Goal: Task Accomplishment & Management: Manage account settings

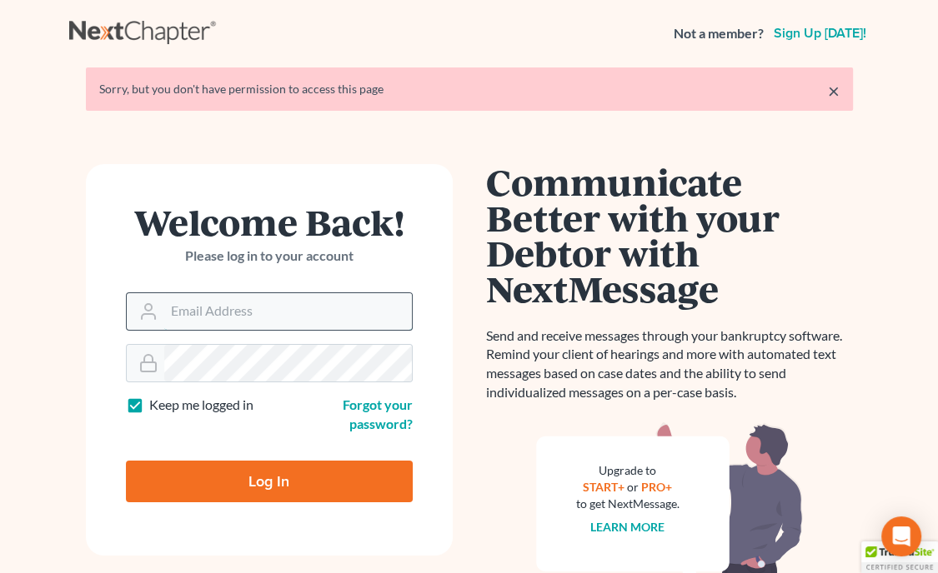
click at [320, 309] on input "Email Address" at bounding box center [288, 311] width 248 height 37
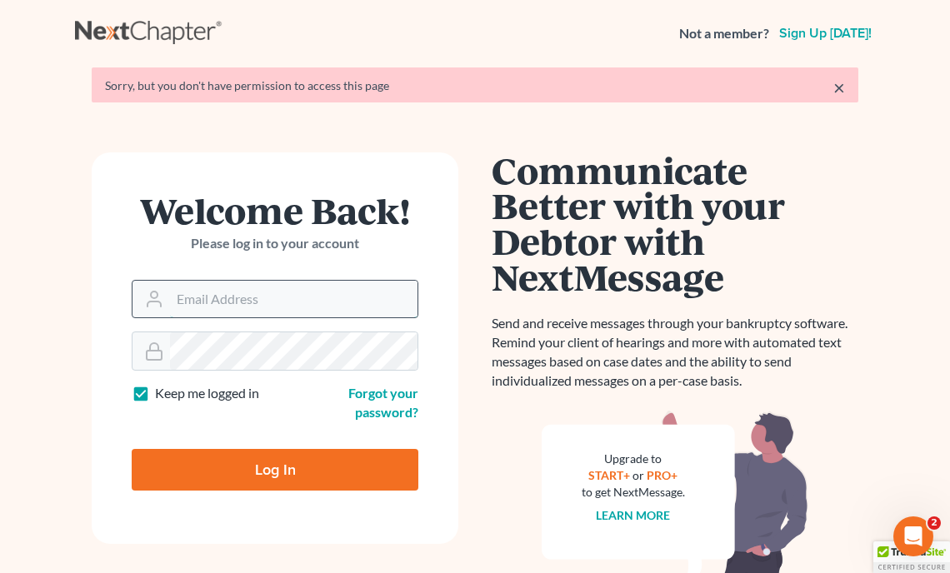
type input "[EMAIL_ADDRESS][DOMAIN_NAME]"
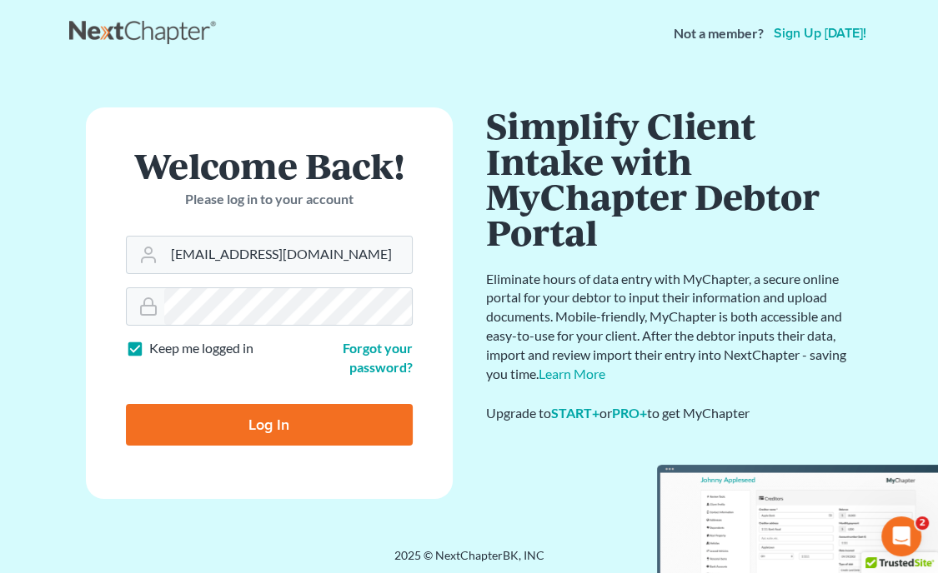
click at [280, 433] on input "Log In" at bounding box center [269, 425] width 287 height 42
type input "Thinking..."
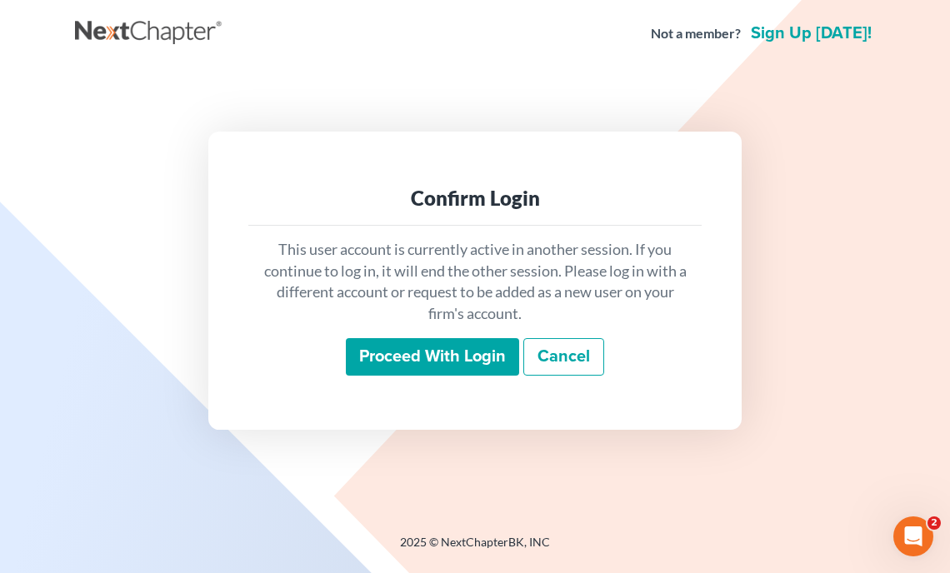
click at [417, 368] on input "Proceed with login" at bounding box center [432, 357] width 173 height 38
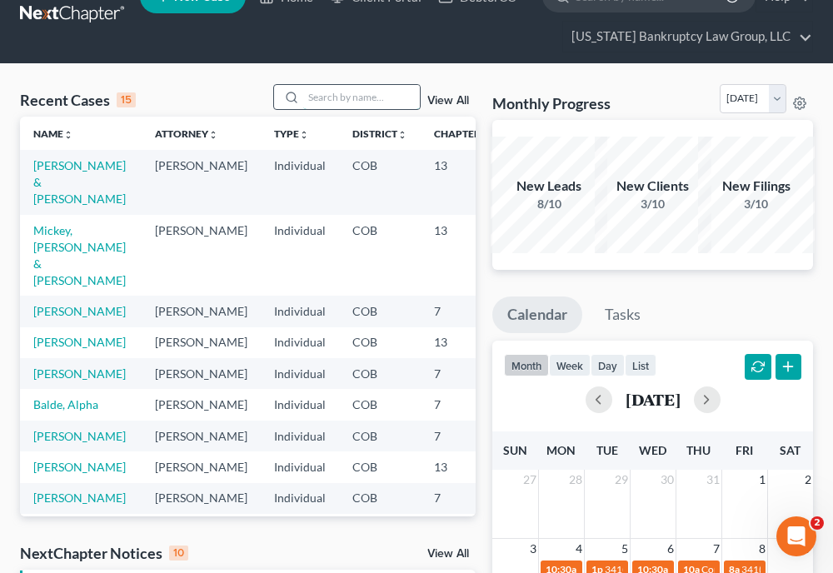
click at [365, 95] on input "search" at bounding box center [361, 97] width 117 height 24
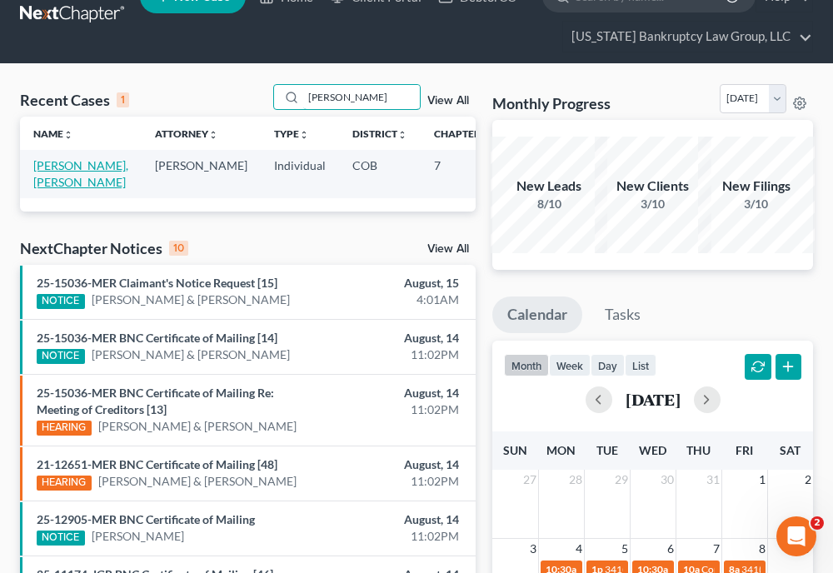
type input "[PERSON_NAME]"
click at [64, 183] on link "[PERSON_NAME], [PERSON_NAME]" at bounding box center [80, 173] width 95 height 31
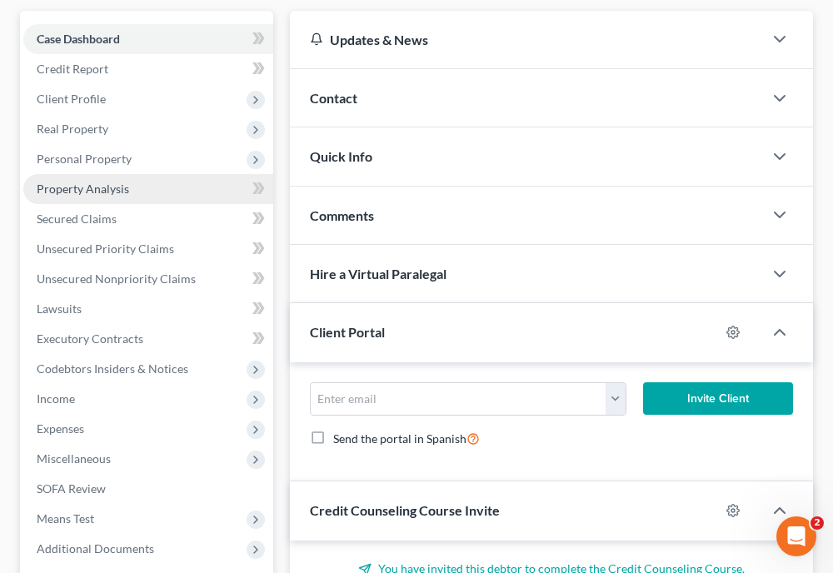
scroll to position [200, 0]
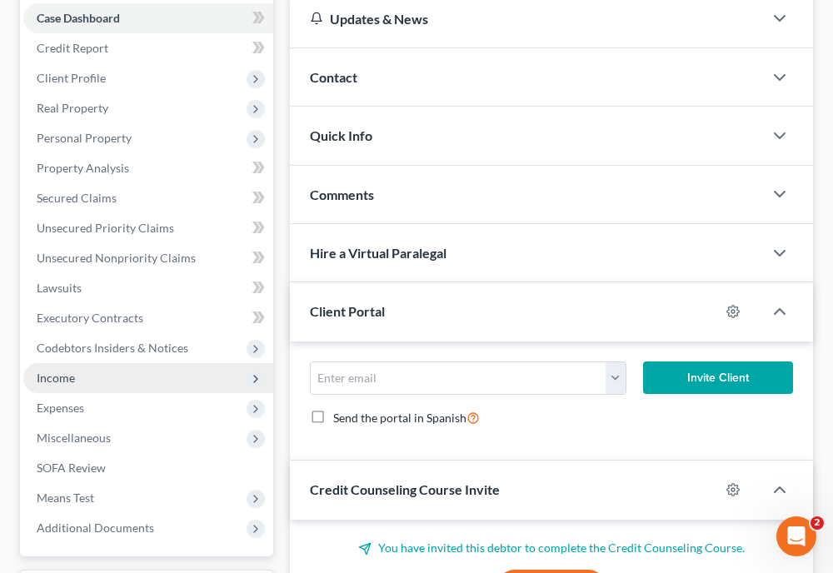
click at [53, 376] on span "Income" at bounding box center [56, 378] width 38 height 14
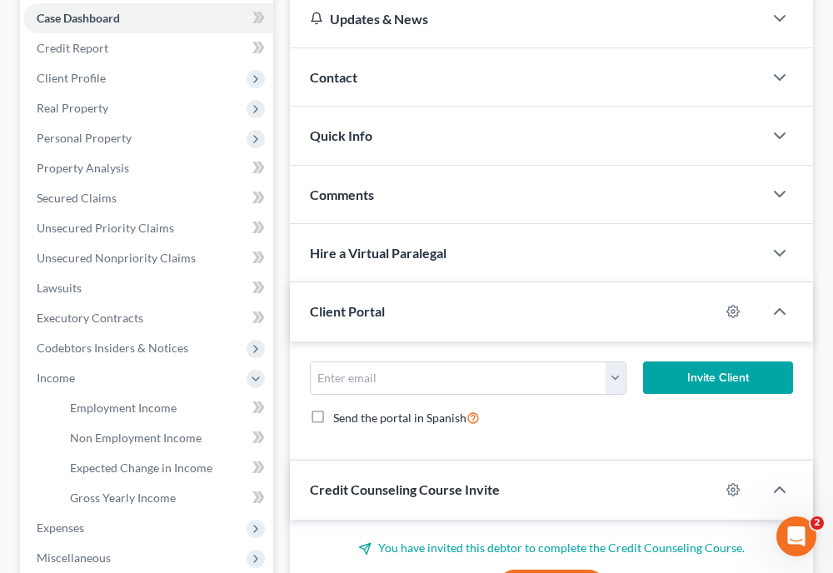
click at [707, 419] on div "Send the portal in Spanish" at bounding box center [551, 417] width 483 height 19
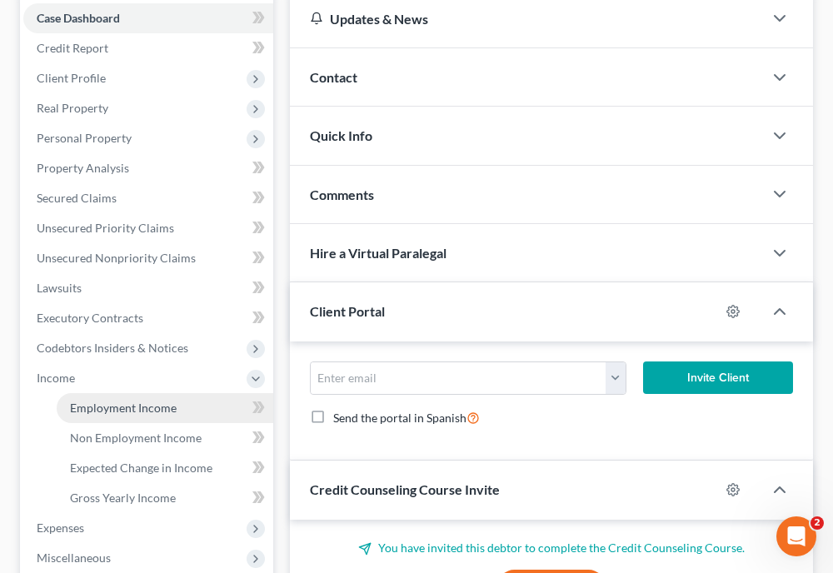
click at [115, 410] on span "Employment Income" at bounding box center [123, 408] width 107 height 14
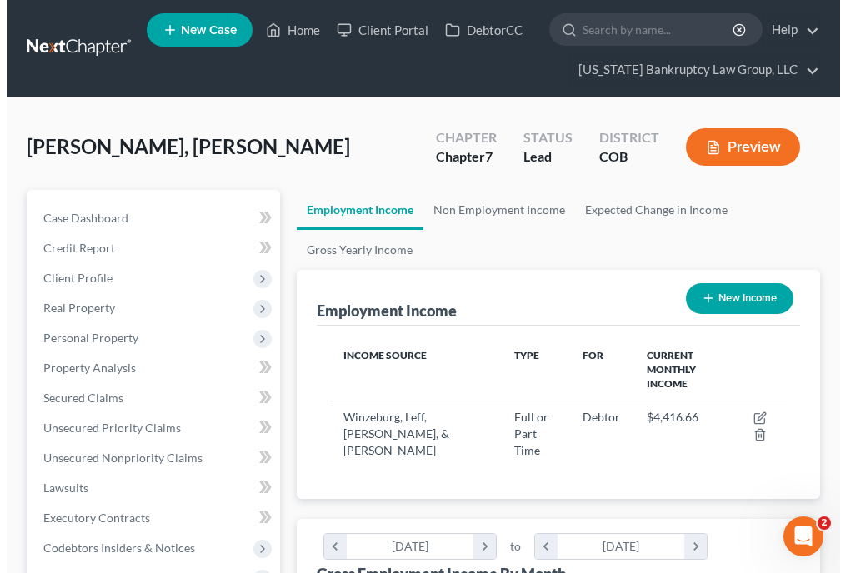
scroll to position [228, 490]
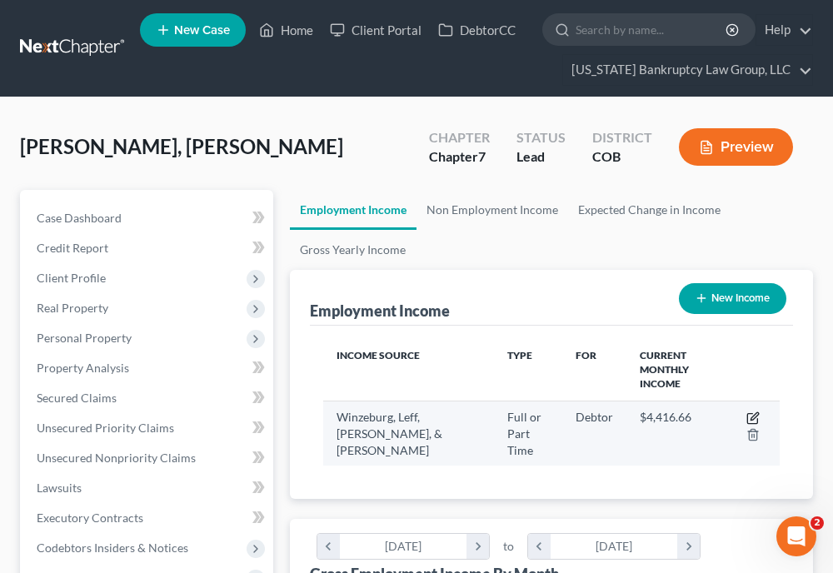
click at [750, 412] on icon "button" at bounding box center [753, 418] width 13 height 13
select select "0"
select select "5"
select select "1"
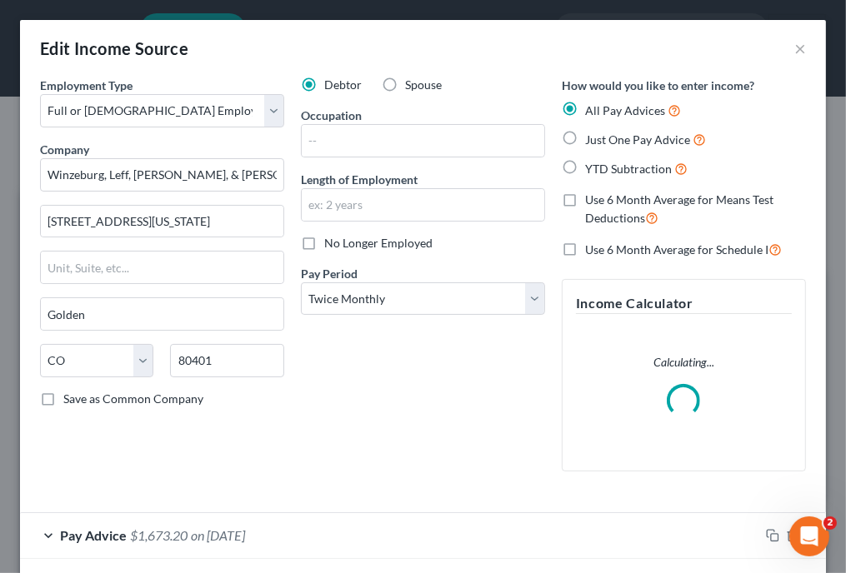
scroll to position [233, 498]
click at [421, 143] on input "text" at bounding box center [423, 141] width 243 height 32
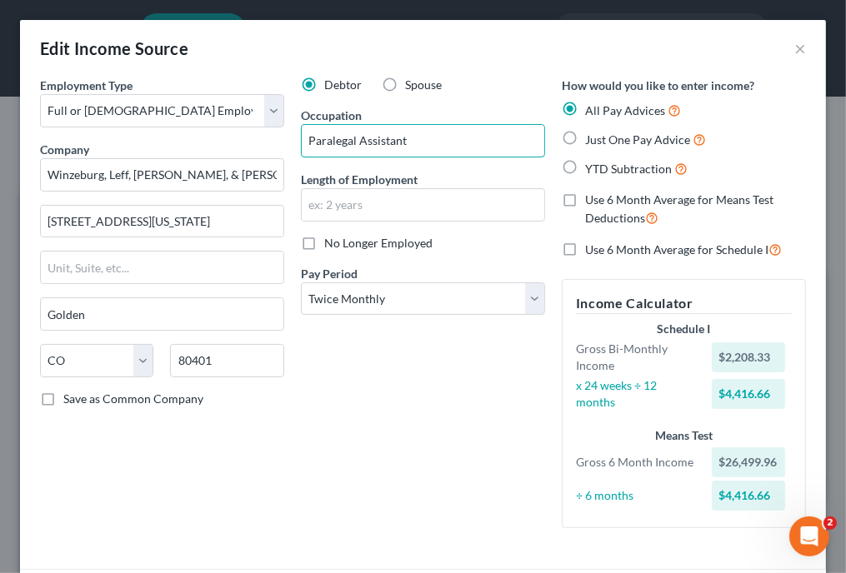
type input "Paralegal Assistant"
click at [333, 353] on div "Debtor Spouse Occupation Paralegal Assistant Length of Employment No Longer Emp…" at bounding box center [423, 309] width 261 height 465
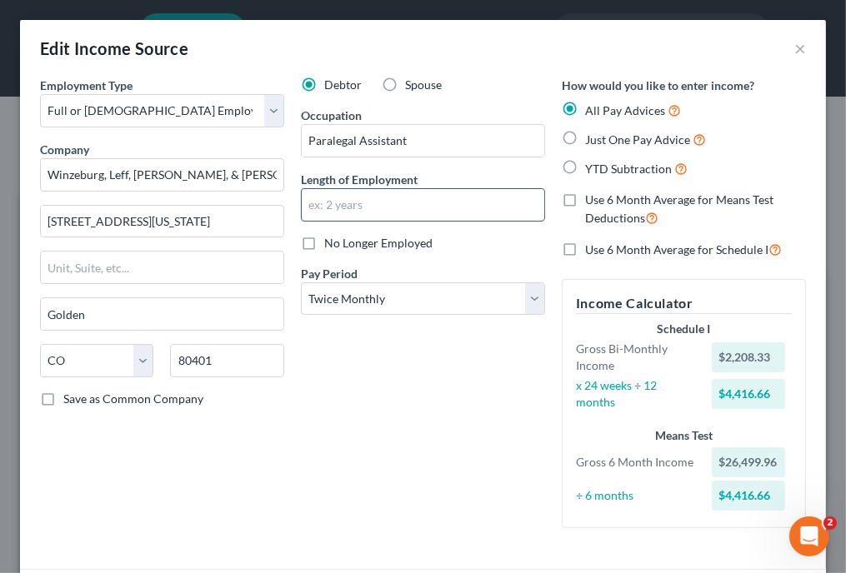
click at [353, 203] on input "text" at bounding box center [423, 205] width 243 height 32
type input "2 years, 9 months"
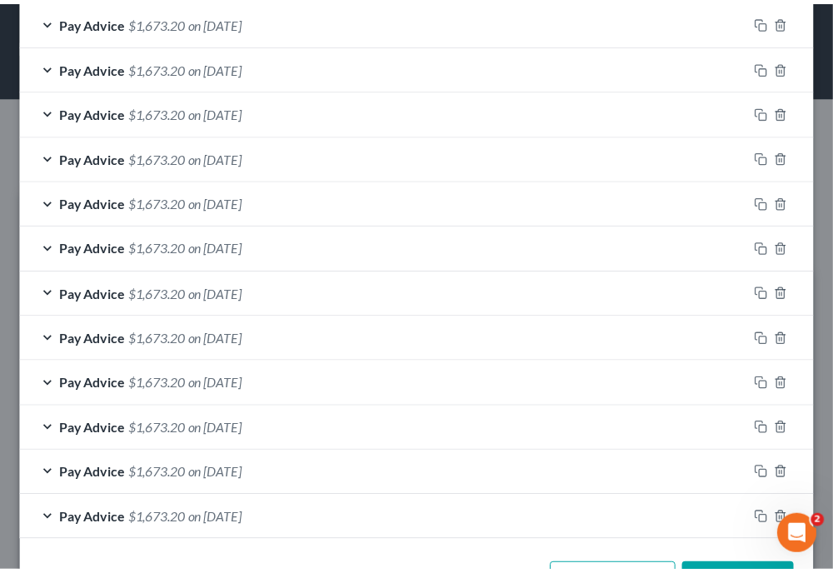
scroll to position [673, 0]
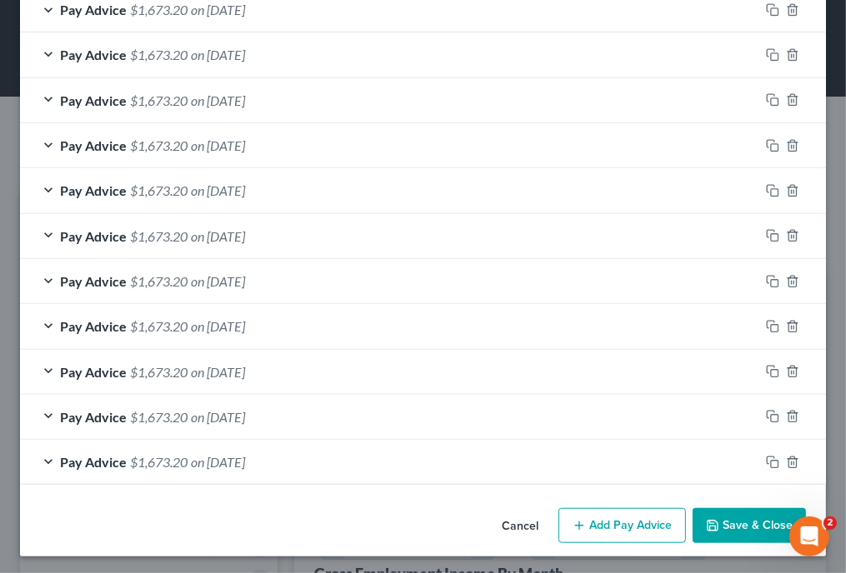
click at [766, 518] on button "Save & Close" at bounding box center [749, 525] width 113 height 35
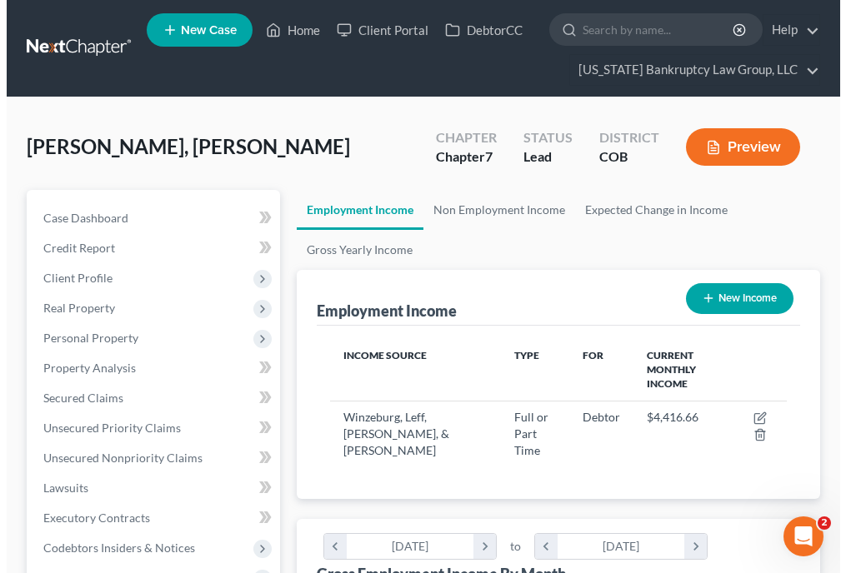
scroll to position [833146, 832885]
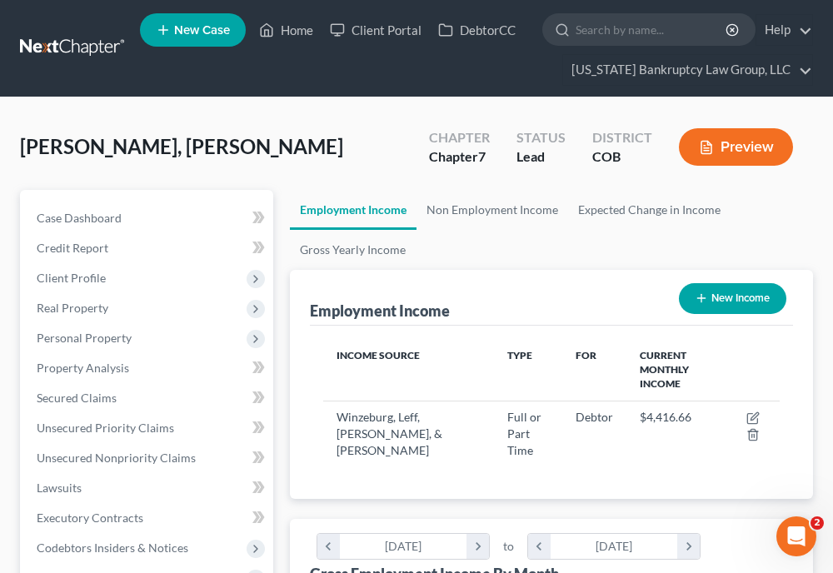
click at [616, 456] on div "Income Source Type For Current Monthly Income [PERSON_NAME], [PERSON_NAME], [PE…" at bounding box center [551, 413] width 483 height 174
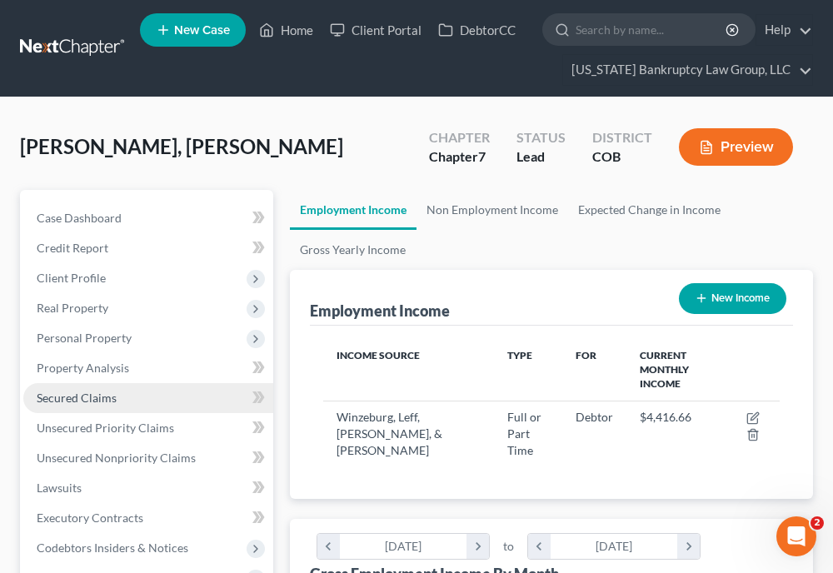
click at [80, 394] on span "Secured Claims" at bounding box center [77, 398] width 80 height 14
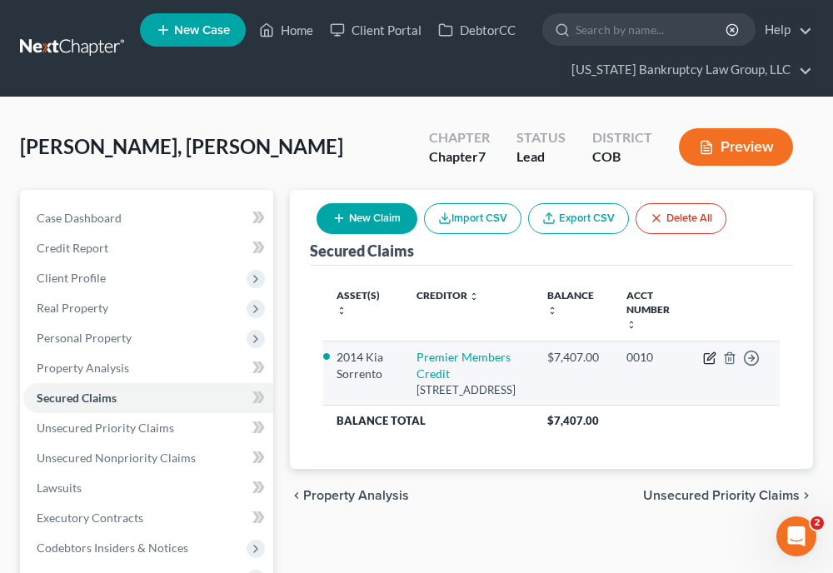
click at [713, 358] on icon "button" at bounding box center [709, 358] width 13 height 13
select select "5"
select select "4"
select select "0"
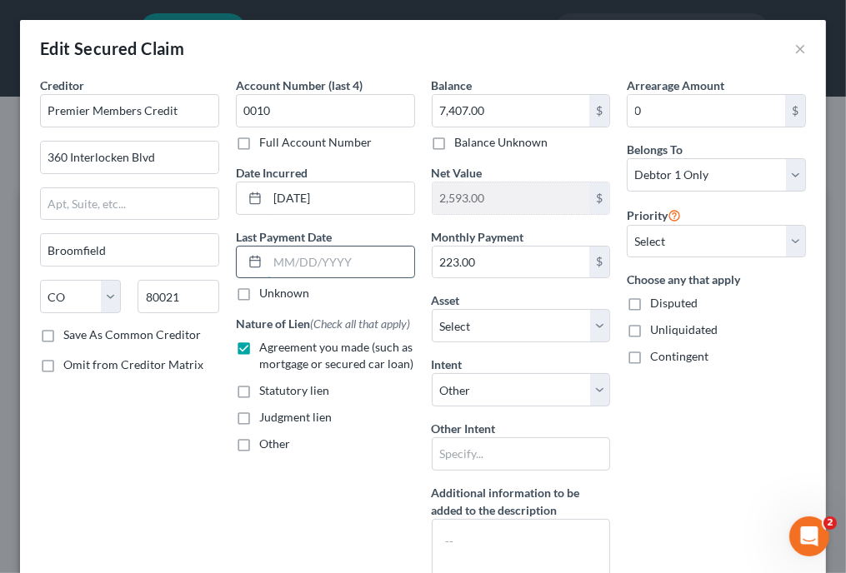
click at [336, 266] on input "text" at bounding box center [341, 263] width 147 height 32
click at [719, 458] on div "Arrearage Amount 0 $ Belongs To * Select Debtor 1 Only Debtor 2 Only Debtor 1 A…" at bounding box center [716, 336] width 196 height 518
click at [524, 464] on input "text" at bounding box center [521, 454] width 179 height 33
type input "Retain and Pay as Agreed"
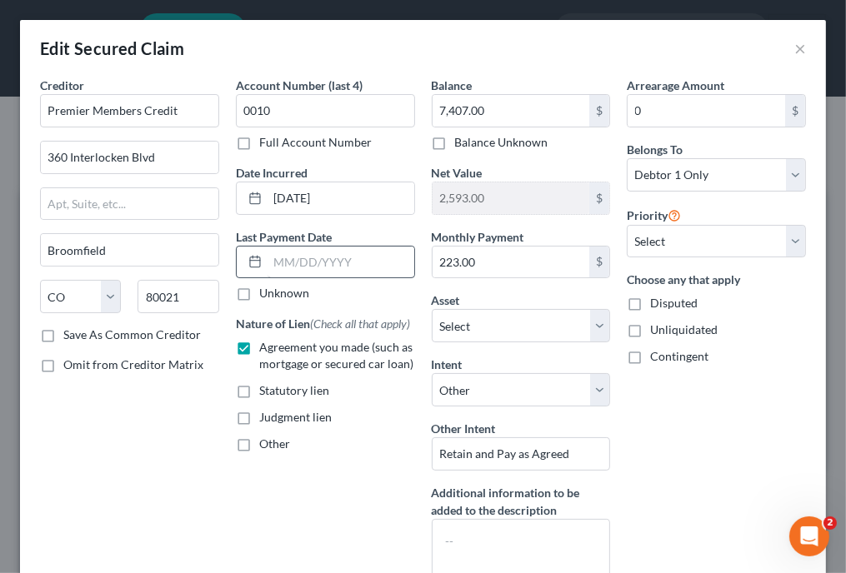
drag, startPoint x: 330, startPoint y: 236, endPoint x: 330, endPoint y: 261, distance: 25.0
click at [330, 261] on div "Last Payment Date Unknown" at bounding box center [325, 265] width 179 height 74
click at [273, 257] on input "text" at bounding box center [341, 263] width 147 height 32
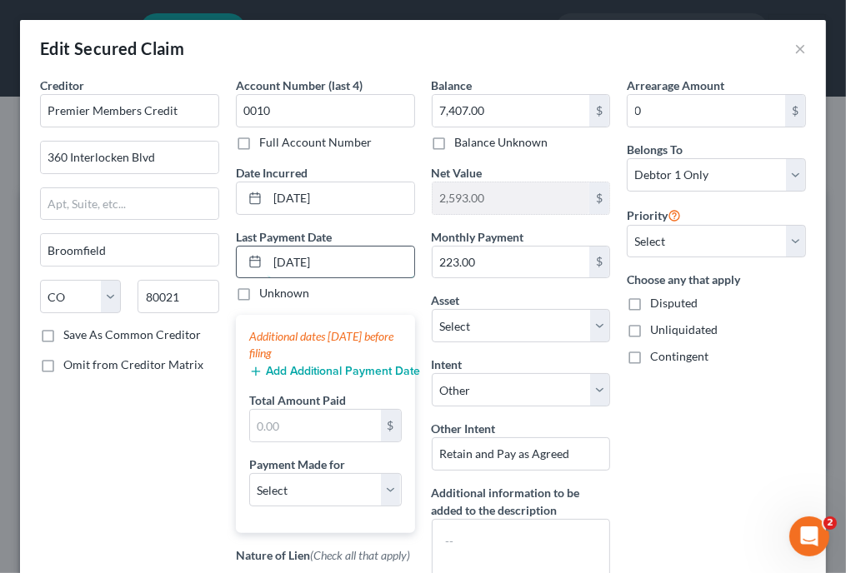
type input "[DATE]"
click at [698, 424] on div "Arrearage Amount 0 $ Belongs To * Select Debtor 1 Only Debtor 2 Only Debtor 1 A…" at bounding box center [716, 387] width 196 height 621
click at [348, 369] on button "Add Additional Payment Date" at bounding box center [325, 371] width 153 height 13
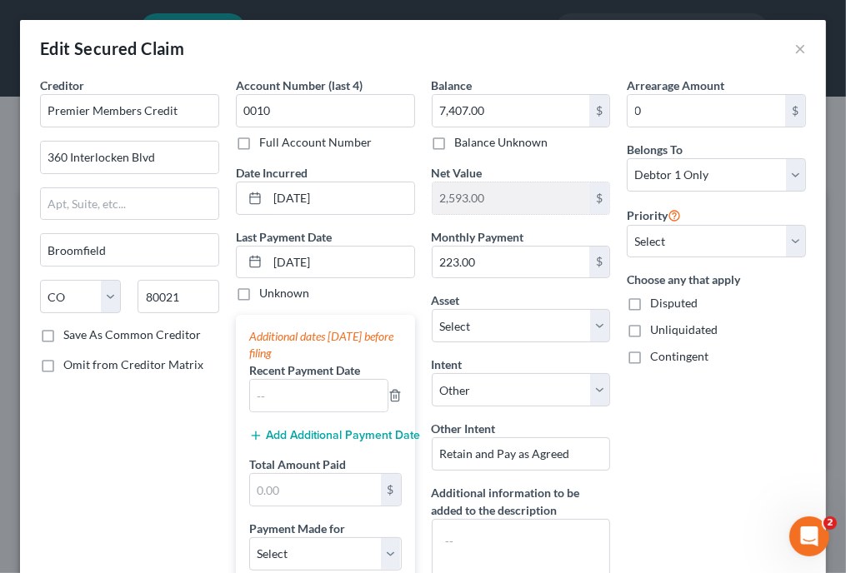
click at [313, 413] on div "Additional dates [DATE] before filing Recent Payment Date Add Additional Paymen…" at bounding box center [325, 456] width 179 height 282
click at [317, 398] on input "text" at bounding box center [319, 396] width 138 height 32
type input "[DATE]"
click at [340, 433] on button "Add Additional Payment Date" at bounding box center [325, 435] width 153 height 13
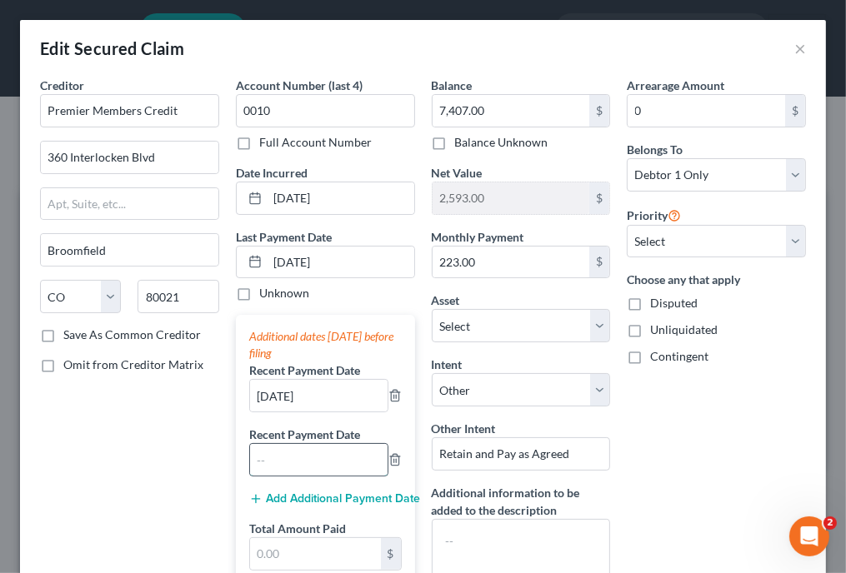
click at [321, 453] on input "text" at bounding box center [319, 460] width 138 height 32
type input "[DATE]"
click at [731, 481] on div "Arrearage Amount 0 $ Belongs To * Select Debtor 1 Only Debtor 2 Only Debtor 1 A…" at bounding box center [716, 451] width 196 height 748
click at [324, 556] on input "text" at bounding box center [315, 554] width 131 height 32
type input "446.32"
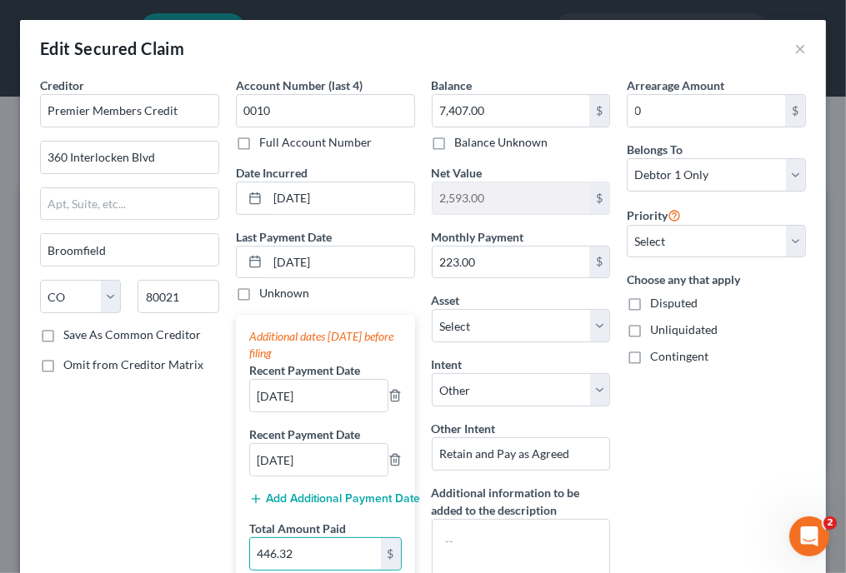
click at [742, 436] on div "Arrearage Amount 0 $ Belongs To * Select Debtor 1 Only Debtor 2 Only Debtor 1 A…" at bounding box center [716, 451] width 196 height 748
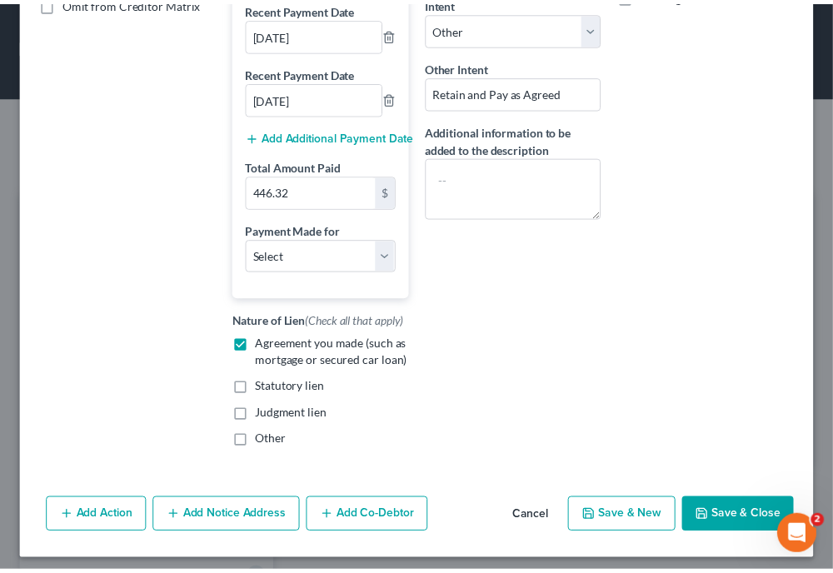
scroll to position [385, 0]
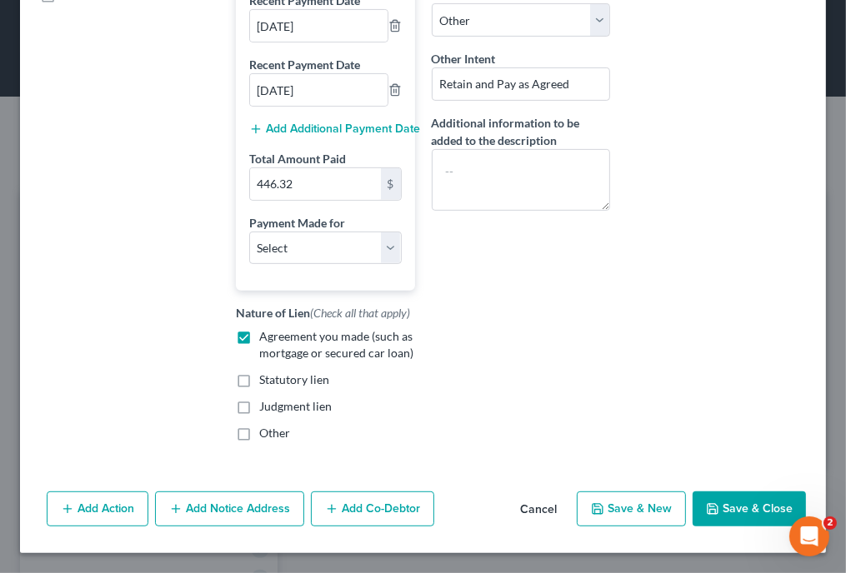
click at [760, 513] on button "Save & Close" at bounding box center [749, 509] width 113 height 35
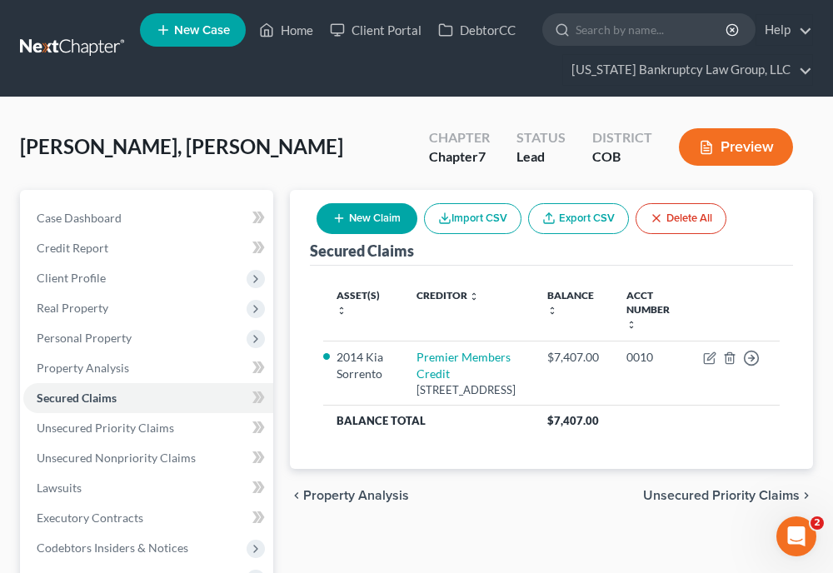
click at [818, 299] on div "Secured Claims New Claim Import CSV Export CSV Delete All Asset(s) expand_more …" at bounding box center [552, 499] width 540 height 619
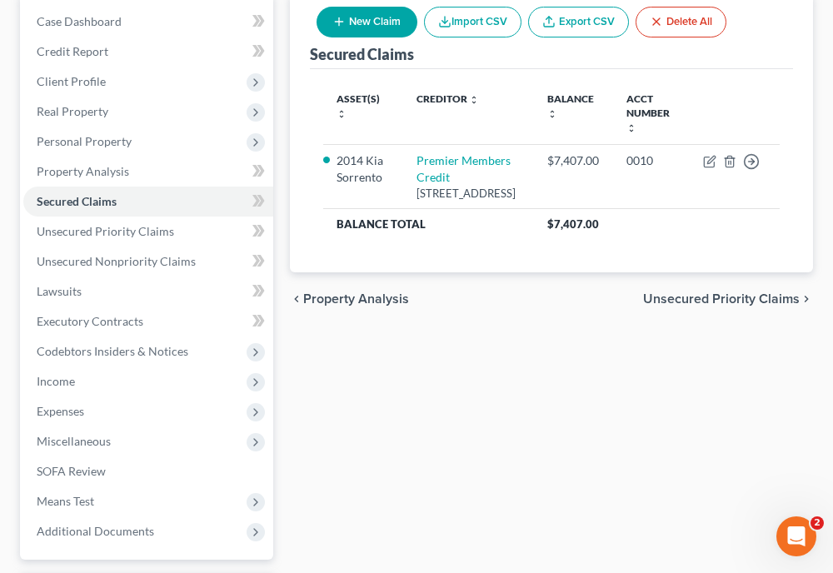
scroll to position [233, 0]
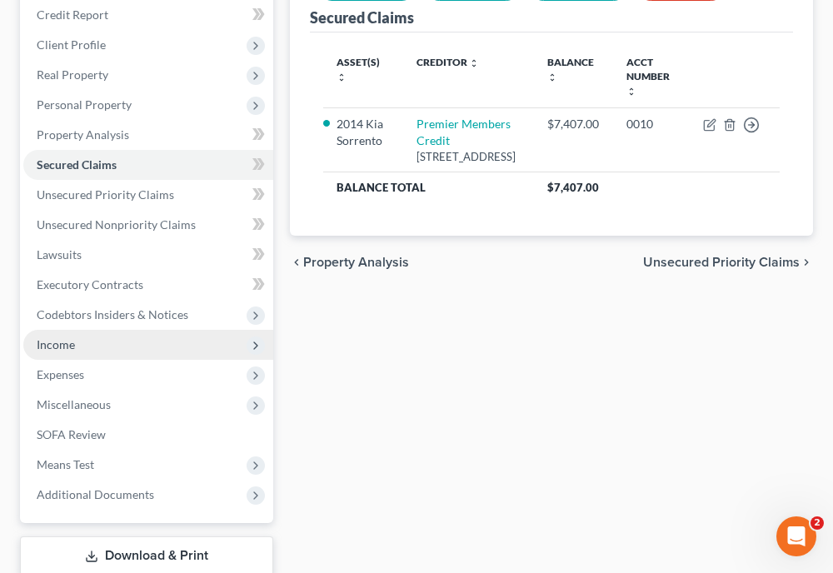
click at [75, 333] on span "Income" at bounding box center [148, 345] width 250 height 30
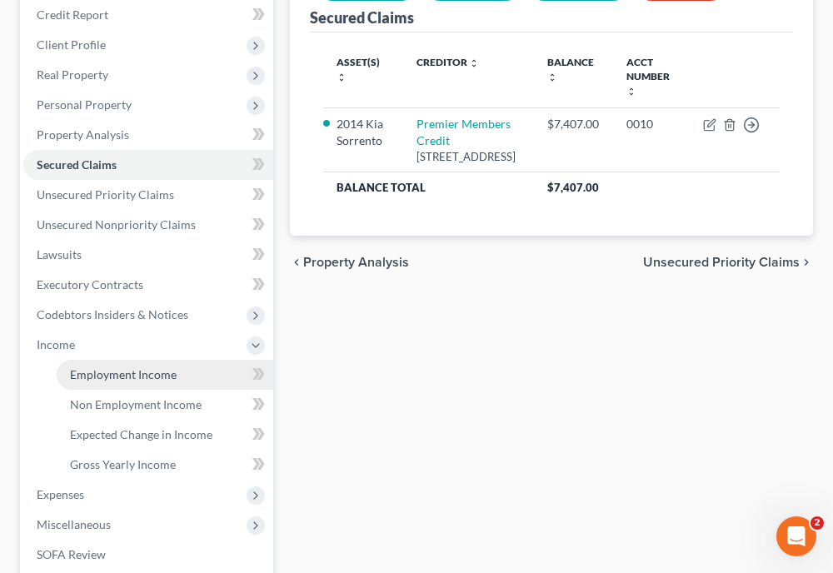
click at [93, 373] on span "Employment Income" at bounding box center [123, 375] width 107 height 14
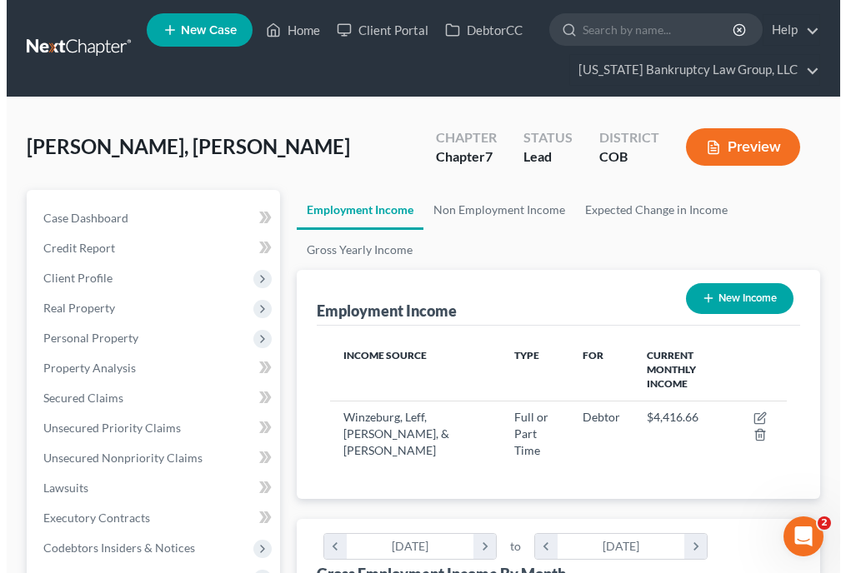
scroll to position [228, 490]
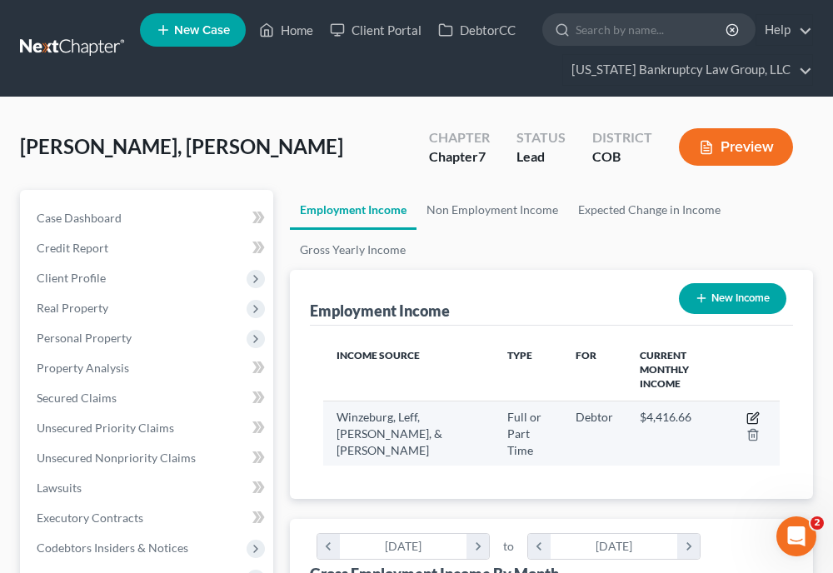
click at [757, 412] on icon "button" at bounding box center [753, 418] width 13 height 13
select select "0"
select select "5"
select select "1"
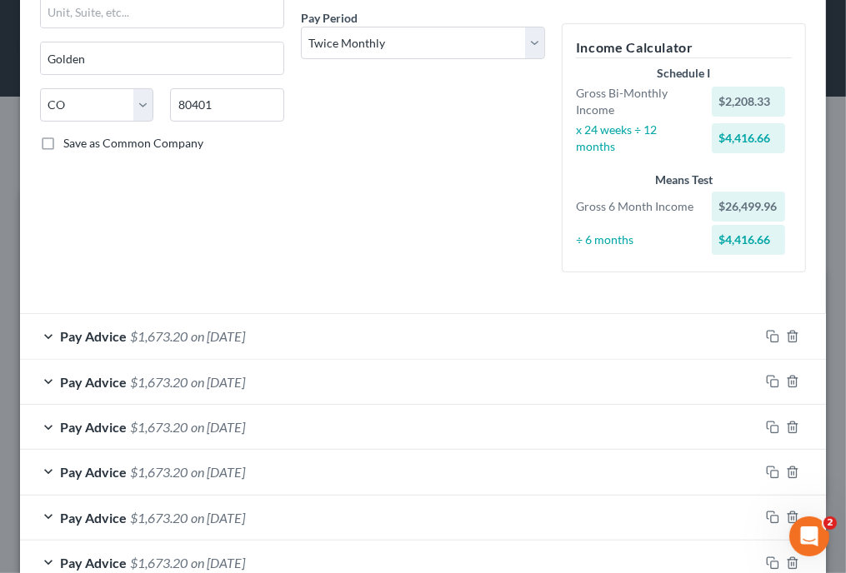
scroll to position [276, 0]
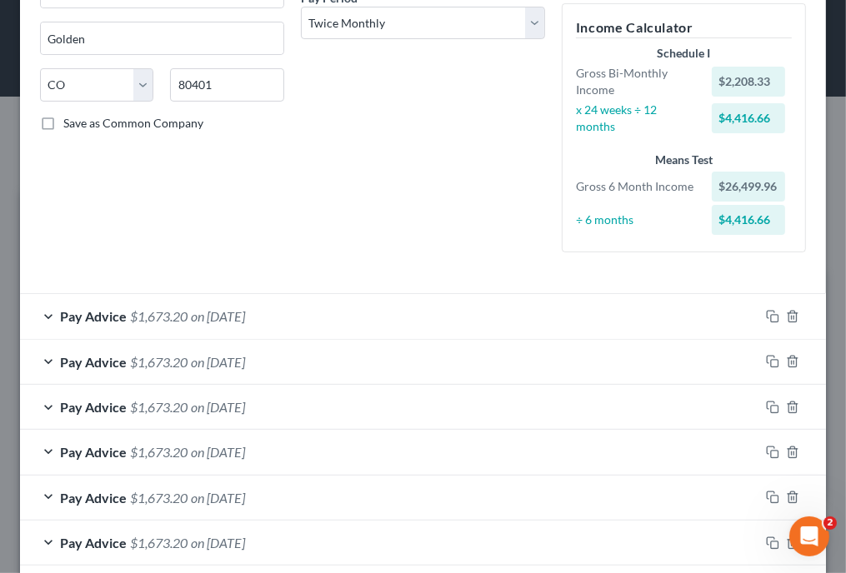
click at [559, 266] on div "Employment Type * Select Full or [DEMOGRAPHIC_DATA] Employment Self Employment …" at bounding box center [423, 40] width 783 height 479
click at [557, 280] on form "Employment Type * Select Full or [DEMOGRAPHIC_DATA] Employment Self Employment …" at bounding box center [423, 342] width 766 height 1082
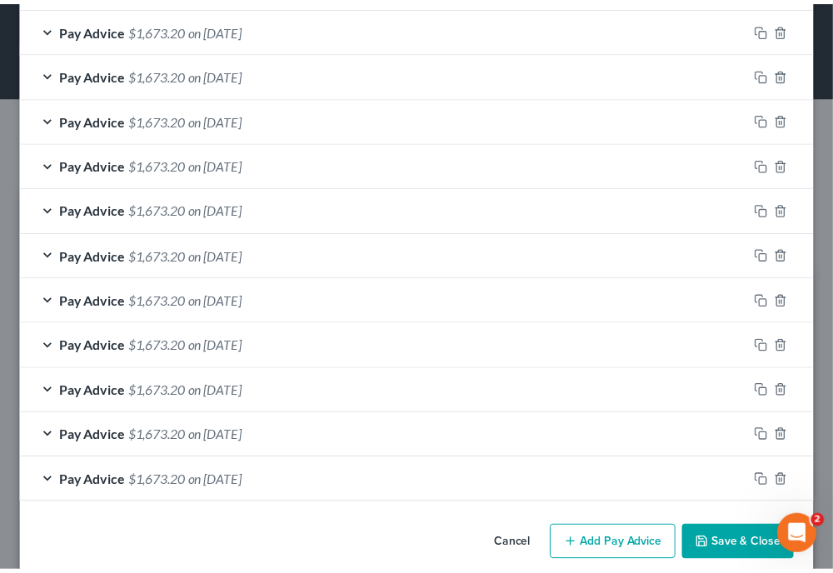
scroll to position [673, 0]
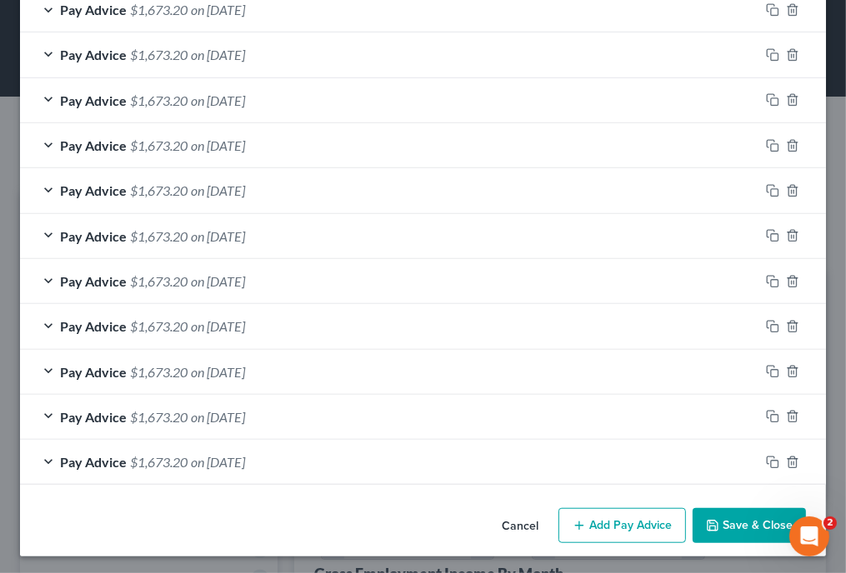
click at [752, 513] on button "Save & Close" at bounding box center [749, 525] width 113 height 35
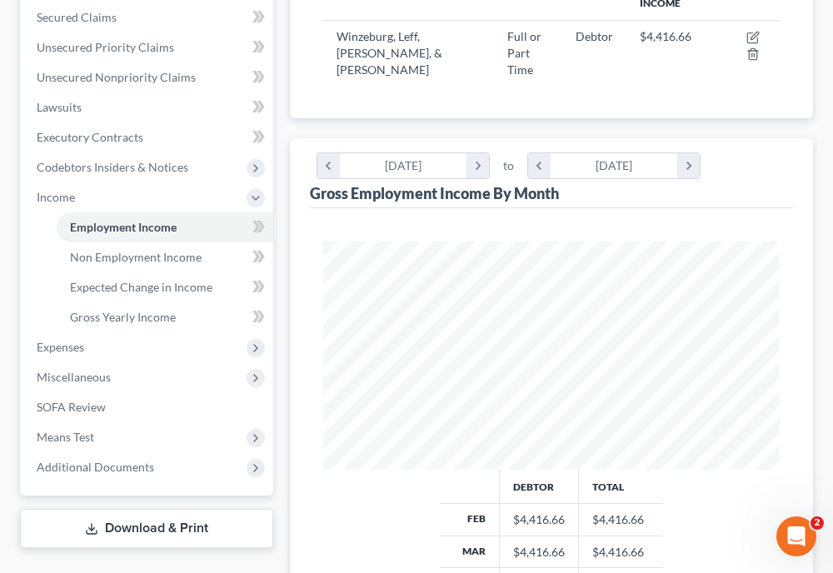
scroll to position [400, 0]
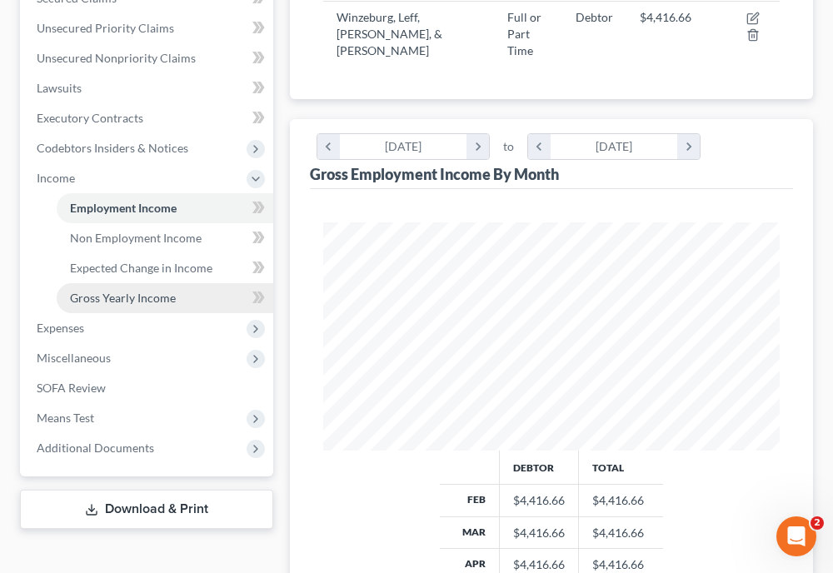
click at [144, 296] on span "Gross Yearly Income" at bounding box center [123, 298] width 106 height 14
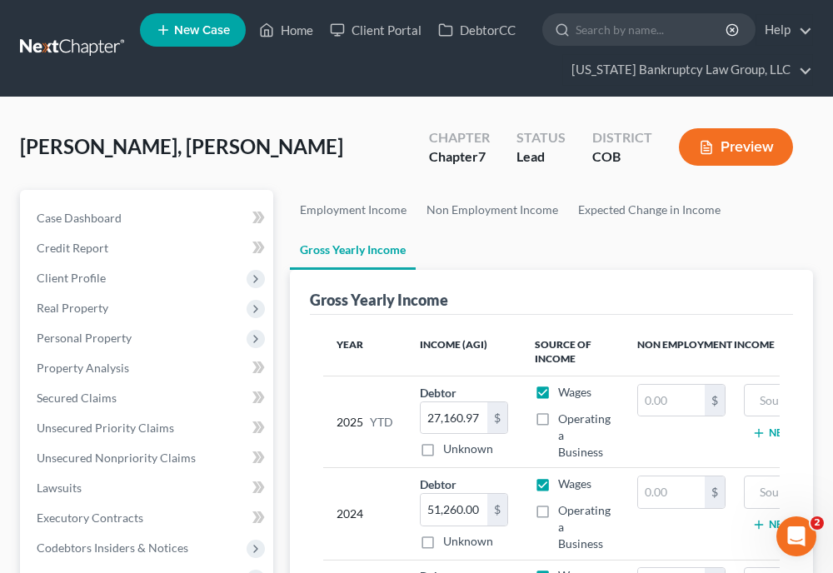
drag, startPoint x: 593, startPoint y: 302, endPoint x: 577, endPoint y: 313, distance: 19.9
click at [593, 302] on div "Gross Yearly Income" at bounding box center [551, 292] width 483 height 45
click at [484, 410] on input "27,160.97" at bounding box center [454, 419] width 67 height 32
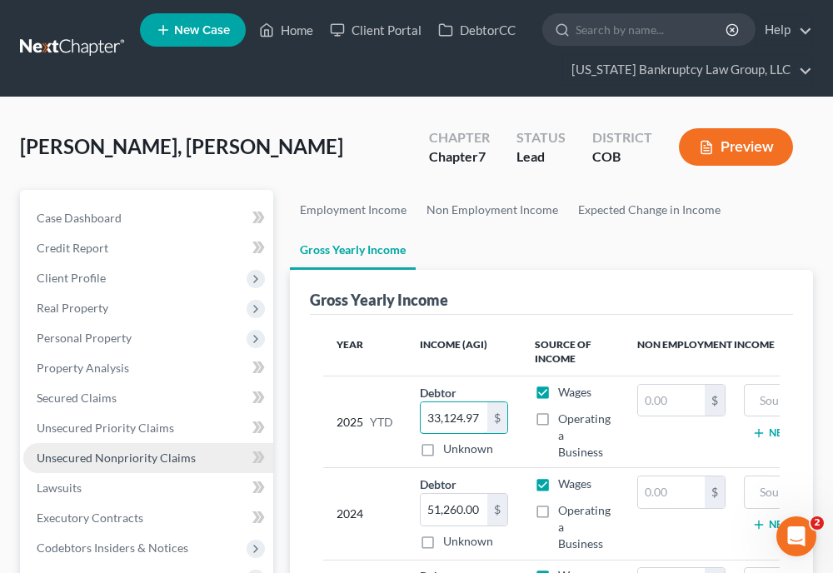
type input "33,124.97"
click at [80, 443] on link "Unsecured Nonpriority Claims" at bounding box center [148, 458] width 250 height 30
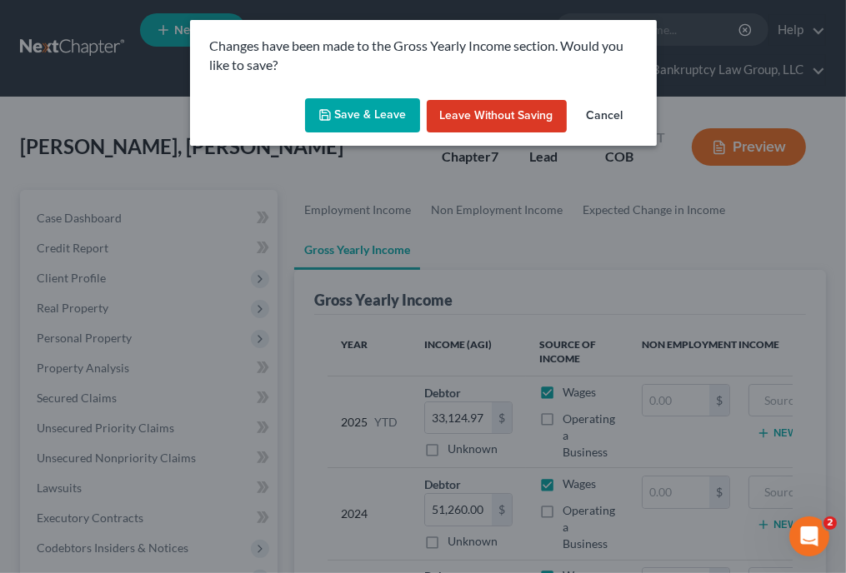
click at [377, 128] on button "Save & Leave" at bounding box center [362, 115] width 115 height 35
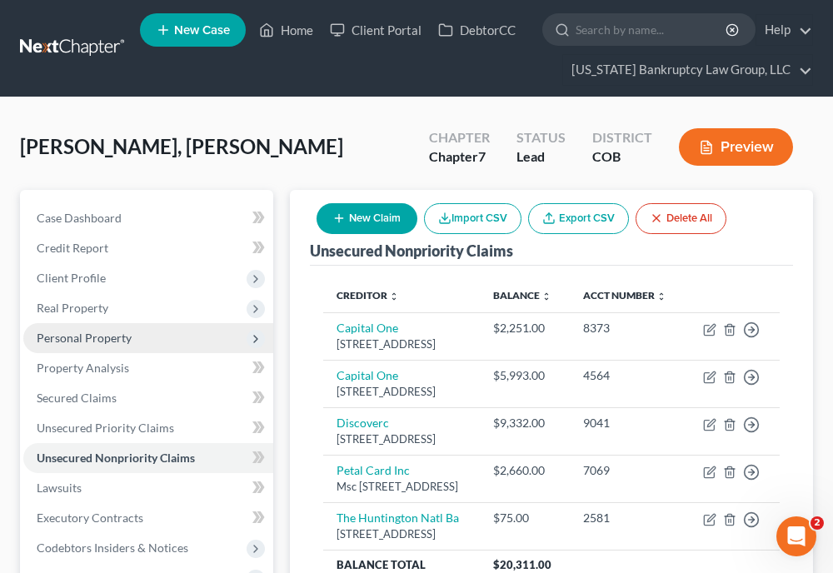
click at [113, 347] on span "Personal Property" at bounding box center [148, 338] width 250 height 30
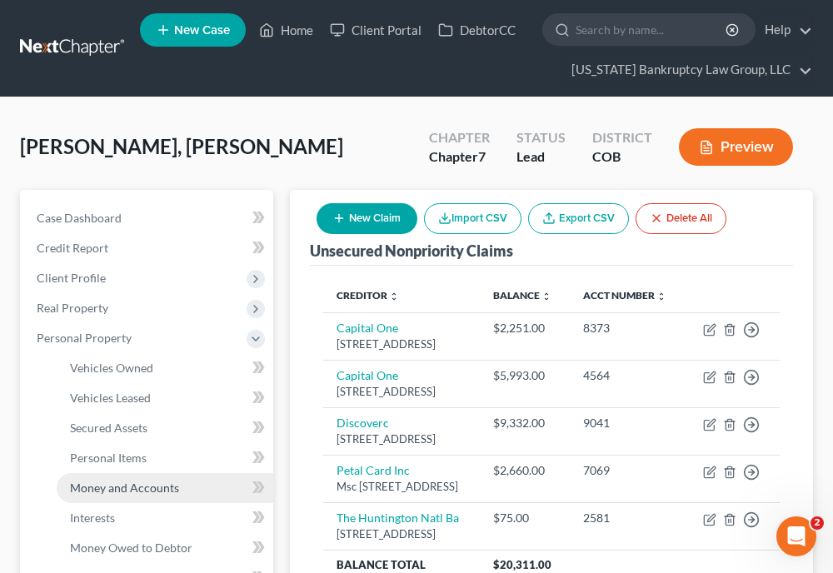
click at [118, 483] on span "Money and Accounts" at bounding box center [124, 488] width 109 height 14
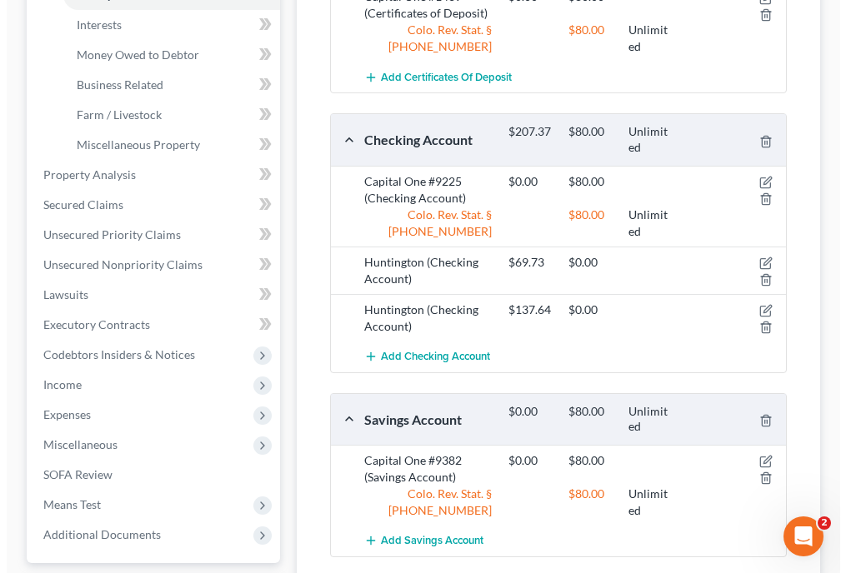
scroll to position [498, 0]
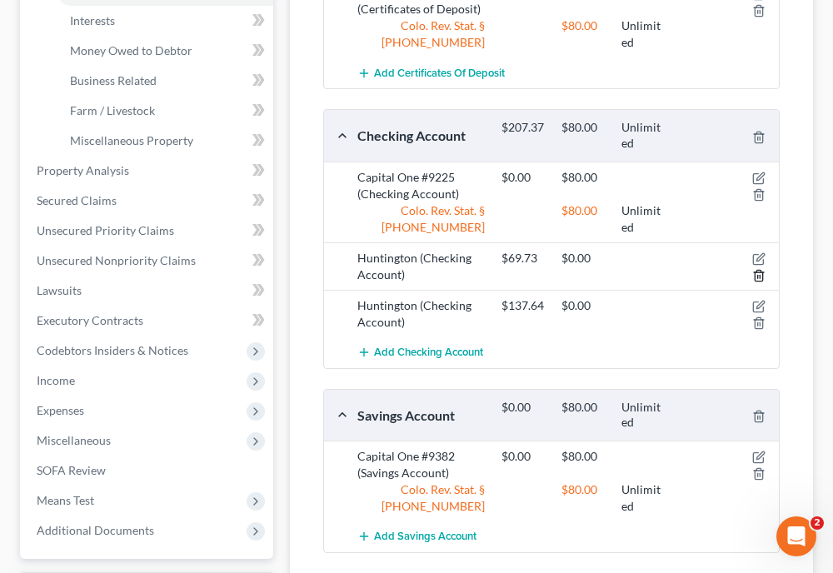
click at [760, 276] on icon "button" at bounding box center [759, 275] width 13 height 13
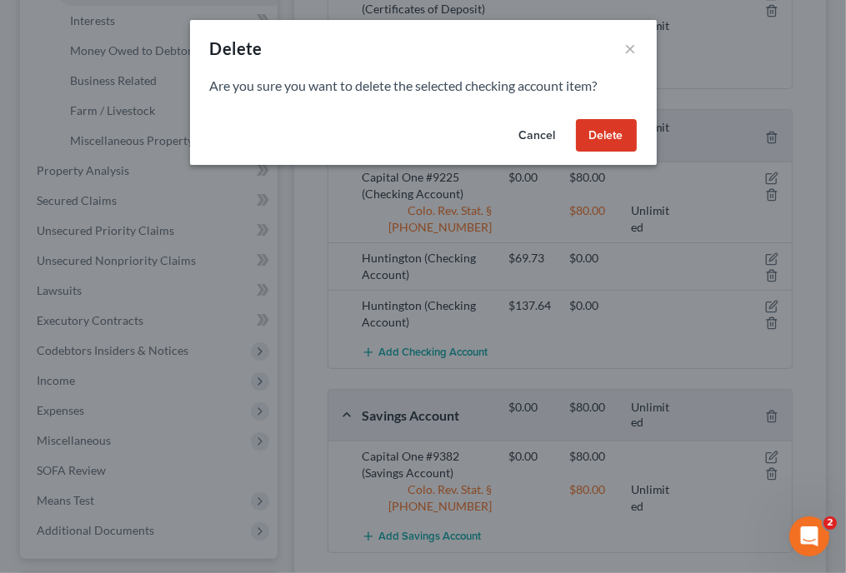
click at [607, 134] on button "Delete" at bounding box center [606, 135] width 61 height 33
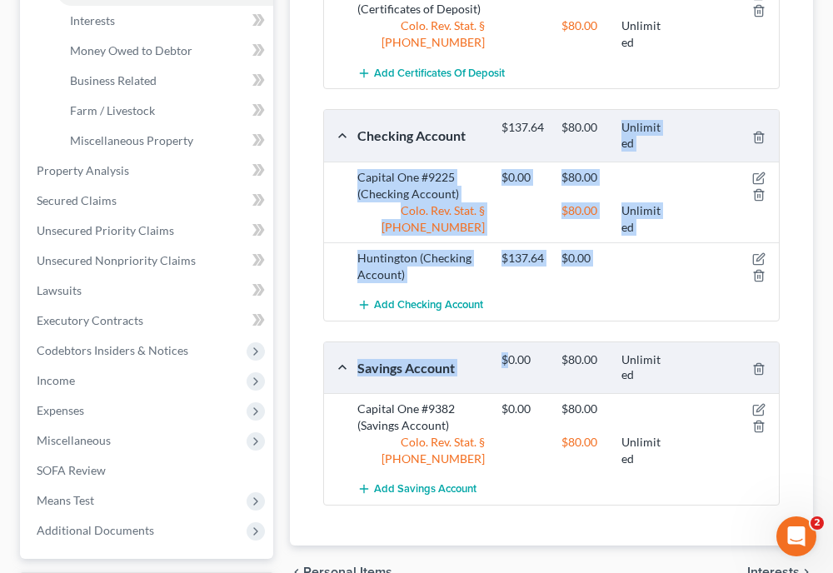
drag, startPoint x: 607, startPoint y: 134, endPoint x: 487, endPoint y: 332, distance: 231.1
click at [454, 263] on div "Huntington (Checking Account)" at bounding box center [421, 266] width 144 height 33
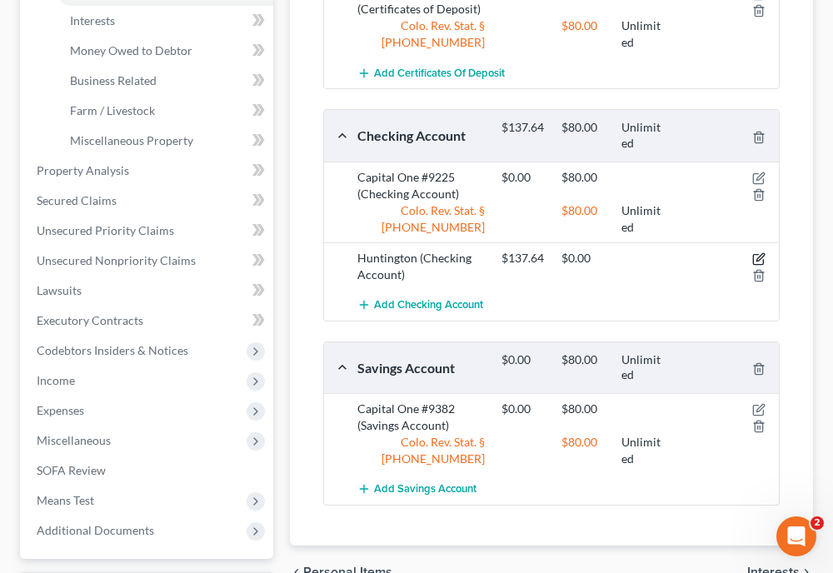
click at [758, 256] on icon "button" at bounding box center [761, 257] width 8 height 8
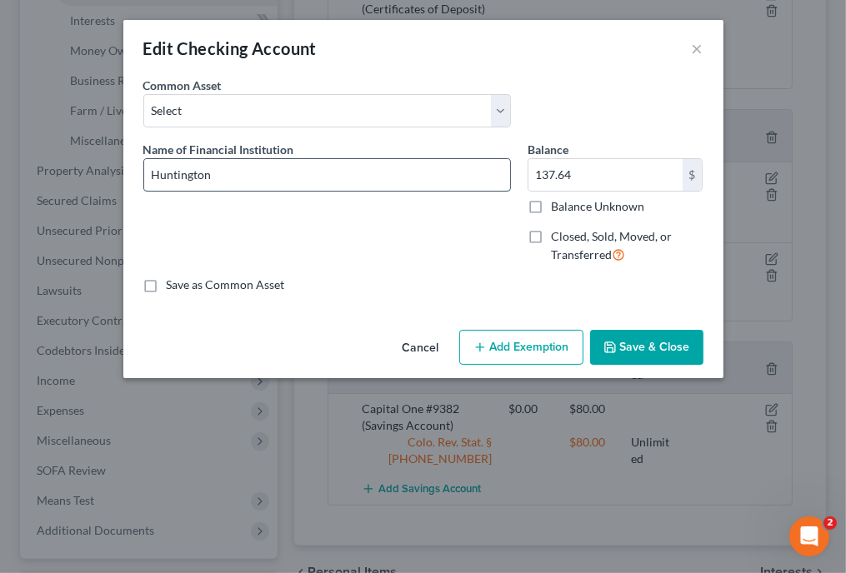
click at [391, 180] on input "Huntington" at bounding box center [327, 175] width 366 height 32
type input "Huntington Bank #8398"
click at [551, 202] on label "Balance Unknown" at bounding box center [597, 206] width 93 height 17
click at [558, 202] on input "Balance Unknown" at bounding box center [563, 203] width 11 height 11
checkbox input "true"
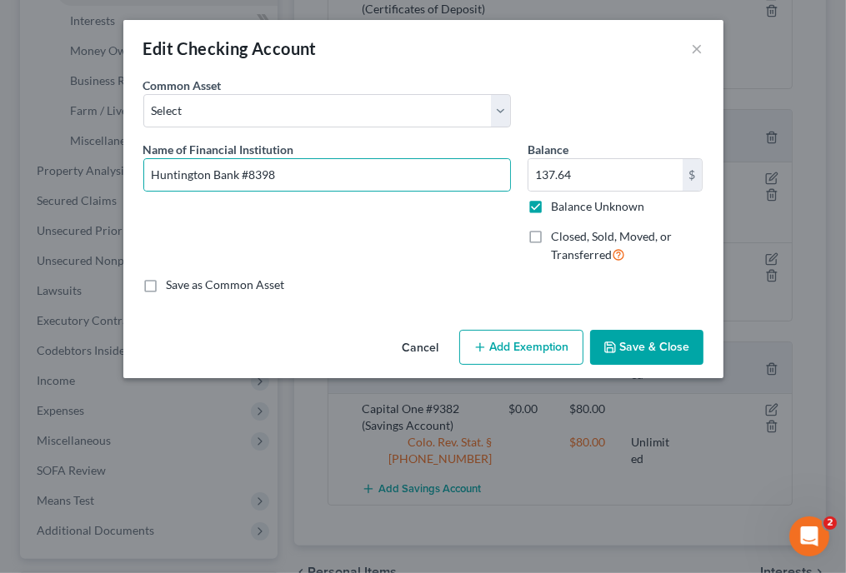
type input "0.00"
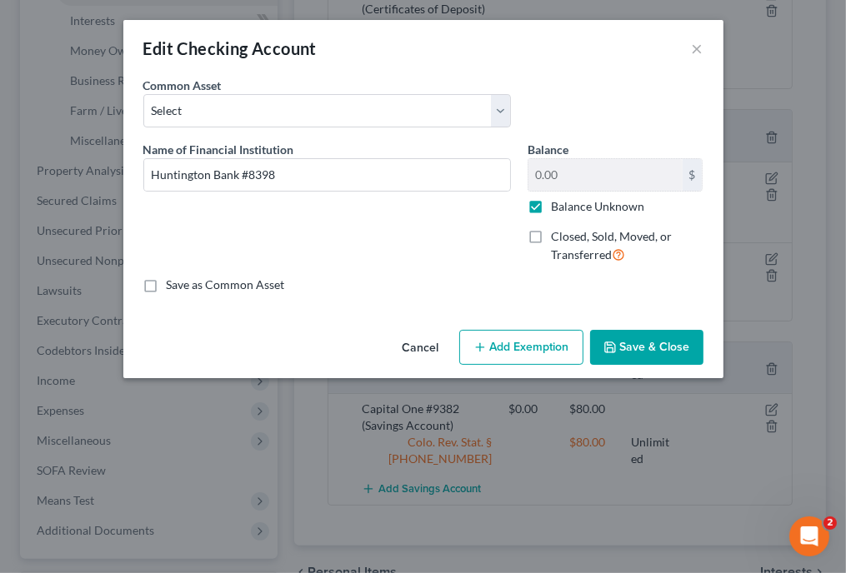
click at [520, 336] on button "Add Exemption" at bounding box center [521, 347] width 124 height 35
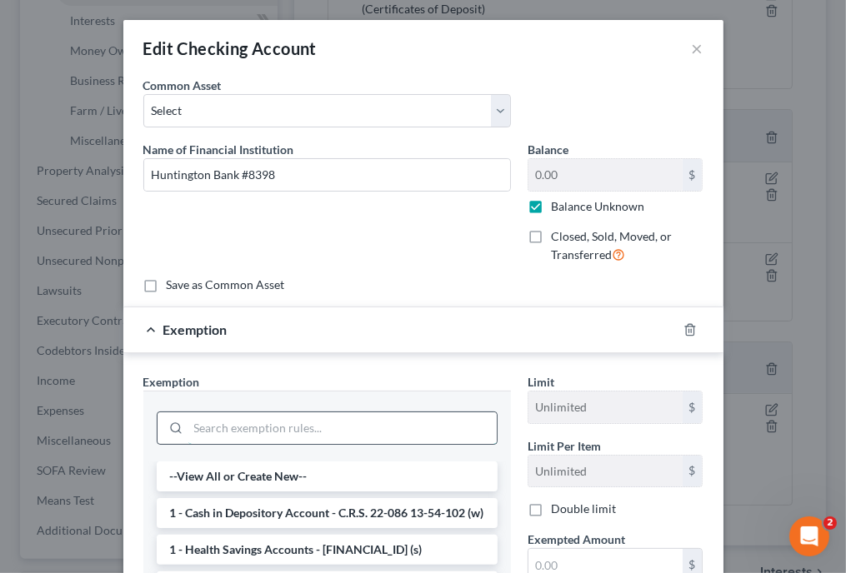
click at [389, 423] on input "search" at bounding box center [342, 429] width 308 height 32
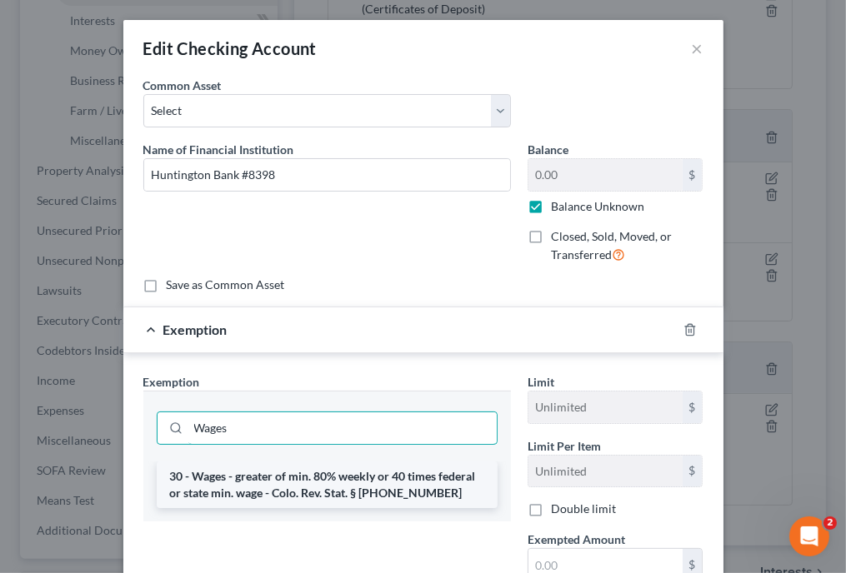
type input "Wages"
click at [371, 479] on li "30 - Wages - greater of min. 80% weekly or 40 times federal or state min. wage …" at bounding box center [327, 485] width 341 height 47
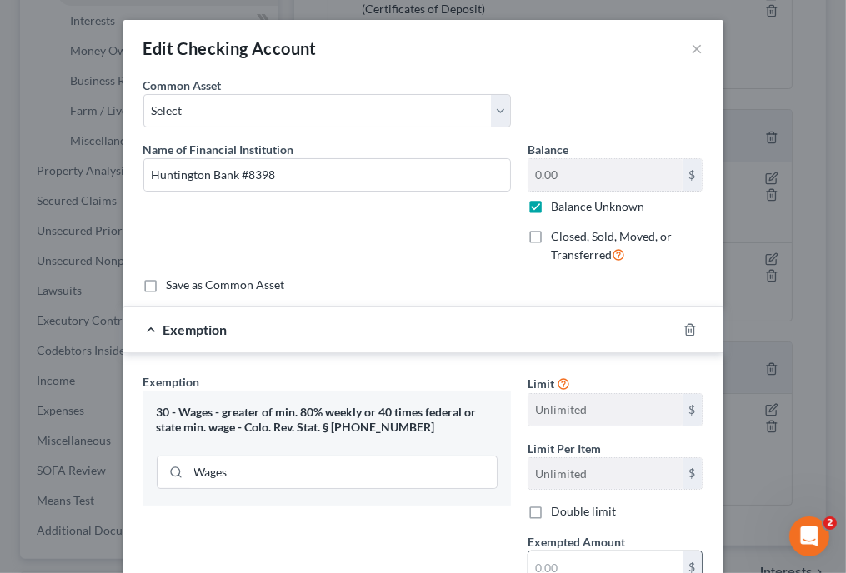
click at [548, 568] on input "text" at bounding box center [605, 568] width 154 height 32
type input "80"
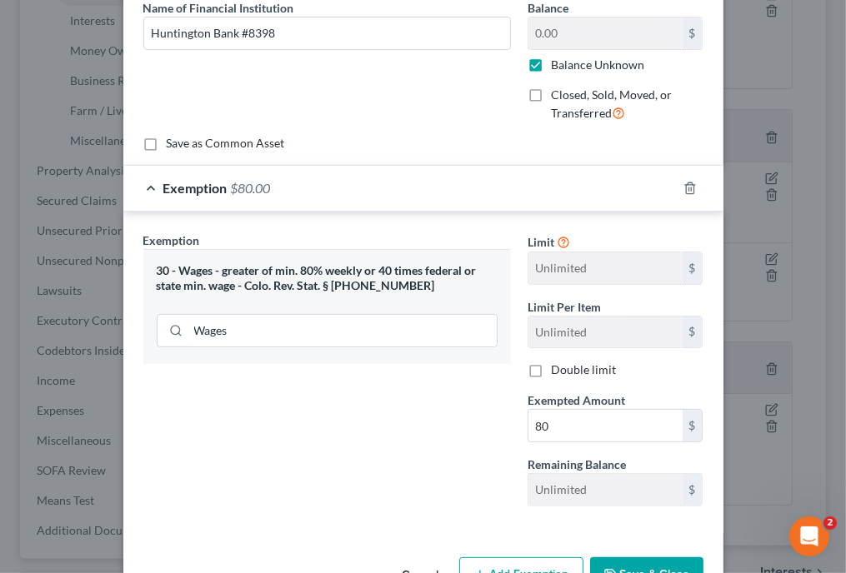
scroll to position [175, 0]
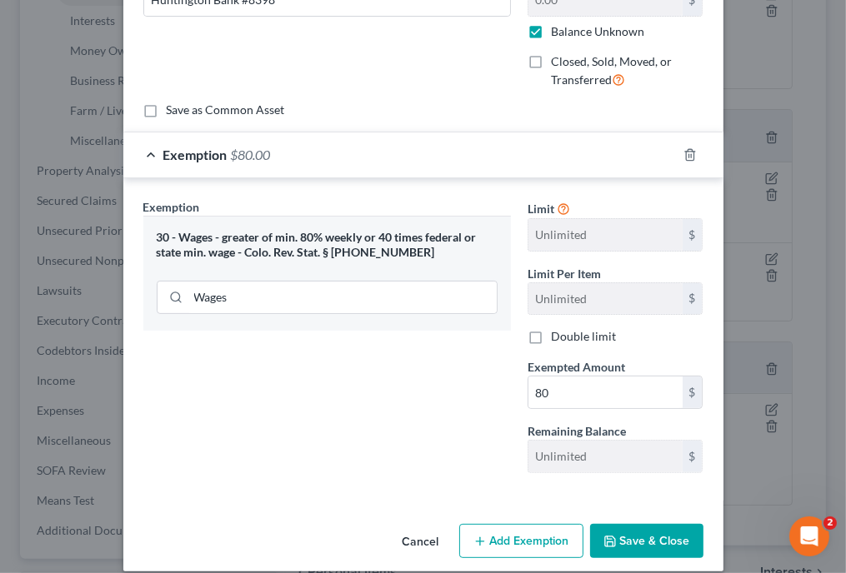
click at [659, 540] on button "Save & Close" at bounding box center [646, 541] width 113 height 35
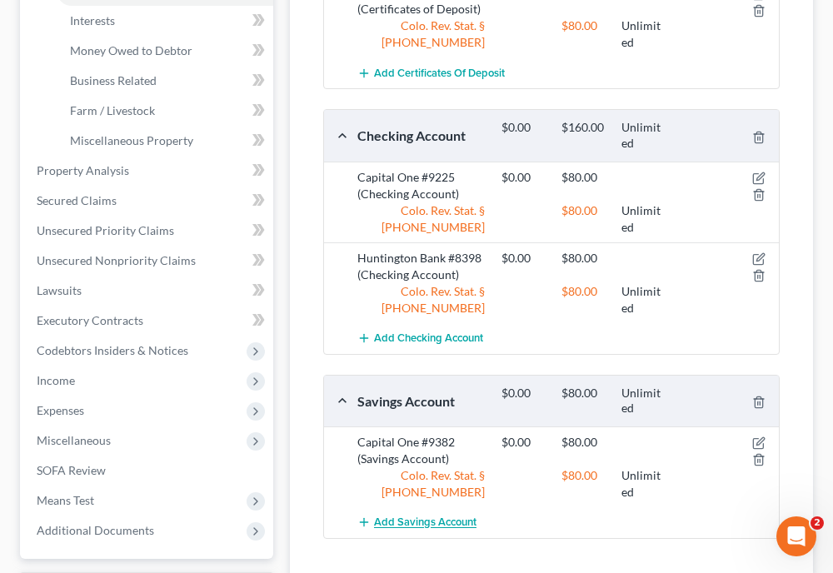
click at [460, 518] on span "Add Savings Account" at bounding box center [425, 523] width 103 height 13
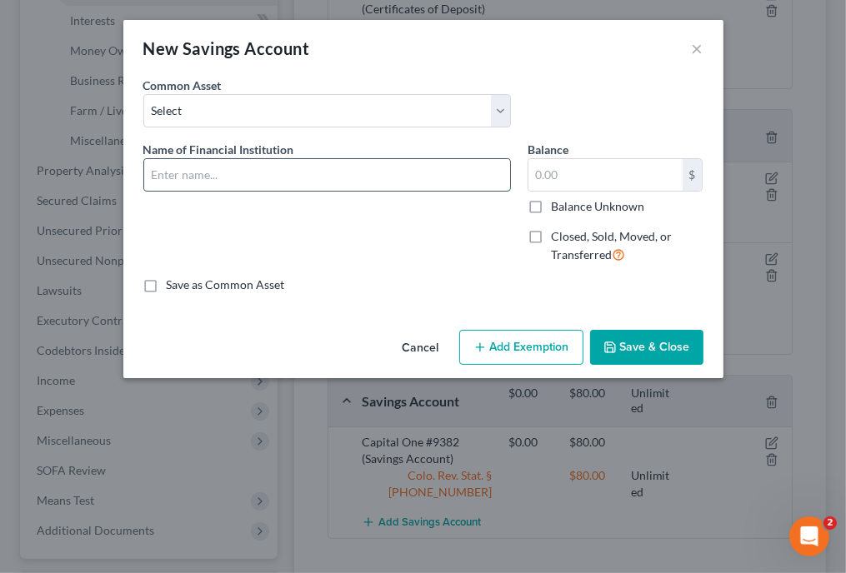
click at [389, 179] on input "text" at bounding box center [327, 175] width 366 height 32
type input "H"
type input "Huntington Bank #5386"
click at [551, 206] on label "Balance Unknown" at bounding box center [597, 206] width 93 height 17
click at [558, 206] on input "Balance Unknown" at bounding box center [563, 203] width 11 height 11
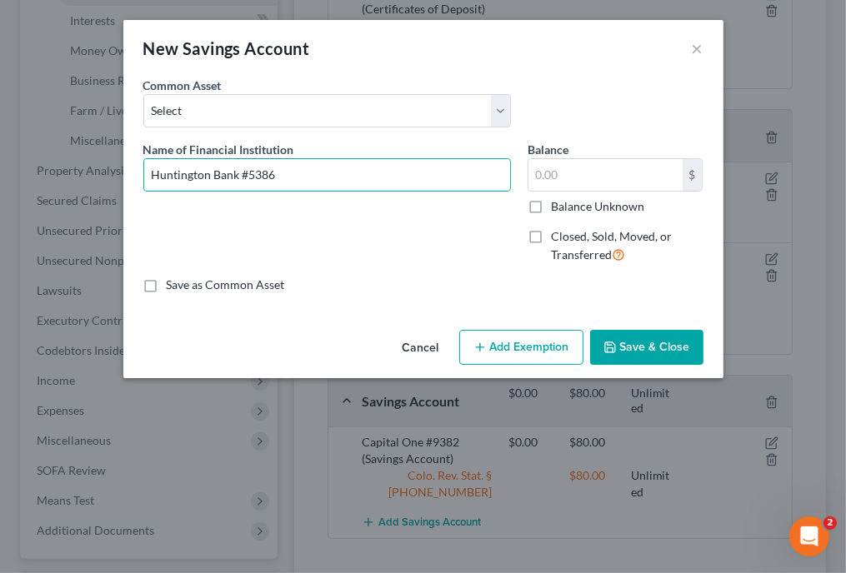
checkbox input "true"
type input "0.00"
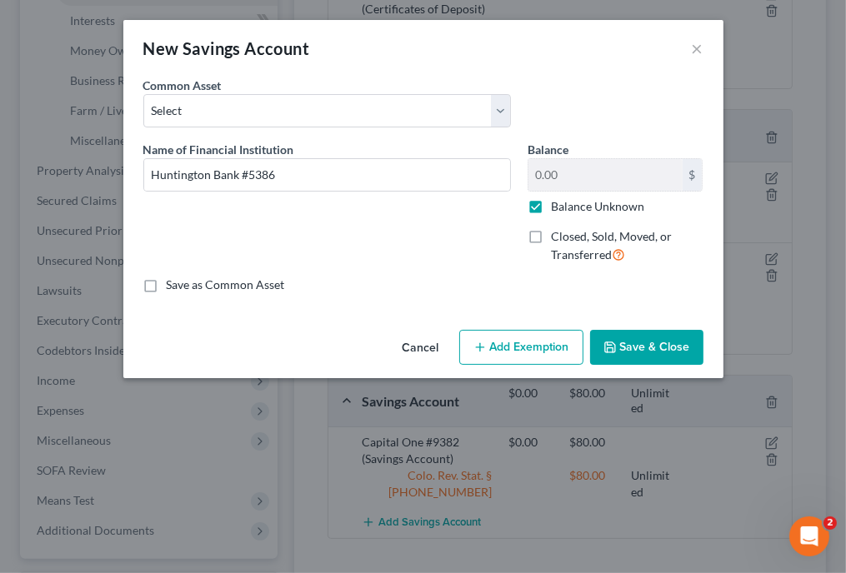
click at [510, 354] on button "Add Exemption" at bounding box center [521, 347] width 124 height 35
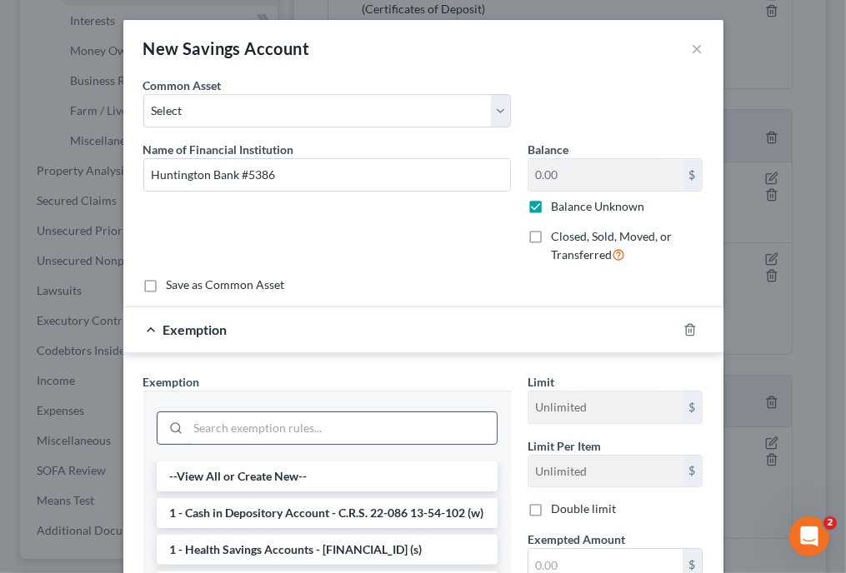
drag, startPoint x: 421, startPoint y: 428, endPoint x: 428, endPoint y: 433, distance: 9.0
click at [428, 433] on input "search" at bounding box center [342, 429] width 308 height 32
type input "q"
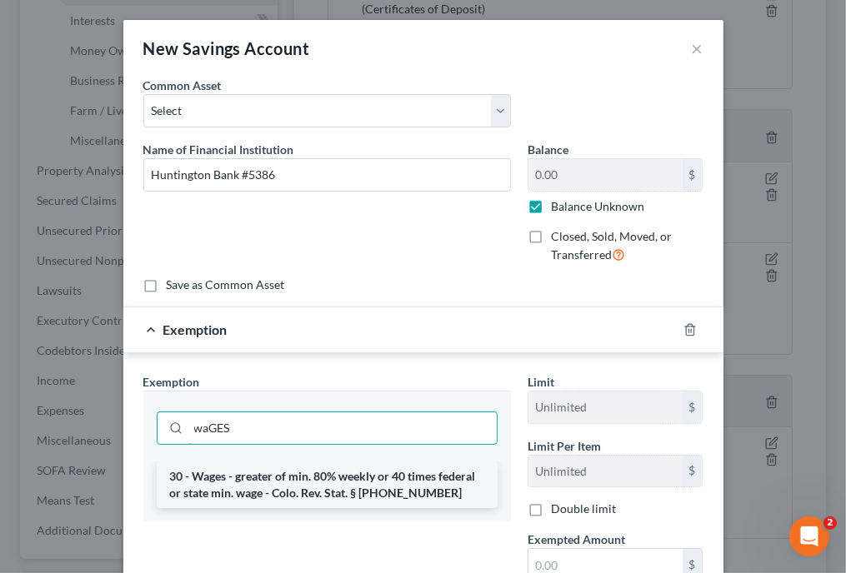
type input "waGES"
click at [413, 498] on li "30 - Wages - greater of min. 80% weekly or 40 times federal or state min. wage …" at bounding box center [327, 485] width 341 height 47
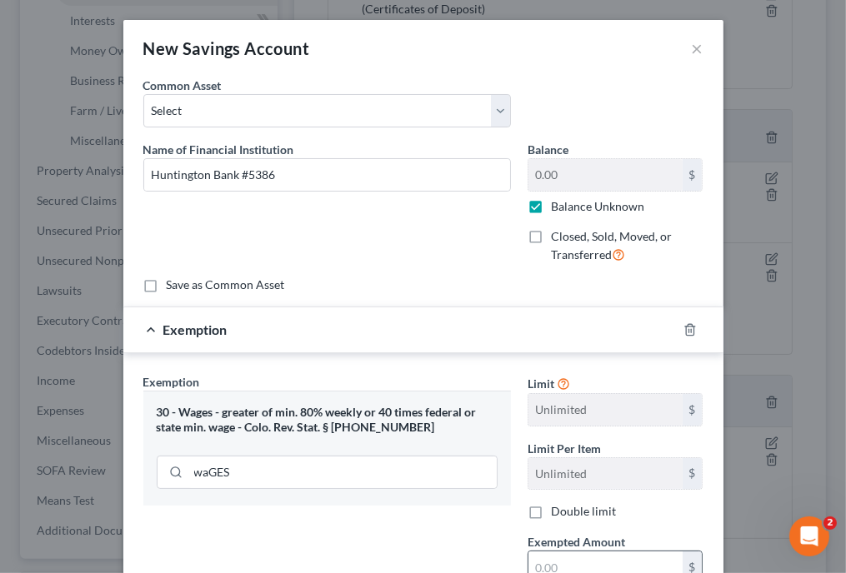
click at [570, 553] on input "text" at bounding box center [605, 568] width 154 height 32
type input "80"
click at [452, 540] on div "Exemption Set must be selected for CA. Exemption * 30 - Wages - greater of min.…" at bounding box center [327, 517] width 384 height 288
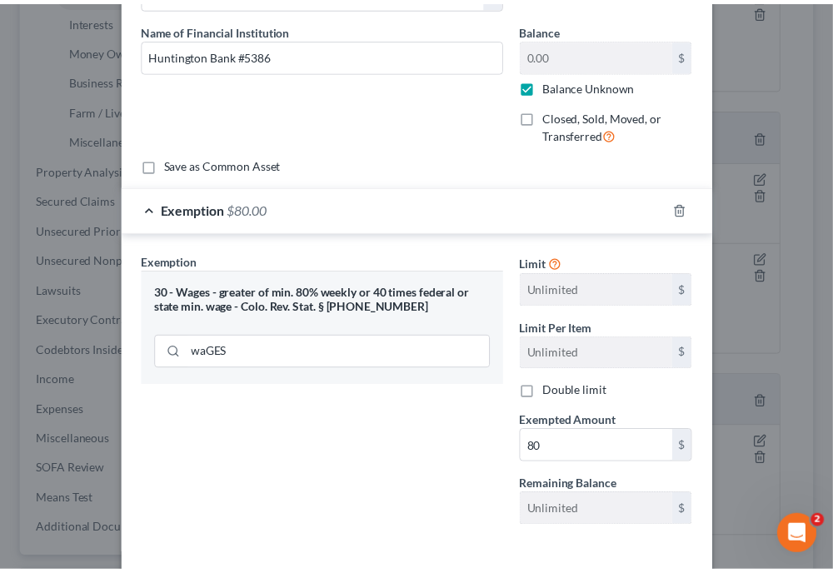
scroll to position [191, 0]
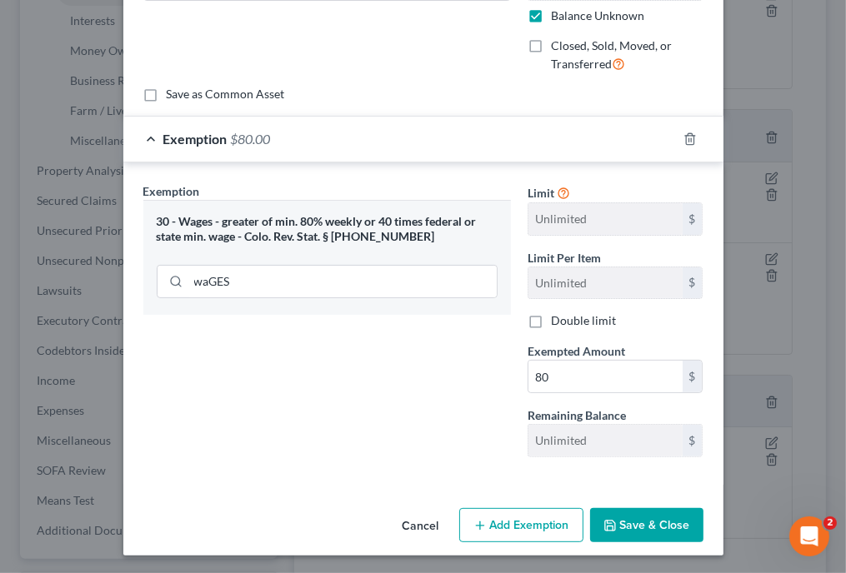
click at [677, 521] on button "Save & Close" at bounding box center [646, 525] width 113 height 35
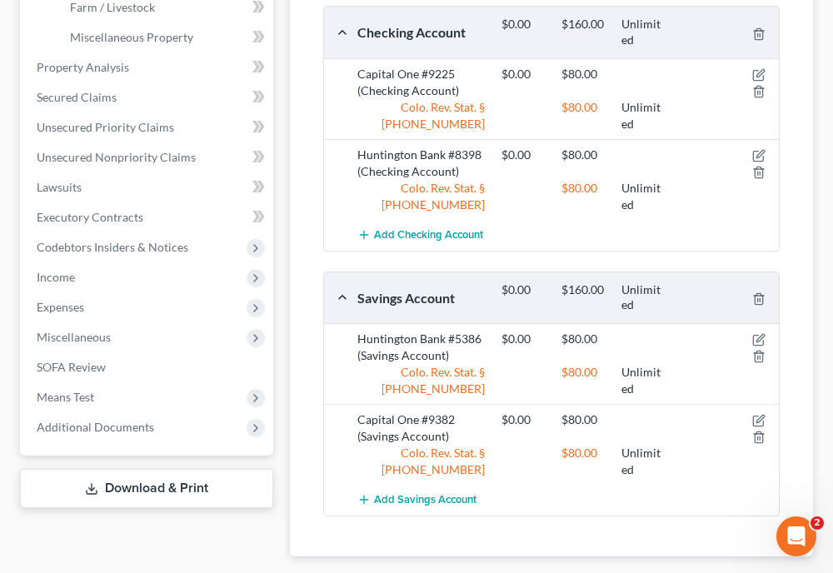
scroll to position [604, 0]
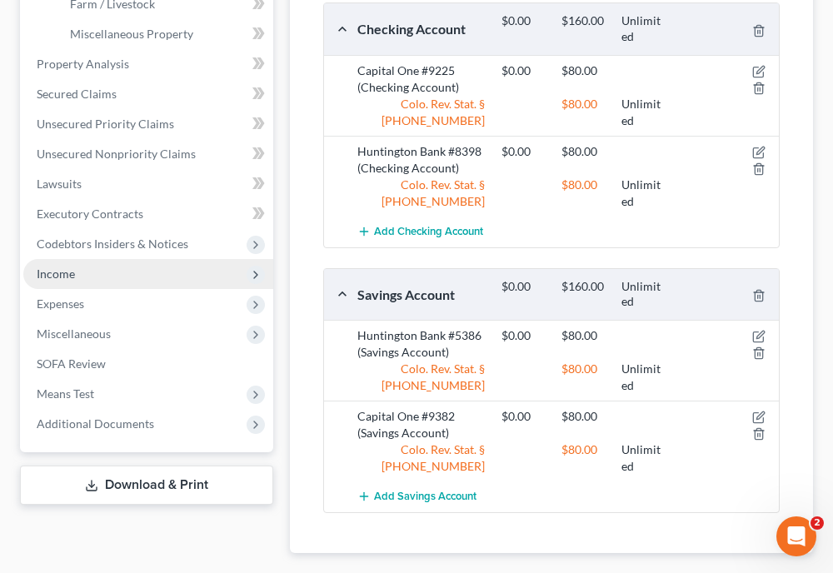
click at [63, 275] on span "Income" at bounding box center [56, 274] width 38 height 14
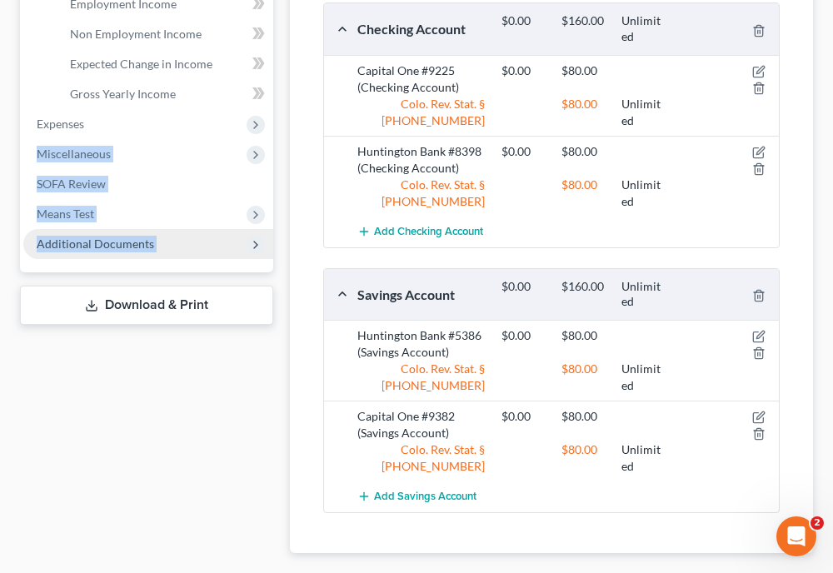
click at [63, 275] on div "Case Dashboard Payments Invoices Payments Payments Credit Report Client Profile" at bounding box center [147, 96] width 270 height 1021
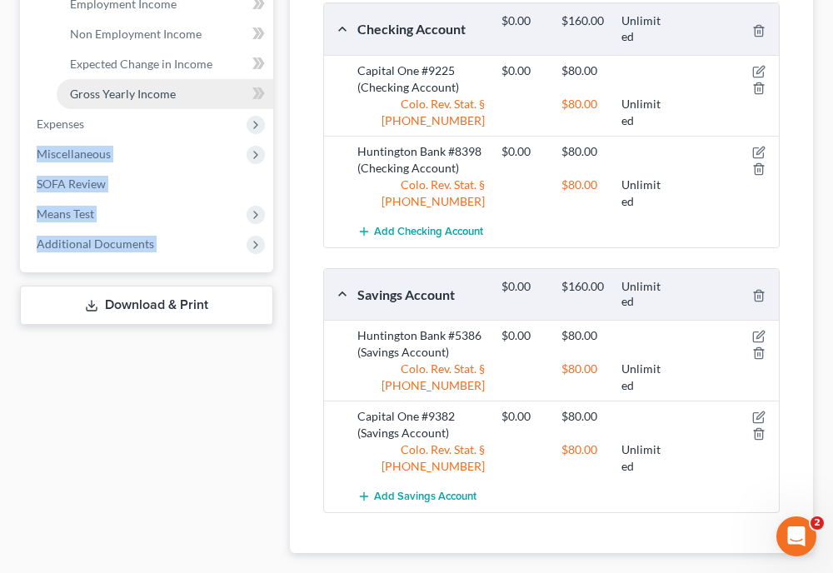
click at [130, 97] on span "Gross Yearly Income" at bounding box center [123, 94] width 106 height 14
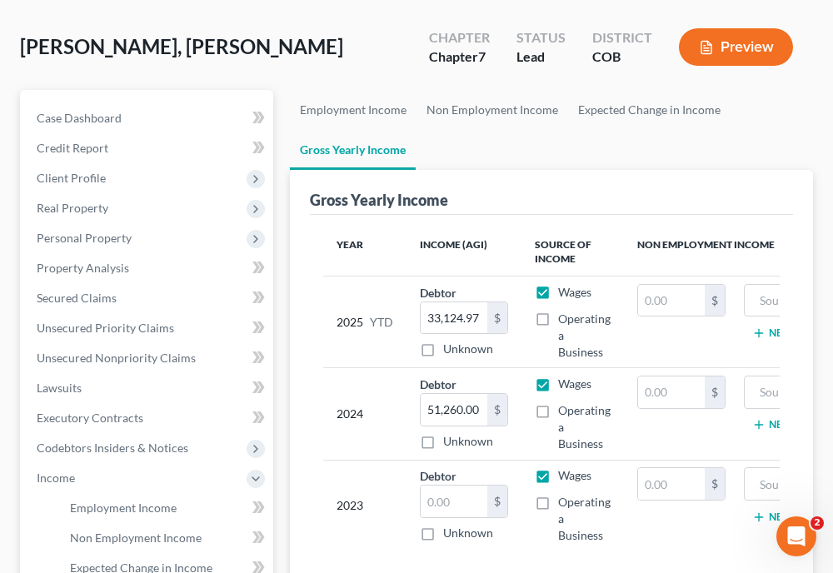
scroll to position [133, 0]
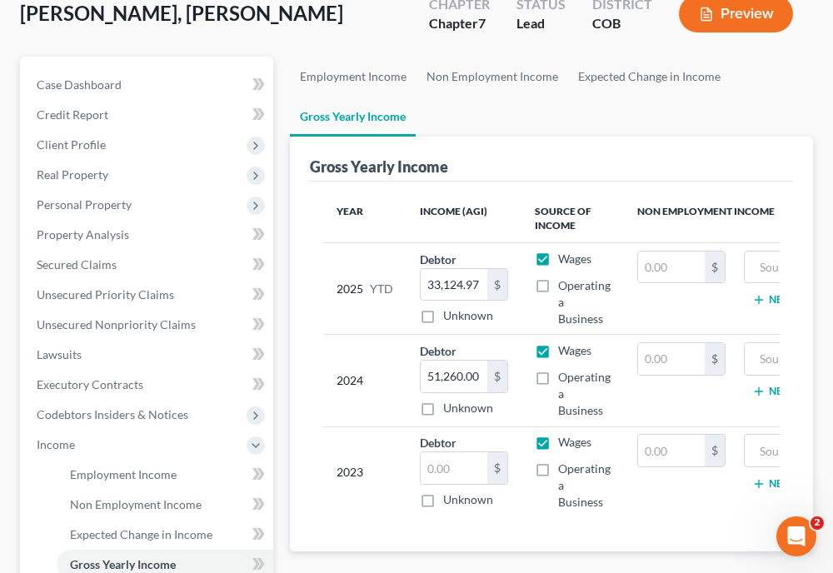
click at [650, 105] on ul "Employment Income Non Employment Income Expected Change in Income Gross Yearly …" at bounding box center [551, 97] width 523 height 80
click at [598, 141] on div "Gross Yearly Income" at bounding box center [551, 159] width 483 height 45
click at [61, 213] on span "Personal Property" at bounding box center [148, 205] width 250 height 30
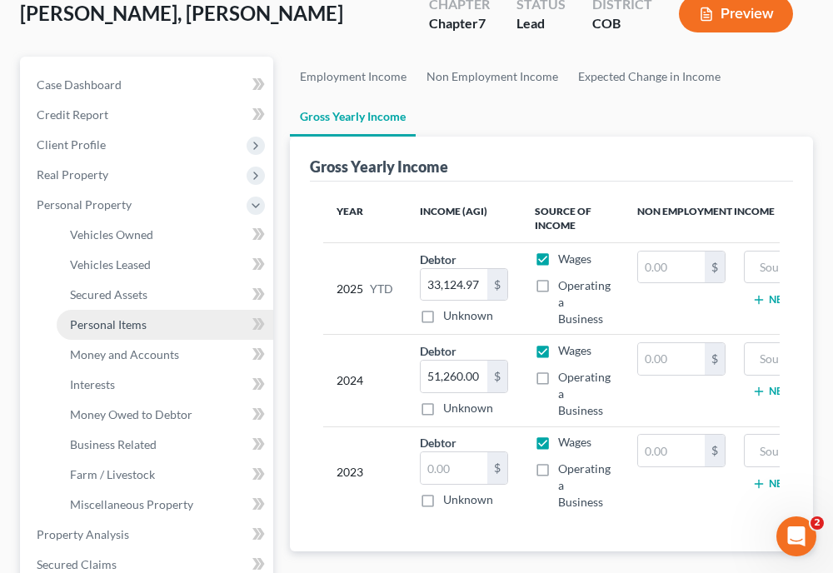
click at [101, 320] on span "Personal Items" at bounding box center [108, 325] width 77 height 14
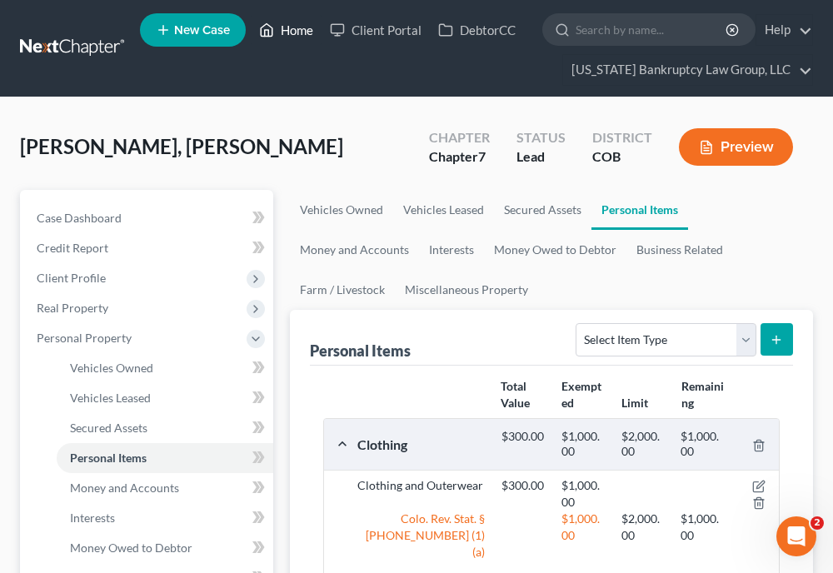
click at [292, 31] on link "Home" at bounding box center [286, 30] width 71 height 30
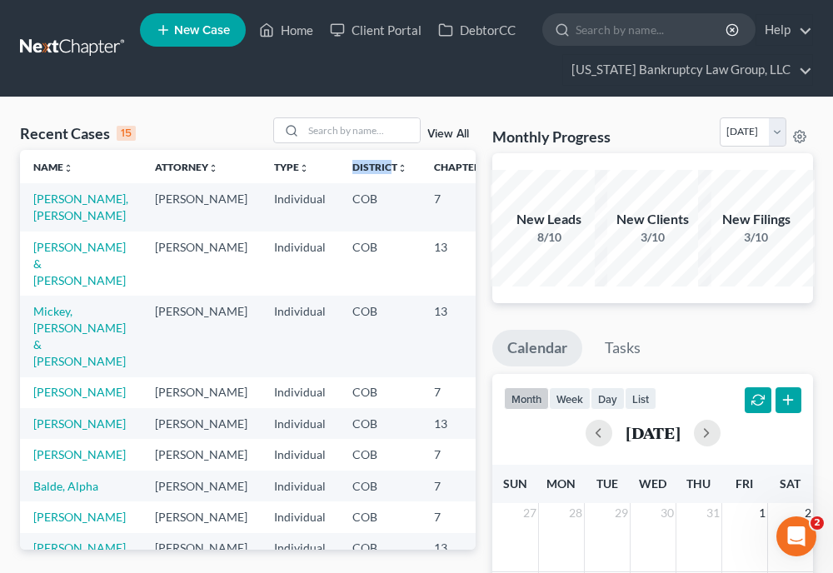
drag, startPoint x: 263, startPoint y: 181, endPoint x: 320, endPoint y: 147, distance: 66.2
click at [320, 147] on div "Recent Cases 15 View All Name unfold_more expand_more expand_less Attorney unfo…" at bounding box center [248, 334] width 456 height 433
click at [329, 128] on input "search" at bounding box center [361, 130] width 117 height 24
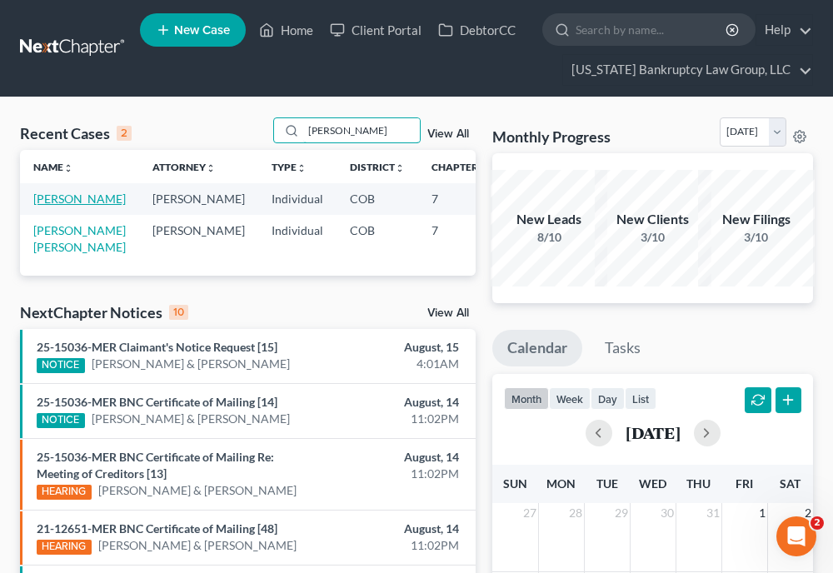
type input "[PERSON_NAME]"
click at [49, 206] on link "[PERSON_NAME]" at bounding box center [79, 199] width 93 height 14
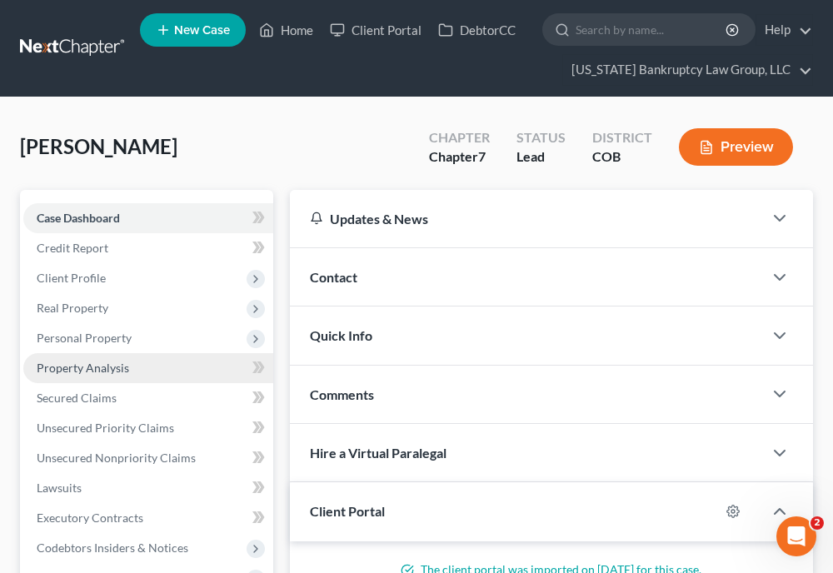
click at [89, 353] on link "Property Analysis" at bounding box center [148, 368] width 250 height 30
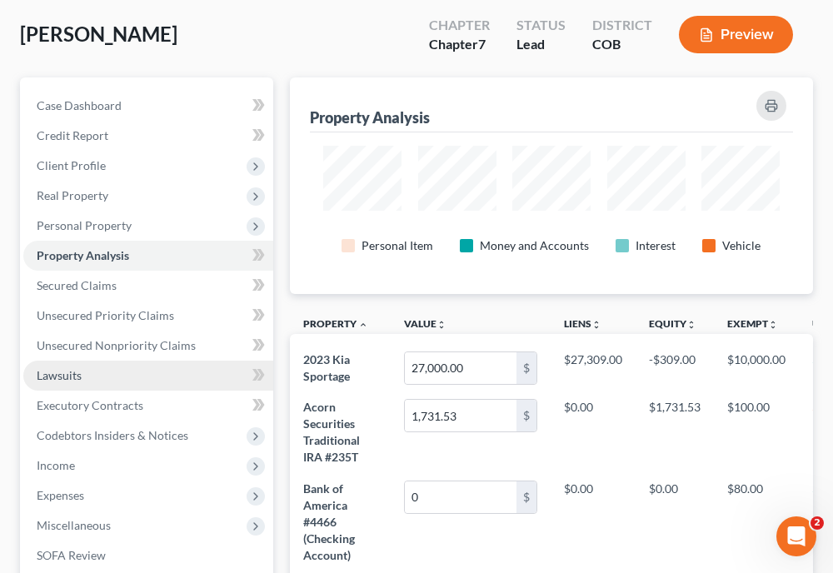
scroll to position [133, 0]
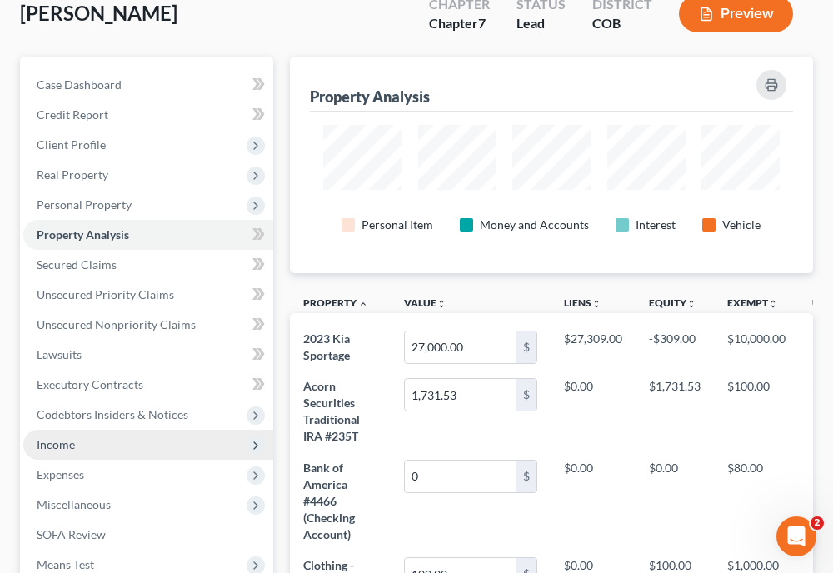
click at [59, 438] on span "Income" at bounding box center [56, 445] width 38 height 14
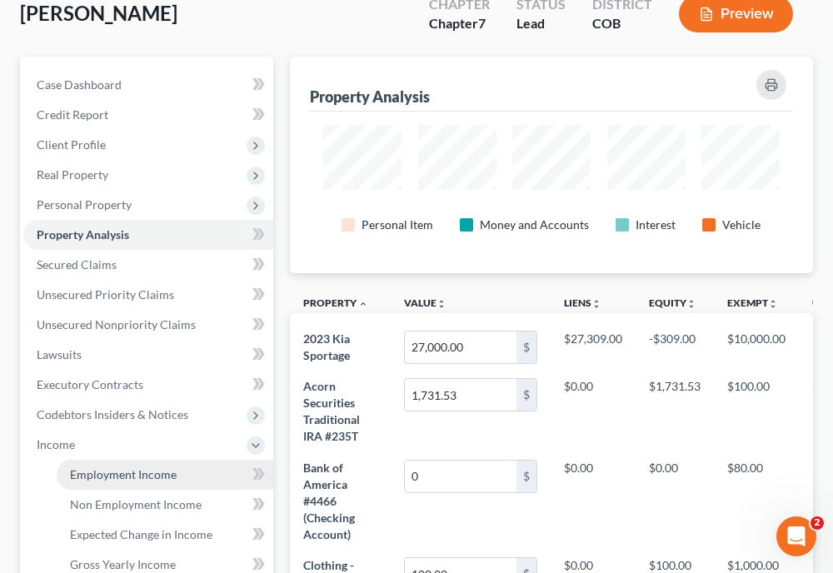
click at [104, 474] on span "Employment Income" at bounding box center [123, 475] width 107 height 14
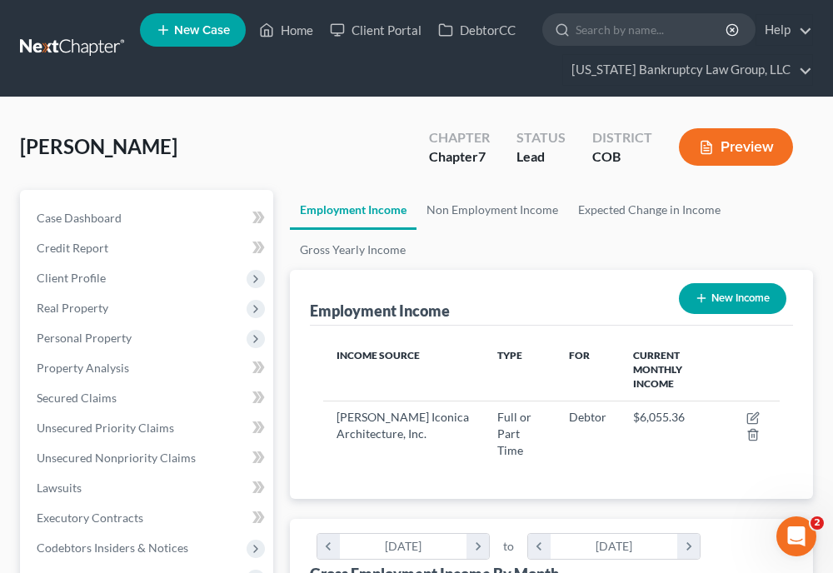
scroll to position [228, 490]
click at [784, 236] on ul "Employment Income Non Employment Income Expected Change in Income Gross Yearly …" at bounding box center [551, 230] width 523 height 80
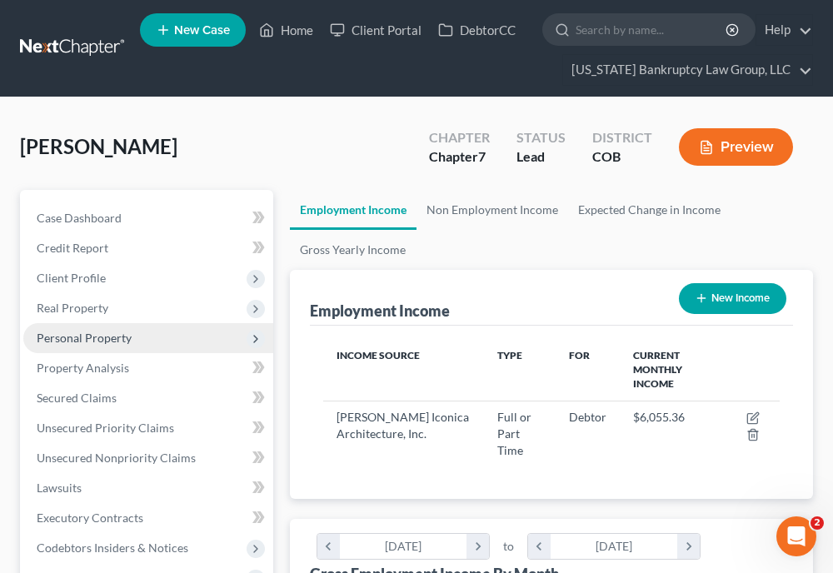
click at [116, 343] on span "Personal Property" at bounding box center [84, 338] width 95 height 14
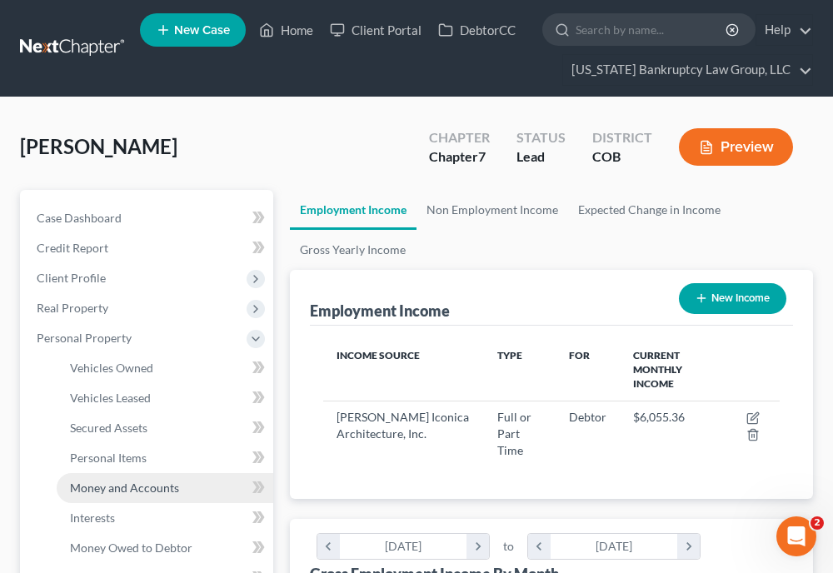
click at [125, 483] on span "Money and Accounts" at bounding box center [124, 488] width 109 height 14
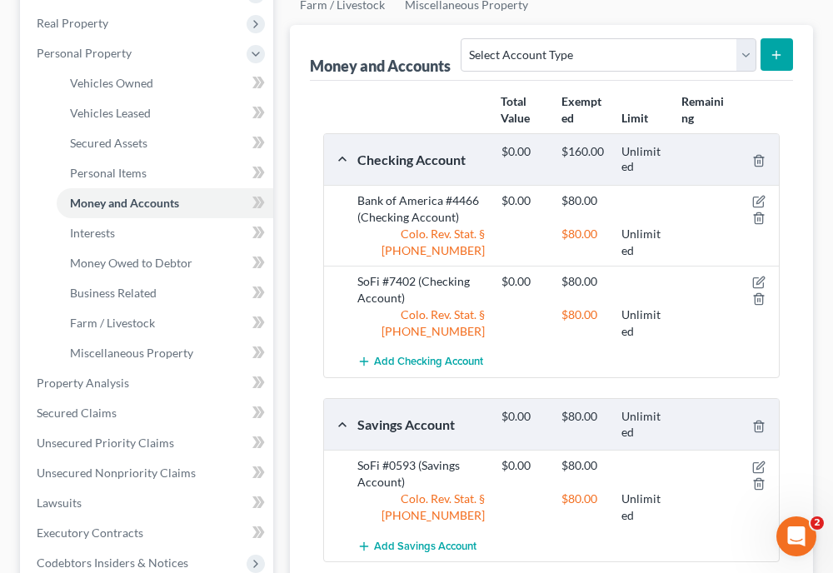
scroll to position [301, 0]
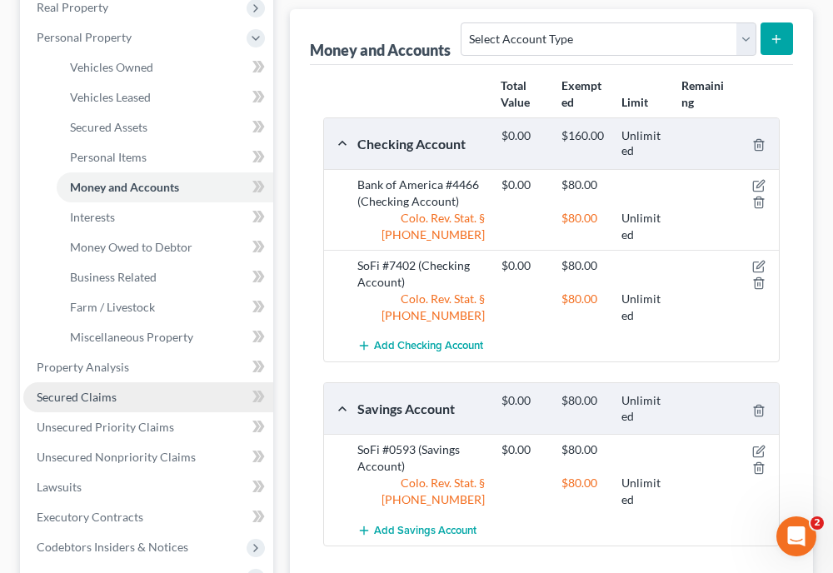
click at [99, 399] on span "Secured Claims" at bounding box center [77, 397] width 80 height 14
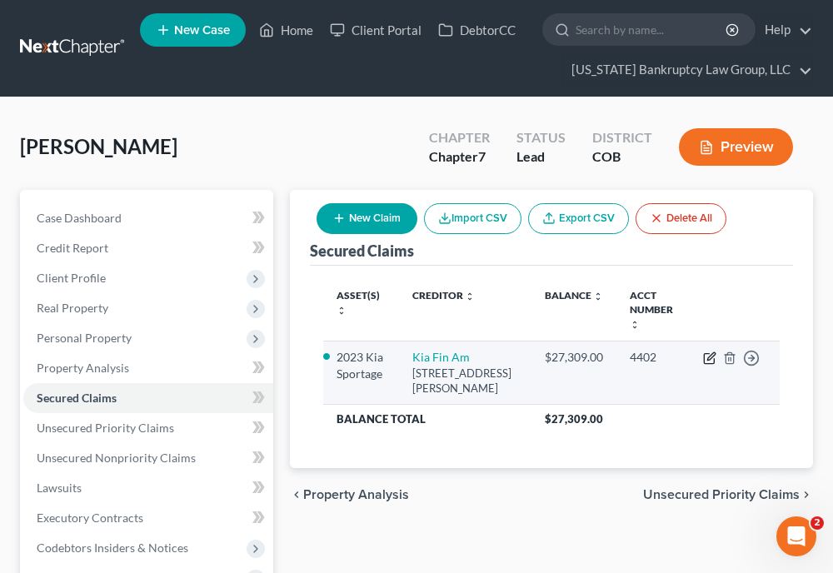
click at [709, 357] on icon "button" at bounding box center [709, 358] width 13 height 13
select select "4"
select select "9"
select select "4"
select select "0"
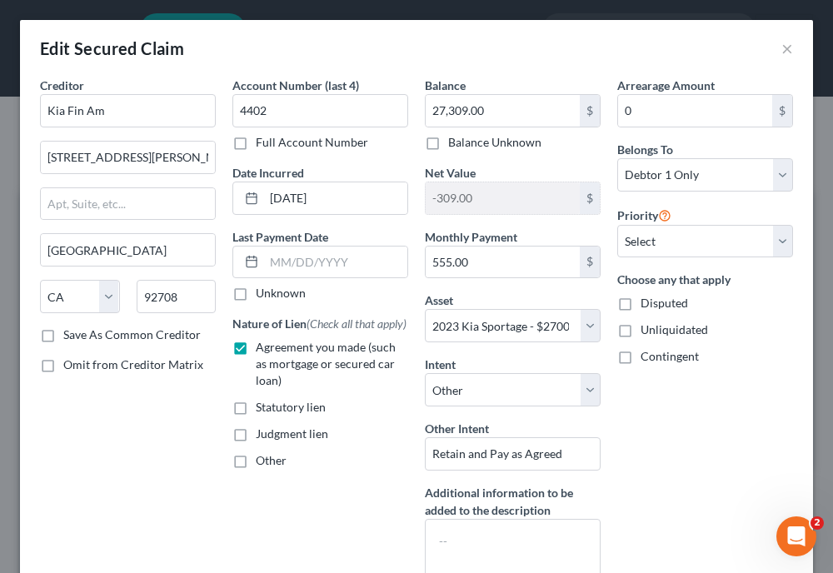
click at [709, 357] on div "Contingent" at bounding box center [706, 356] width 176 height 17
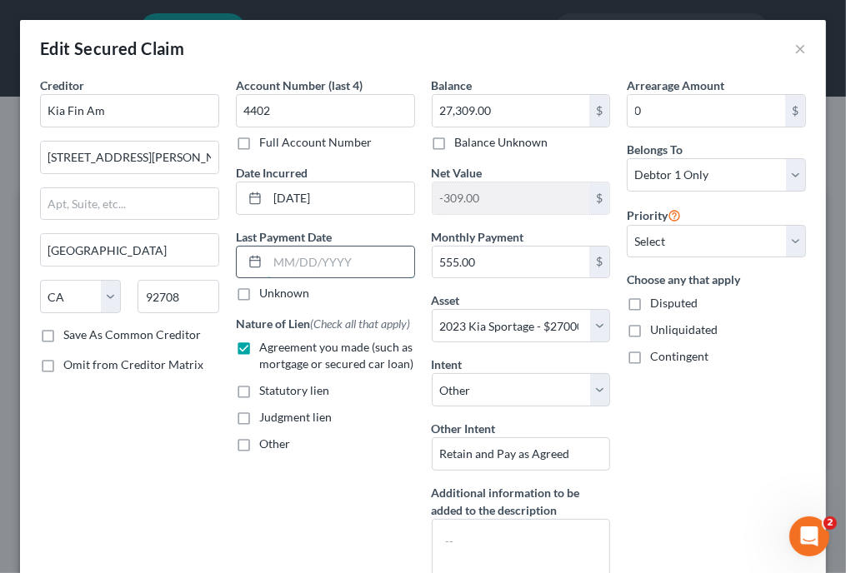
click at [338, 257] on input "text" at bounding box center [341, 263] width 147 height 32
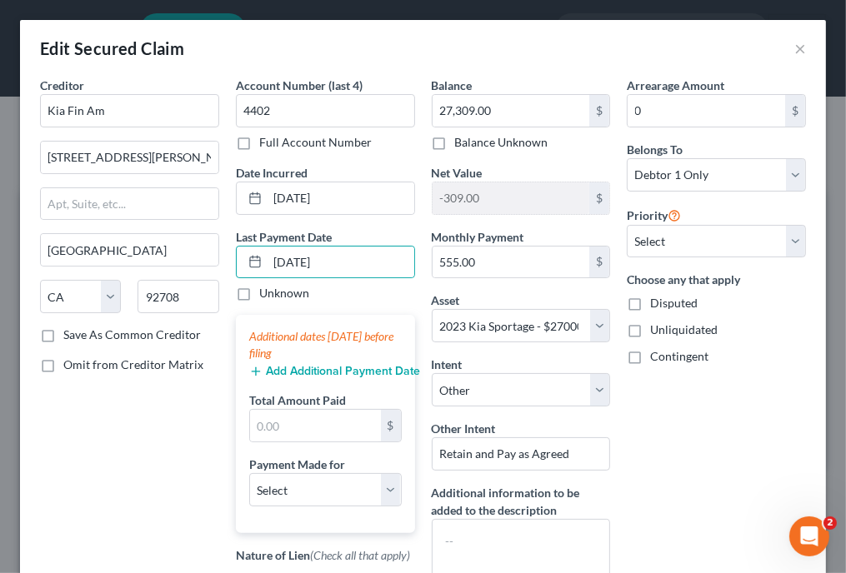
click at [326, 369] on button "Add Additional Payment Date" at bounding box center [325, 371] width 153 height 13
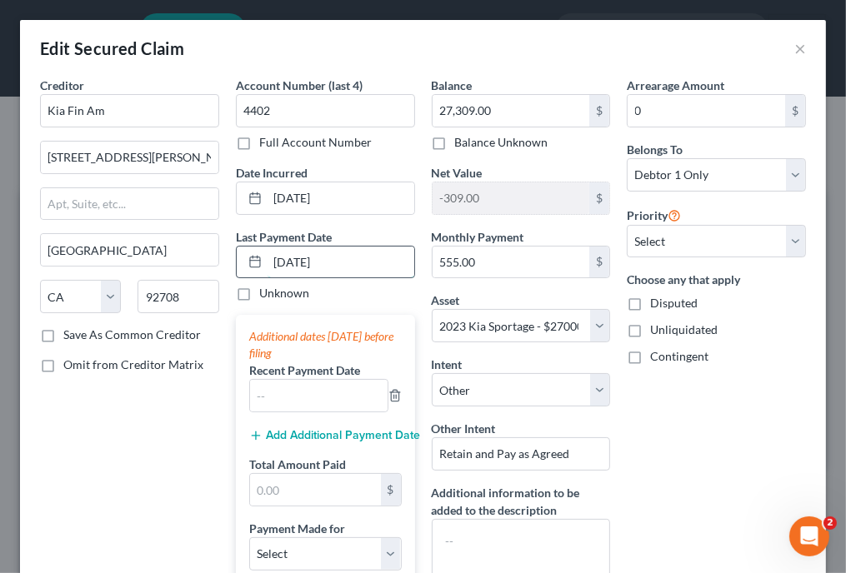
click at [336, 263] on input "[DATE]" at bounding box center [341, 263] width 147 height 32
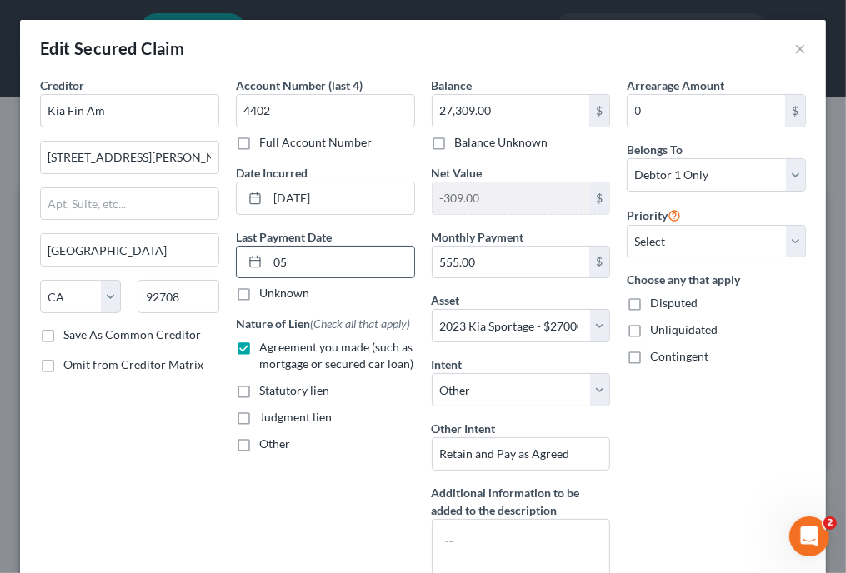
type input "0"
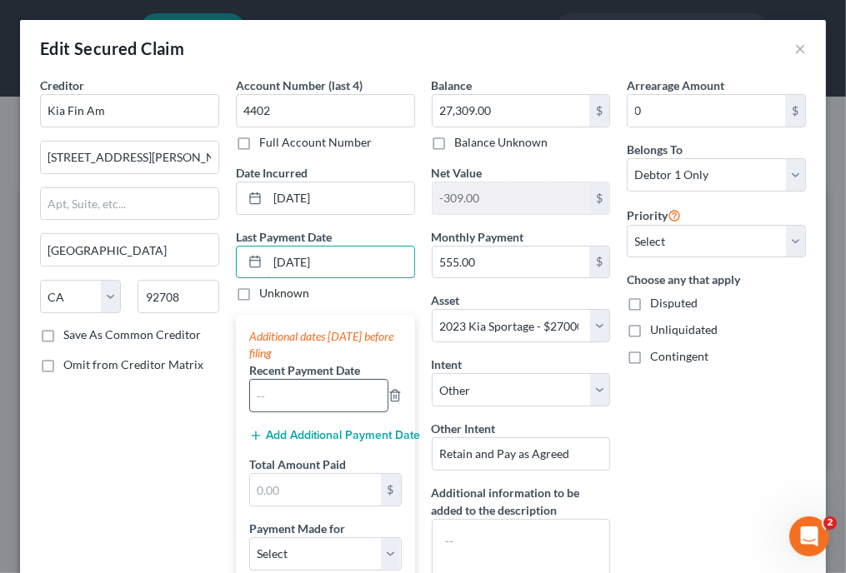
type input "[DATE]"
click at [314, 393] on input "text" at bounding box center [319, 396] width 138 height 32
type input "[DATE]"
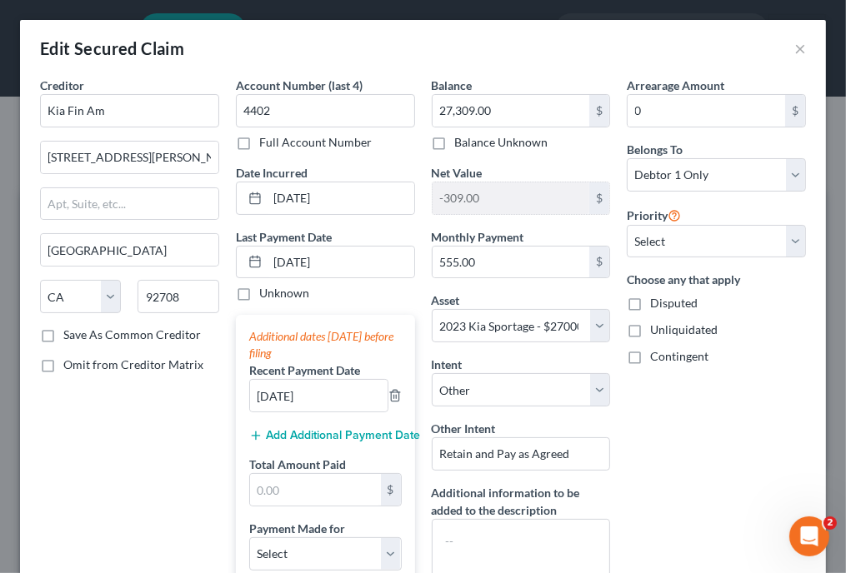
click at [313, 433] on button "Add Additional Payment Date" at bounding box center [325, 435] width 153 height 13
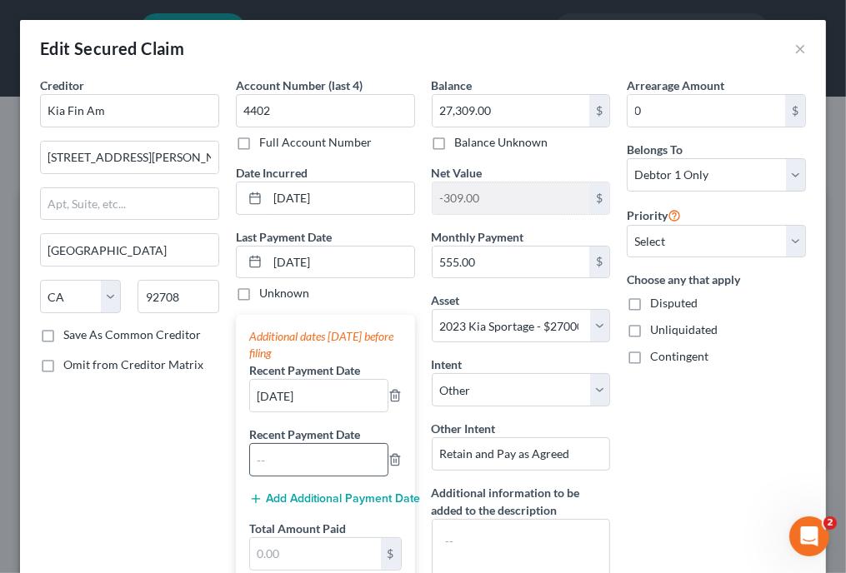
click at [297, 462] on input "text" at bounding box center [319, 460] width 138 height 32
type input "[DATE]"
click at [301, 545] on input "text" at bounding box center [315, 554] width 131 height 32
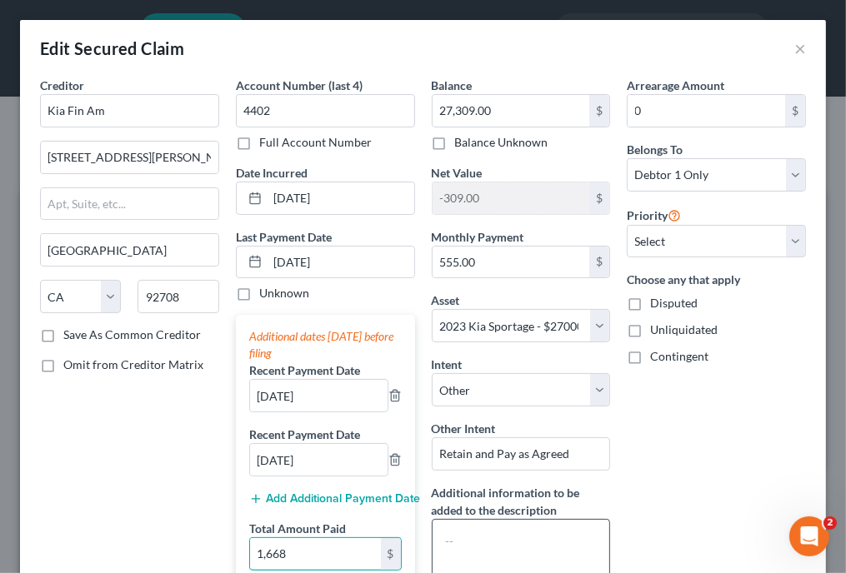
type input "1,668"
click at [718, 419] on div "Arrearage Amount 0 $ Belongs To * Select Debtor 1 Only Debtor 2 Only Debtor 1 A…" at bounding box center [716, 451] width 196 height 748
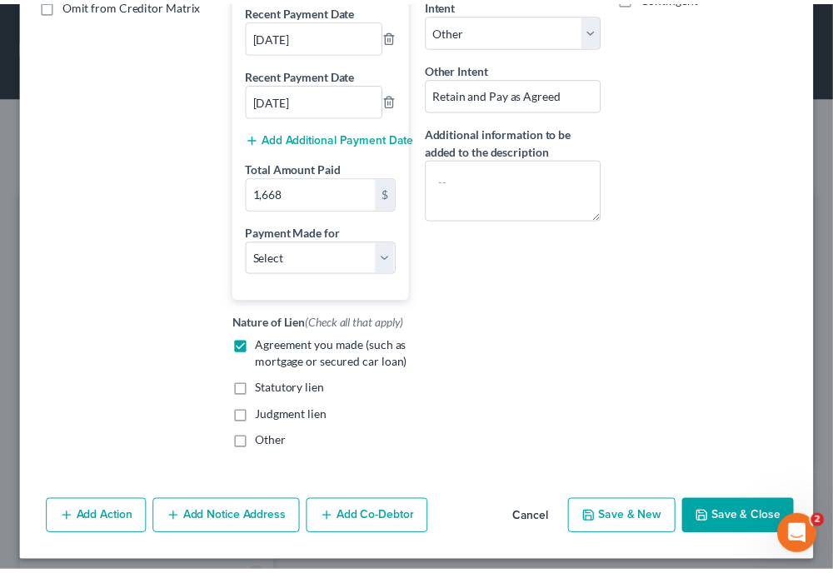
scroll to position [385, 0]
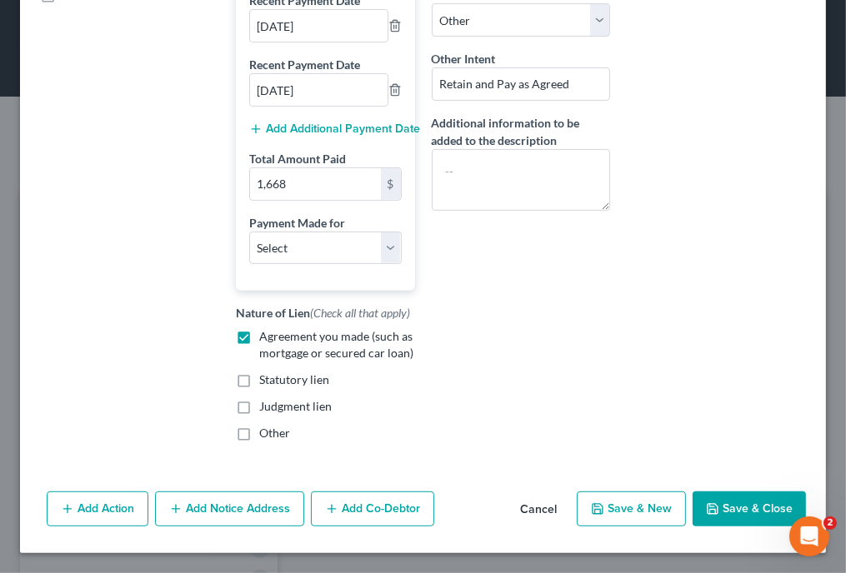
click at [757, 502] on button "Save & Close" at bounding box center [749, 509] width 113 height 35
select select
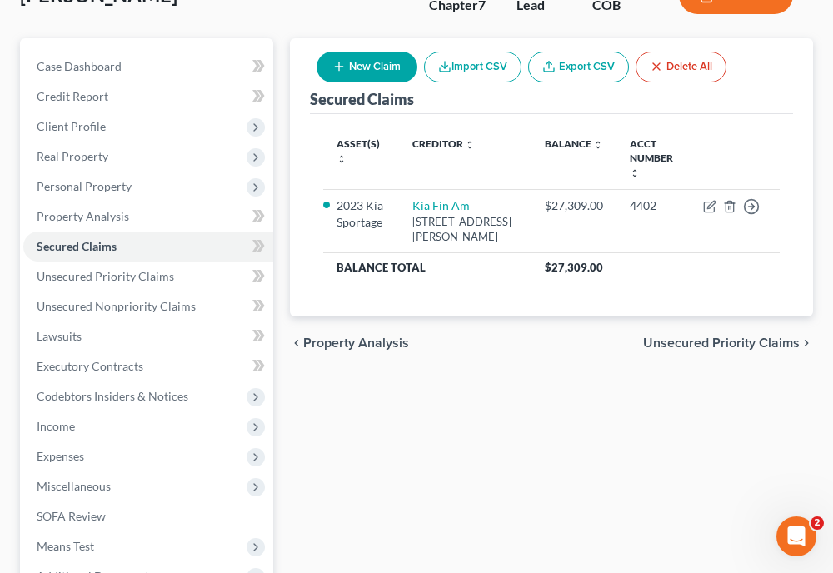
scroll to position [228, 0]
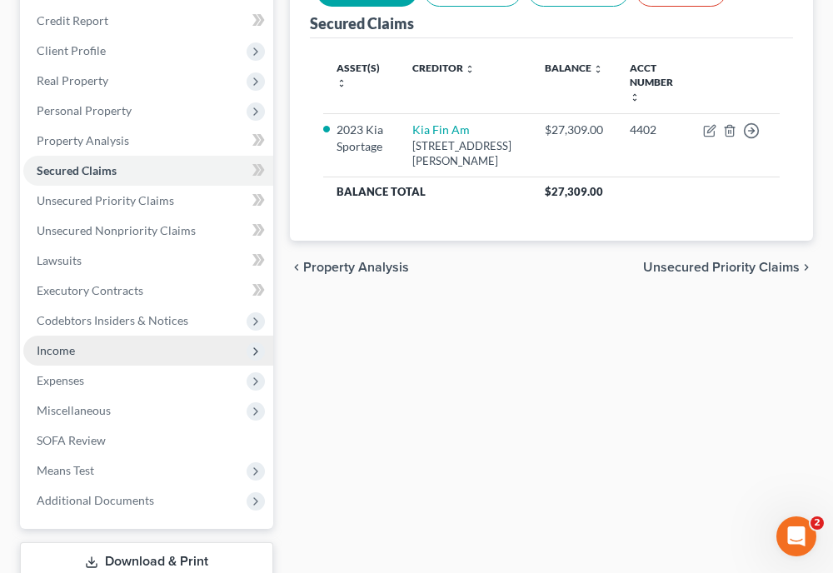
click at [83, 348] on span "Income" at bounding box center [148, 351] width 250 height 30
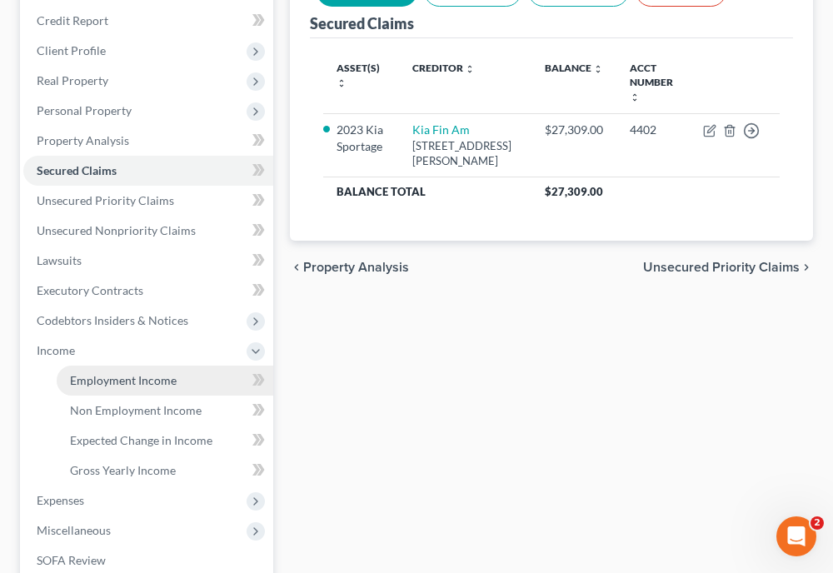
click at [97, 382] on span "Employment Income" at bounding box center [123, 380] width 107 height 14
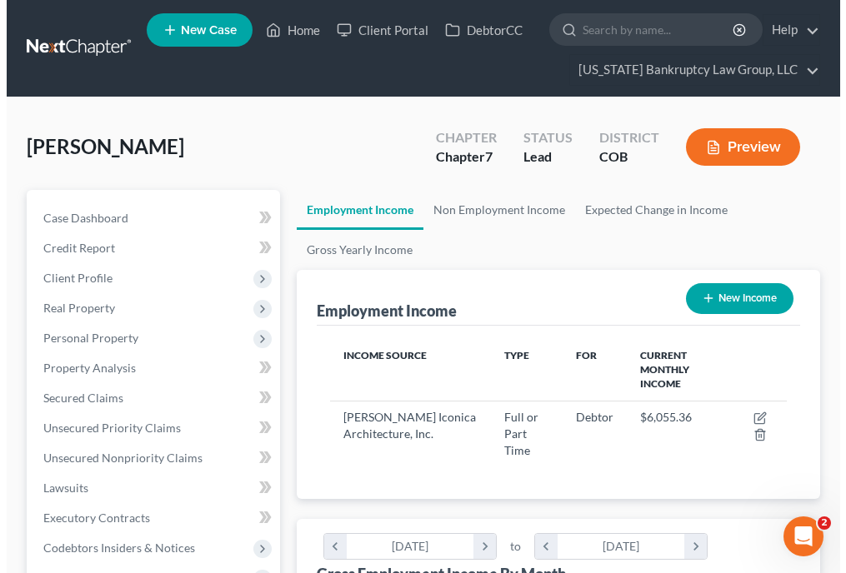
scroll to position [228, 490]
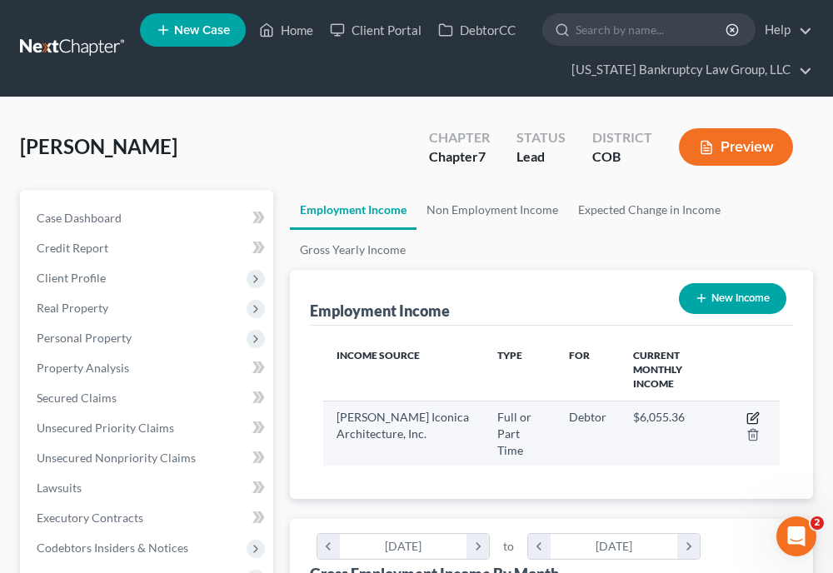
click at [754, 412] on icon "button" at bounding box center [753, 418] width 13 height 13
select select "0"
select select "53"
select select "2"
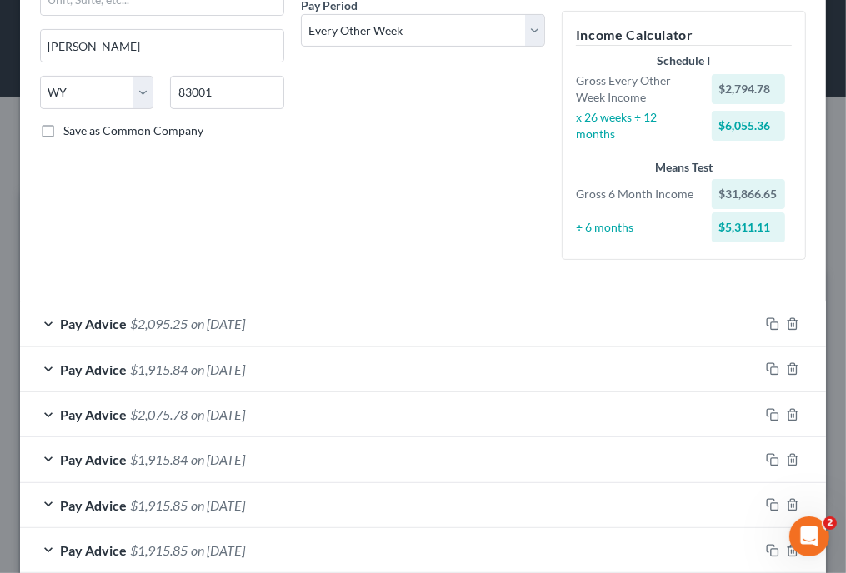
scroll to position [300, 0]
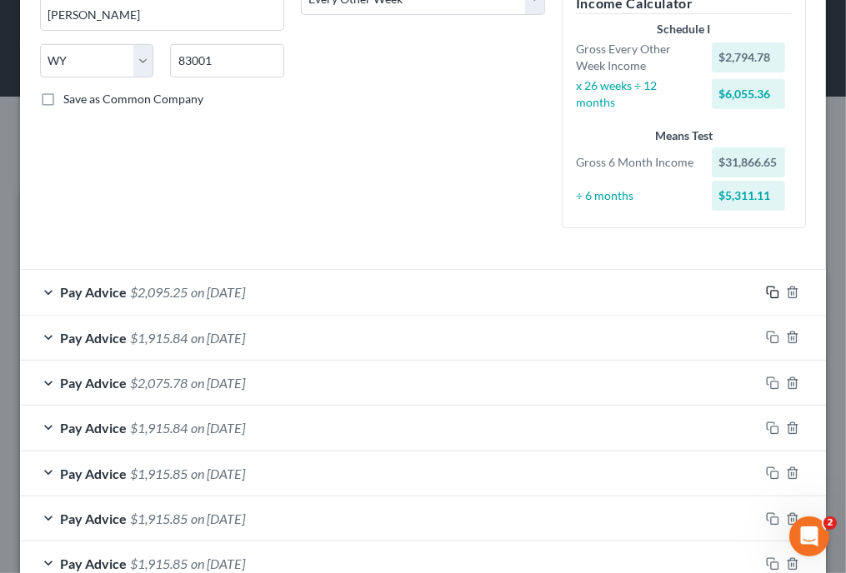
click at [766, 292] on icon "button" at bounding box center [772, 292] width 13 height 13
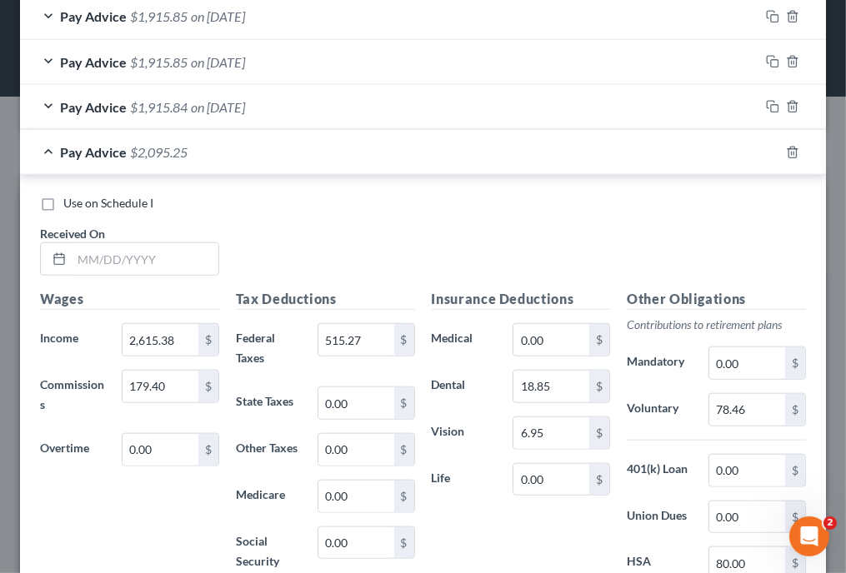
scroll to position [1100, 0]
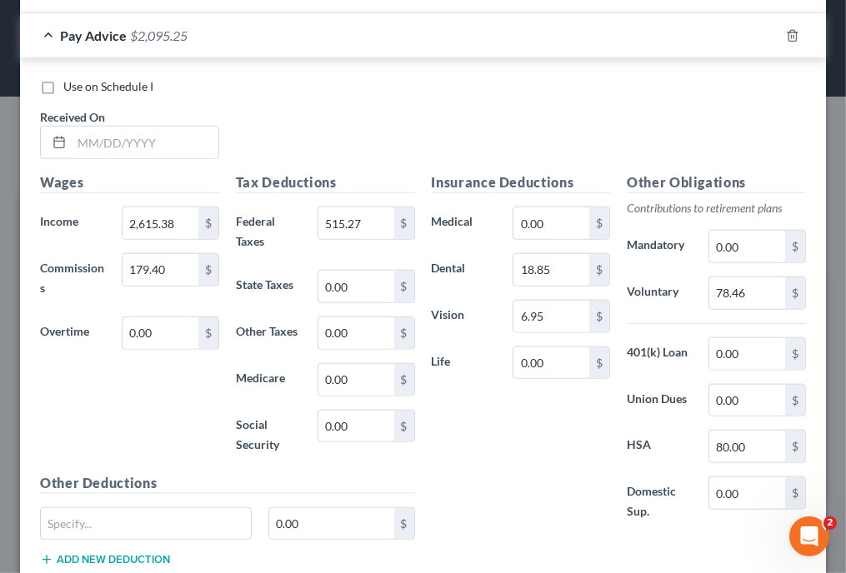
click at [561, 96] on div "Use on Schedule I Received On *" at bounding box center [423, 125] width 783 height 94
click at [170, 139] on input "text" at bounding box center [145, 143] width 147 height 32
type input "[DATE]"
click at [473, 473] on div "Insurance Deductions Medical 0.00 $ Dental 18.85 $ Vision 6.95 $ Life 0.00 $" at bounding box center [521, 357] width 196 height 368
click at [533, 129] on div "Use on Schedule I Received On * [DATE]" at bounding box center [423, 125] width 783 height 94
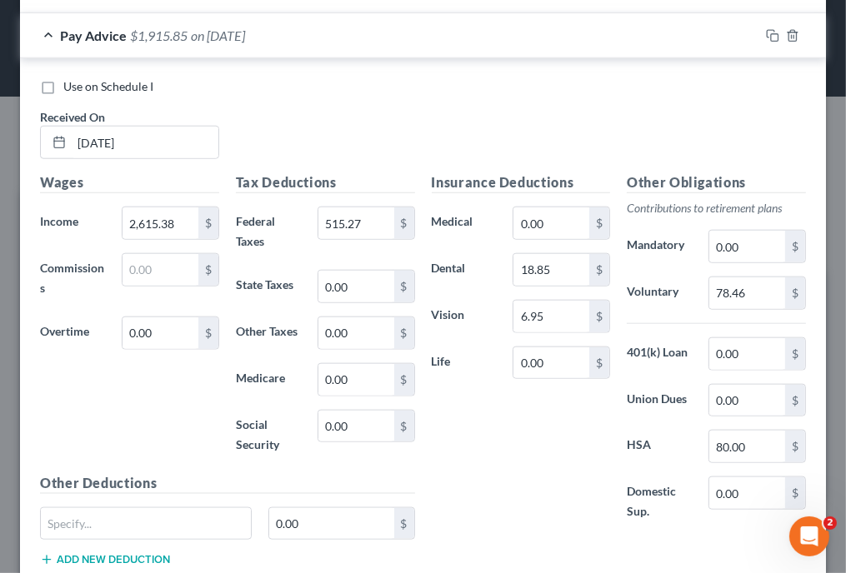
click at [728, 83] on div "Use on Schedule I" at bounding box center [423, 86] width 766 height 17
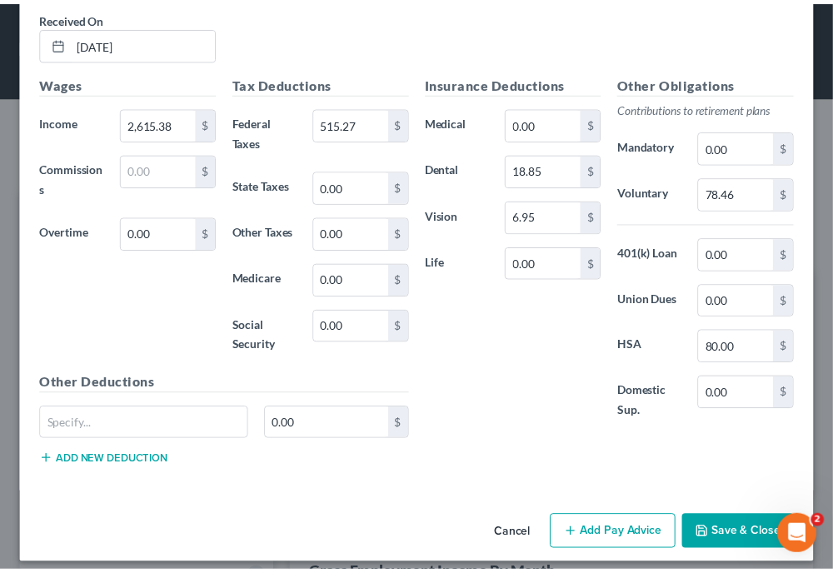
scroll to position [1207, 0]
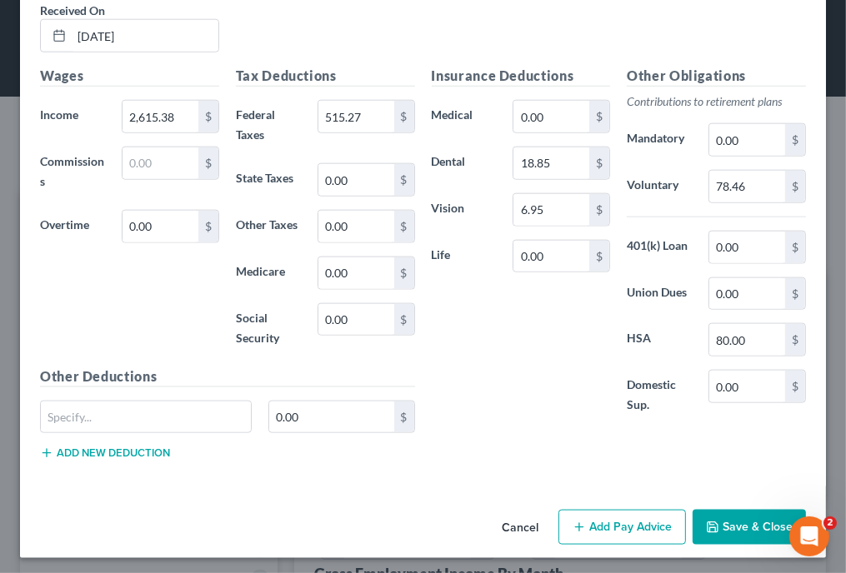
click at [733, 518] on button "Save & Close" at bounding box center [749, 527] width 113 height 35
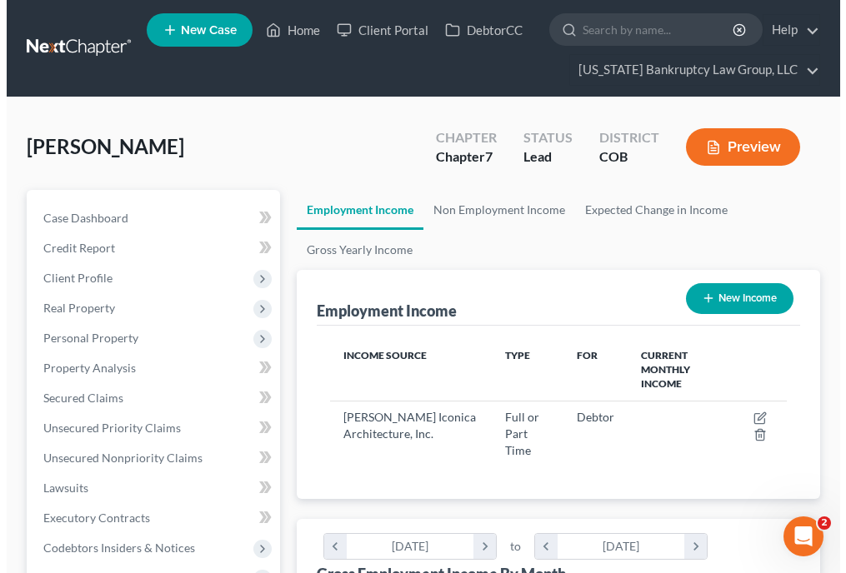
scroll to position [833146, 832885]
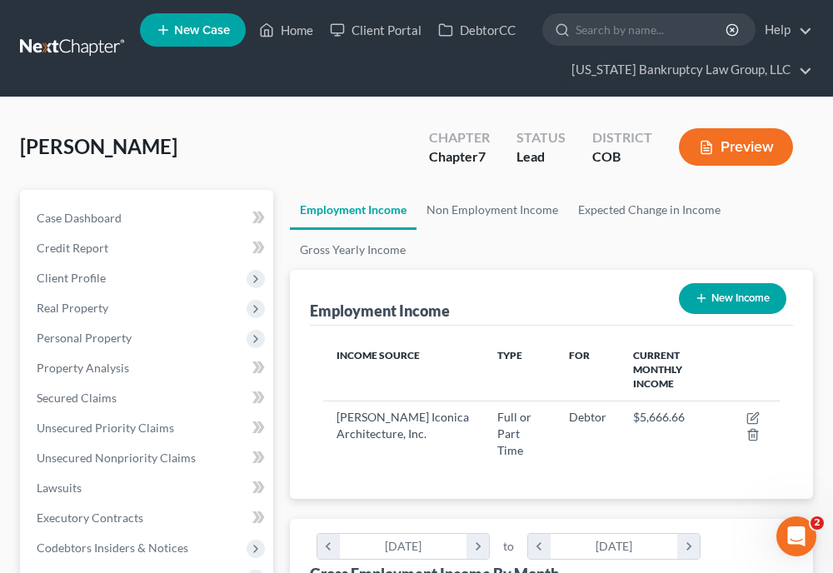
click at [506, 238] on ul "Employment Income Non Employment Income Expected Change in Income Gross Yearly …" at bounding box center [551, 230] width 523 height 80
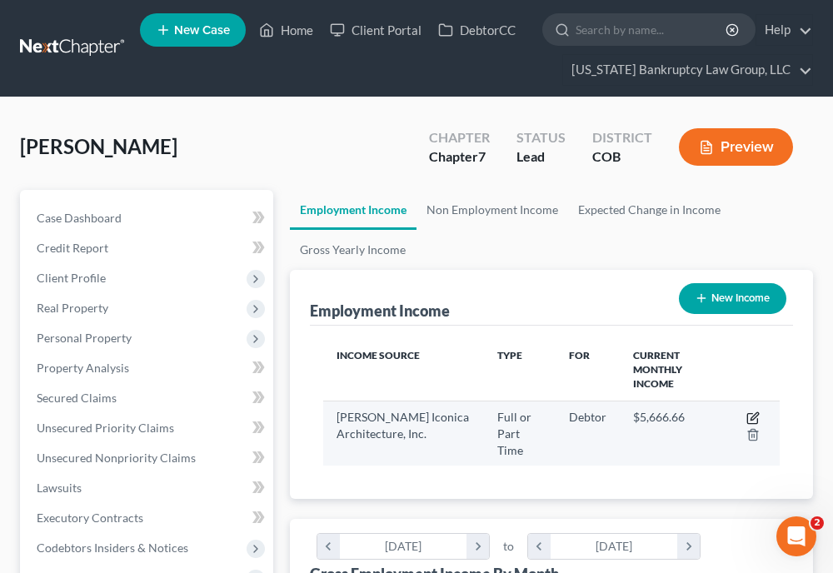
click at [755, 413] on icon "button" at bounding box center [755, 417] width 8 height 8
select select "0"
select select "53"
select select "2"
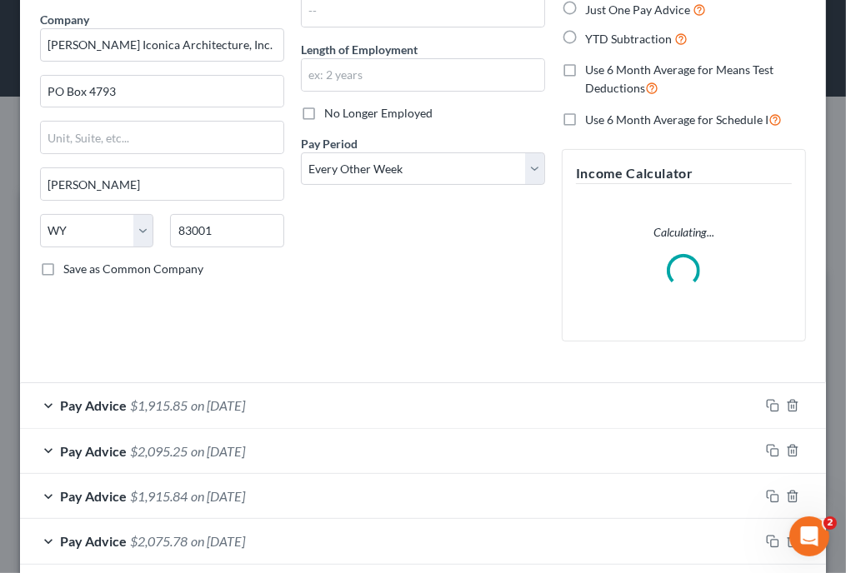
scroll to position [133, 0]
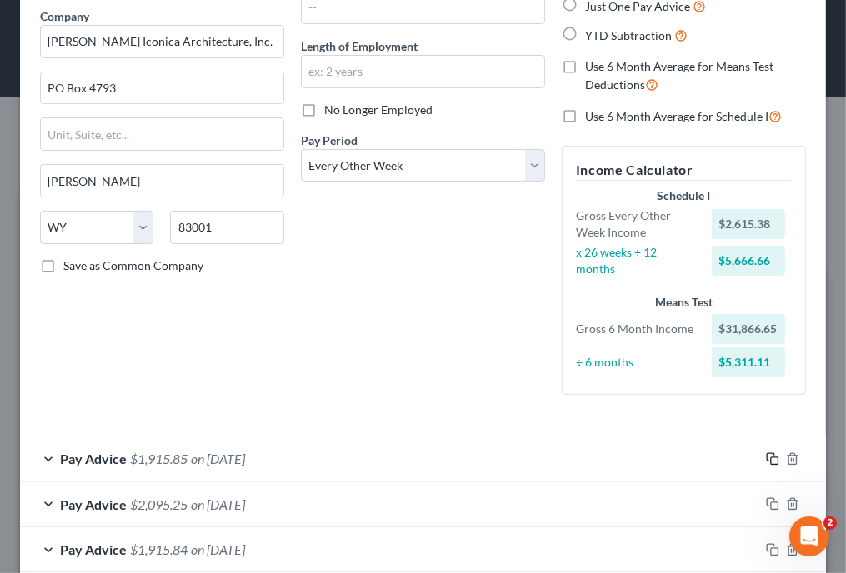
click at [771, 458] on rect "button" at bounding box center [775, 462] width 8 height 8
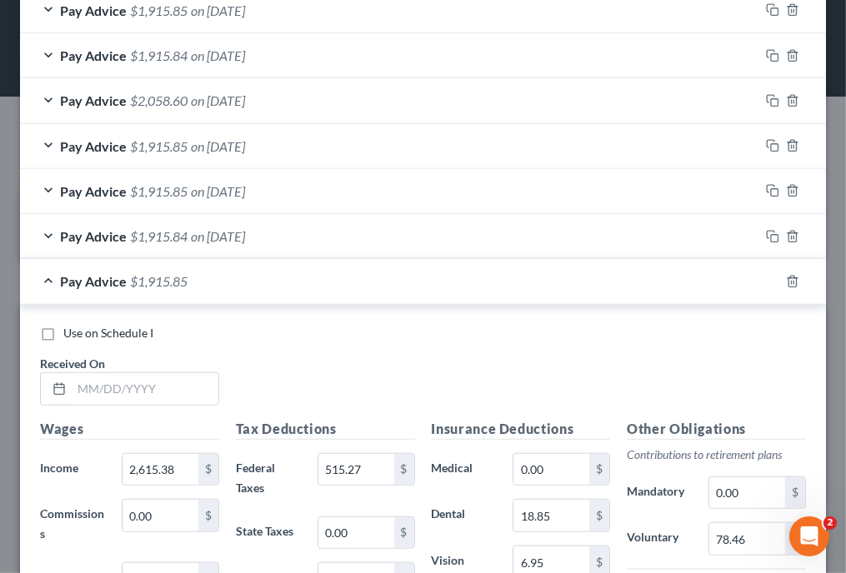
scroll to position [1139, 0]
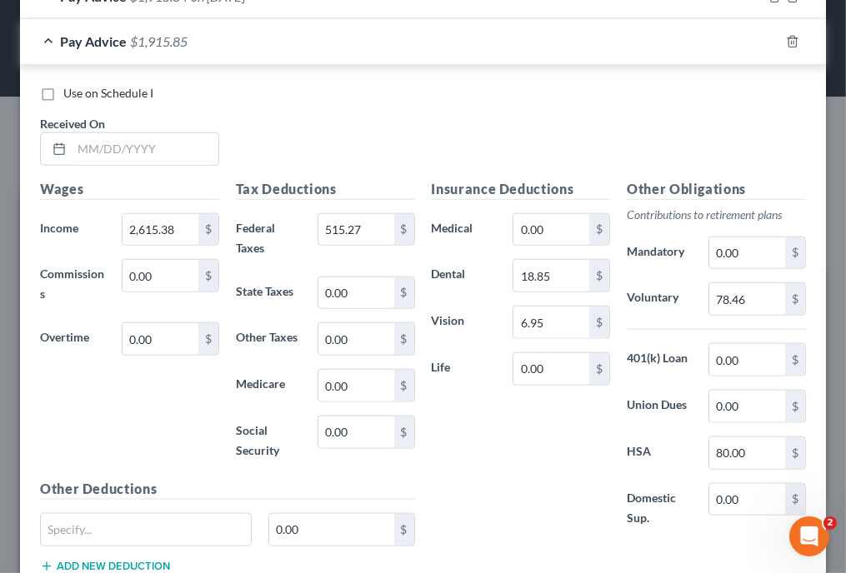
click at [522, 86] on div "Use on Schedule I" at bounding box center [423, 93] width 766 height 17
click at [481, 106] on div "Use on Schedule I Received On *" at bounding box center [423, 132] width 783 height 94
click at [141, 146] on input "text" at bounding box center [145, 149] width 147 height 32
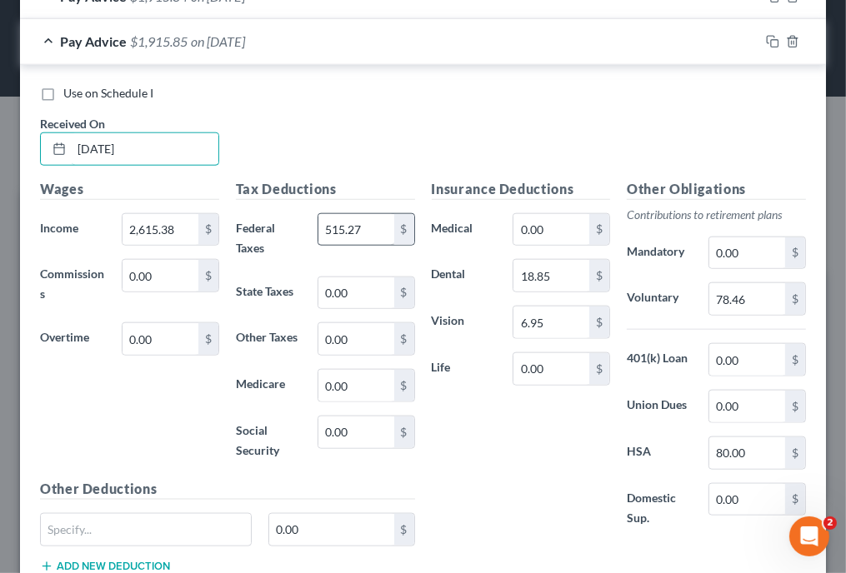
type input "[DATE]"
click at [365, 225] on input "515.27" at bounding box center [356, 230] width 76 height 32
type input "515.28"
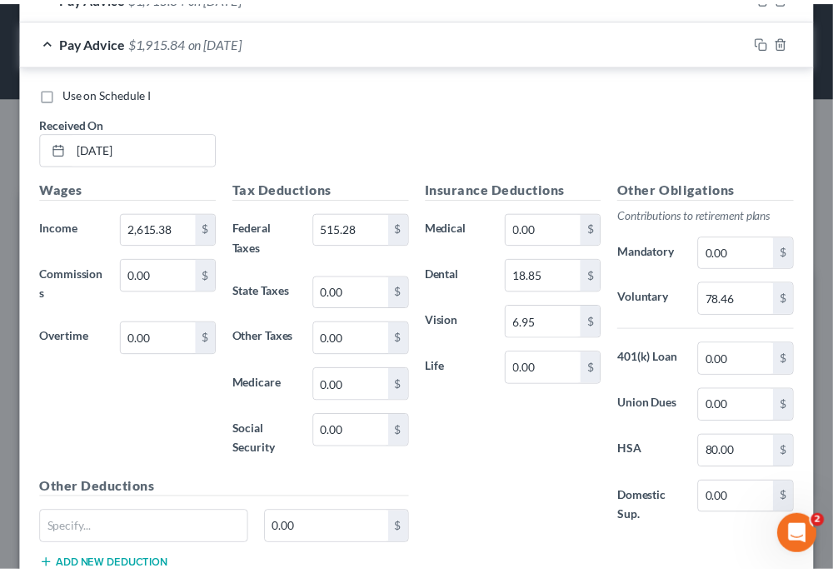
scroll to position [1252, 0]
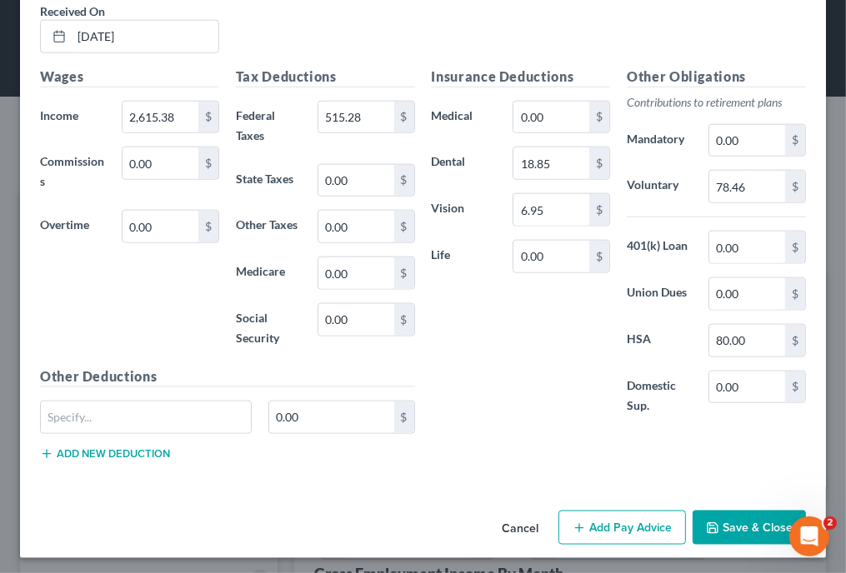
click at [767, 522] on button "Save & Close" at bounding box center [749, 528] width 113 height 35
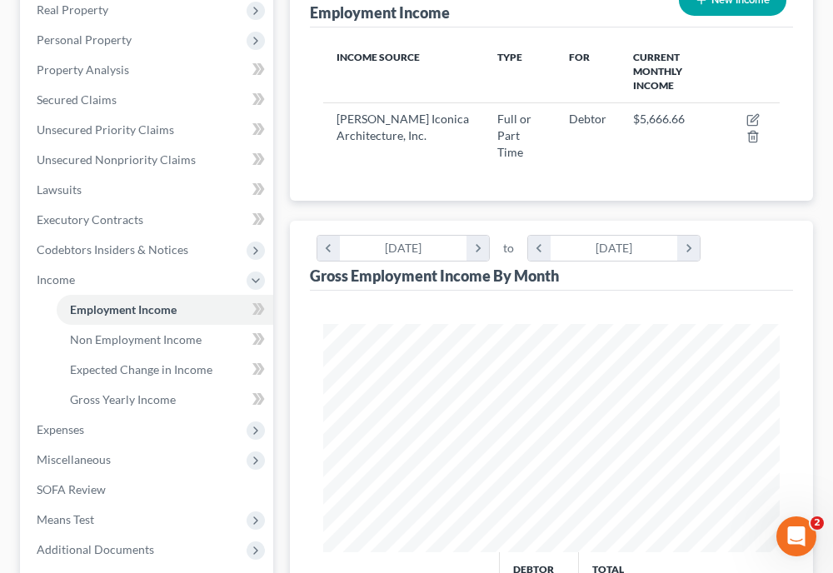
scroll to position [300, 0]
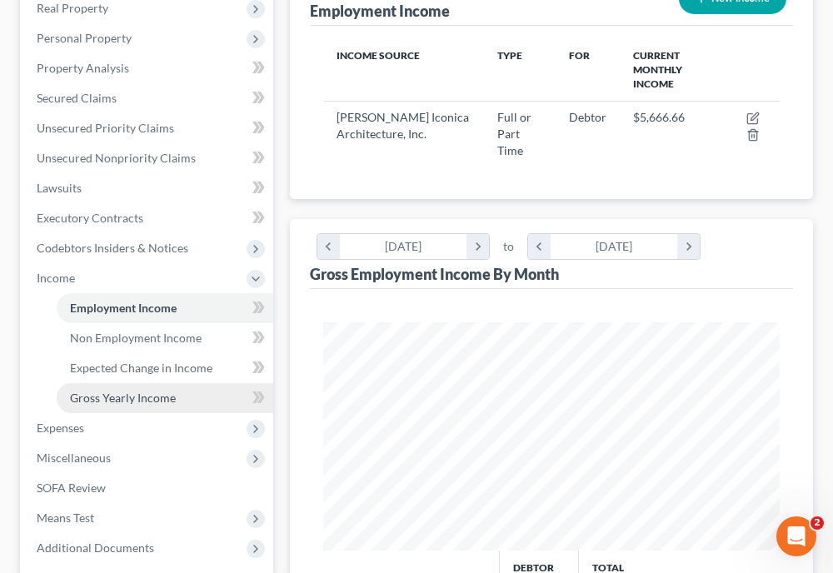
click at [148, 401] on span "Gross Yearly Income" at bounding box center [123, 398] width 106 height 14
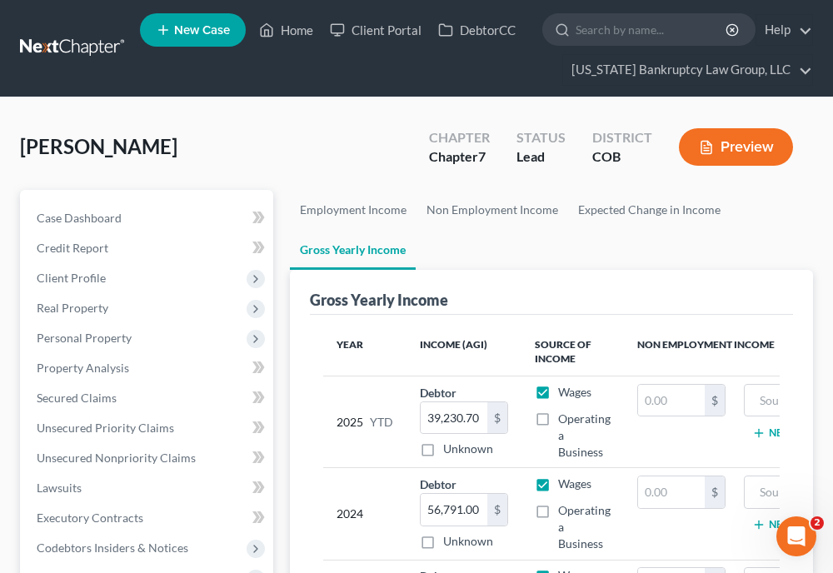
click at [611, 244] on ul "Employment Income Non Employment Income Expected Change in Income Gross Yearly …" at bounding box center [551, 230] width 523 height 80
click at [453, 418] on input "39,230.70" at bounding box center [454, 419] width 67 height 32
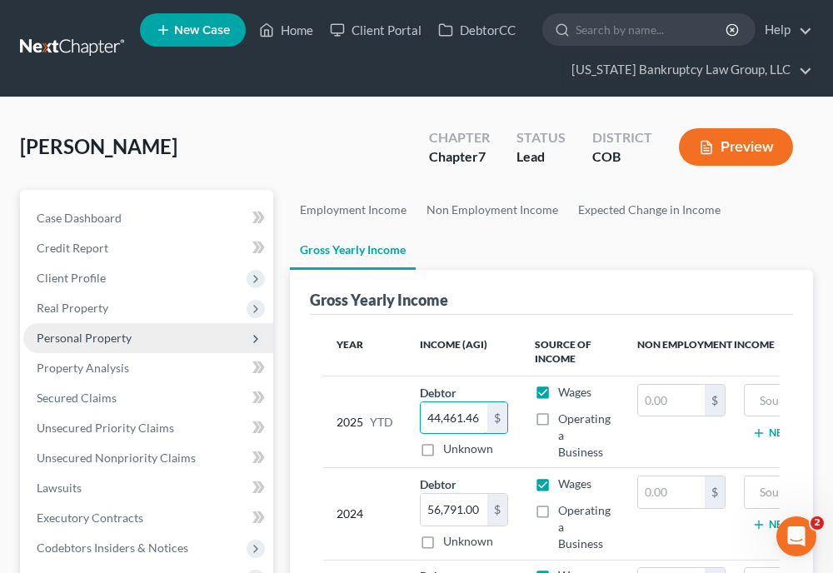
type input "44,461.46"
click at [82, 342] on span "Personal Property" at bounding box center [84, 338] width 95 height 14
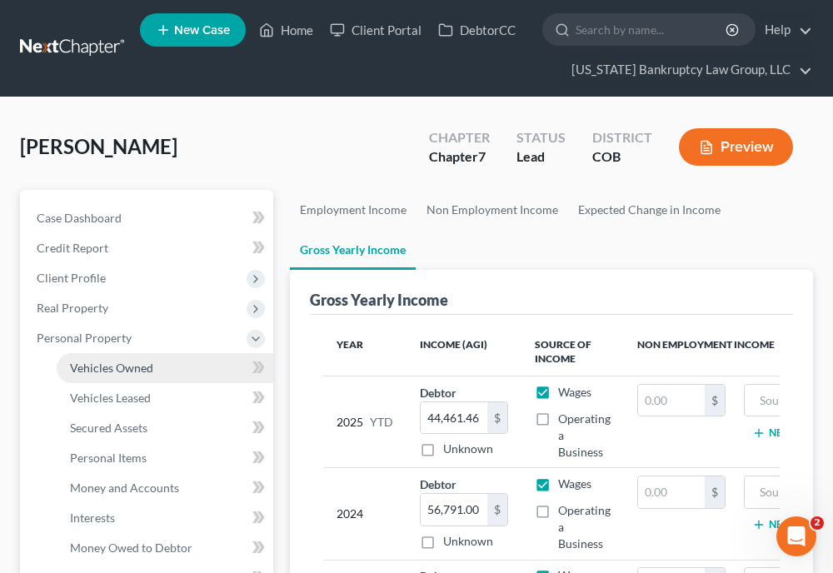
click at [105, 379] on link "Vehicles Owned" at bounding box center [165, 368] width 217 height 30
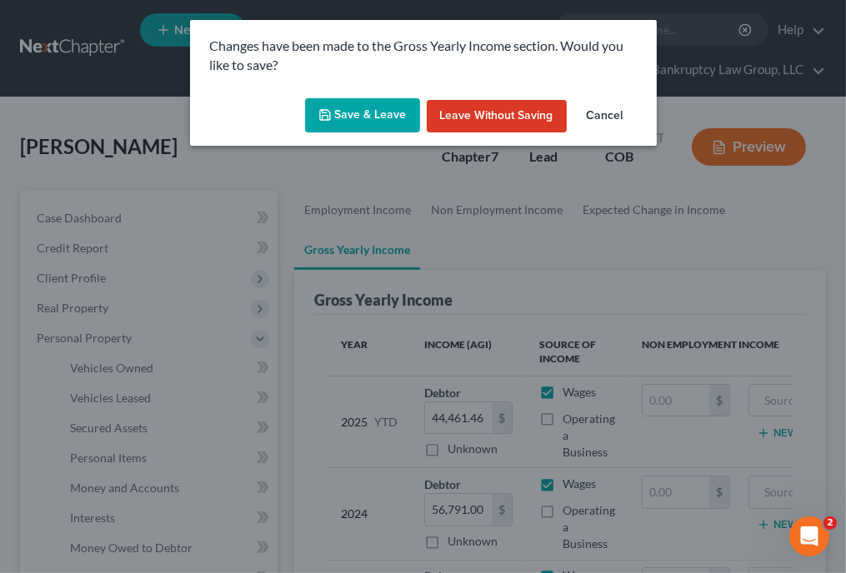
click at [358, 123] on button "Save & Leave" at bounding box center [362, 115] width 115 height 35
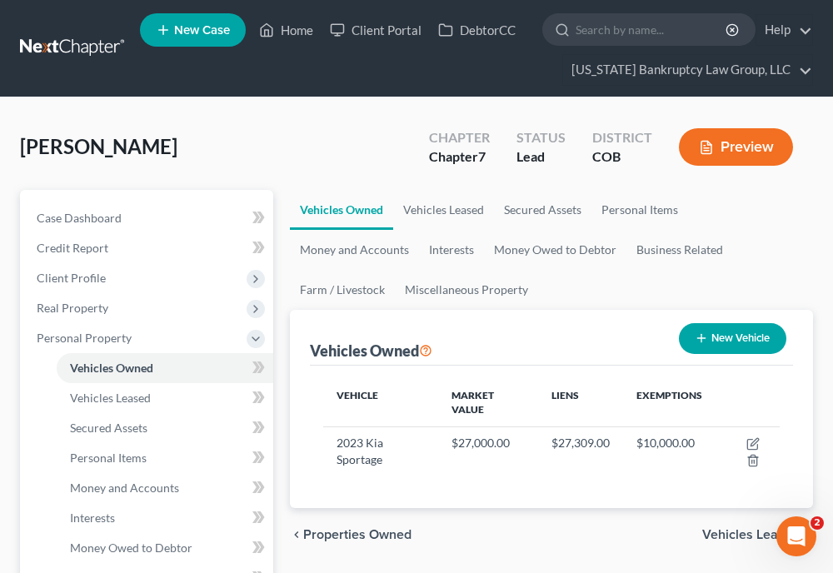
click at [770, 224] on ul "Vehicles Owned Vehicles Leased Secured Assets Personal Items Money and Accounts…" at bounding box center [551, 250] width 523 height 120
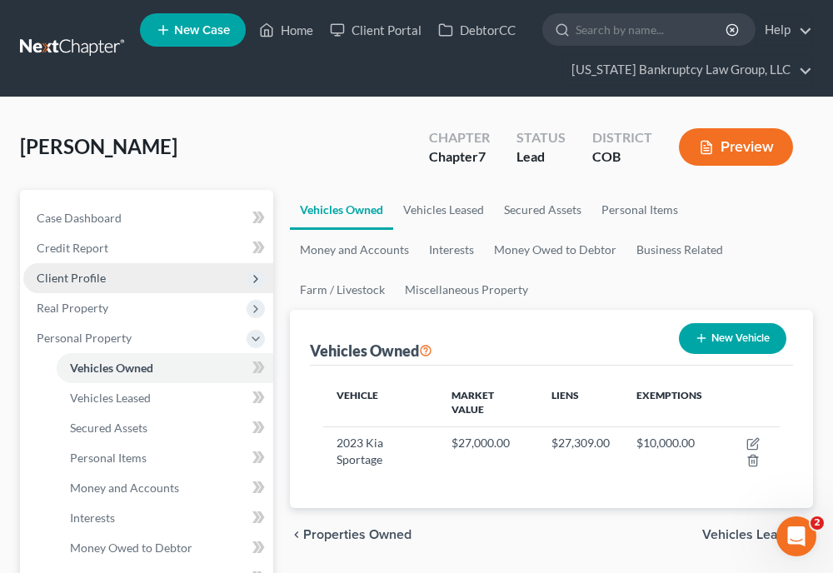
click at [74, 271] on span "Client Profile" at bounding box center [71, 278] width 69 height 14
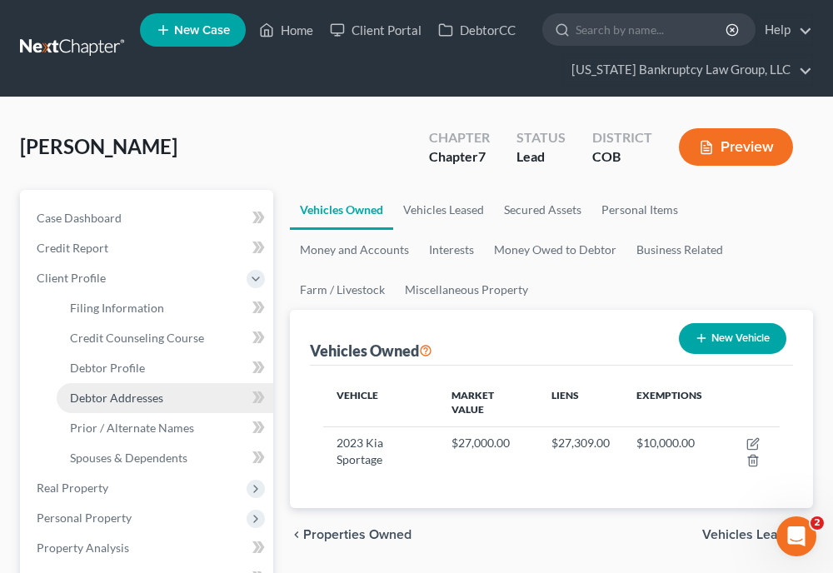
click at [110, 408] on link "Debtor Addresses" at bounding box center [165, 398] width 217 height 30
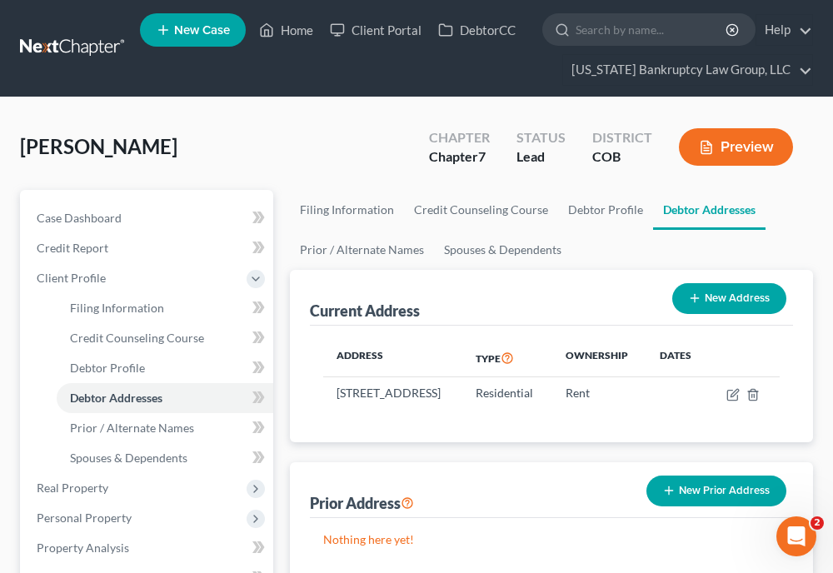
click at [729, 507] on button "New Prior Address" at bounding box center [717, 491] width 140 height 31
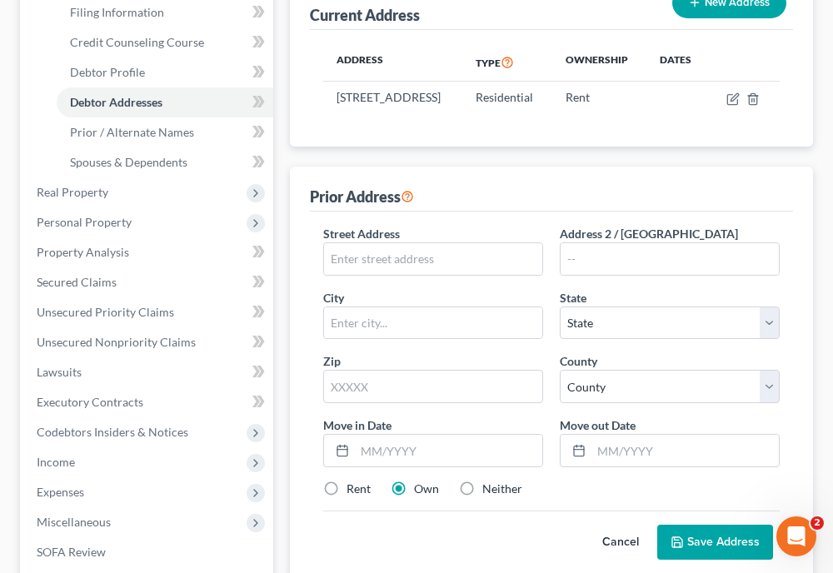
scroll to position [300, 0]
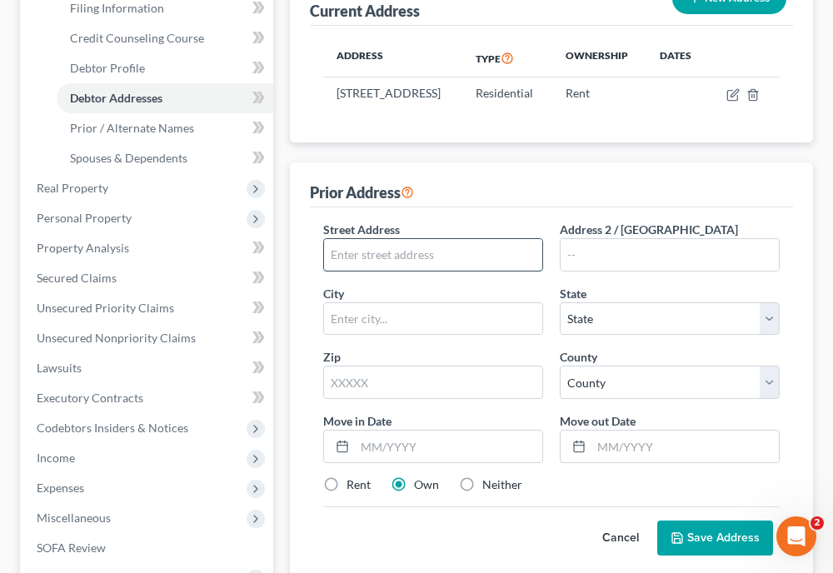
click at [408, 271] on input "text" at bounding box center [433, 255] width 218 height 32
type input "4"
type input "[STREET_ADDRESS]"
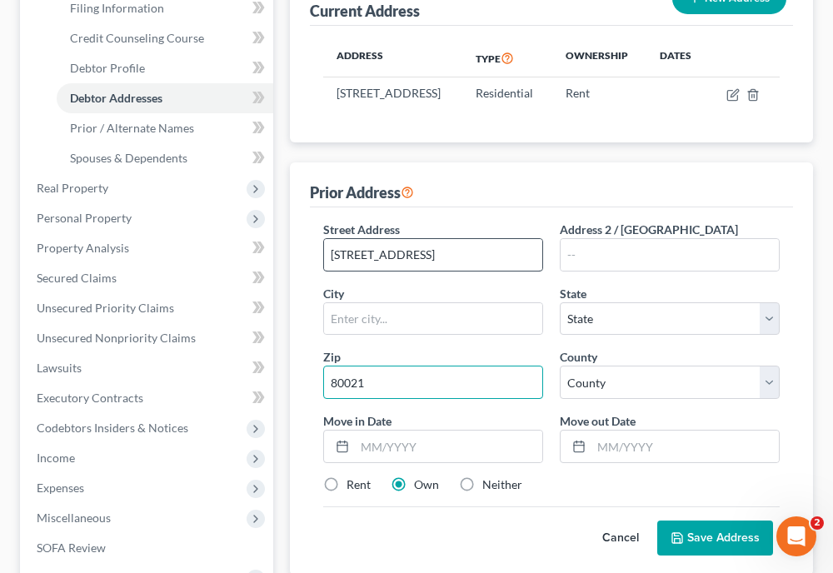
type input "80021"
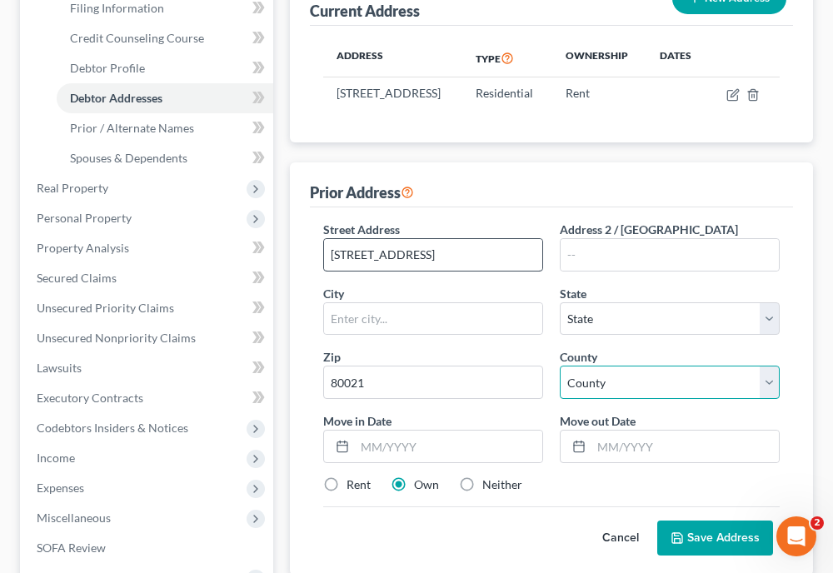
type input "Broomfield"
select select "5"
select select "7"
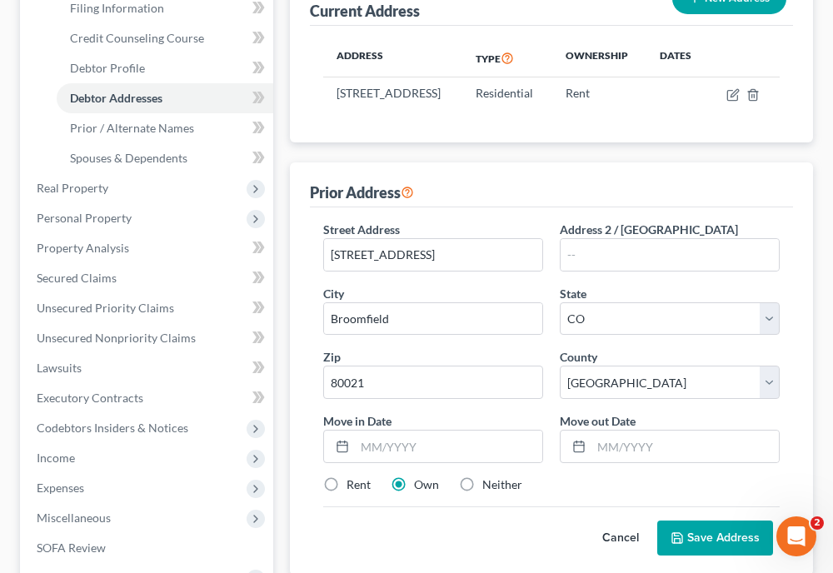
click at [665, 206] on div "Prior Address" at bounding box center [551, 185] width 483 height 45
click at [460, 463] on input "text" at bounding box center [449, 447] width 188 height 32
type input "0"
type input "10/2022"
type input "09/2024"
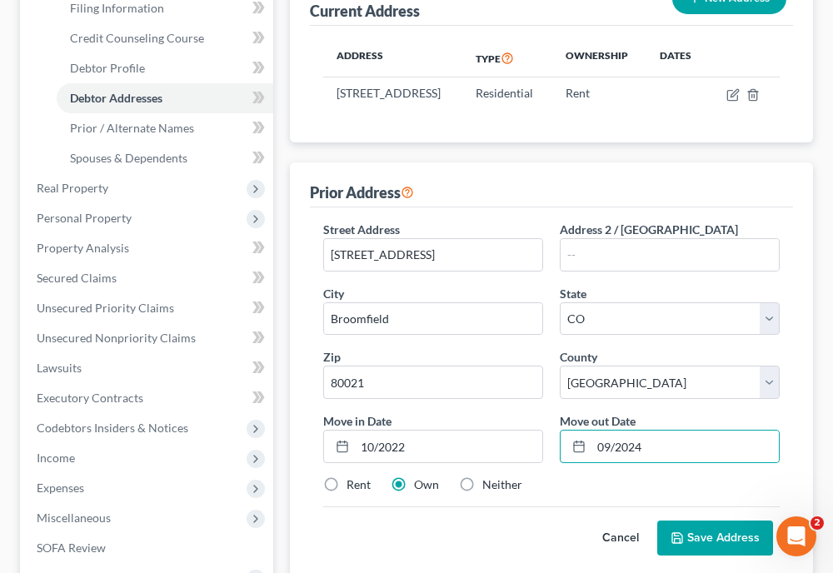
click at [347, 493] on label "Rent" at bounding box center [359, 485] width 24 height 17
click at [353, 488] on input "Rent" at bounding box center [358, 482] width 11 height 11
radio input "true"
click at [760, 556] on button "Save Address" at bounding box center [716, 538] width 116 height 35
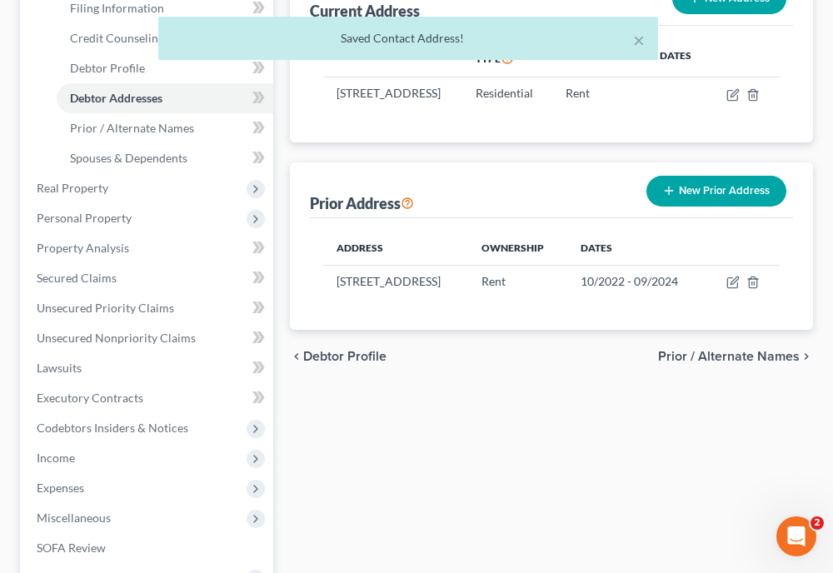
click at [709, 207] on button "New Prior Address" at bounding box center [717, 191] width 140 height 31
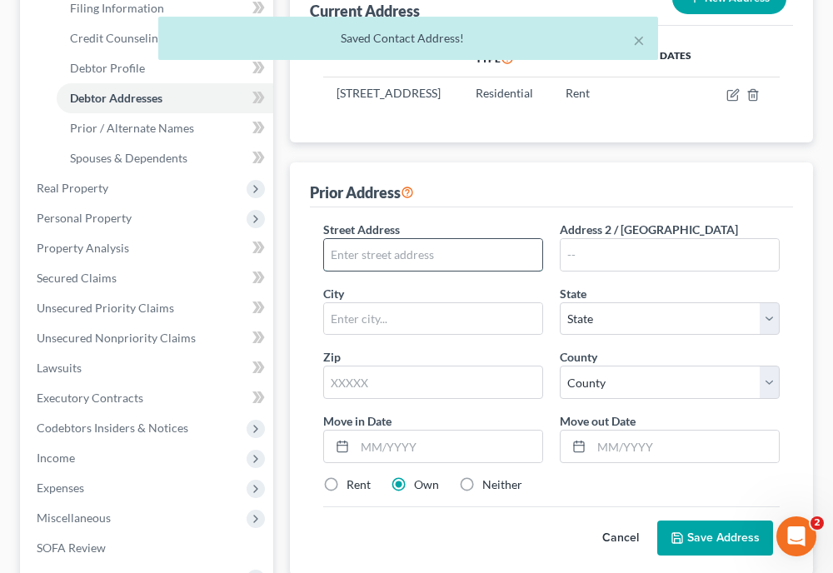
click at [486, 271] on input "text" at bounding box center [433, 255] width 218 height 32
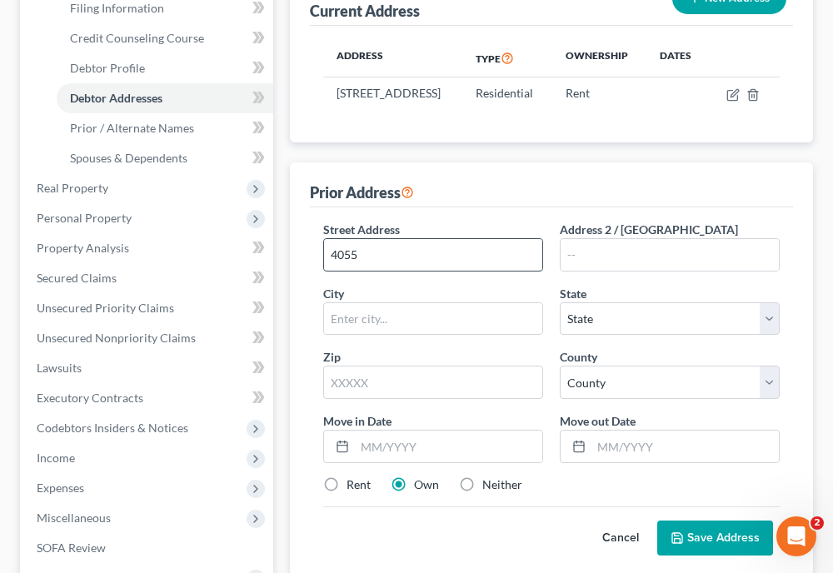
type input "4055"
type input "I"
type input "[STREET_ADDRESS]"
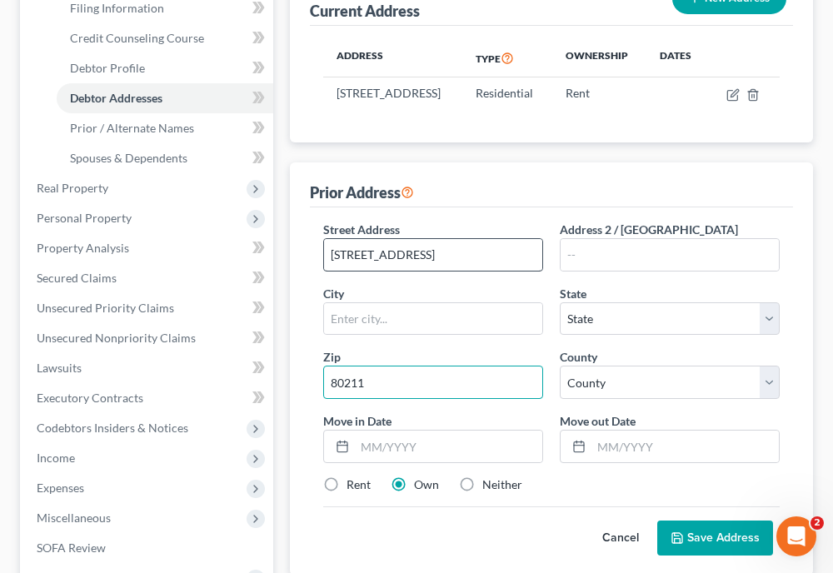
type input "80211"
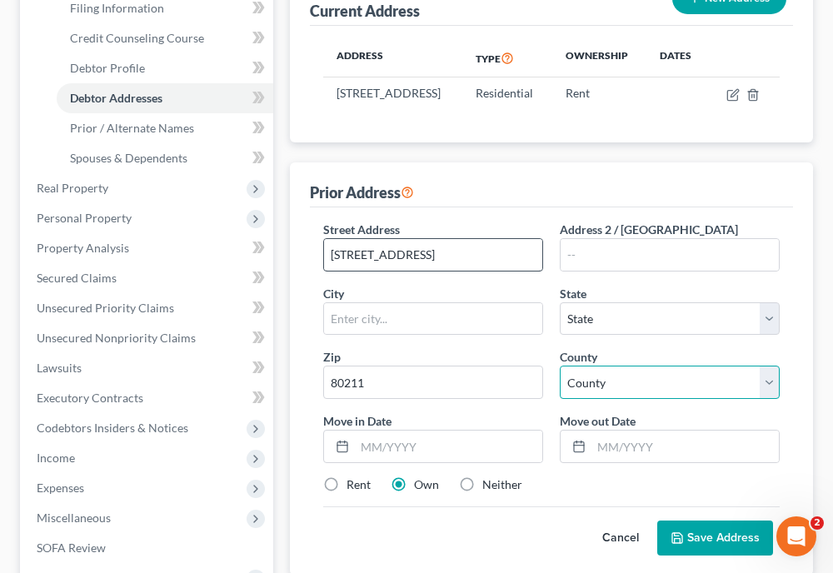
type input "[GEOGRAPHIC_DATA]"
select select "5"
select select "16"
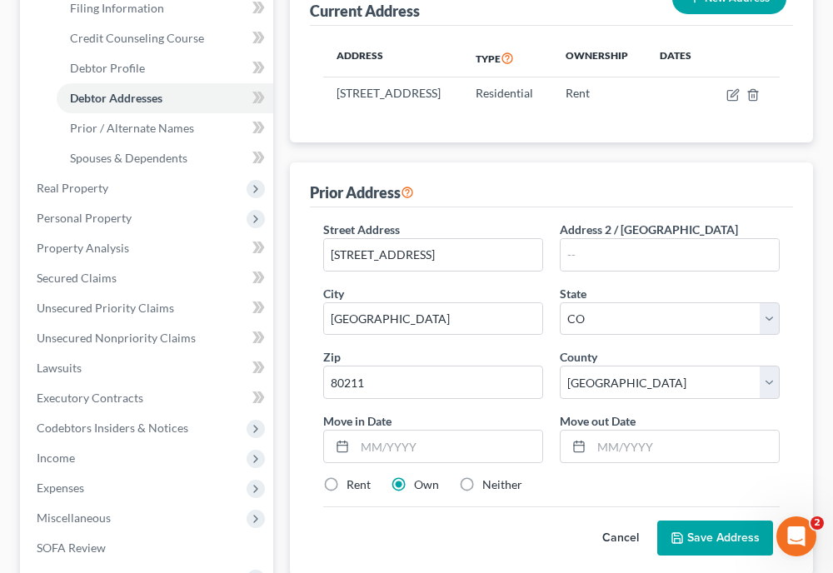
click at [634, 203] on div "Prior Address" at bounding box center [551, 185] width 483 height 45
click at [408, 463] on input "text" at bounding box center [449, 447] width 188 height 32
type input "09/2021"
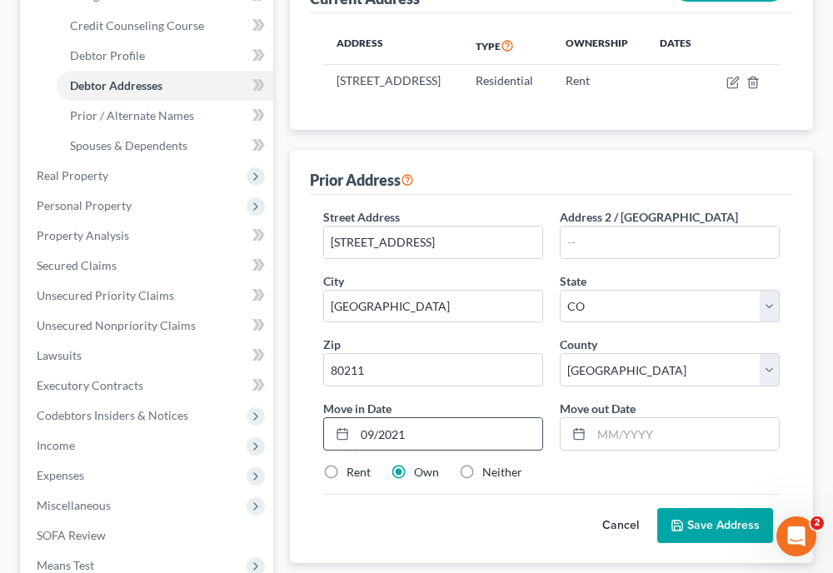
scroll to position [477, 0]
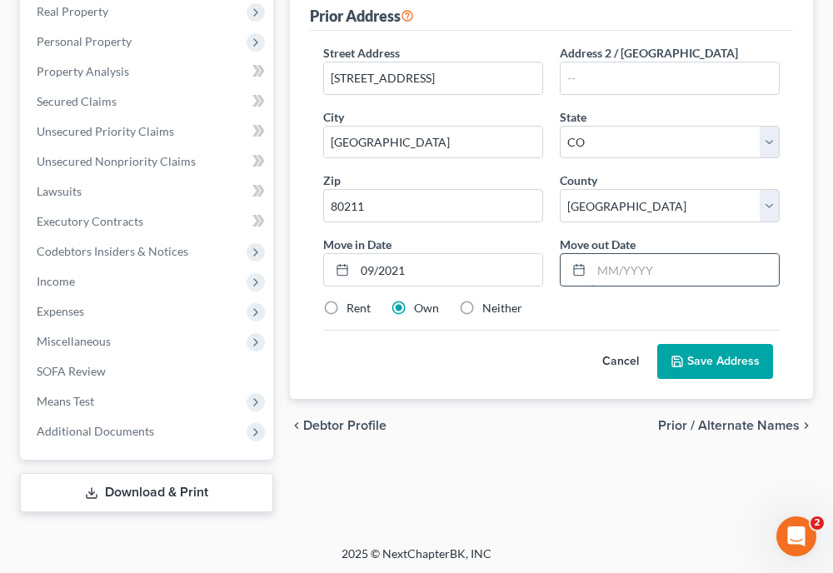
click at [653, 286] on input "text" at bounding box center [686, 270] width 188 height 32
type input "10/2022"
click at [347, 317] on label "Rent" at bounding box center [359, 308] width 24 height 17
click at [353, 311] on input "Rent" at bounding box center [358, 305] width 11 height 11
radio input "true"
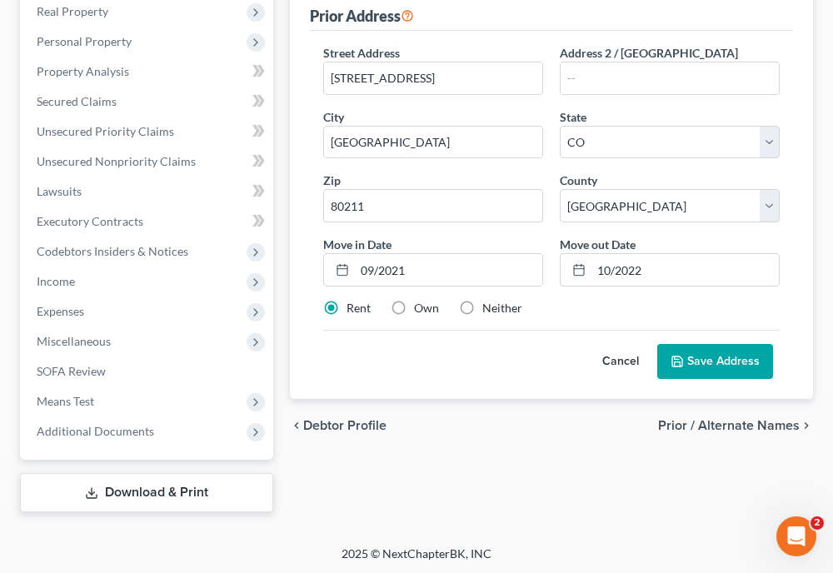
click at [347, 317] on label "Rent" at bounding box center [359, 308] width 24 height 17
click at [353, 311] on input "Rent" at bounding box center [358, 305] width 11 height 11
click at [696, 379] on button "Save Address" at bounding box center [716, 361] width 116 height 35
click at [730, 379] on button "Save Address" at bounding box center [716, 361] width 116 height 35
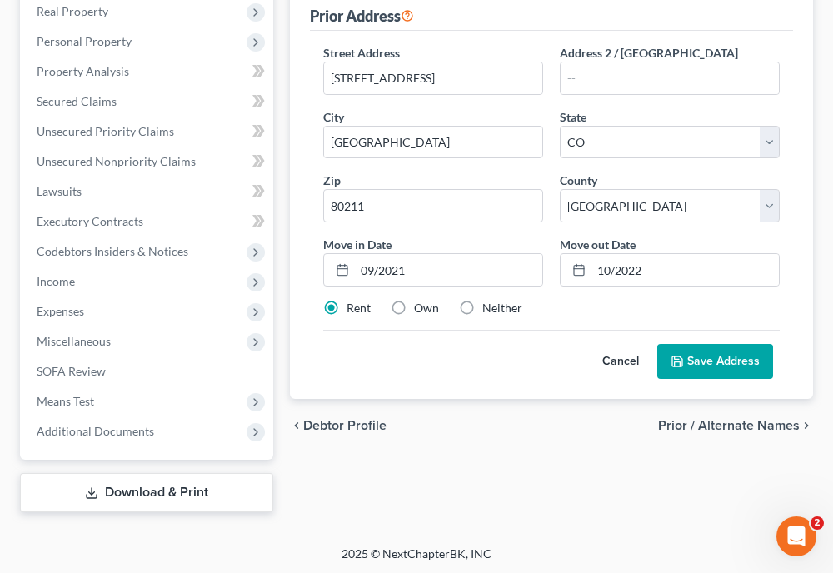
click at [728, 379] on button "Save Address" at bounding box center [716, 361] width 116 height 35
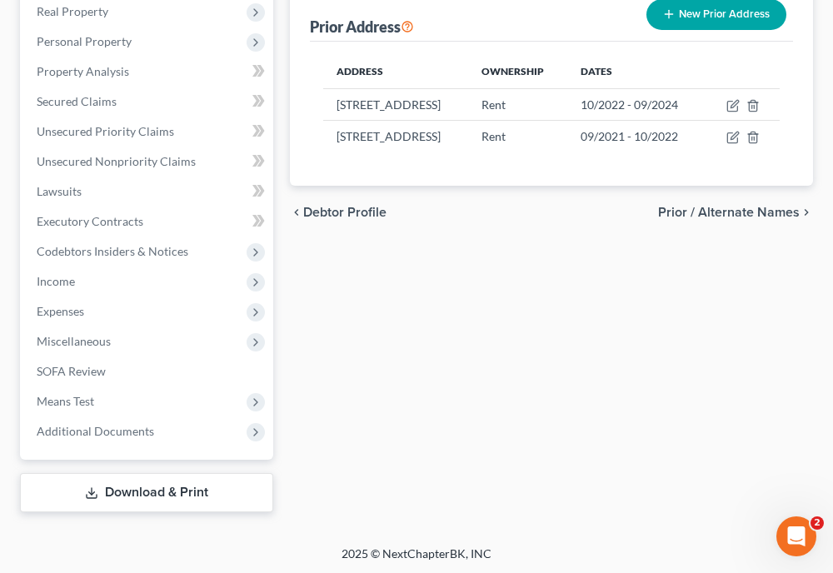
click at [644, 419] on div "Filing Information Credit Counseling Course Debtor Profile Debtor Addresses Pri…" at bounding box center [552, 112] width 540 height 799
click at [138, 160] on span "Unsecured Nonpriority Claims" at bounding box center [116, 161] width 159 height 14
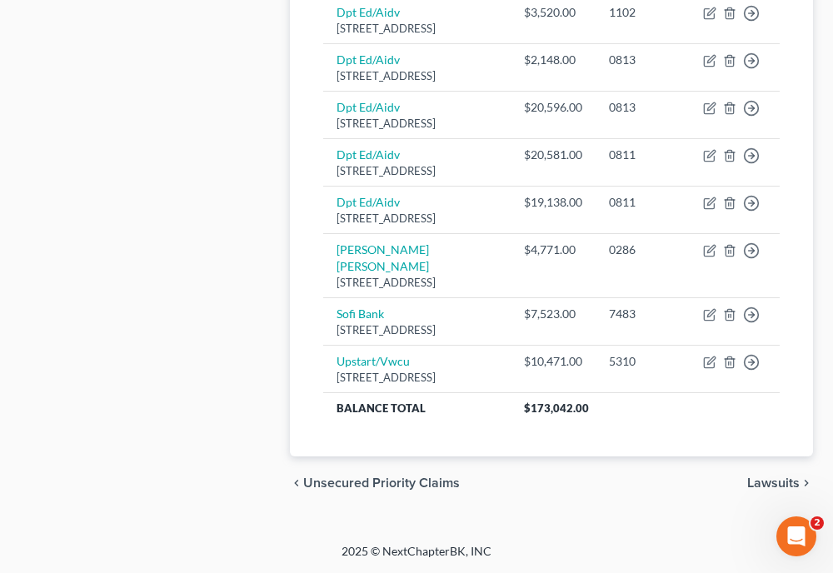
scroll to position [1060, 0]
click at [699, 423] on th "$173,042.00" at bounding box center [645, 408] width 269 height 30
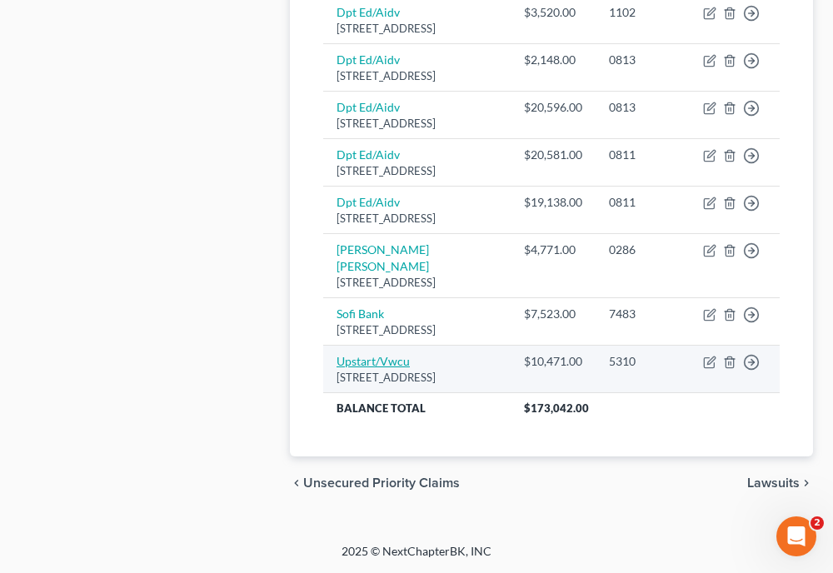
click at [373, 368] on link "Upstart/Vwcu" at bounding box center [373, 361] width 73 height 14
select select "4"
select select "10"
select select "0"
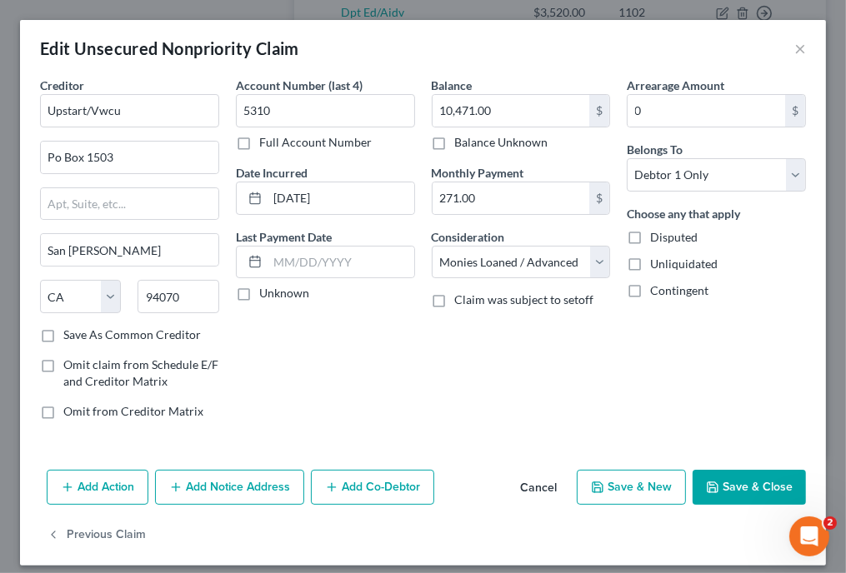
click at [750, 474] on button "Save & Close" at bounding box center [749, 487] width 113 height 35
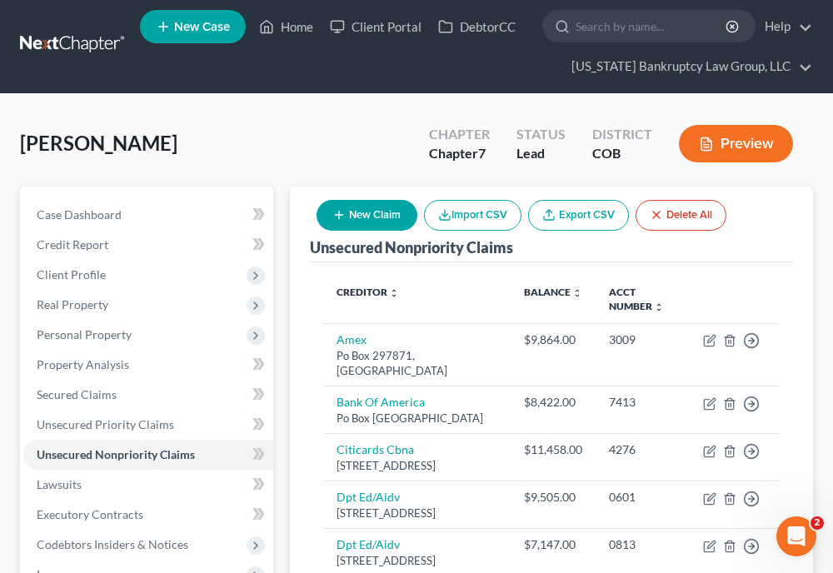
scroll to position [0, 0]
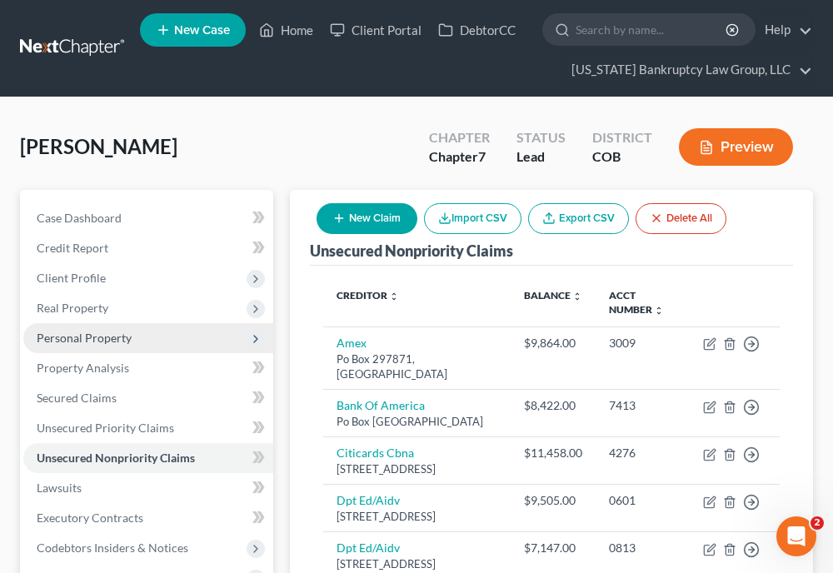
click at [94, 326] on span "Personal Property" at bounding box center [148, 338] width 250 height 30
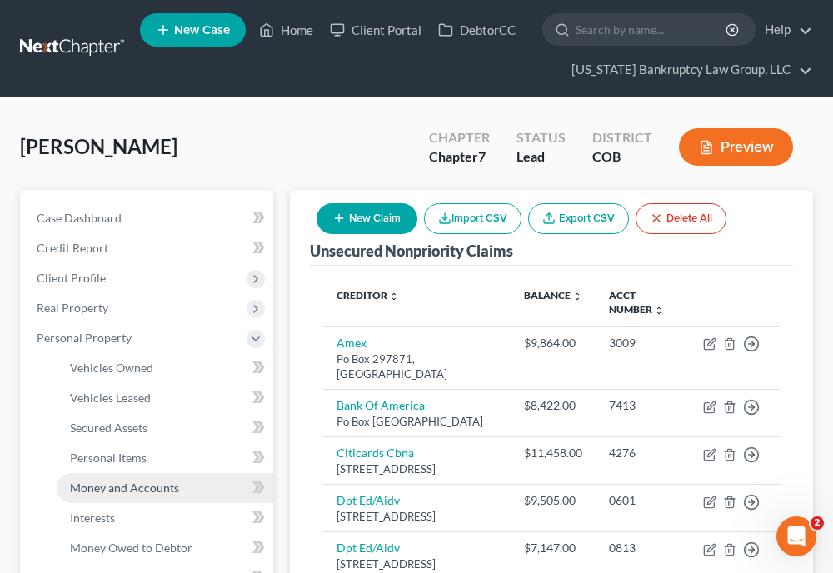
click at [113, 478] on link "Money and Accounts" at bounding box center [165, 488] width 217 height 30
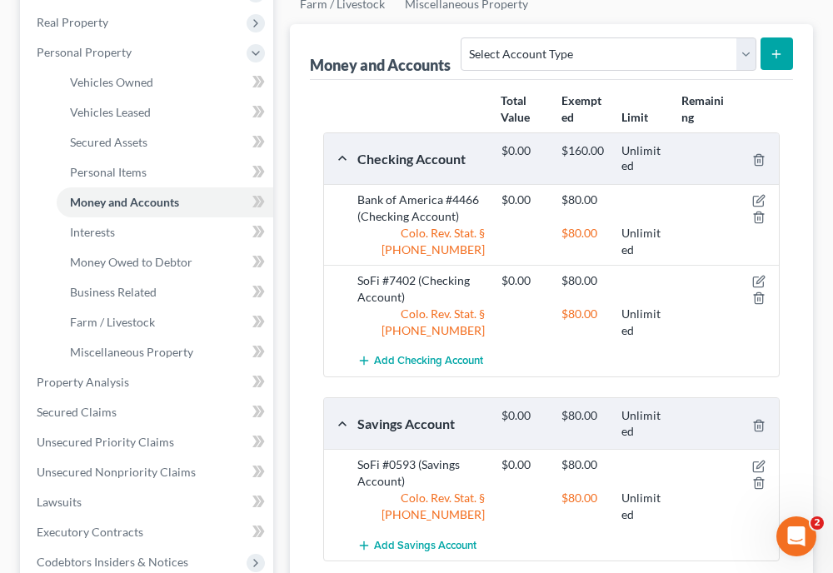
scroll to position [262, 0]
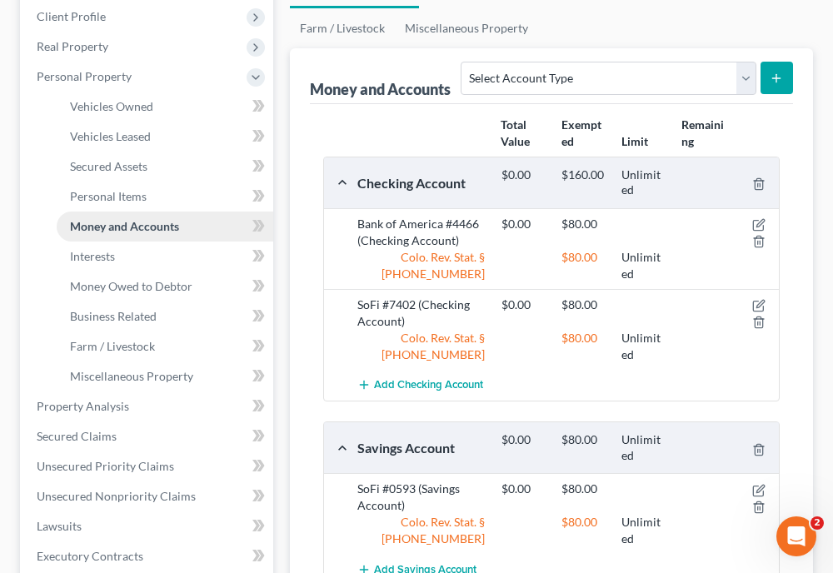
click at [133, 222] on span "Money and Accounts" at bounding box center [124, 226] width 109 height 14
click at [93, 256] on span "Interests" at bounding box center [92, 256] width 45 height 14
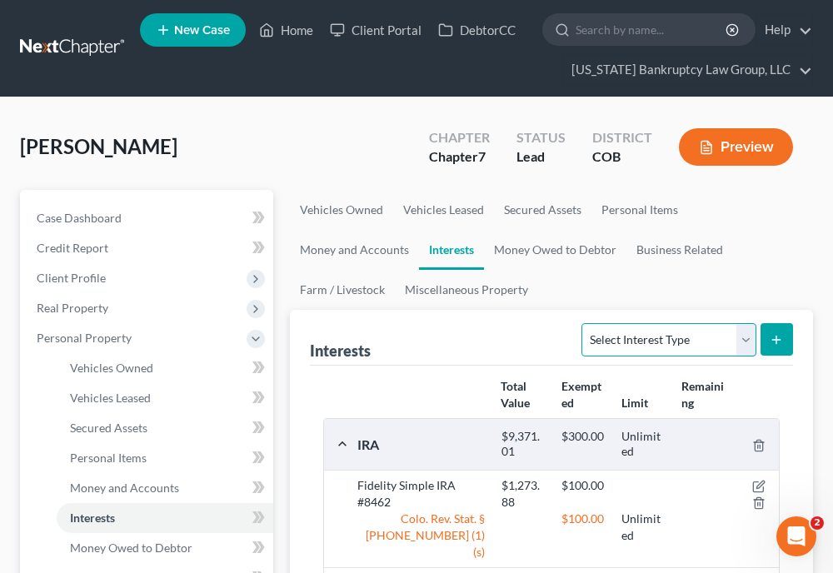
click at [696, 346] on select "Select Interest Type 401K Annuity Bond Education IRA Government Bond Government…" at bounding box center [669, 339] width 174 height 33
select select "stock"
click at [584, 323] on select "Select Interest Type 401K Annuity Bond Education IRA Government Bond Government…" at bounding box center [669, 339] width 174 height 33
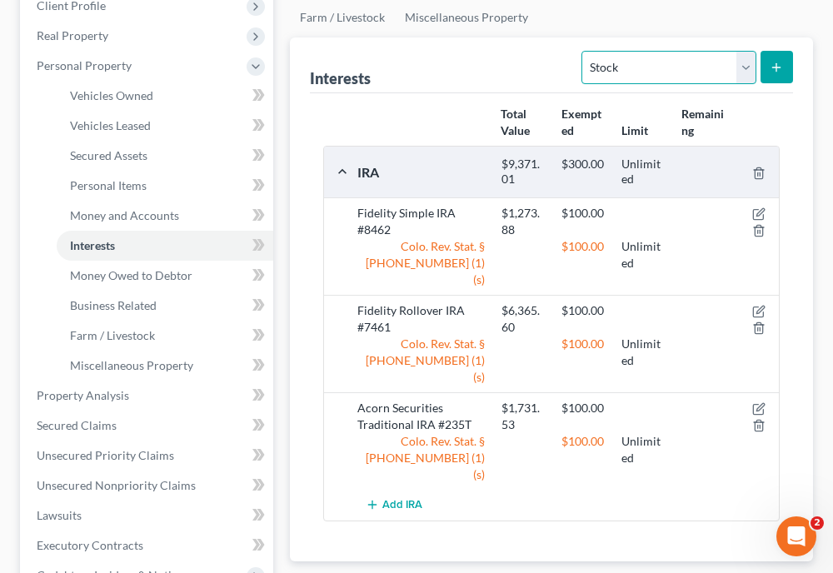
scroll to position [307, 0]
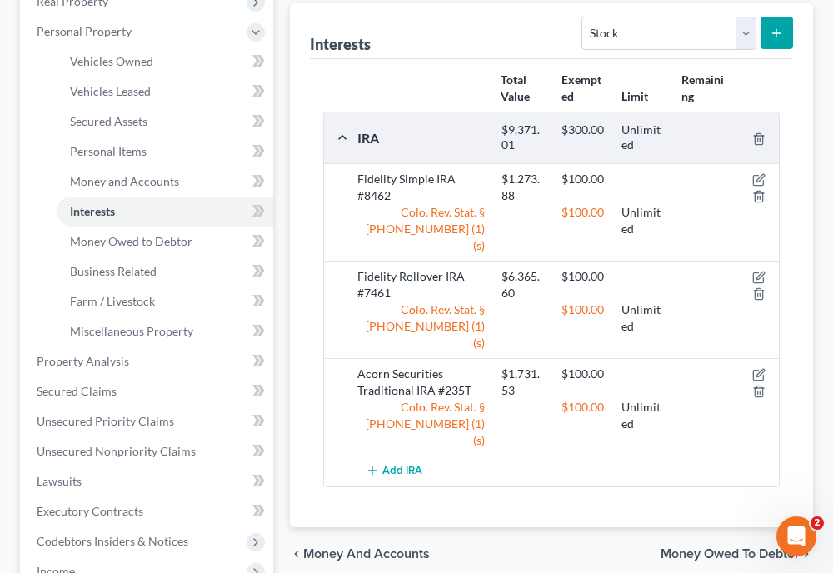
click at [793, 18] on button "submit" at bounding box center [777, 33] width 33 height 33
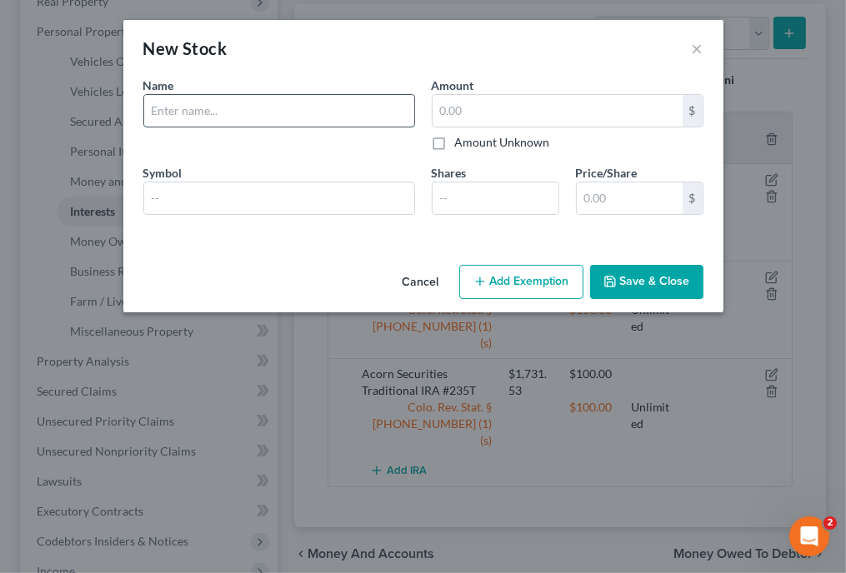
click at [313, 119] on input "text" at bounding box center [279, 111] width 270 height 32
type input "Robinhood #4203 - open with zero balance"
click at [672, 295] on button "Save & Close" at bounding box center [646, 282] width 113 height 35
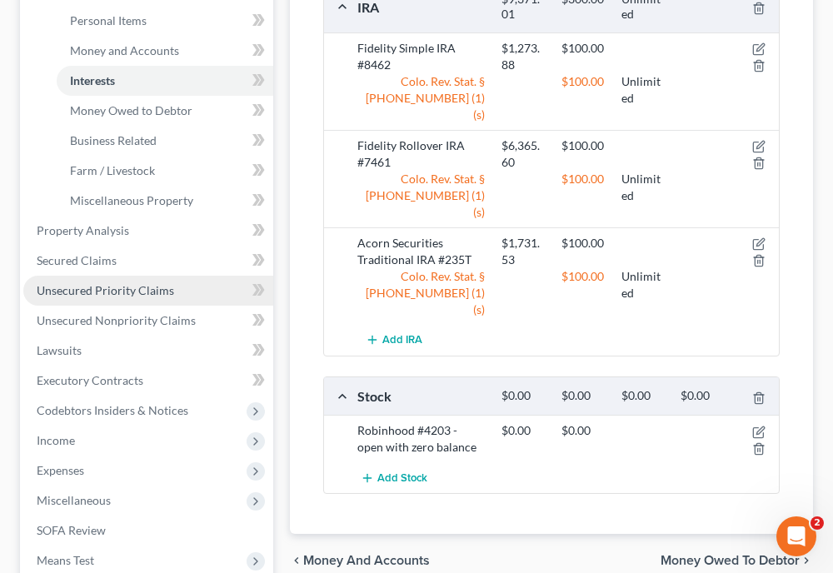
scroll to position [439, 0]
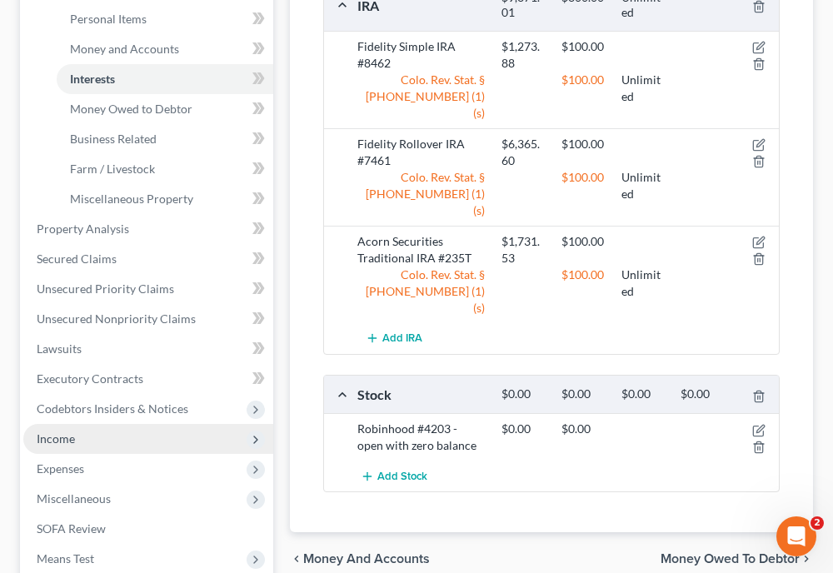
click at [50, 435] on span "Income" at bounding box center [56, 439] width 38 height 14
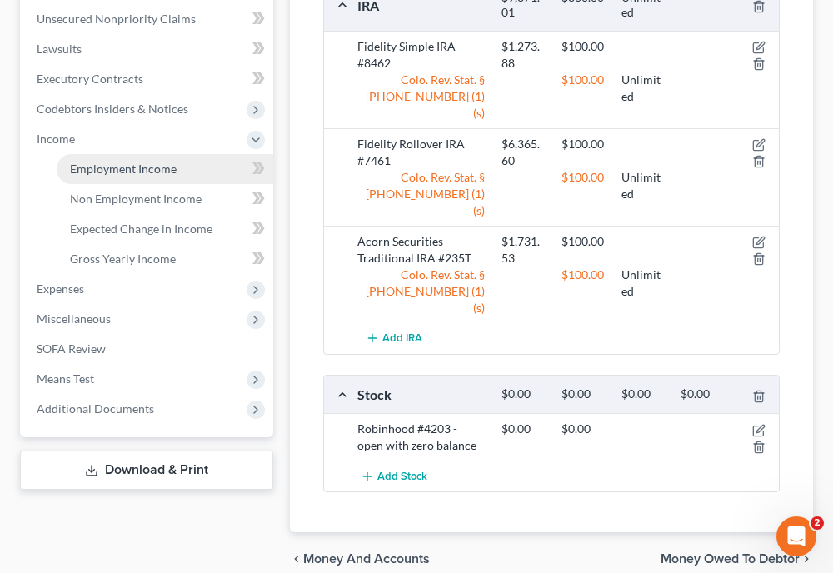
click at [136, 172] on span "Employment Income" at bounding box center [123, 169] width 107 height 14
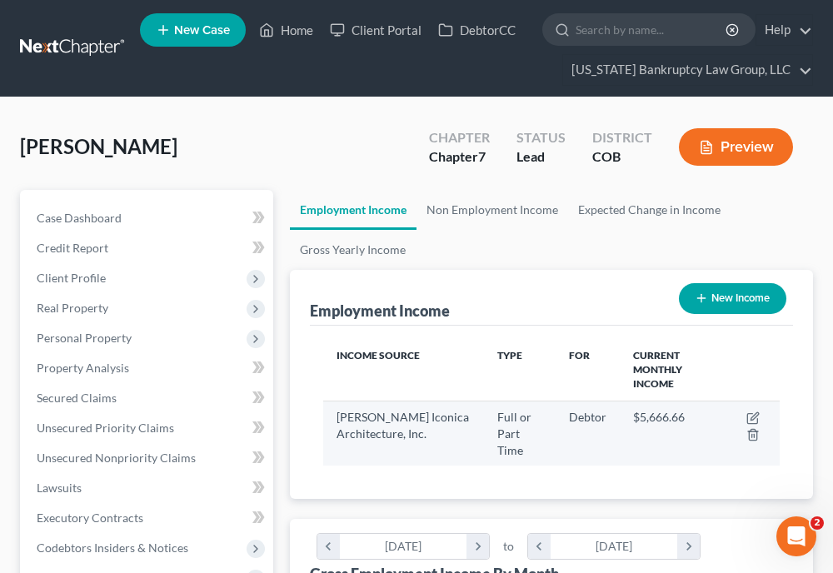
scroll to position [228, 490]
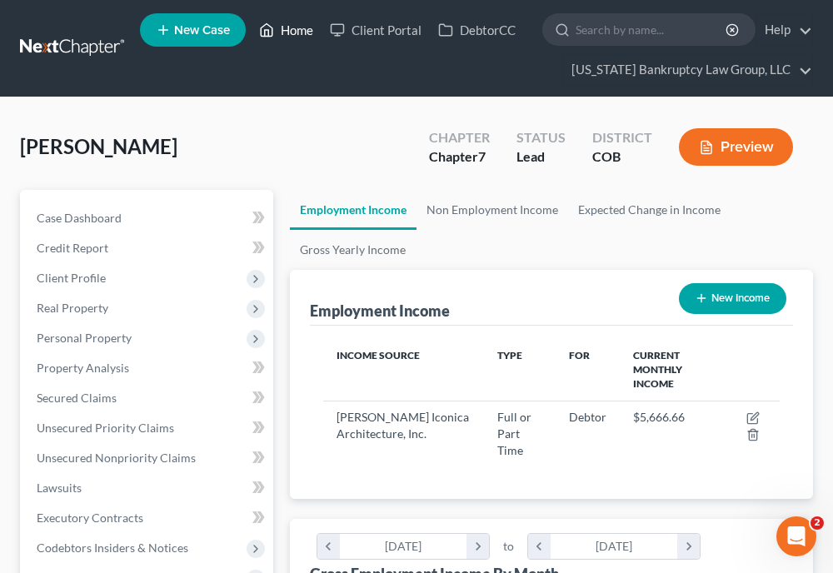
click at [297, 26] on link "Home" at bounding box center [286, 30] width 71 height 30
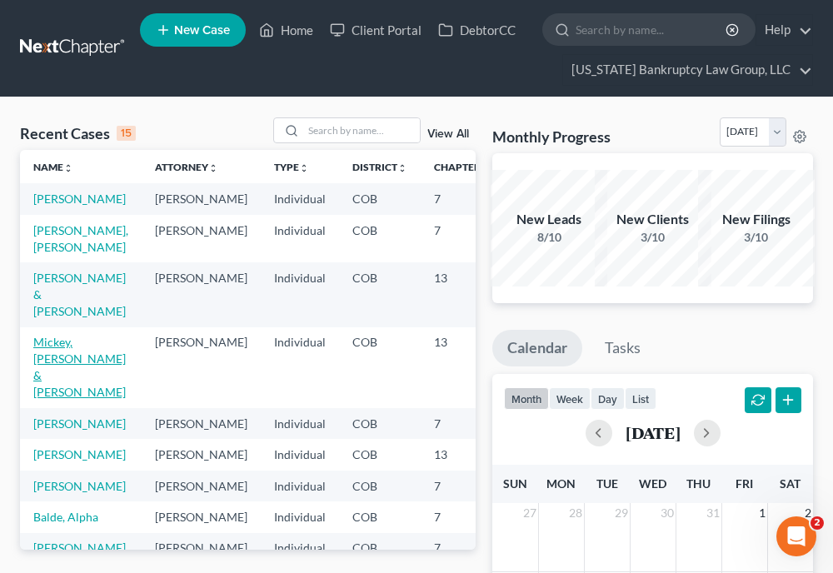
click at [72, 399] on link "Mickey, [PERSON_NAME] & [PERSON_NAME]" at bounding box center [79, 367] width 93 height 64
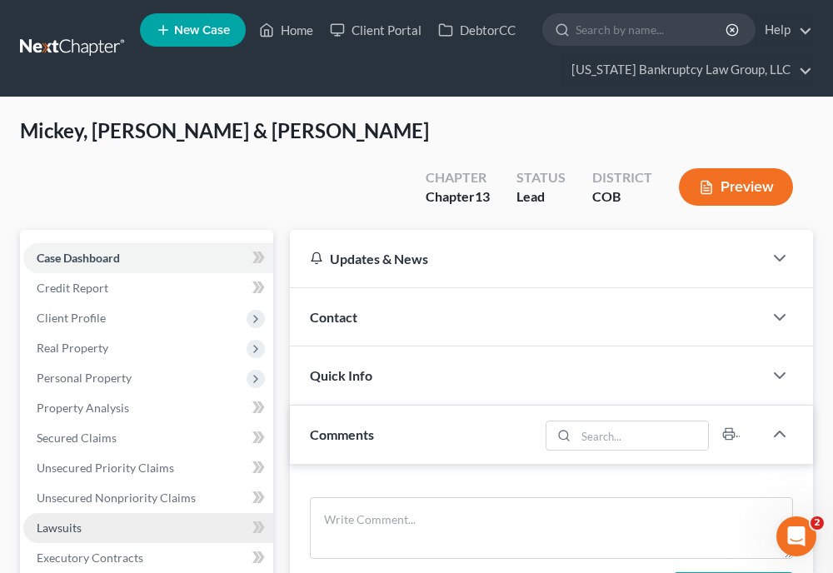
click at [75, 521] on span "Lawsuits" at bounding box center [59, 528] width 45 height 14
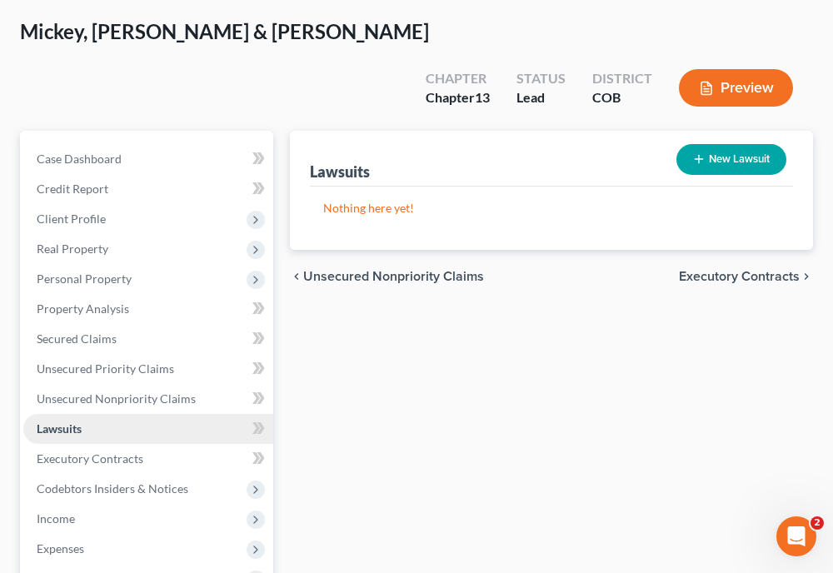
scroll to position [100, 0]
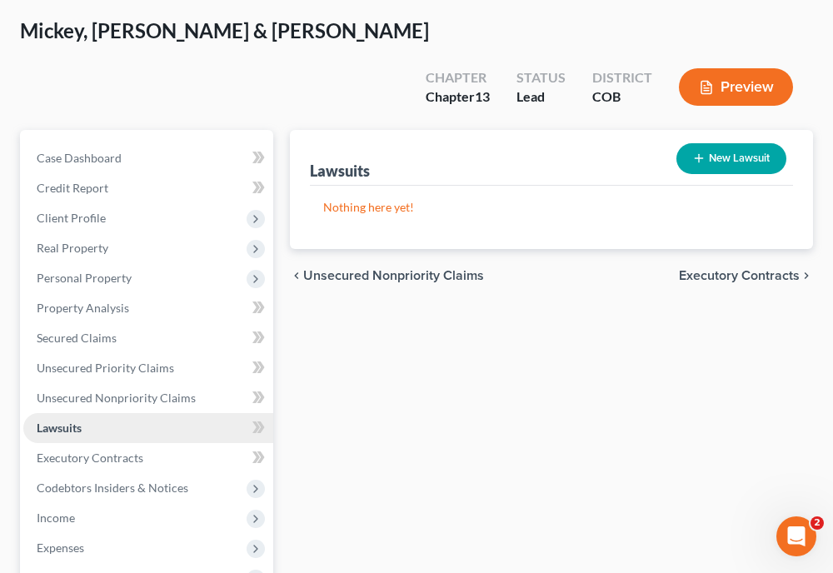
click at [75, 503] on span "Income" at bounding box center [148, 518] width 250 height 30
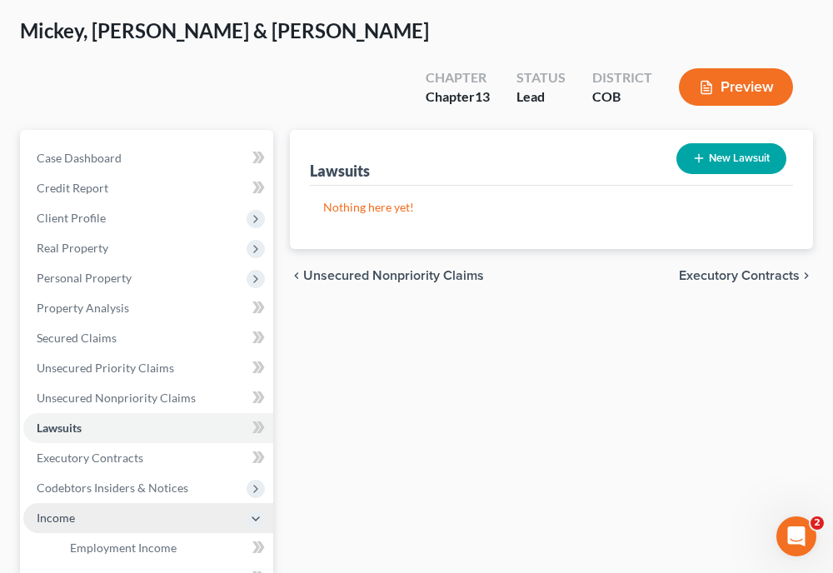
click at [68, 511] on span "Income" at bounding box center [56, 518] width 38 height 14
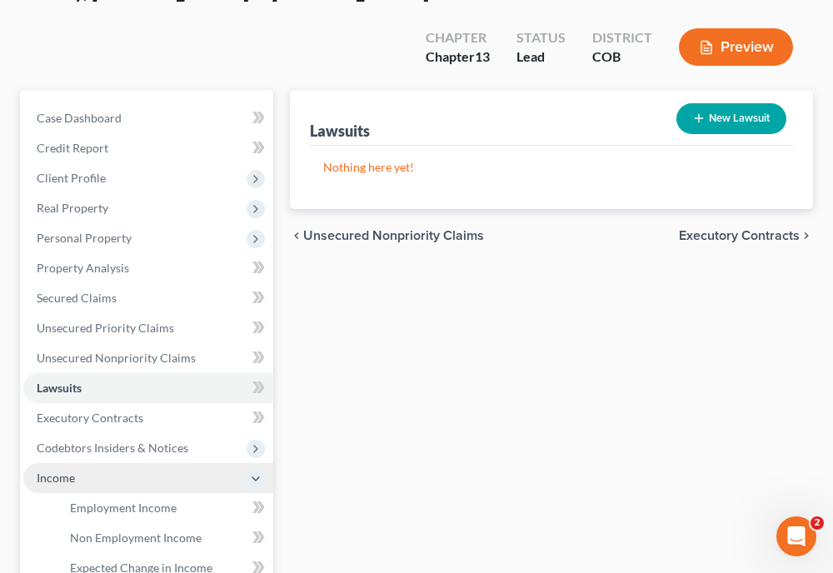
scroll to position [167, 0]
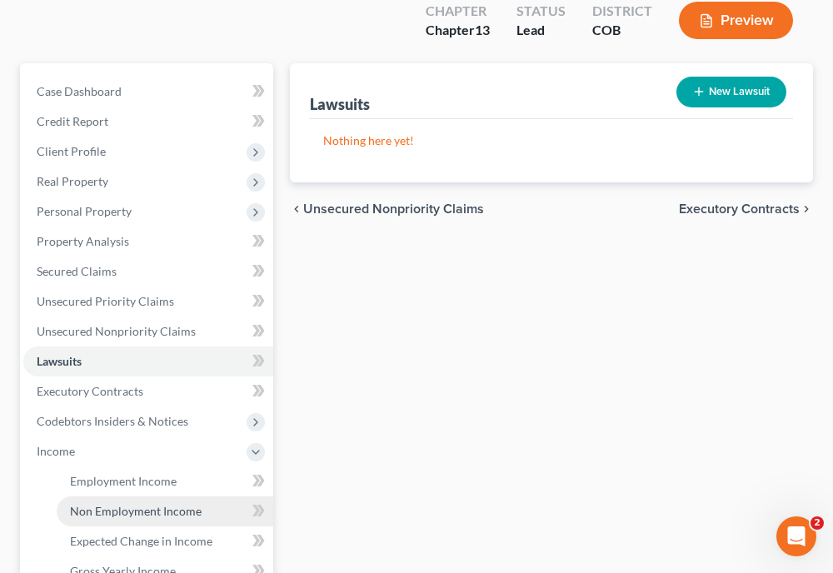
click at [105, 504] on span "Non Employment Income" at bounding box center [136, 511] width 132 height 14
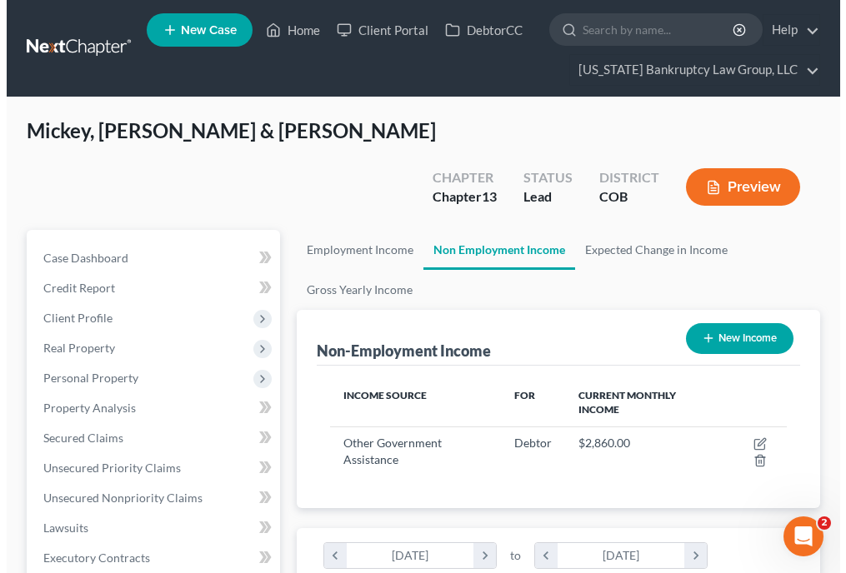
scroll to position [228, 490]
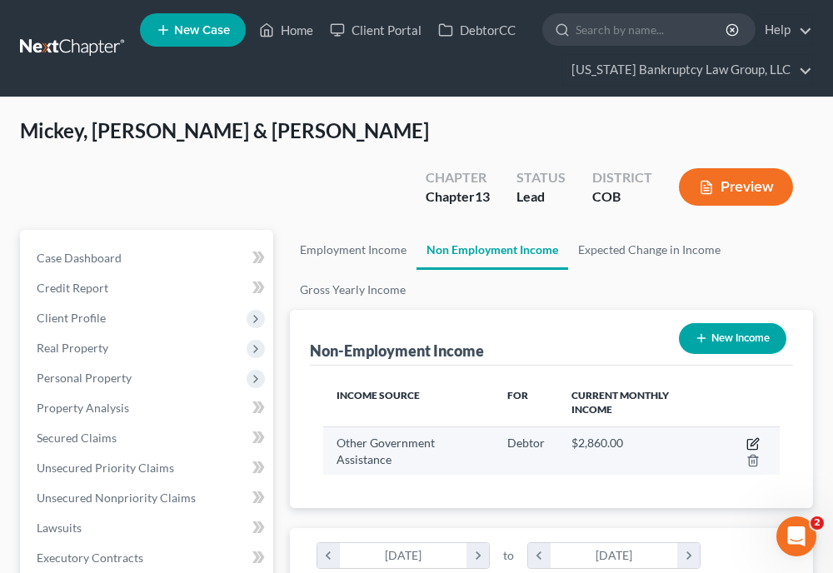
click at [754, 438] on icon "button" at bounding box center [755, 442] width 8 height 8
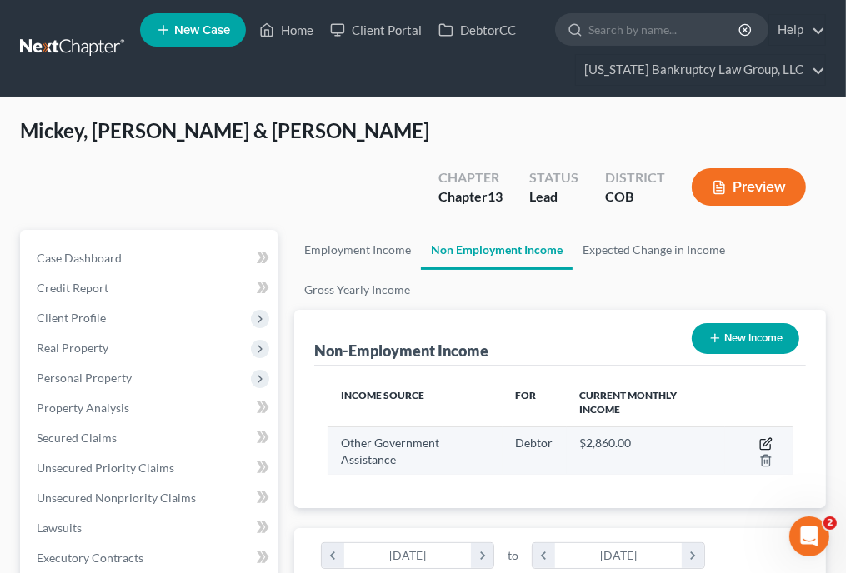
select select "5"
select select "3"
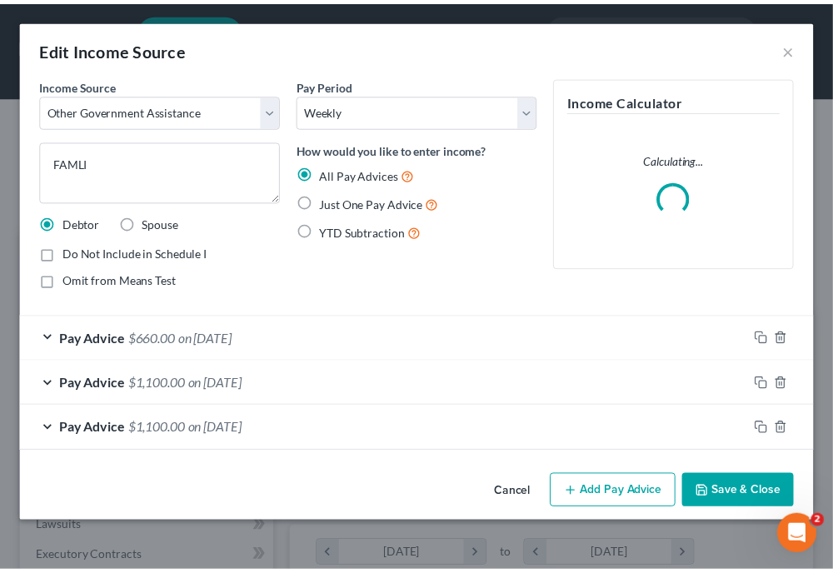
scroll to position [233, 498]
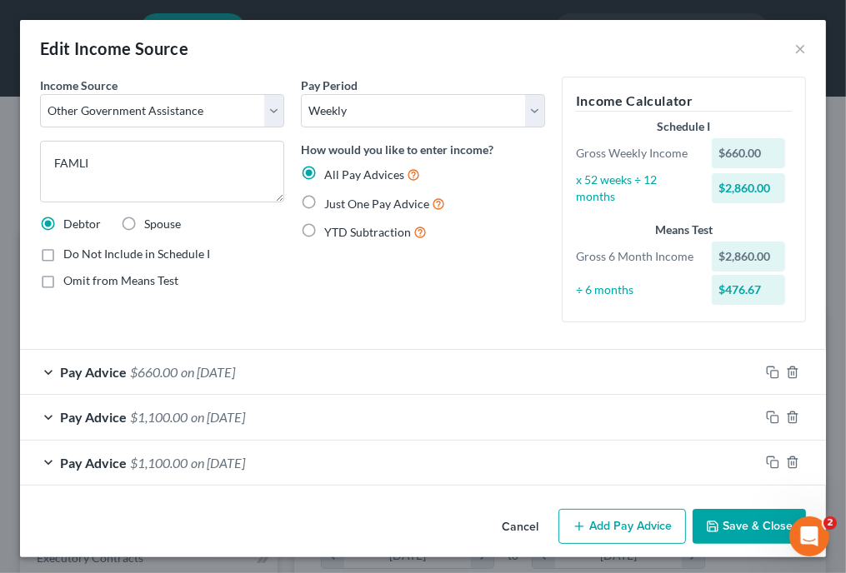
click at [747, 525] on button "Save & Close" at bounding box center [749, 526] width 113 height 35
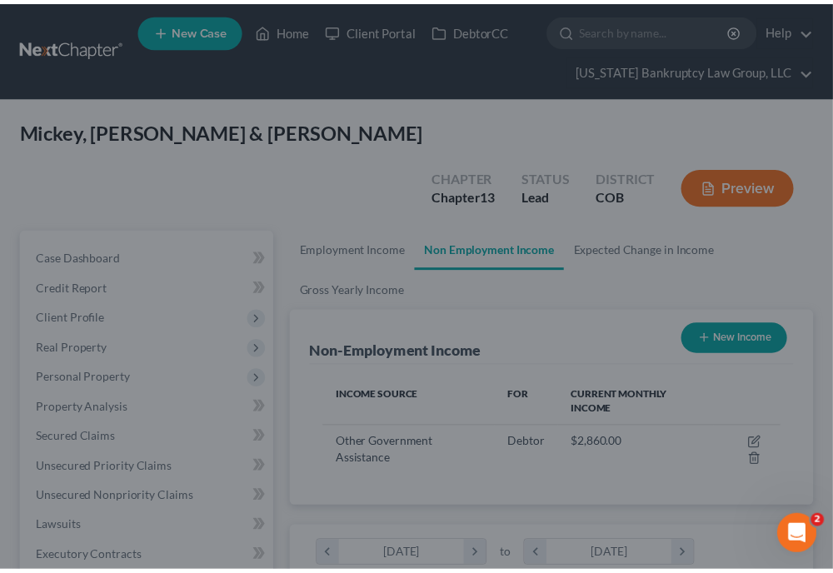
scroll to position [833146, 832885]
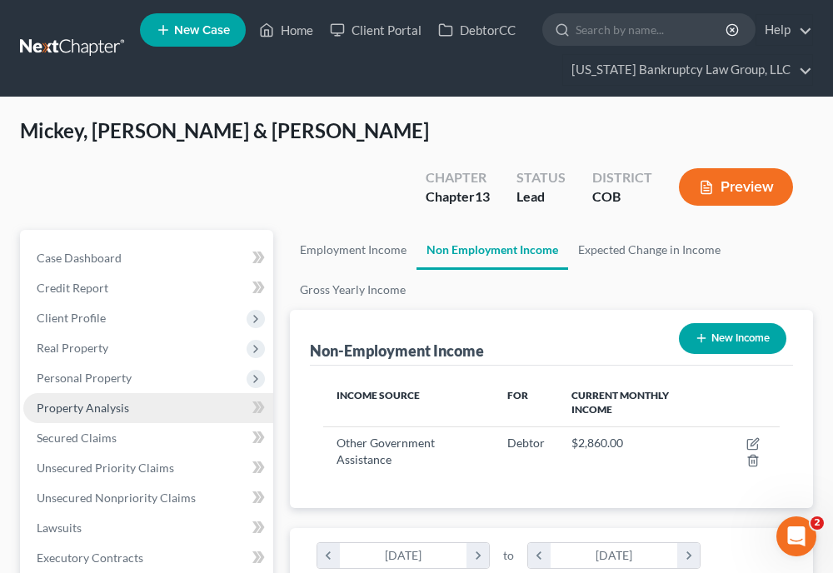
click at [180, 393] on link "Property Analysis" at bounding box center [148, 408] width 250 height 30
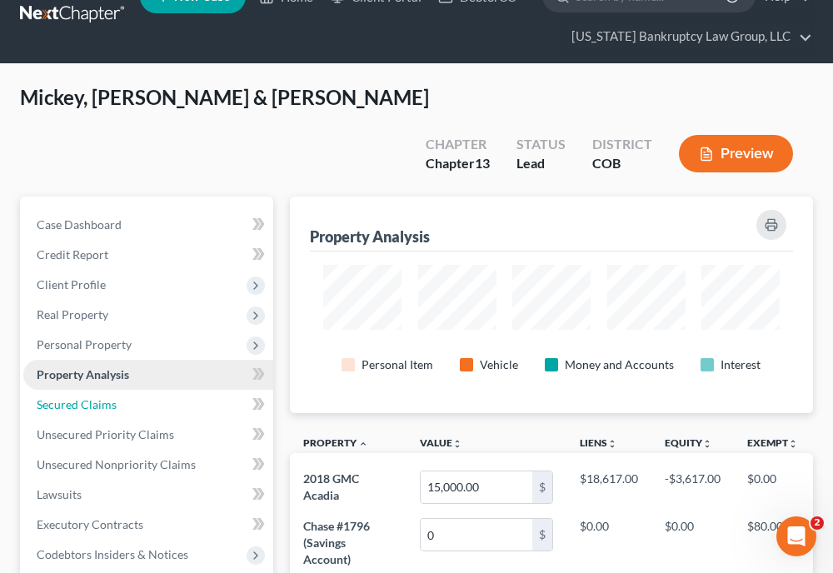
click at [180, 390] on link "Secured Claims" at bounding box center [148, 405] width 250 height 30
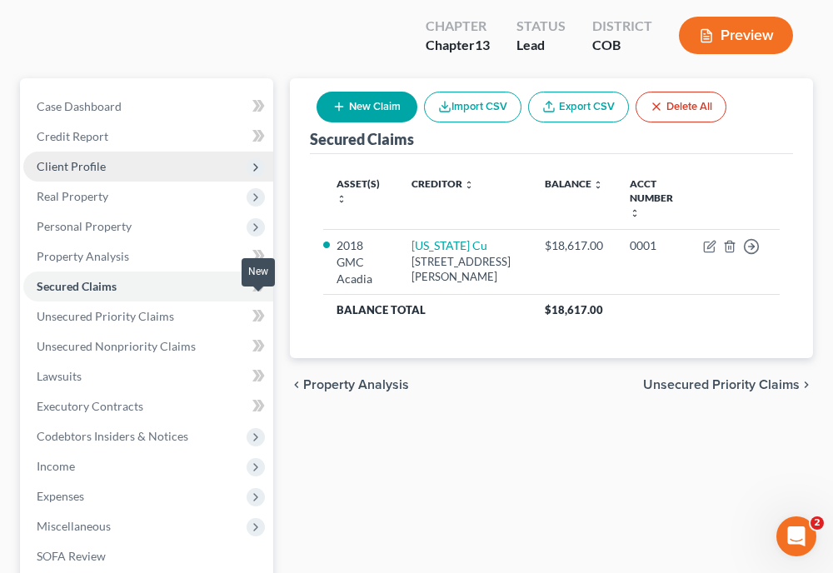
scroll to position [167, 0]
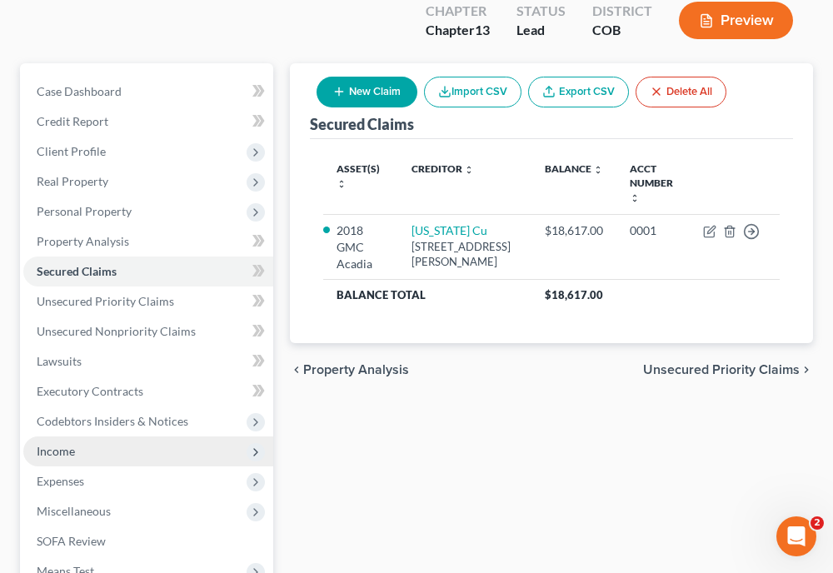
click at [47, 444] on span "Income" at bounding box center [56, 451] width 38 height 14
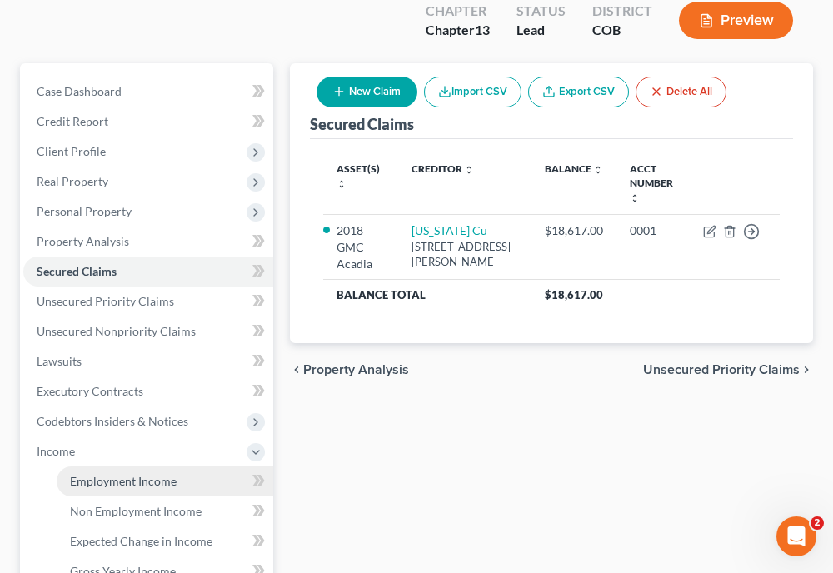
click at [88, 474] on span "Employment Income" at bounding box center [123, 481] width 107 height 14
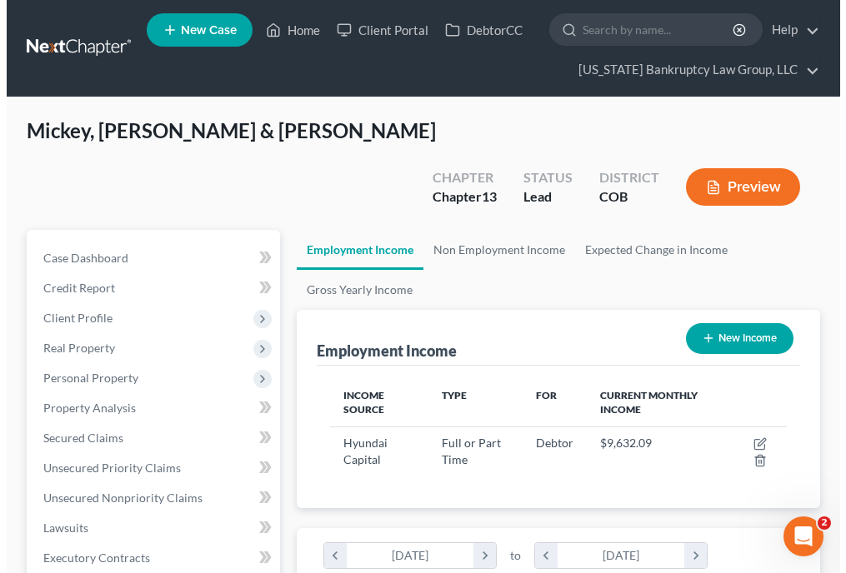
scroll to position [228, 490]
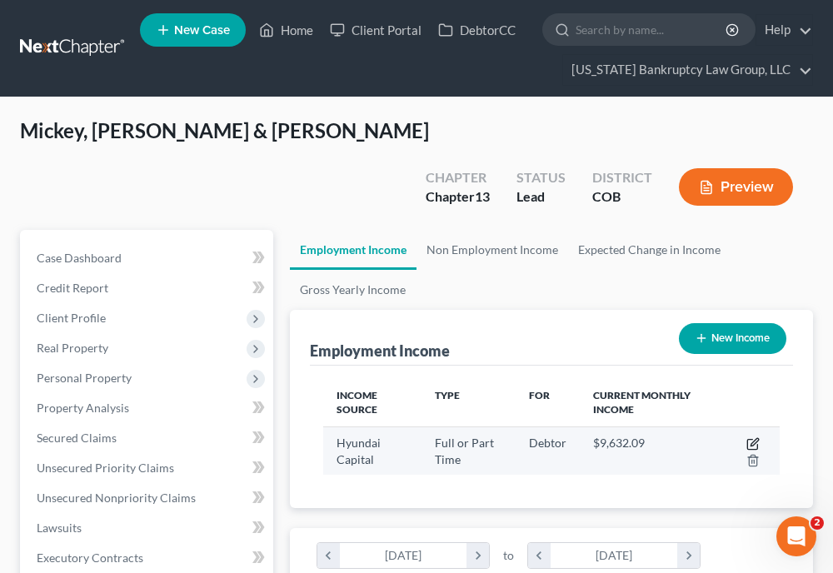
click at [754, 438] on icon "button" at bounding box center [755, 442] width 8 height 8
select select "0"
select select "4"
select select "2"
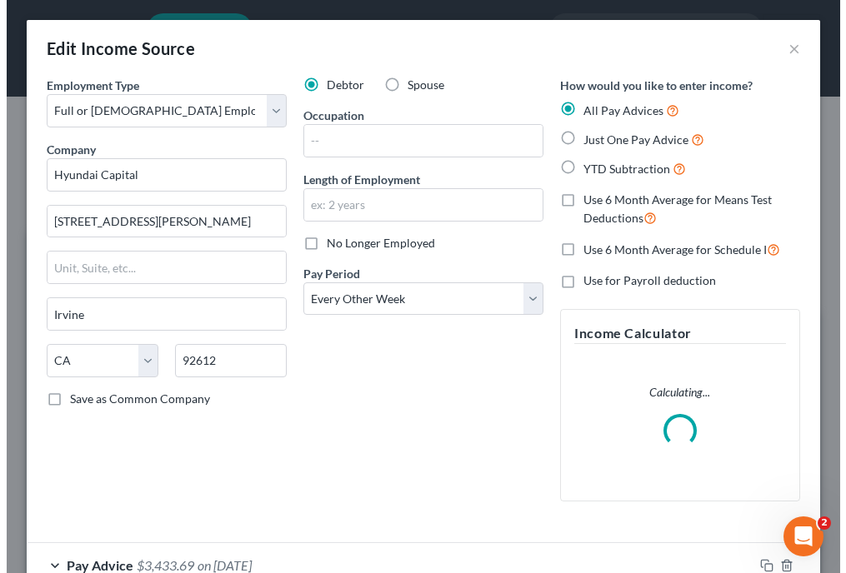
scroll to position [233, 498]
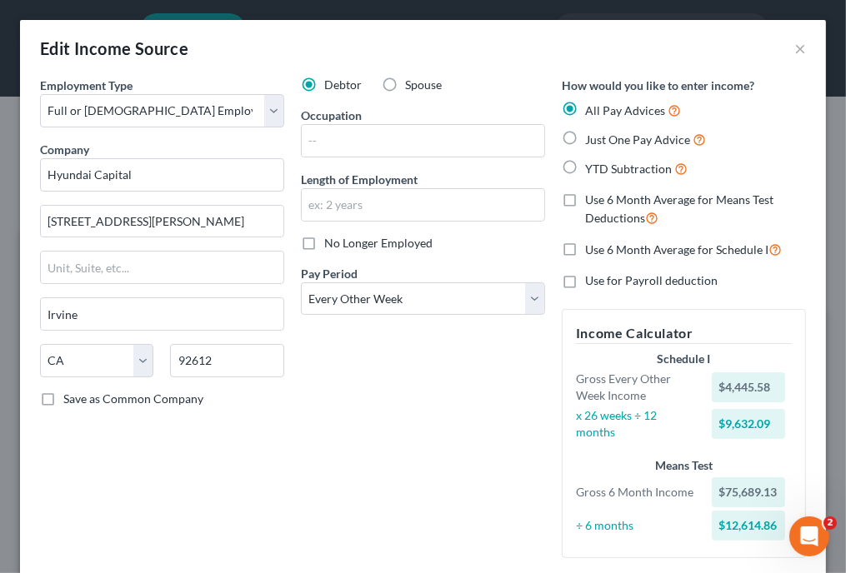
click at [463, 243] on div "No Longer Employed" at bounding box center [423, 243] width 244 height 17
click at [418, 136] on input "text" at bounding box center [423, 141] width 243 height 32
type input "Business Development Manager"
click at [475, 244] on div "No Longer Employed" at bounding box center [423, 243] width 244 height 17
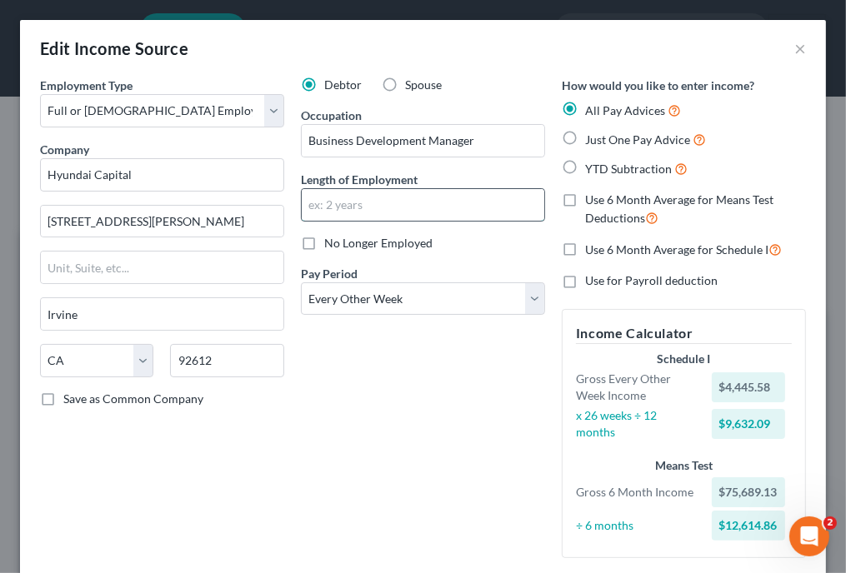
click at [393, 196] on input "text" at bounding box center [423, 205] width 243 height 32
type input "2 years, 3 months"
click at [472, 457] on div "Debtor Spouse Occupation Business Development Manager Length of Employment 2 ye…" at bounding box center [423, 324] width 261 height 495
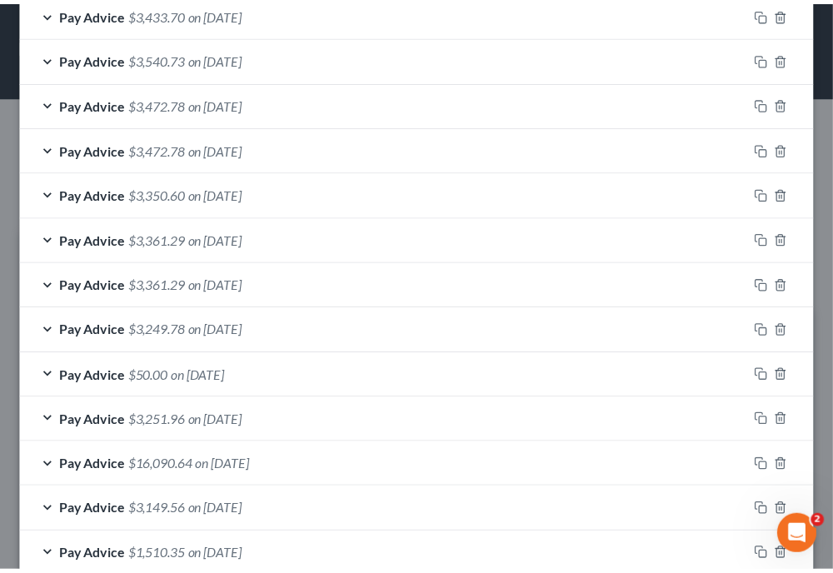
scroll to position [793, 0]
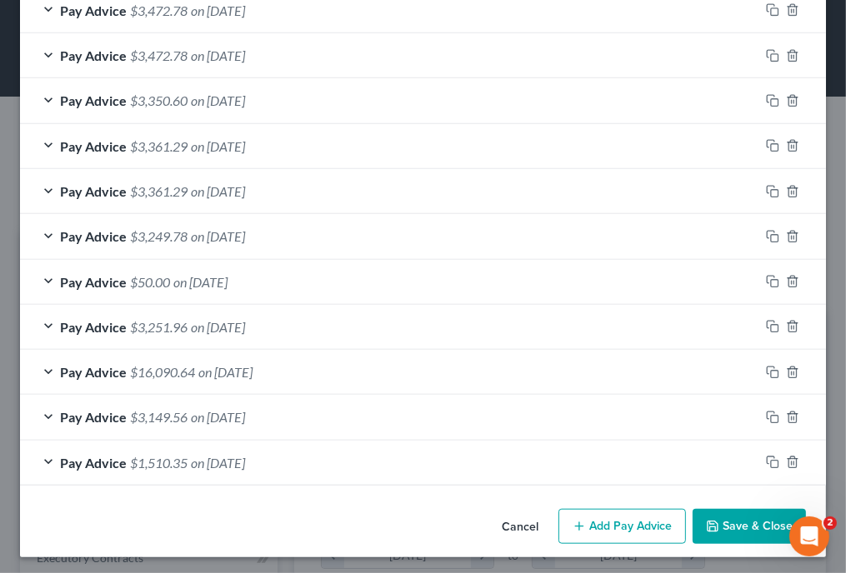
click at [722, 518] on button "Save & Close" at bounding box center [749, 526] width 113 height 35
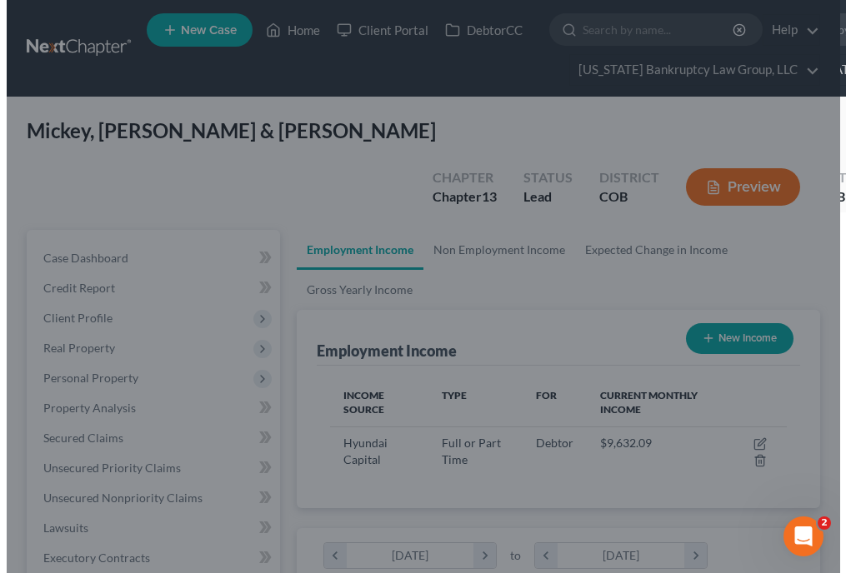
scroll to position [833146, 832885]
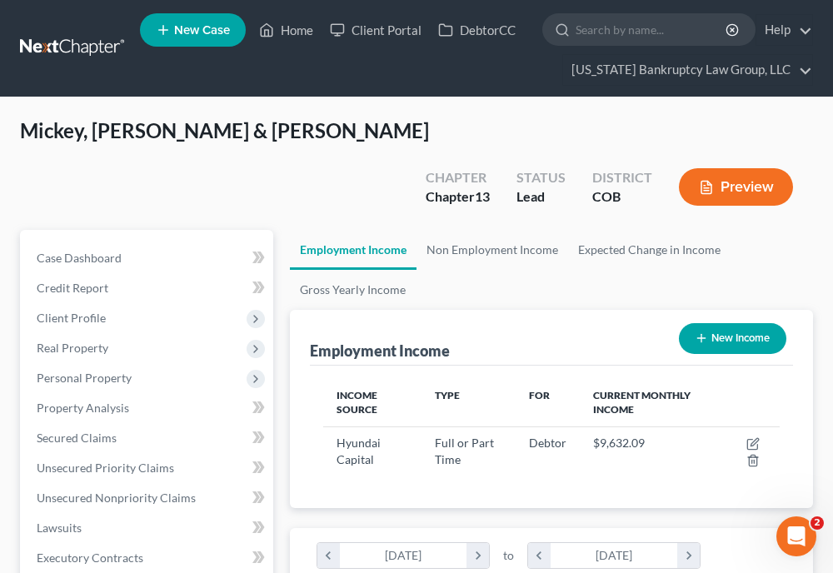
click at [668, 239] on ul "Employment Income Non Employment Income Expected Change in Income Gross Yearly …" at bounding box center [551, 270] width 523 height 80
click at [97, 431] on span "Secured Claims" at bounding box center [77, 438] width 80 height 14
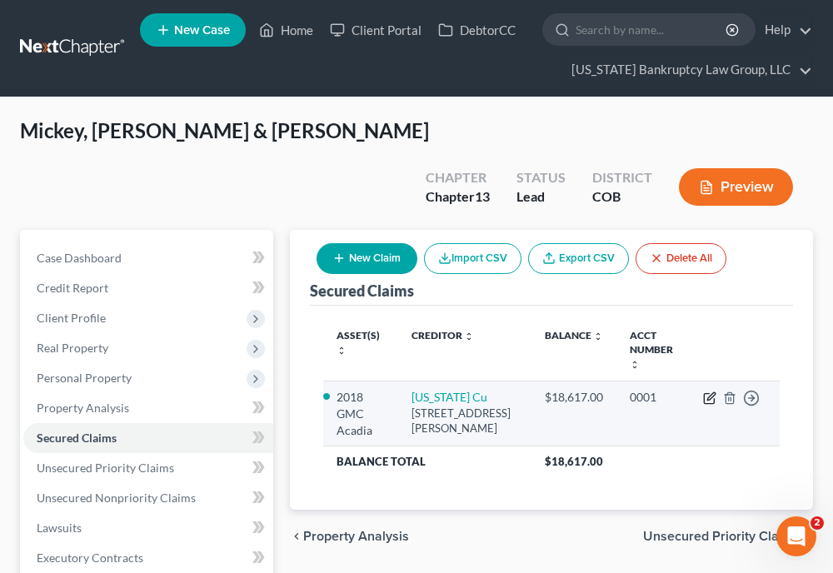
click at [706, 392] on icon "button" at bounding box center [709, 398] width 13 height 13
select select "5"
select select "4"
select select "0"
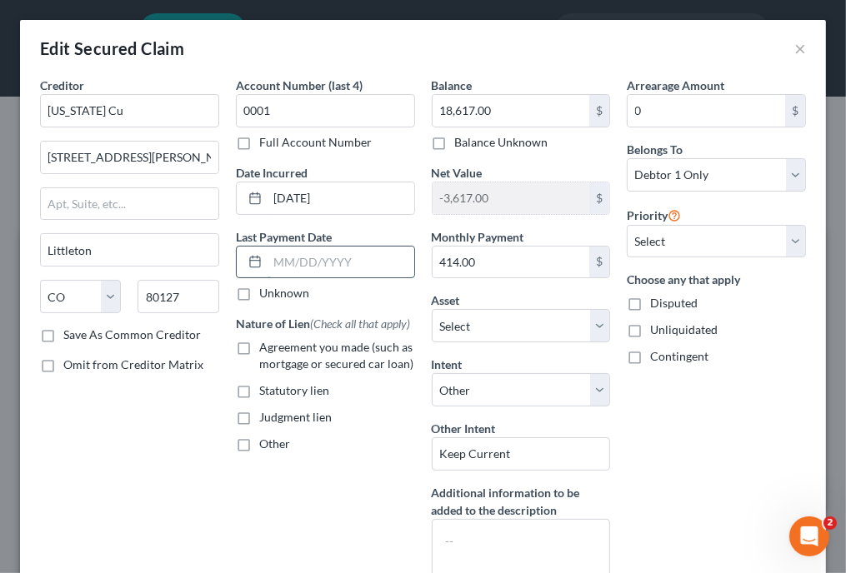
click at [326, 266] on input "text" at bounding box center [341, 263] width 147 height 32
click at [657, 435] on div "Arrearage Amount 0 $ Belongs To * Select Debtor 1 Only Debtor 2 Only Debtor 1 A…" at bounding box center [716, 336] width 196 height 518
click at [347, 263] on input "text" at bounding box center [341, 263] width 147 height 32
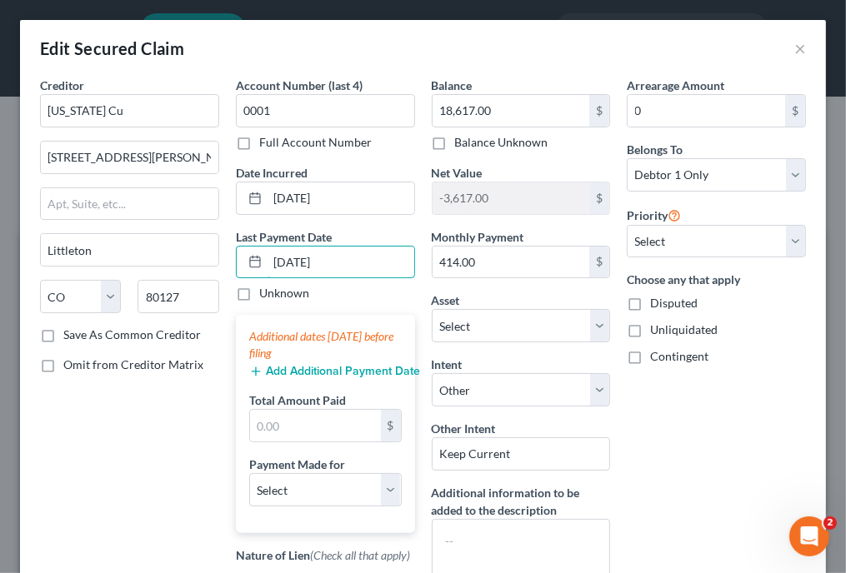
type input "[DATE]"
click at [633, 427] on div "Arrearage Amount 0 $ Belongs To * Select Debtor 1 Only Debtor 2 Only Debtor 1 A…" at bounding box center [716, 387] width 196 height 621
click at [371, 373] on button "Add Additional Payment Date" at bounding box center [325, 371] width 153 height 13
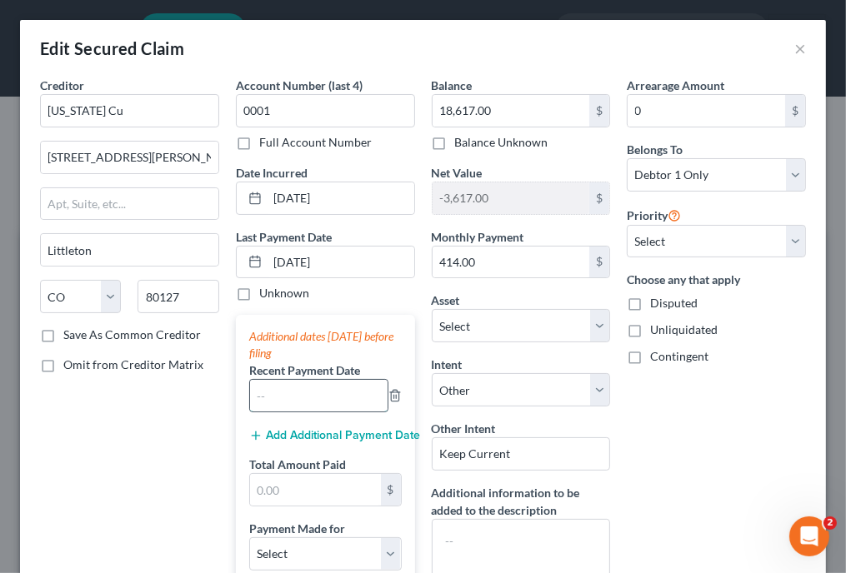
click at [334, 406] on input "text" at bounding box center [319, 396] width 138 height 32
type input "[DATE]"
click at [280, 483] on input "text" at bounding box center [315, 490] width 131 height 32
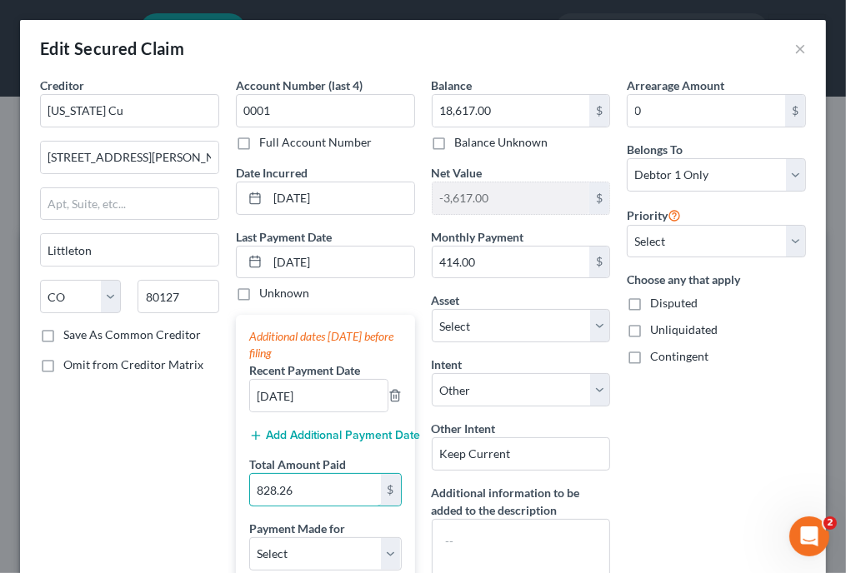
type input "828.26"
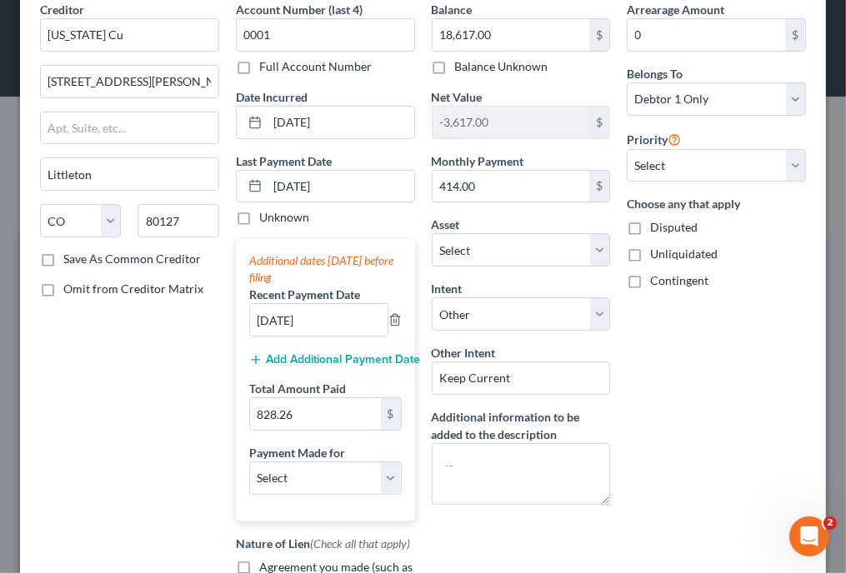
scroll to position [83, 0]
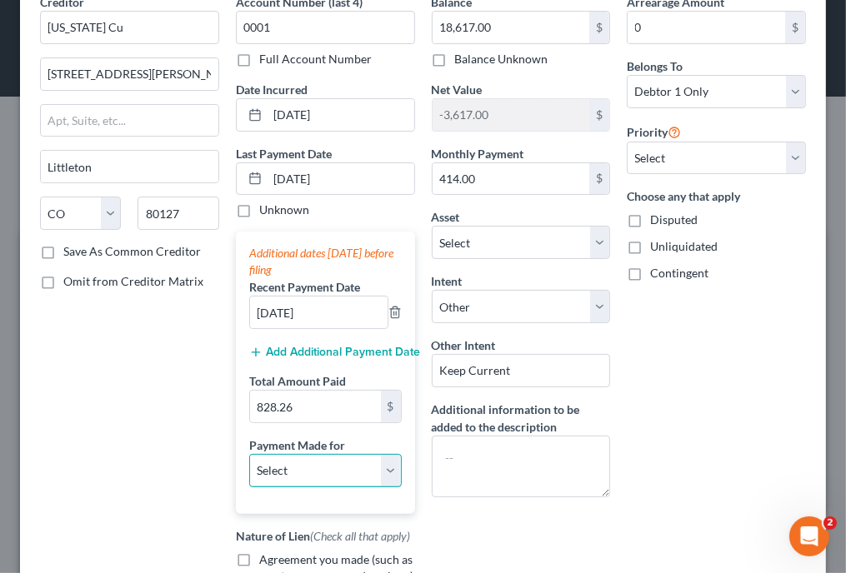
click at [353, 463] on select "Select Car Credit Card Loan Repayment Mortgage Other Suppliers Or Vendors" at bounding box center [325, 470] width 153 height 33
select select "0"
click at [249, 454] on select "Select Car Credit Card Loan Repayment Mortgage Other Suppliers Or Vendors" at bounding box center [325, 470] width 153 height 33
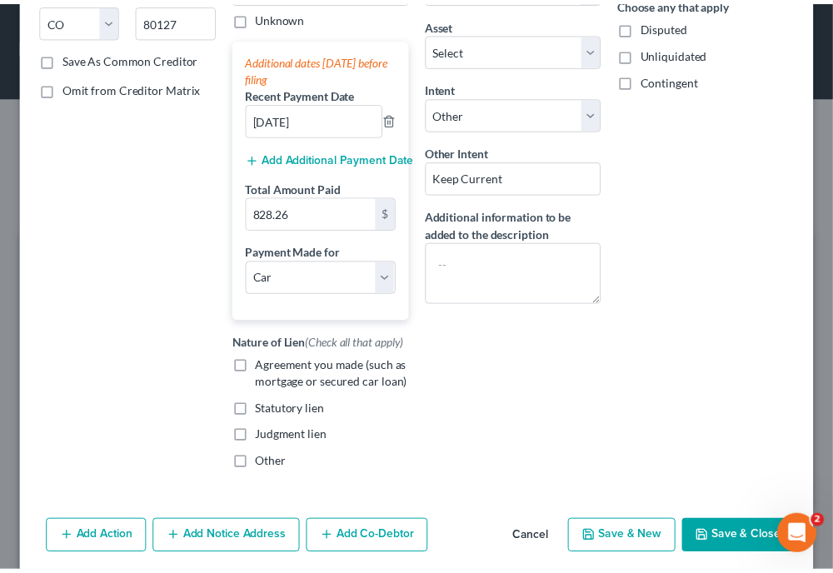
scroll to position [313, 0]
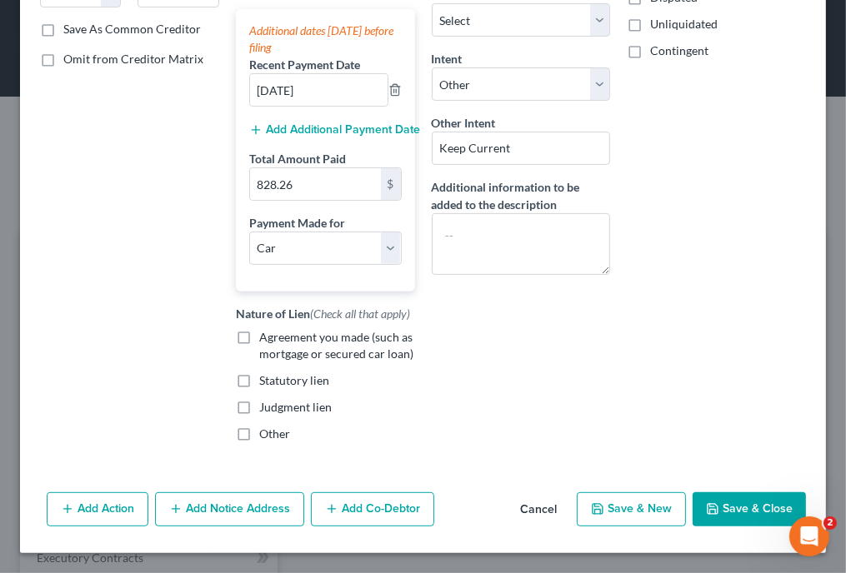
click at [740, 516] on button "Save & Close" at bounding box center [749, 510] width 113 height 35
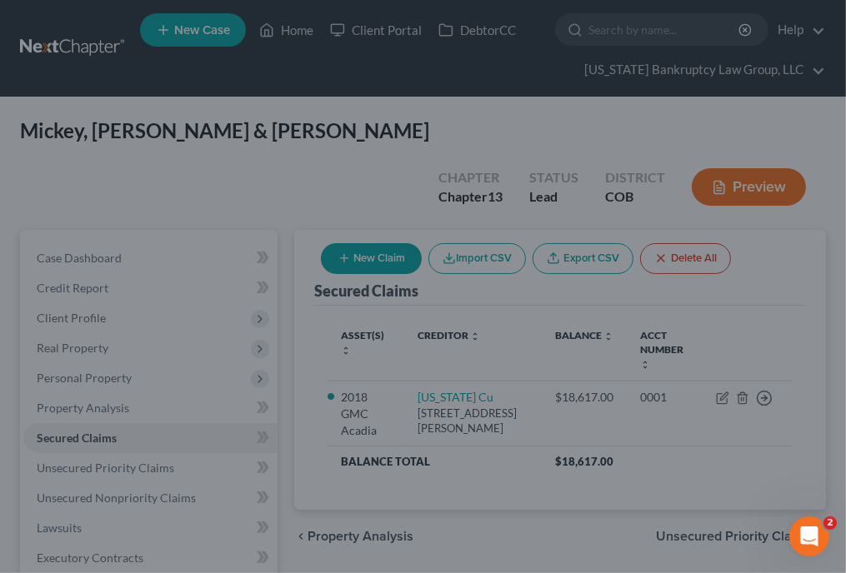
select select "3"
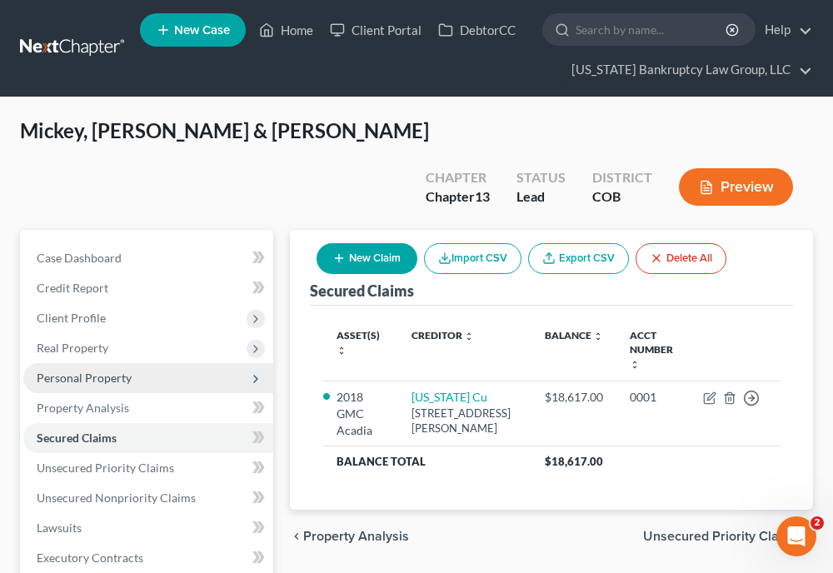
click at [109, 371] on span "Personal Property" at bounding box center [84, 378] width 95 height 14
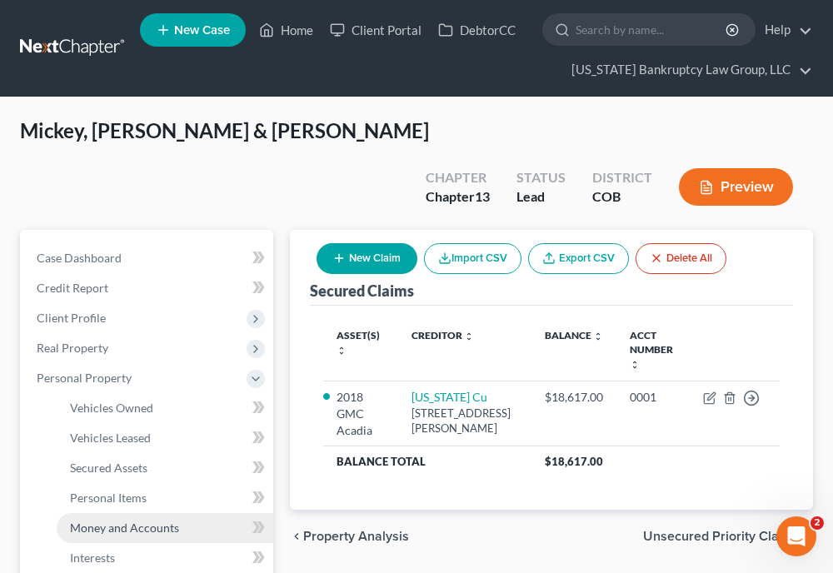
click at [127, 521] on span "Money and Accounts" at bounding box center [124, 528] width 109 height 14
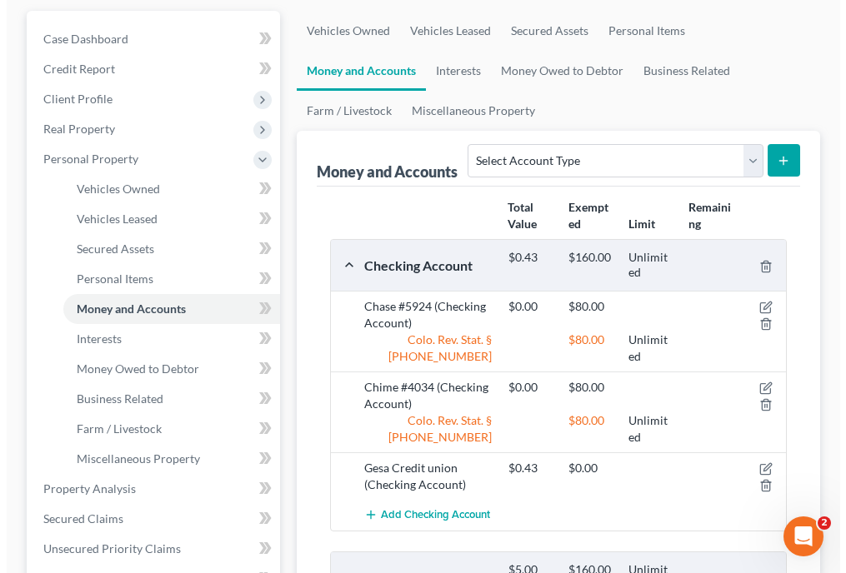
scroll to position [227, 0]
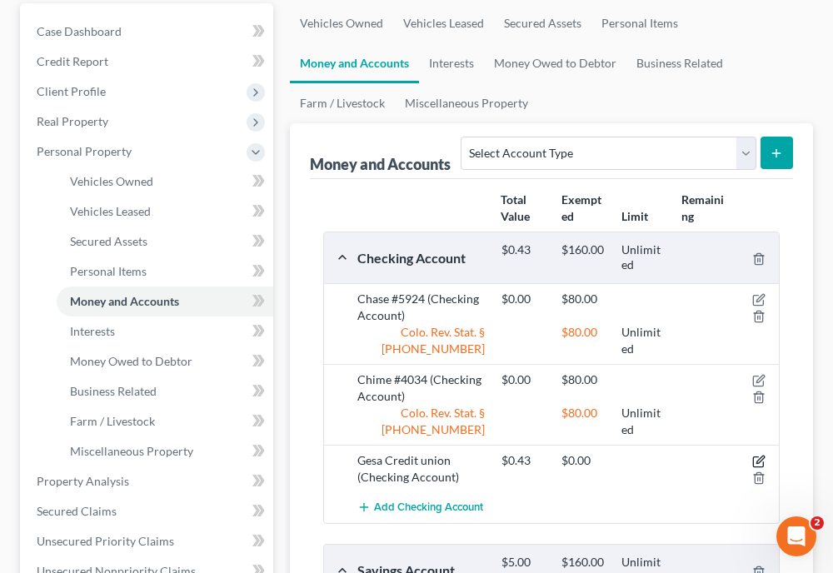
click at [760, 455] on icon "button" at bounding box center [759, 461] width 13 height 13
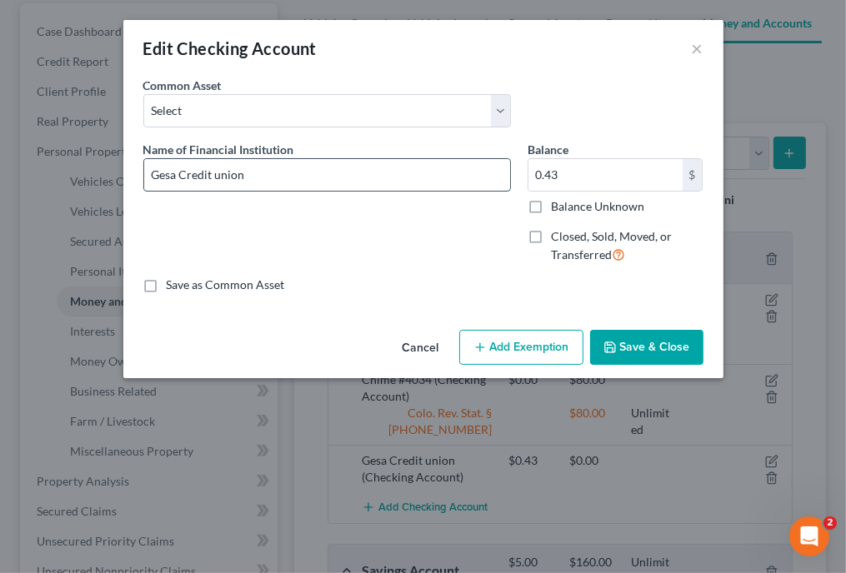
click at [288, 169] on input "Gesa Credit union" at bounding box center [327, 175] width 366 height 32
click at [557, 99] on div "Common Asset Select Bellco First Bank US Bank #6953 TCF Bank #7182 [PERSON_NAME…" at bounding box center [423, 109] width 577 height 64
click at [323, 171] on input "Gesa Credit Union #" at bounding box center [327, 175] width 366 height 32
type input "Gesa Credit Union #1955"
click at [551, 203] on label "Balance Unknown" at bounding box center [597, 206] width 93 height 17
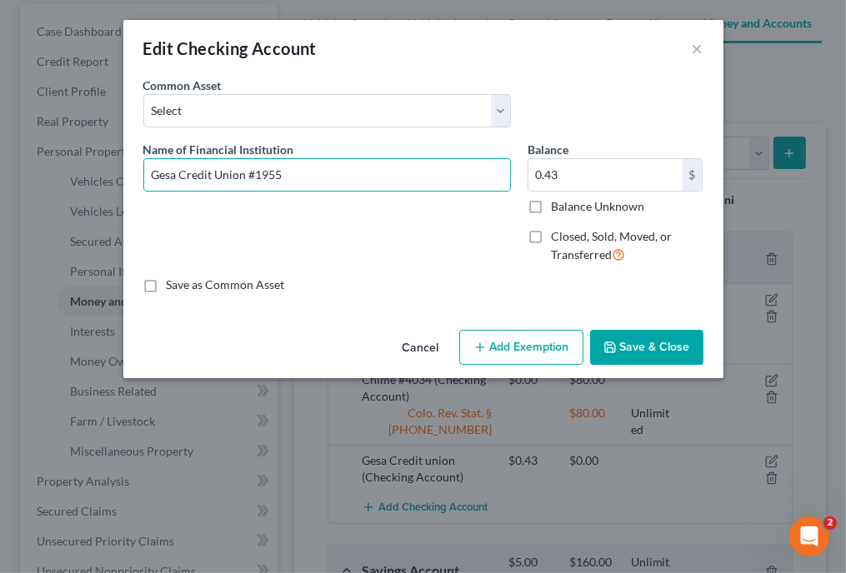
click at [558, 203] on input "Balance Unknown" at bounding box center [563, 203] width 11 height 11
checkbox input "true"
type input "0.00"
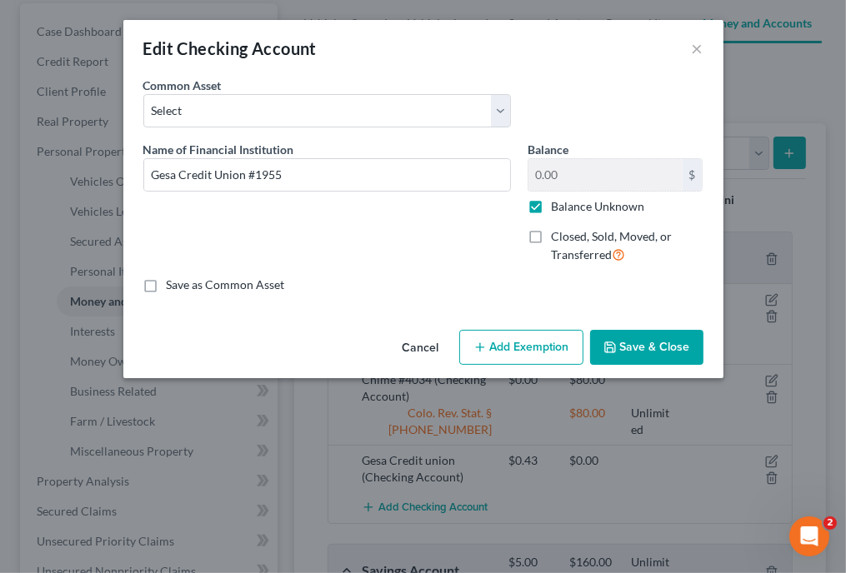
click at [533, 340] on button "Add Exemption" at bounding box center [521, 347] width 124 height 35
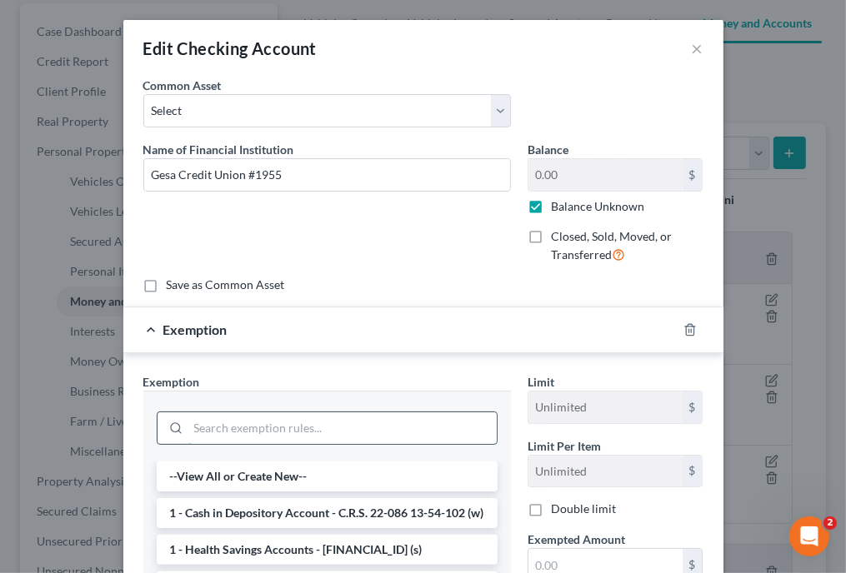
click at [358, 419] on input "search" at bounding box center [342, 429] width 308 height 32
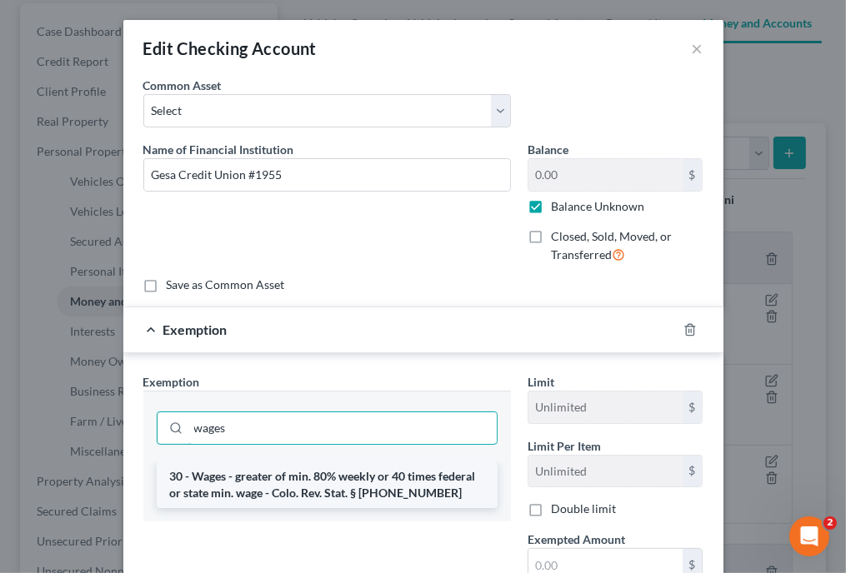
type input "wages"
click at [347, 469] on li "30 - Wages - greater of min. 80% weekly or 40 times federal or state min. wage …" at bounding box center [327, 485] width 341 height 47
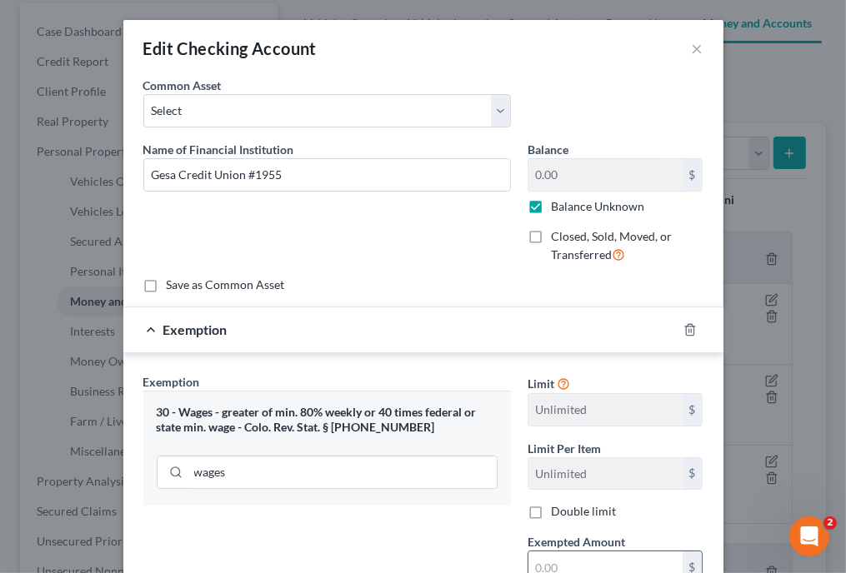
click at [568, 568] on input "text" at bounding box center [605, 568] width 154 height 32
type input "80"
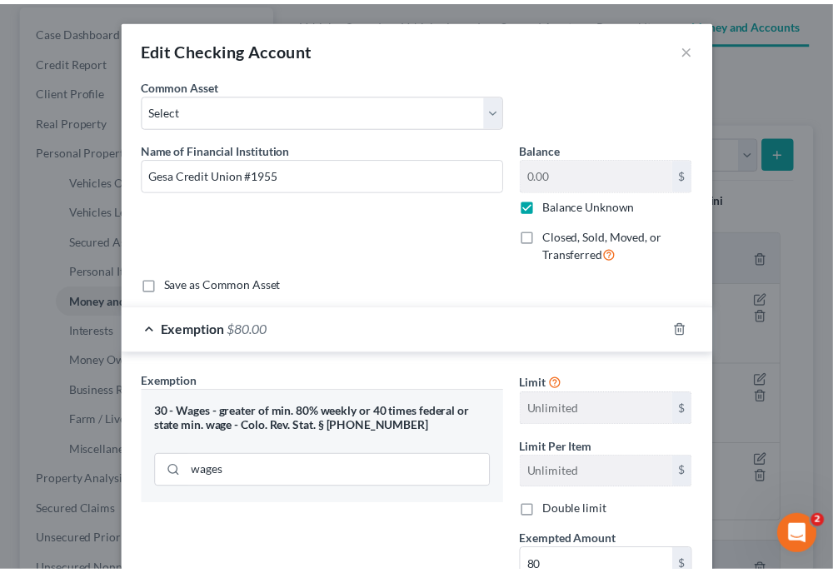
scroll to position [191, 0]
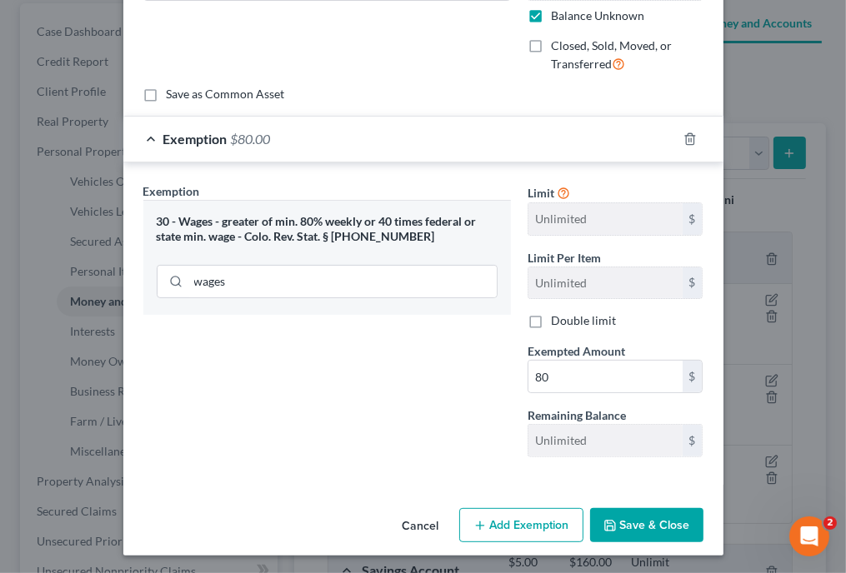
click at [658, 528] on button "Save & Close" at bounding box center [646, 525] width 113 height 35
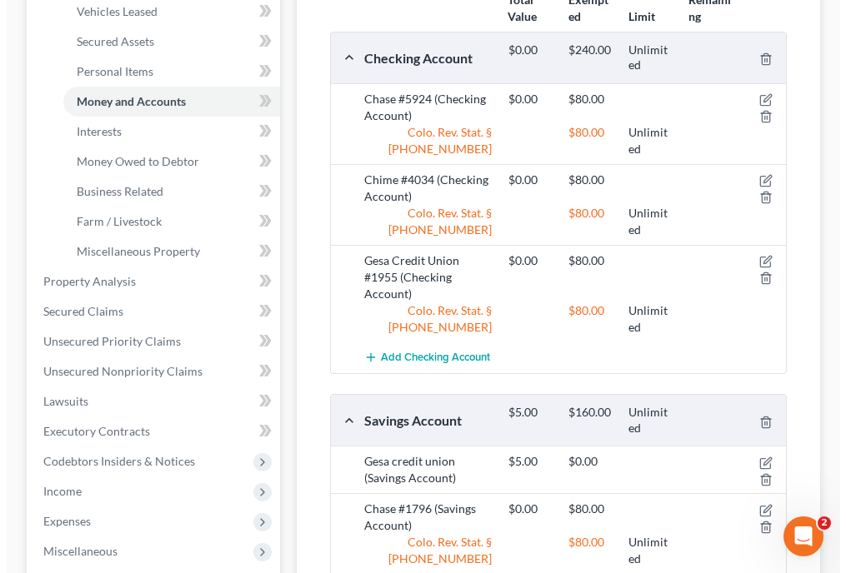
scroll to position [425, 0]
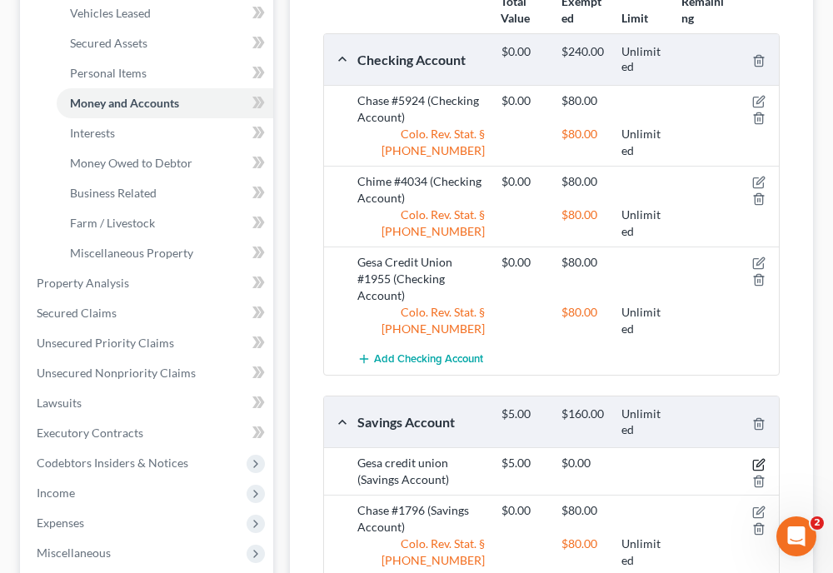
click at [760, 458] on icon "button" at bounding box center [759, 464] width 13 height 13
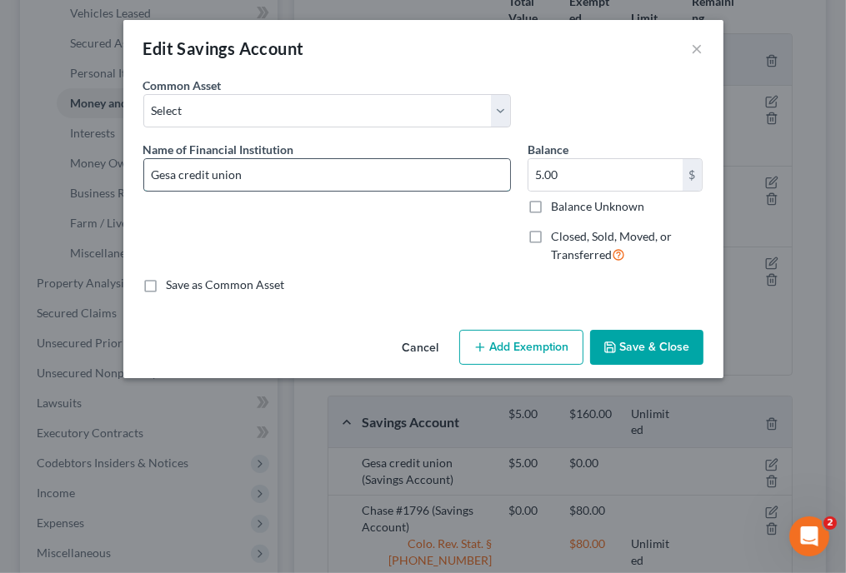
click at [330, 176] on input "Gesa credit union" at bounding box center [327, 175] width 366 height 32
click at [587, 73] on div "Edit Savings Account ×" at bounding box center [423, 48] width 600 height 57
click at [293, 181] on input "Gesa Credit Union #" at bounding box center [327, 175] width 366 height 32
type input "Gesa Credit Union #1921 - Member Savings"
click at [523, 359] on button "Add Exemption" at bounding box center [521, 347] width 124 height 35
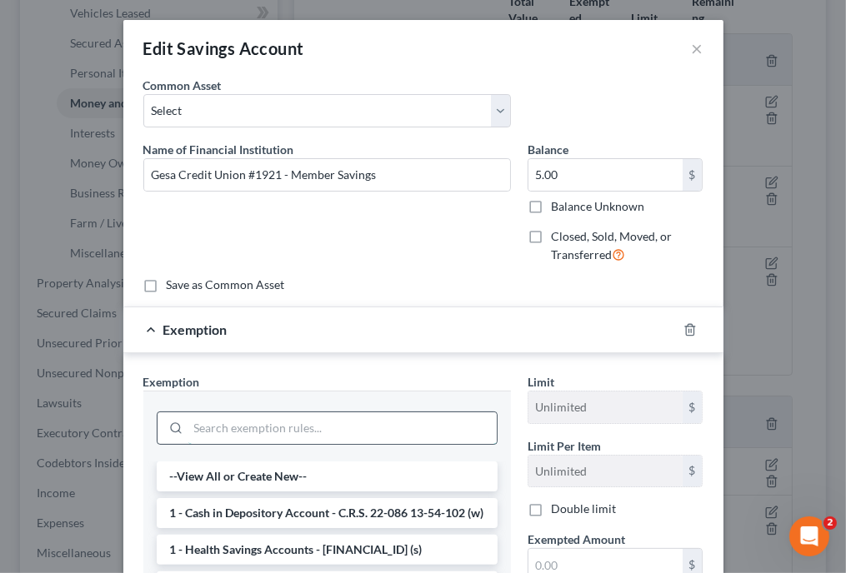
click at [376, 420] on input "search" at bounding box center [342, 429] width 308 height 32
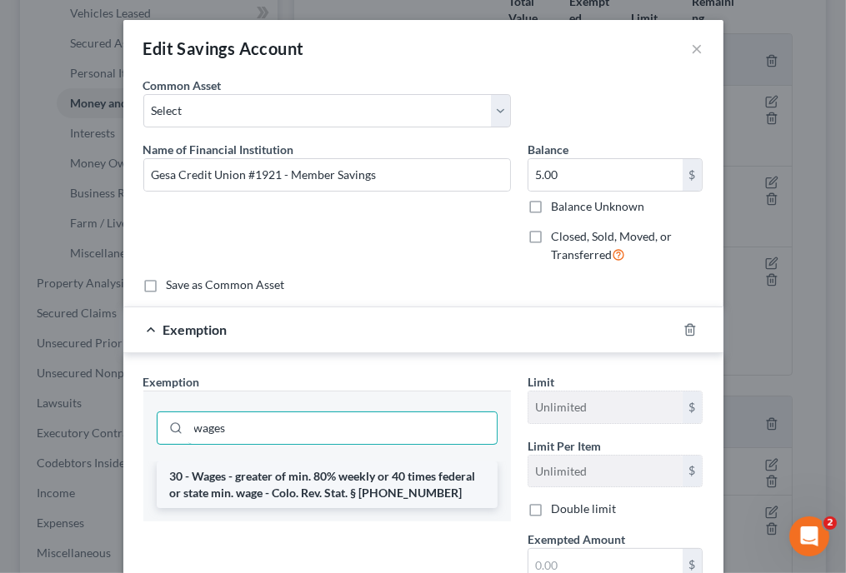
type input "wages"
click at [359, 479] on li "30 - Wages - greater of min. 80% weekly or 40 times federal or state min. wage …" at bounding box center [327, 485] width 341 height 47
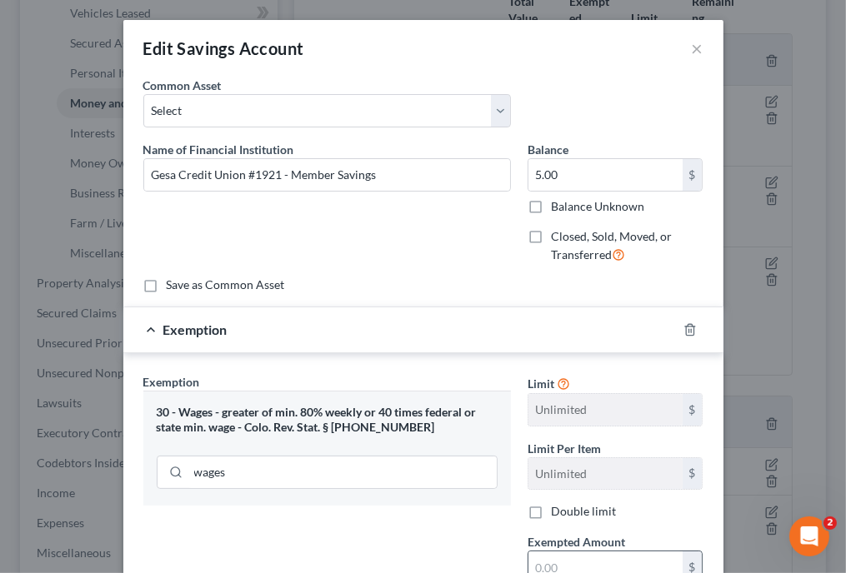
click at [593, 559] on input "text" at bounding box center [605, 568] width 154 height 32
type input "80"
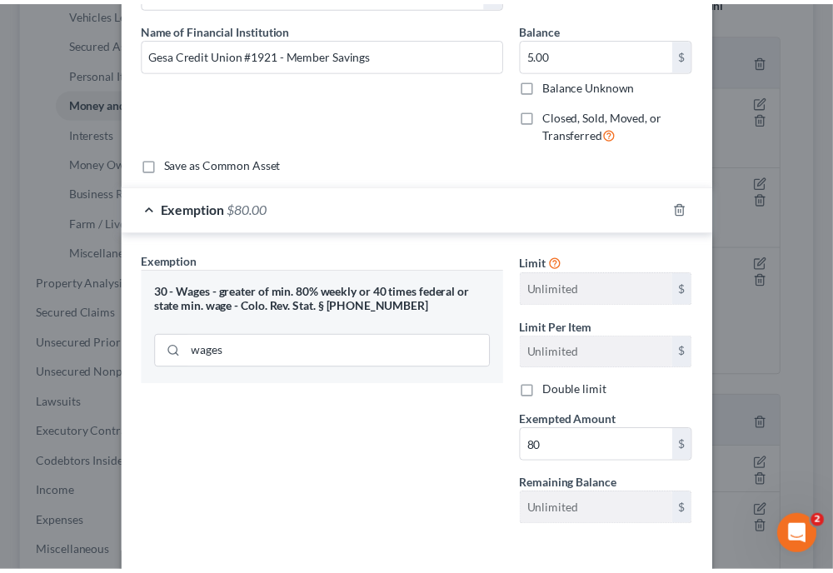
scroll to position [170, 0]
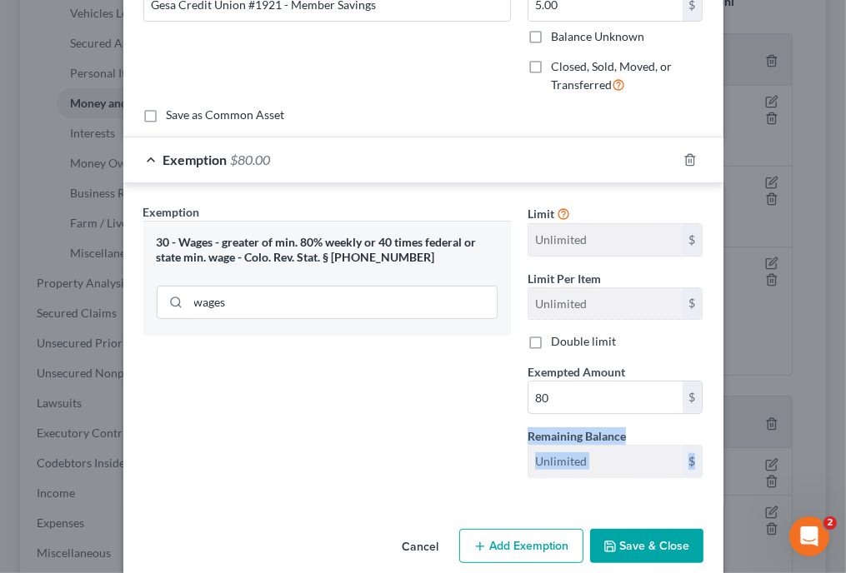
drag, startPoint x: 826, startPoint y: 409, endPoint x: 663, endPoint y: 547, distance: 212.9
click at [663, 547] on div "Edit Savings Account × An exemption set must first be selected from the Filing …" at bounding box center [423, 286] width 846 height 573
click at [658, 543] on button "Save & Close" at bounding box center [646, 546] width 113 height 35
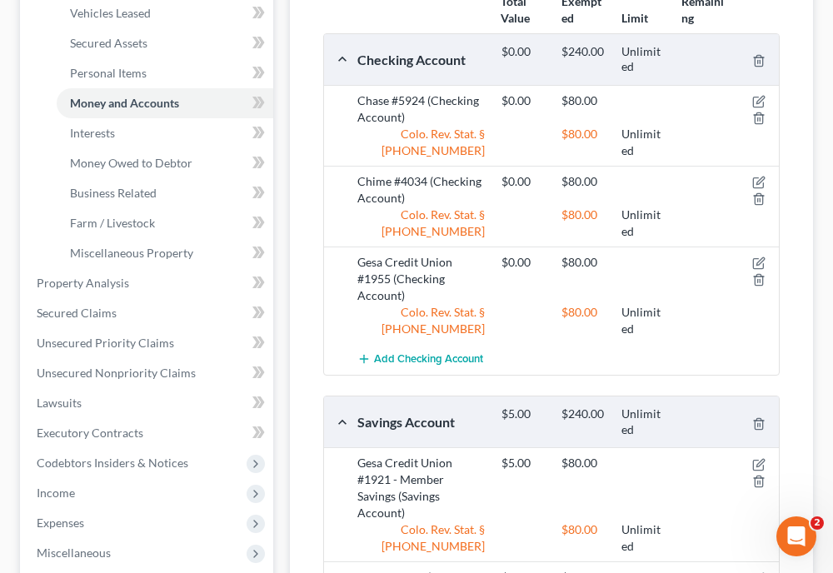
scroll to position [423, 0]
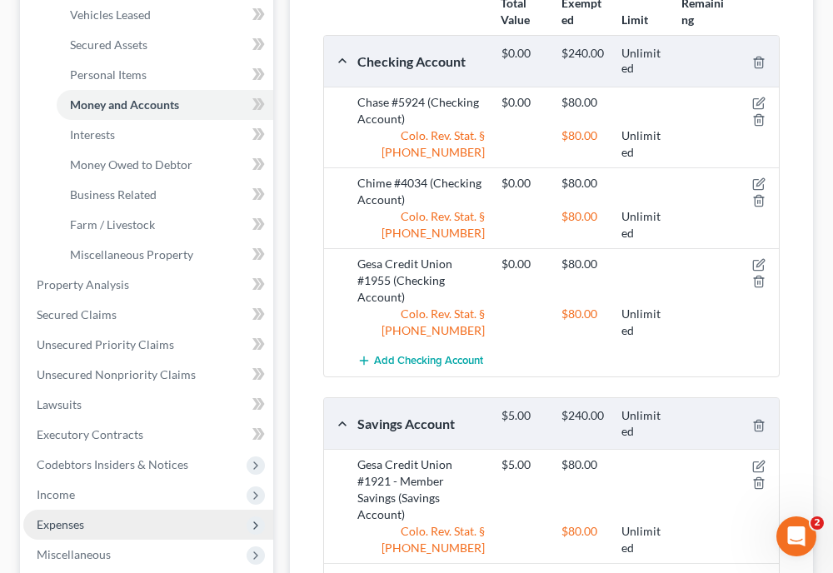
click at [71, 518] on span "Expenses" at bounding box center [61, 525] width 48 height 14
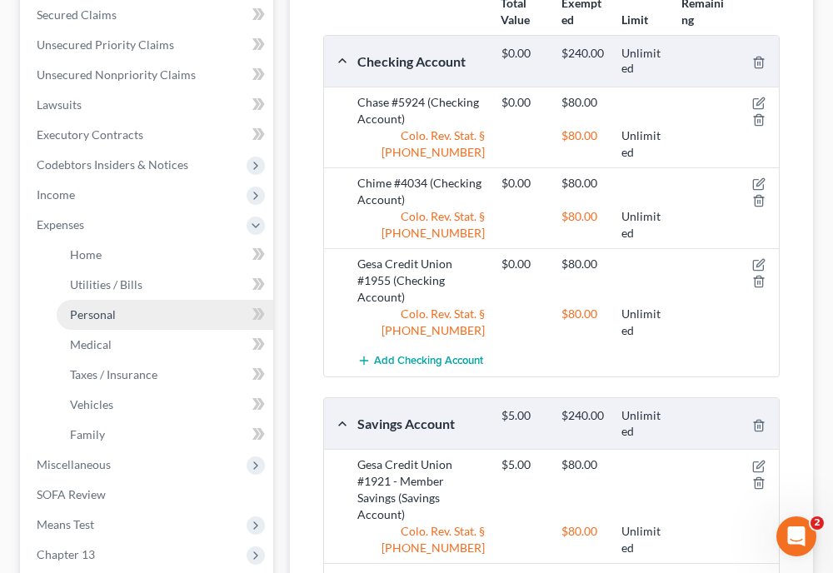
click at [93, 308] on span "Personal" at bounding box center [93, 315] width 46 height 14
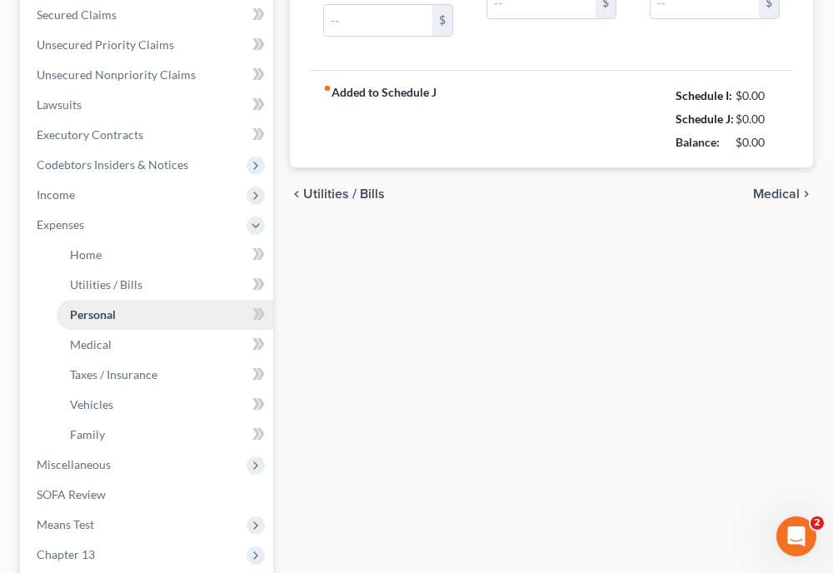
scroll to position [67, 0]
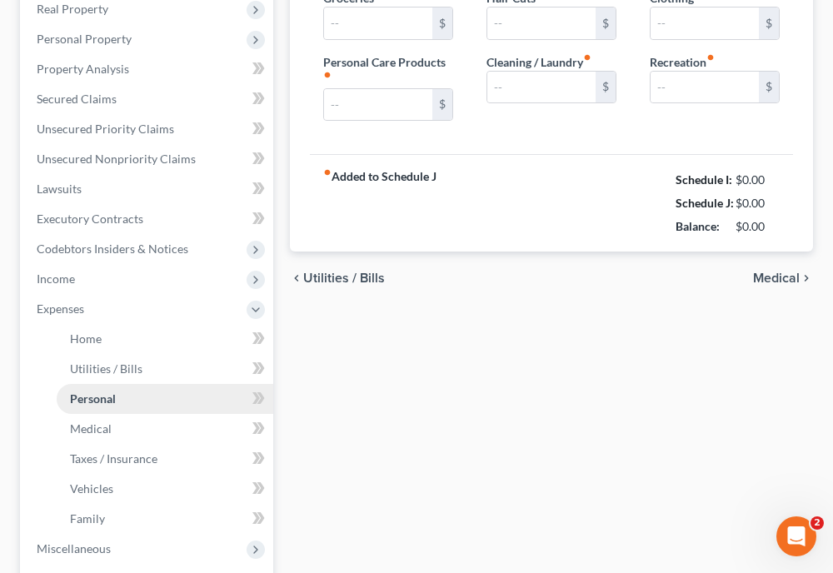
type input "1,500.00"
type input "500.00"
type input "0.00"
type input "50.00"
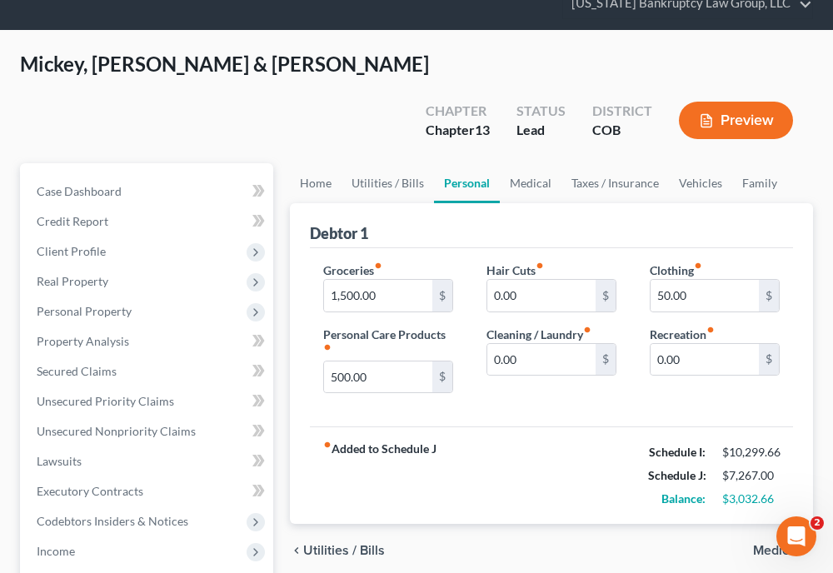
scroll to position [0, 0]
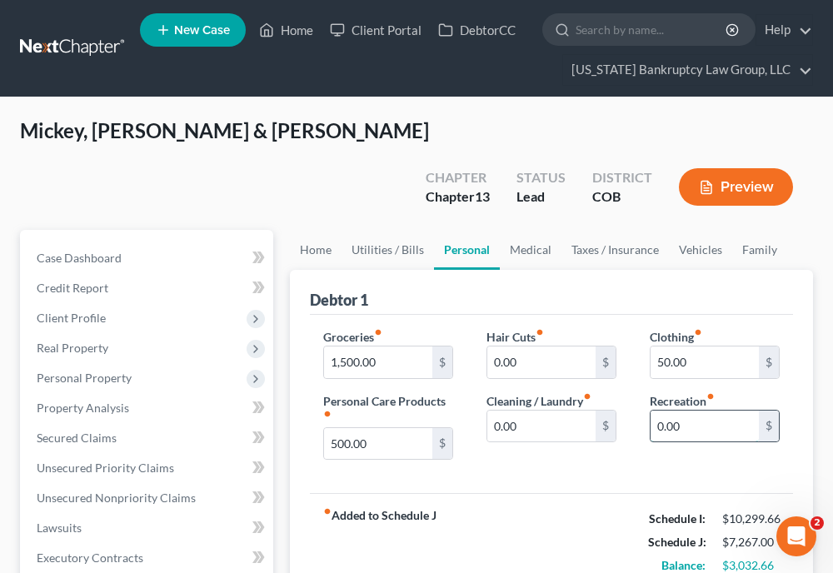
click at [687, 411] on input "0.00" at bounding box center [705, 427] width 108 height 32
type input "100"
click at [585, 419] on div "Hair Cuts fiber_manual_record 0.00 $ Cleaning / Laundry fiber_manual_record 0.0…" at bounding box center [551, 401] width 163 height 146
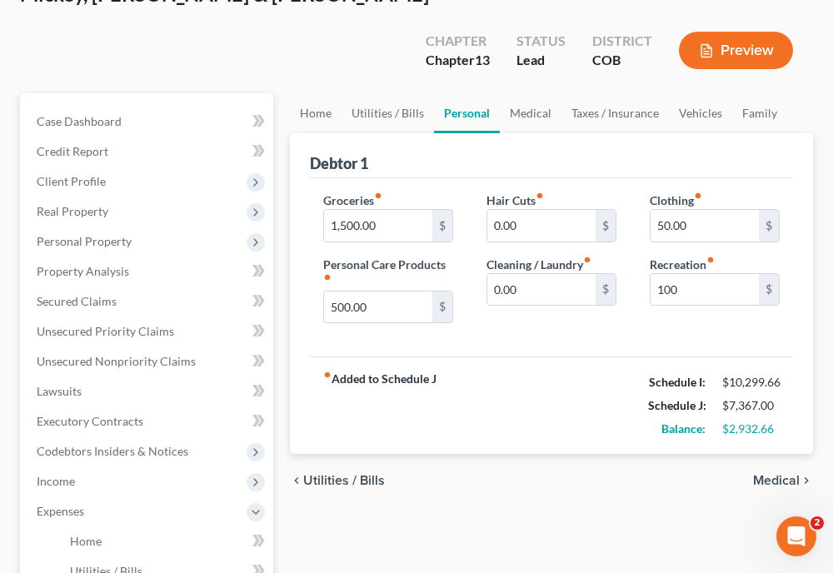
scroll to position [167, 0]
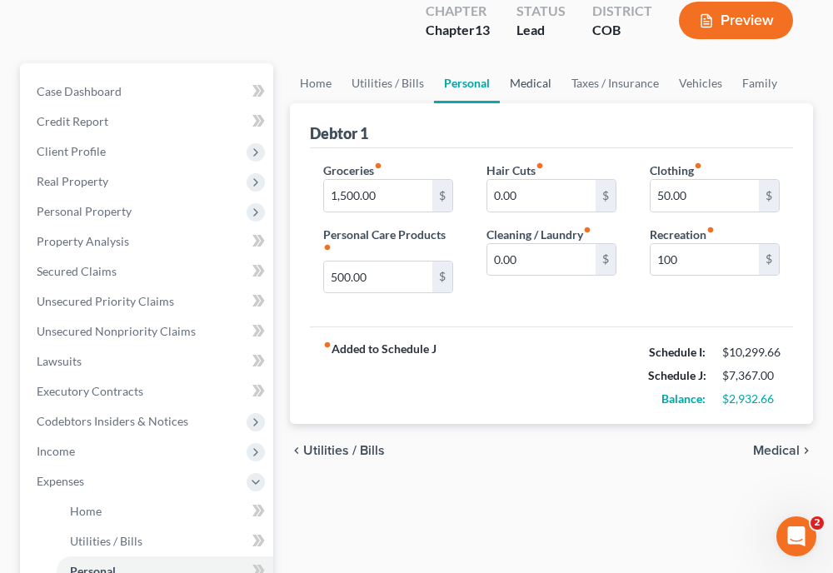
click at [539, 63] on link "Medical" at bounding box center [531, 83] width 62 height 40
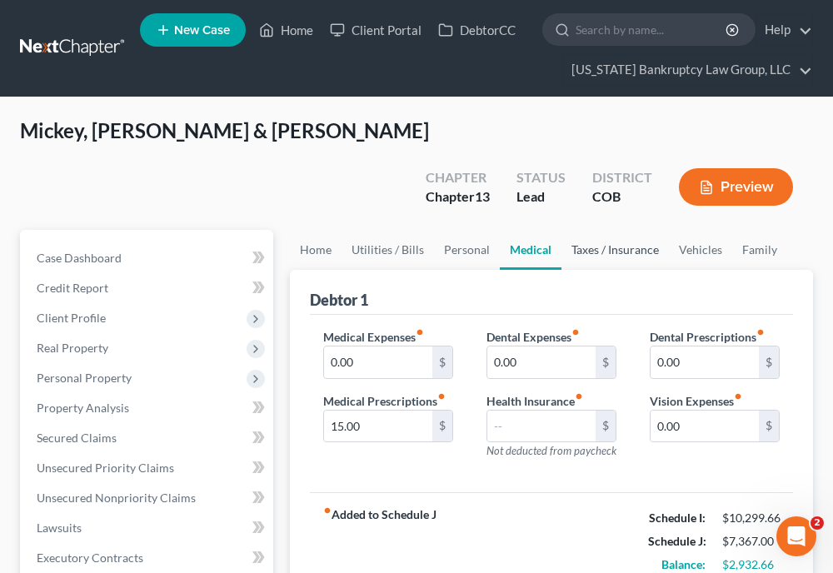
click at [600, 230] on link "Taxes / Insurance" at bounding box center [616, 250] width 108 height 40
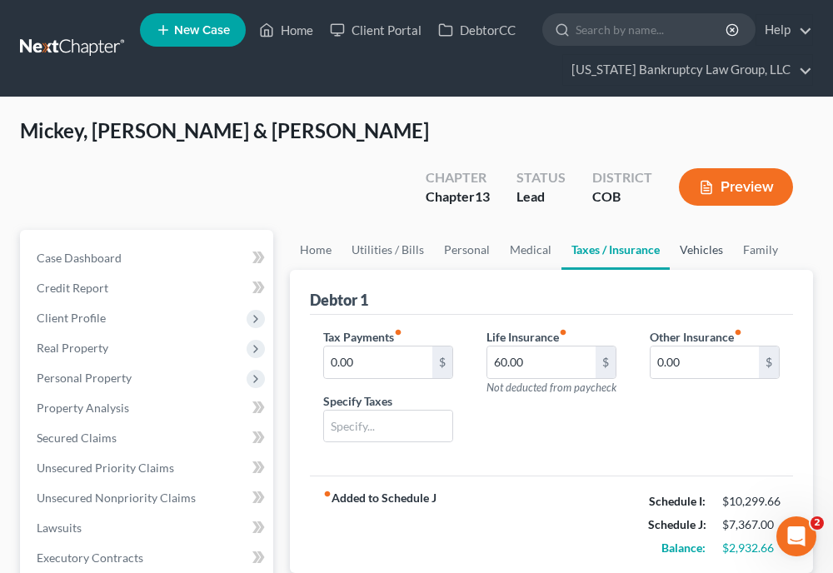
click at [686, 230] on link "Vehicles" at bounding box center [701, 250] width 63 height 40
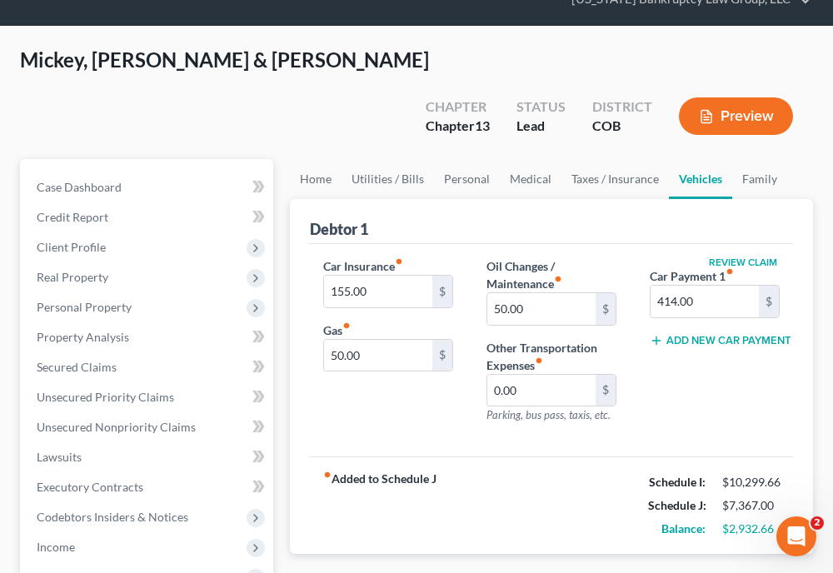
scroll to position [100, 0]
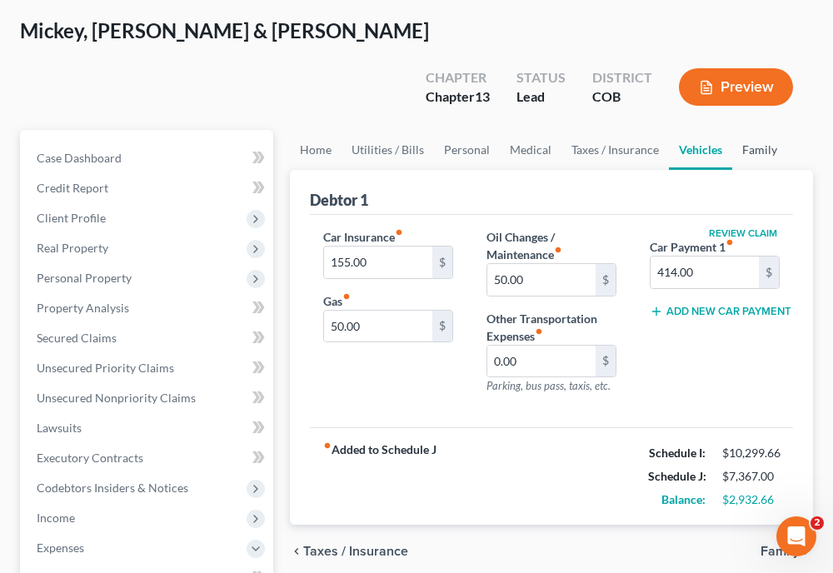
click at [759, 130] on link "Family" at bounding box center [760, 150] width 55 height 40
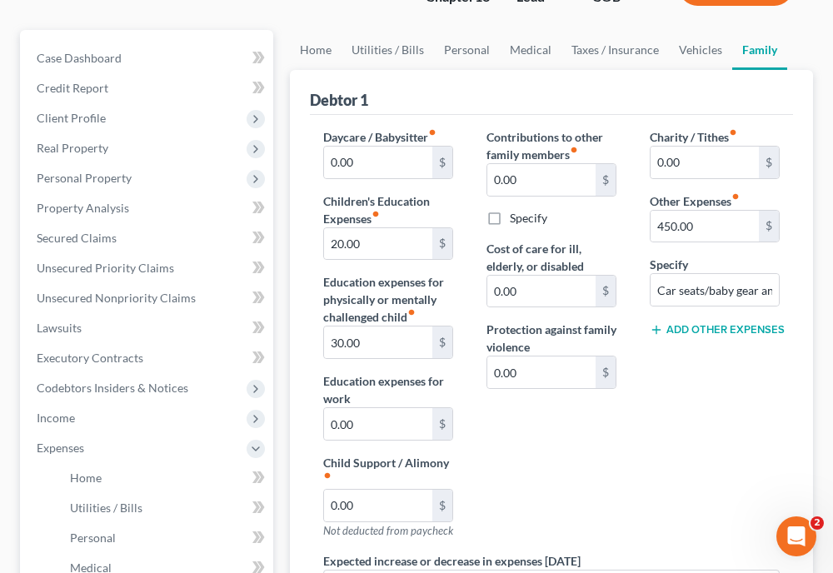
scroll to position [233, 0]
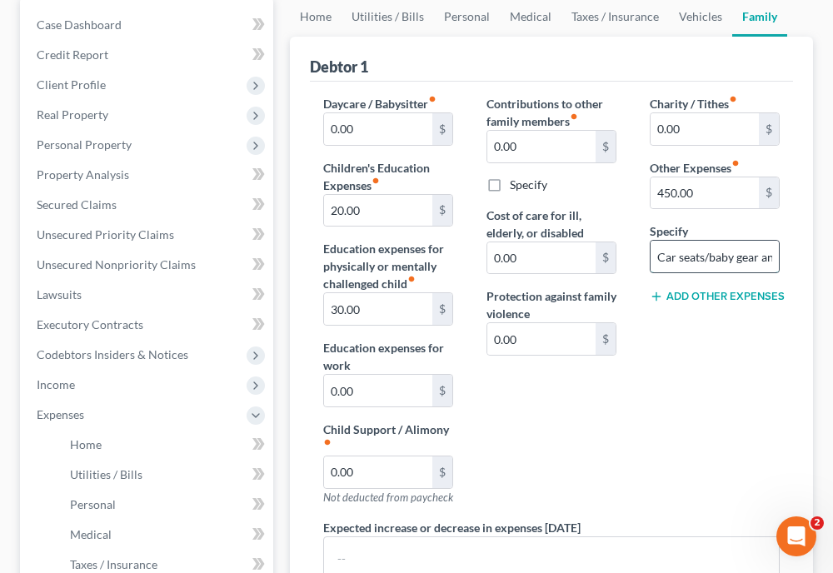
click at [663, 241] on input "Car seats/baby gear and Chronic condition care medications, food, vet, pet insu…" at bounding box center [715, 257] width 128 height 32
type input "C"
click at [713, 178] on input "450.00" at bounding box center [705, 194] width 108 height 32
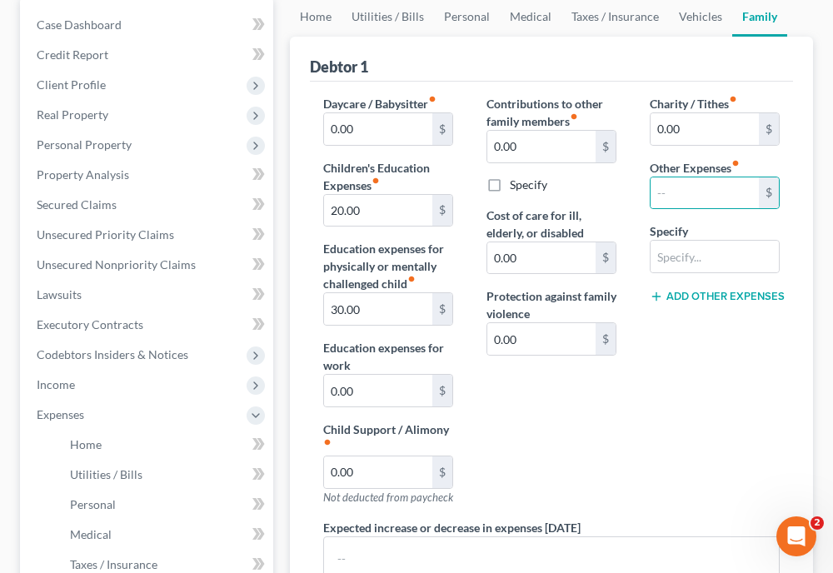
click at [717, 388] on div "Charity / Tithes fiber_manual_record 0.00 $ Other Expenses fiber_manual_record …" at bounding box center [714, 307] width 163 height 424
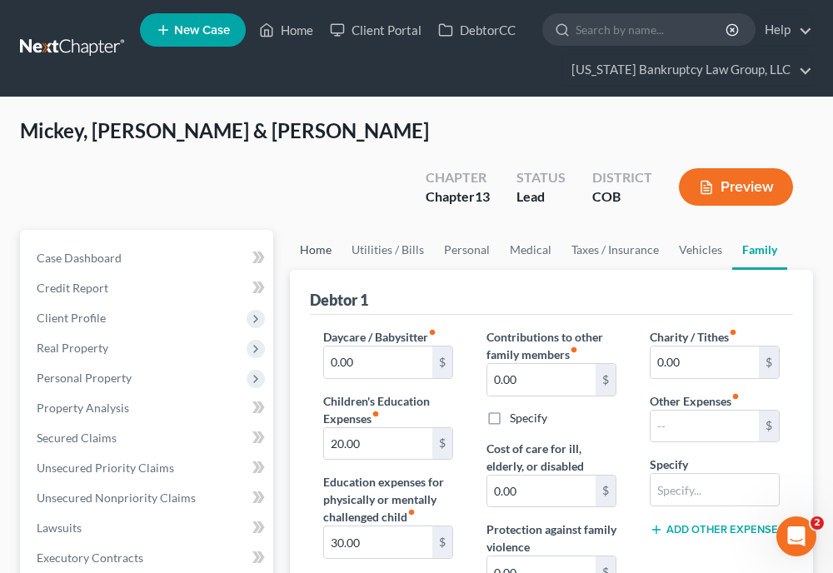
click at [322, 230] on link "Home" at bounding box center [316, 250] width 52 height 40
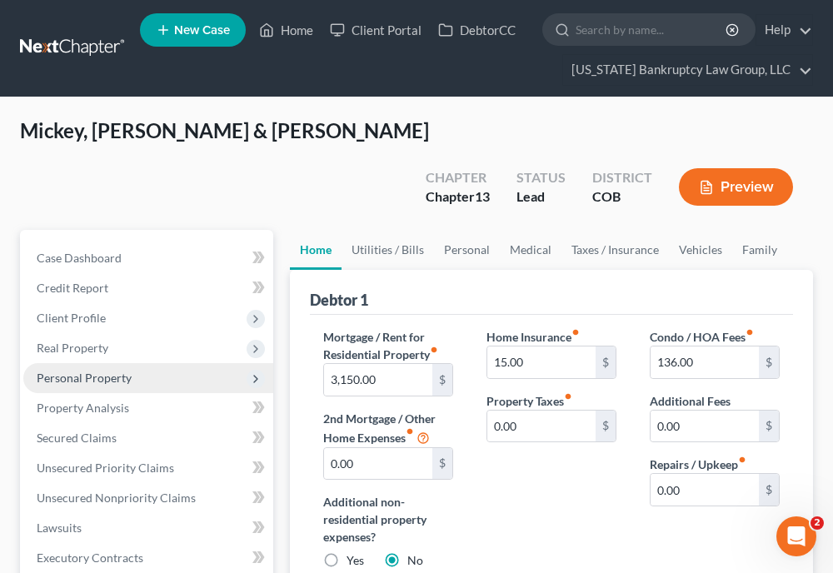
click at [78, 371] on span "Personal Property" at bounding box center [84, 378] width 95 height 14
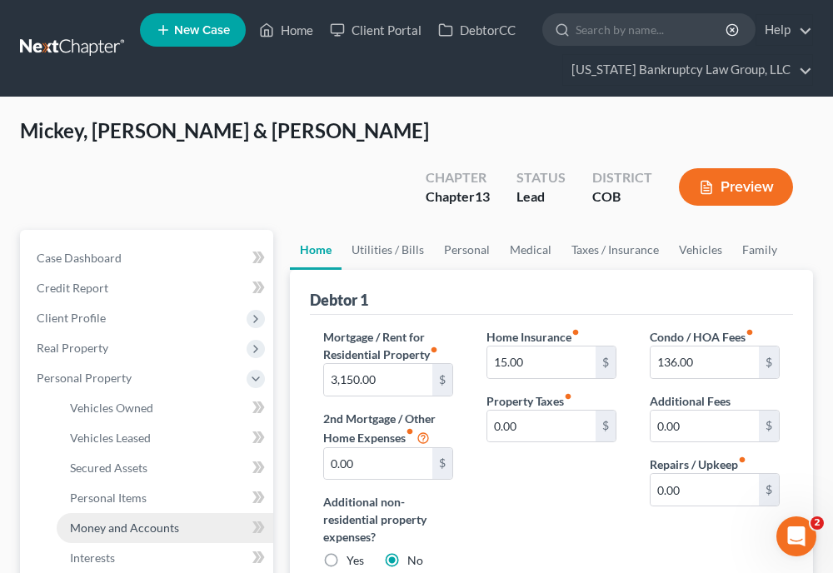
click at [105, 521] on span "Money and Accounts" at bounding box center [124, 528] width 109 height 14
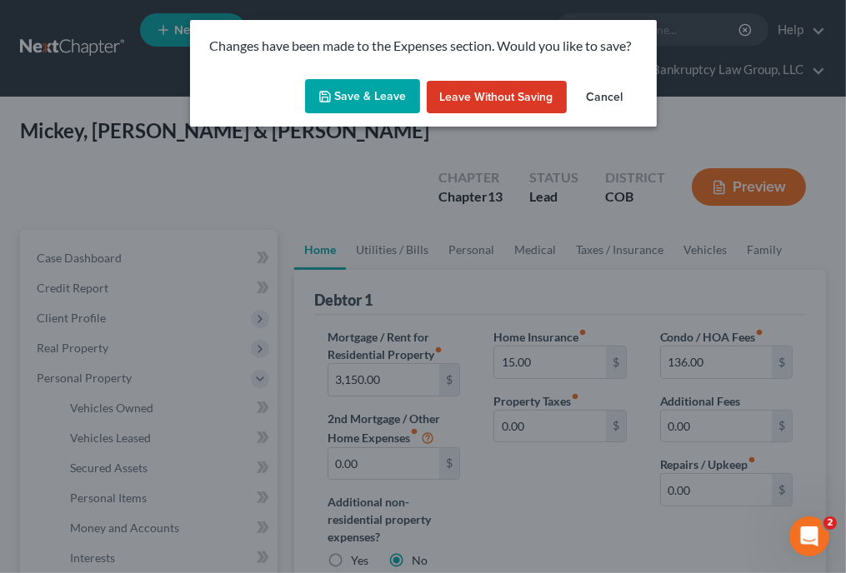
click at [377, 91] on button "Save & Leave" at bounding box center [362, 96] width 115 height 35
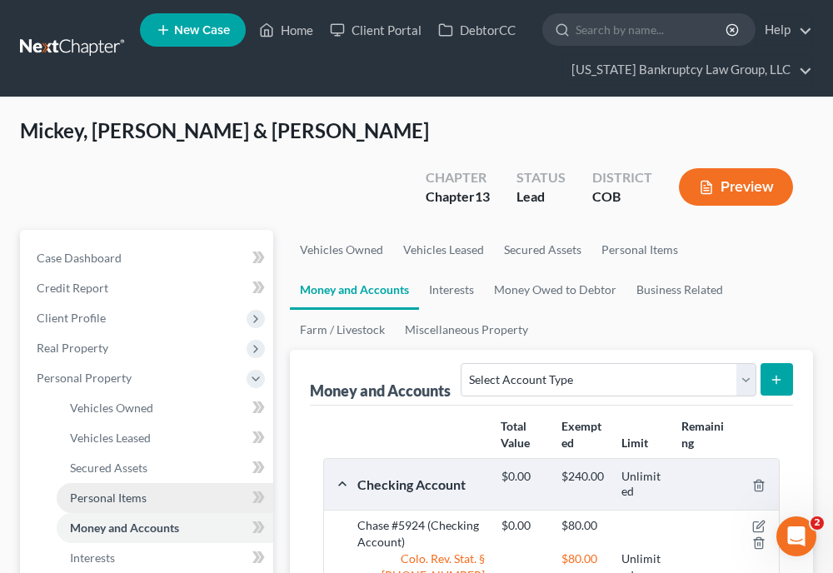
click at [97, 491] on span "Personal Items" at bounding box center [108, 498] width 77 height 14
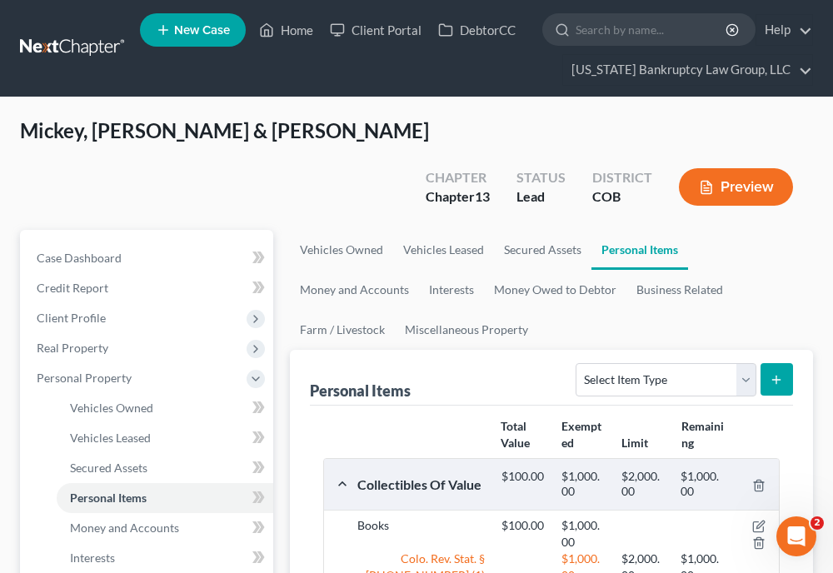
click at [784, 259] on ul "Vehicles Owned Vehicles Leased Secured Assets Personal Items Money and Accounts…" at bounding box center [551, 290] width 523 height 120
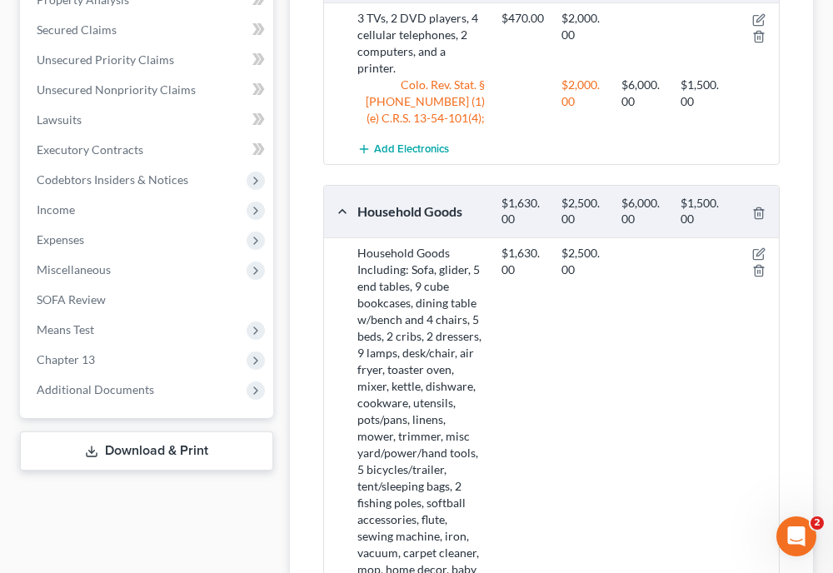
scroll to position [733, 0]
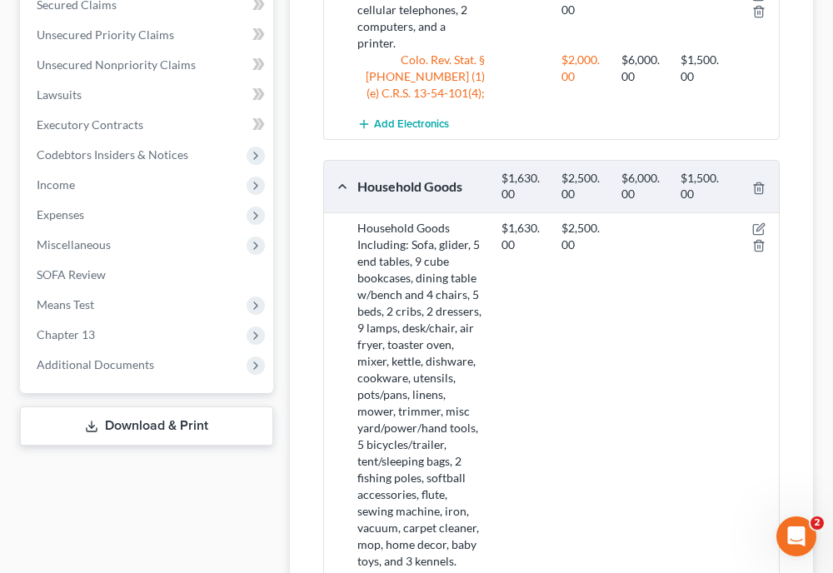
click at [798, 106] on div "Personal Items Select Item Type Clothing Collectibles Of Value Electronics Fire…" at bounding box center [551, 266] width 523 height 1299
click at [72, 208] on span "Expenses" at bounding box center [61, 215] width 48 height 14
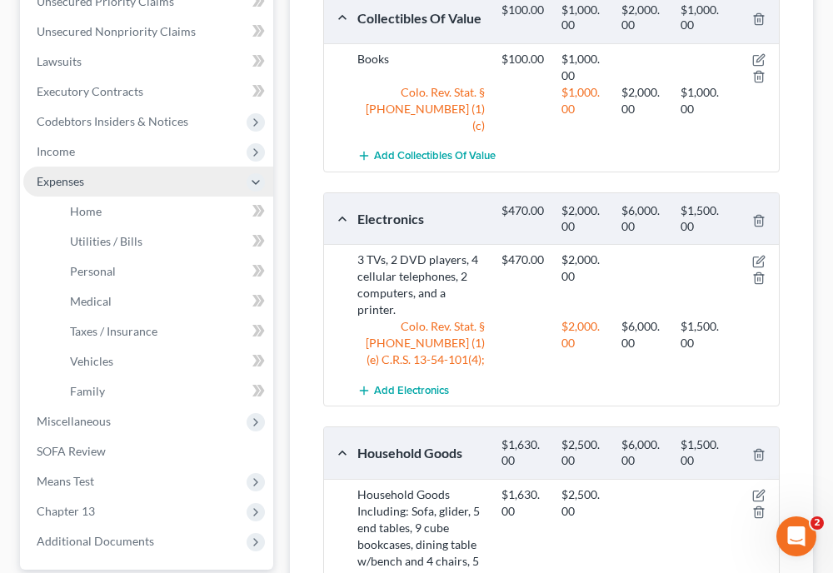
scroll to position [433, 0]
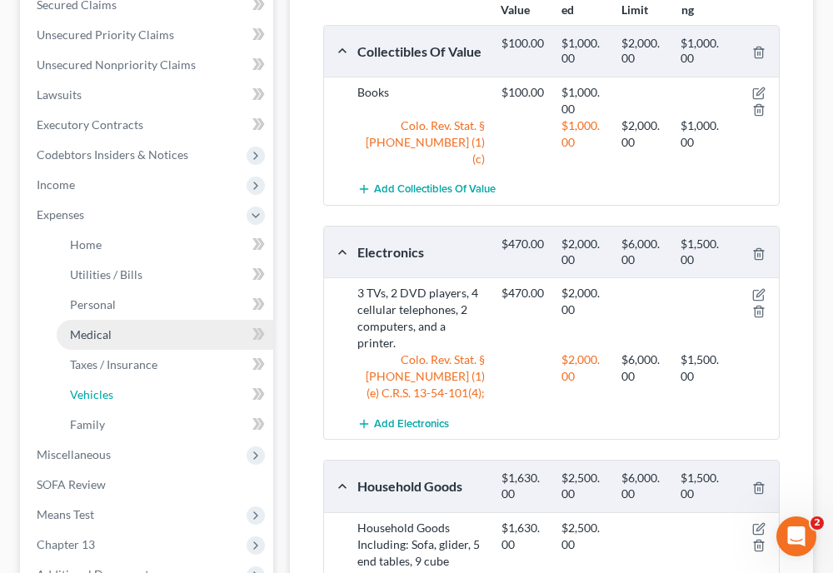
drag, startPoint x: 93, startPoint y: 339, endPoint x: 95, endPoint y: 303, distance: 36.7
click at [93, 380] on link "Vehicles" at bounding box center [165, 395] width 217 height 30
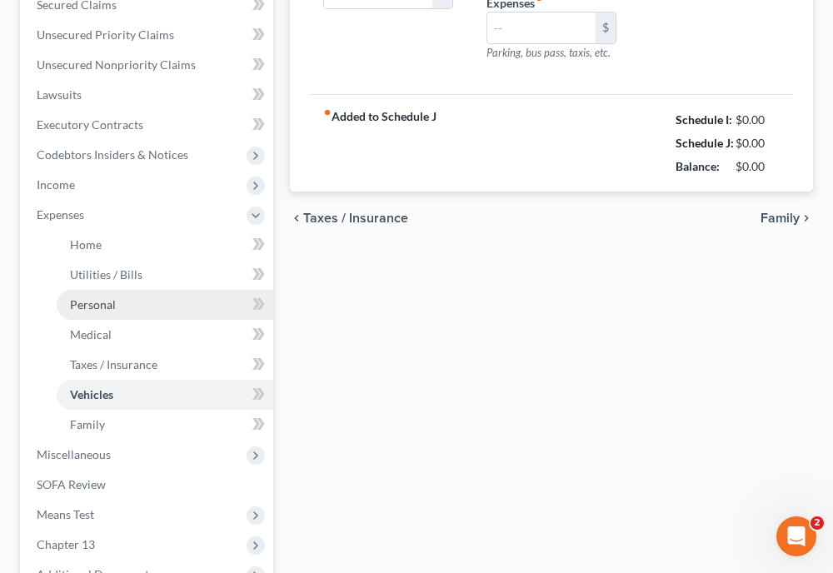
type input "155.00"
type input "50.00"
type input "0.00"
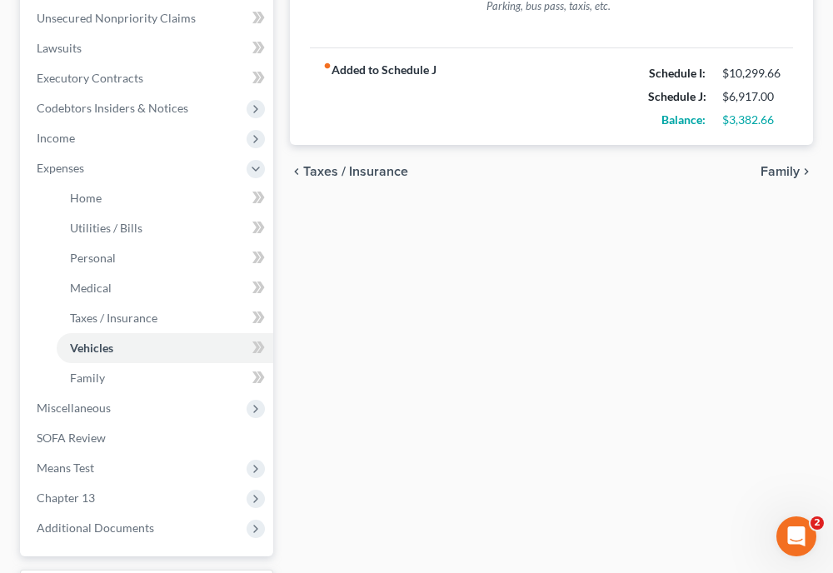
scroll to position [500, 0]
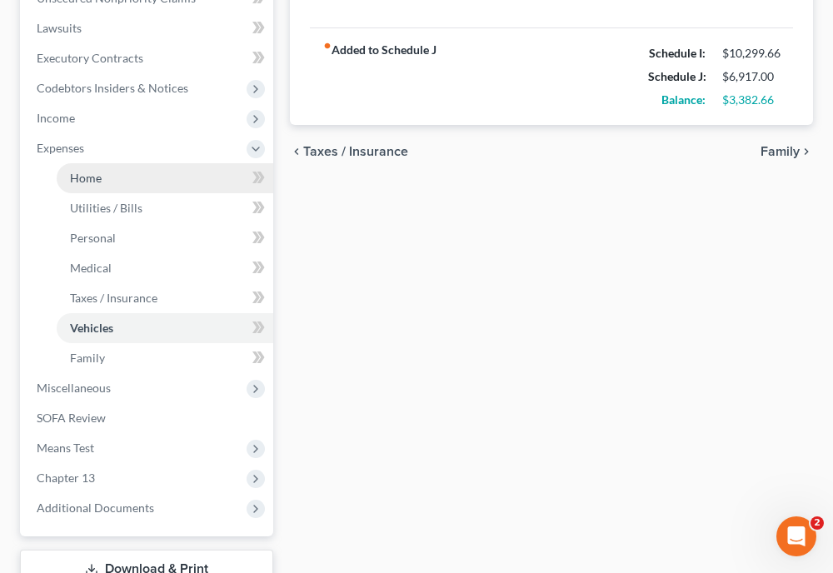
click at [88, 171] on span "Home" at bounding box center [86, 178] width 32 height 14
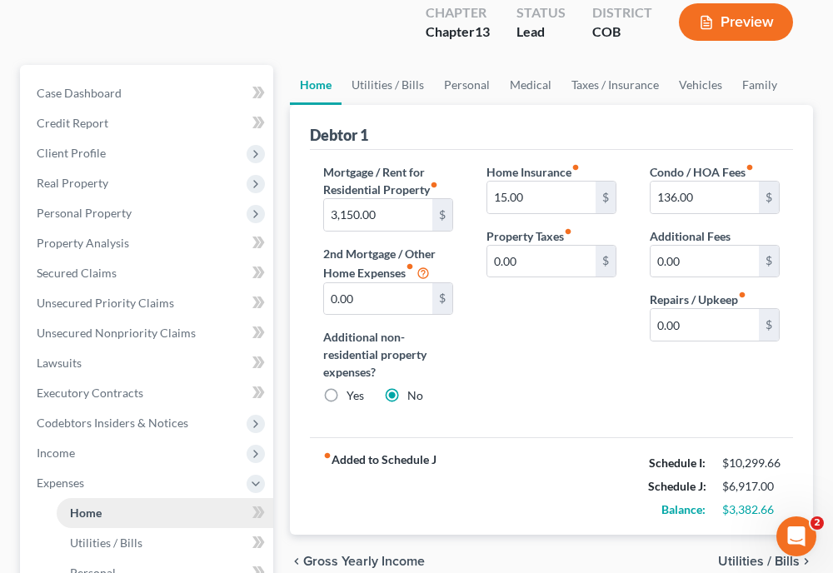
scroll to position [167, 0]
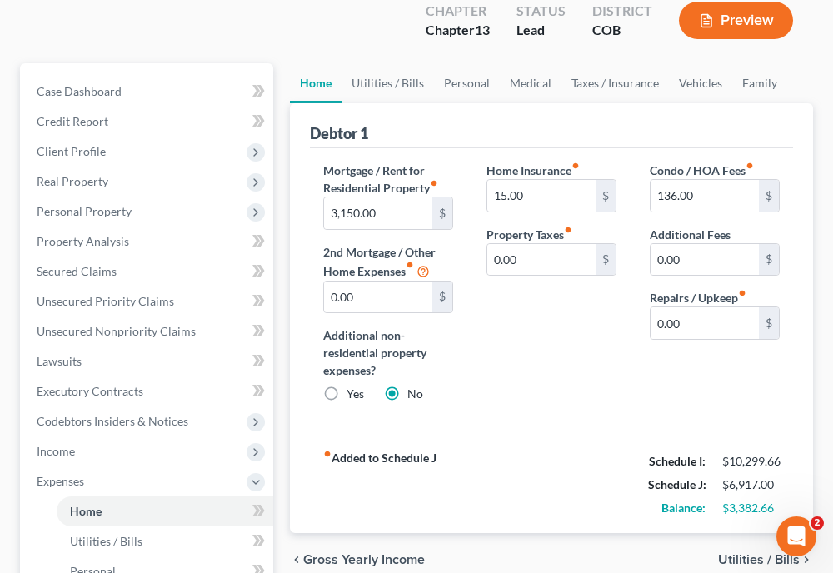
click at [477, 363] on div "Home Insurance fiber_manual_record 15.00 $ Property Taxes fiber_manual_record 0…" at bounding box center [551, 289] width 163 height 255
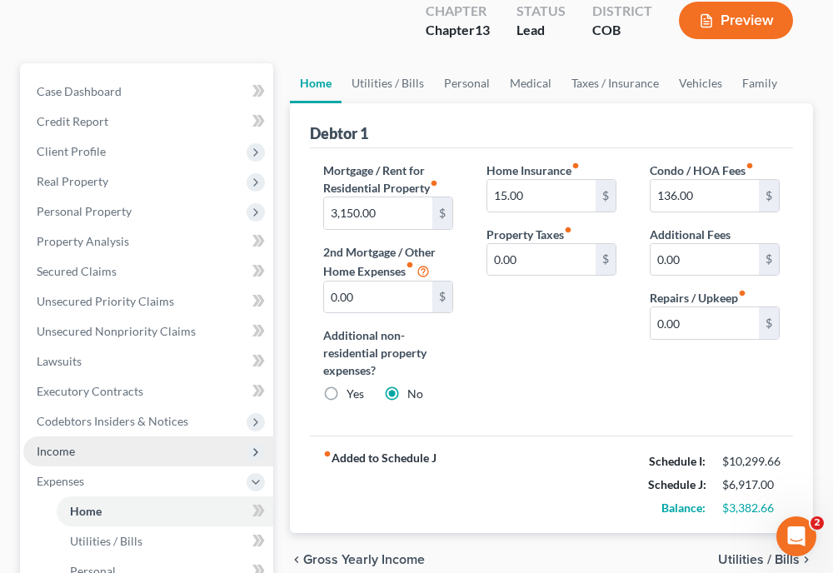
click at [62, 444] on span "Income" at bounding box center [56, 451] width 38 height 14
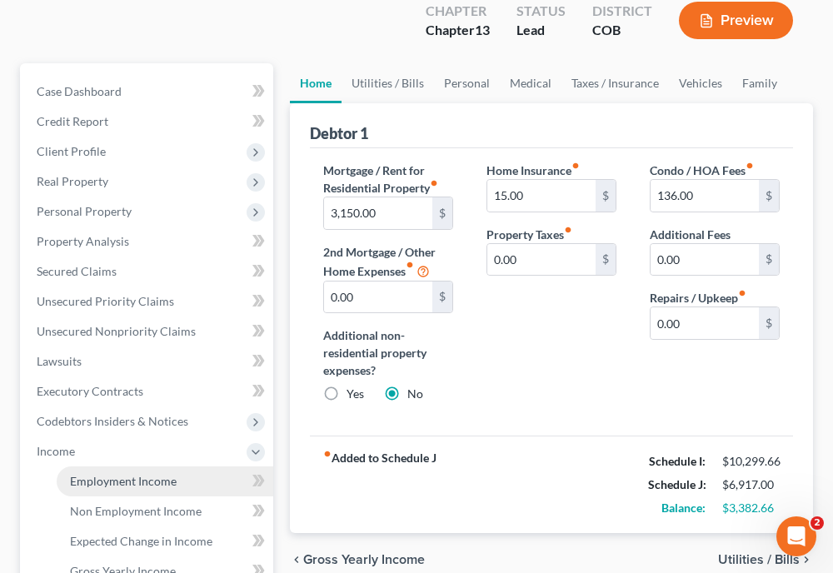
click at [98, 474] on span "Employment Income" at bounding box center [123, 481] width 107 height 14
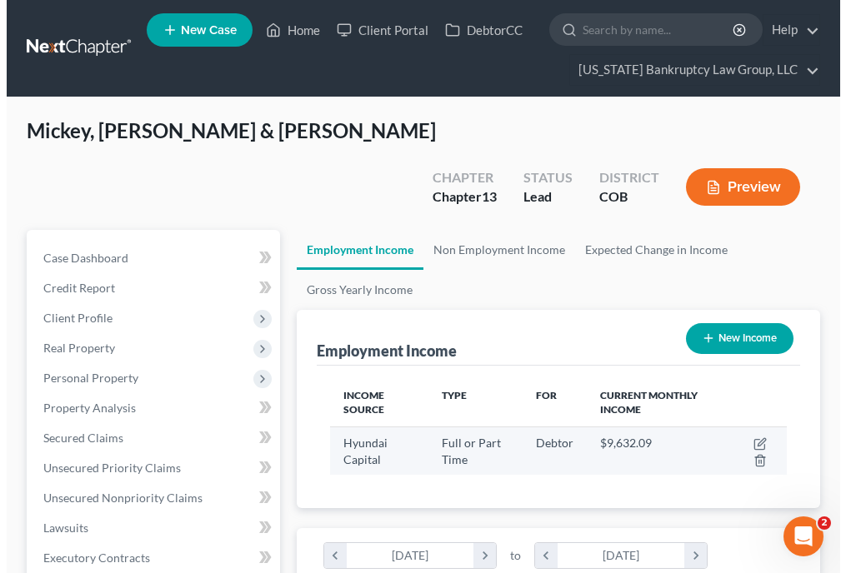
scroll to position [228, 490]
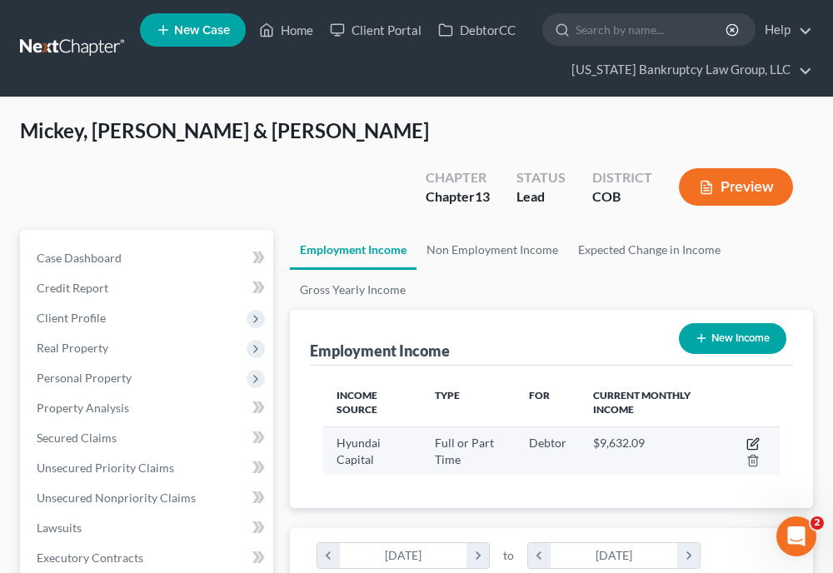
click at [753, 438] on icon "button" at bounding box center [755, 442] width 8 height 8
select select "0"
select select "4"
select select "2"
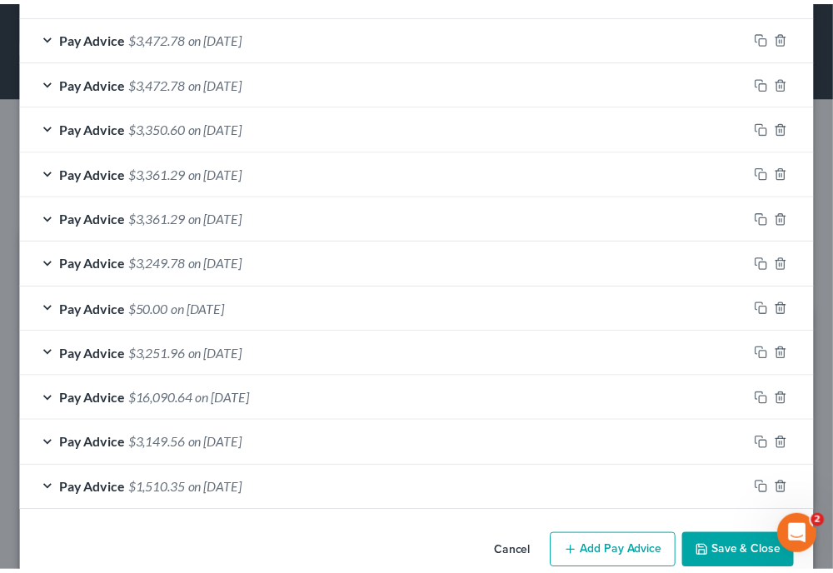
scroll to position [793, 0]
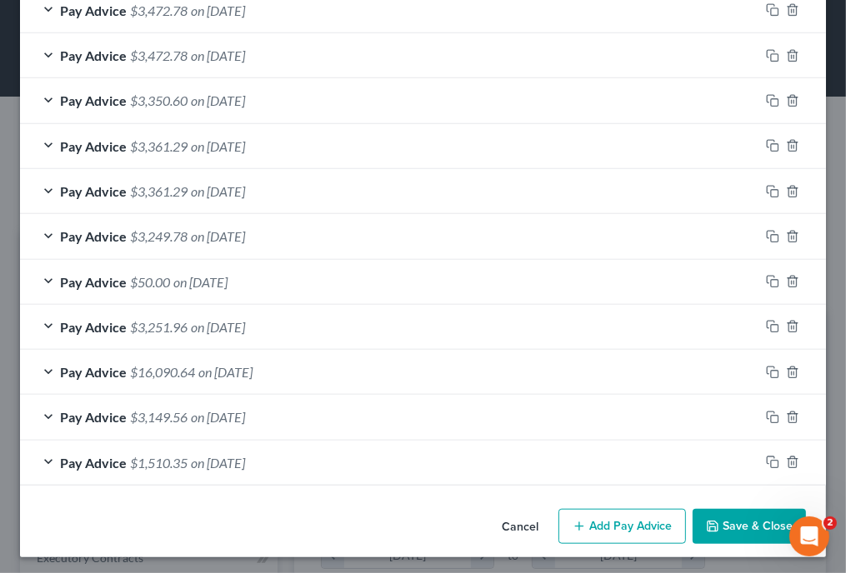
click at [773, 515] on button "Save & Close" at bounding box center [749, 526] width 113 height 35
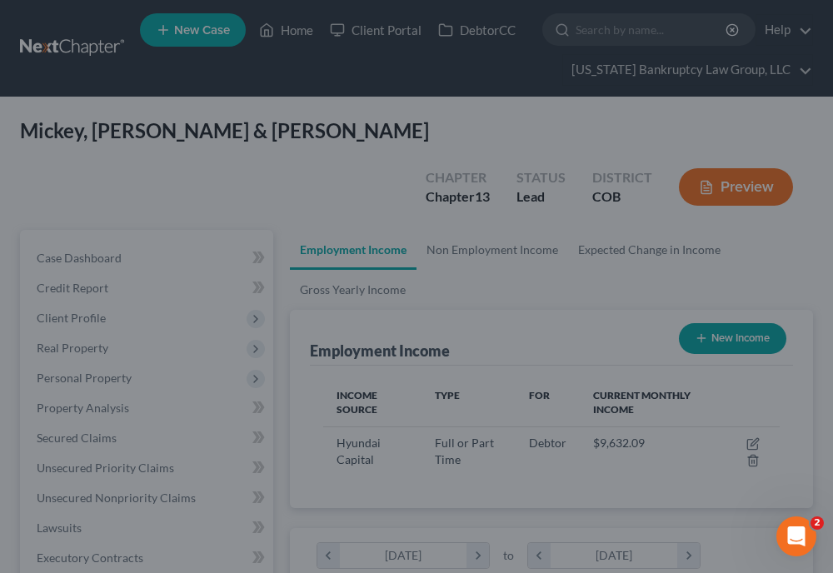
scroll to position [833146, 832885]
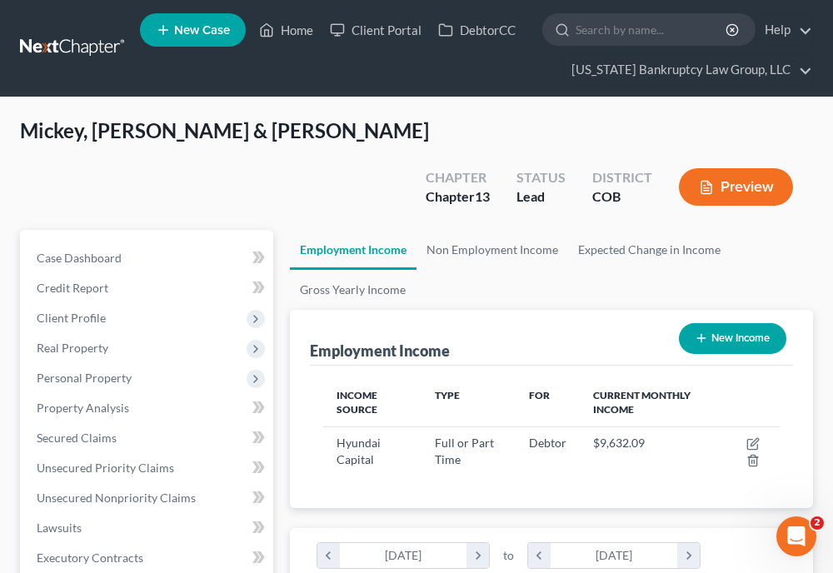
click at [773, 528] on div "Gross Employment Income By Month chevron_left [DATE] chevron_right to chevron_l…" at bounding box center [551, 563] width 483 height 70
click at [389, 33] on link "Client Portal" at bounding box center [376, 30] width 108 height 30
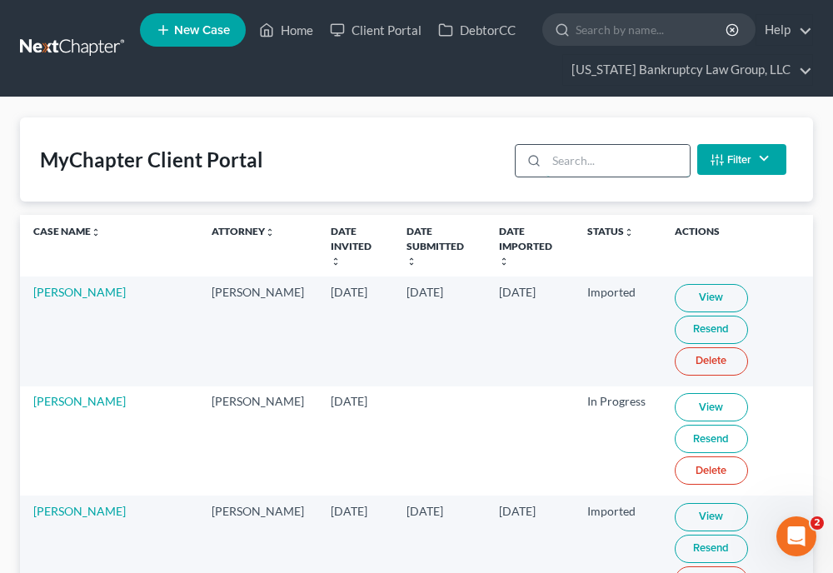
click at [558, 153] on input "search" at bounding box center [618, 161] width 143 height 32
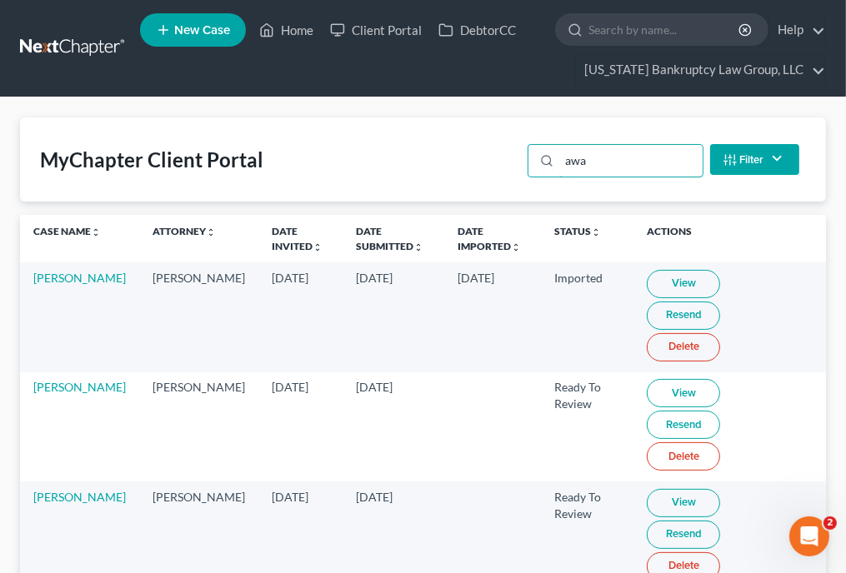
type input "awa"
click at [647, 379] on link "View" at bounding box center [683, 393] width 73 height 28
click at [307, 29] on link "Home" at bounding box center [286, 30] width 71 height 30
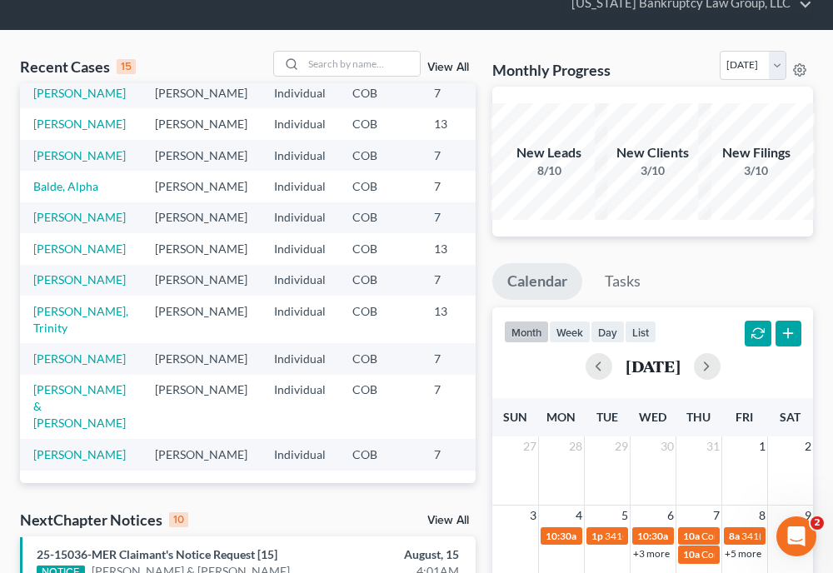
scroll to position [477, 0]
click at [78, 448] on link "[PERSON_NAME]" at bounding box center [79, 455] width 93 height 14
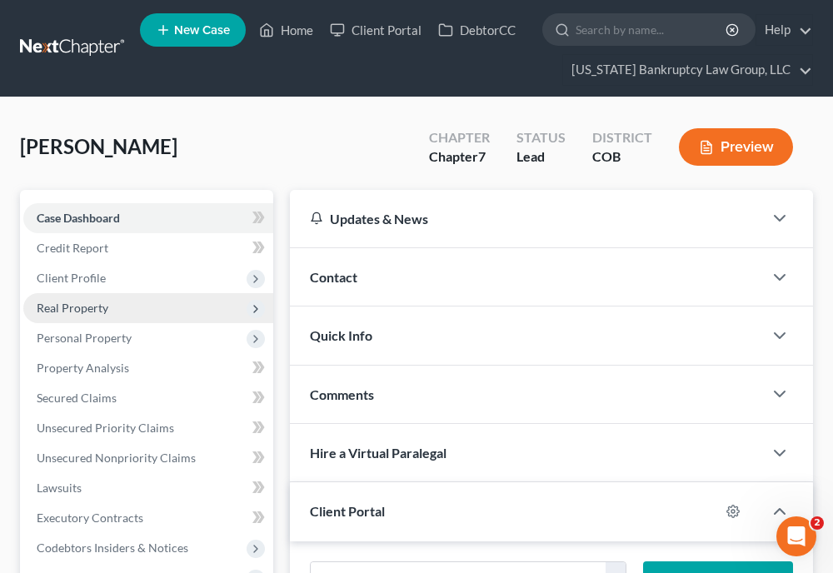
click at [73, 301] on span "Real Property" at bounding box center [73, 308] width 72 height 14
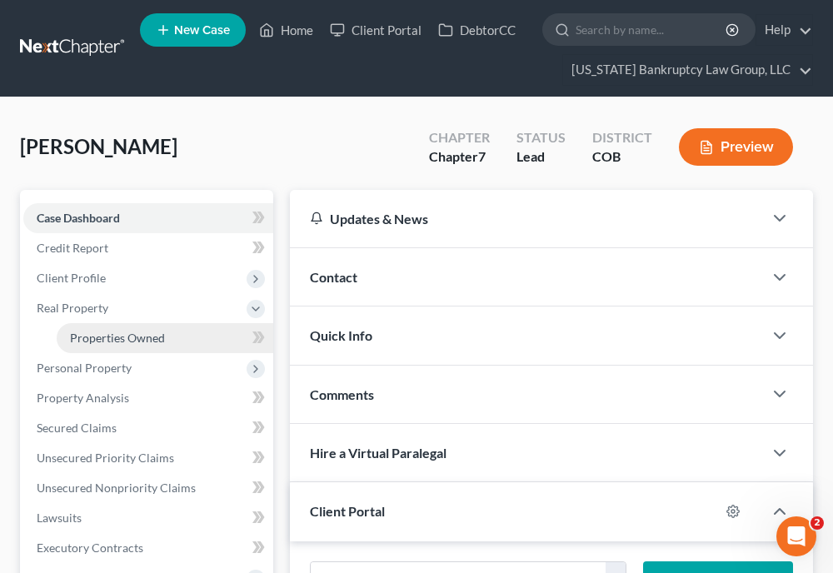
click at [91, 332] on span "Properties Owned" at bounding box center [117, 338] width 95 height 14
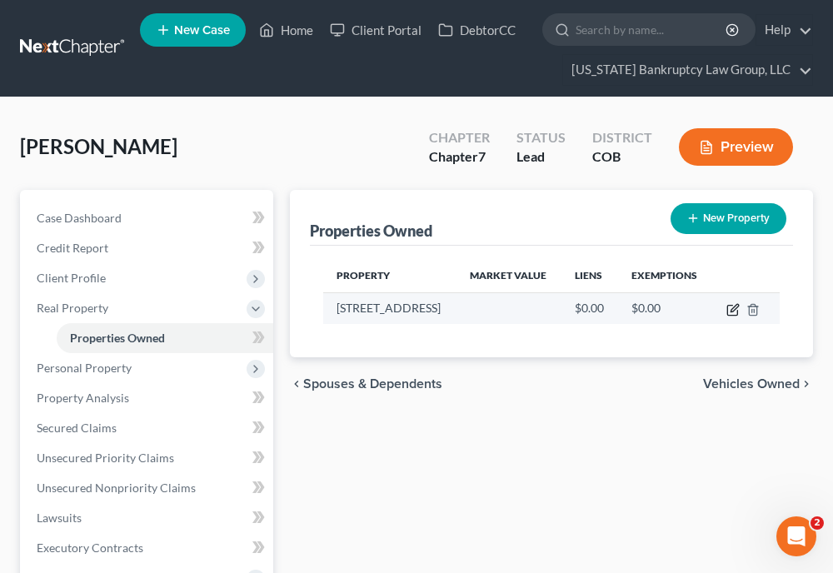
click at [733, 309] on icon "button" at bounding box center [733, 309] width 13 height 13
select select "5"
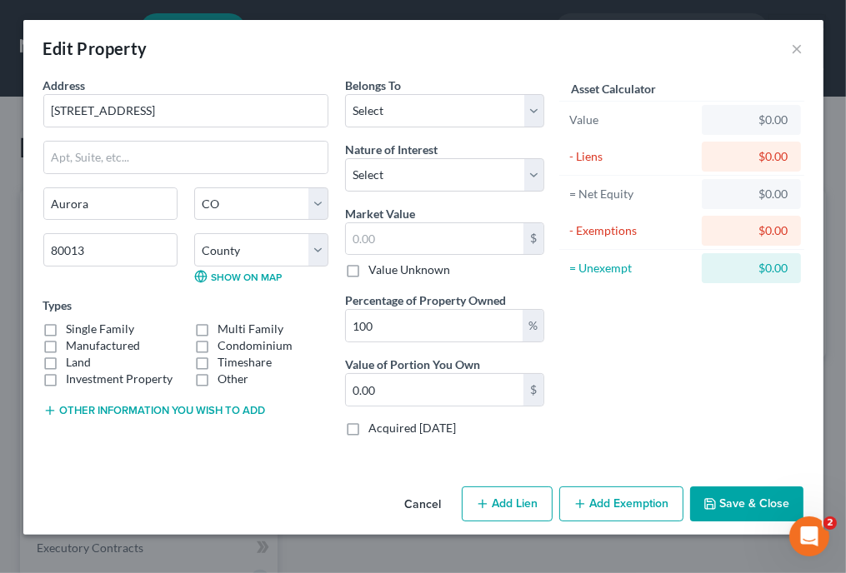
click at [93, 323] on label "Single Family" at bounding box center [101, 329] width 68 height 17
click at [84, 323] on input "Single Family" at bounding box center [78, 326] width 11 height 11
checkbox input "true"
click at [260, 249] on select "County [GEOGRAPHIC_DATA] [GEOGRAPHIC_DATA] [GEOGRAPHIC_DATA] [GEOGRAPHIC_DATA] …" at bounding box center [261, 249] width 134 height 33
select select "0"
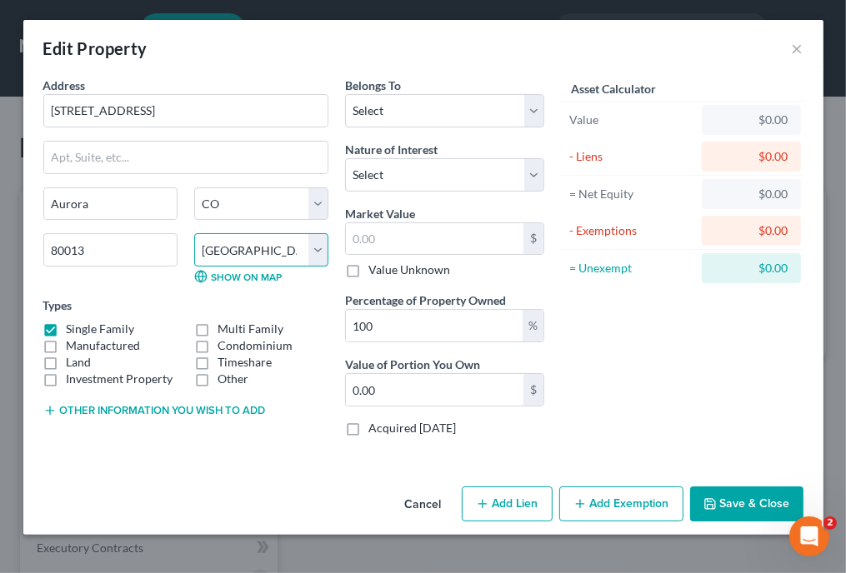
click at [194, 233] on select "County [GEOGRAPHIC_DATA] [GEOGRAPHIC_DATA] [GEOGRAPHIC_DATA] [GEOGRAPHIC_DATA] …" at bounding box center [261, 249] width 134 height 33
drag, startPoint x: 408, startPoint y: 234, endPoint x: 420, endPoint y: 235, distance: 11.7
click at [420, 235] on input "text" at bounding box center [435, 239] width 178 height 32
type input "5"
type input "5.00"
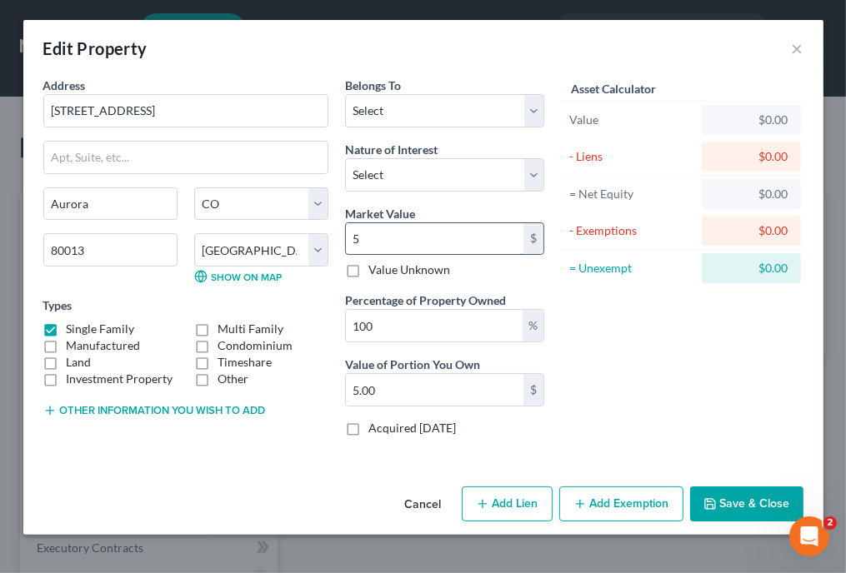
type input "55"
type input "55.00"
type input "557"
type input "557.00"
type input "5570"
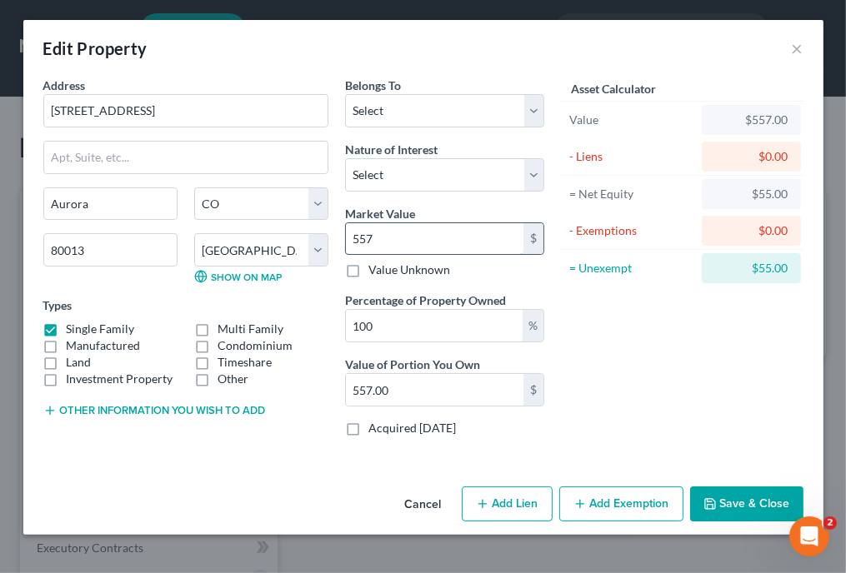
type input "5,570.00"
type input "5,5705"
type input "55,705.00"
type input "55,7050"
type input "557,050.00"
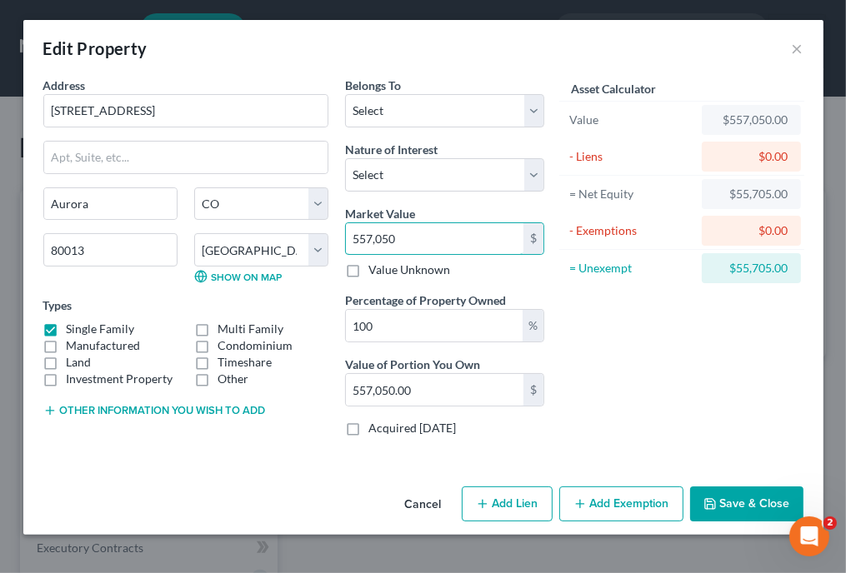
type input "557,050"
click at [612, 497] on button "Add Exemption" at bounding box center [621, 504] width 124 height 35
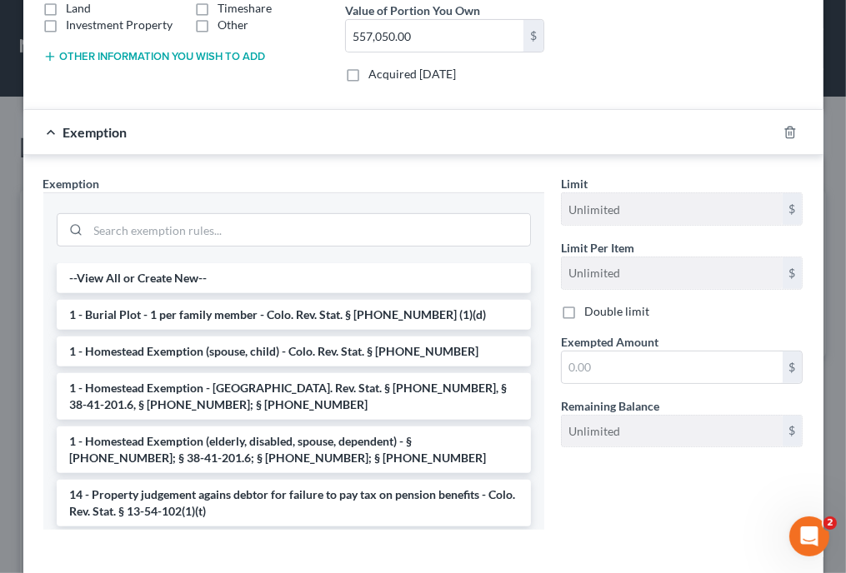
scroll to position [400, 0]
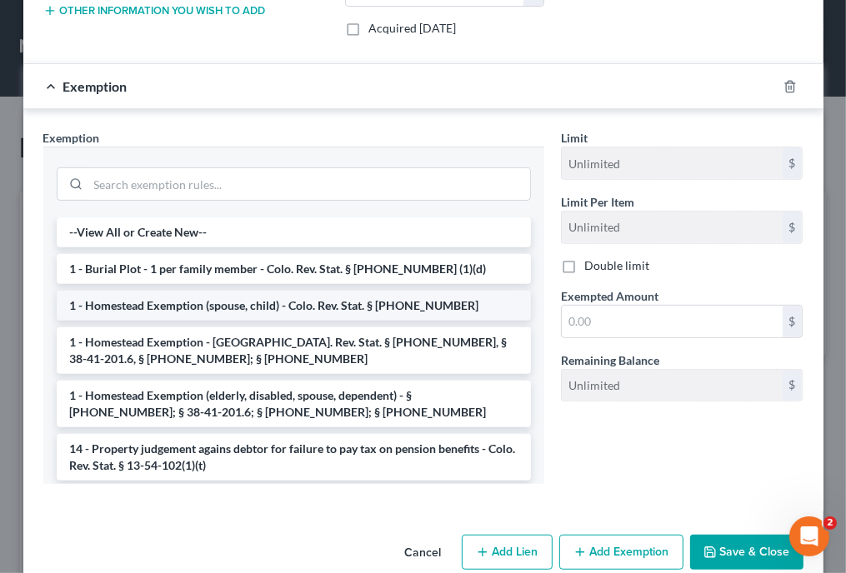
click at [189, 293] on li "1 - Homestead Exemption (spouse, child) - Colo. Rev. Stat. § [PHONE_NUMBER]" at bounding box center [294, 306] width 474 height 30
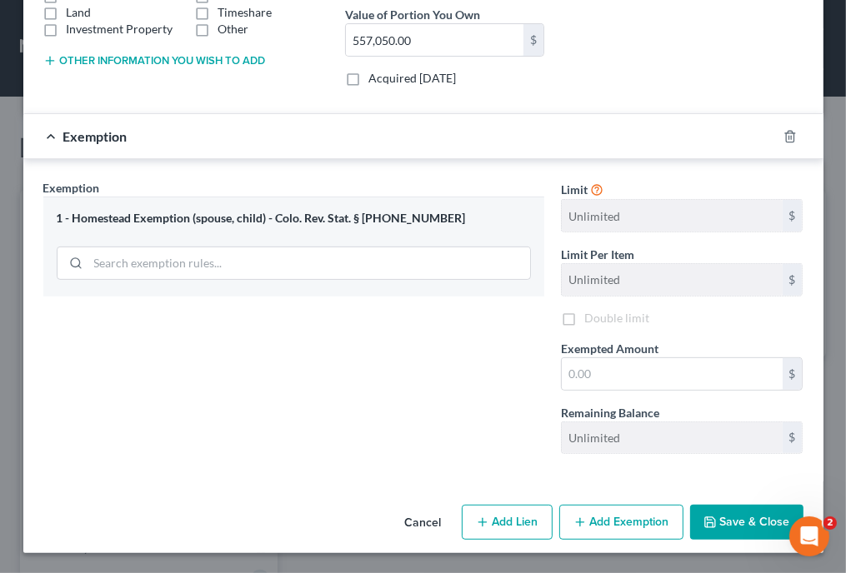
scroll to position [347, 0]
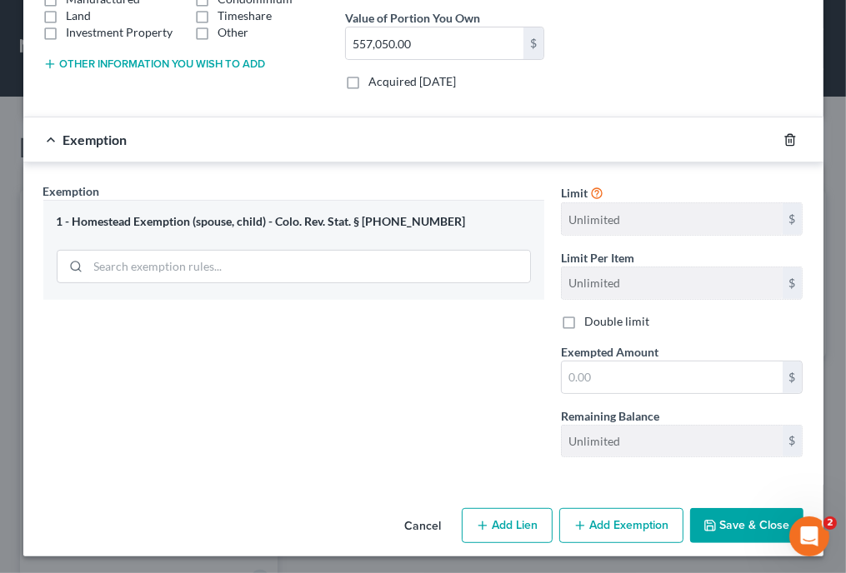
click at [783, 141] on icon "button" at bounding box center [789, 139] width 13 height 13
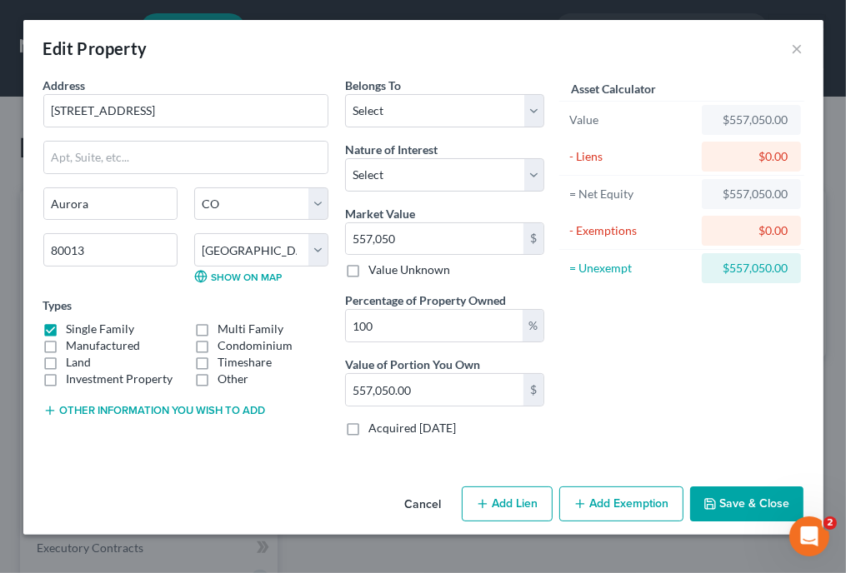
scroll to position [0, 0]
click at [605, 493] on button "Add Exemption" at bounding box center [621, 504] width 124 height 35
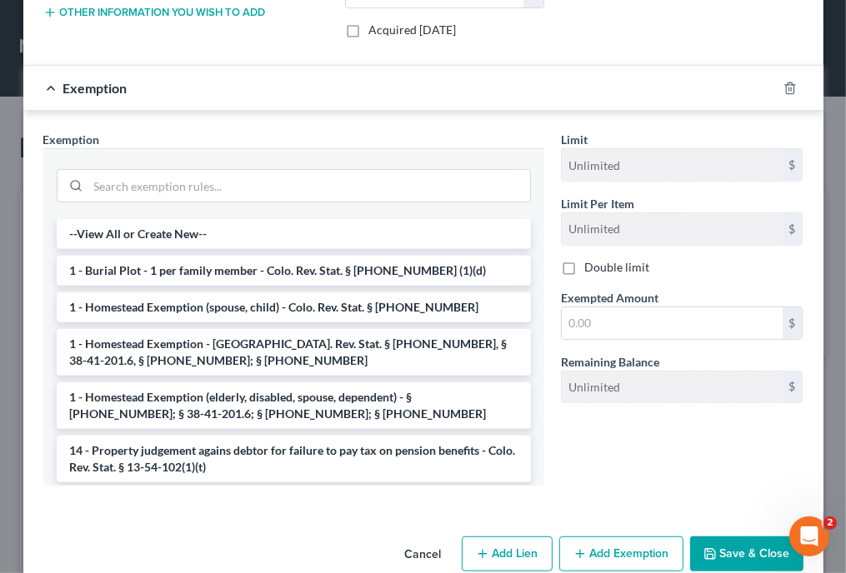
scroll to position [400, 0]
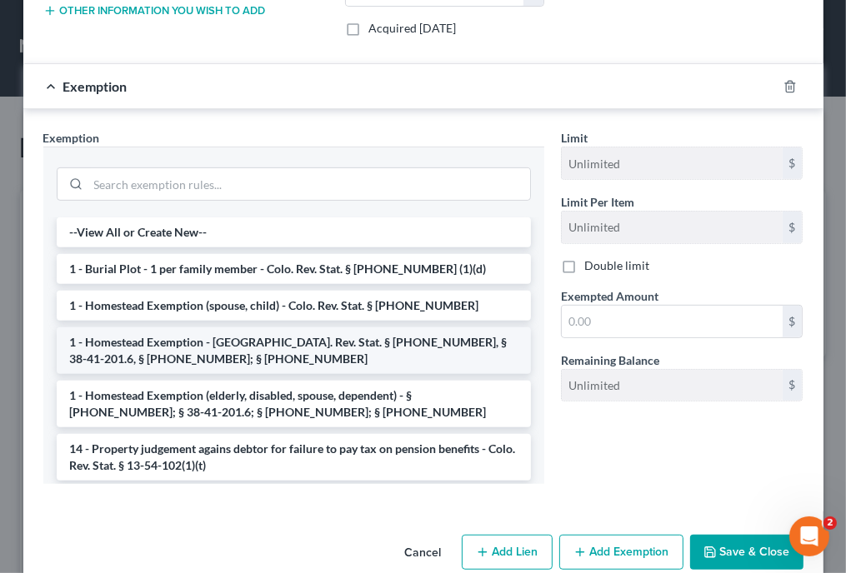
click at [313, 336] on li "1 - Homestead Exemption - [GEOGRAPHIC_DATA]. Rev. Stat. § [PHONE_NUMBER], § 38-…" at bounding box center [294, 351] width 474 height 47
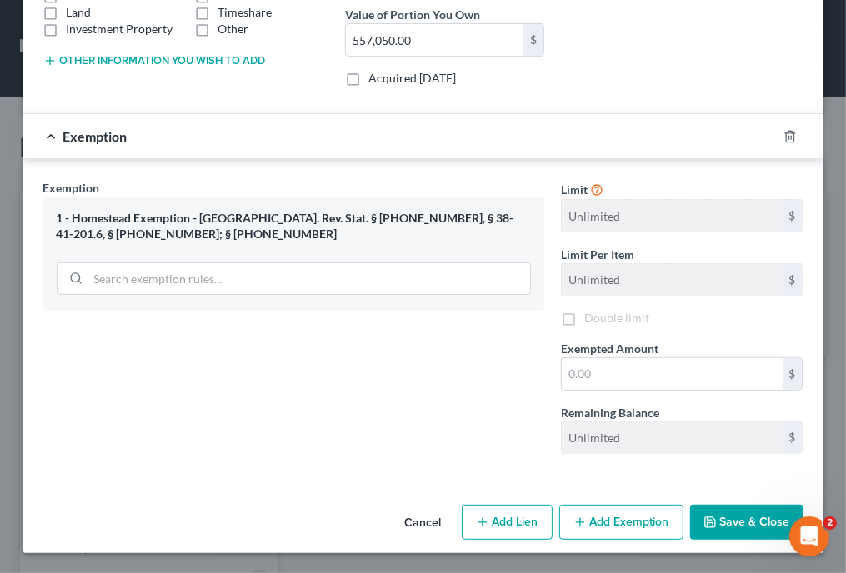
scroll to position [347, 0]
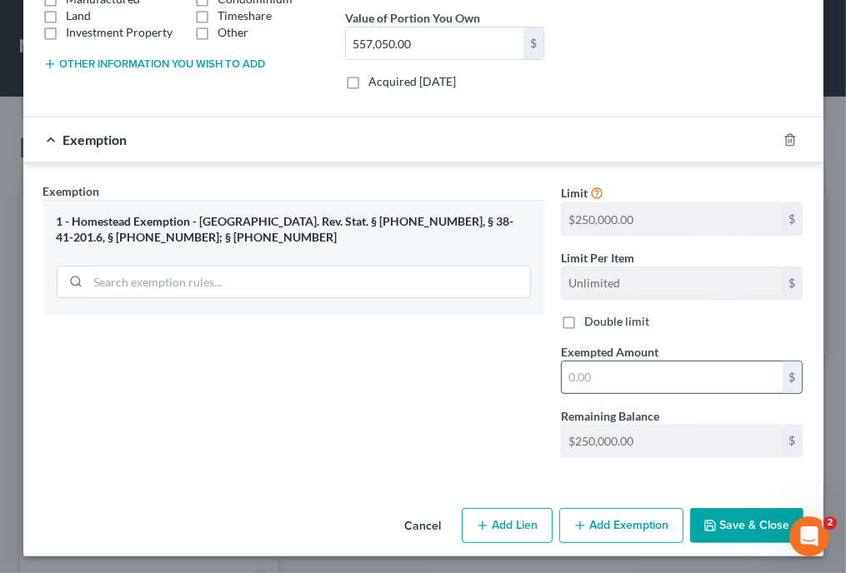
click at [671, 378] on input "text" at bounding box center [672, 378] width 221 height 32
type input "250,000"
click at [771, 516] on button "Save & Close" at bounding box center [746, 525] width 113 height 35
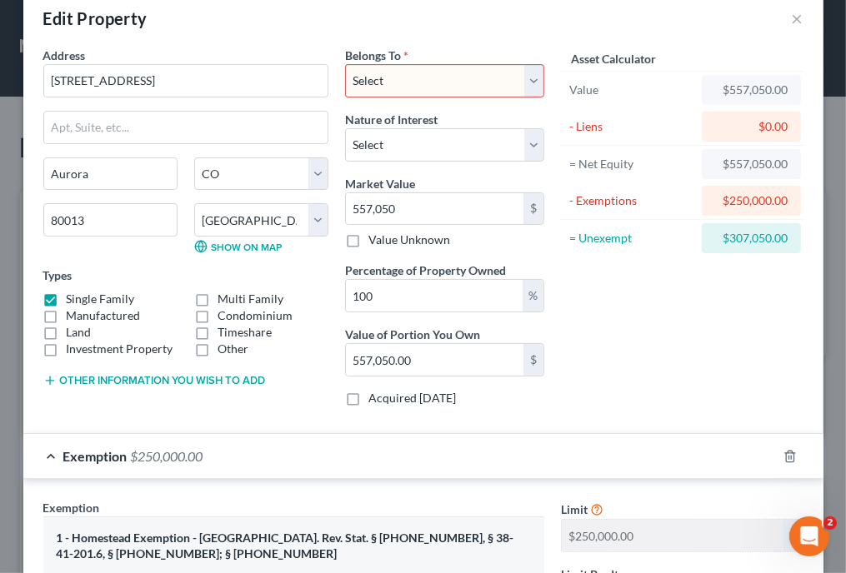
scroll to position [13, 0]
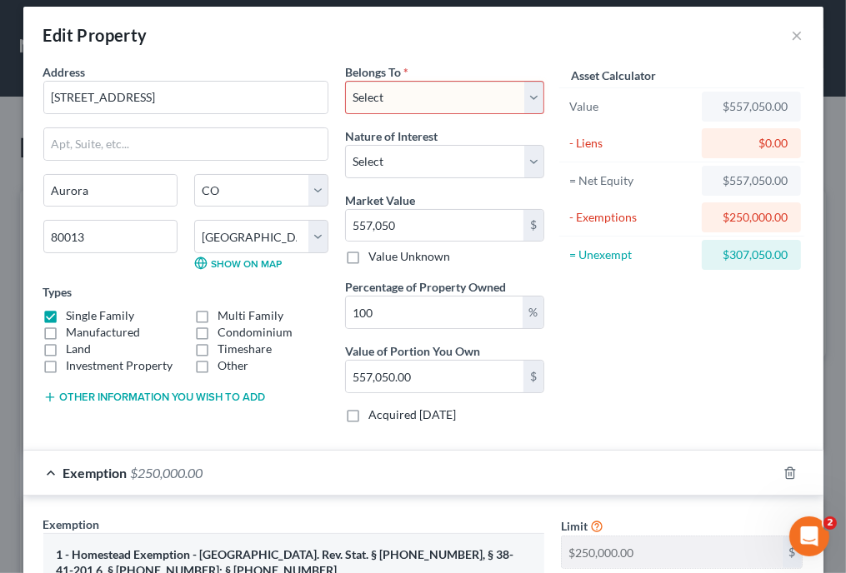
click at [460, 98] on select "Select Debtor 1 Only Debtor 2 Only Debtor 1 And Debtor 2 Only At Least One Of T…" at bounding box center [444, 97] width 199 height 33
click at [345, 81] on select "Select Debtor 1 Only Debtor 2 Only Debtor 1 And Debtor 2 Only At Least One Of T…" at bounding box center [444, 97] width 199 height 33
click at [473, 110] on select "Select Debtor 1 Only Debtor 2 Only Debtor 1 And Debtor 2 Only At Least One Of T…" at bounding box center [444, 97] width 199 height 33
select select "0"
click at [345, 81] on select "Select Debtor 1 Only Debtor 2 Only Debtor 1 And Debtor 2 Only At Least One Of T…" at bounding box center [444, 97] width 199 height 33
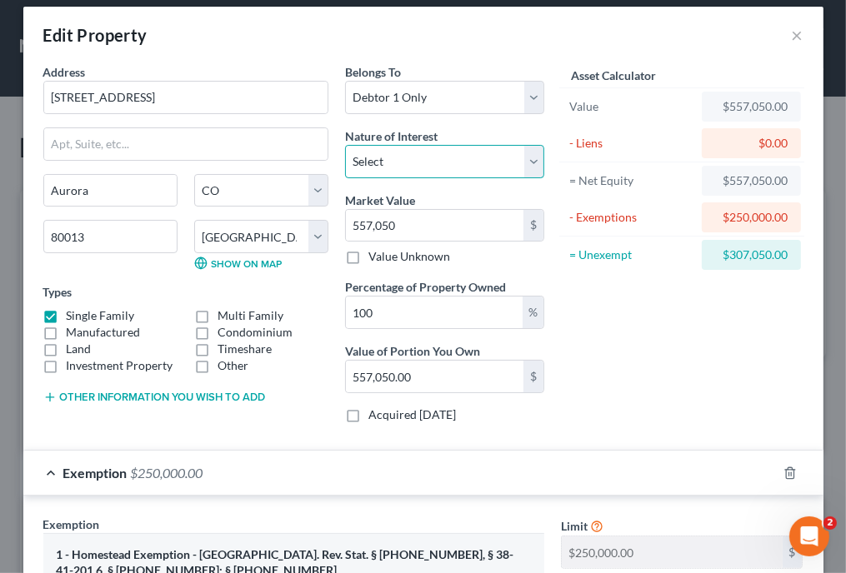
click at [453, 168] on select "Select Fee Simple Joint Tenant Life Estate Equitable Interest Future Interest T…" at bounding box center [444, 161] width 199 height 33
select select "0"
click at [345, 145] on select "Select Fee Simple Joint Tenant Life Estate Equitable Interest Future Interest T…" at bounding box center [444, 161] width 199 height 33
click at [668, 378] on div "Asset Calculator Value $557,050.00 - Liens $0.00 = Net Equity $557,050.00 - Exe…" at bounding box center [682, 249] width 259 height 373
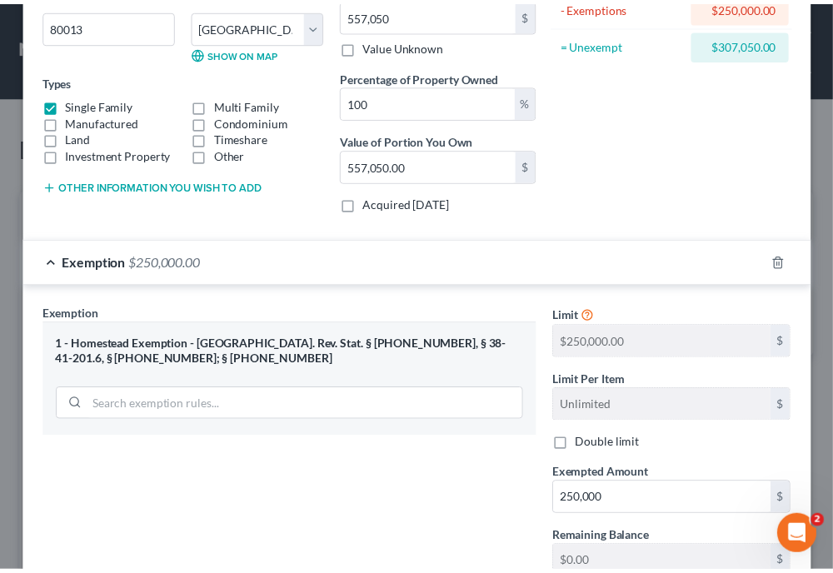
scroll to position [347, 0]
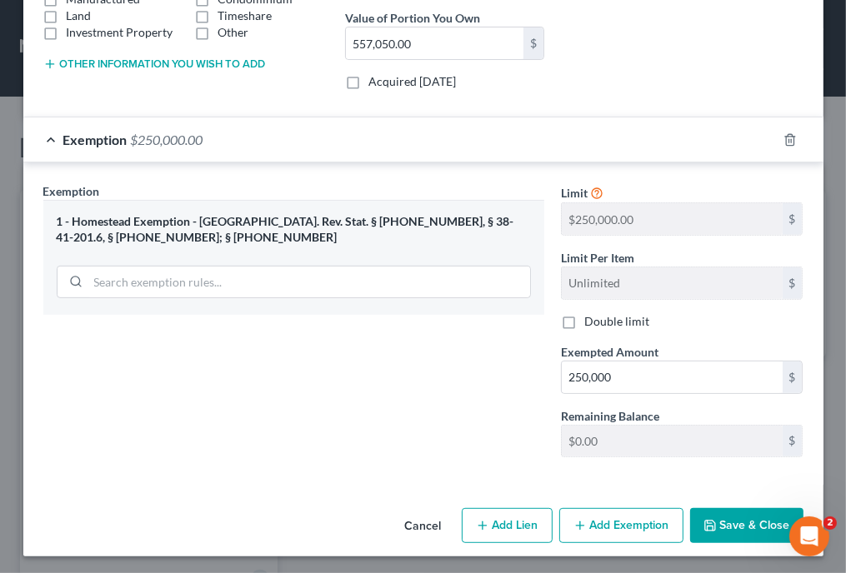
click at [734, 518] on button "Save & Close" at bounding box center [746, 525] width 113 height 35
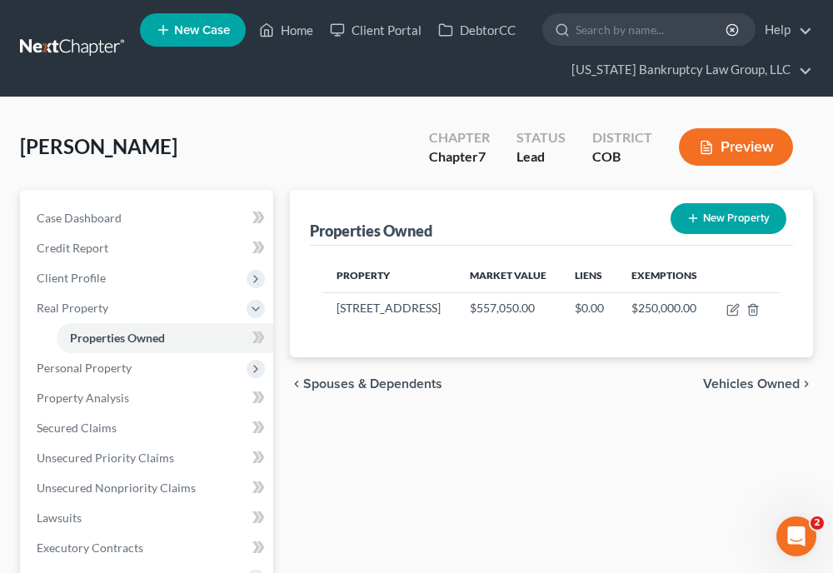
click at [566, 447] on div "Properties Owned New Property Property Market Value Liens Exemptions [STREET_AD…" at bounding box center [552, 514] width 540 height 649
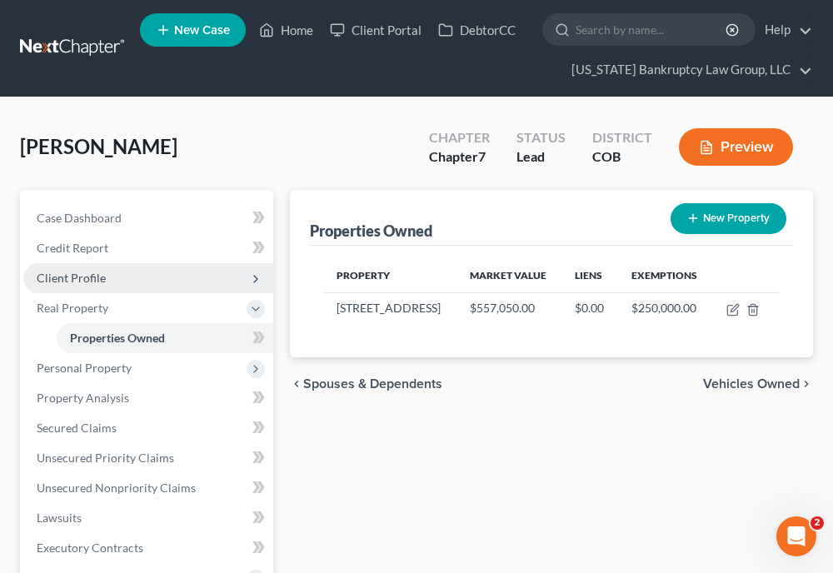
click at [103, 282] on span "Client Profile" at bounding box center [71, 278] width 69 height 14
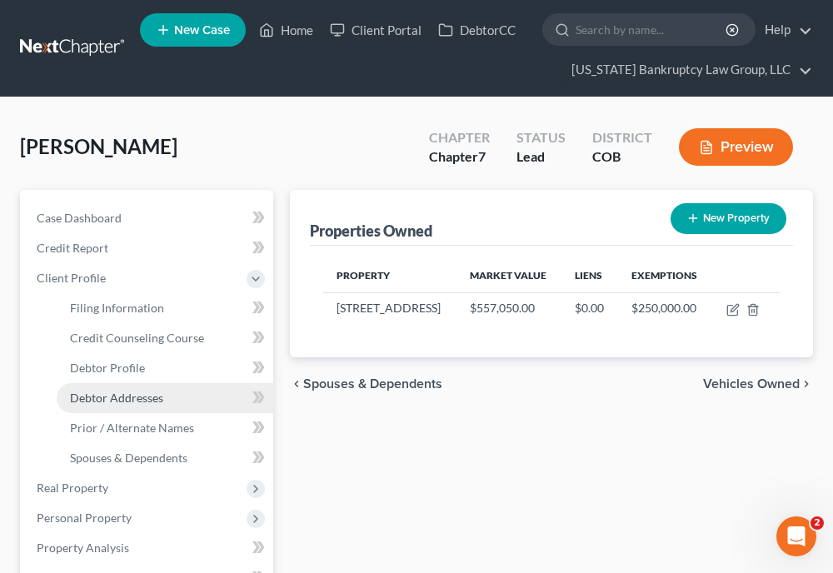
click at [121, 396] on span "Debtor Addresses" at bounding box center [116, 398] width 93 height 14
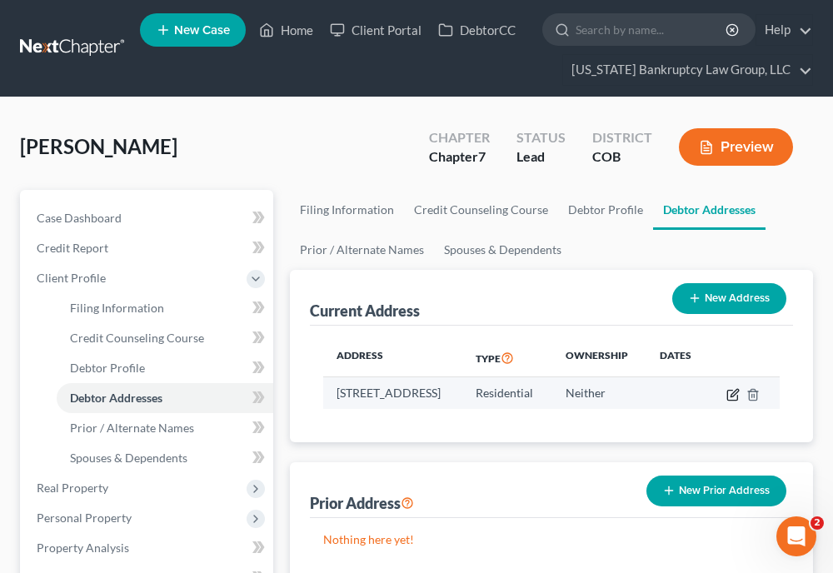
click at [740, 393] on icon "button" at bounding box center [733, 394] width 13 height 13
select select "5"
select select "2"
select select "0"
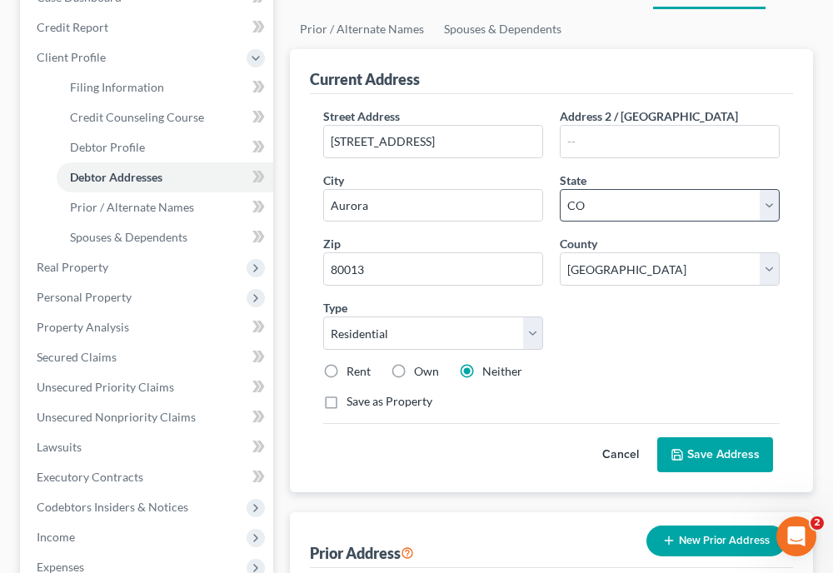
scroll to position [300, 0]
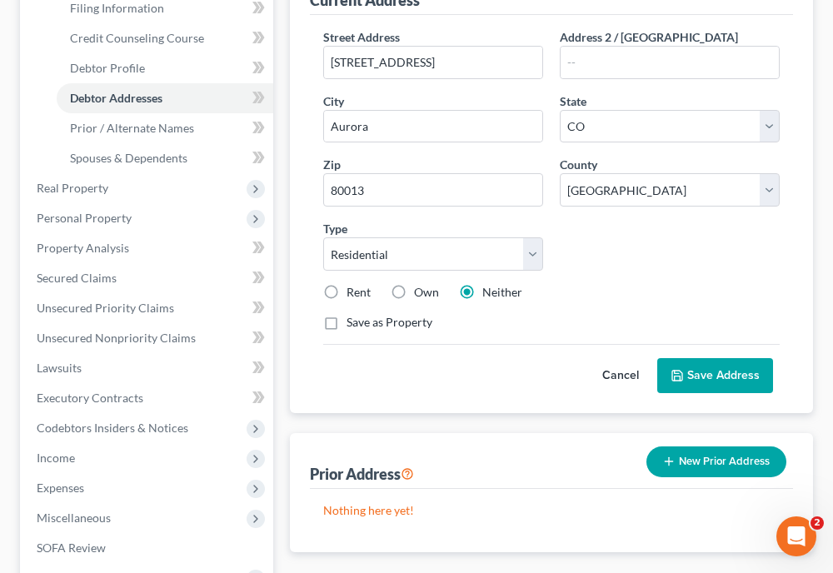
click at [414, 292] on label "Own" at bounding box center [426, 292] width 25 height 17
click at [421, 292] on input "Own" at bounding box center [426, 289] width 11 height 11
radio input "true"
click at [725, 368] on button "Save Address" at bounding box center [716, 375] width 116 height 35
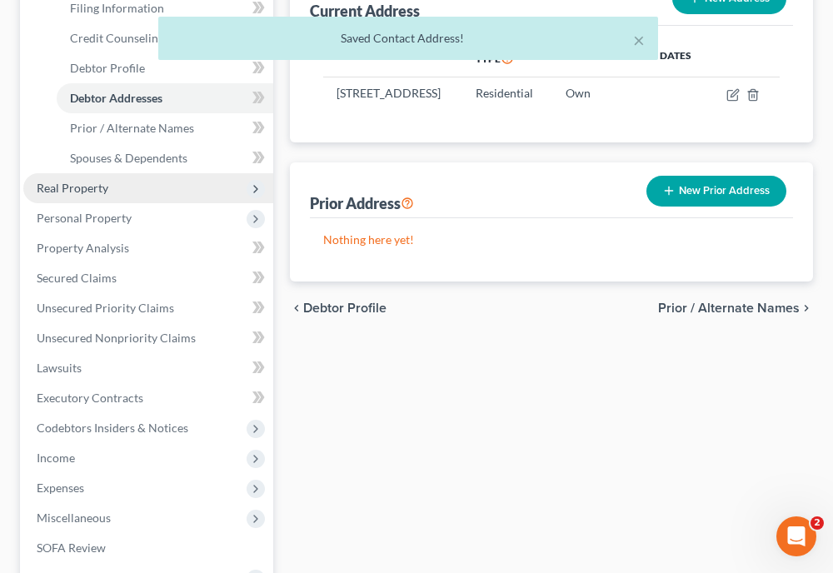
click at [108, 189] on span "Real Property" at bounding box center [148, 188] width 250 height 30
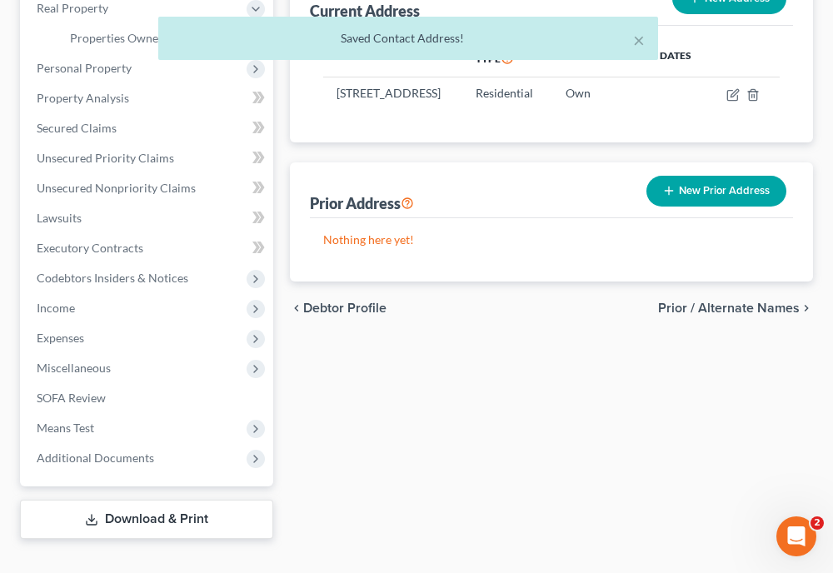
click at [123, 43] on div "× Saved Contact Address!" at bounding box center [408, 43] width 833 height 52
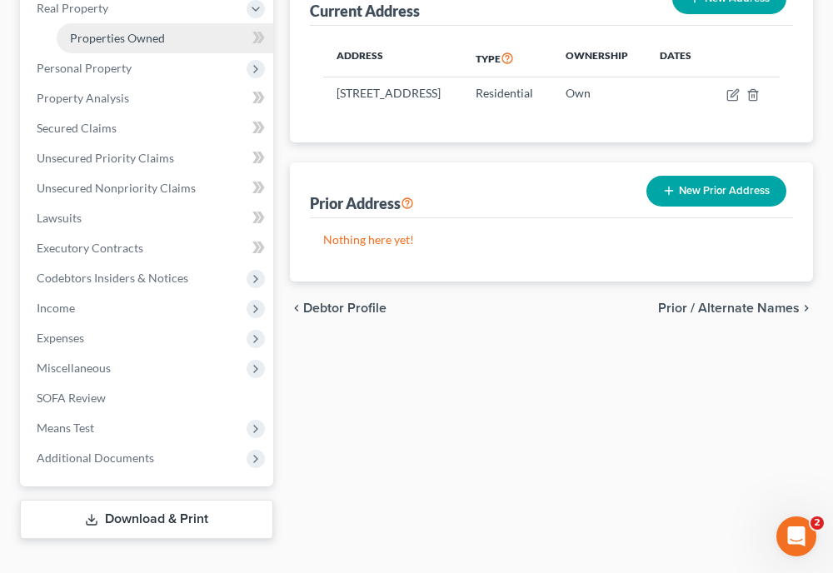
click at [121, 36] on span "Properties Owned" at bounding box center [117, 38] width 95 height 14
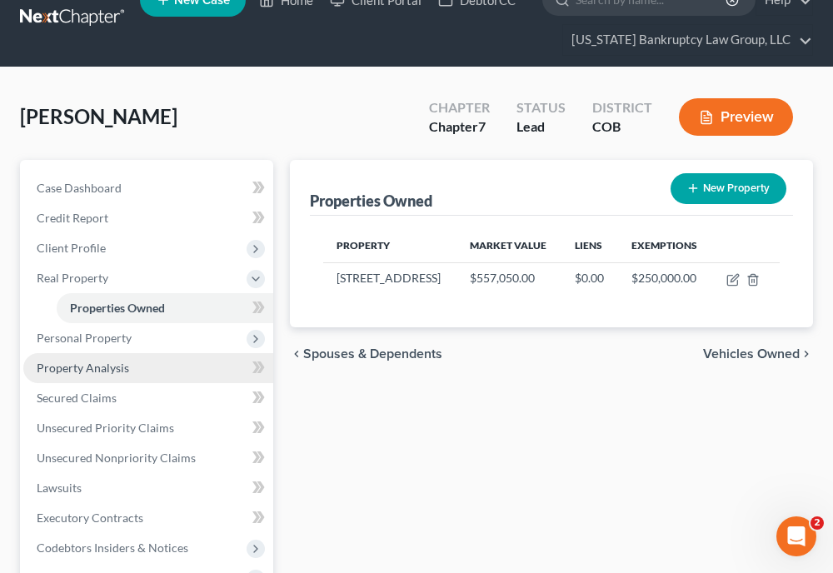
scroll to position [33, 0]
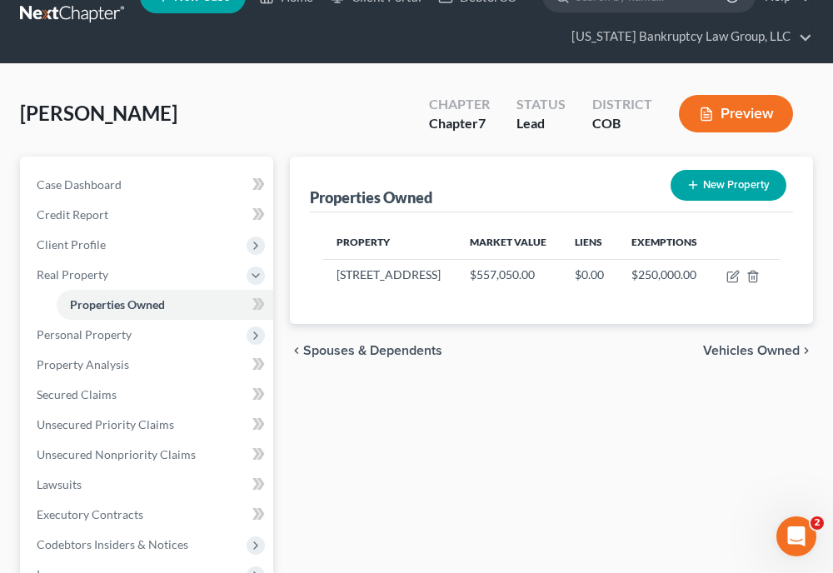
click at [613, 492] on div "Properties Owned New Property Property Market Value Liens Exemptions [STREET_AD…" at bounding box center [552, 481] width 540 height 649
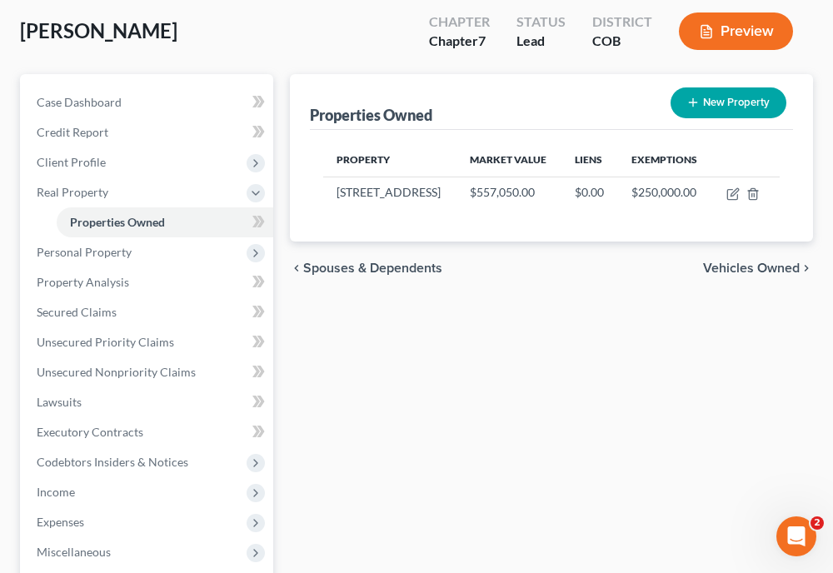
scroll to position [327, 0]
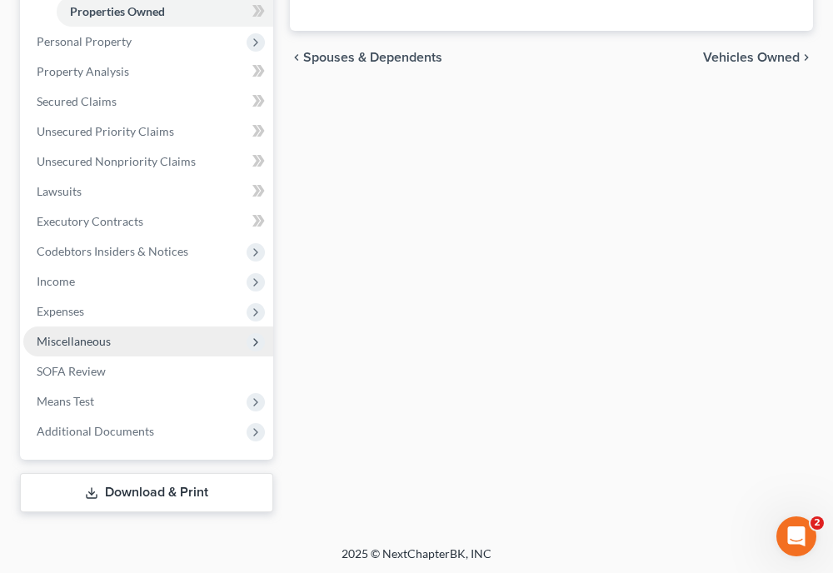
click at [80, 344] on span "Miscellaneous" at bounding box center [74, 341] width 74 height 14
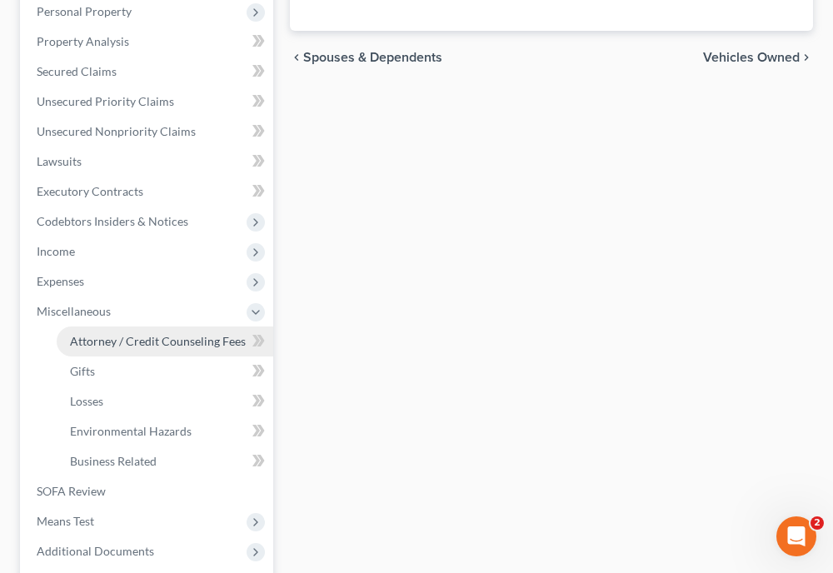
click at [84, 344] on span "Attorney / Credit Counseling Fees" at bounding box center [158, 341] width 176 height 14
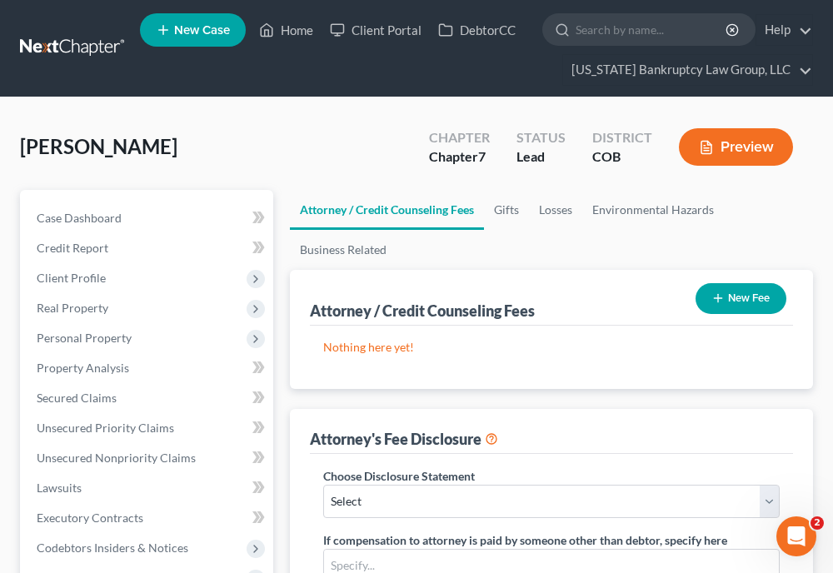
click at [740, 297] on button "New Fee" at bounding box center [741, 298] width 91 height 31
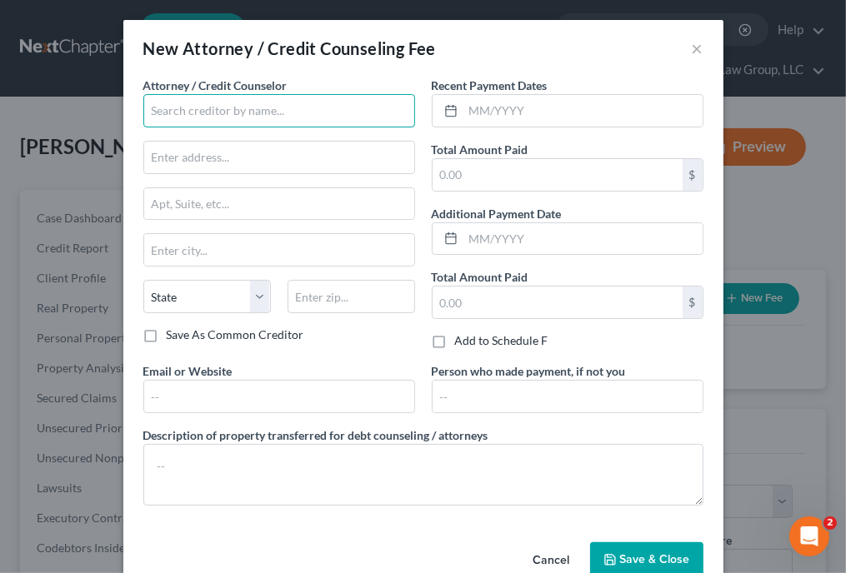
click at [385, 114] on input "text" at bounding box center [279, 110] width 272 height 33
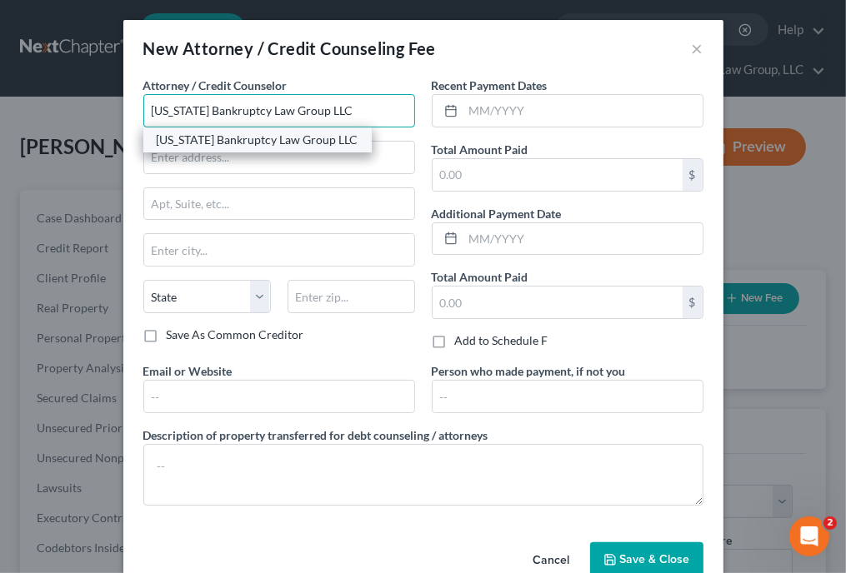
type input "[US_STATE] Bankruptcy Law Group LLC"
click at [323, 133] on div "[US_STATE] Bankruptcy Law Group LLC" at bounding box center [258, 140] width 202 height 17
type input "[STREET_ADDRESS]"
type input "[GEOGRAPHIC_DATA]"
select select "5"
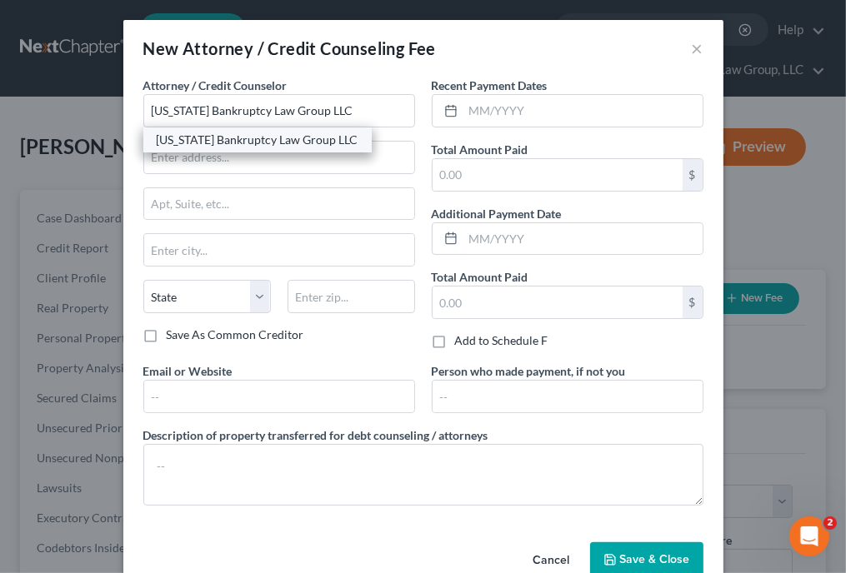
type input "80238"
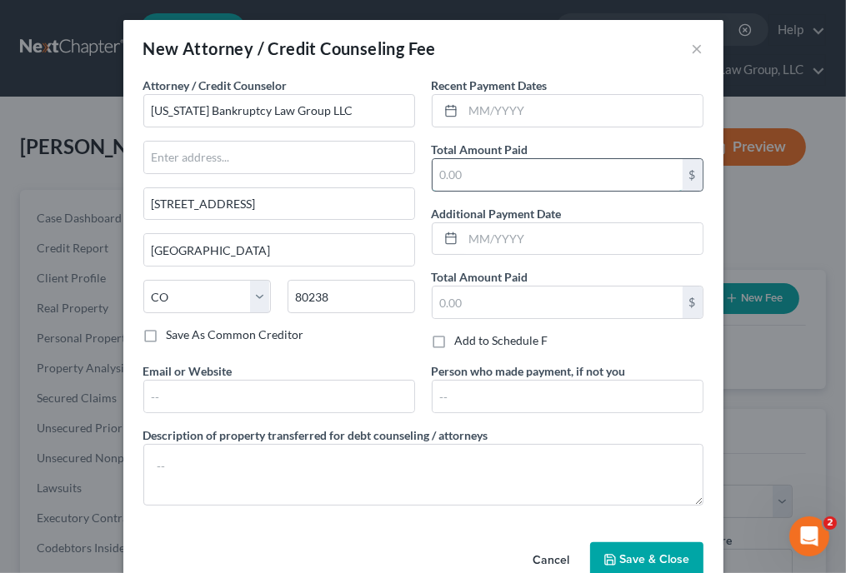
click at [458, 160] on input "text" at bounding box center [558, 175] width 250 height 32
type input "2,162"
click at [645, 562] on span "Save & Close" at bounding box center [655, 560] width 70 height 14
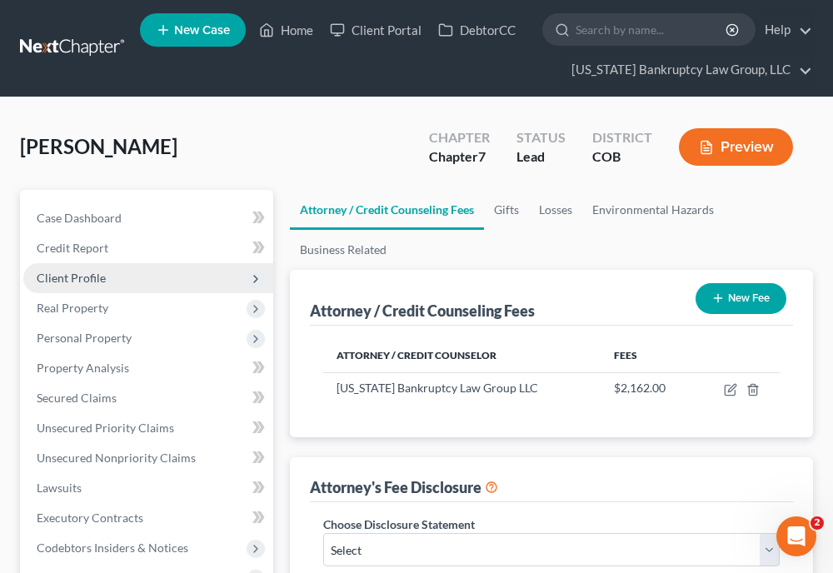
click at [97, 274] on span "Client Profile" at bounding box center [71, 278] width 69 height 14
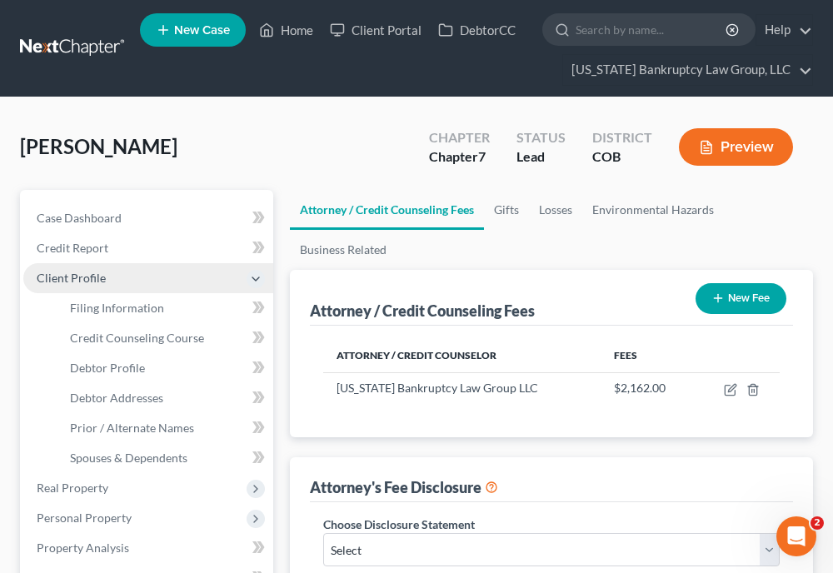
click at [97, 274] on span "Client Profile" at bounding box center [71, 278] width 69 height 14
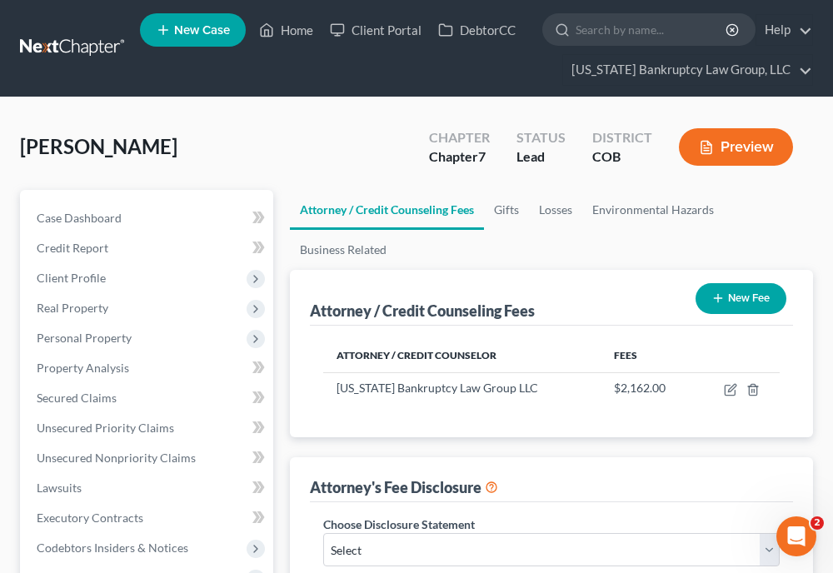
click at [98, 308] on span "Real Property" at bounding box center [73, 308] width 72 height 14
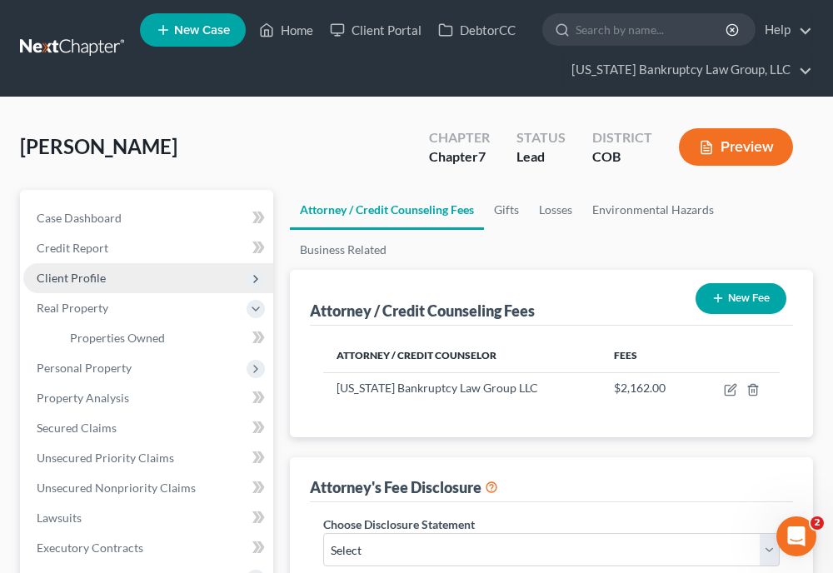
click at [87, 280] on span "Client Profile" at bounding box center [71, 278] width 69 height 14
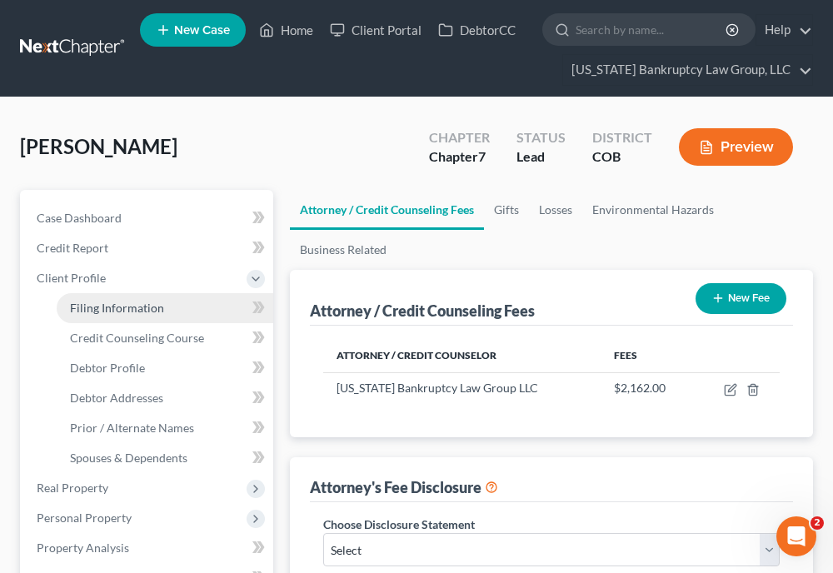
click at [98, 301] on span "Filing Information" at bounding box center [117, 308] width 94 height 14
select select "1"
select select "0"
select select "5"
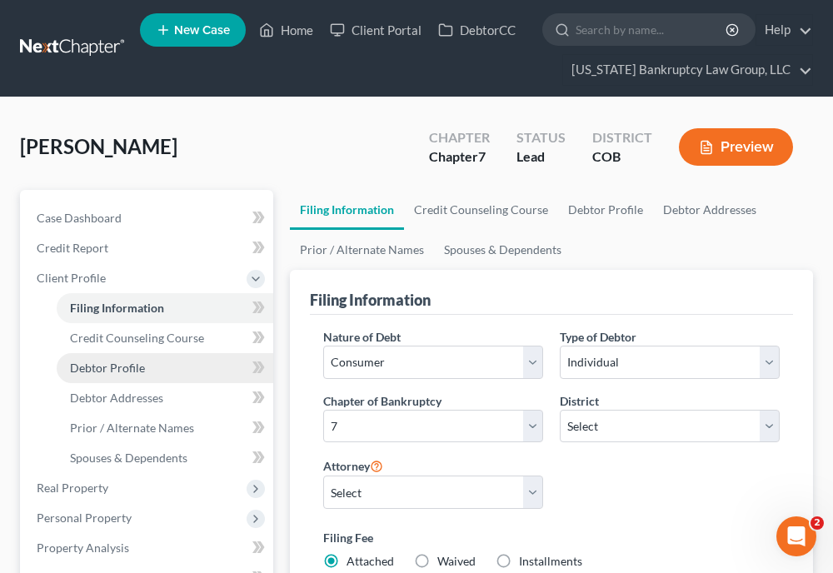
click at [105, 366] on span "Debtor Profile" at bounding box center [107, 368] width 75 height 14
select select "1"
select select "3"
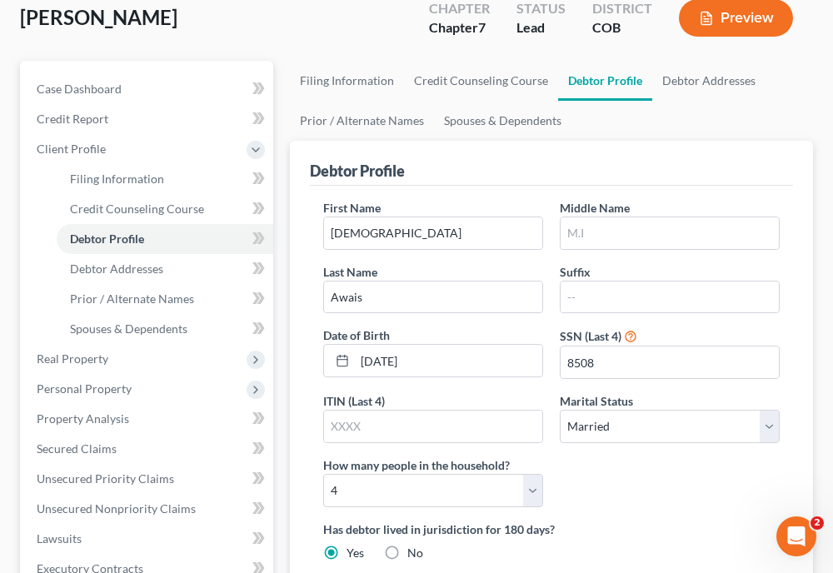
scroll to position [157, 0]
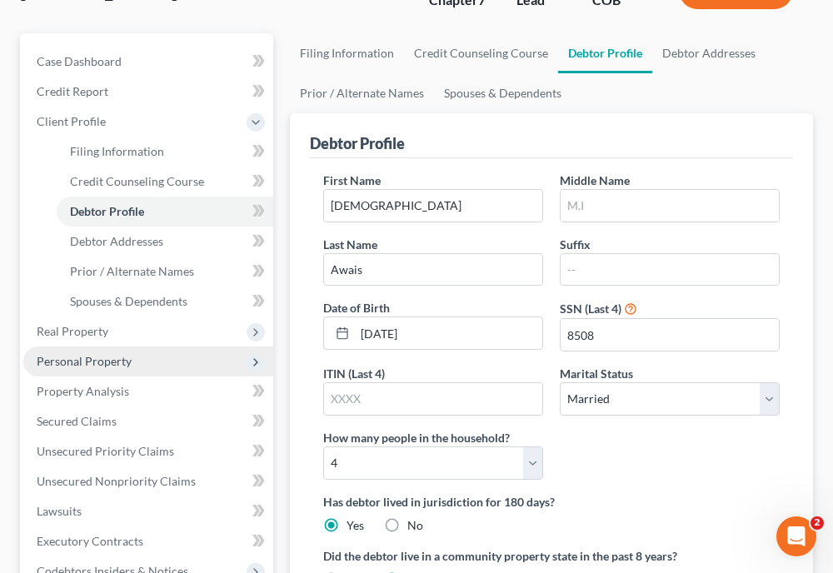
click at [97, 358] on span "Personal Property" at bounding box center [84, 361] width 95 height 14
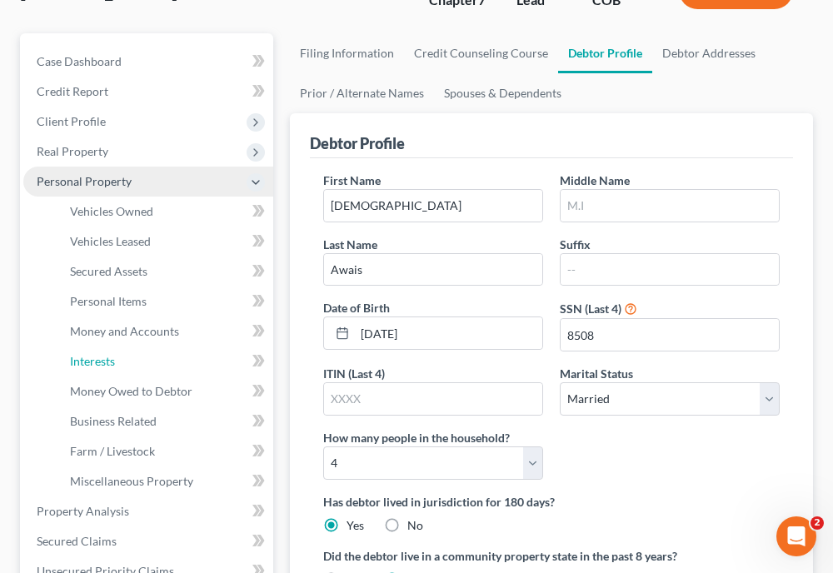
click at [97, 358] on span "Interests" at bounding box center [92, 361] width 45 height 14
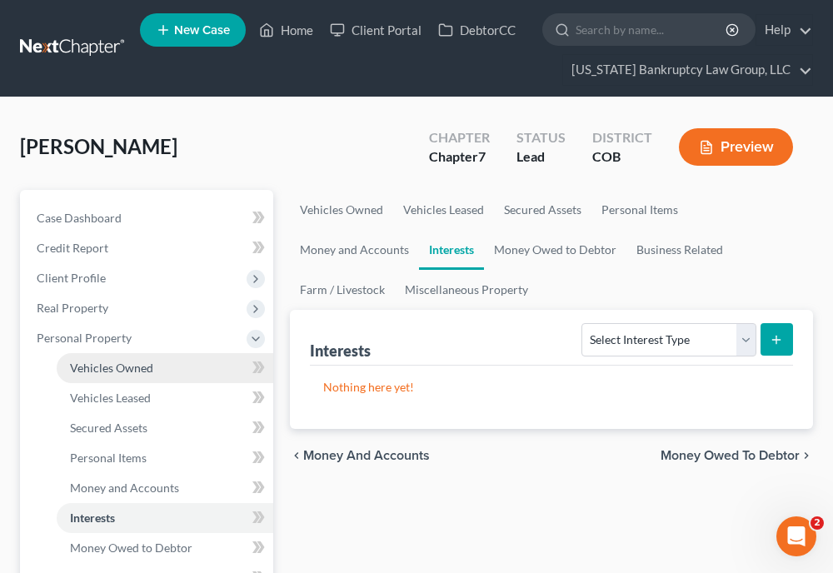
click at [111, 373] on span "Vehicles Owned" at bounding box center [111, 368] width 83 height 14
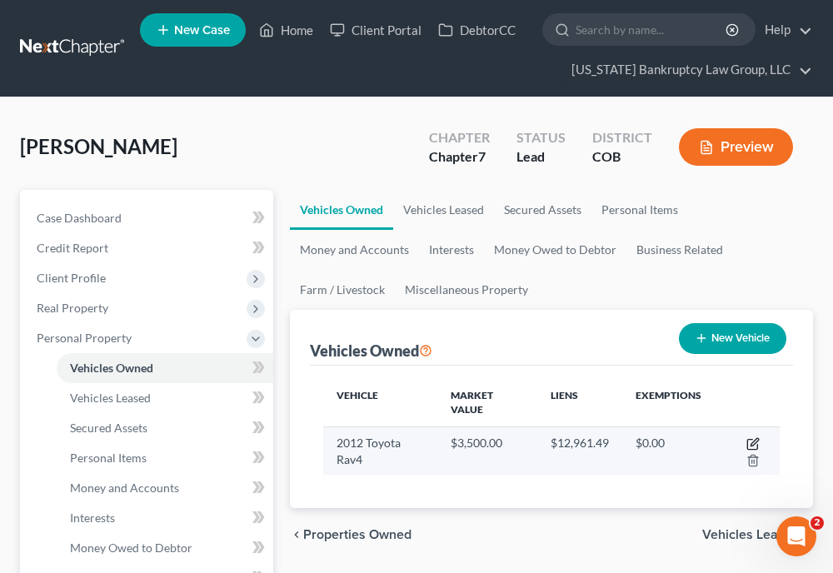
click at [759, 443] on icon "button" at bounding box center [753, 444] width 13 height 13
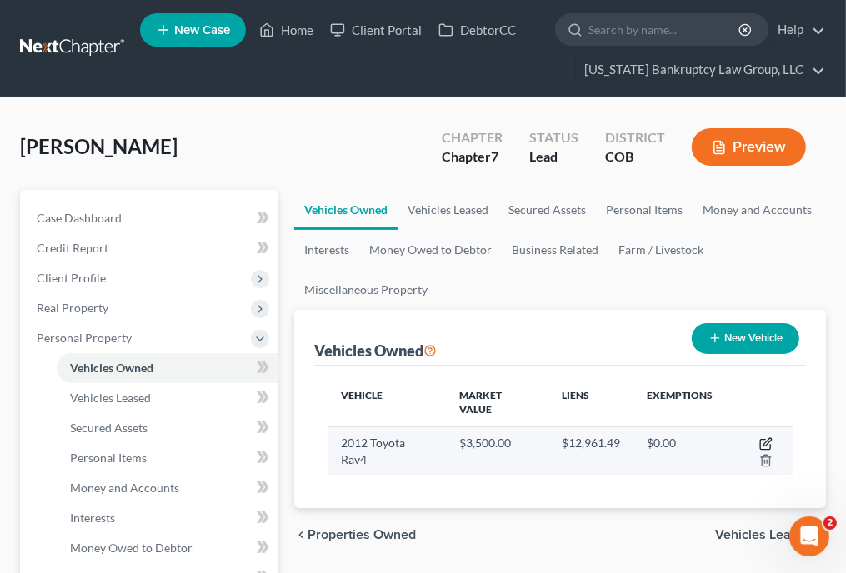
select select "0"
select select "14"
select select "2"
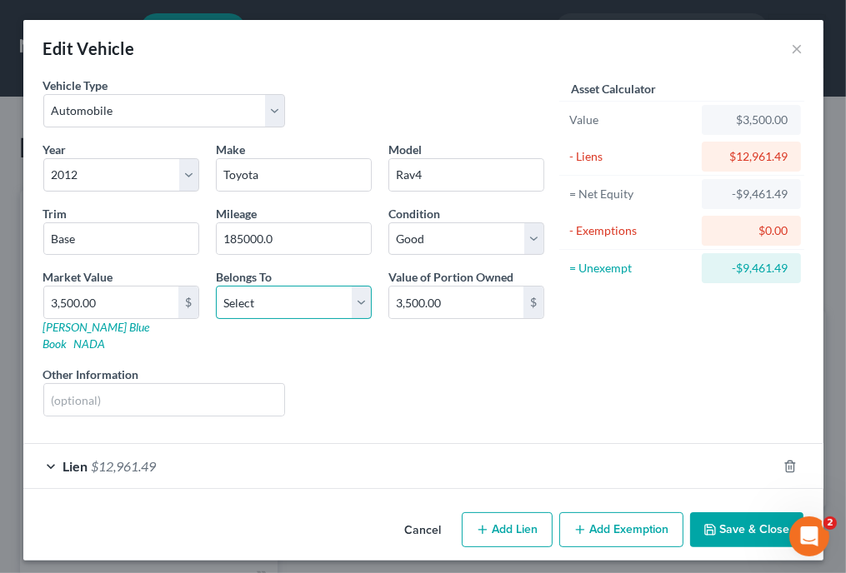
click at [317, 289] on select "Select Debtor 1 Only Debtor 2 Only Debtor 1 And Debtor 2 Only At Least One Of T…" at bounding box center [294, 302] width 156 height 33
select select "0"
click at [216, 286] on select "Select Debtor 1 Only Debtor 2 Only Debtor 1 And Debtor 2 Only At Least One Of T…" at bounding box center [294, 302] width 156 height 33
click at [133, 458] on span "$12,961.49" at bounding box center [124, 466] width 65 height 16
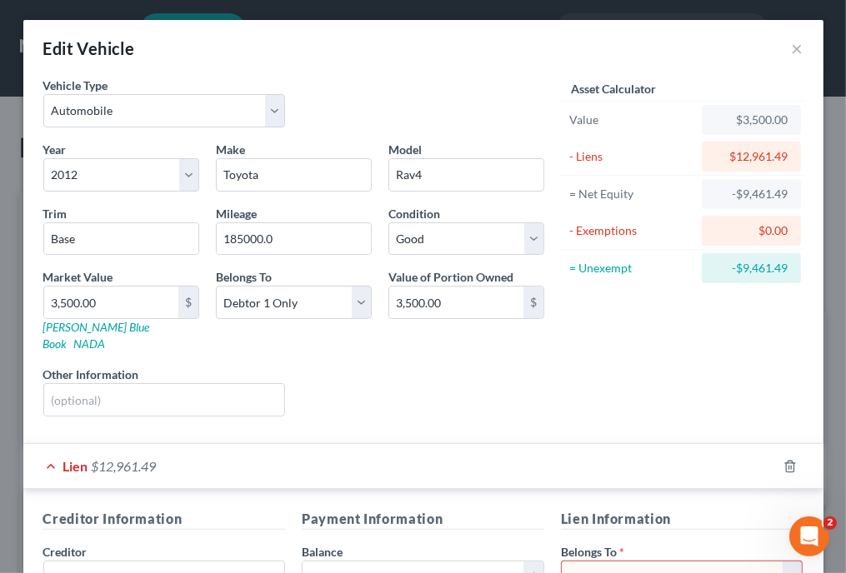
scroll to position [2, 0]
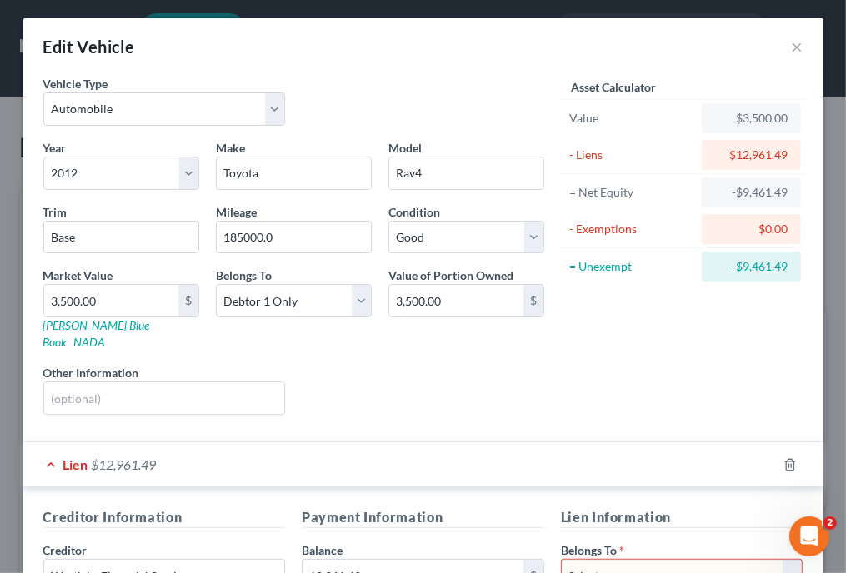
click at [593, 559] on select "Select Debtor 1 Only Debtor 2 Only Debtor 1 And Debtor 2 Only At Least One Of T…" at bounding box center [682, 575] width 243 height 33
select select "0"
click at [561, 559] on select "Select Debtor 1 Only Debtor 2 Only Debtor 1 And Debtor 2 Only At Least One Of T…" at bounding box center [682, 575] width 243 height 33
click at [638, 381] on div "Asset Calculator Value $3,500.00 - Liens $12,961.49 = Net Equity -$9,461.49 - E…" at bounding box center [682, 251] width 259 height 353
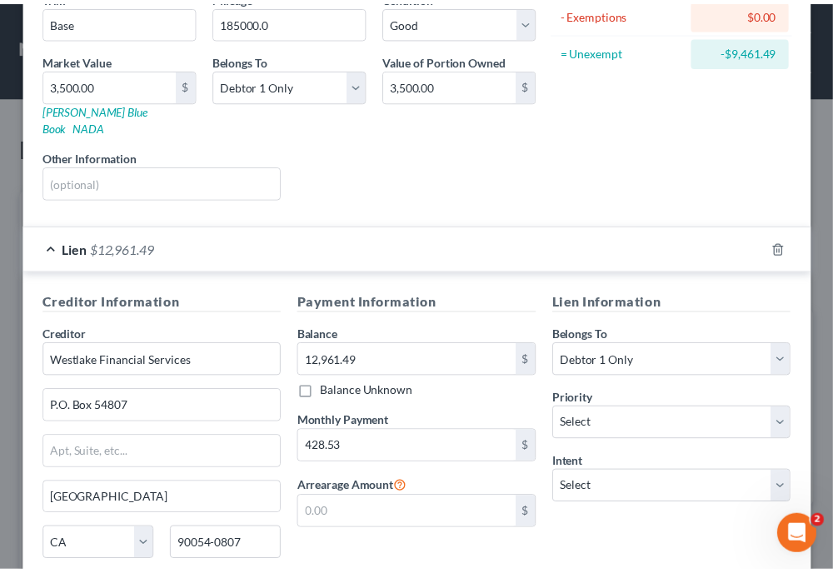
scroll to position [334, 0]
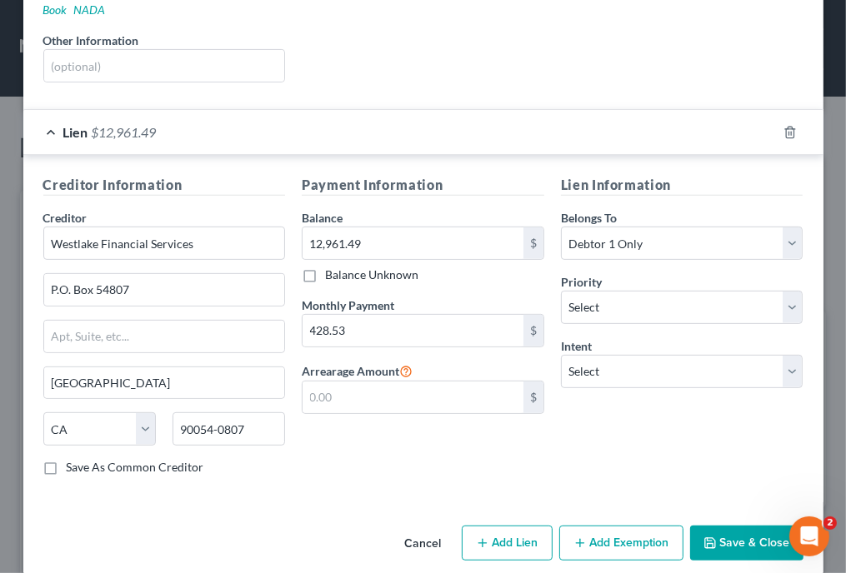
click at [718, 526] on button "Save & Close" at bounding box center [746, 543] width 113 height 35
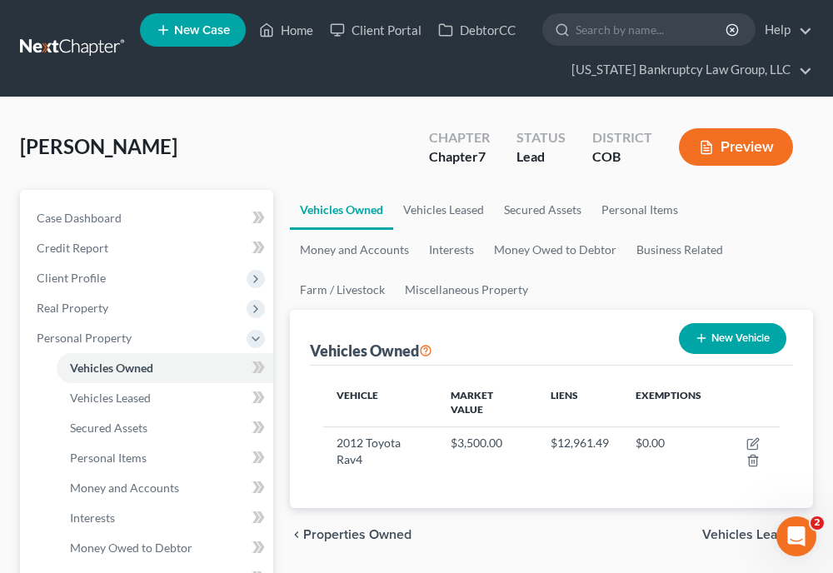
click at [788, 261] on ul "Vehicles Owned Vehicles Leased Secured Assets Personal Items Money and Accounts…" at bounding box center [551, 250] width 523 height 120
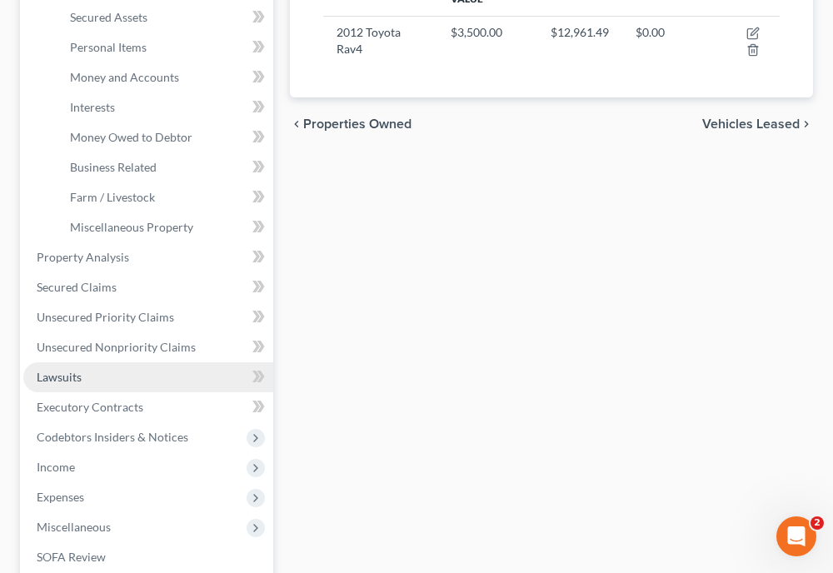
scroll to position [444, 0]
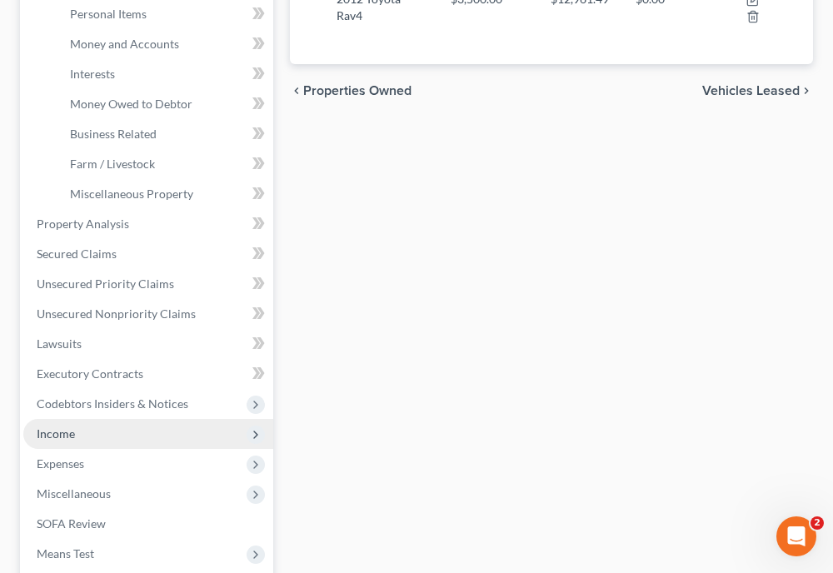
click at [60, 430] on span "Income" at bounding box center [56, 434] width 38 height 14
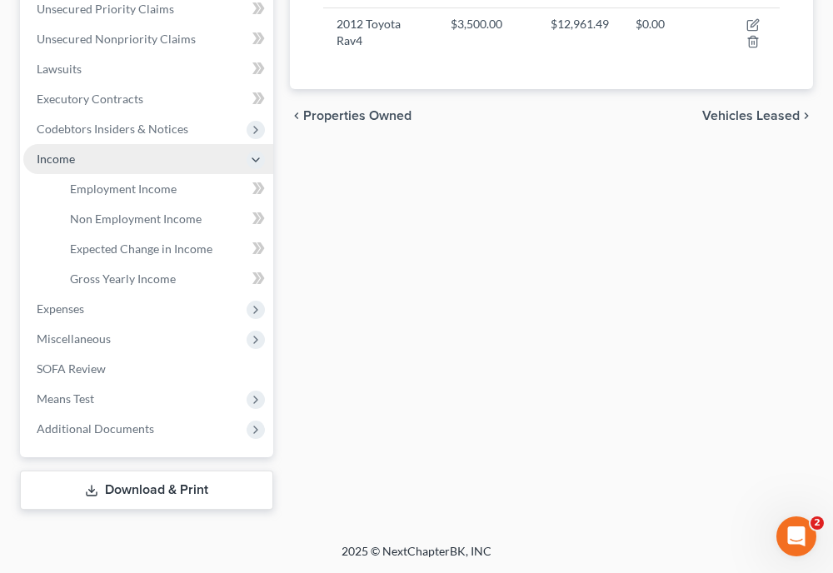
scroll to position [417, 0]
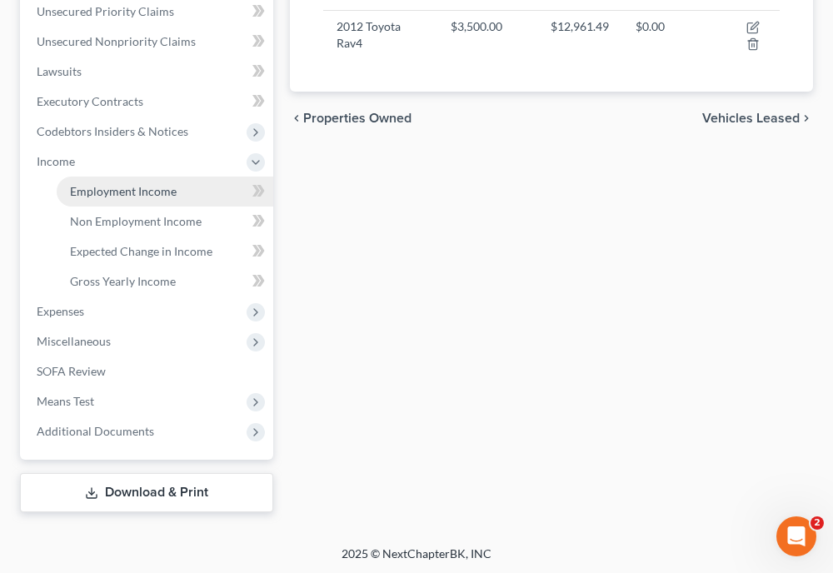
click at [135, 188] on span "Employment Income" at bounding box center [123, 191] width 107 height 14
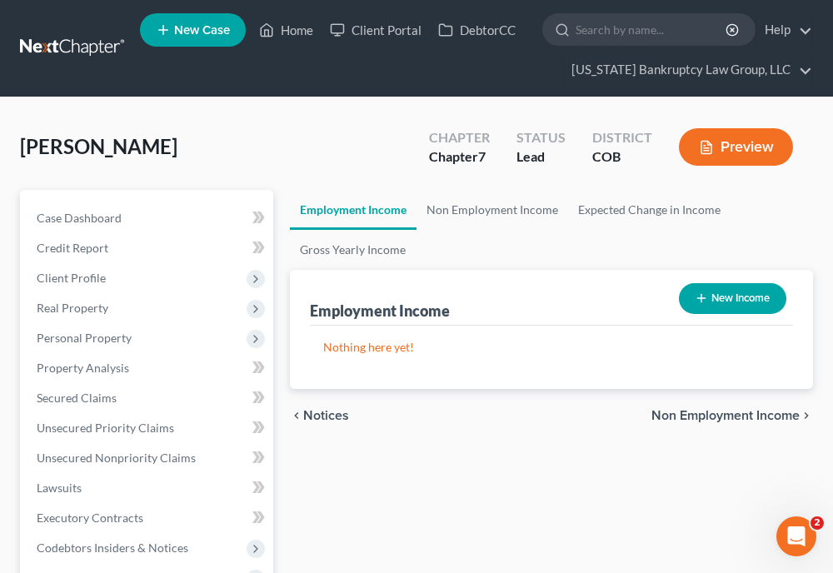
click at [713, 288] on button "New Income" at bounding box center [733, 298] width 108 height 31
select select "0"
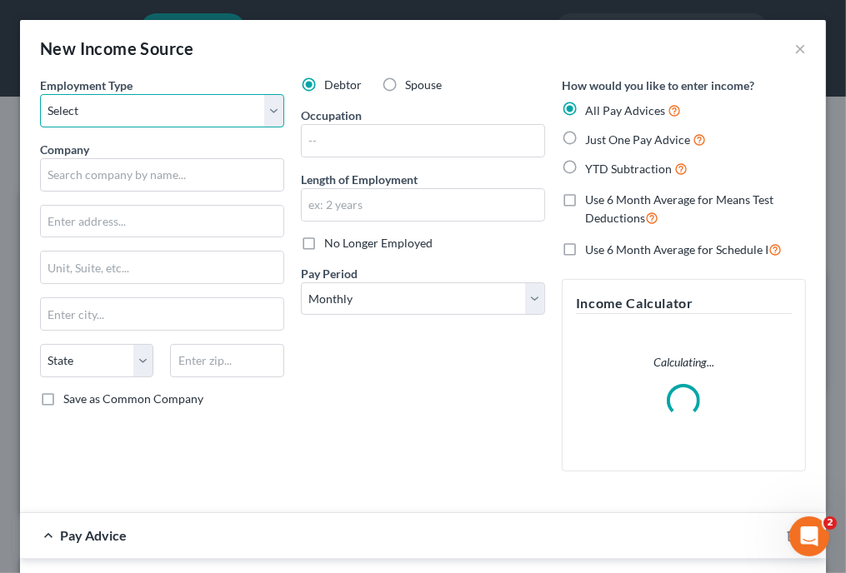
click at [233, 115] on select "Select Full or [DEMOGRAPHIC_DATA] Employment Self Employment" at bounding box center [162, 110] width 244 height 33
select select "1"
click at [40, 94] on select "Select Full or [DEMOGRAPHIC_DATA] Employment Self Employment" at bounding box center [162, 110] width 244 height 33
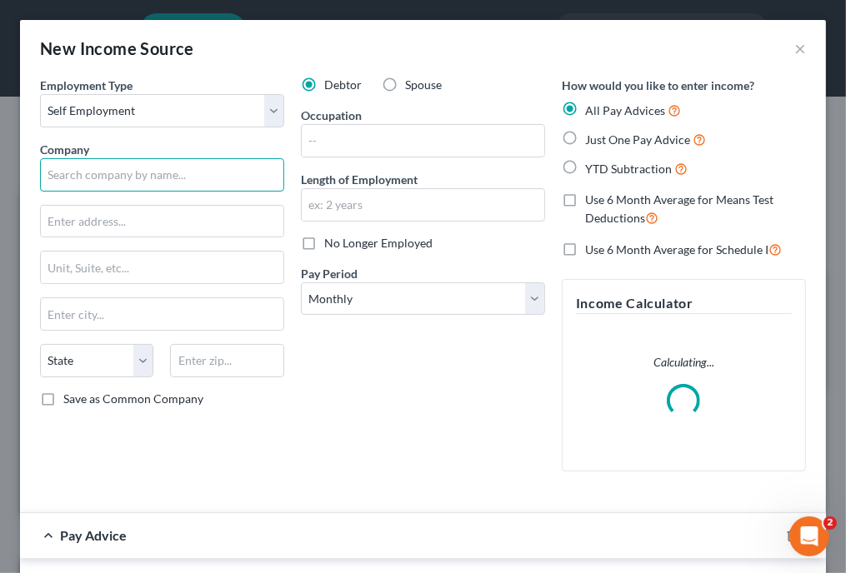
click at [187, 183] on input "text" at bounding box center [162, 174] width 244 height 33
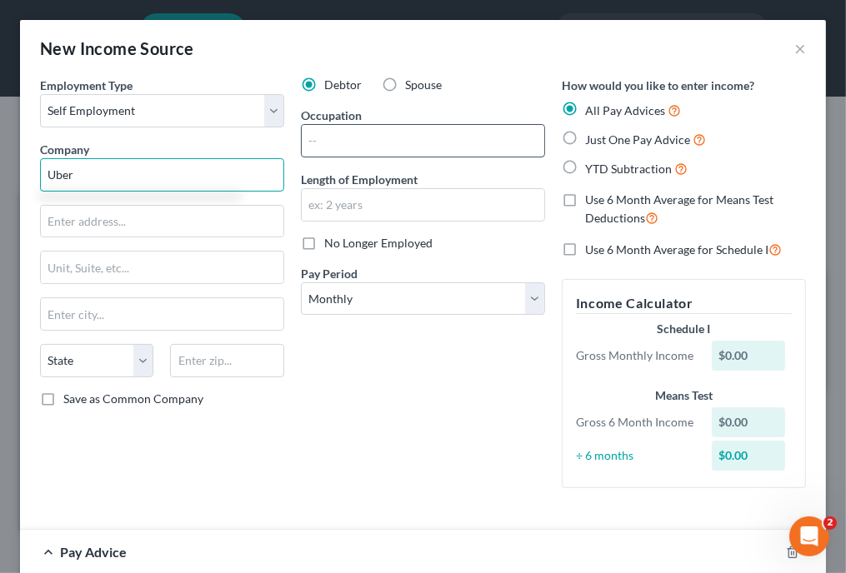
type input "Uber"
click at [359, 146] on input "text" at bounding box center [423, 141] width 243 height 32
type input "Ride Share"
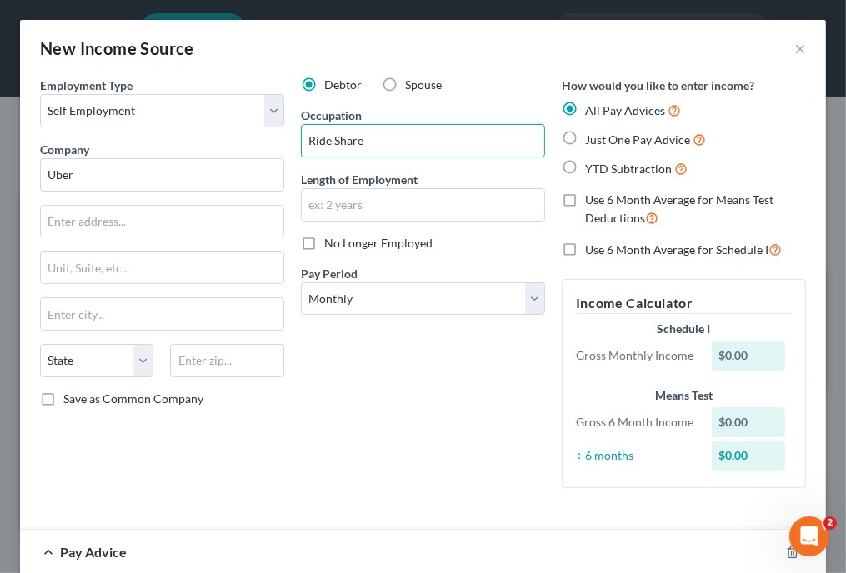
click at [378, 418] on div "Debtor Spouse Occupation Ride Share Length of Employment No Longer Employed Pay…" at bounding box center [423, 289] width 261 height 425
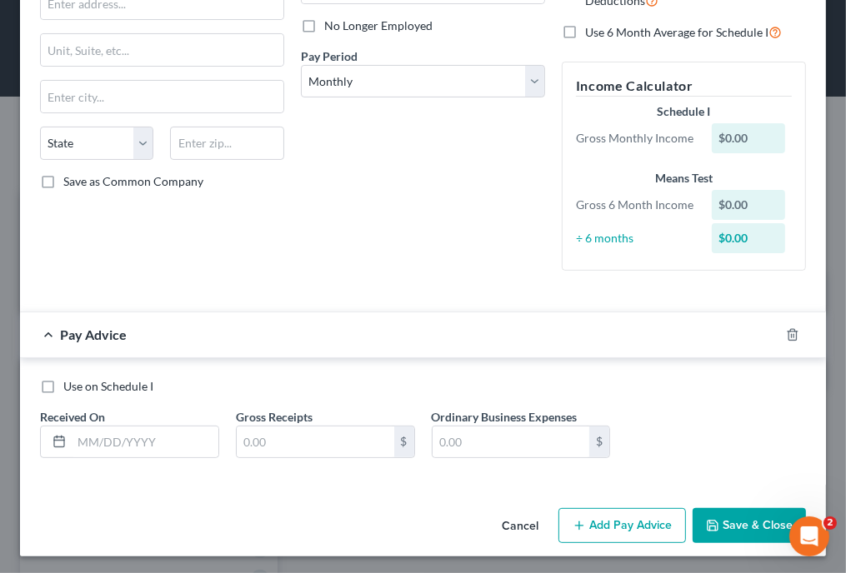
scroll to position [219, 0]
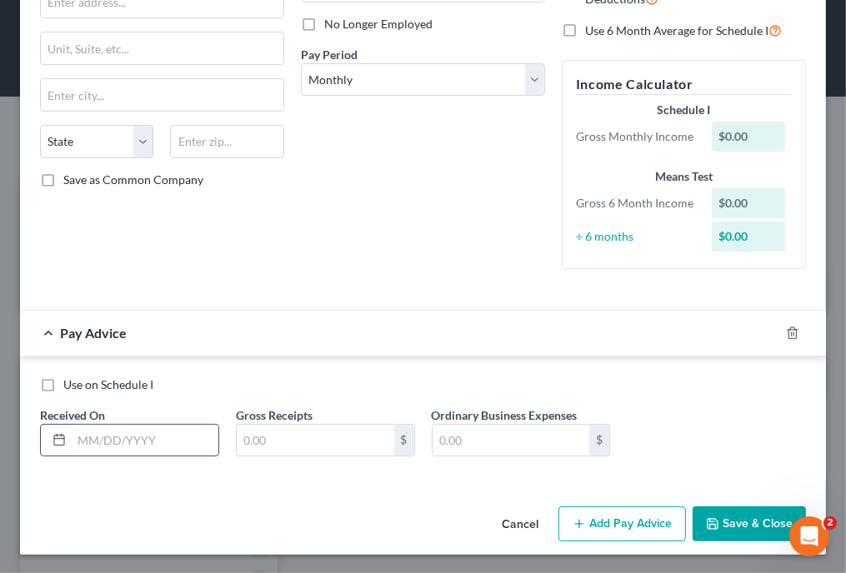
click at [131, 436] on input "text" at bounding box center [145, 441] width 147 height 32
type input "[DATE]"
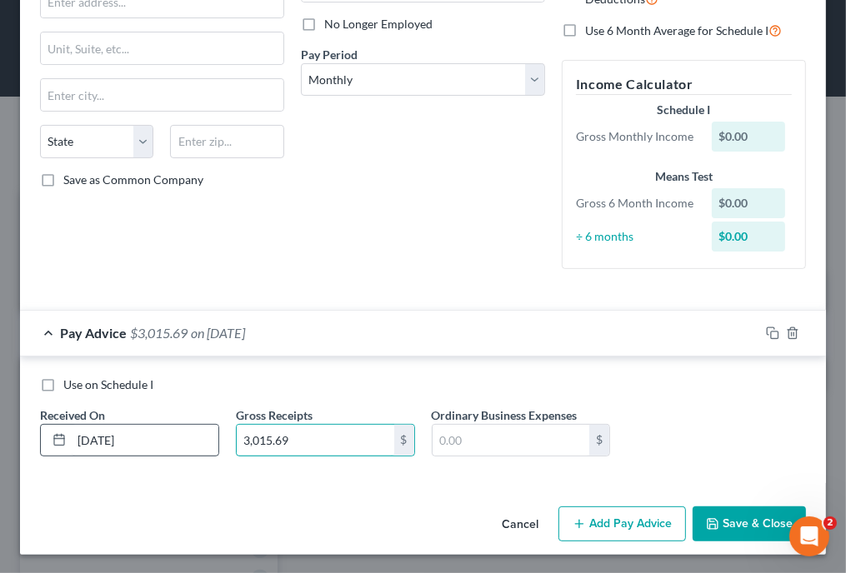
type input "3,015.69"
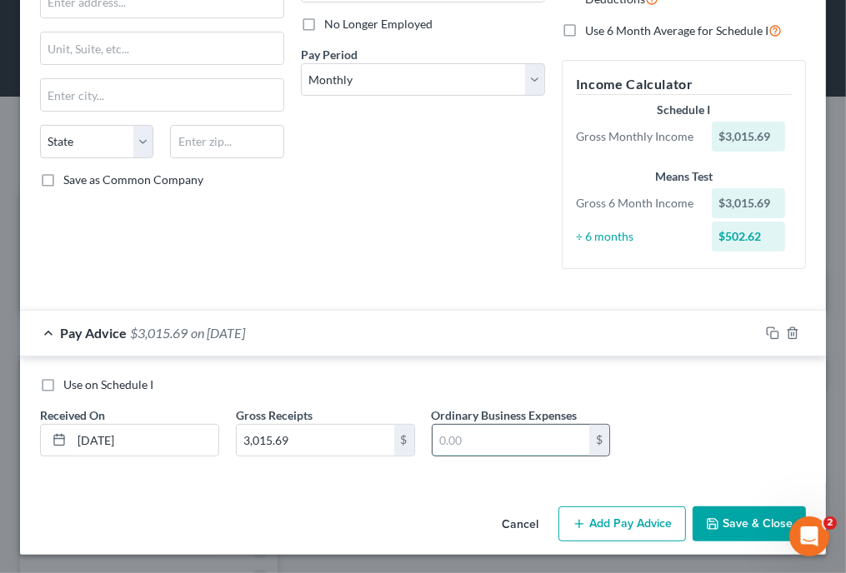
click at [446, 441] on input "text" at bounding box center [512, 441] width 158 height 32
click at [446, 441] on input "1,046.01" at bounding box center [512, 441] width 158 height 32
type input "1,046.01"
click at [616, 514] on button "Add Pay Advice" at bounding box center [622, 524] width 128 height 35
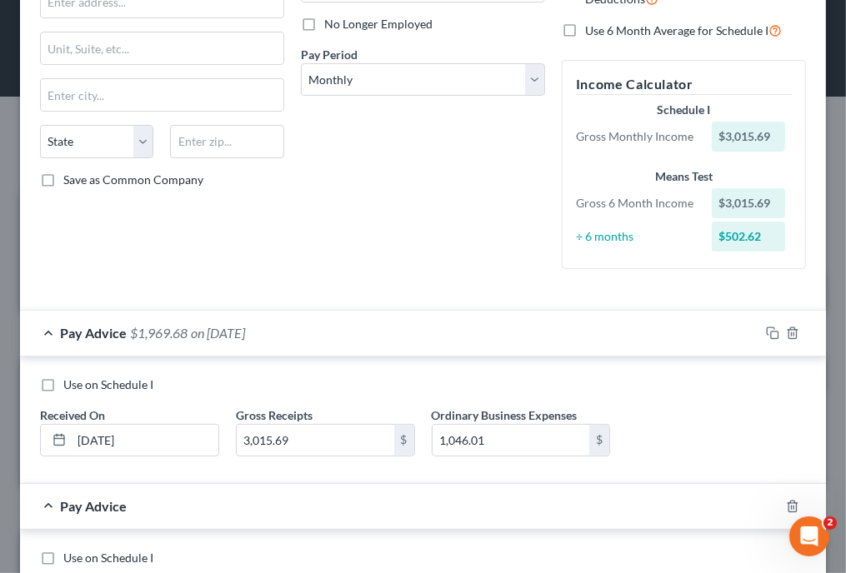
click at [693, 392] on div "Use on Schedule I" at bounding box center [423, 385] width 766 height 17
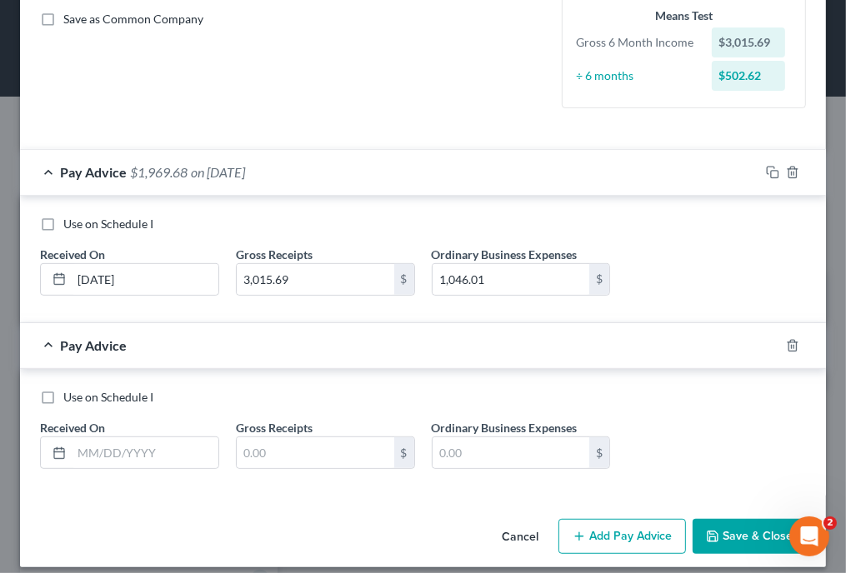
scroll to position [393, 0]
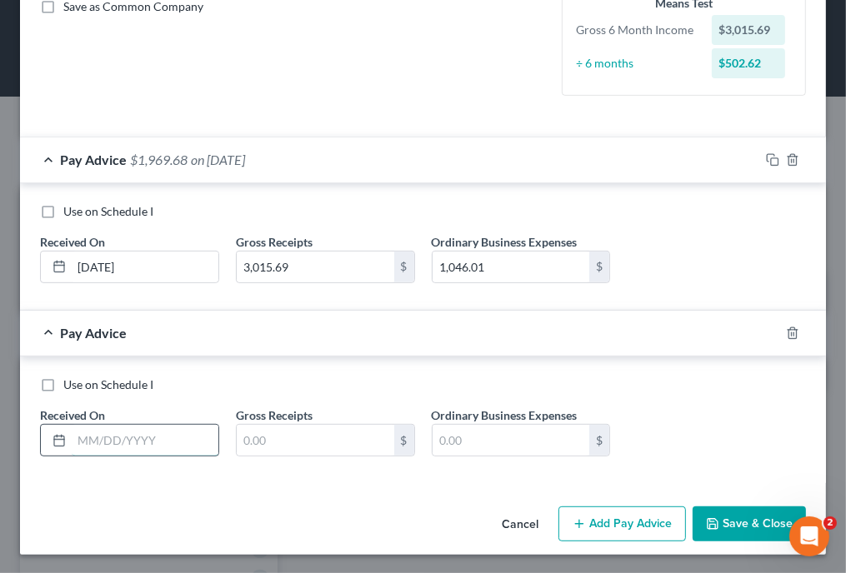
click at [199, 438] on input "text" at bounding box center [145, 441] width 147 height 32
type input "[DATE]"
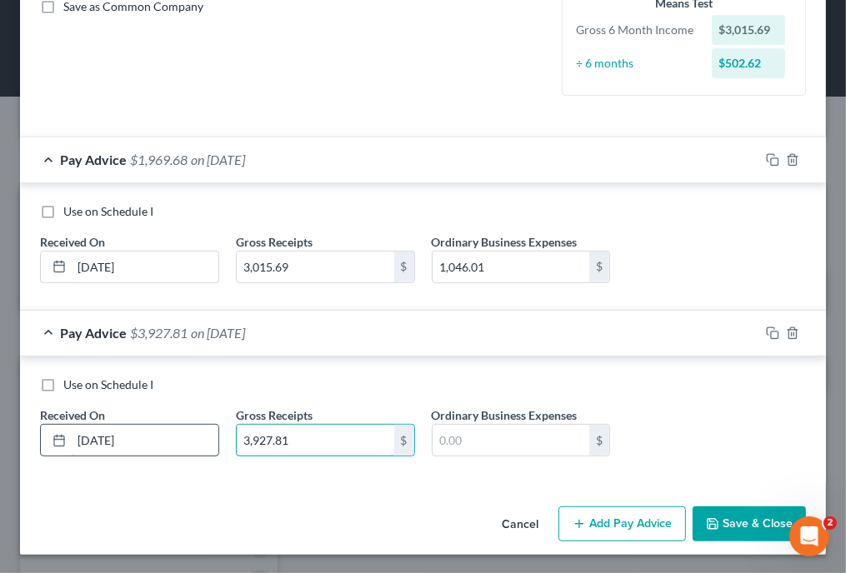
type input "3,927.81"
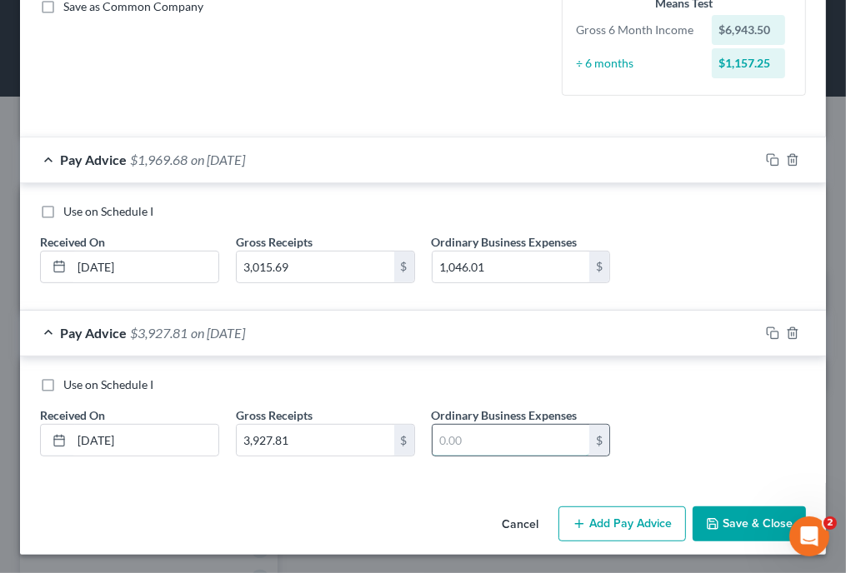
click at [490, 427] on input "text" at bounding box center [512, 441] width 158 height 32
type input "1,250.95"
click at [592, 518] on button "Add Pay Advice" at bounding box center [622, 524] width 128 height 35
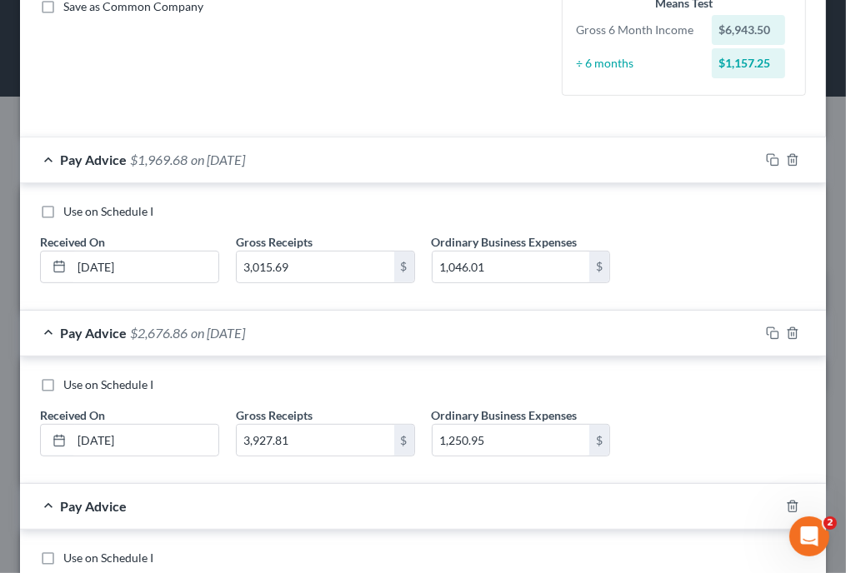
click at [662, 388] on div "Use on Schedule I" at bounding box center [423, 385] width 766 height 17
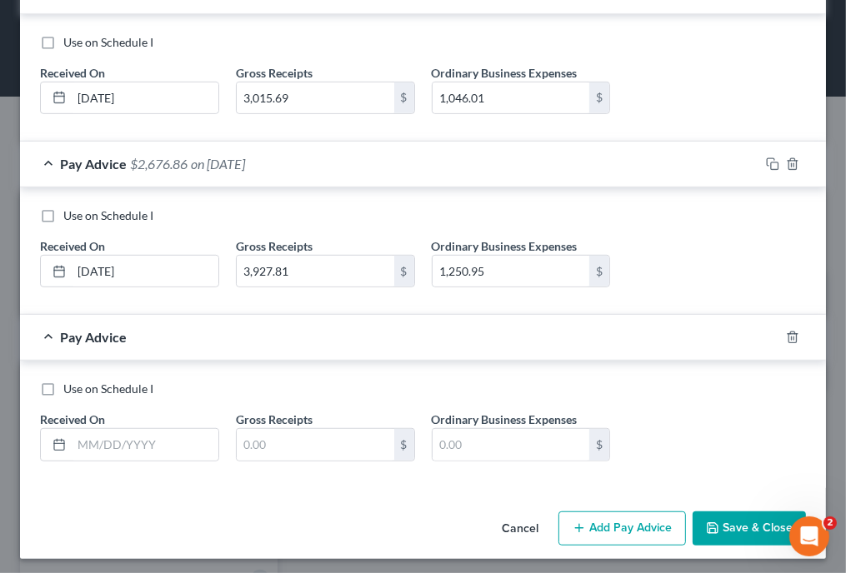
scroll to position [565, 0]
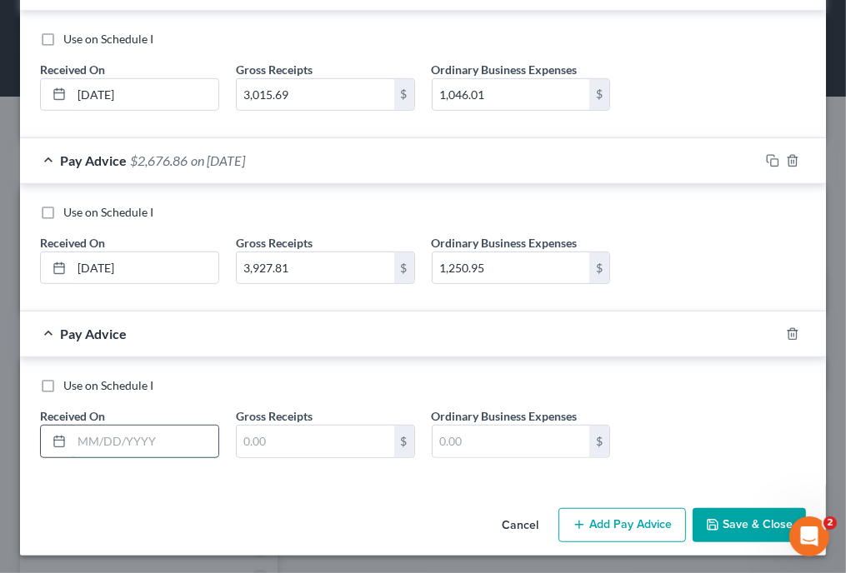
click at [171, 434] on input "text" at bounding box center [145, 442] width 147 height 32
type input "[DATE]"
click at [639, 409] on div "Use on Schedule I Received On * [DATE] Gross Receipts $ Ordinary Business Expen…" at bounding box center [423, 425] width 783 height 94
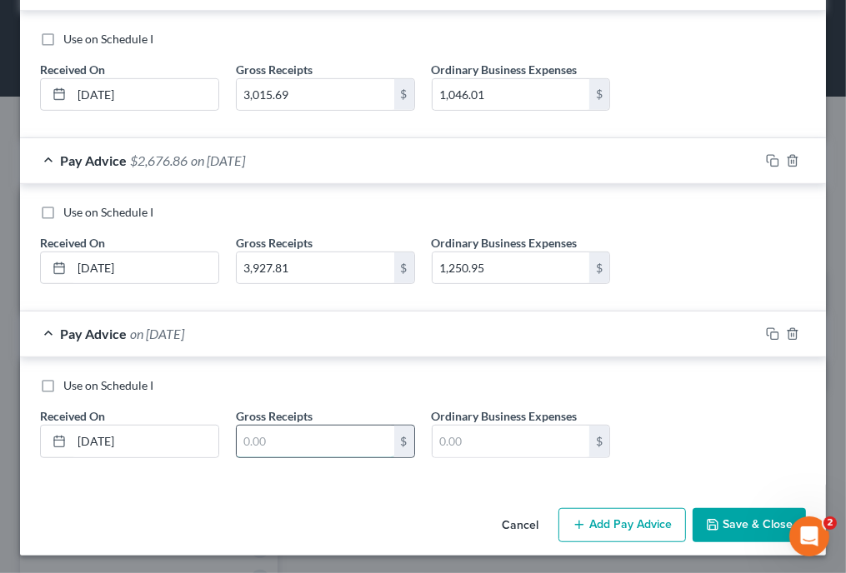
click at [355, 444] on input "text" at bounding box center [316, 442] width 158 height 32
type input "5,980.89"
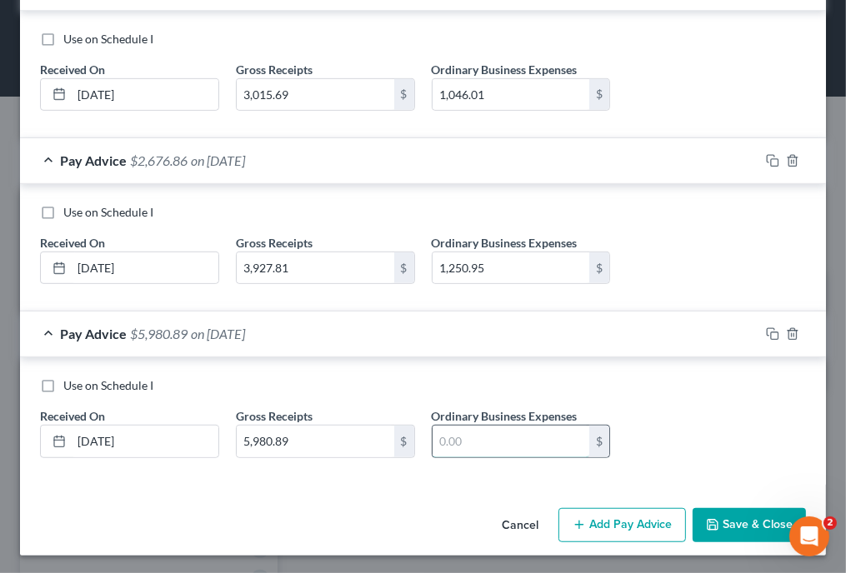
click at [533, 440] on input "text" at bounding box center [512, 442] width 158 height 32
type input "2,222.96"
click at [630, 533] on button "Add Pay Advice" at bounding box center [622, 525] width 128 height 35
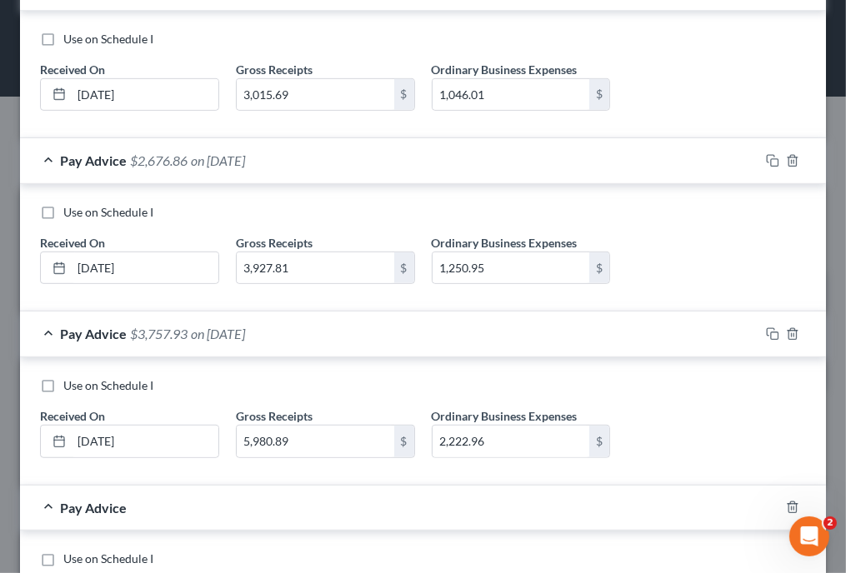
click at [690, 431] on div "Use on Schedule I Received On * [DATE] Gross Receipts 5,980.89 $ Ordinary Busin…" at bounding box center [423, 425] width 783 height 94
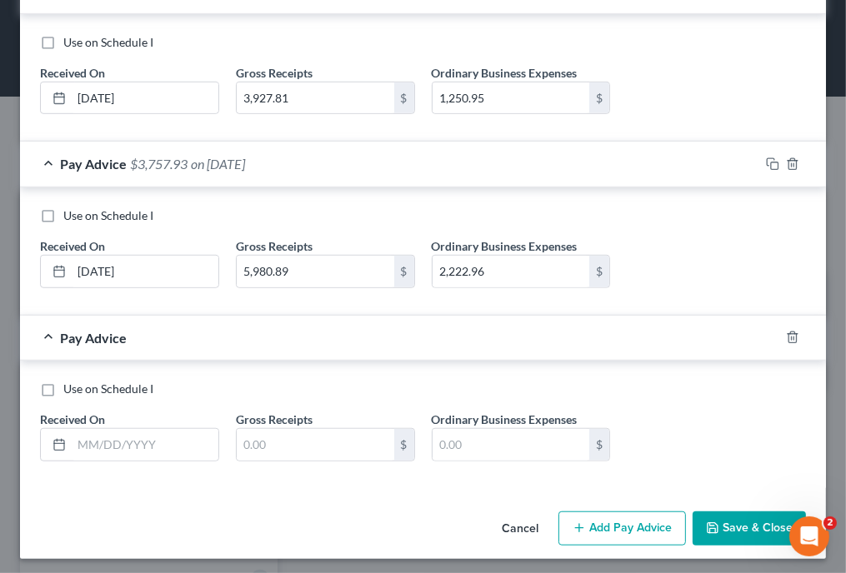
scroll to position [738, 0]
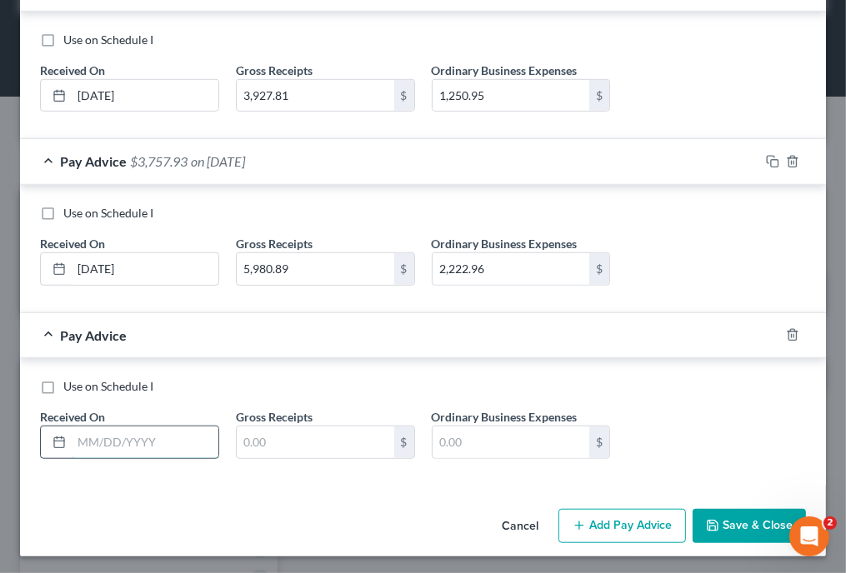
click at [188, 430] on input "text" at bounding box center [145, 443] width 147 height 32
type input "[DATE]"
click at [456, 436] on input "text" at bounding box center [512, 443] width 158 height 32
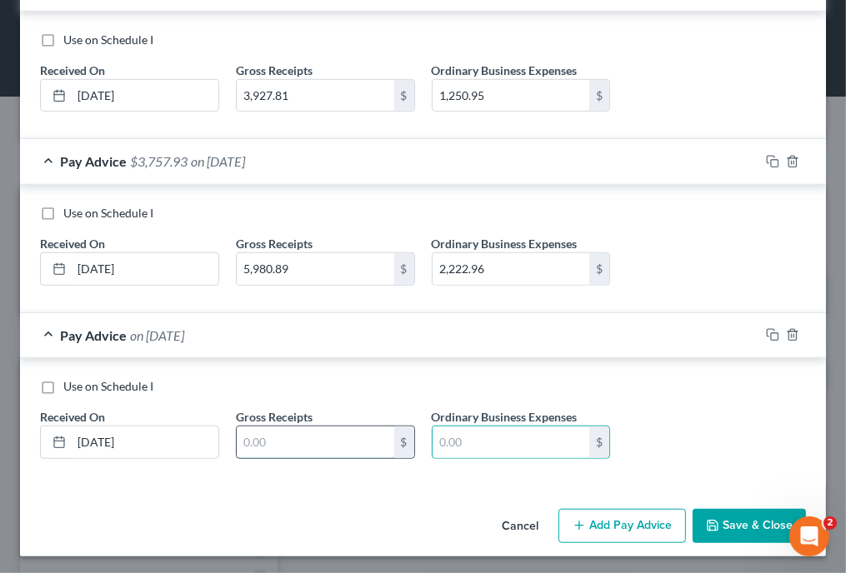
click at [290, 438] on input "text" at bounding box center [316, 443] width 158 height 32
type input "3,503.41"
click at [444, 443] on input "text" at bounding box center [512, 443] width 158 height 32
type input "1,245.27"
click at [652, 399] on div "Use on Schedule I Received On * [DATE] Gross Receipts 3,503.41 $ Ordinary Busin…" at bounding box center [423, 425] width 783 height 94
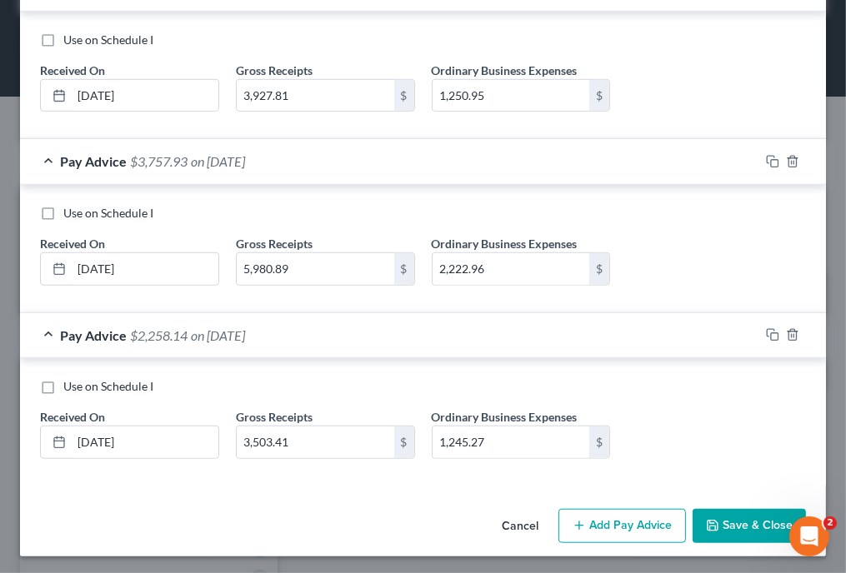
click at [599, 533] on button "Add Pay Advice" at bounding box center [622, 526] width 128 height 35
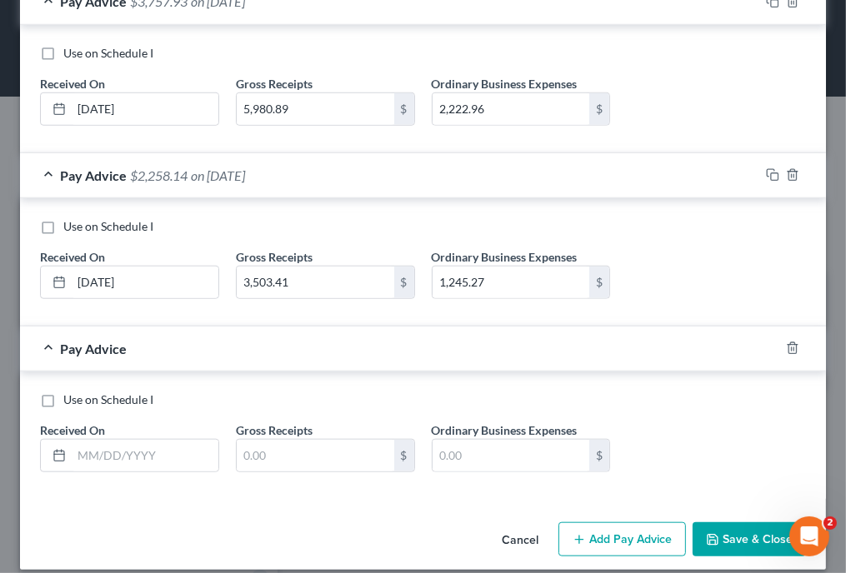
scroll to position [910, 0]
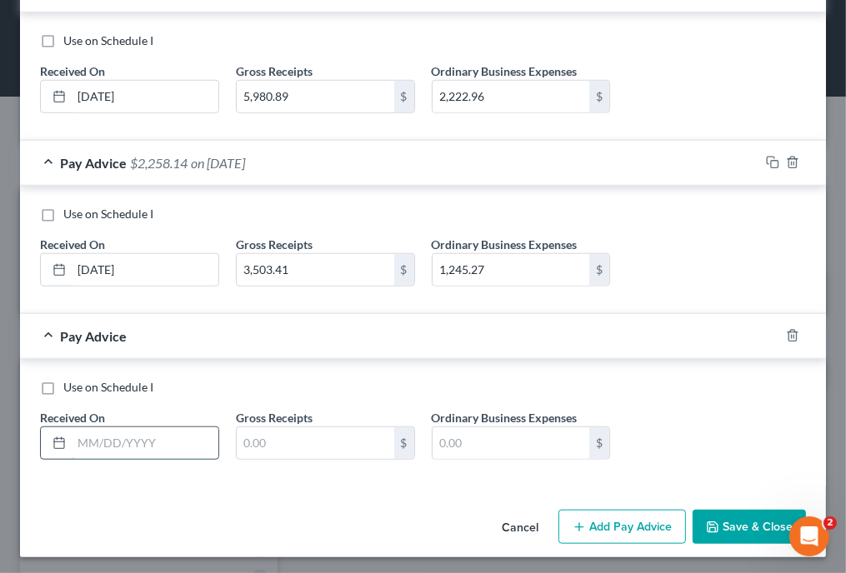
click at [123, 436] on input "text" at bounding box center [145, 444] width 147 height 32
type input "[DATE]"
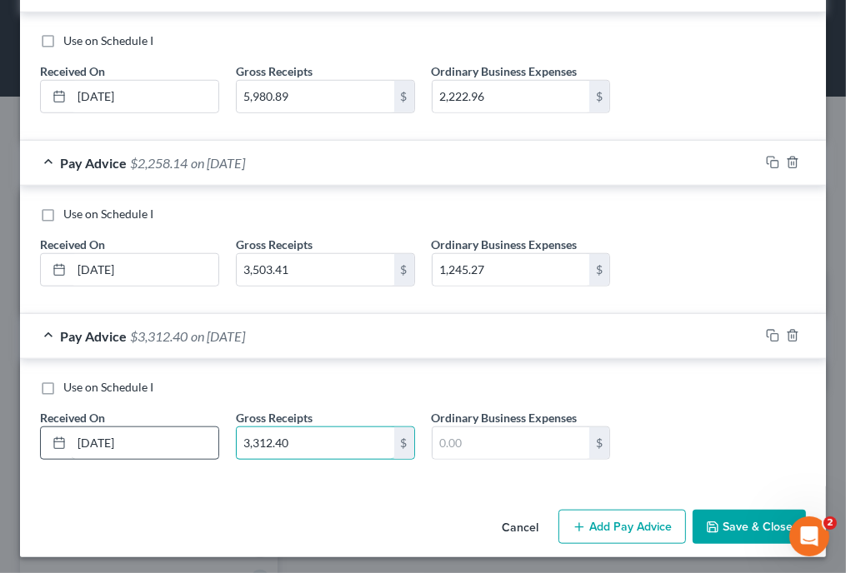
type input "3,312.40"
click at [432, 421] on label "Ordinary Business Expenses" at bounding box center [505, 418] width 146 height 18
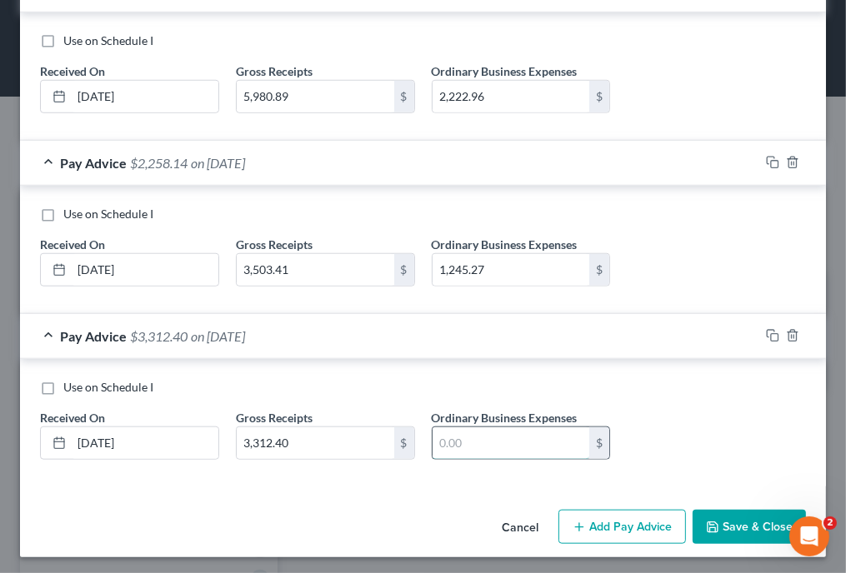
click at [452, 428] on input "text" at bounding box center [512, 444] width 158 height 32
type input "1,220.09"
click at [596, 529] on button "Add Pay Advice" at bounding box center [622, 527] width 128 height 35
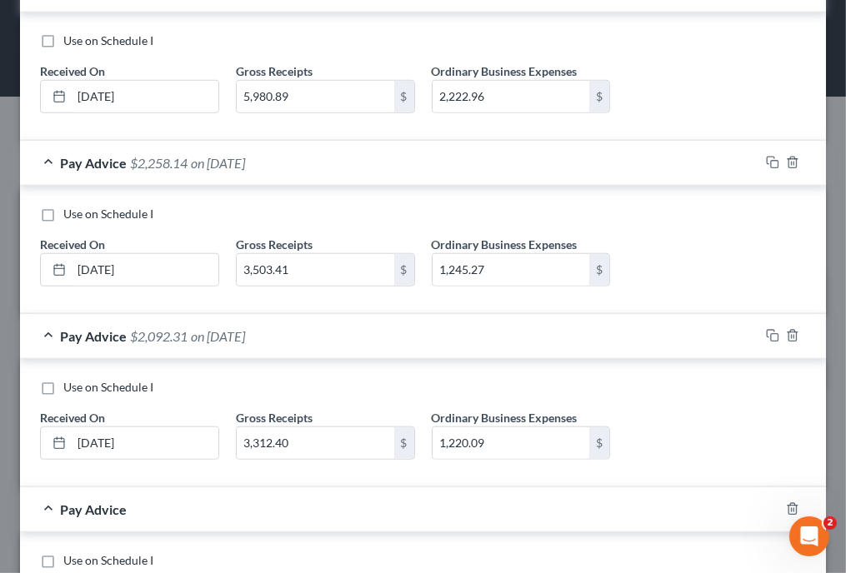
click at [677, 407] on div "Use on Schedule I Received On * [DATE] Gross Receipts 3,312.40 $ Ordinary Busin…" at bounding box center [423, 426] width 783 height 94
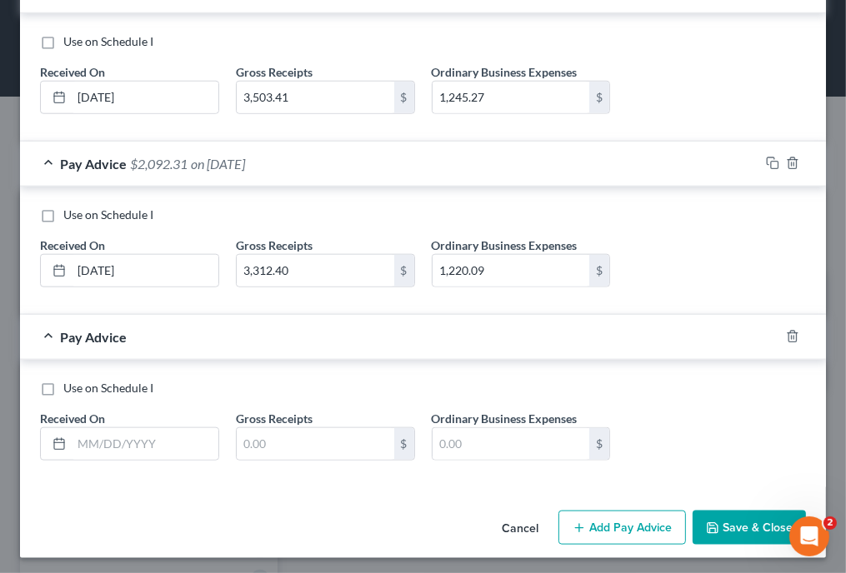
scroll to position [1083, 0]
click at [205, 436] on input "text" at bounding box center [145, 444] width 147 height 32
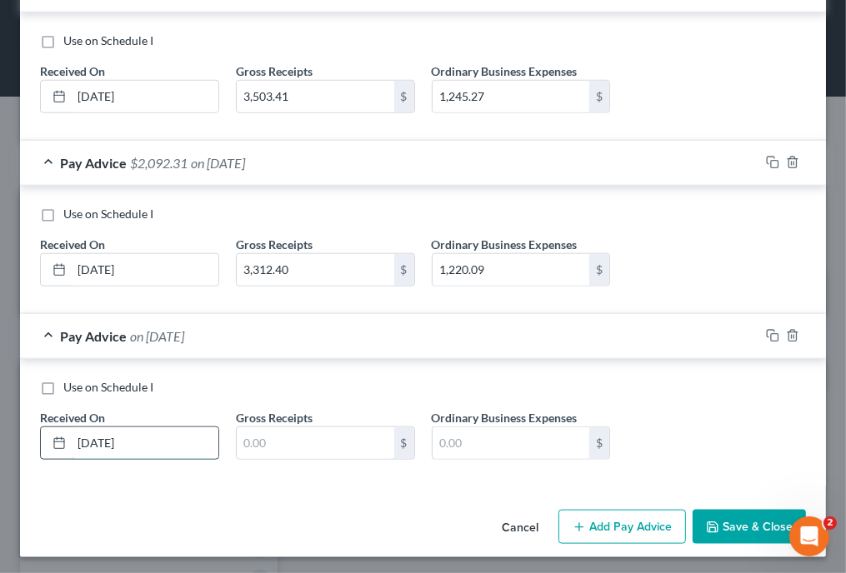
type input "[DATE]"
click at [458, 383] on div "Use on Schedule I" at bounding box center [423, 387] width 766 height 17
click at [350, 437] on input "text" at bounding box center [316, 444] width 158 height 32
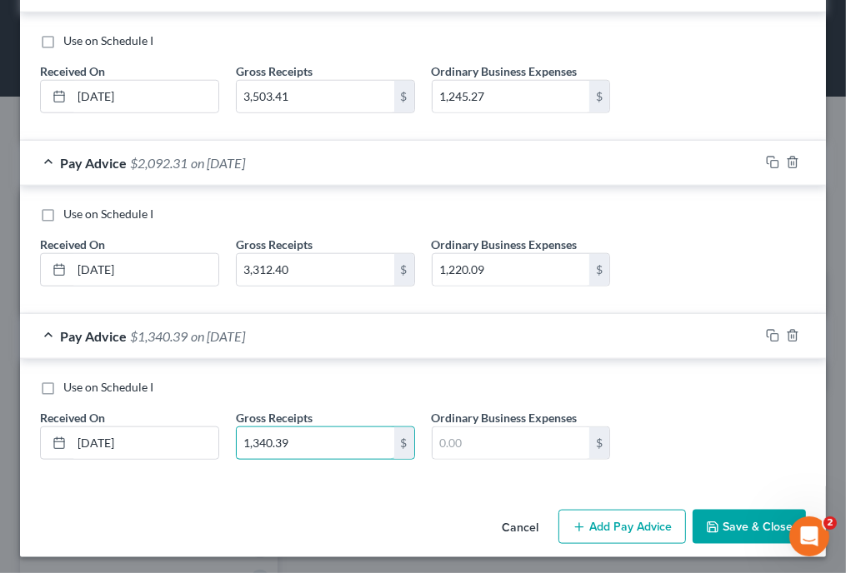
type input "1,340.39"
click at [491, 435] on input "text" at bounding box center [512, 444] width 158 height 32
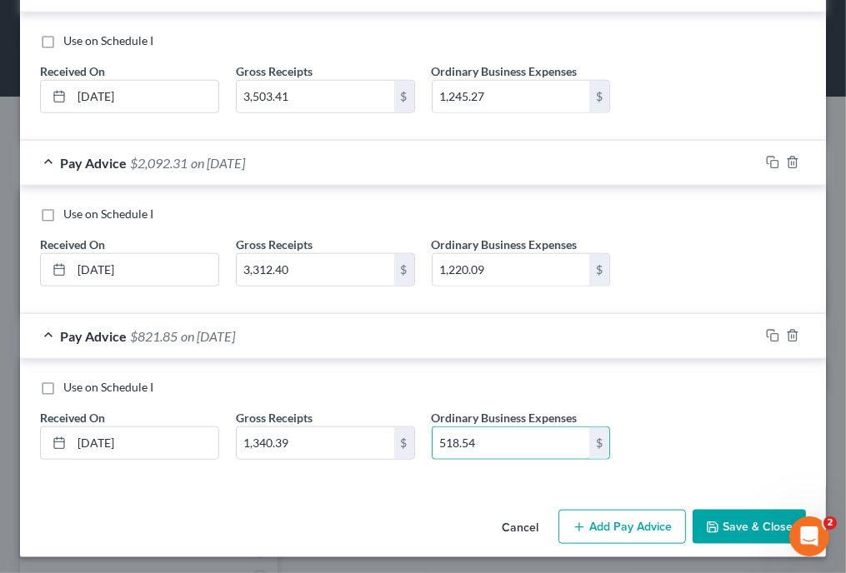
type input "518.54"
click at [728, 510] on button "Save & Close" at bounding box center [749, 527] width 113 height 35
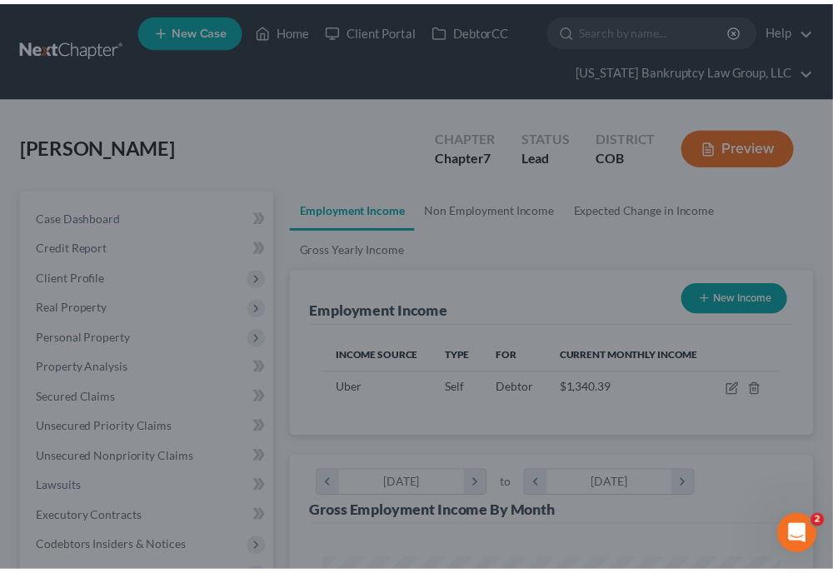
scroll to position [228, 490]
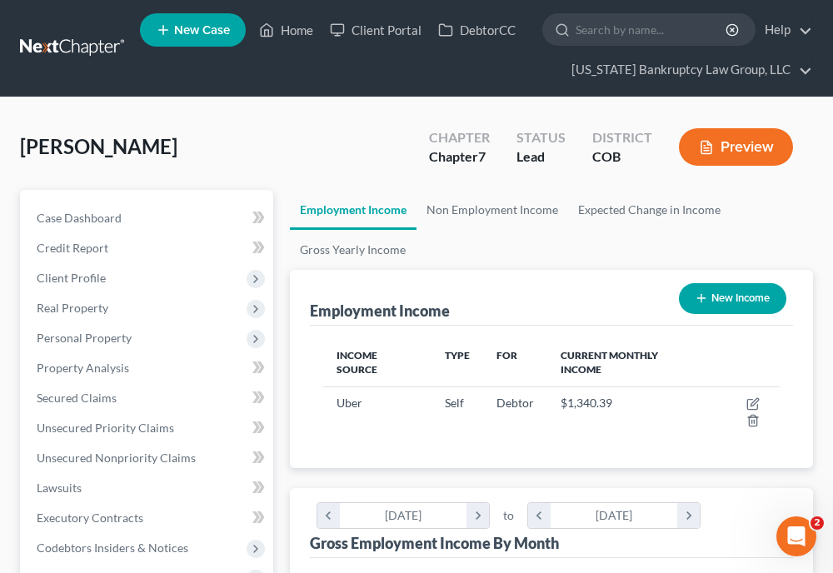
click at [663, 233] on ul "Employment Income Non Employment Income Expected Change in Income Gross Yearly …" at bounding box center [551, 230] width 523 height 80
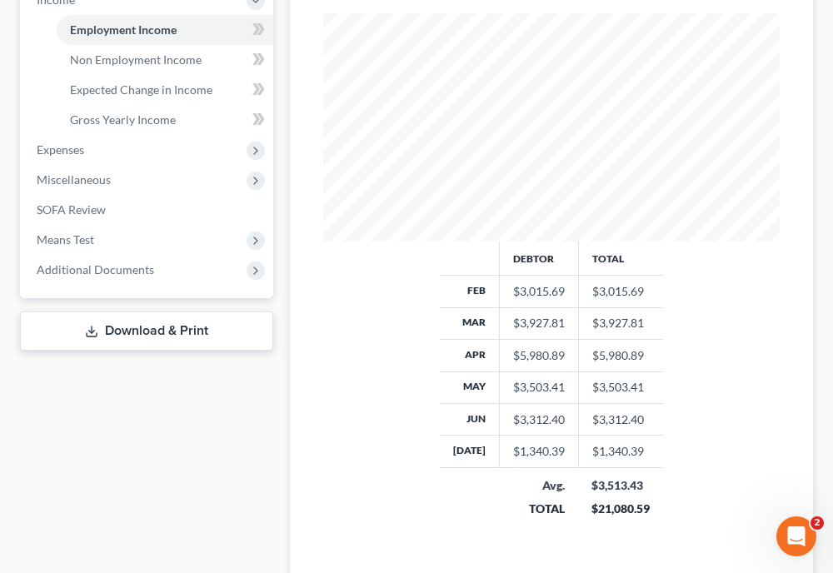
scroll to position [600, 0]
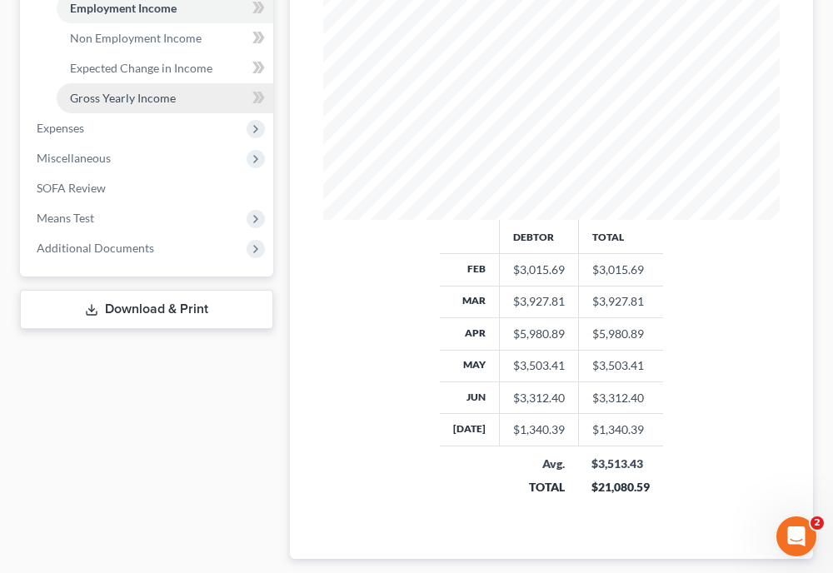
click at [128, 97] on span "Gross Yearly Income" at bounding box center [123, 98] width 106 height 14
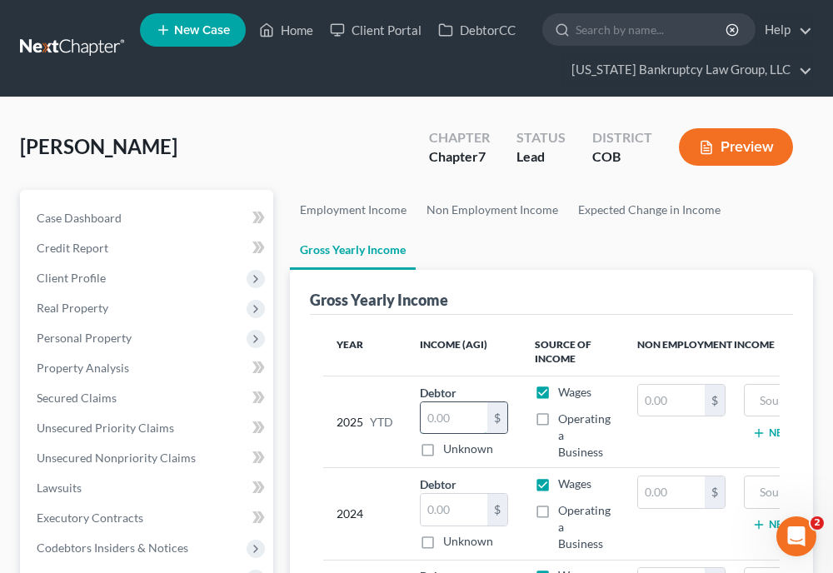
click at [472, 412] on input "text" at bounding box center [454, 419] width 67 height 32
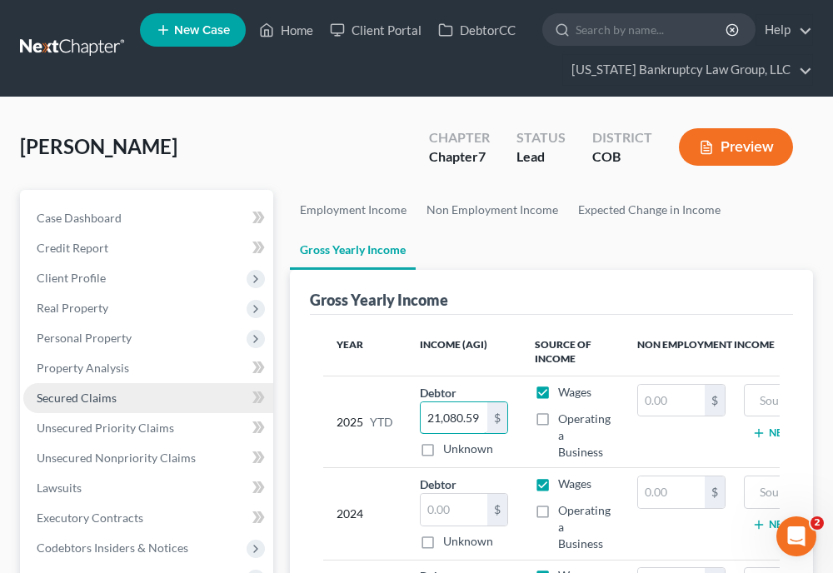
type input "21,080.59"
click at [93, 400] on span "Secured Claims" at bounding box center [77, 398] width 80 height 14
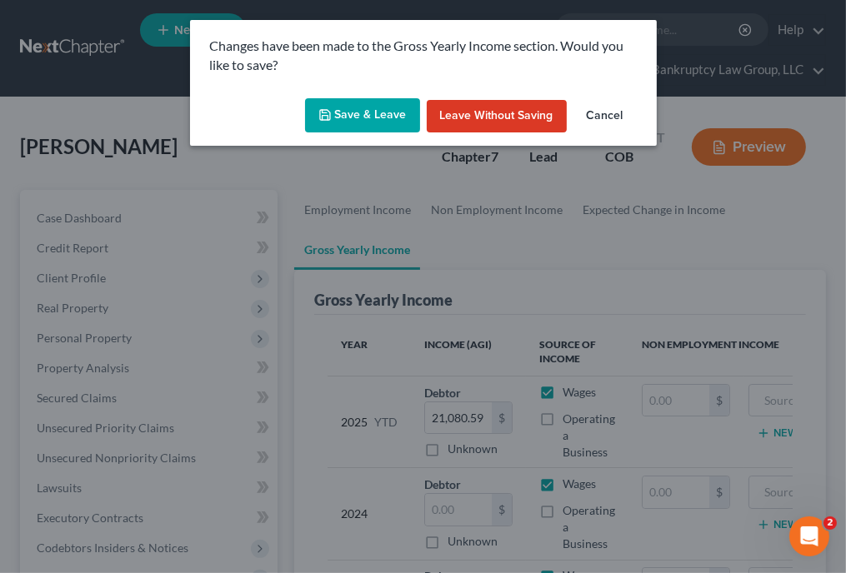
click at [367, 105] on button "Save & Leave" at bounding box center [362, 115] width 115 height 35
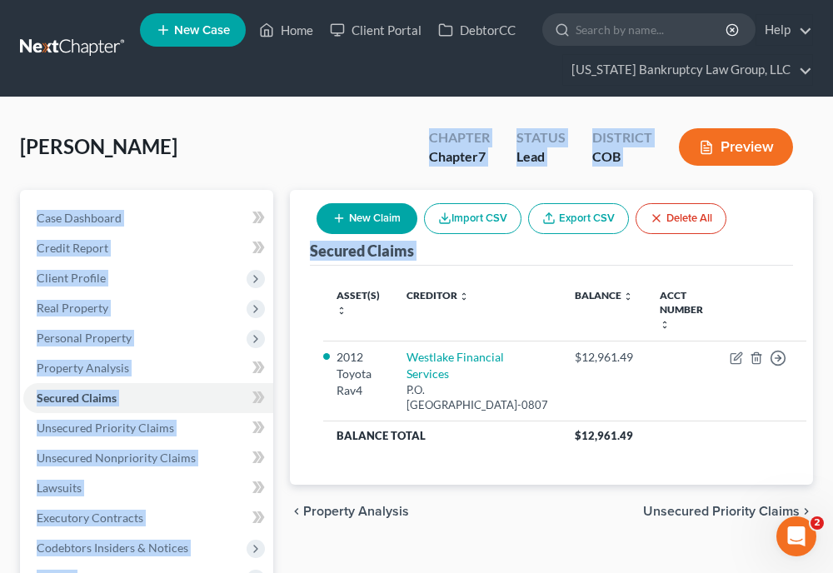
drag, startPoint x: 367, startPoint y: 105, endPoint x: 330, endPoint y: 275, distance: 173.9
click at [330, 275] on div "[PERSON_NAME] Upgraded Chapter Chapter 7 Status Lead District COB Preview Petit…" at bounding box center [416, 470] width 833 height 745
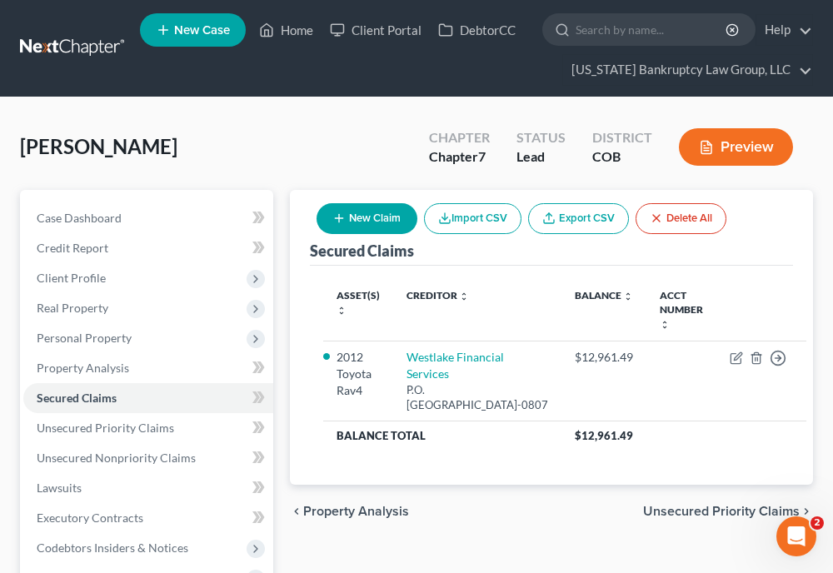
click at [751, 472] on div "Asset(s) expand_more expand_less unfold_more Creditor expand_more expand_less u…" at bounding box center [551, 375] width 483 height 219
click at [793, 278] on div "Secured Claims New Claim Import CSV Export CSV Delete All Asset(s) expand_more …" at bounding box center [551, 337] width 523 height 295
click at [90, 301] on span "Real Property" at bounding box center [73, 308] width 72 height 14
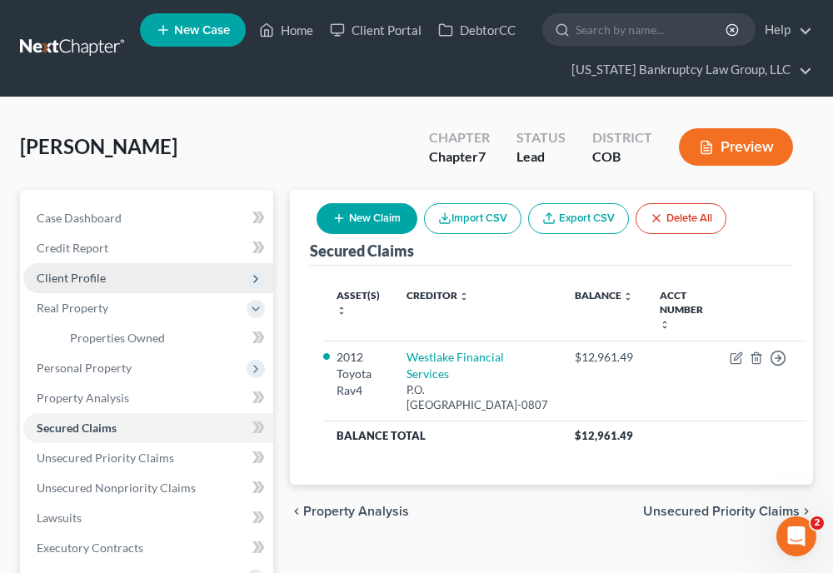
click at [81, 278] on span "Client Profile" at bounding box center [71, 278] width 69 height 14
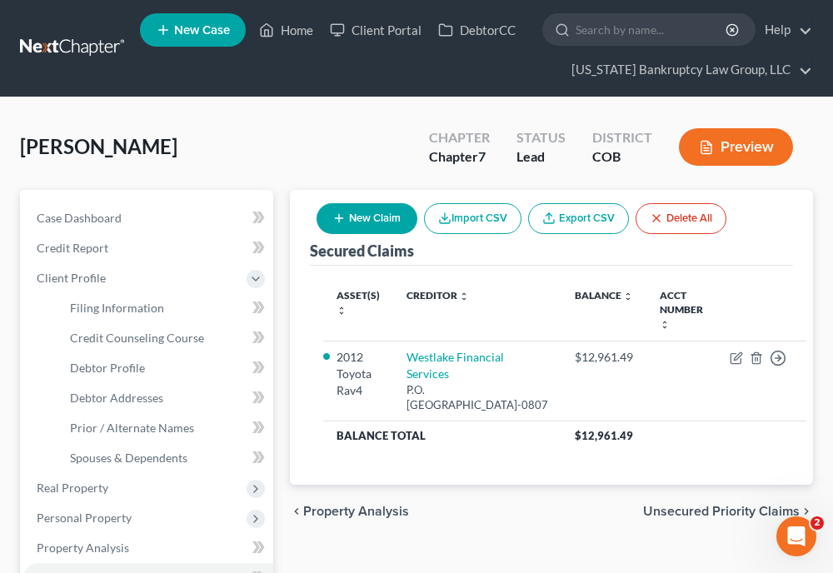
click at [782, 299] on div "Asset(s) expand_more expand_less unfold_more Creditor expand_more expand_less u…" at bounding box center [551, 375] width 483 height 219
click at [153, 455] on span "Spouses & Dependents" at bounding box center [129, 458] width 118 height 14
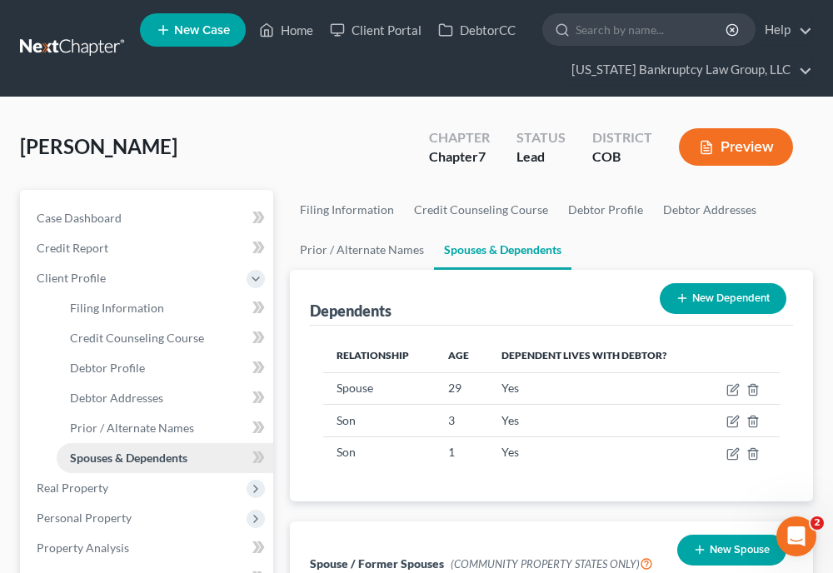
click at [153, 455] on span "Spouses & Dependents" at bounding box center [129, 458] width 118 height 14
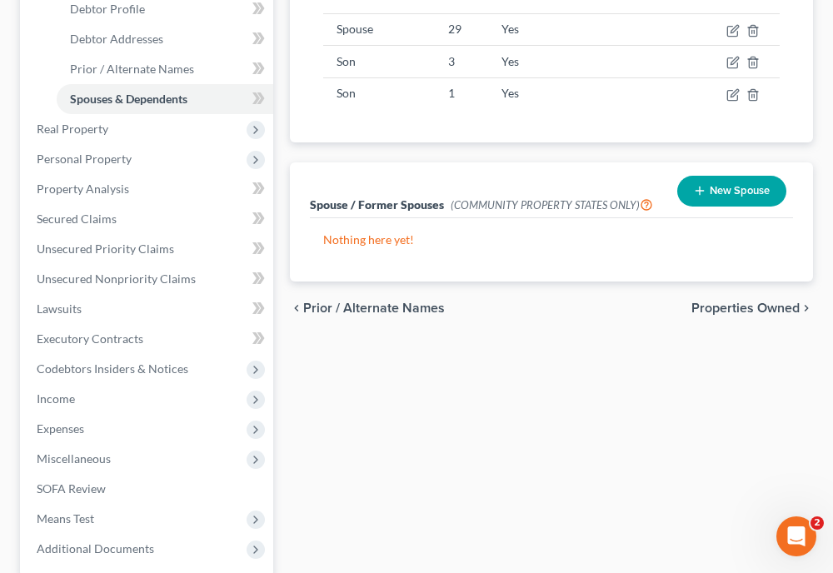
scroll to position [400, 0]
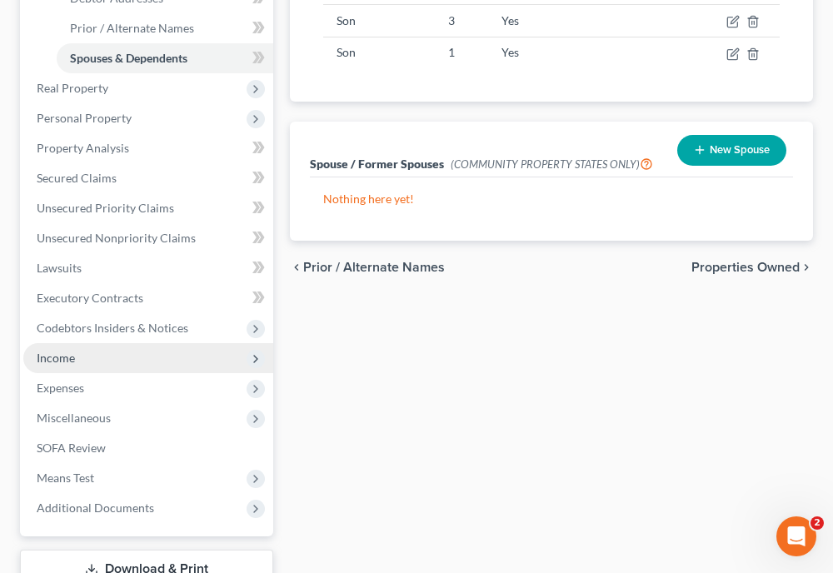
click at [58, 359] on span "Income" at bounding box center [56, 358] width 38 height 14
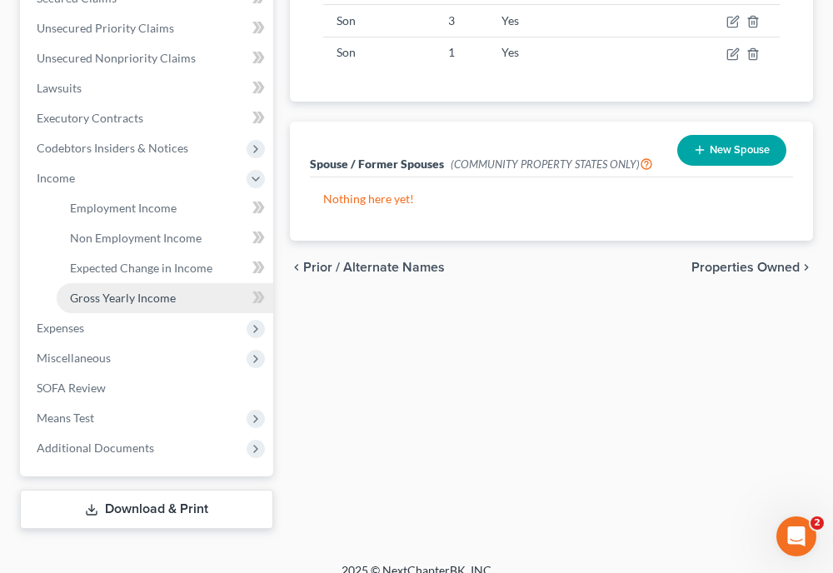
click at [128, 296] on span "Gross Yearly Income" at bounding box center [123, 298] width 106 height 14
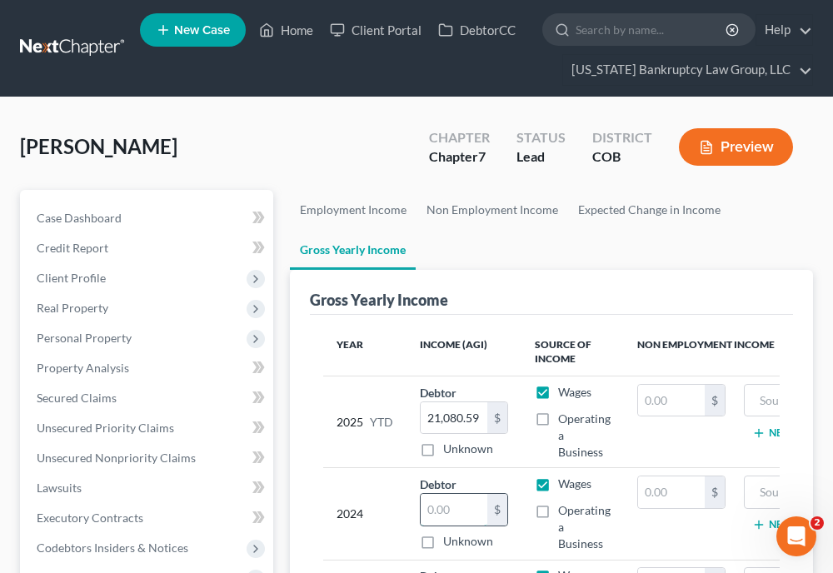
click at [438, 506] on input "text" at bounding box center [454, 510] width 67 height 32
type input "16,180"
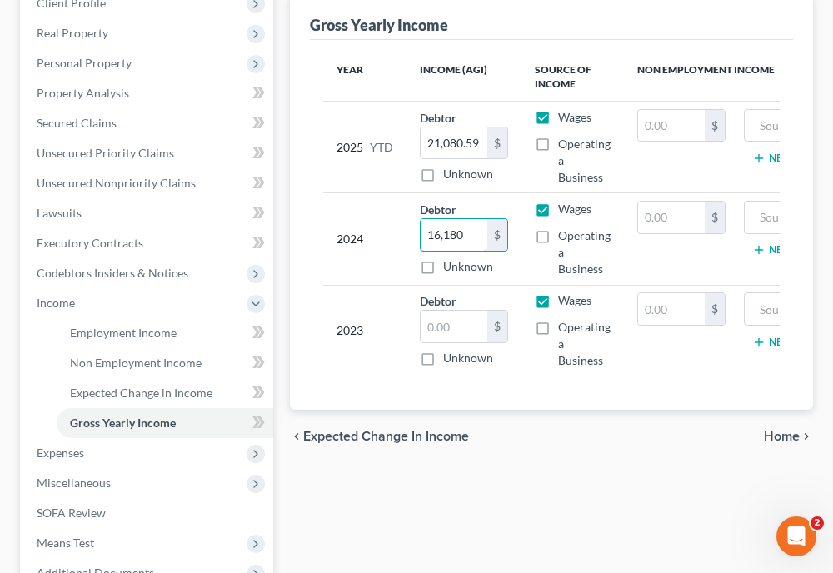
scroll to position [281, 0]
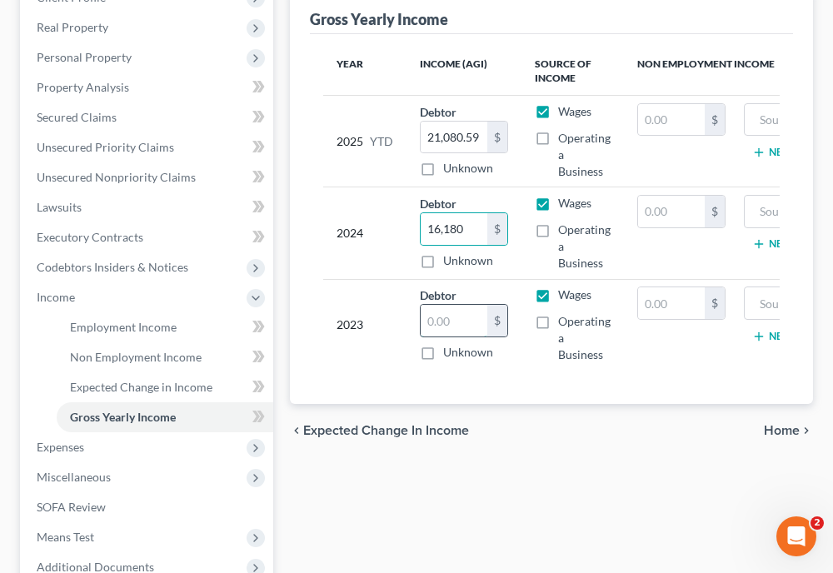
click at [443, 315] on input "text" at bounding box center [454, 321] width 67 height 32
type input "87,182"
click at [686, 294] on input "text" at bounding box center [671, 304] width 67 height 32
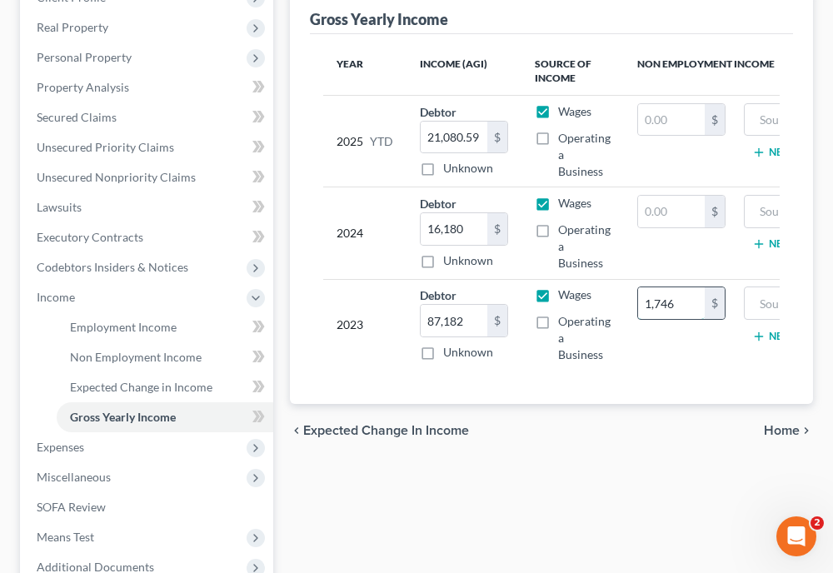
type input "1,746"
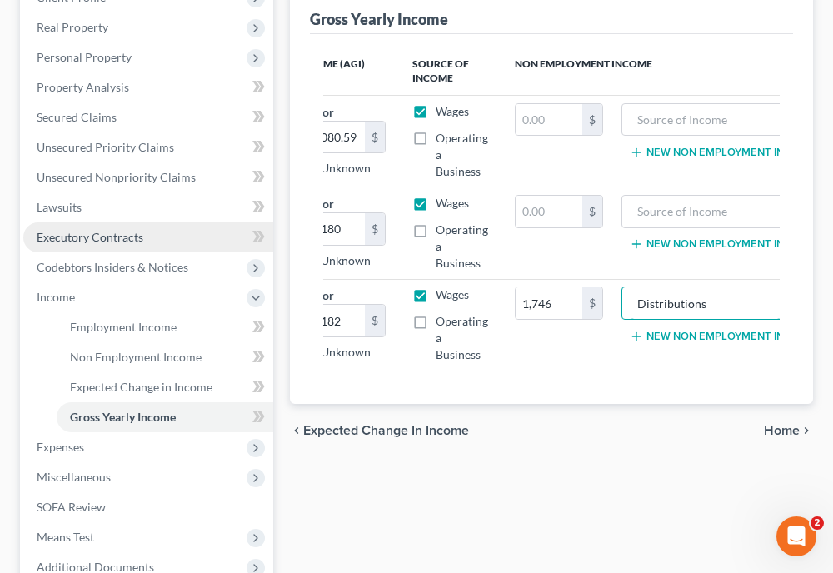
type input "Distributions"
click at [98, 236] on span "Executory Contracts" at bounding box center [90, 237] width 107 height 14
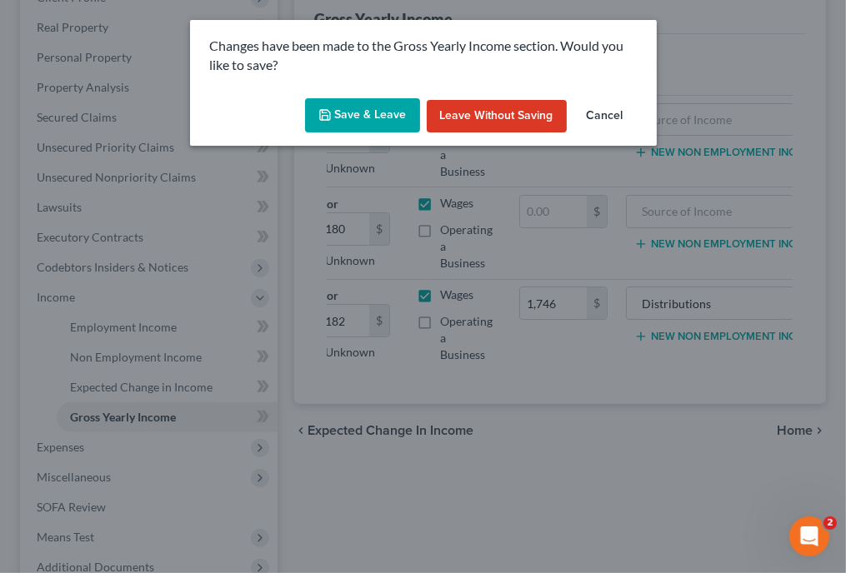
click at [349, 118] on button "Save & Leave" at bounding box center [362, 115] width 115 height 35
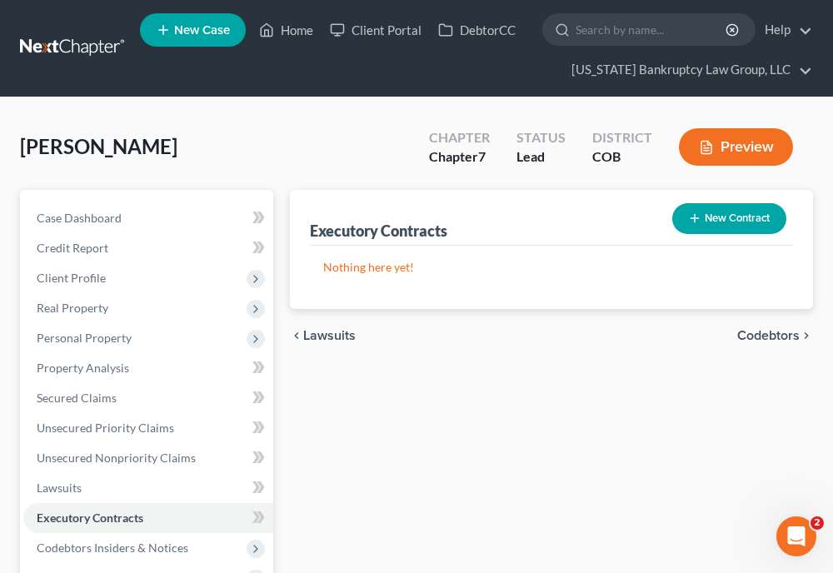
click at [556, 436] on div "Executory Contracts New Contract Nothing here yet! chevron_left Lawsuits Codebt…" at bounding box center [552, 499] width 540 height 619
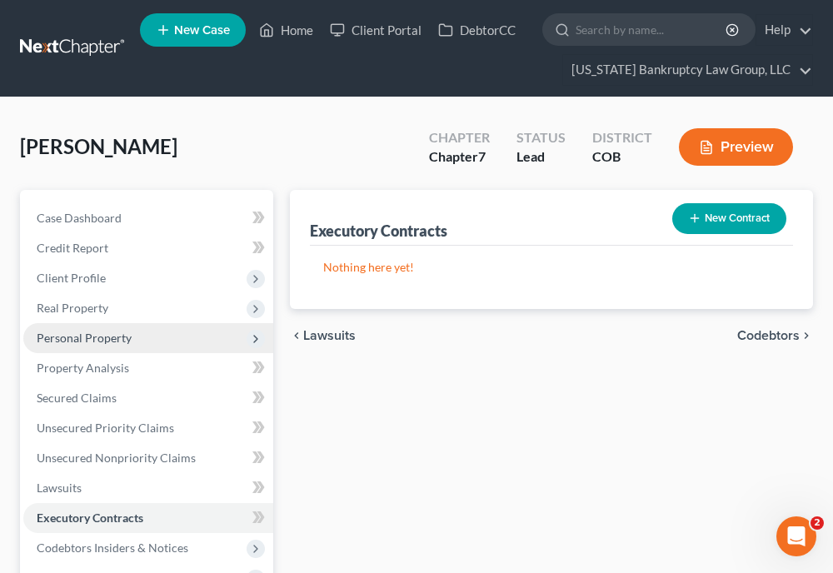
click at [107, 328] on span "Personal Property" at bounding box center [148, 338] width 250 height 30
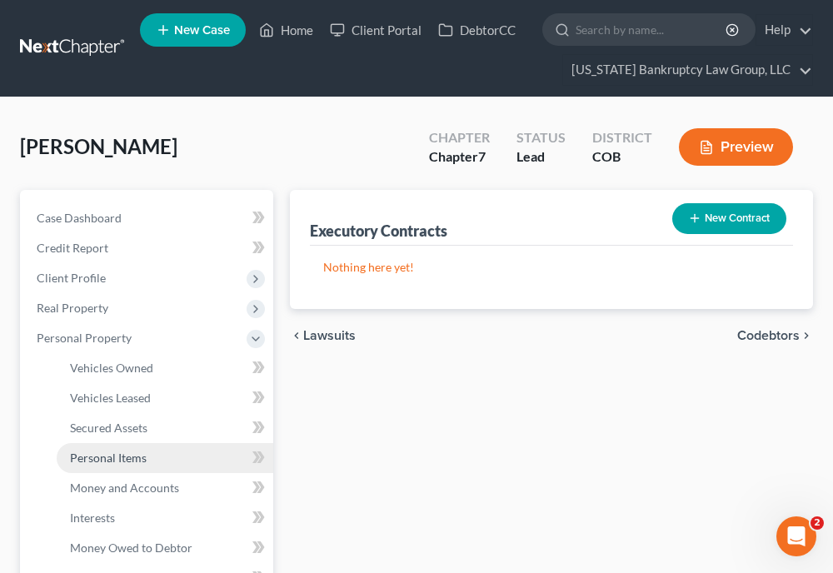
click at [133, 458] on span "Personal Items" at bounding box center [108, 458] width 77 height 14
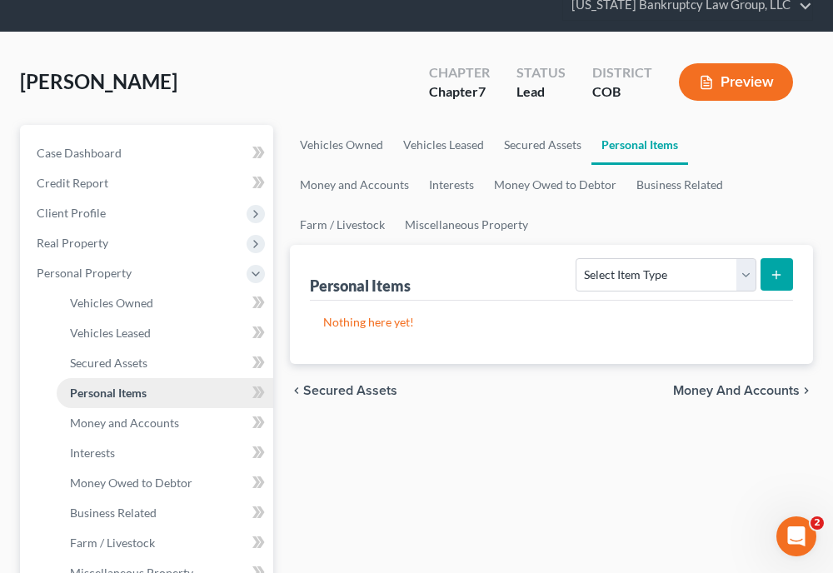
scroll to position [100, 0]
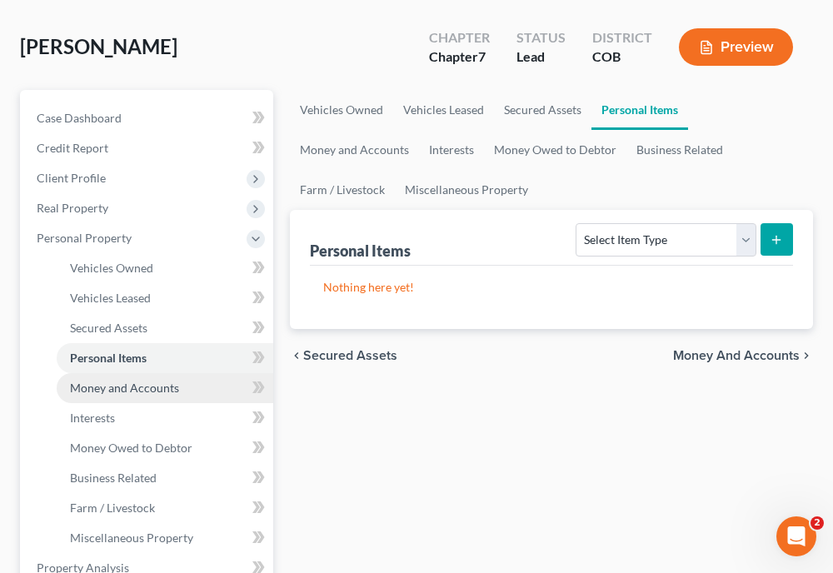
click at [127, 384] on span "Money and Accounts" at bounding box center [124, 388] width 109 height 14
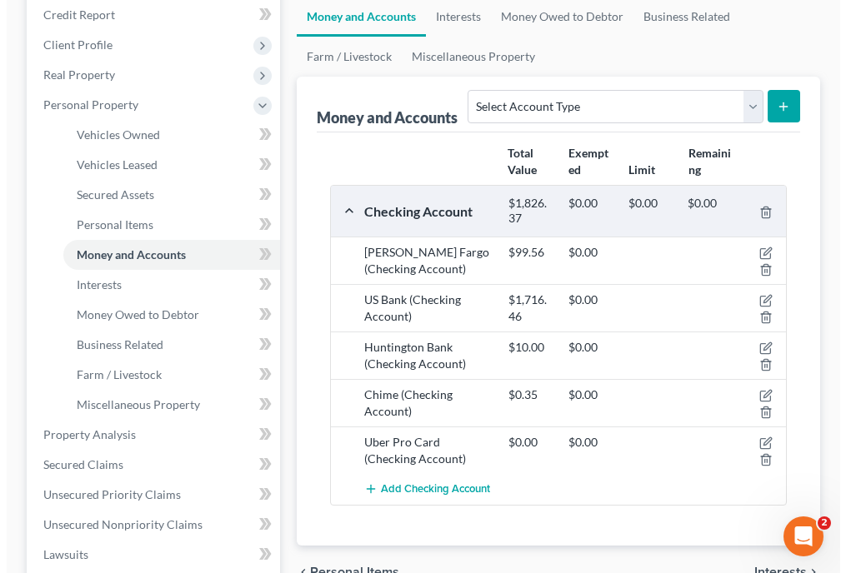
scroll to position [232, 0]
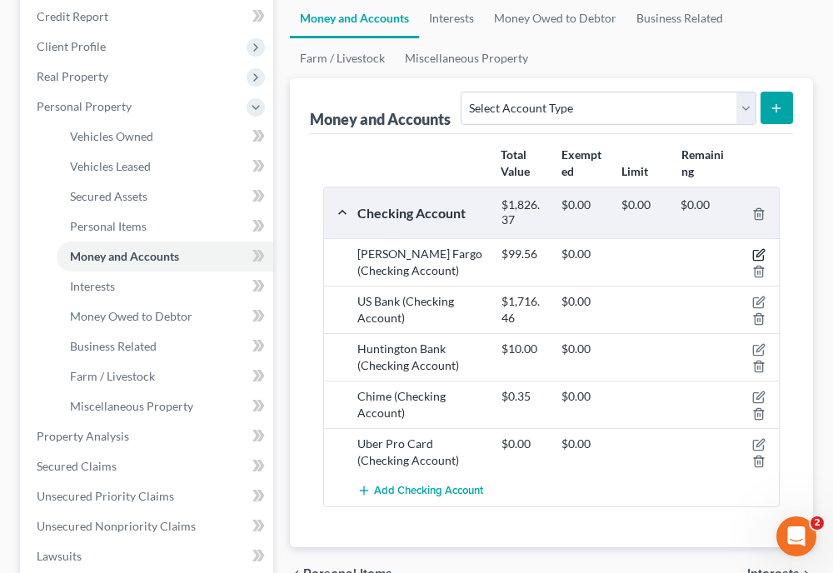
click at [757, 253] on icon "button" at bounding box center [759, 254] width 13 height 13
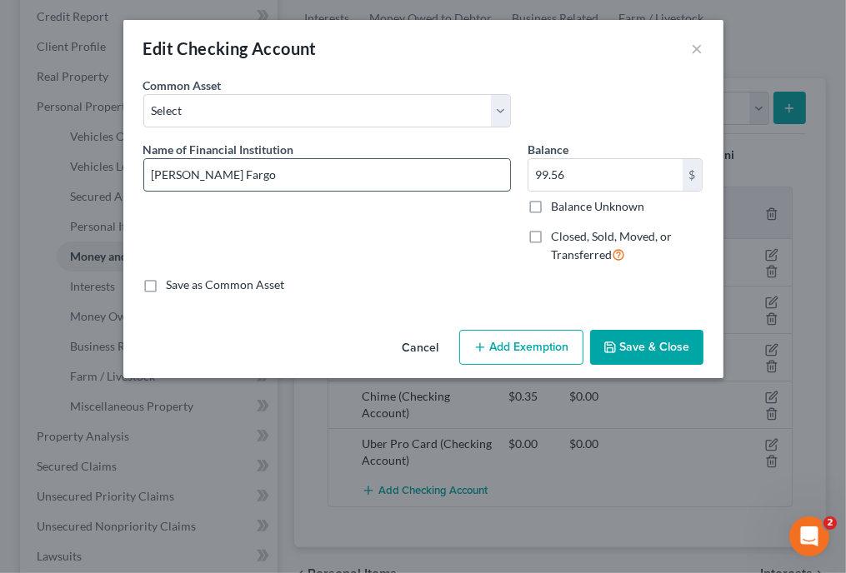
click at [367, 173] on input "[PERSON_NAME] Fargo" at bounding box center [327, 175] width 366 height 32
type input "[PERSON_NAME] Fargo #8704"
click at [551, 202] on label "Balance Unknown" at bounding box center [597, 206] width 93 height 17
click at [558, 202] on input "Balance Unknown" at bounding box center [563, 203] width 11 height 11
checkbox input "true"
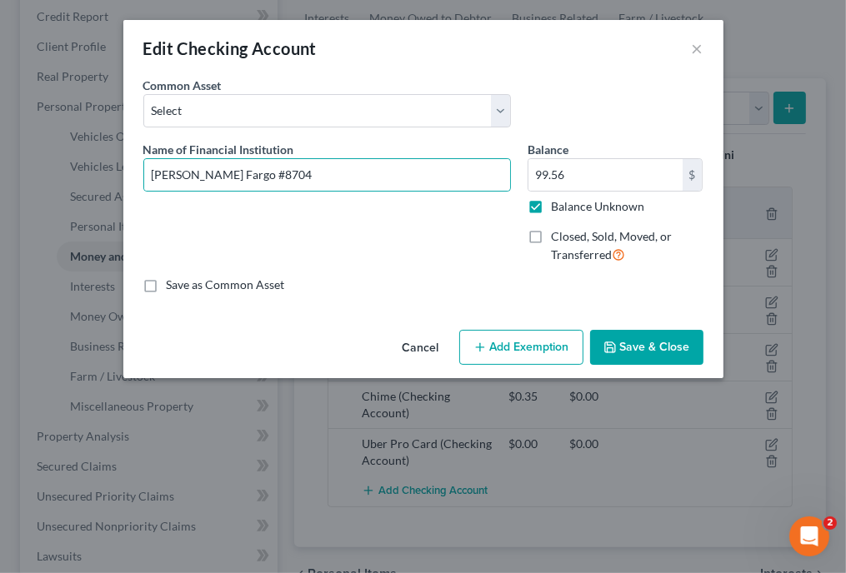
type input "0.00"
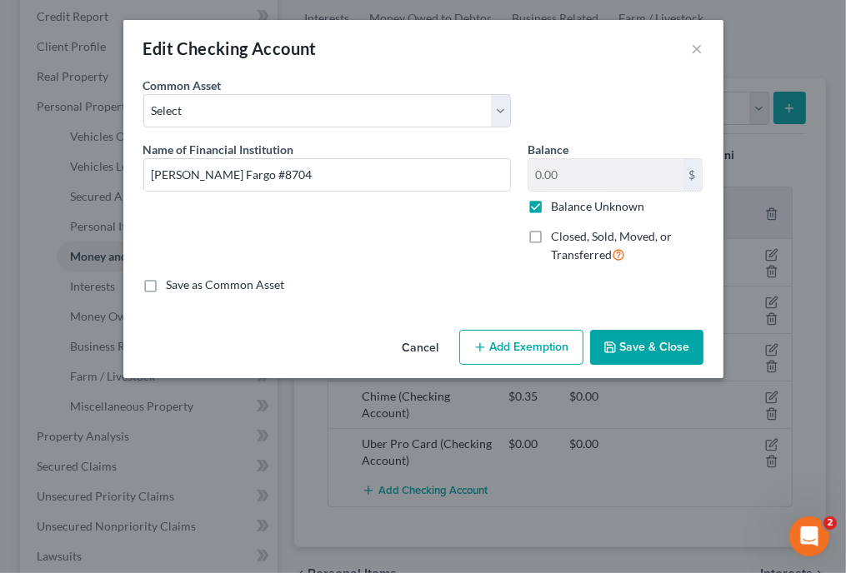
click at [540, 341] on button "Add Exemption" at bounding box center [521, 347] width 124 height 35
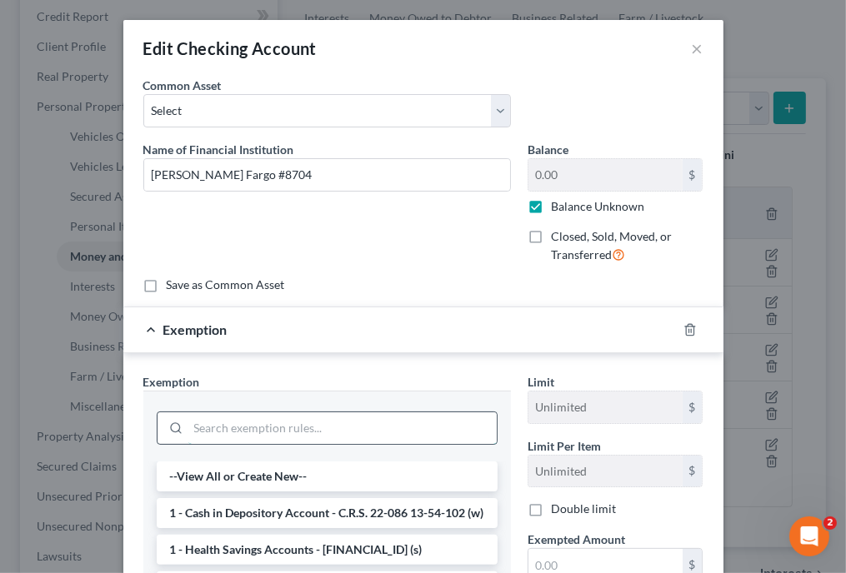
click at [352, 429] on input "search" at bounding box center [342, 429] width 308 height 32
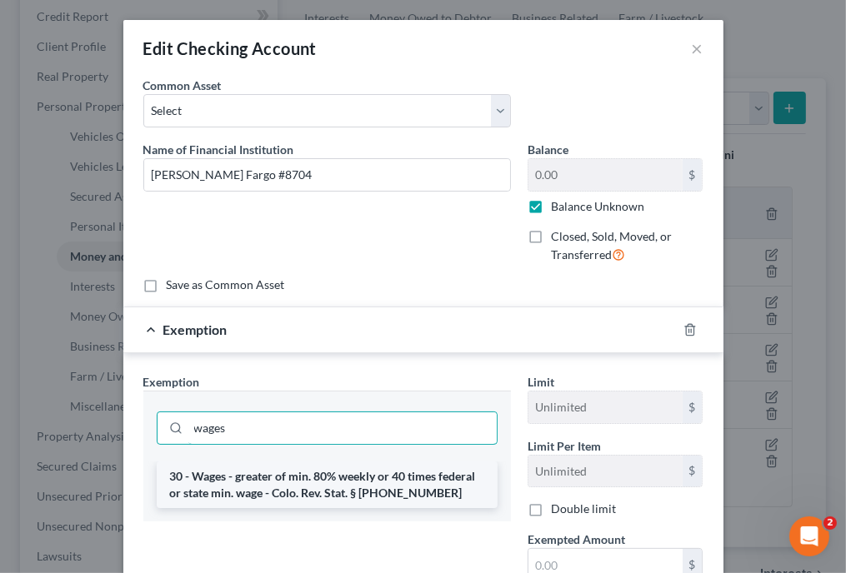
type input "wages"
click at [340, 470] on li "30 - Wages - greater of min. 80% weekly or 40 times federal or state min. wage …" at bounding box center [327, 485] width 341 height 47
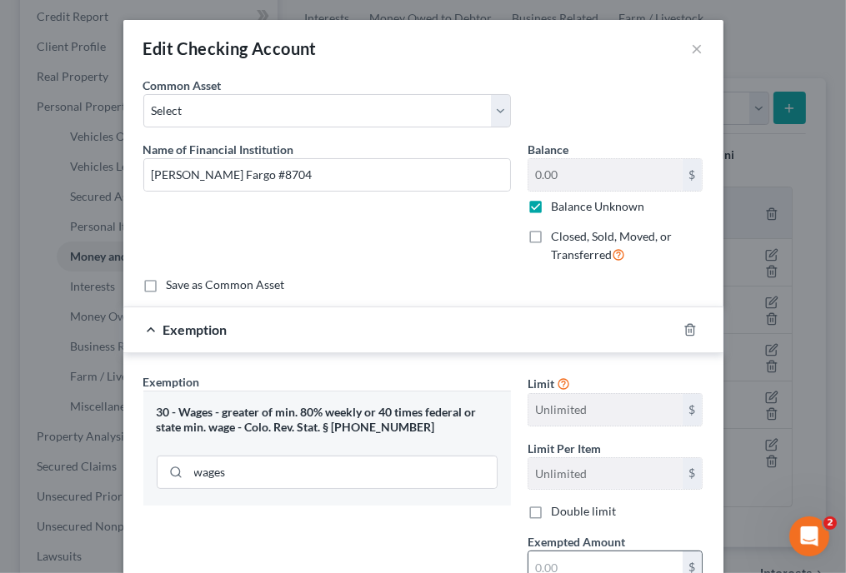
click at [553, 556] on input "text" at bounding box center [605, 568] width 154 height 32
type input "80"
click at [458, 572] on div "Exemption Set must be selected for CA. Exemption * 30 - Wages - greater of min.…" at bounding box center [327, 517] width 384 height 288
click at [460, 539] on div "Exemption Set must be selected for CA. Exemption * 30 - Wages - greater of min.…" at bounding box center [327, 517] width 384 height 288
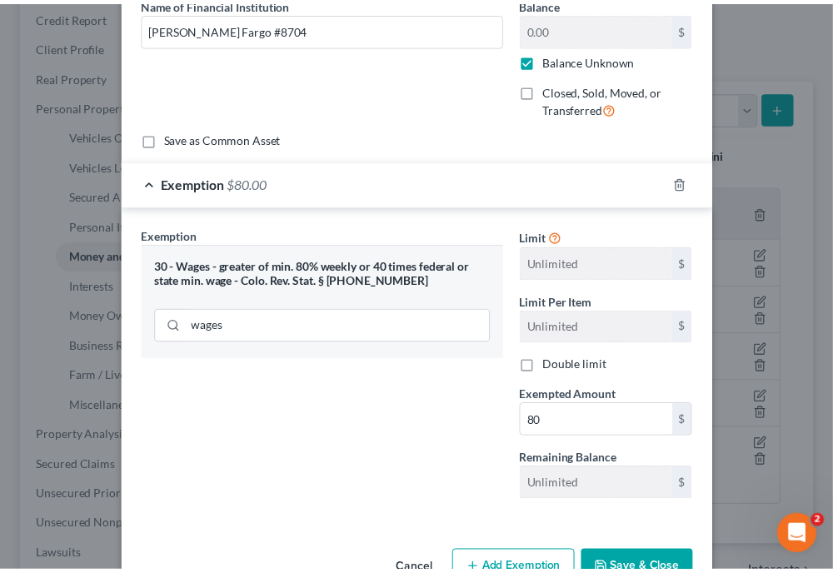
scroll to position [191, 0]
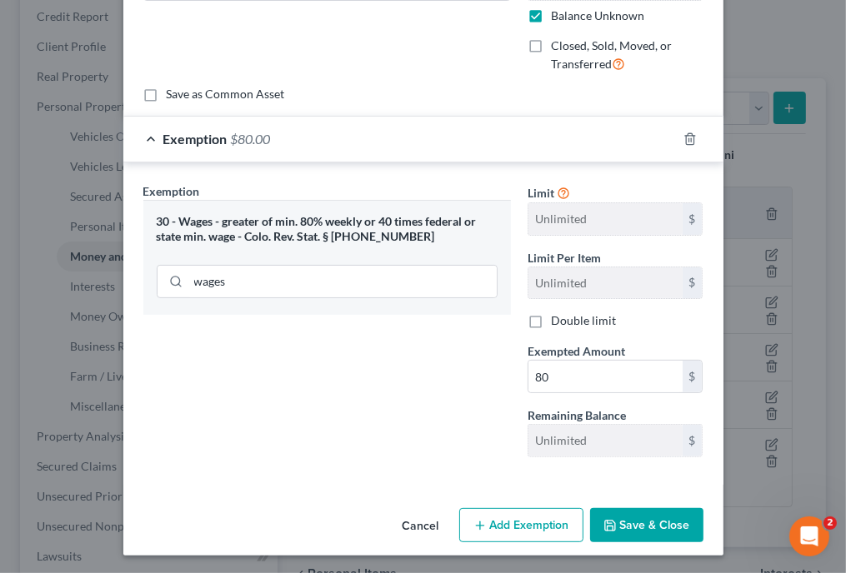
click at [687, 520] on button "Save & Close" at bounding box center [646, 525] width 113 height 35
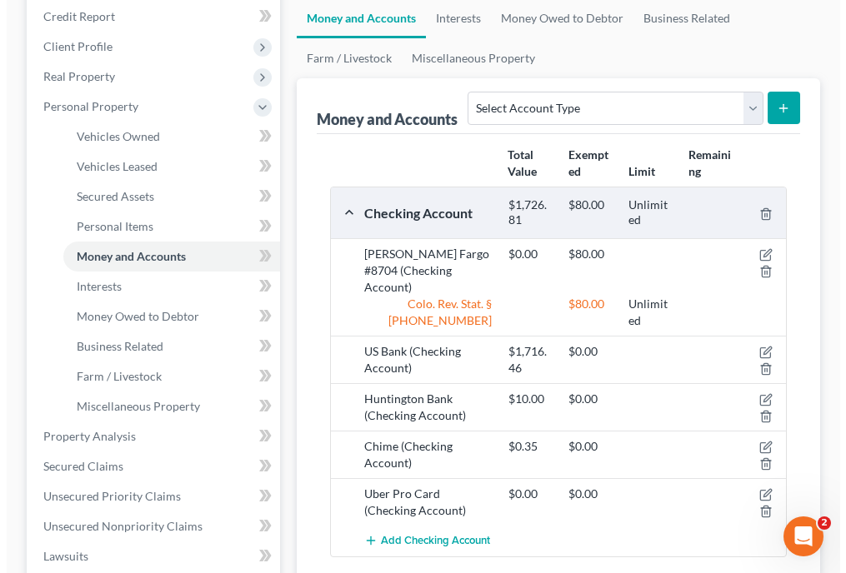
scroll to position [231, 0]
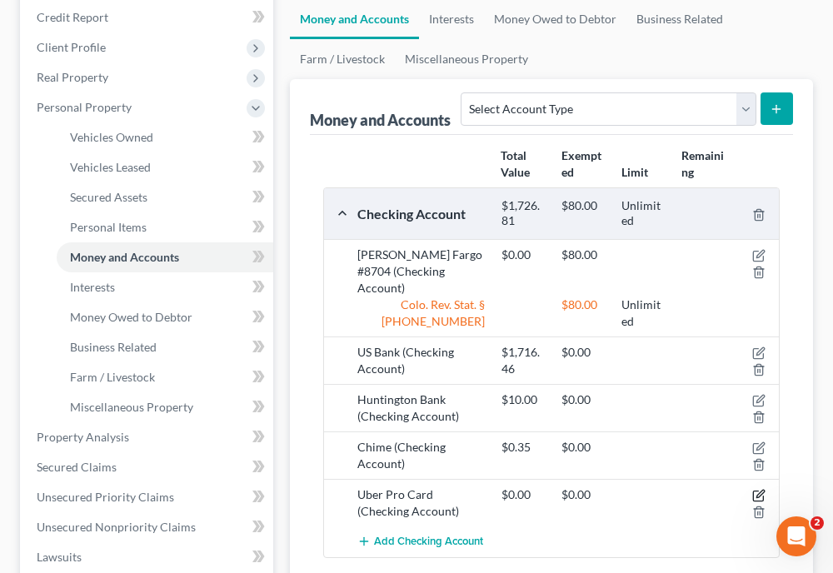
click at [757, 491] on icon "button" at bounding box center [761, 495] width 8 height 8
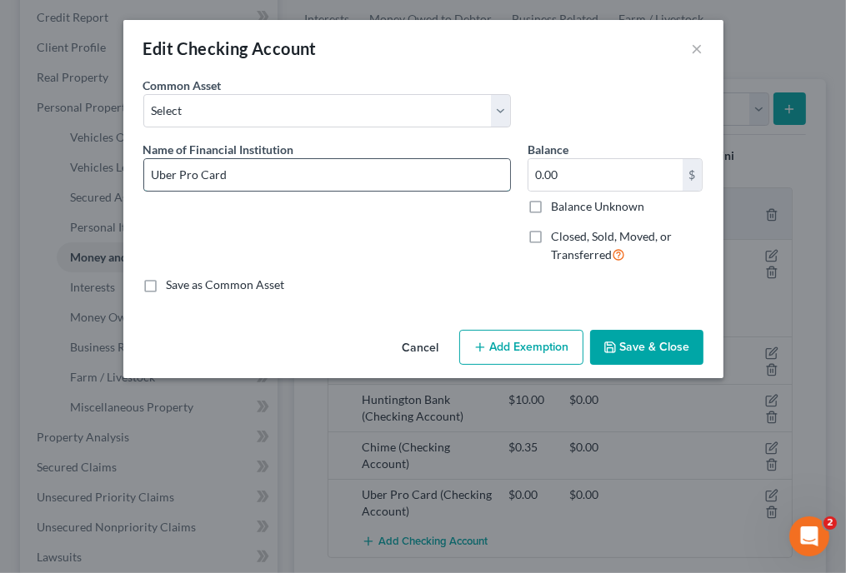
click at [334, 170] on input "Uber Pro Card" at bounding box center [327, 175] width 366 height 32
type input "Uber Pro Card #1448"
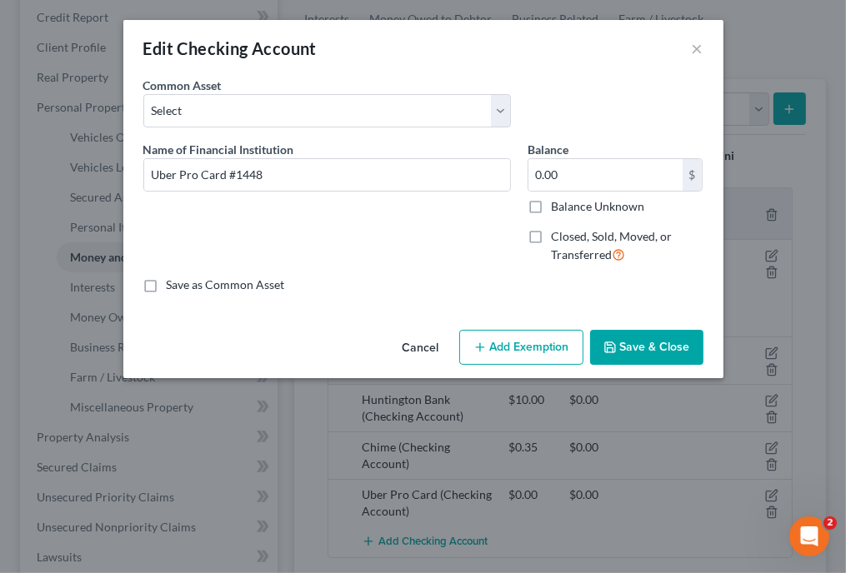
click at [551, 208] on label "Balance Unknown" at bounding box center [597, 206] width 93 height 17
click at [558, 208] on input "Balance Unknown" at bounding box center [563, 203] width 11 height 11
checkbox input "true"
click at [525, 355] on button "Add Exemption" at bounding box center [521, 347] width 124 height 35
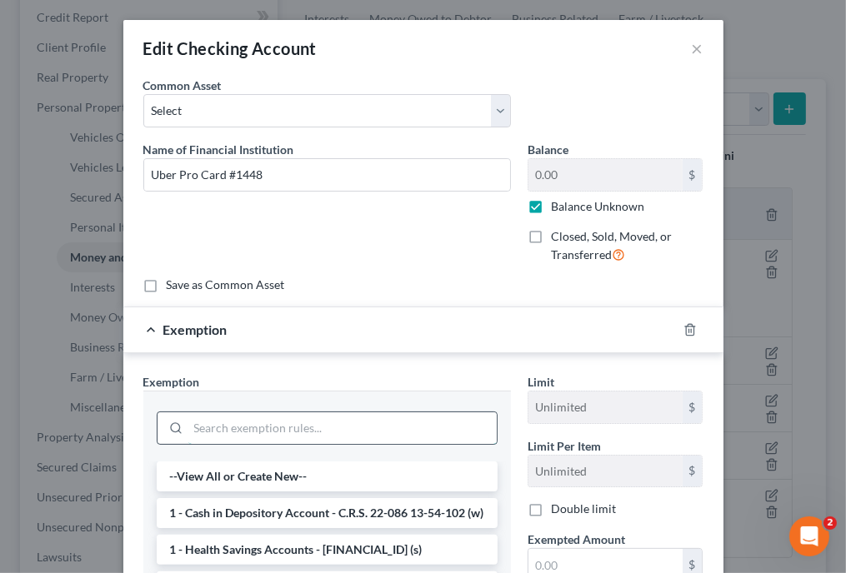
click at [397, 426] on input "search" at bounding box center [342, 429] width 308 height 32
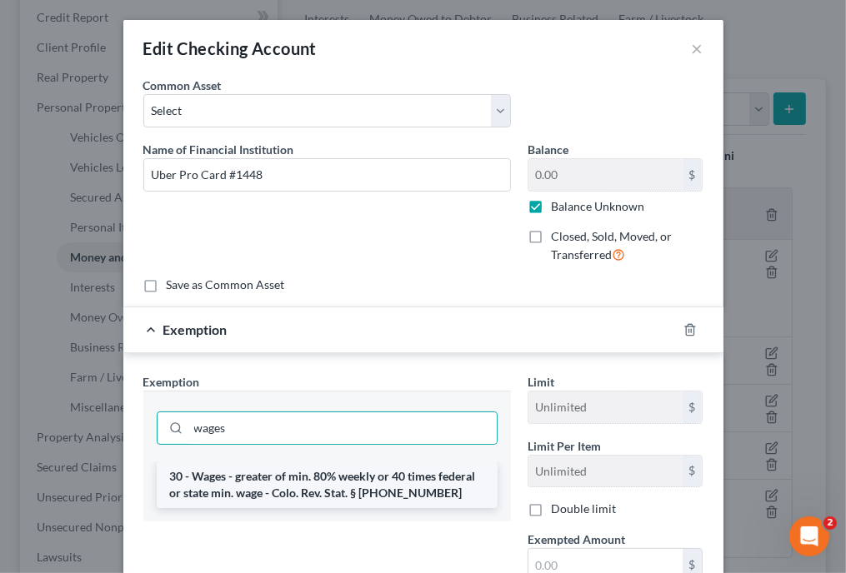
click at [383, 462] on li "30 - Wages - greater of min. 80% weekly or 40 times federal or state min. wage …" at bounding box center [327, 485] width 341 height 47
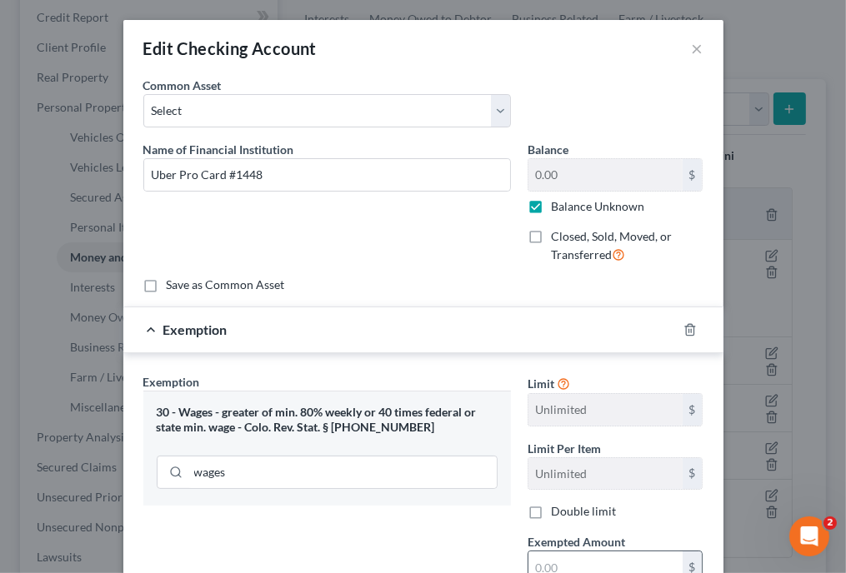
click at [567, 556] on input "text" at bounding box center [605, 568] width 154 height 32
click at [491, 528] on div "Exemption Set must be selected for CA. Exemption * 30 - Wages - greater of min.…" at bounding box center [327, 517] width 384 height 288
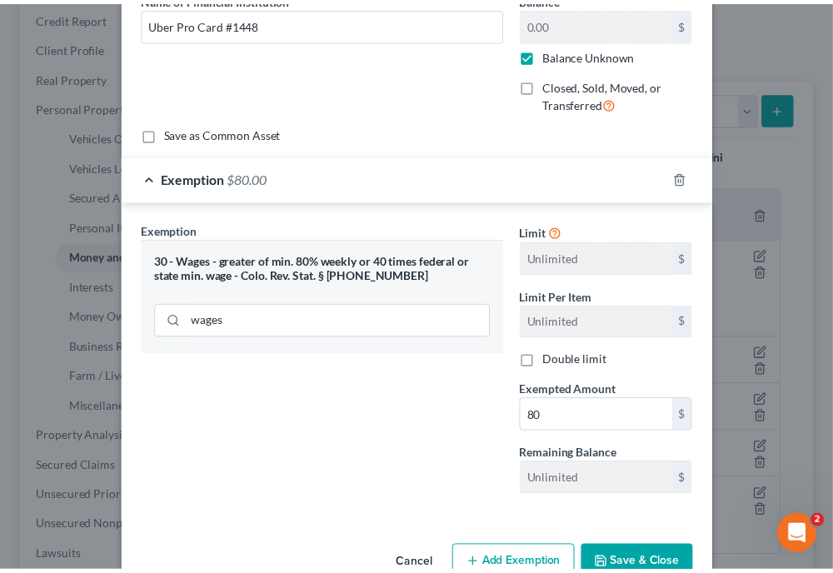
scroll to position [191, 0]
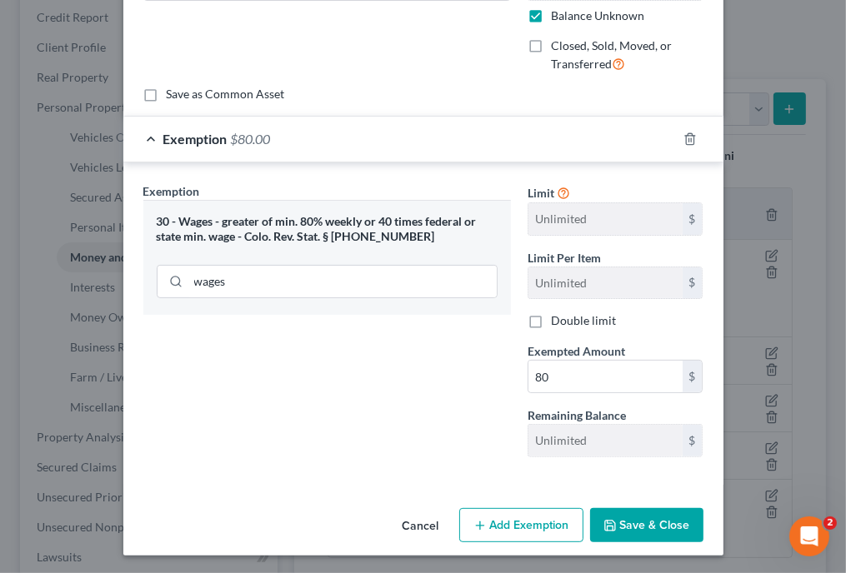
click at [647, 523] on button "Save & Close" at bounding box center [646, 525] width 113 height 35
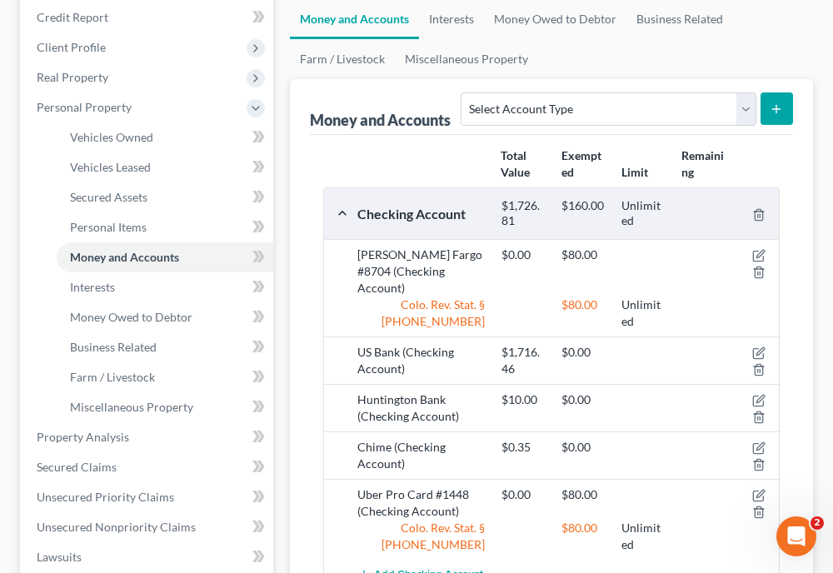
click at [643, 53] on ul "Vehicles Owned Vehicles Leased Secured Assets Personal Items Money and Accounts…" at bounding box center [551, 19] width 523 height 120
click at [698, 54] on ul "Vehicles Owned Vehicles Leased Secured Assets Personal Items Money and Accounts…" at bounding box center [551, 19] width 523 height 120
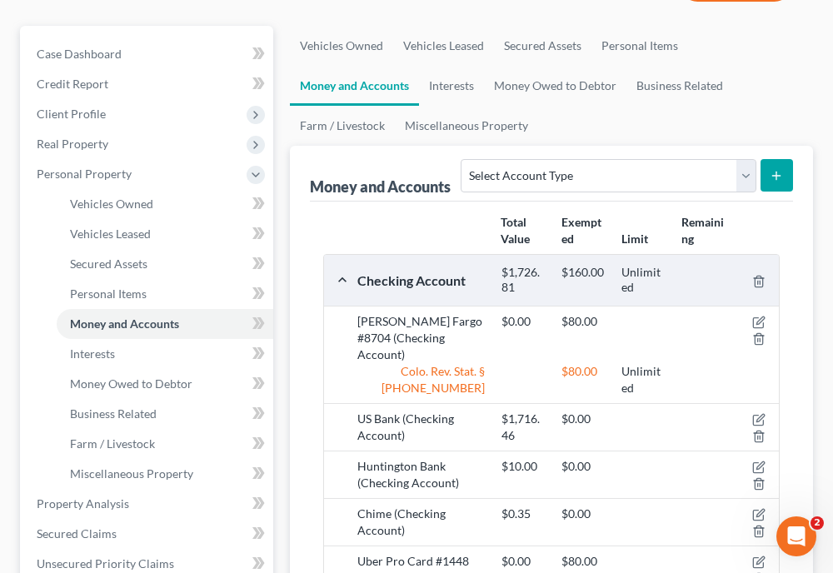
scroll to position [131, 0]
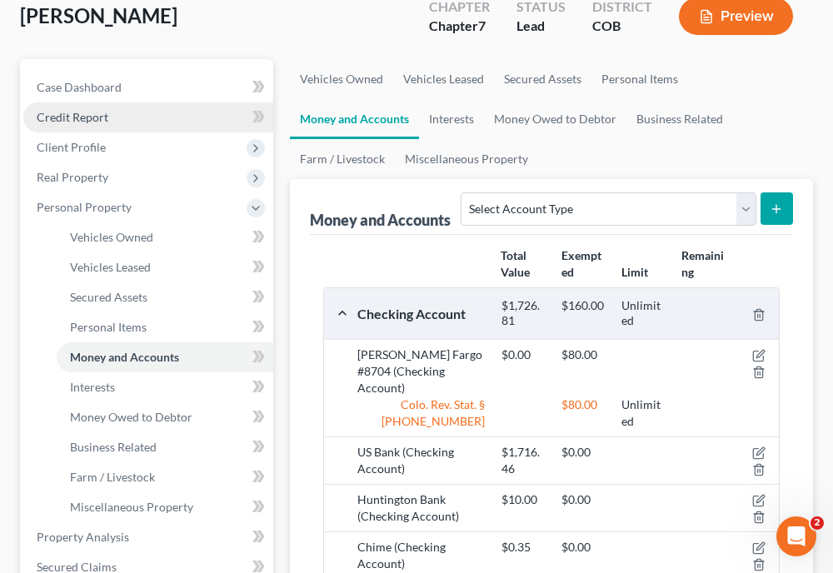
click at [82, 123] on span "Credit Report" at bounding box center [73, 117] width 72 height 14
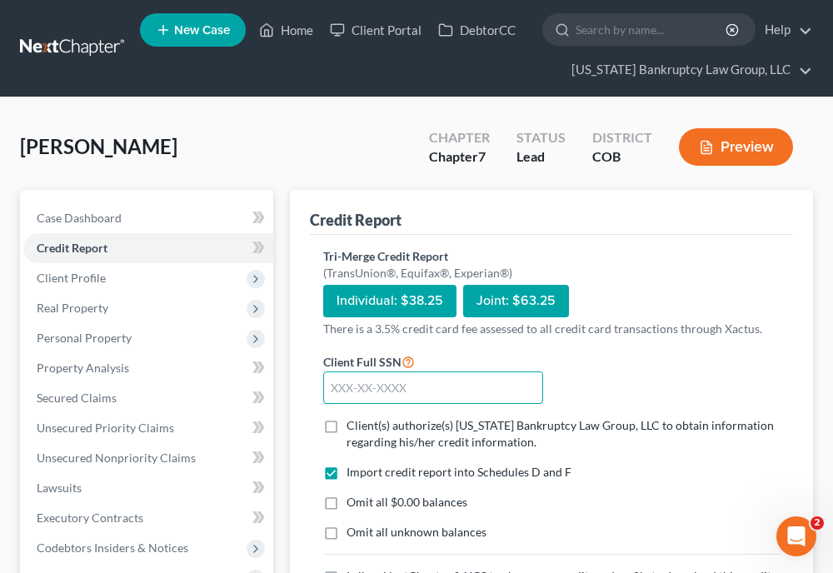
click at [394, 393] on input "text" at bounding box center [433, 388] width 220 height 33
click at [347, 427] on label "Client(s) authorize(s) [US_STATE] Bankruptcy Law Group, LLC to obtain informati…" at bounding box center [563, 434] width 433 height 33
click at [353, 427] on input "Client(s) authorize(s) [US_STATE] Bankruptcy Law Group, LLC to obtain informati…" at bounding box center [358, 423] width 11 height 11
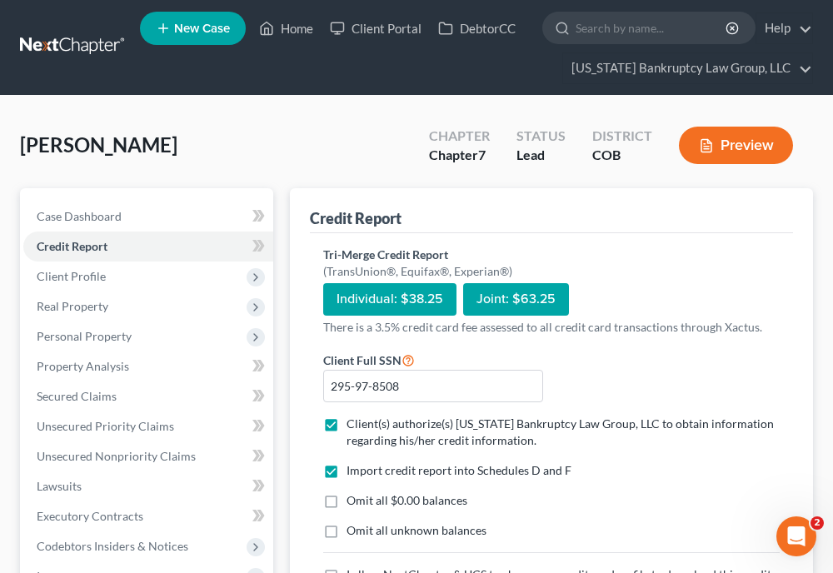
click at [347, 497] on label "Omit all $0.00 balances" at bounding box center [407, 501] width 121 height 17
click at [353, 497] on input "Omit all $0.00 balances" at bounding box center [358, 498] width 11 height 11
click at [347, 523] on label "Omit all unknown balances" at bounding box center [417, 531] width 140 height 17
click at [353, 523] on input "Omit all unknown balances" at bounding box center [358, 528] width 11 height 11
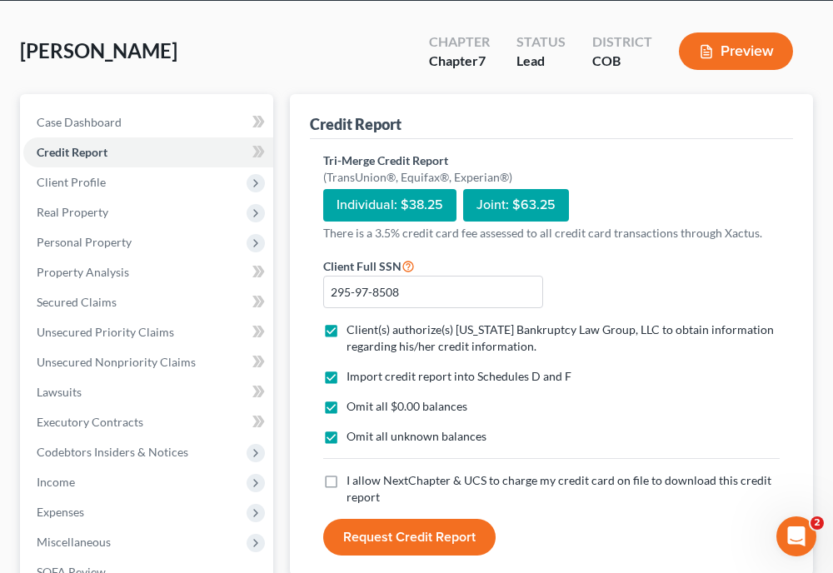
scroll to position [135, 0]
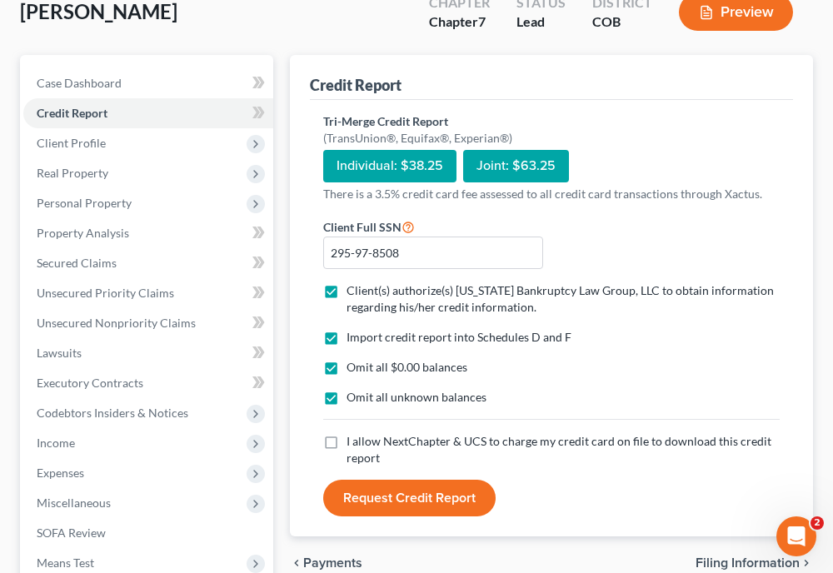
click at [347, 443] on label "I allow NextChapter & UCS to charge my credit card on file to download this cre…" at bounding box center [563, 449] width 433 height 33
click at [353, 443] on input "I allow NextChapter & UCS to charge my credit card on file to download this cre…" at bounding box center [358, 438] width 11 height 11
click at [368, 488] on button "Request Credit Report" at bounding box center [409, 498] width 173 height 37
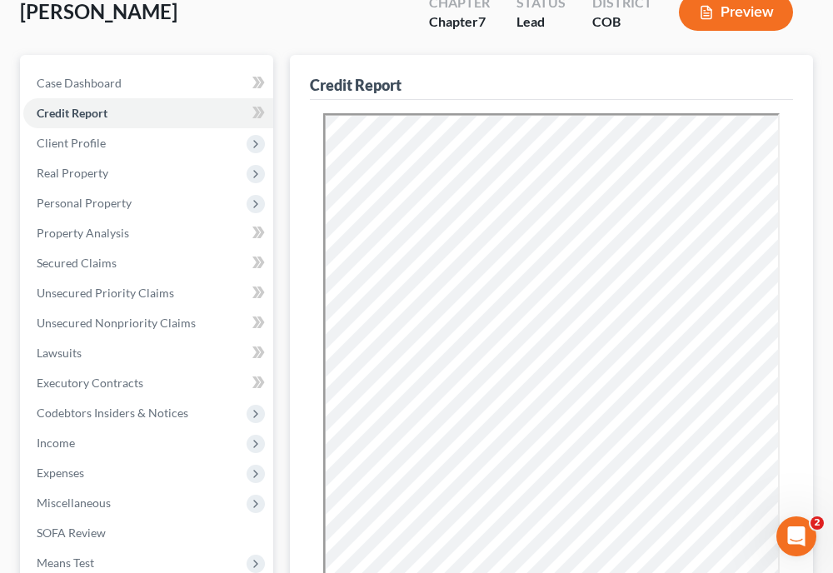
scroll to position [0, 0]
click at [104, 266] on span "Secured Claims" at bounding box center [77, 263] width 80 height 14
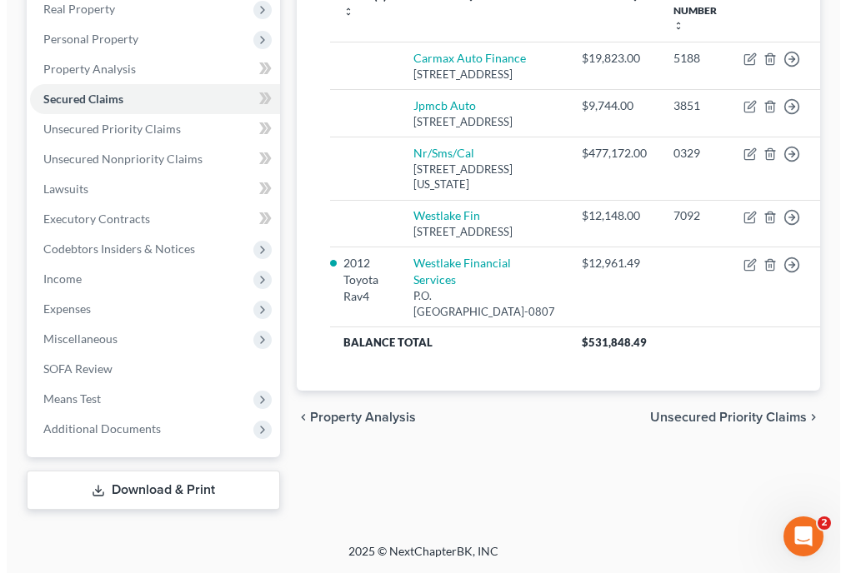
scroll to position [333, 0]
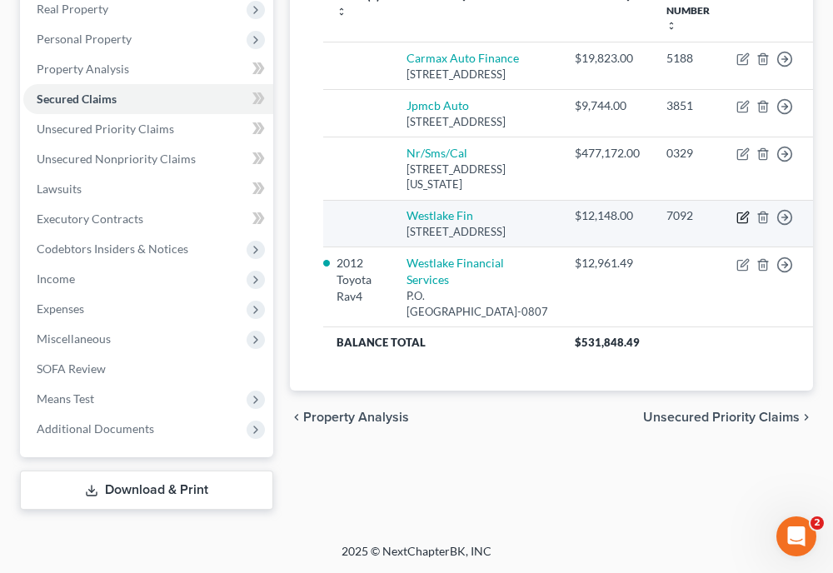
click at [737, 224] on icon "button" at bounding box center [743, 217] width 13 height 13
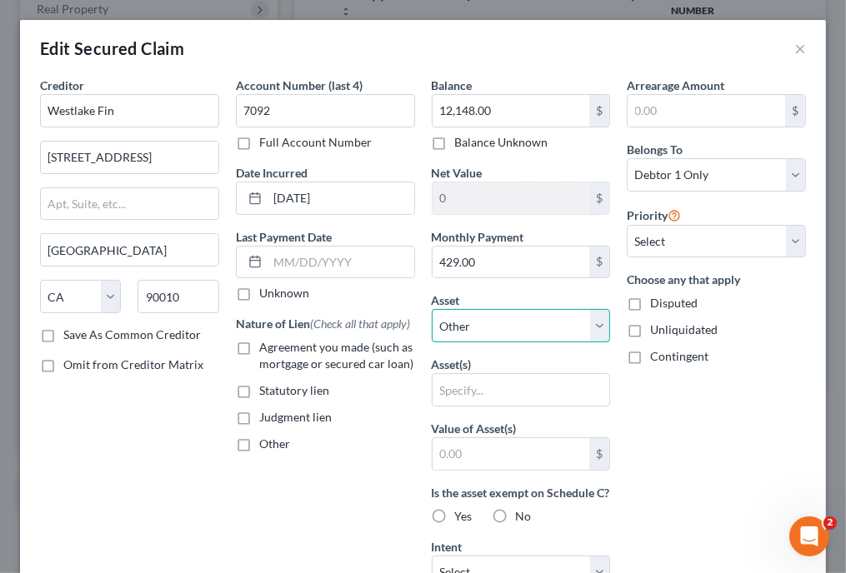
click at [537, 336] on select "Select Other Multiple Assets [STREET_ADDRESS] - $557050.0 2012 Toyota Rav4 - $3…" at bounding box center [521, 325] width 179 height 33
click at [432, 309] on select "Select Other Multiple Assets [STREET_ADDRESS] - $557050.0 2012 Toyota Rav4 - $3…" at bounding box center [521, 325] width 179 height 33
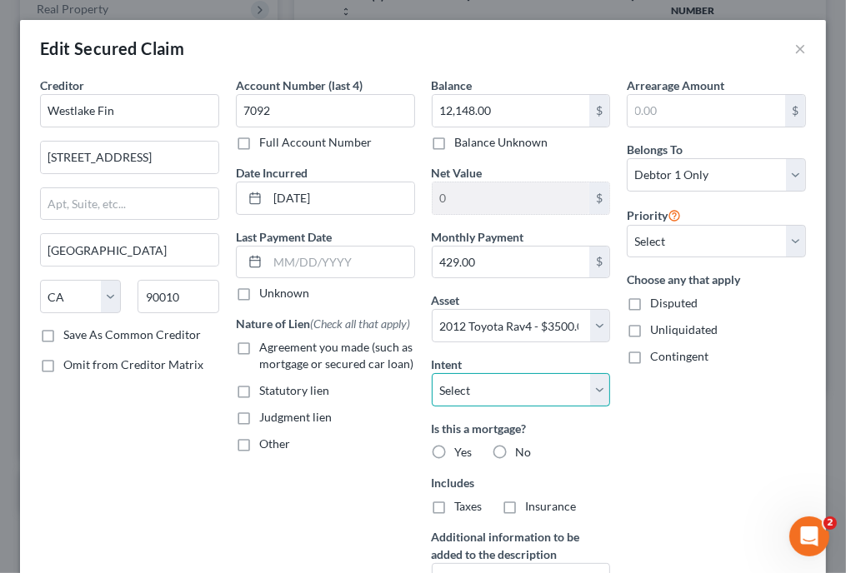
click at [498, 382] on select "Select Surrender Redeem Reaffirm Avoid Other" at bounding box center [521, 389] width 179 height 33
click at [432, 373] on select "Select Surrender Redeem Reaffirm Avoid Other" at bounding box center [521, 389] width 179 height 33
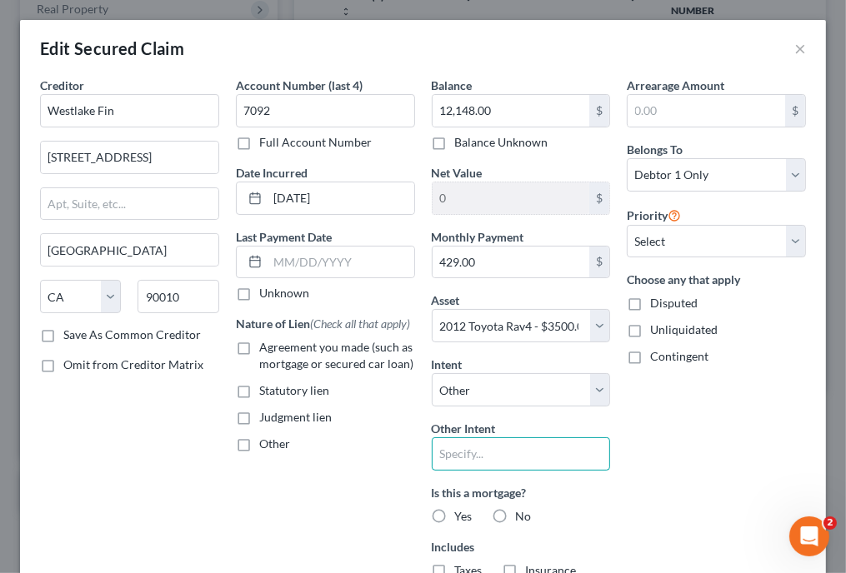
click at [495, 454] on input "text" at bounding box center [521, 454] width 179 height 33
click at [259, 358] on label "Agreement you made (such as mortgage or secured car loan)" at bounding box center [337, 355] width 156 height 33
click at [266, 350] on input "Agreement you made (such as mortgage or secured car loan)" at bounding box center [271, 344] width 11 height 11
click at [682, 455] on div "Arrearage Amount $ Belongs To * Select Debtor 1 Only Debtor 2 Only Debtor 1 And…" at bounding box center [716, 390] width 196 height 626
click at [516, 513] on label "No" at bounding box center [524, 516] width 16 height 17
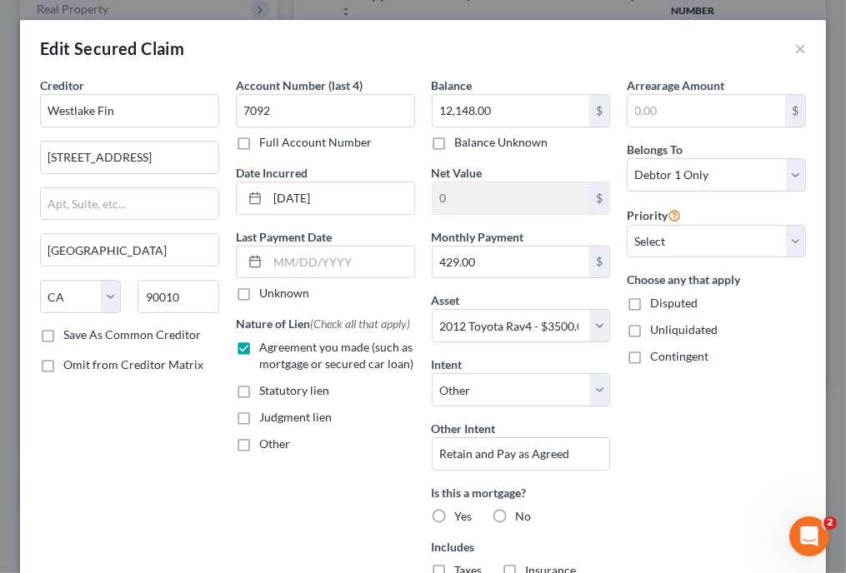
click at [523, 513] on input "No" at bounding box center [528, 513] width 11 height 11
click at [516, 566] on label "No" at bounding box center [524, 571] width 16 height 17
click at [523, 566] on input "No" at bounding box center [528, 568] width 11 height 11
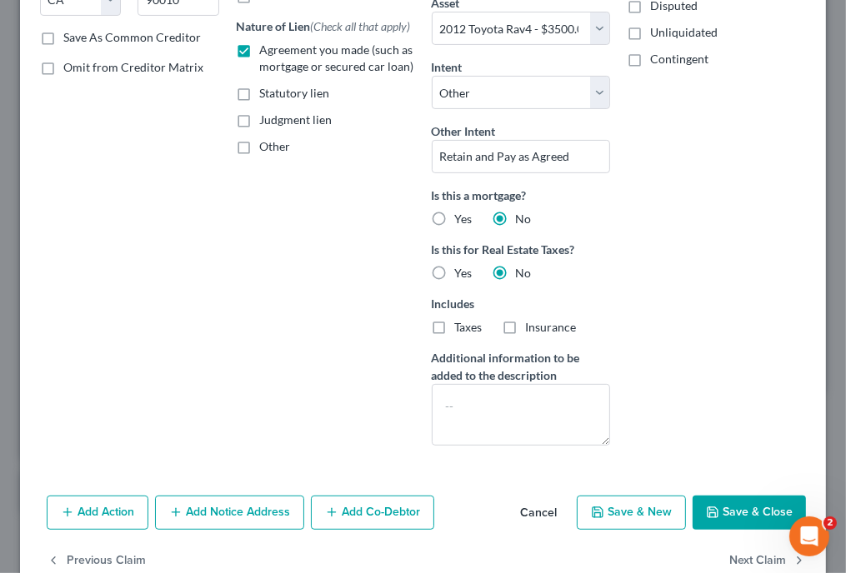
scroll to position [323, 0]
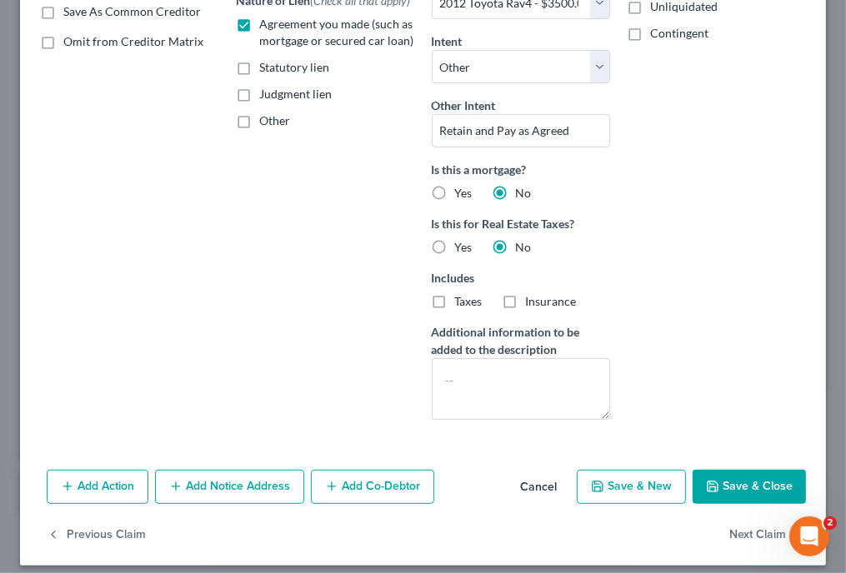
click at [737, 478] on button "Save & Close" at bounding box center [749, 487] width 113 height 35
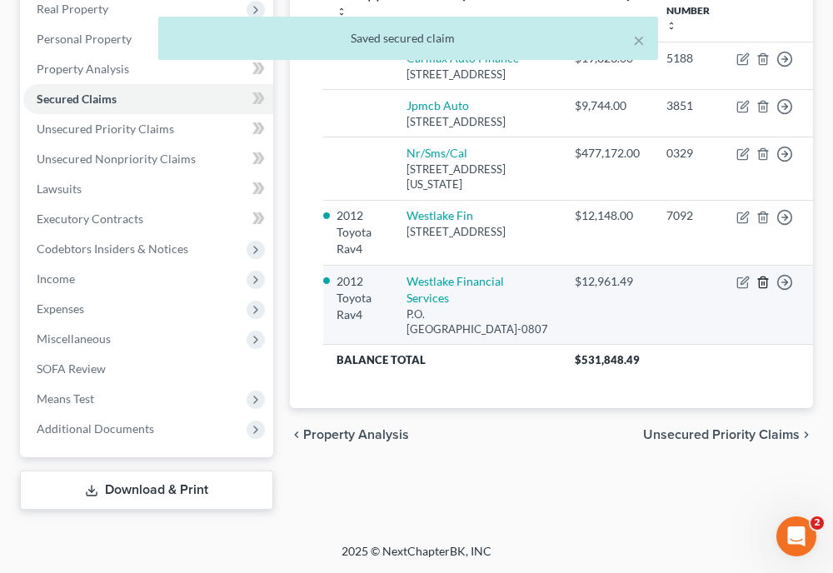
click at [759, 288] on icon "button" at bounding box center [763, 282] width 8 height 11
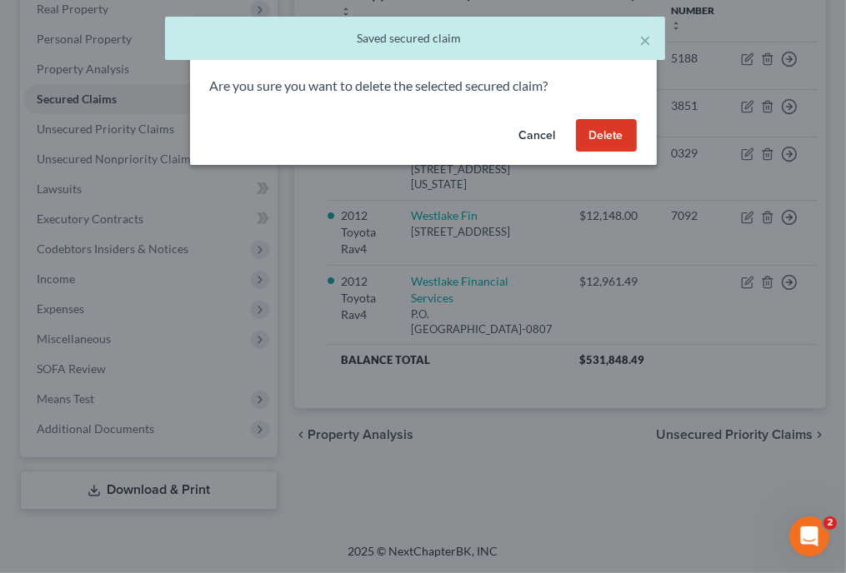
click at [618, 139] on button "Delete" at bounding box center [606, 135] width 61 height 33
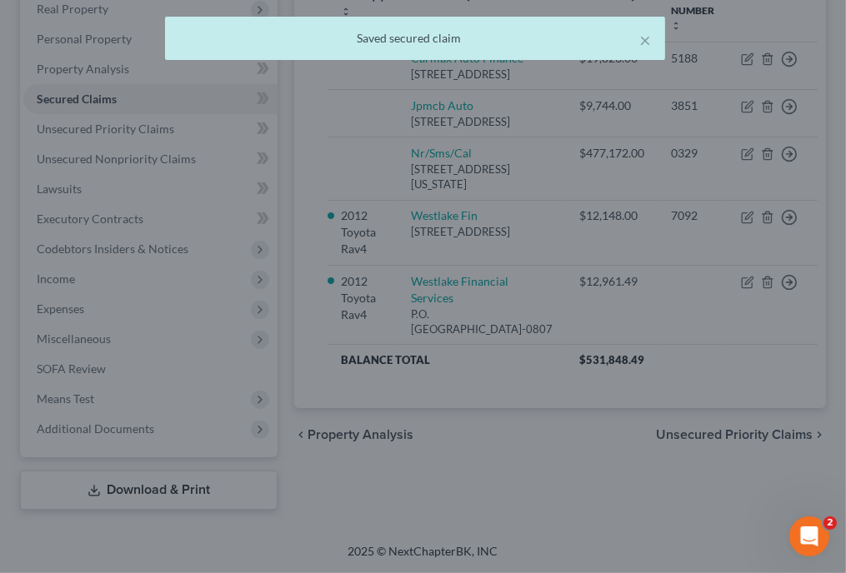
scroll to position [297, 0]
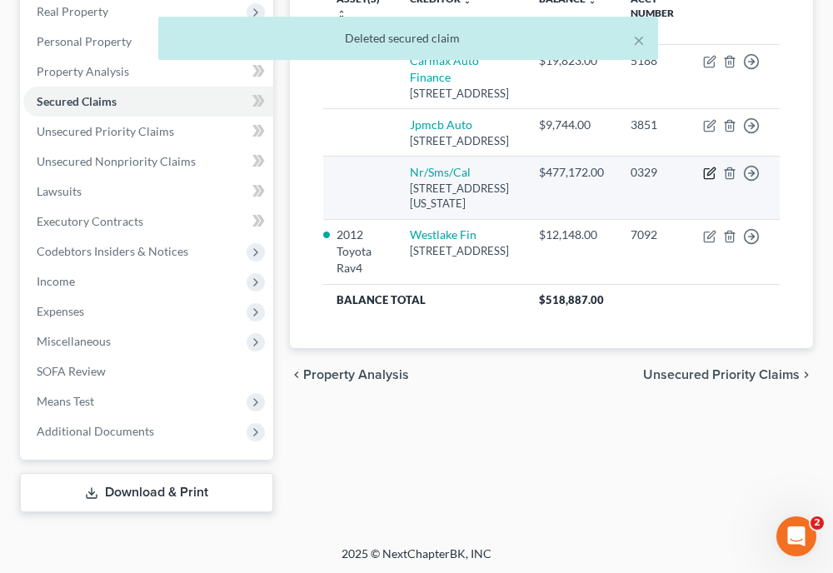
click at [708, 180] on icon "button" at bounding box center [709, 173] width 13 height 13
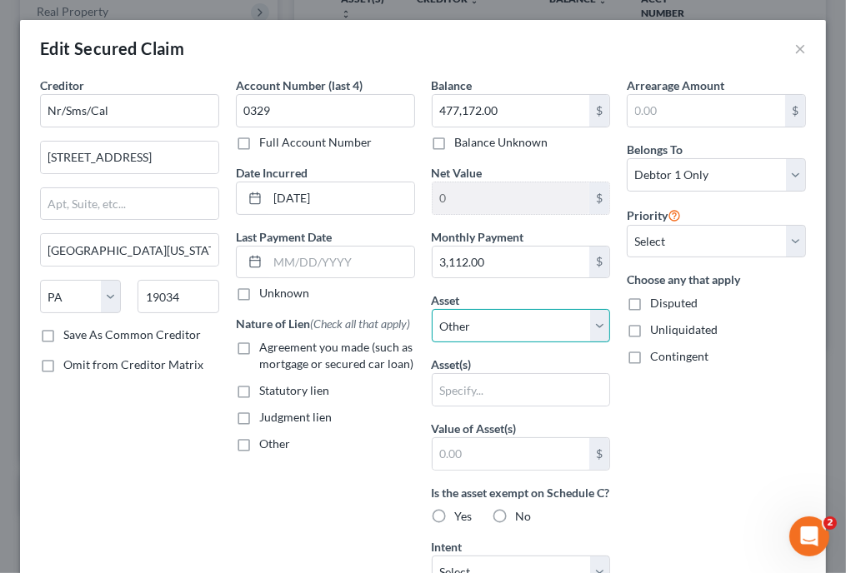
click at [499, 323] on select "Select Other Multiple Assets [STREET_ADDRESS] - $557050.0 2012 Toyota Rav4 - $3…" at bounding box center [521, 325] width 179 height 33
click at [432, 309] on select "Select Other Multiple Assets [STREET_ADDRESS] - $557050.0 2012 Toyota Rav4 - $3…" at bounding box center [521, 325] width 179 height 33
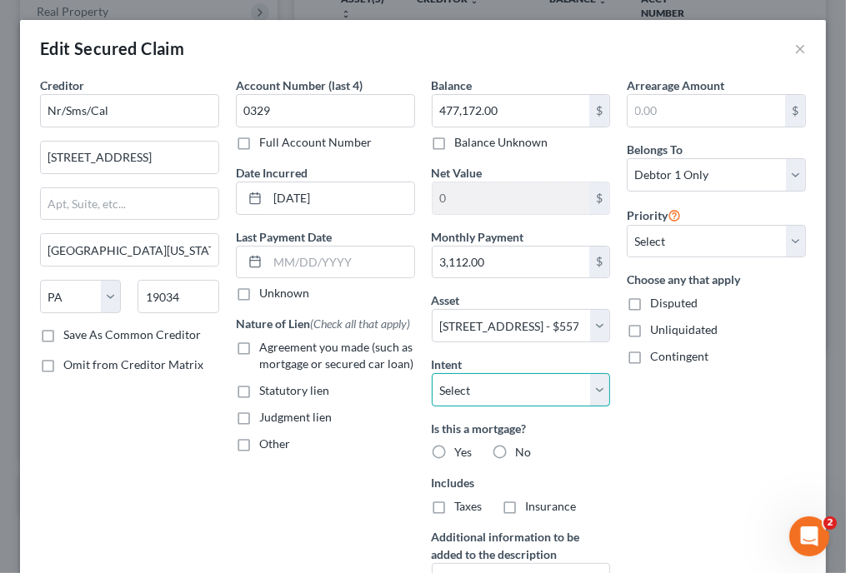
click at [482, 392] on select "Select Surrender Redeem Reaffirm Avoid Other" at bounding box center [521, 389] width 179 height 33
click at [432, 373] on select "Select Surrender Redeem Reaffirm Avoid Other" at bounding box center [521, 389] width 179 height 33
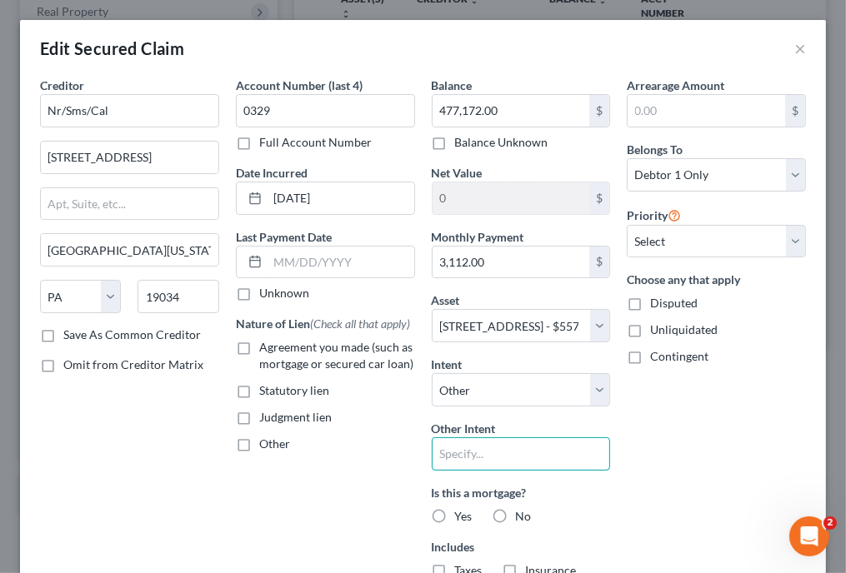
click at [479, 442] on input "text" at bounding box center [521, 454] width 179 height 33
click at [455, 508] on label "Yes" at bounding box center [464, 516] width 18 height 17
click at [462, 508] on input "Yes" at bounding box center [467, 513] width 11 height 11
click at [455, 563] on label "Taxes" at bounding box center [469, 571] width 28 height 17
click at [462, 563] on input "Taxes" at bounding box center [467, 568] width 11 height 11
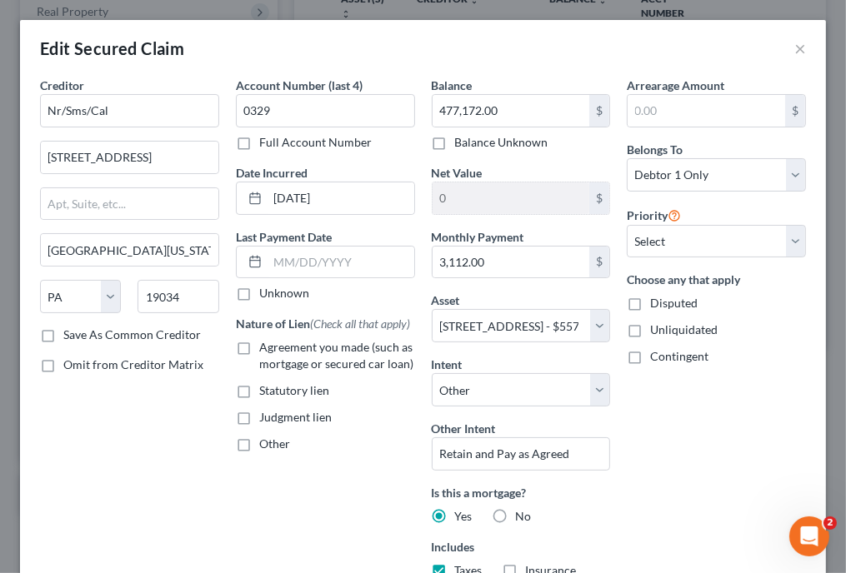
click at [526, 567] on label "Insurance" at bounding box center [551, 571] width 51 height 17
click at [533, 567] on input "Insurance" at bounding box center [538, 568] width 11 height 11
click at [259, 362] on label "Agreement you made (such as mortgage or secured car loan)" at bounding box center [337, 355] width 156 height 33
click at [266, 350] on input "Agreement you made (such as mortgage or secured car loan)" at bounding box center [271, 344] width 11 height 11
click at [282, 260] on input "text" at bounding box center [341, 263] width 147 height 32
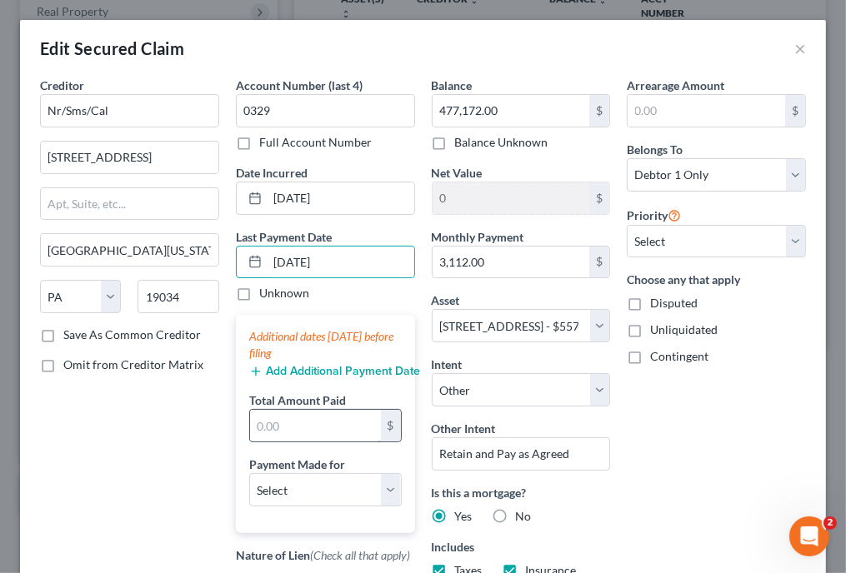
click at [270, 429] on input "text" at bounding box center [315, 426] width 131 height 32
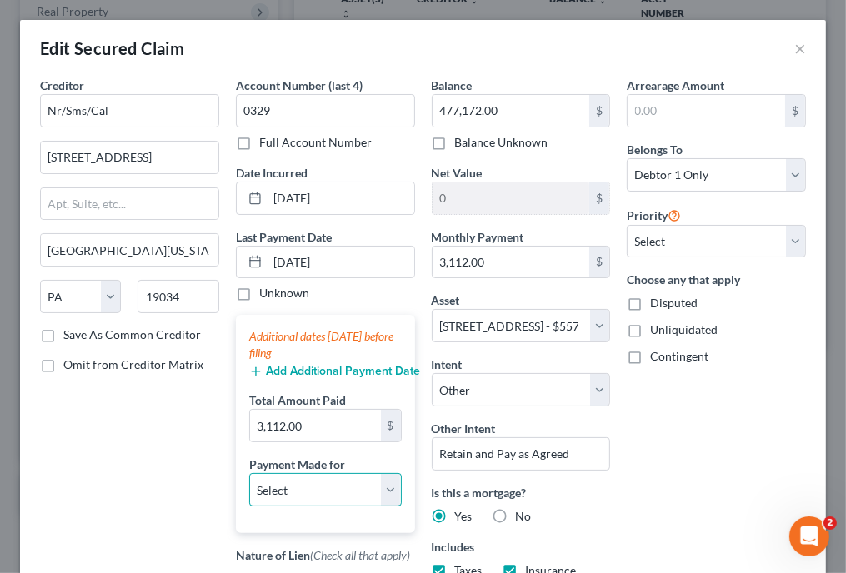
click at [293, 485] on select "Select Car Credit Card Loan Repayment Mortgage Other Suppliers Or Vendors" at bounding box center [325, 489] width 153 height 33
click at [249, 473] on select "Select Car Credit Card Loan Repayment Mortgage Other Suppliers Or Vendors" at bounding box center [325, 489] width 153 height 33
click at [678, 469] on div "Arrearage Amount $ Belongs To * Select Debtor 1 Only Debtor 2 Only Debtor 1 And…" at bounding box center [716, 390] width 196 height 626
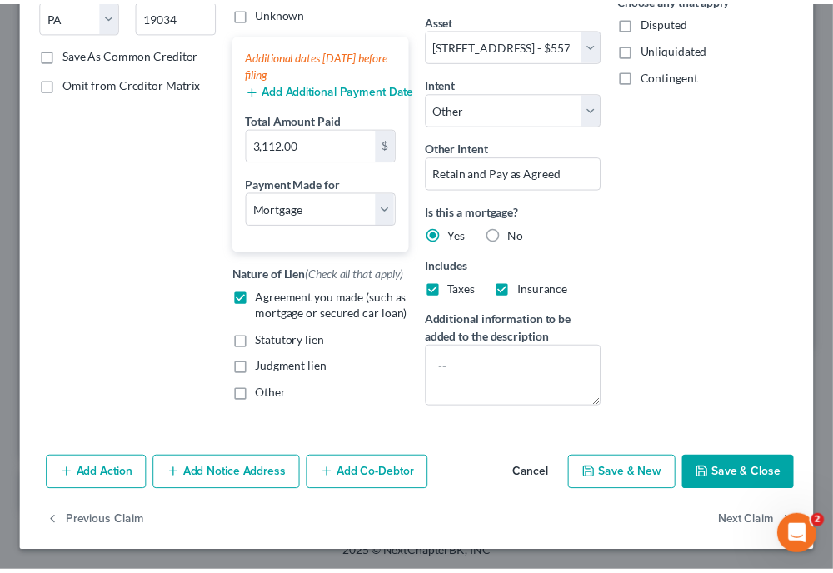
scroll to position [293, 0]
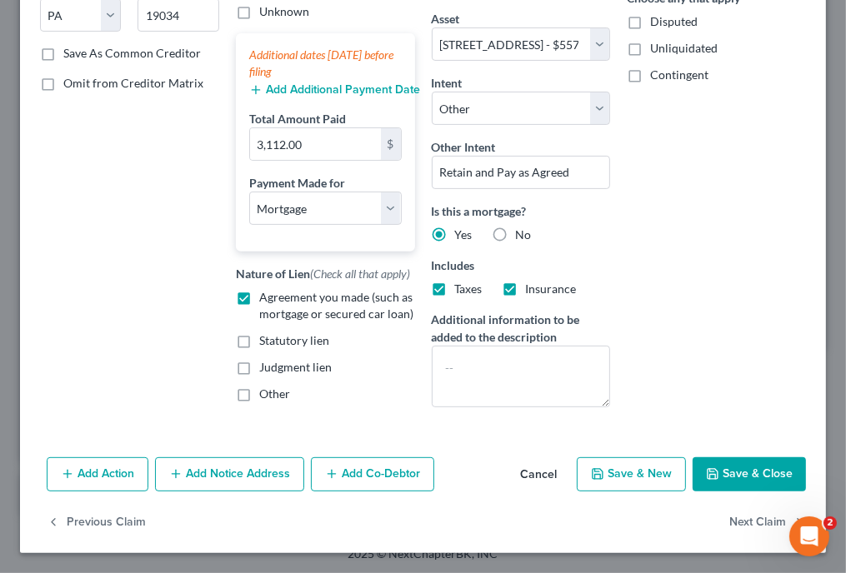
click at [779, 478] on button "Save & Close" at bounding box center [749, 475] width 113 height 35
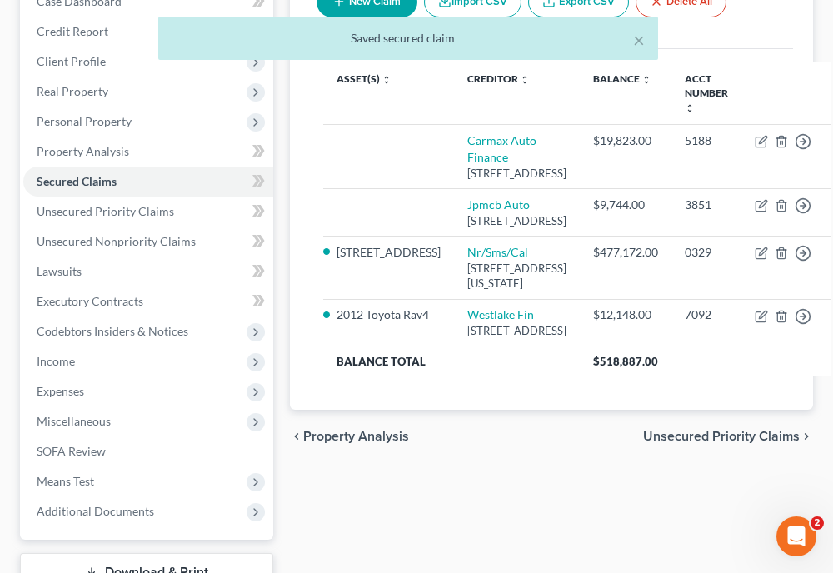
scroll to position [163, 0]
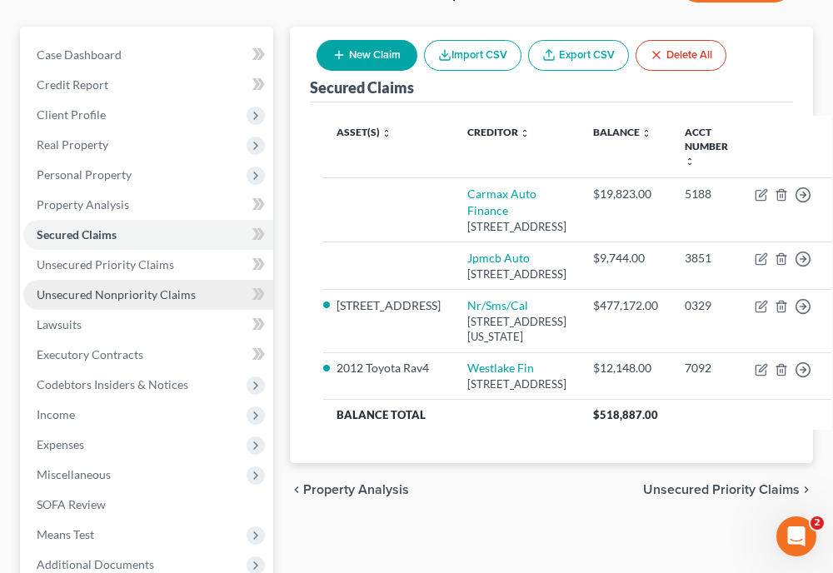
click at [156, 283] on link "Unsecured Nonpriority Claims" at bounding box center [148, 295] width 250 height 30
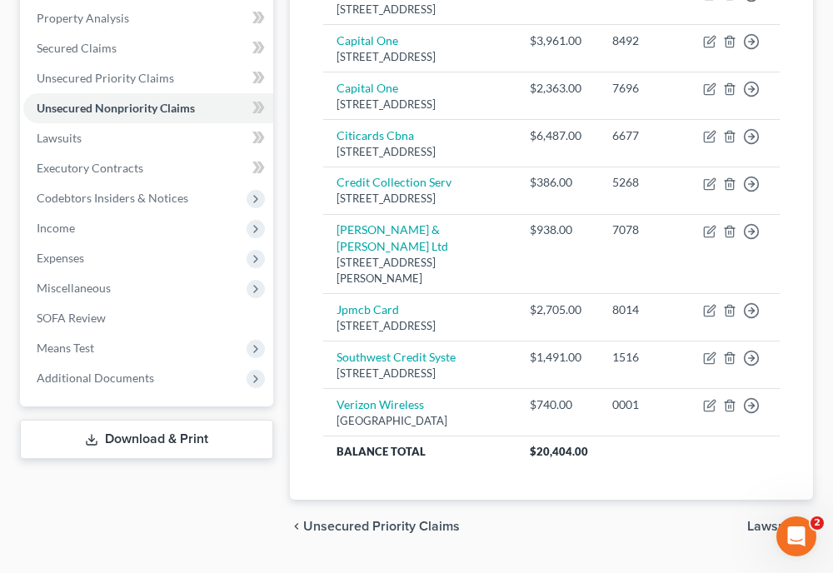
scroll to position [349, 0]
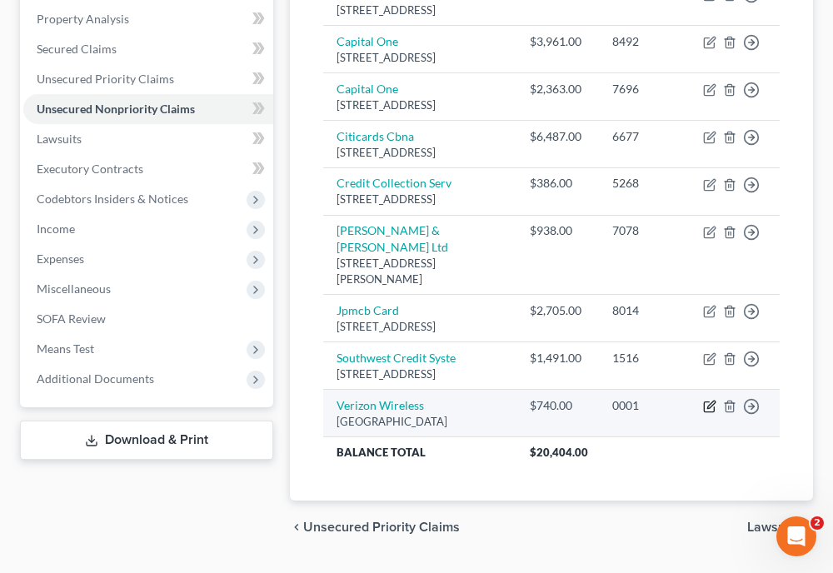
click at [709, 413] on icon "button" at bounding box center [709, 406] width 13 height 13
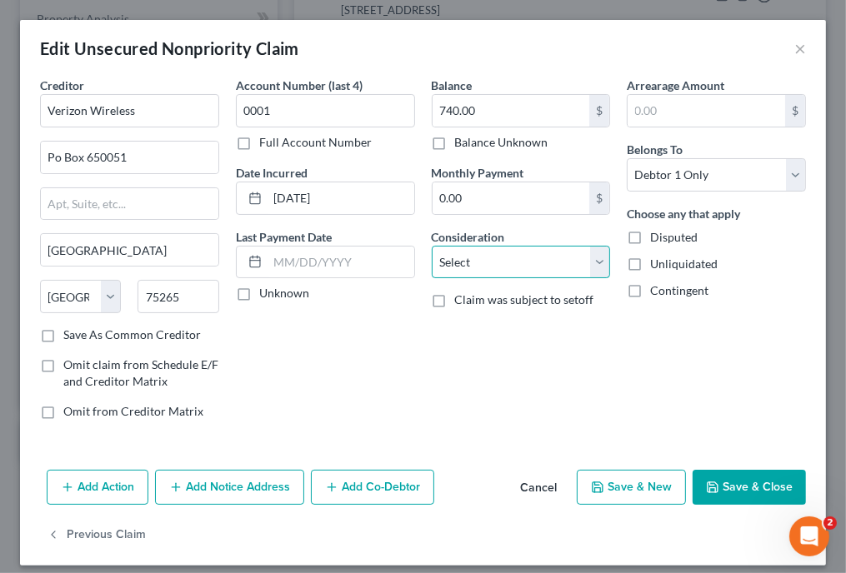
click at [548, 261] on select "Select Cable / Satellite Services Collection Agency Credit Card Debt Debt Couns…" at bounding box center [521, 262] width 179 height 33
click at [432, 246] on select "Select Cable / Satellite Services Collection Agency Credit Card Debt Debt Couns…" at bounding box center [521, 262] width 179 height 33
click at [740, 493] on button "Save & Close" at bounding box center [749, 487] width 113 height 35
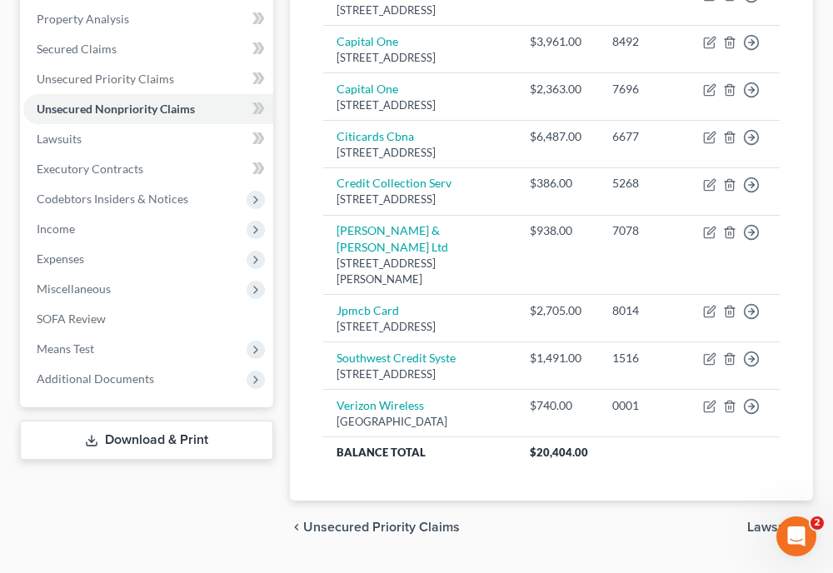
scroll to position [348, 0]
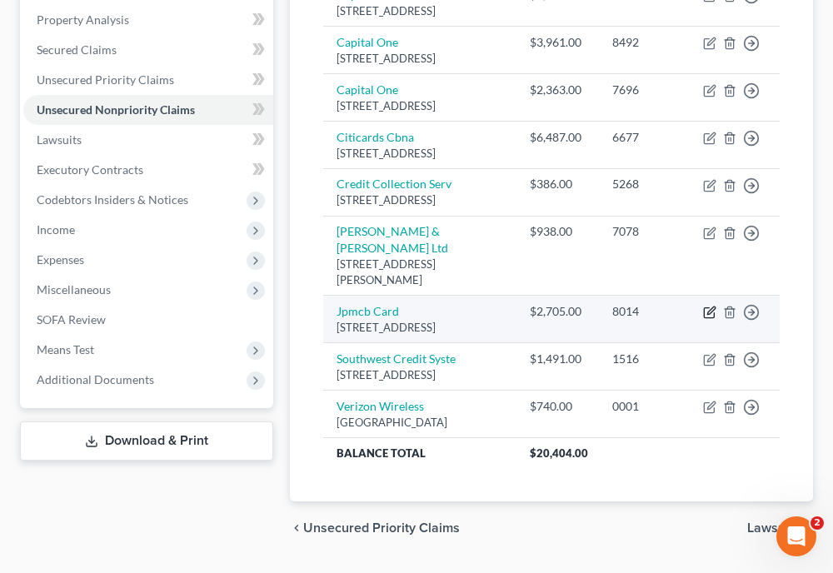
click at [708, 319] on icon "button" at bounding box center [709, 312] width 13 height 13
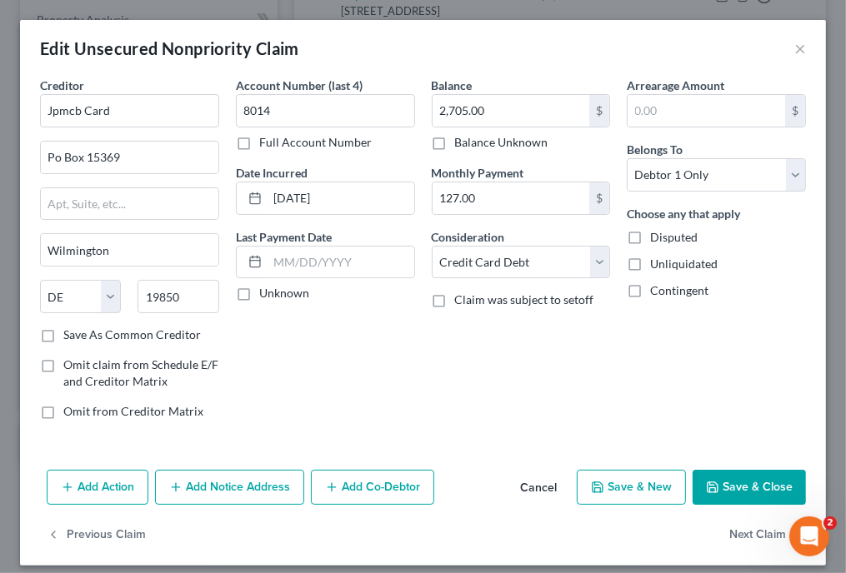
click at [747, 496] on button "Save & Close" at bounding box center [749, 487] width 113 height 35
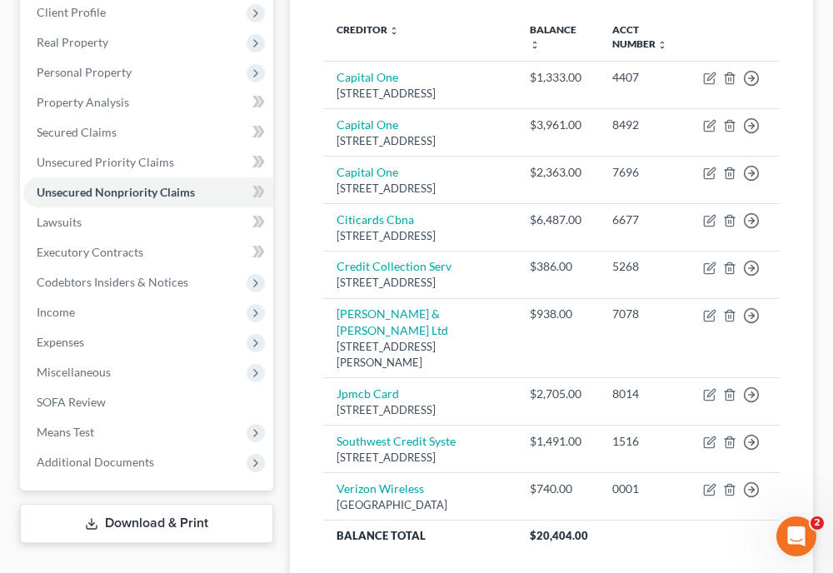
scroll to position [213, 0]
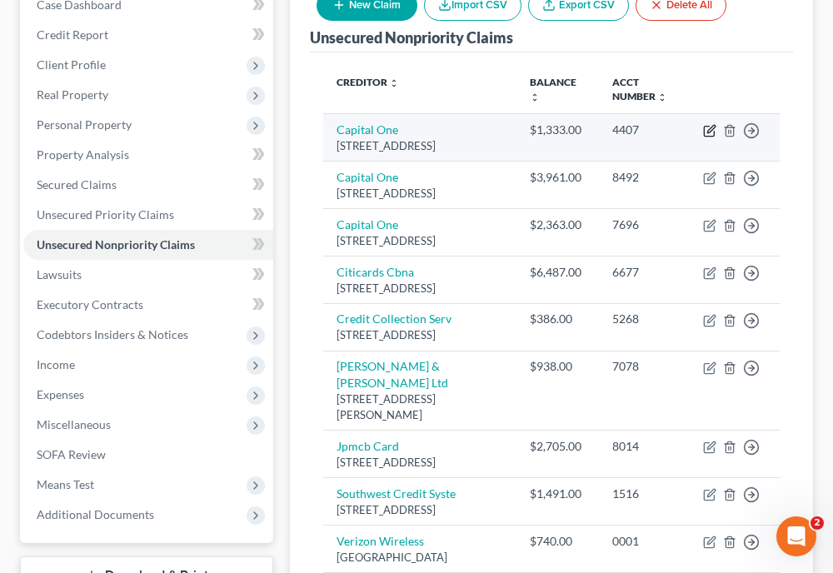
click at [713, 128] on icon "button" at bounding box center [712, 129] width 8 height 8
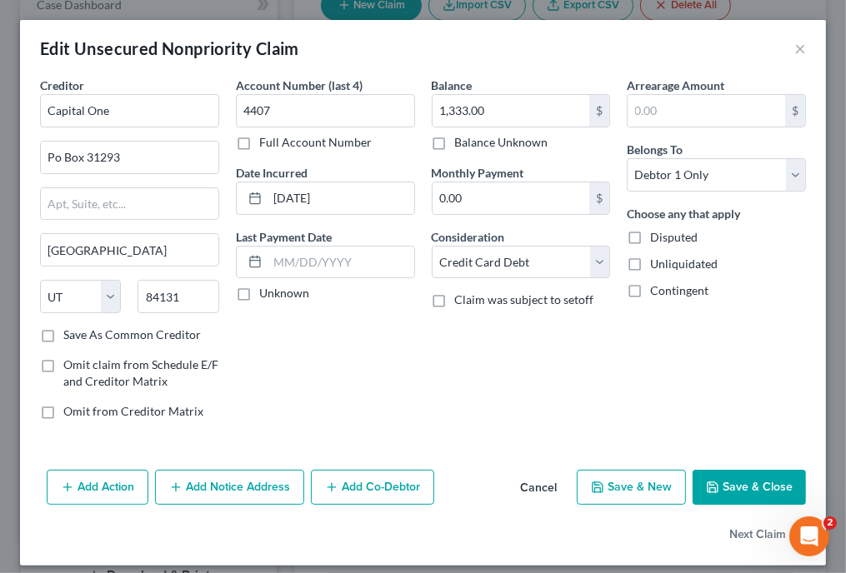
click at [717, 477] on button "Save & Close" at bounding box center [749, 487] width 113 height 35
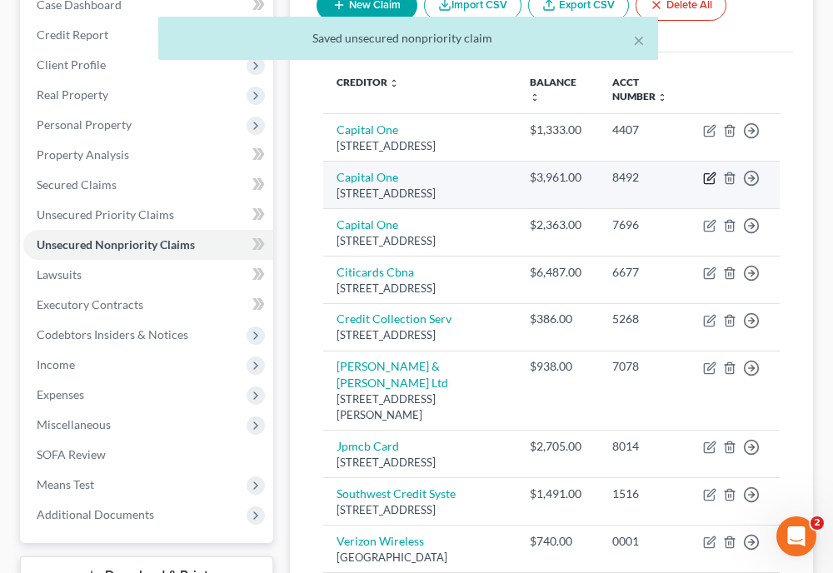
click at [710, 180] on icon "button" at bounding box center [712, 177] width 8 height 8
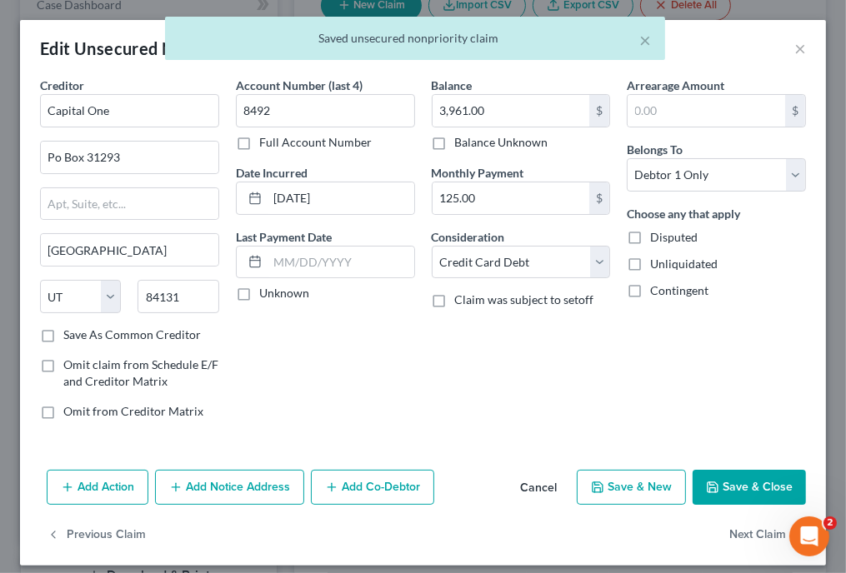
click at [720, 506] on div "Add Action Add Notice Address Add Co-Debtor Cancel Save & New Save & Close" at bounding box center [423, 490] width 806 height 55
click at [723, 493] on button "Save & Close" at bounding box center [749, 487] width 113 height 35
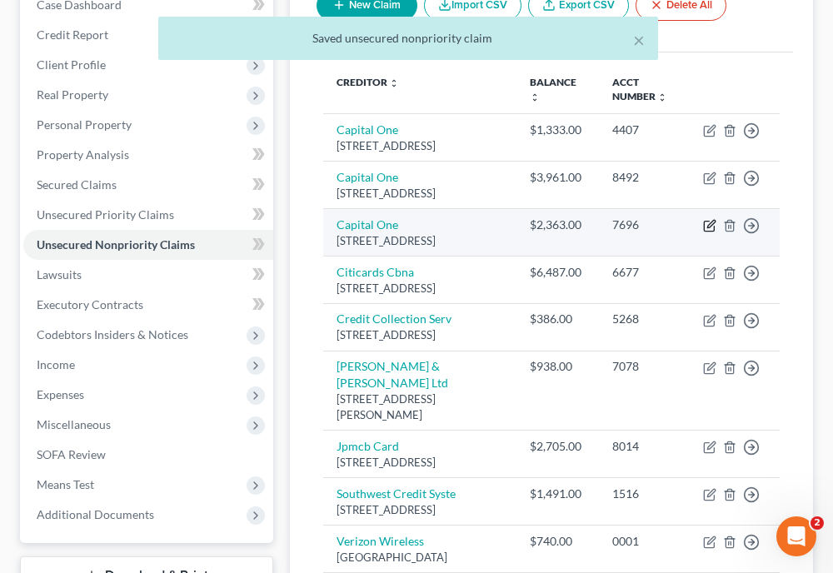
click at [713, 233] on icon "button" at bounding box center [709, 225] width 13 height 13
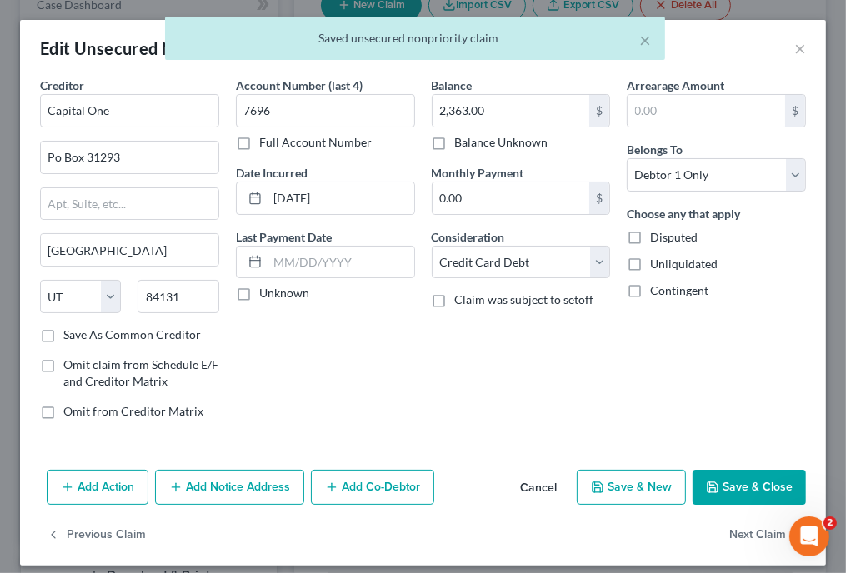
click at [732, 482] on button "Save & Close" at bounding box center [749, 487] width 113 height 35
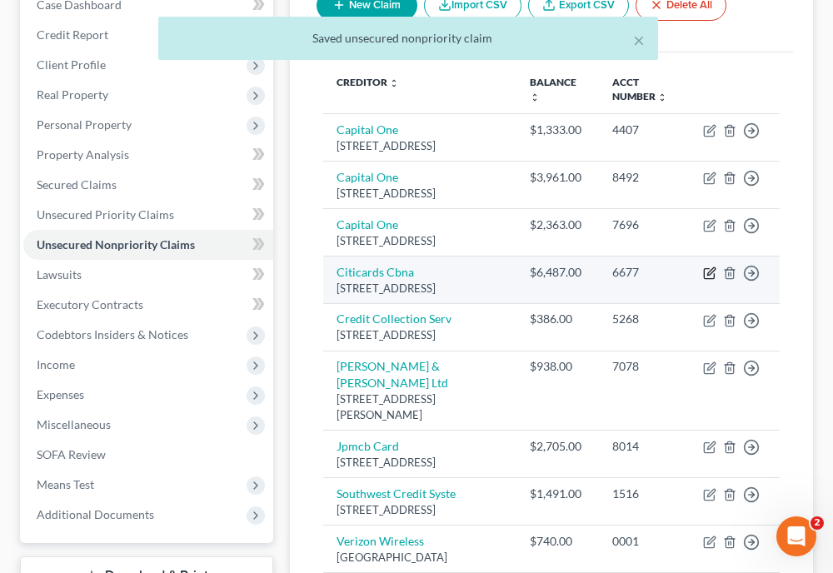
click at [709, 279] on icon "button" at bounding box center [709, 274] width 10 height 10
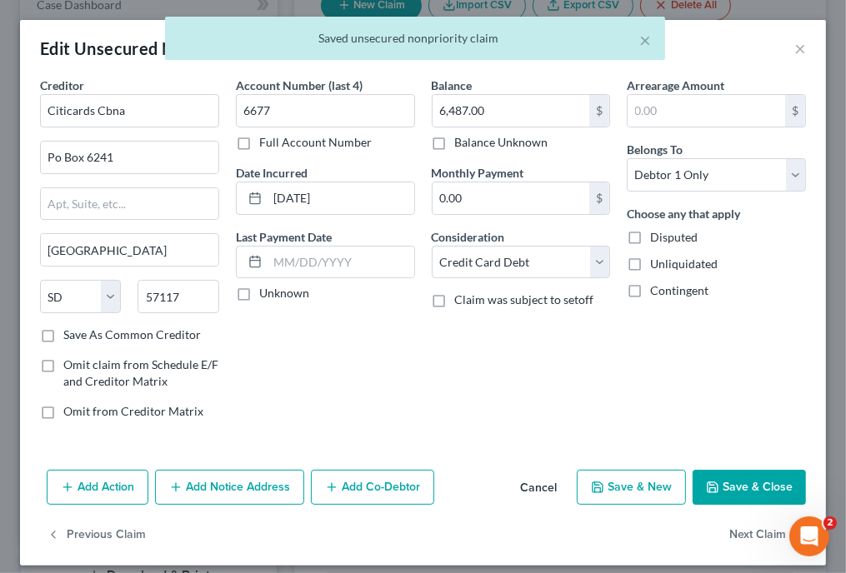
click at [738, 470] on button "Save & Close" at bounding box center [749, 487] width 113 height 35
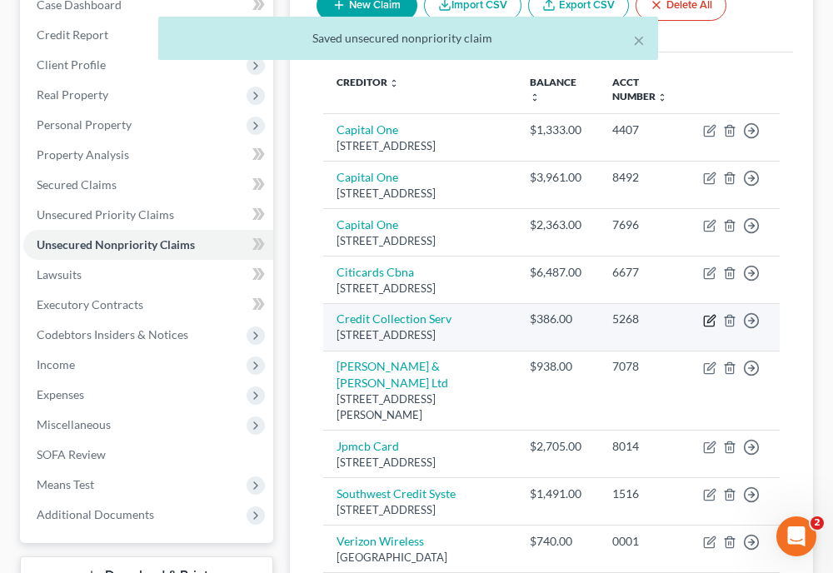
click at [706, 328] on icon "button" at bounding box center [709, 320] width 13 height 13
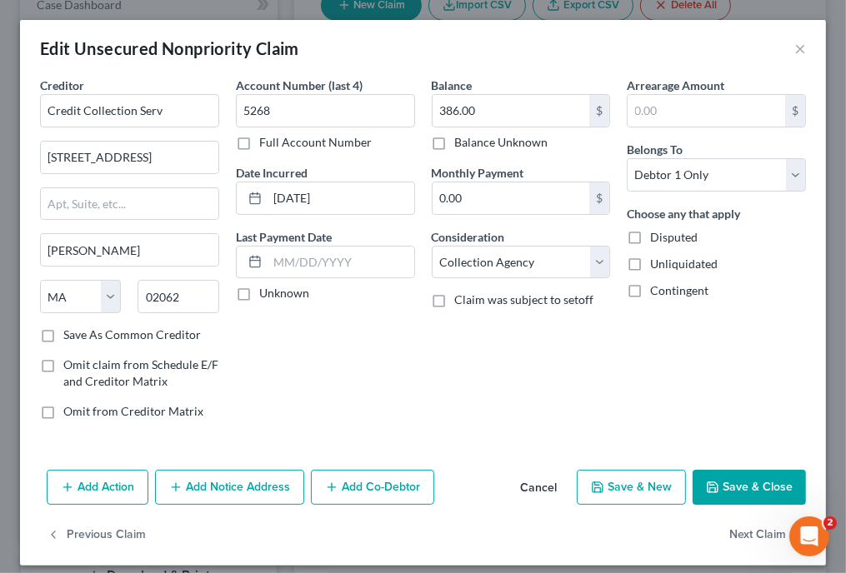
click at [737, 496] on button "Save & Close" at bounding box center [749, 487] width 113 height 35
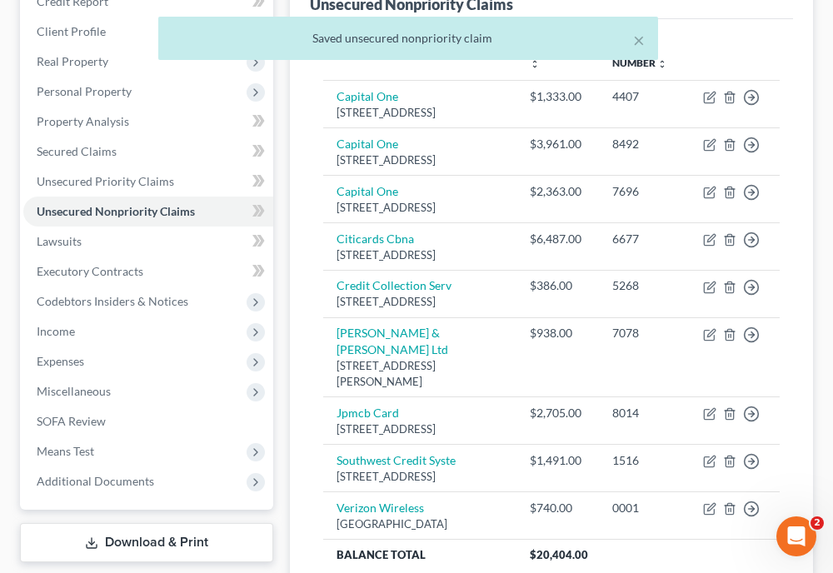
scroll to position [313, 0]
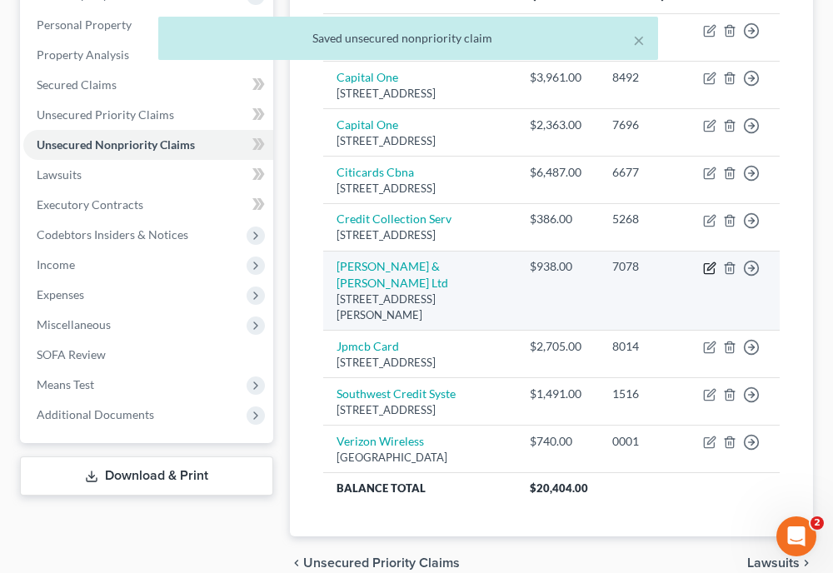
click at [711, 275] on icon "button" at bounding box center [709, 268] width 13 height 13
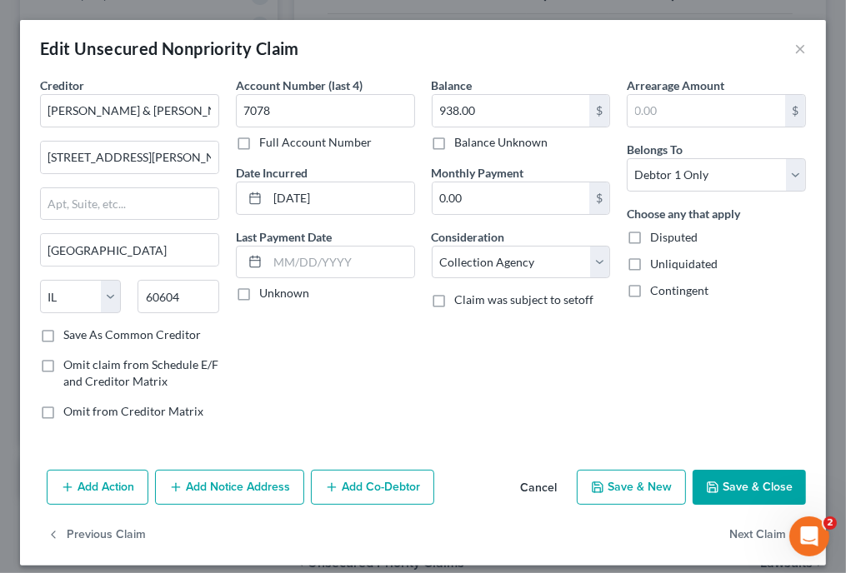
click at [727, 484] on button "Save & Close" at bounding box center [749, 487] width 113 height 35
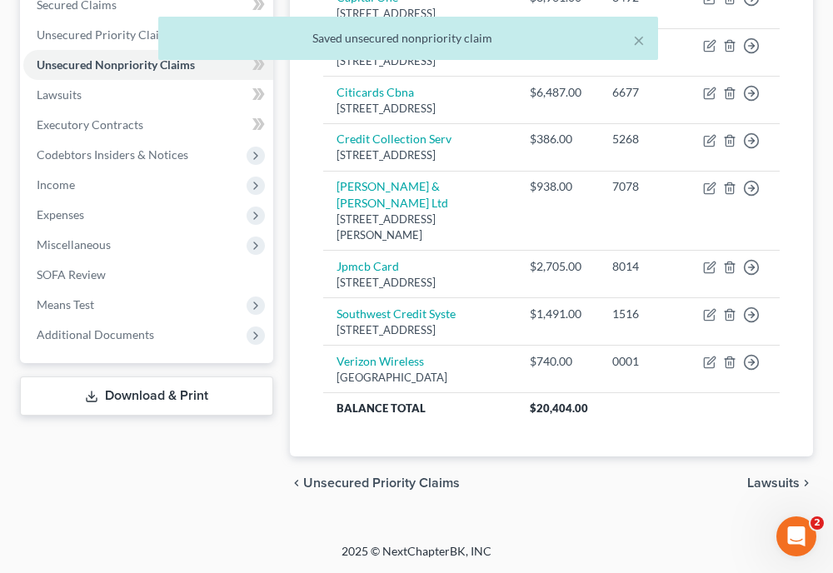
scroll to position [413, 0]
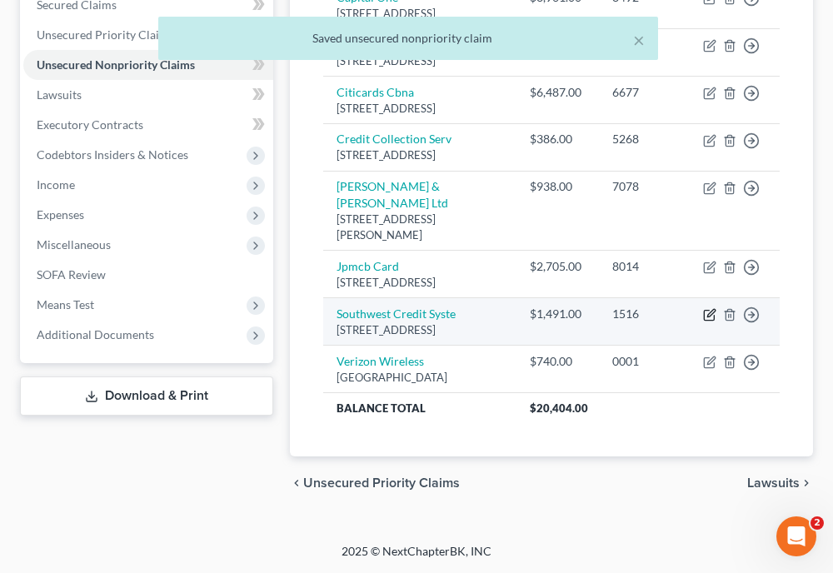
click at [710, 322] on icon "button" at bounding box center [709, 314] width 13 height 13
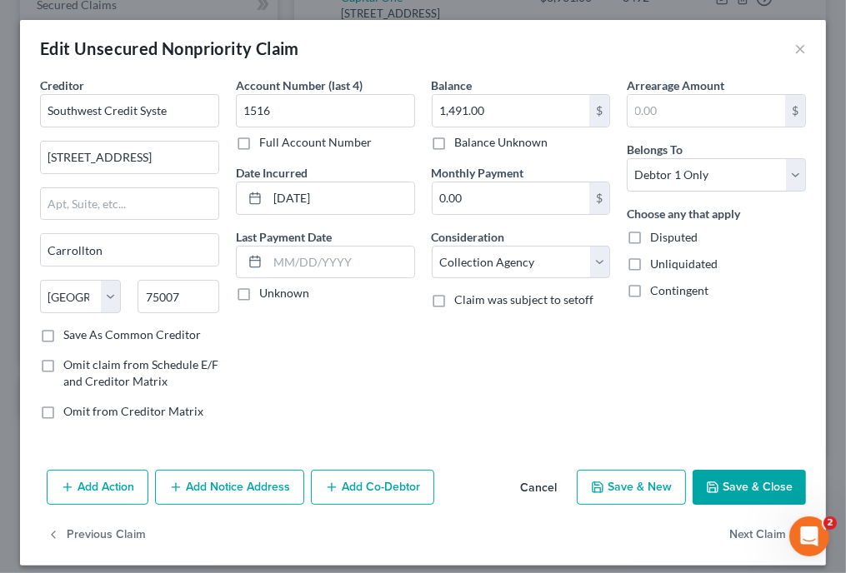
click at [723, 487] on button "Save & Close" at bounding box center [749, 487] width 113 height 35
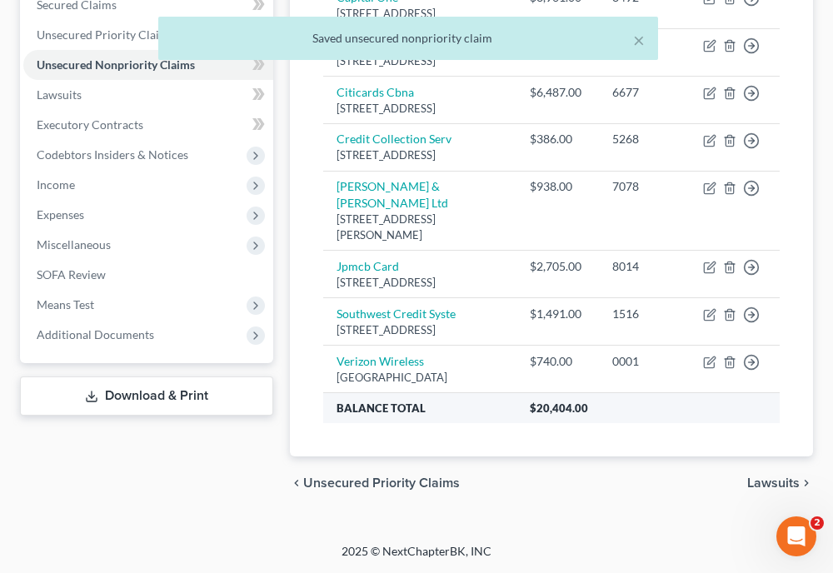
click at [723, 423] on th "$20,404.00" at bounding box center [648, 408] width 263 height 30
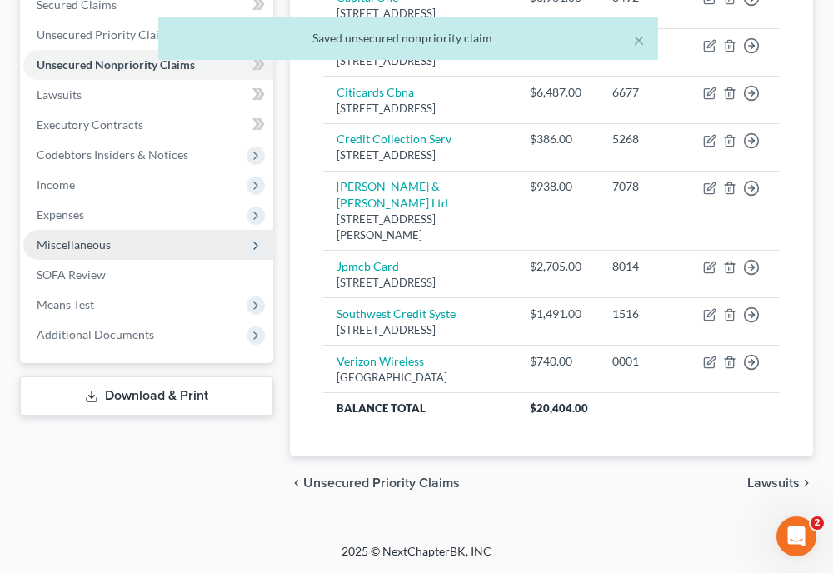
click at [101, 238] on span "Miscellaneous" at bounding box center [74, 245] width 74 height 14
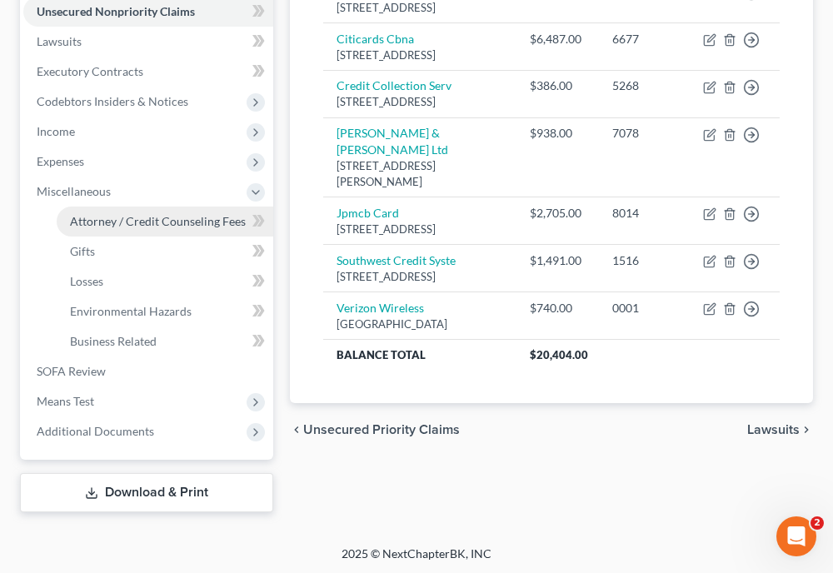
click at [107, 219] on span "Attorney / Credit Counseling Fees" at bounding box center [158, 221] width 176 height 14
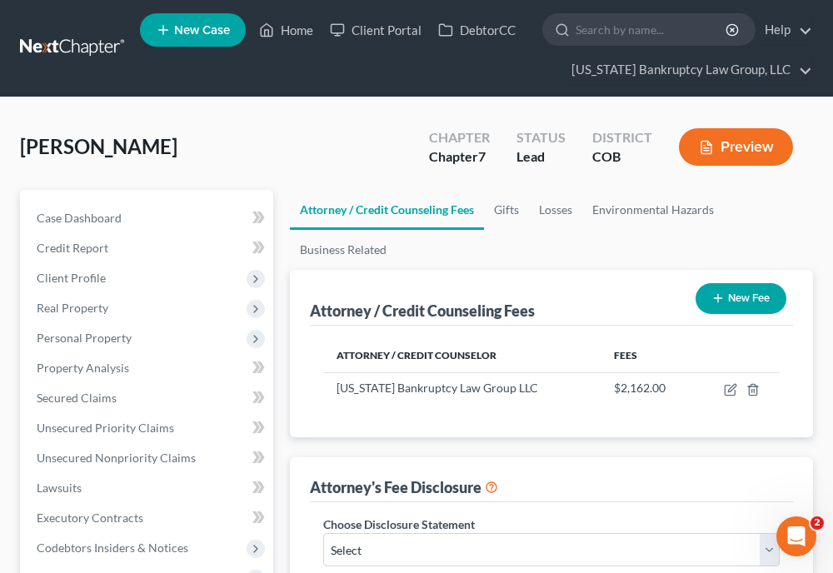
click at [769, 231] on ul "Attorney / Credit Counseling Fees Gifts Losses Environmental Hazards Business R…" at bounding box center [551, 230] width 523 height 80
click at [301, 32] on link "Home" at bounding box center [286, 30] width 71 height 30
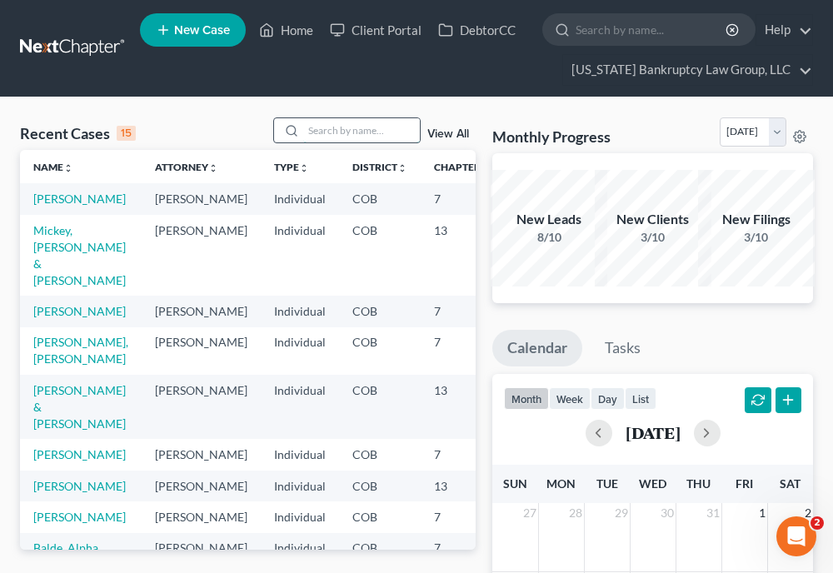
click at [303, 133] on input "search" at bounding box center [361, 130] width 117 height 24
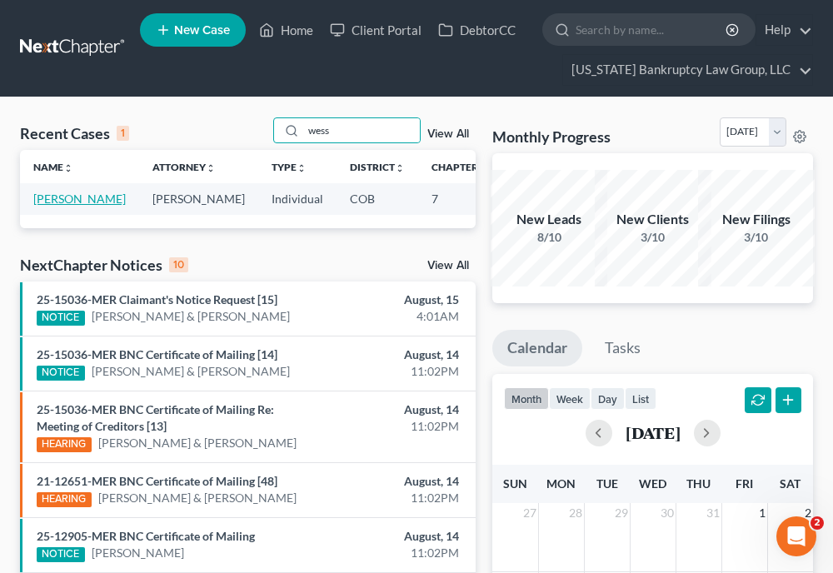
click at [52, 206] on link "[PERSON_NAME]" at bounding box center [79, 199] width 93 height 14
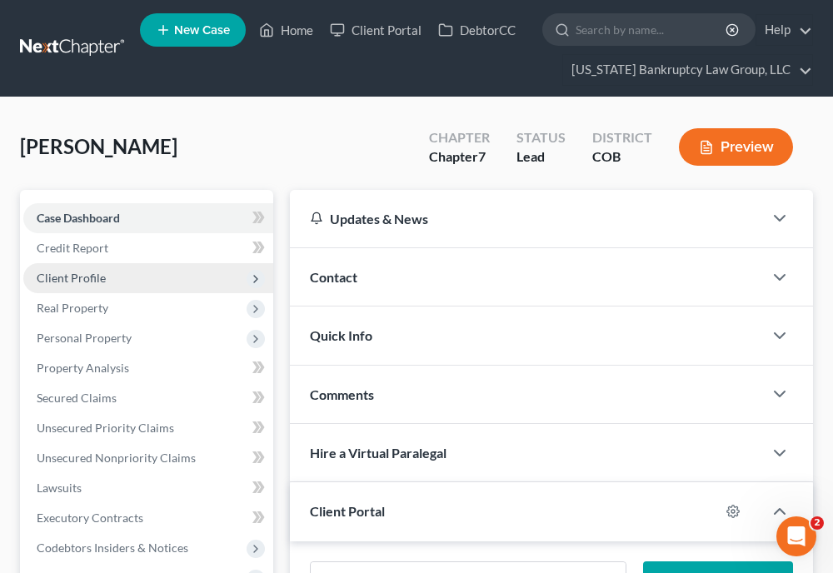
click at [97, 281] on span "Client Profile" at bounding box center [71, 278] width 69 height 14
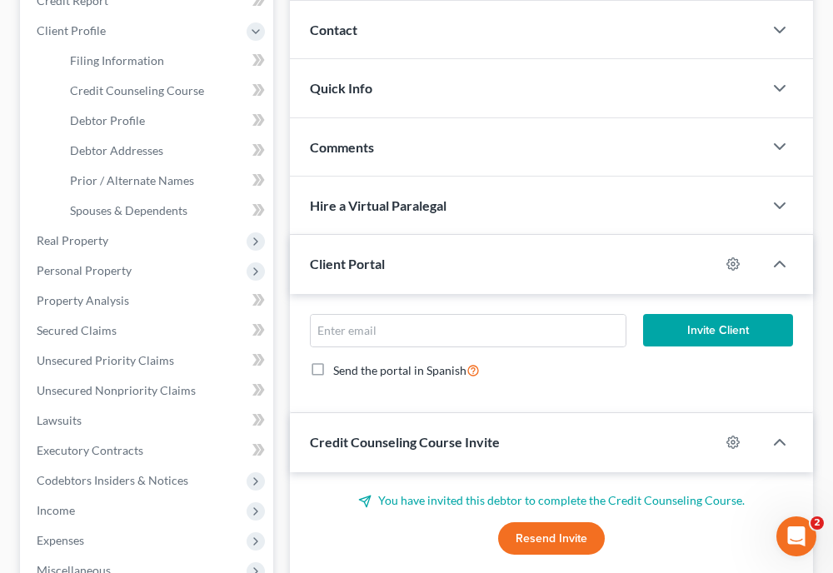
scroll to position [267, 0]
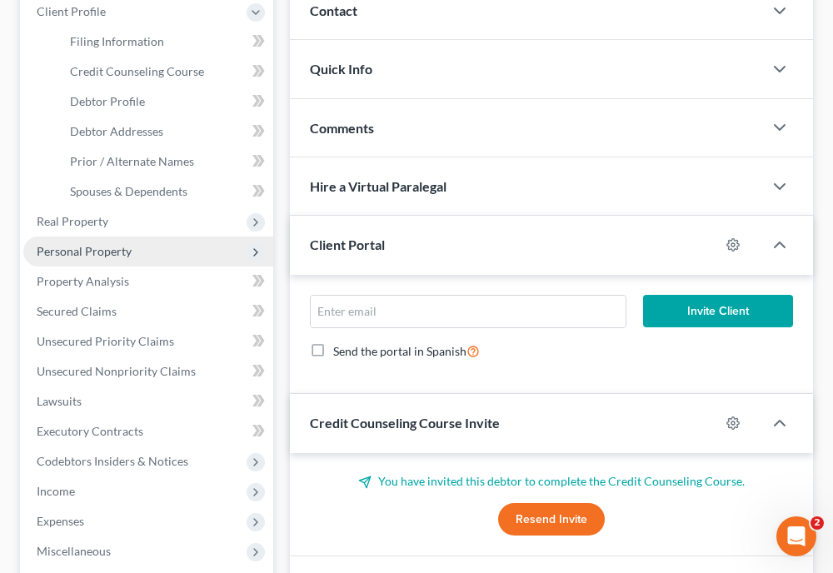
click at [95, 253] on span "Personal Property" at bounding box center [84, 251] width 95 height 14
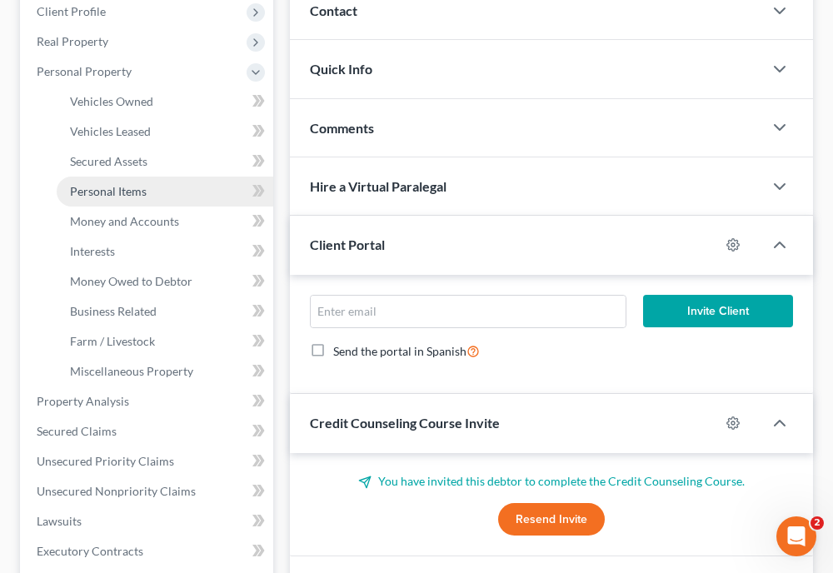
click at [123, 194] on span "Personal Items" at bounding box center [108, 191] width 77 height 14
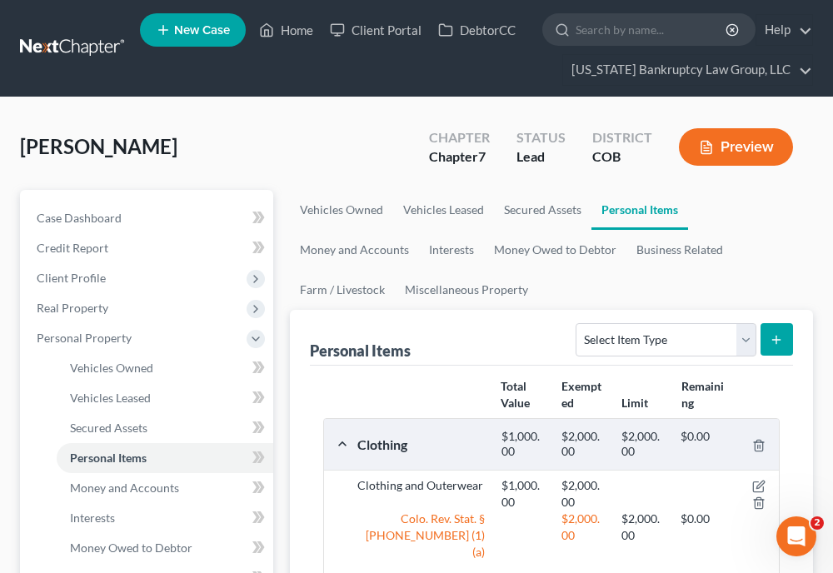
click at [585, 313] on div "Personal Items Select Item Type Clothing Collectibles Of Value Electronics Fire…" at bounding box center [551, 338] width 483 height 56
click at [124, 358] on link "Vehicles Owned" at bounding box center [165, 368] width 217 height 30
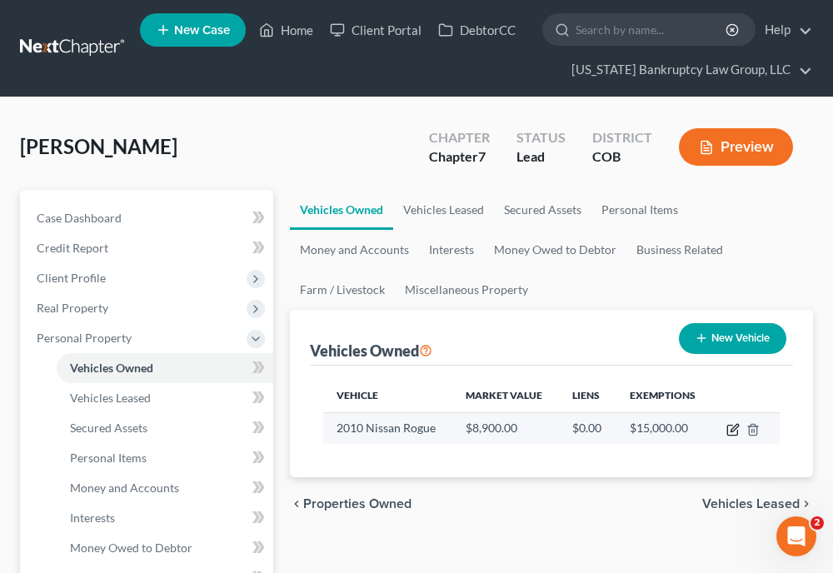
click at [734, 423] on icon "button" at bounding box center [733, 429] width 13 height 13
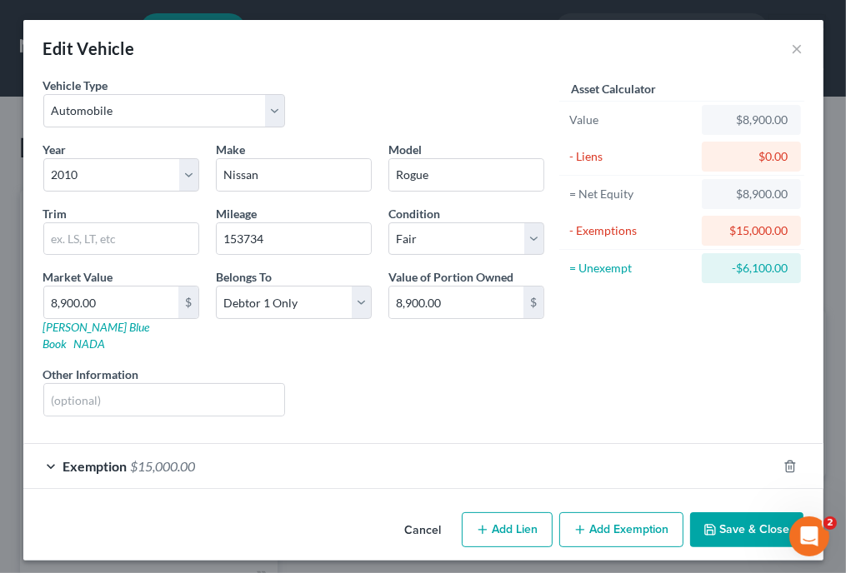
click at [721, 523] on button "Save & Close" at bounding box center [746, 530] width 113 height 35
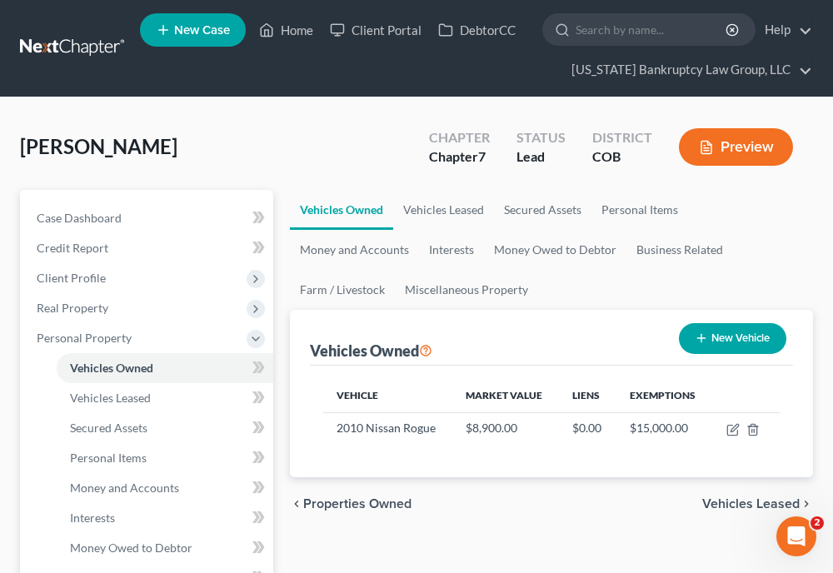
click at [787, 273] on ul "Vehicles Owned Vehicles Leased Secured Assets Personal Items Money and Accounts…" at bounding box center [551, 250] width 523 height 120
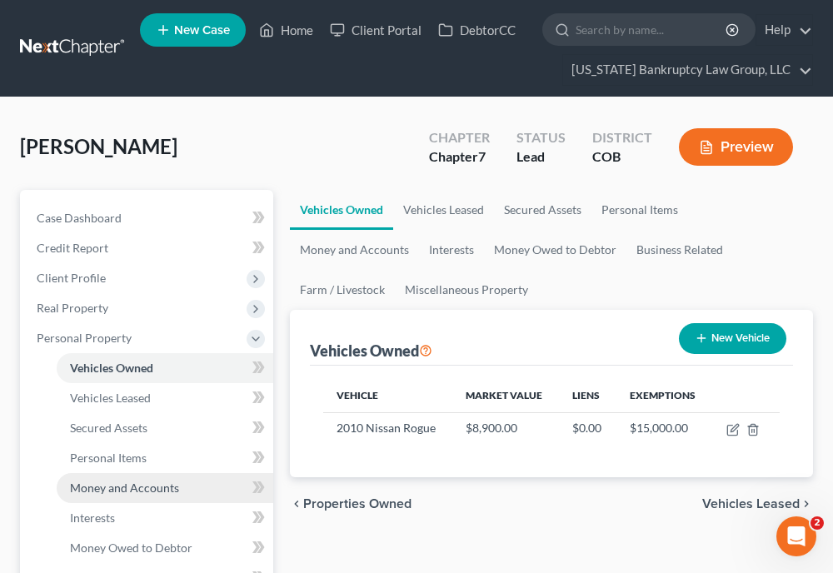
click at [111, 491] on span "Money and Accounts" at bounding box center [124, 488] width 109 height 14
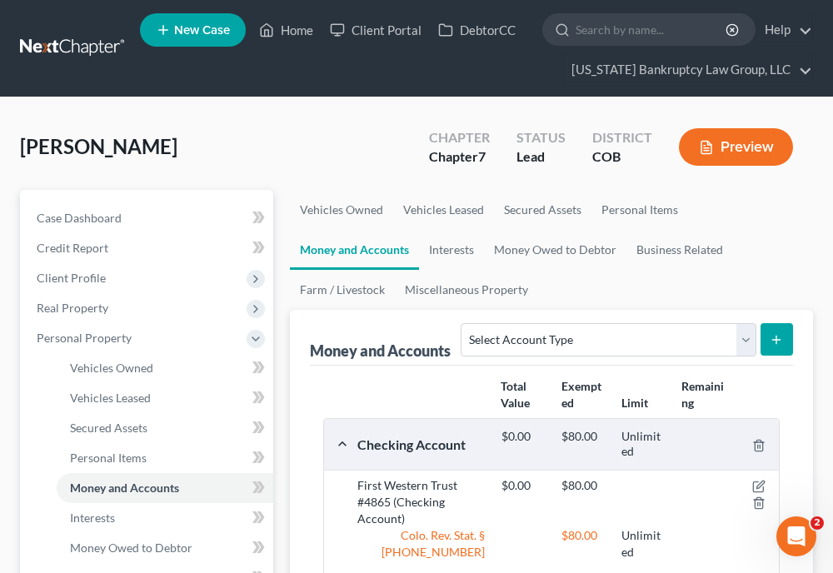
click at [741, 498] on div at bounding box center [757, 494] width 48 height 33
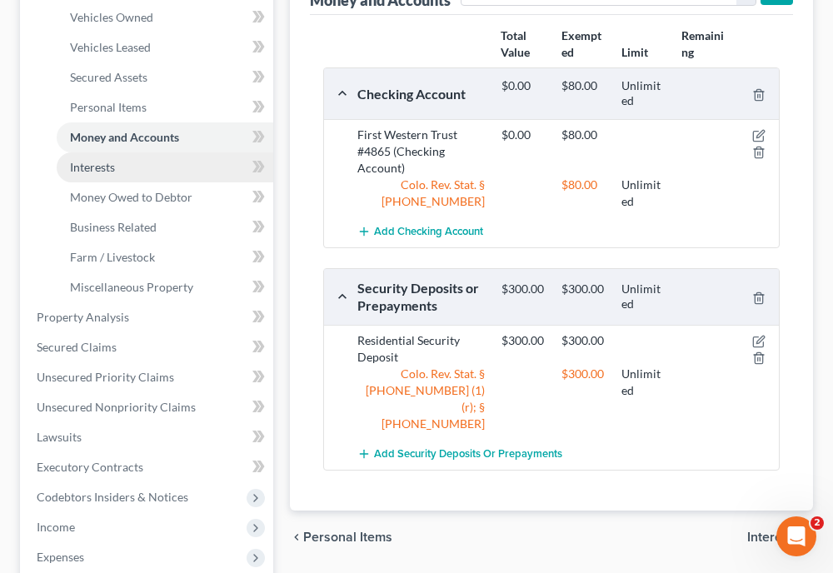
scroll to position [389, 0]
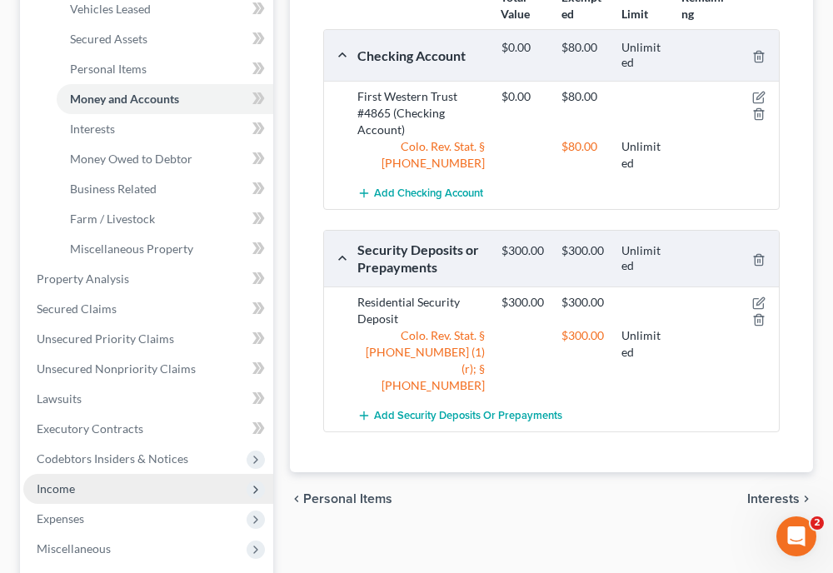
click at [37, 483] on span "Income" at bounding box center [56, 489] width 38 height 14
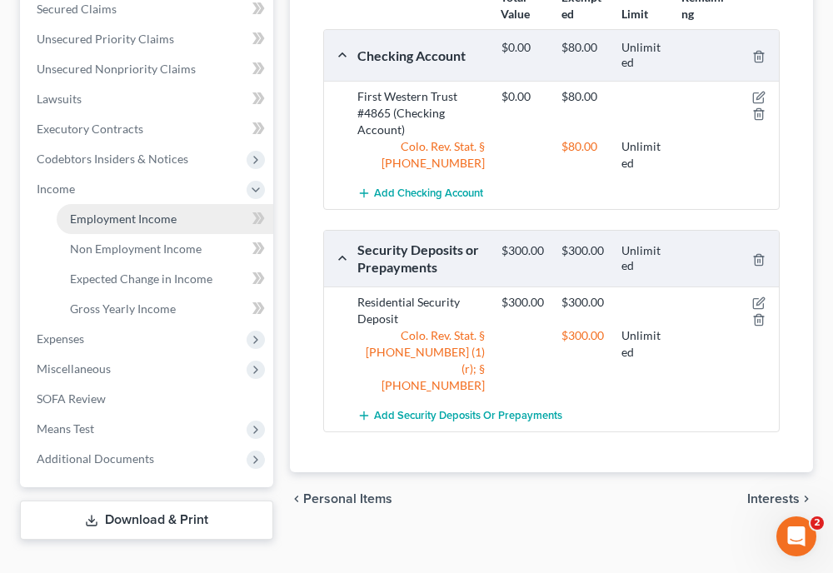
click at [123, 221] on span "Employment Income" at bounding box center [123, 219] width 107 height 14
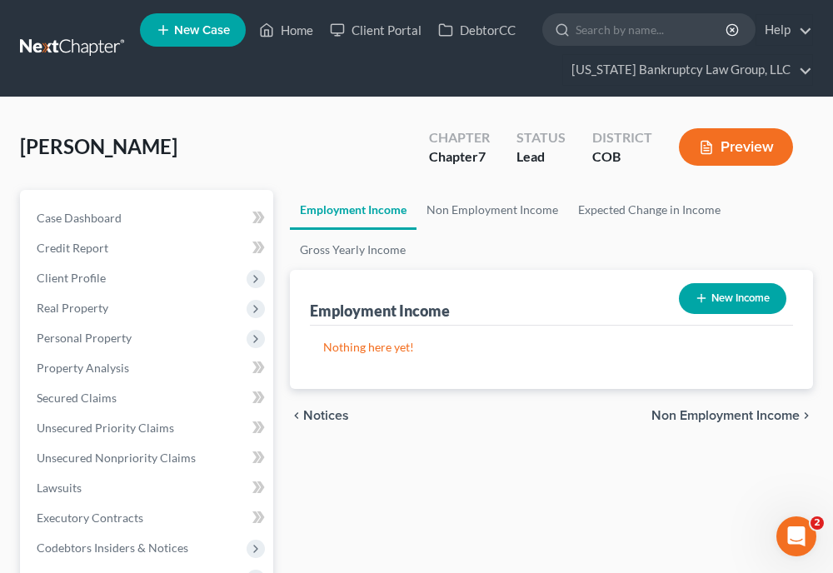
click at [712, 300] on button "New Income" at bounding box center [733, 298] width 108 height 31
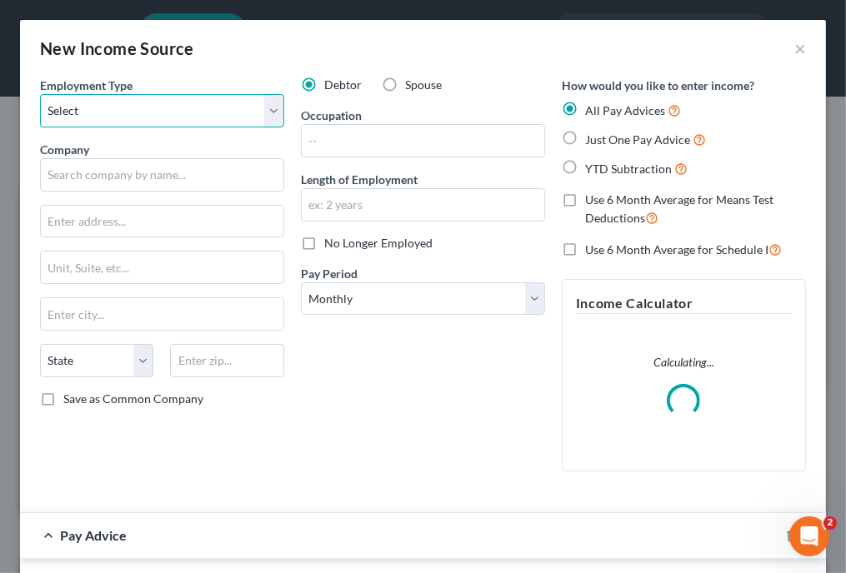
click at [213, 103] on select "Select Full or [DEMOGRAPHIC_DATA] Employment Self Employment" at bounding box center [162, 110] width 244 height 33
click at [40, 94] on select "Select Full or [DEMOGRAPHIC_DATA] Employment Self Employment" at bounding box center [162, 110] width 244 height 33
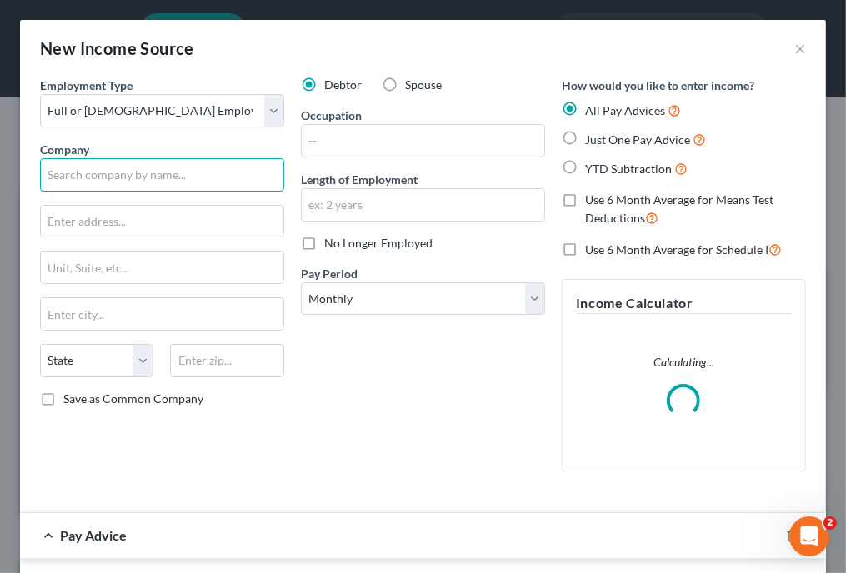
click at [149, 176] on input "text" at bounding box center [162, 174] width 244 height 33
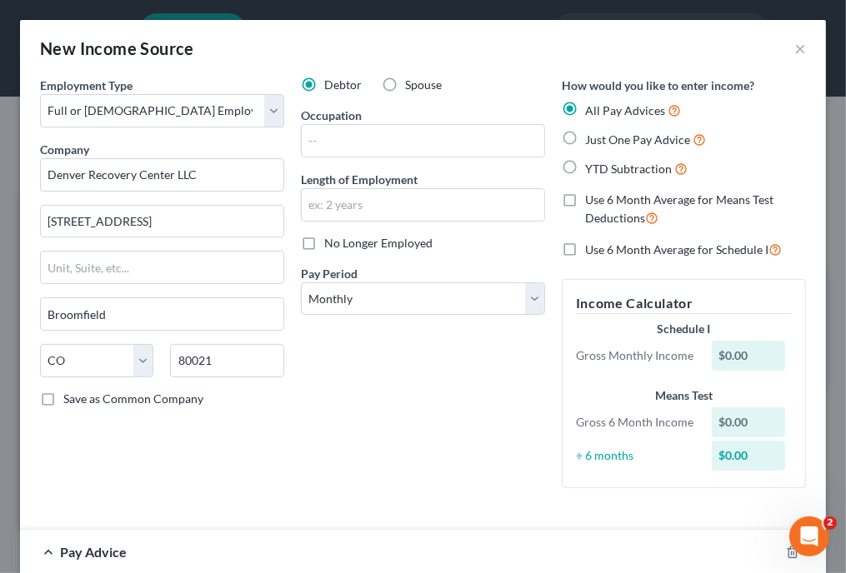
click at [63, 395] on label "Save as Common Company" at bounding box center [133, 399] width 140 height 17
click at [70, 395] on input "Save as Common Company" at bounding box center [75, 396] width 11 height 11
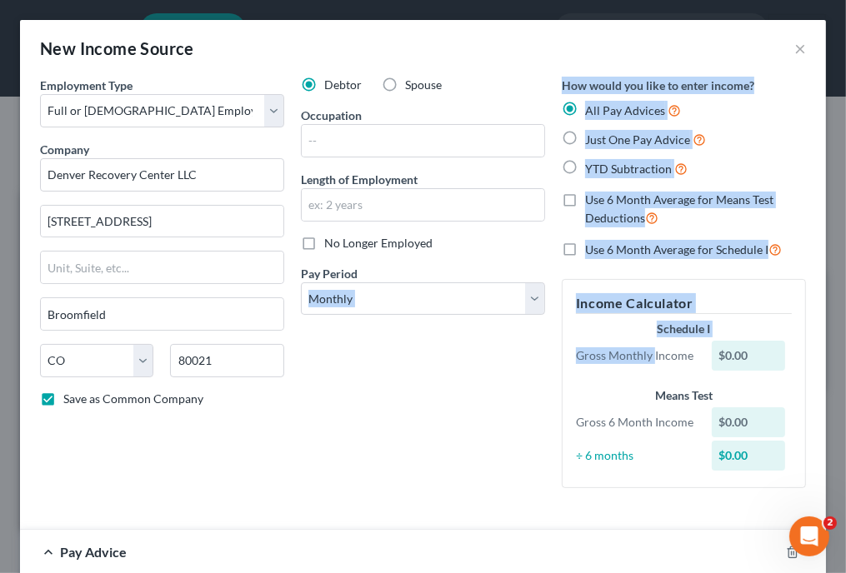
drag, startPoint x: 644, startPoint y: 376, endPoint x: 483, endPoint y: 403, distance: 163.0
click at [483, 403] on div "Employment Type * Select Full or [DEMOGRAPHIC_DATA] Employment Self Employment …" at bounding box center [423, 296] width 783 height 439
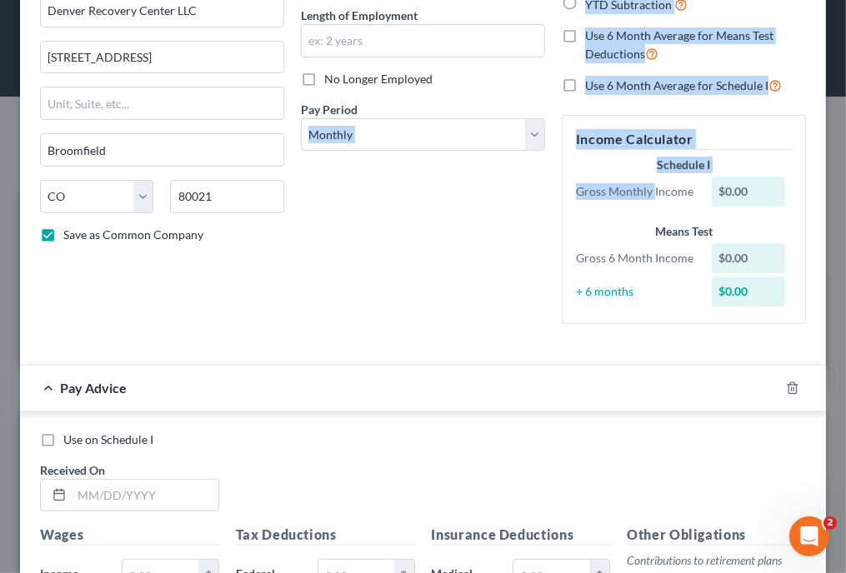
scroll to position [200, 0]
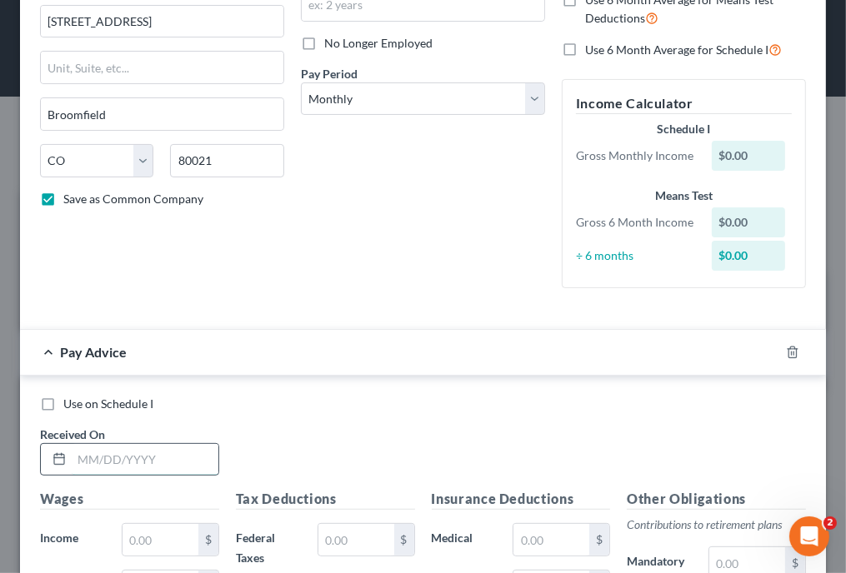
click at [183, 461] on input "text" at bounding box center [145, 460] width 147 height 32
click at [503, 456] on div "Use on Schedule I Received On * [DATE]" at bounding box center [423, 443] width 783 height 94
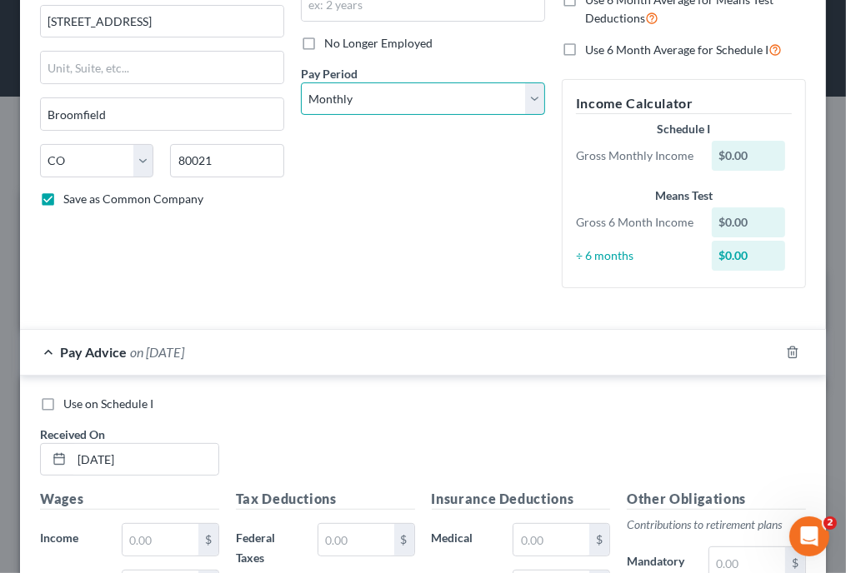
click at [437, 89] on select "Select Monthly Twice Monthly Every Other Week Weekly" at bounding box center [423, 99] width 244 height 33
click at [301, 83] on select "Select Monthly Twice Monthly Every Other Week Weekly" at bounding box center [423, 99] width 244 height 33
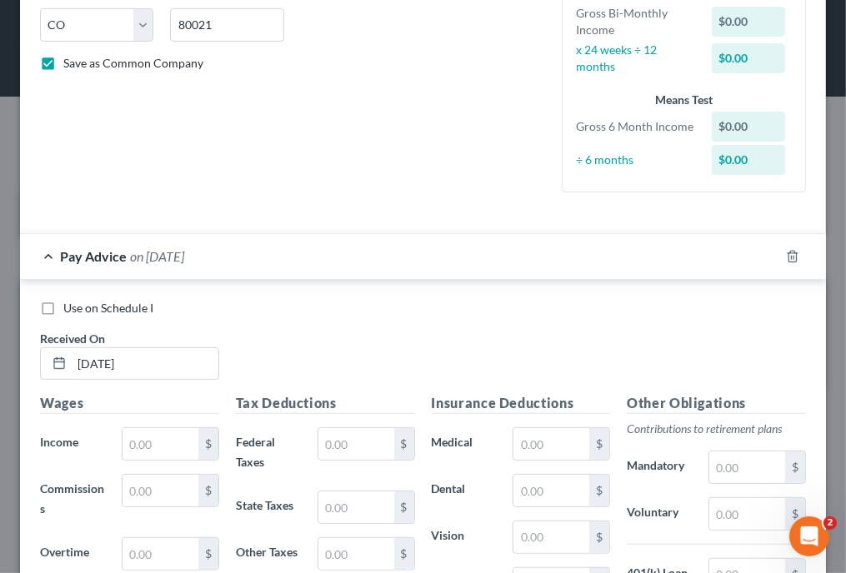
scroll to position [367, 0]
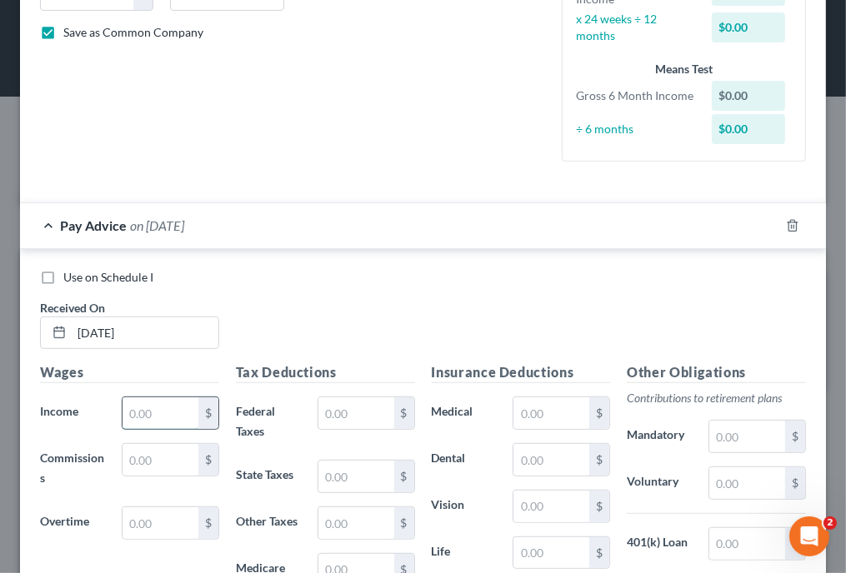
click at [177, 409] on input "text" at bounding box center [161, 414] width 76 height 32
click at [344, 403] on input "text" at bounding box center [356, 414] width 76 height 32
click at [537, 343] on div "Use on Schedule I Received On * [DATE]" at bounding box center [423, 316] width 783 height 94
click at [766, 228] on icon "button" at bounding box center [772, 225] width 13 height 13
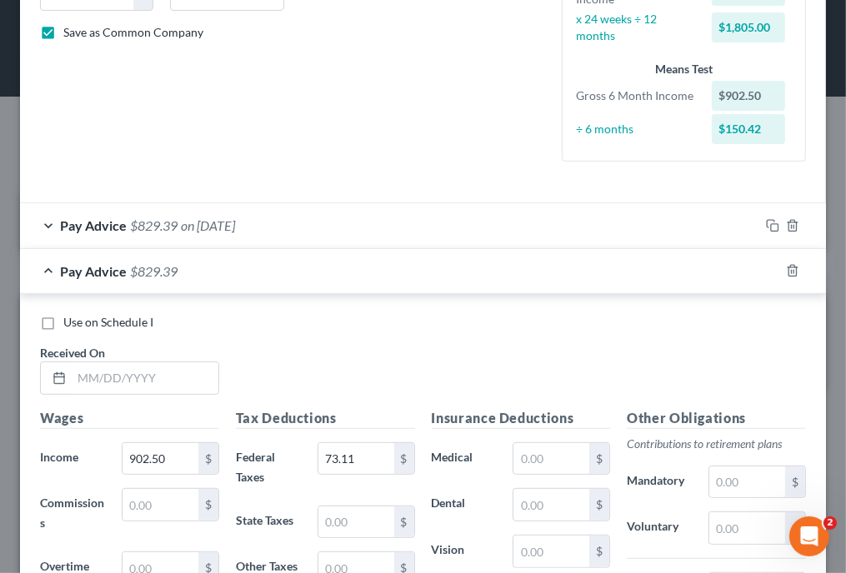
click at [553, 348] on div "Use on Schedule I Received On *" at bounding box center [423, 361] width 783 height 94
click at [166, 386] on input "text" at bounding box center [145, 379] width 147 height 32
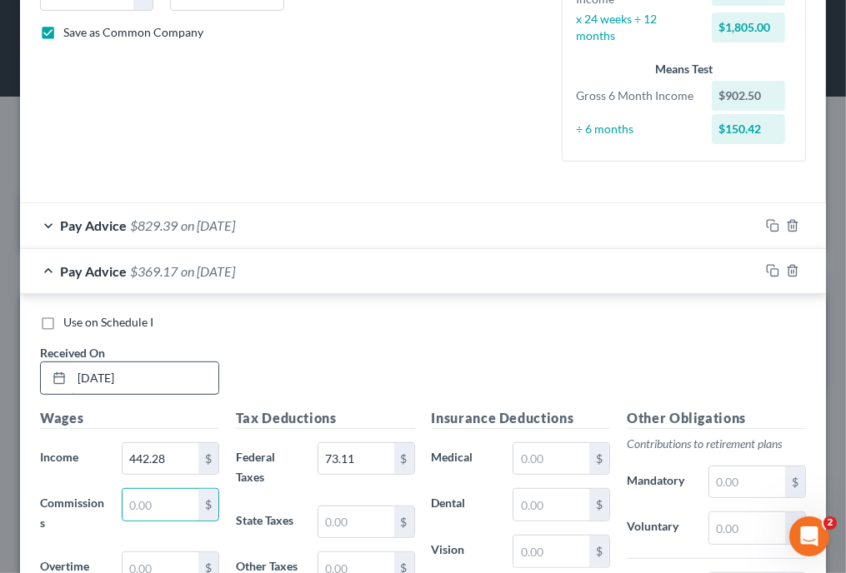
scroll to position [376, 0]
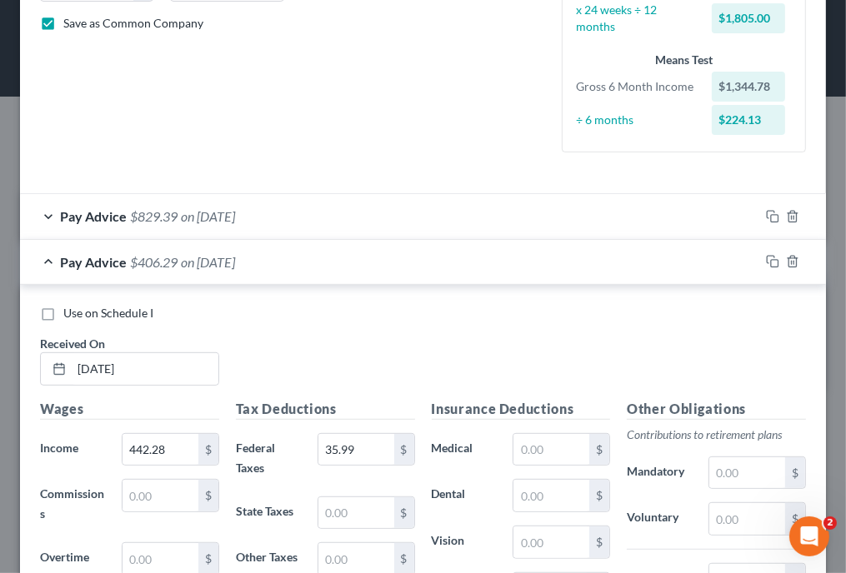
click at [511, 343] on div "Use on Schedule I Received On * [DATE]" at bounding box center [423, 352] width 783 height 94
click at [142, 448] on input "442.28" at bounding box center [161, 450] width 76 height 32
click at [583, 308] on div "Use on Schedule I" at bounding box center [423, 313] width 766 height 17
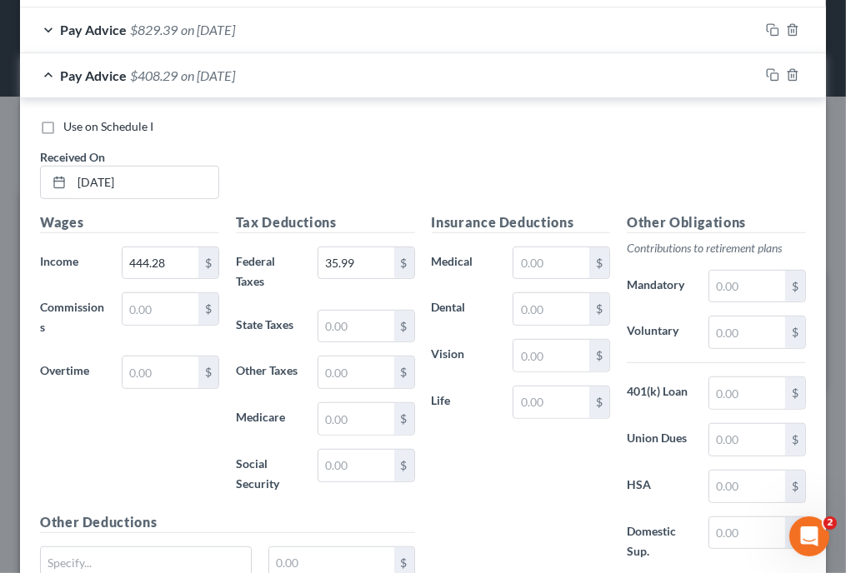
scroll to position [710, 0]
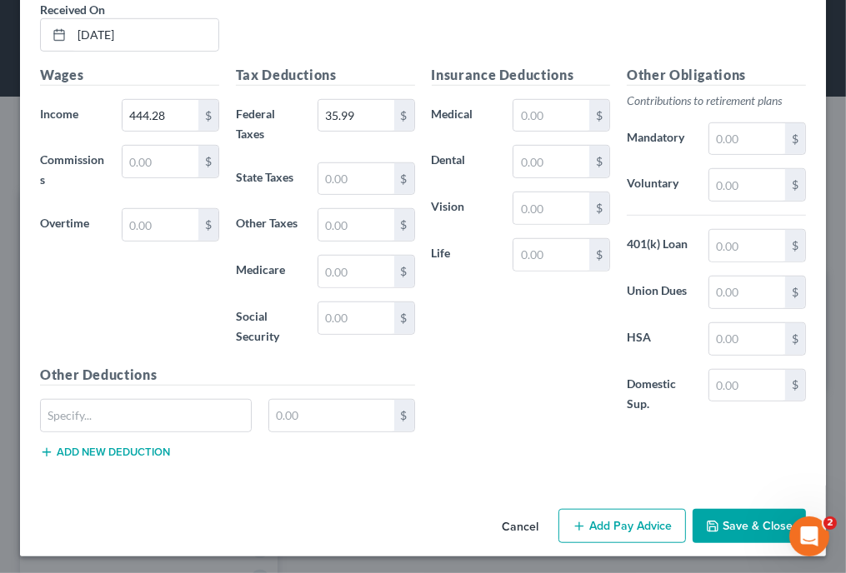
click at [728, 523] on button "Save & Close" at bounding box center [749, 526] width 113 height 35
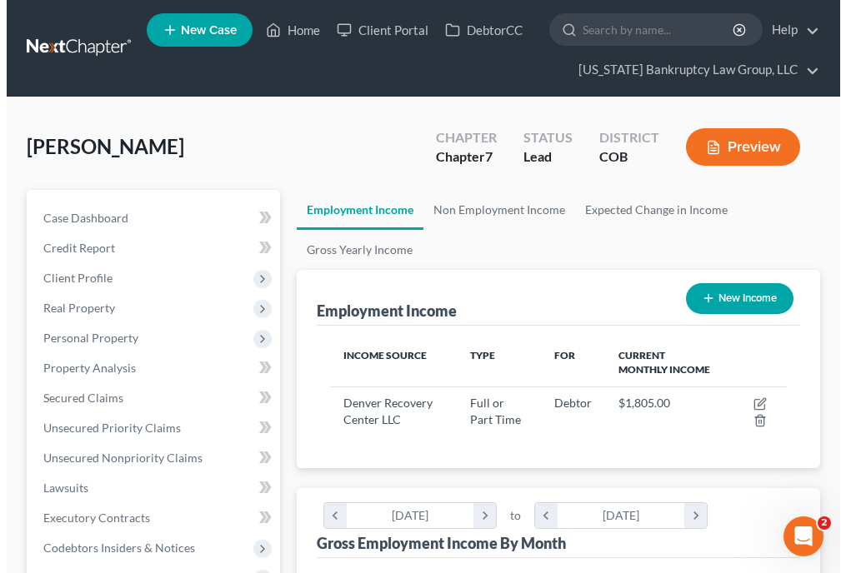
scroll to position [833146, 832885]
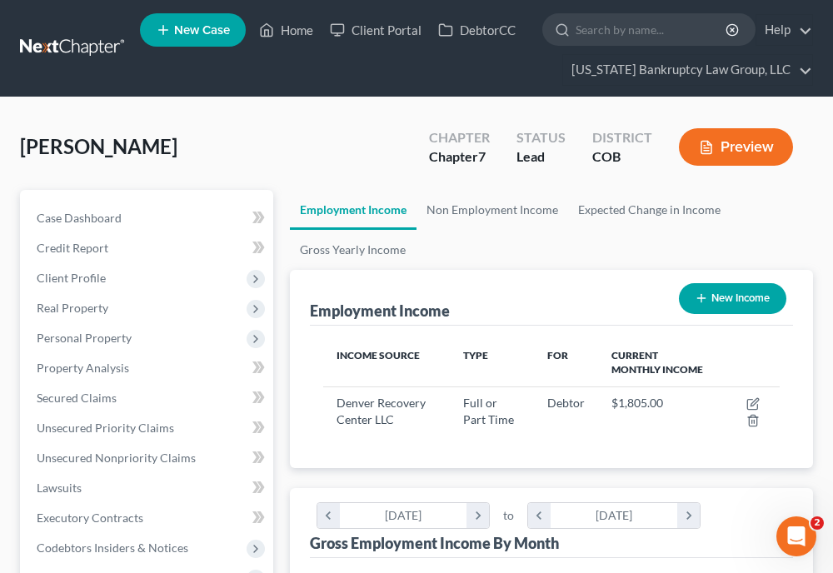
click at [657, 246] on ul "Employment Income Non Employment Income Expected Change in Income Gross Yearly …" at bounding box center [551, 230] width 523 height 80
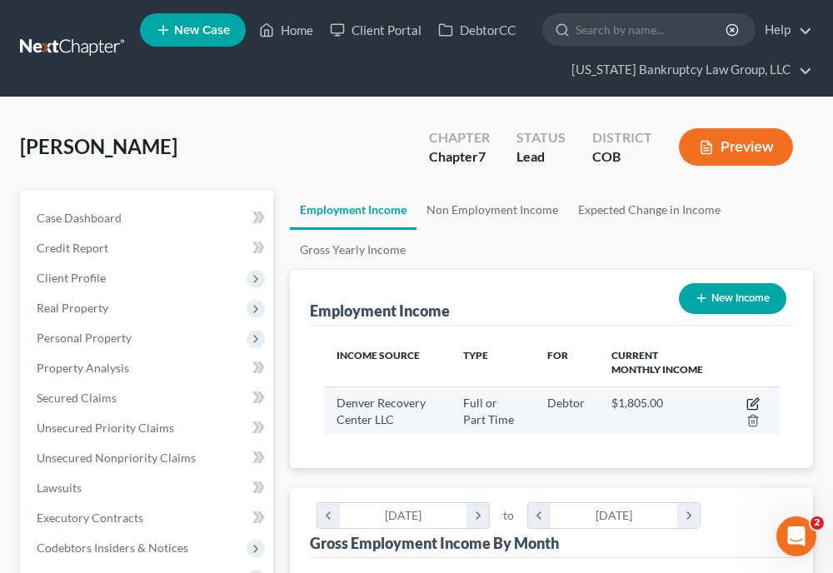
click at [755, 403] on icon "button" at bounding box center [755, 402] width 8 height 8
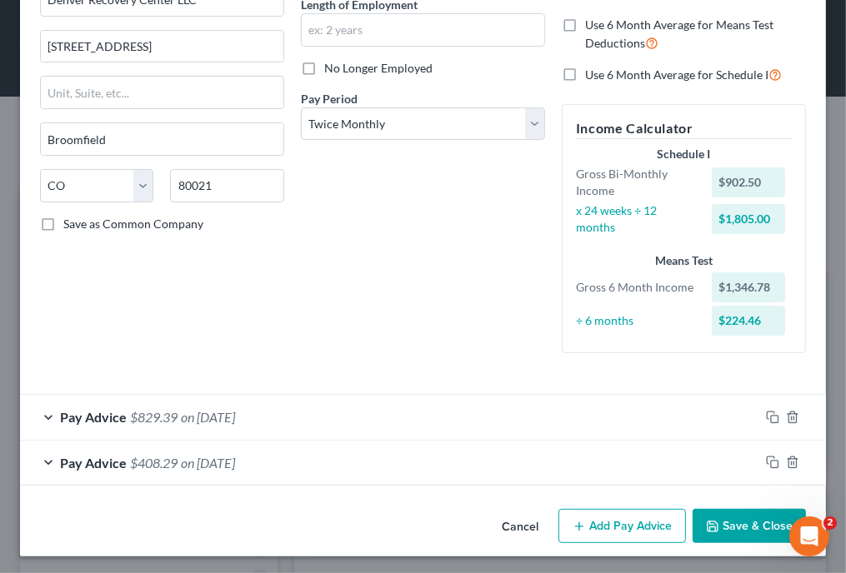
scroll to position [178, 0]
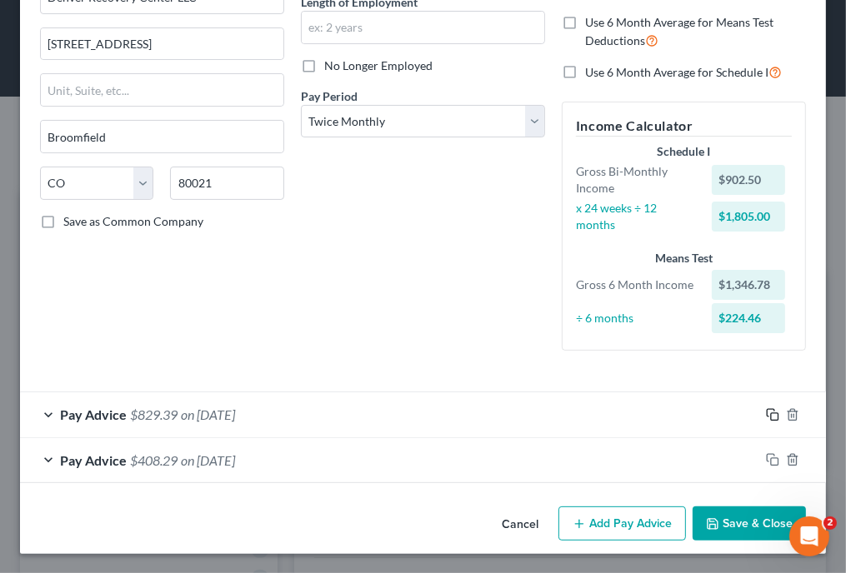
click at [766, 411] on icon "button" at bounding box center [772, 414] width 13 height 13
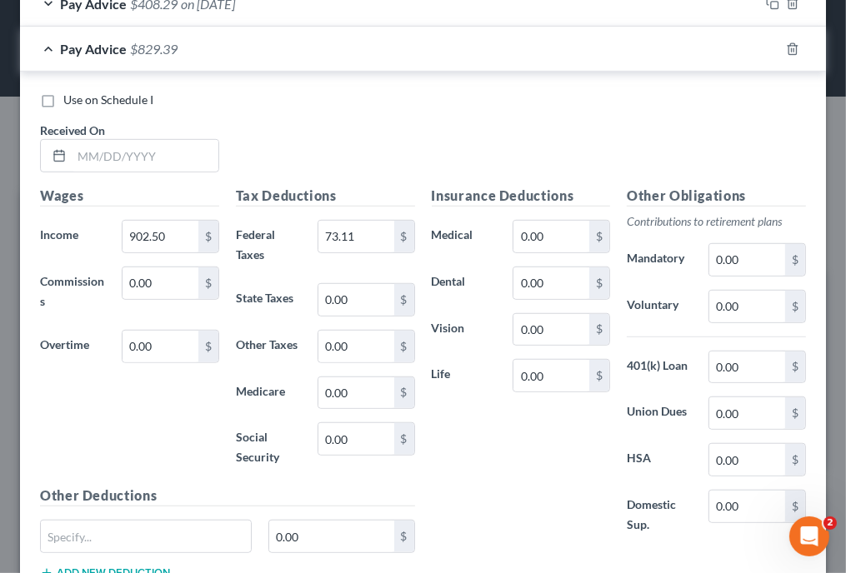
scroll to position [644, 0]
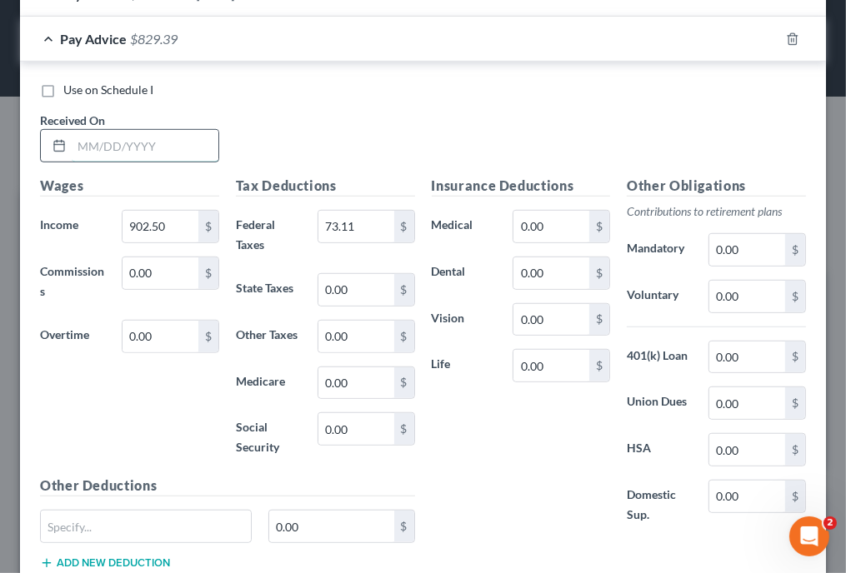
click at [165, 136] on input "text" at bounding box center [145, 146] width 147 height 32
click at [554, 96] on div "Use on Schedule I" at bounding box center [423, 90] width 766 height 17
click at [353, 218] on input "73.11" at bounding box center [356, 227] width 76 height 32
click at [453, 128] on div "Use on Schedule I Received On * [DATE]" at bounding box center [423, 129] width 783 height 94
click at [771, 38] on rect "button" at bounding box center [775, 42] width 8 height 8
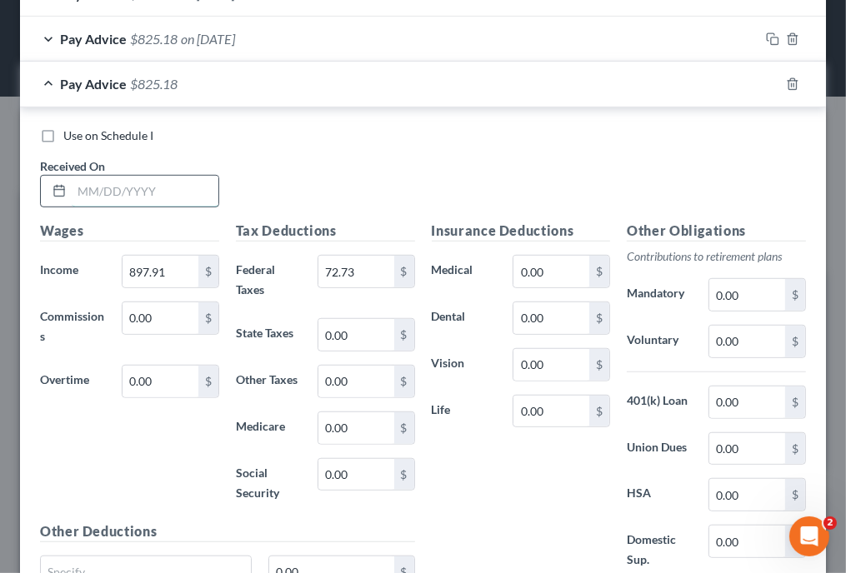
click at [200, 192] on input "text" at bounding box center [145, 192] width 147 height 32
drag, startPoint x: 455, startPoint y: 173, endPoint x: 441, endPoint y: 181, distance: 16.0
click at [455, 173] on div "Use on Schedule I Received On * [DATE]" at bounding box center [423, 175] width 783 height 94
click at [183, 269] on input "897.91" at bounding box center [161, 272] width 76 height 32
drag, startPoint x: 548, startPoint y: 184, endPoint x: 473, endPoint y: 208, distance: 78.8
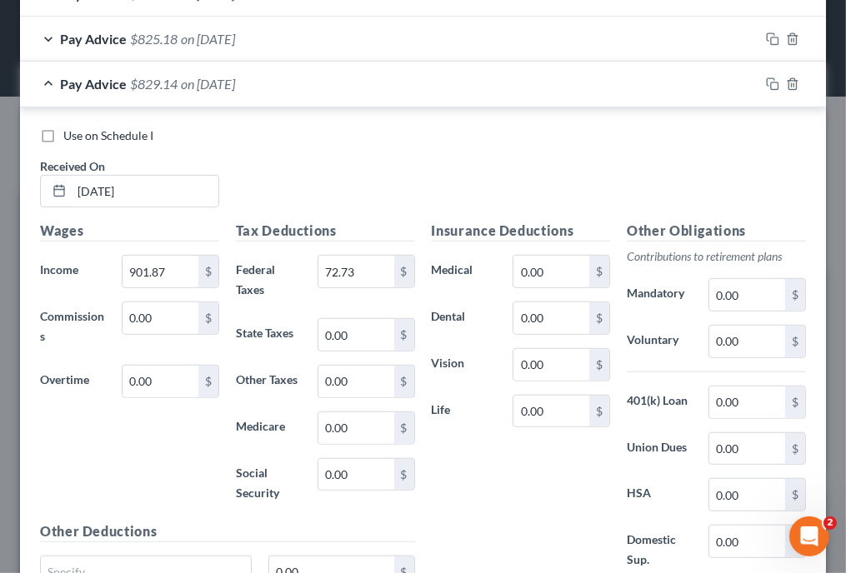
click at [548, 184] on div "Use on Schedule I Received On * [DATE]" at bounding box center [423, 175] width 783 height 94
click at [361, 264] on input "72.73" at bounding box center [356, 272] width 76 height 32
click at [552, 148] on div "Use on Schedule I Received On * [DATE]" at bounding box center [423, 175] width 783 height 94
click at [771, 83] on rect "button" at bounding box center [775, 87] width 8 height 8
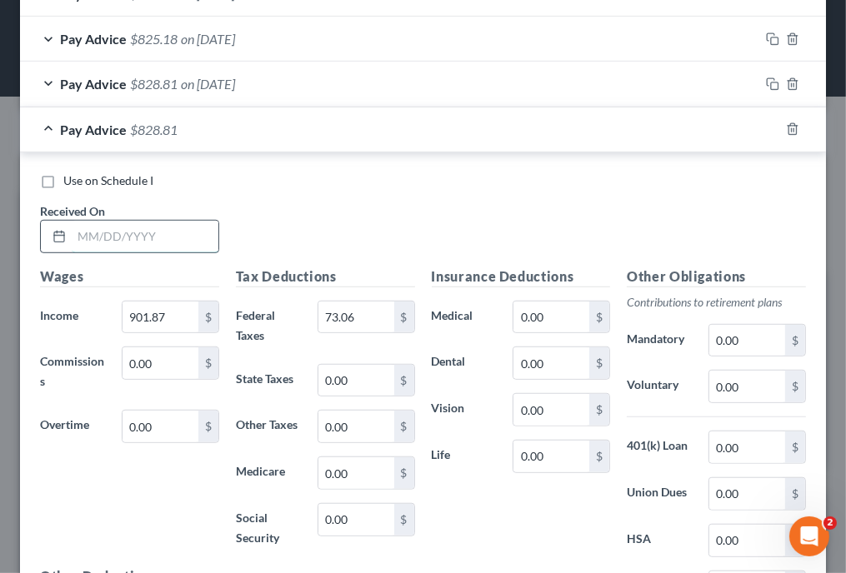
click at [143, 240] on input "text" at bounding box center [145, 237] width 147 height 32
click at [581, 168] on div "Use on Schedule I Received On * [DATE] Wages Income * 1,094.88 $ Commissions 0.…" at bounding box center [423, 420] width 806 height 535
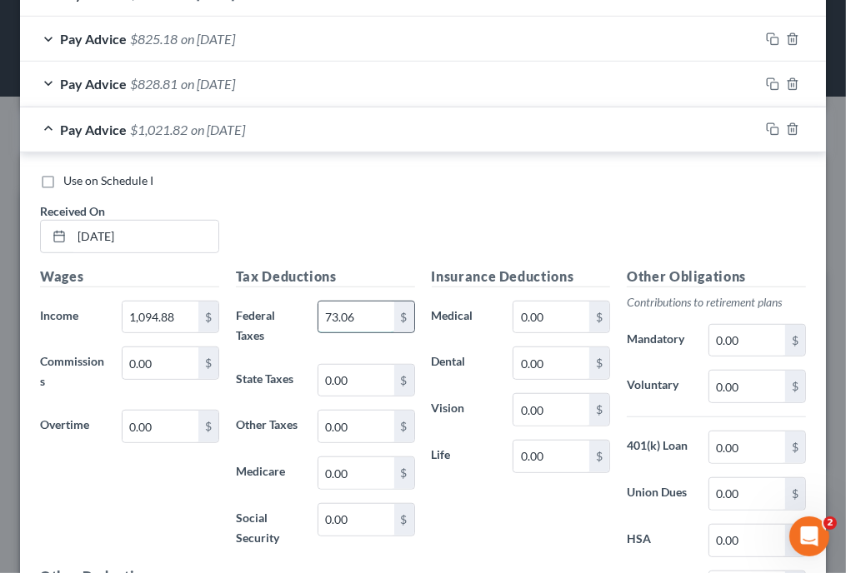
click at [355, 315] on input "73.06" at bounding box center [356, 318] width 76 height 32
drag, startPoint x: 493, startPoint y: 233, endPoint x: 530, endPoint y: 220, distance: 39.0
click at [493, 233] on div "Use on Schedule I Received On * [DATE]" at bounding box center [423, 220] width 783 height 94
click at [766, 125] on icon "button" at bounding box center [772, 129] width 13 height 13
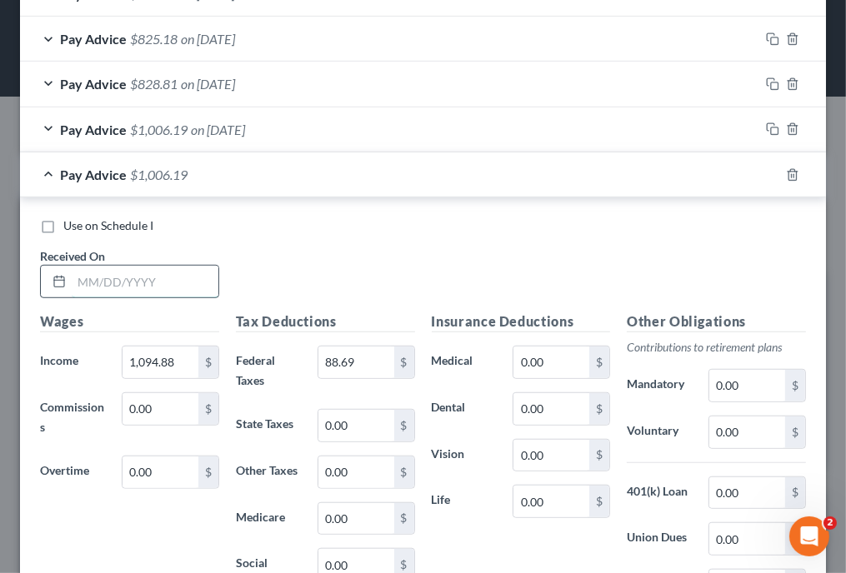
click at [194, 276] on input "text" at bounding box center [145, 282] width 147 height 32
drag, startPoint x: 563, startPoint y: 268, endPoint x: 459, endPoint y: 288, distance: 106.2
click at [563, 268] on div "Use on Schedule I Received On * [DATE]" at bounding box center [423, 265] width 783 height 94
click at [189, 365] on input "1,094.88" at bounding box center [161, 363] width 76 height 32
drag, startPoint x: 520, startPoint y: 246, endPoint x: 640, endPoint y: 213, distance: 124.3
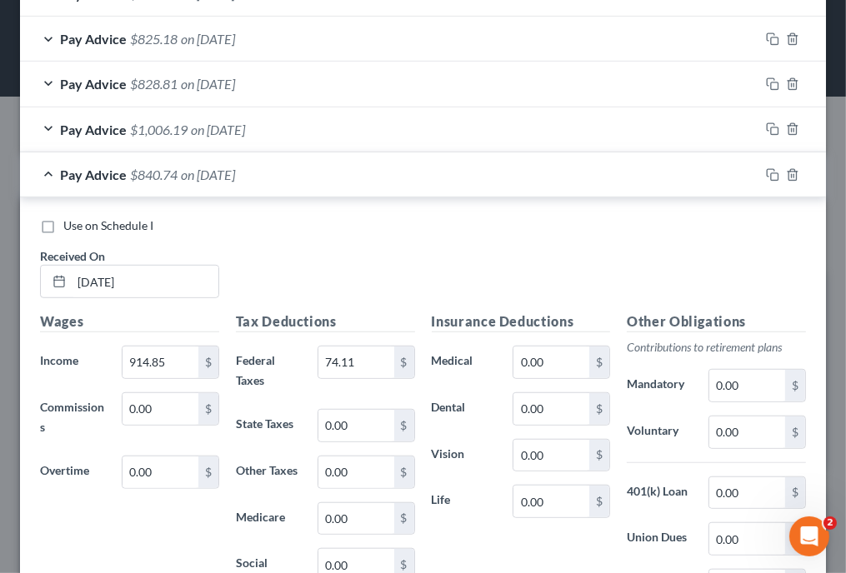
click at [520, 246] on div "Use on Schedule I Received On * [DATE]" at bounding box center [423, 265] width 783 height 94
click at [766, 173] on icon "button" at bounding box center [772, 174] width 13 height 13
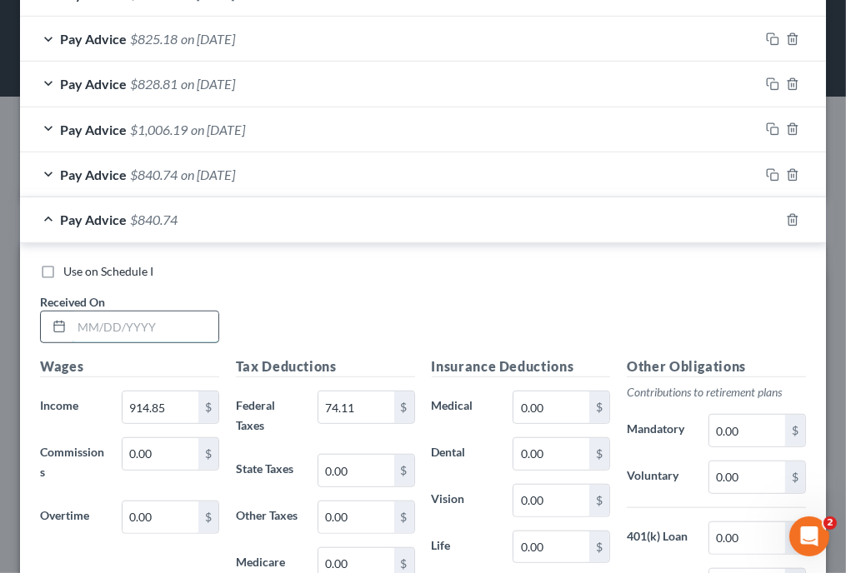
click at [192, 328] on input "text" at bounding box center [145, 328] width 147 height 32
click at [482, 293] on div "Use on Schedule I Received On * [DATE]" at bounding box center [423, 310] width 783 height 94
click at [179, 402] on input "914.85" at bounding box center [161, 408] width 76 height 32
drag, startPoint x: 603, startPoint y: 305, endPoint x: 677, endPoint y: 263, distance: 85.5
click at [603, 305] on div "Use on Schedule I Received On * [DATE]" at bounding box center [423, 310] width 783 height 94
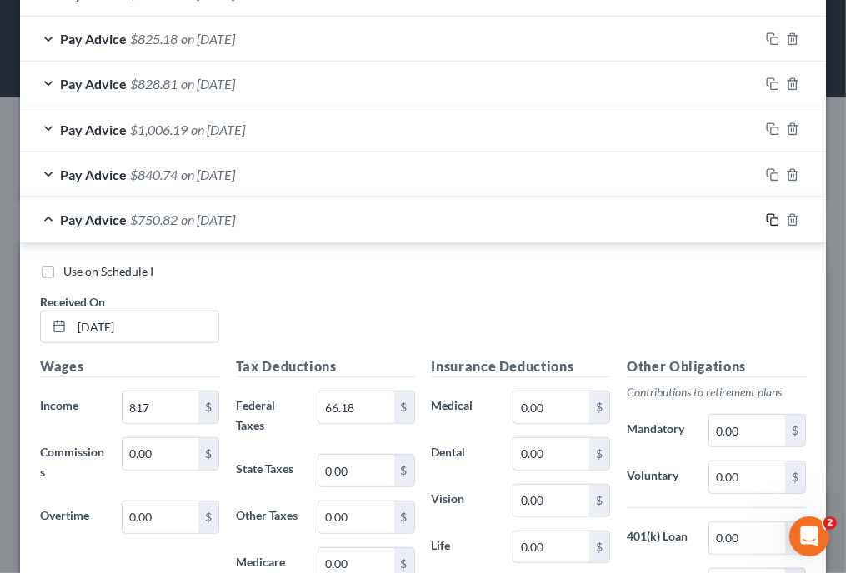
click at [766, 219] on icon "button" at bounding box center [772, 219] width 13 height 13
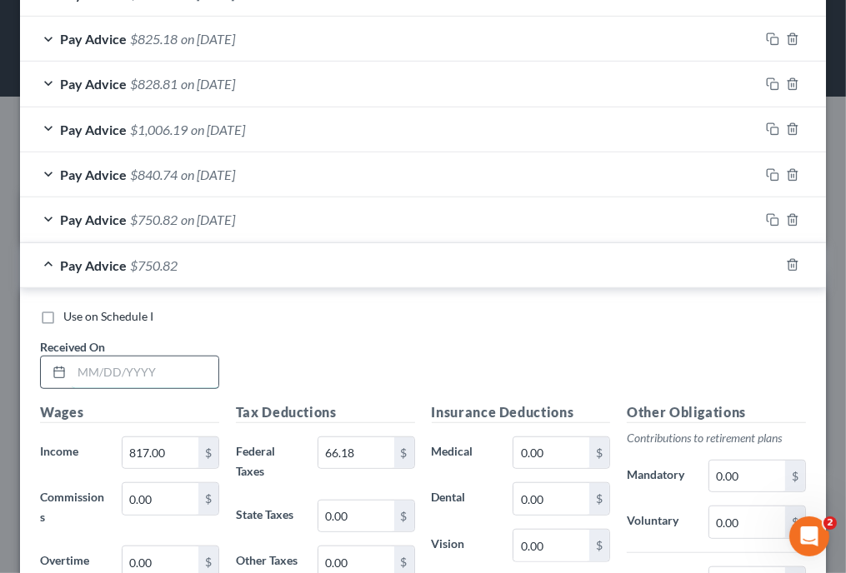
click at [198, 381] on input "text" at bounding box center [145, 373] width 147 height 32
click at [445, 329] on div "Use on Schedule I Received On * [DATE]" at bounding box center [423, 355] width 783 height 94
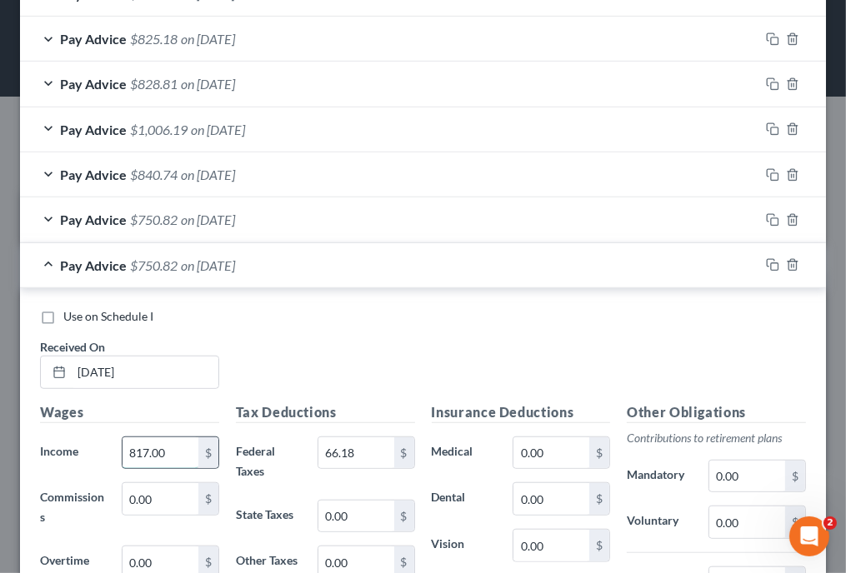
click at [185, 443] on input "817.00" at bounding box center [161, 454] width 76 height 32
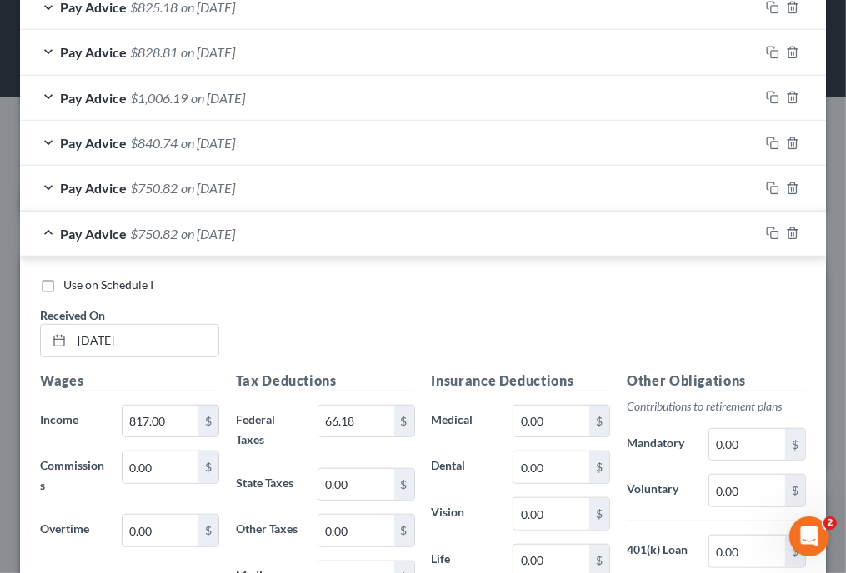
scroll to position [679, 0]
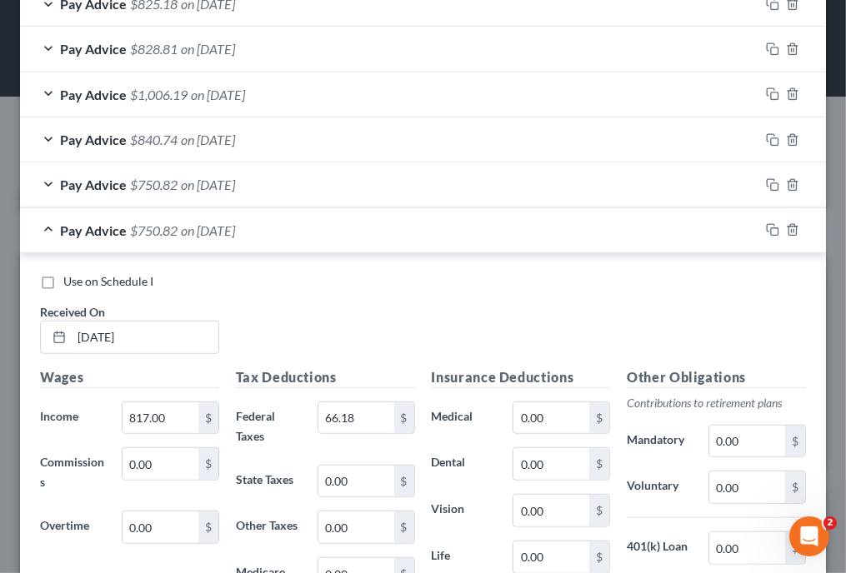
click at [658, 284] on div "Use on Schedule I" at bounding box center [423, 281] width 766 height 17
click at [174, 334] on input "[DATE]" at bounding box center [145, 338] width 147 height 32
click at [683, 282] on div "Use on Schedule I" at bounding box center [423, 281] width 766 height 17
click at [170, 409] on input "817.00" at bounding box center [161, 419] width 76 height 32
click at [705, 308] on div "Use on Schedule I Received On * [DATE]" at bounding box center [423, 320] width 783 height 94
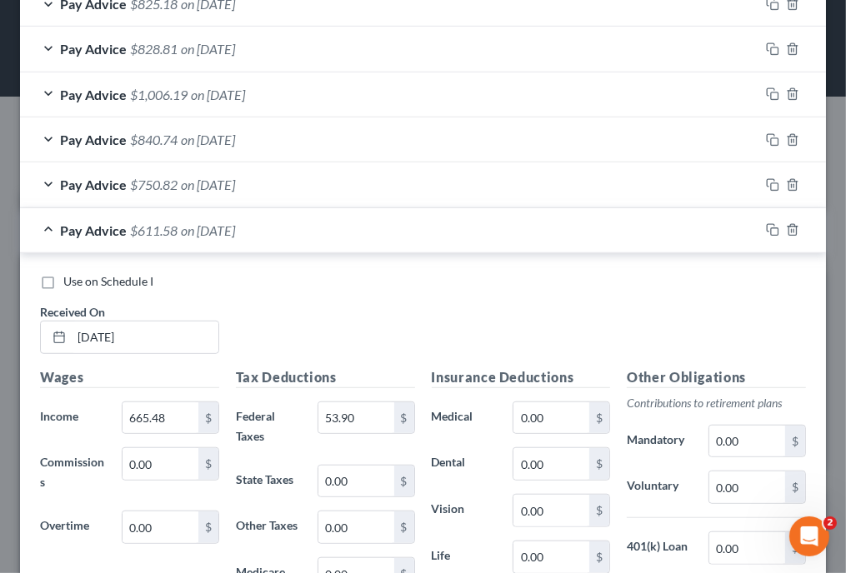
click at [710, 283] on div "Use on Schedule I" at bounding box center [423, 281] width 766 height 17
click at [528, 329] on div "Use on Schedule I Received On * [DATE]" at bounding box center [423, 320] width 783 height 94
click at [766, 226] on icon "button" at bounding box center [772, 229] width 13 height 13
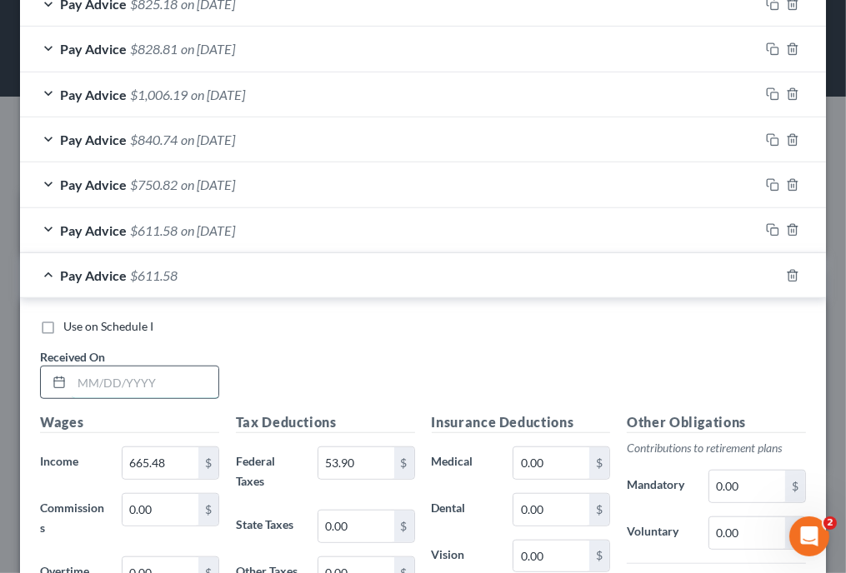
click at [176, 380] on input "text" at bounding box center [145, 383] width 147 height 32
click at [478, 373] on div "Use on Schedule I Received On * [DATE]" at bounding box center [423, 365] width 783 height 94
click at [177, 447] on div "665.48 $" at bounding box center [170, 463] width 114 height 33
click at [170, 460] on input "665.48" at bounding box center [161, 464] width 76 height 32
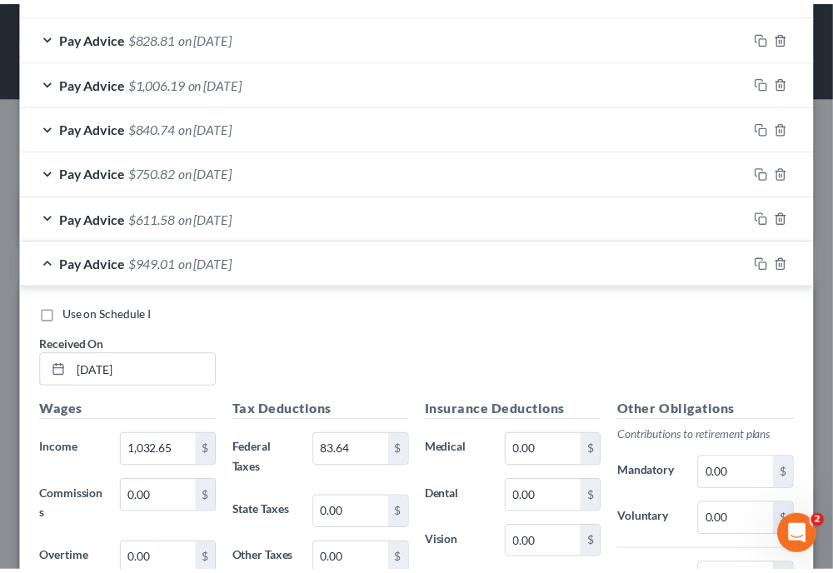
scroll to position [1027, 0]
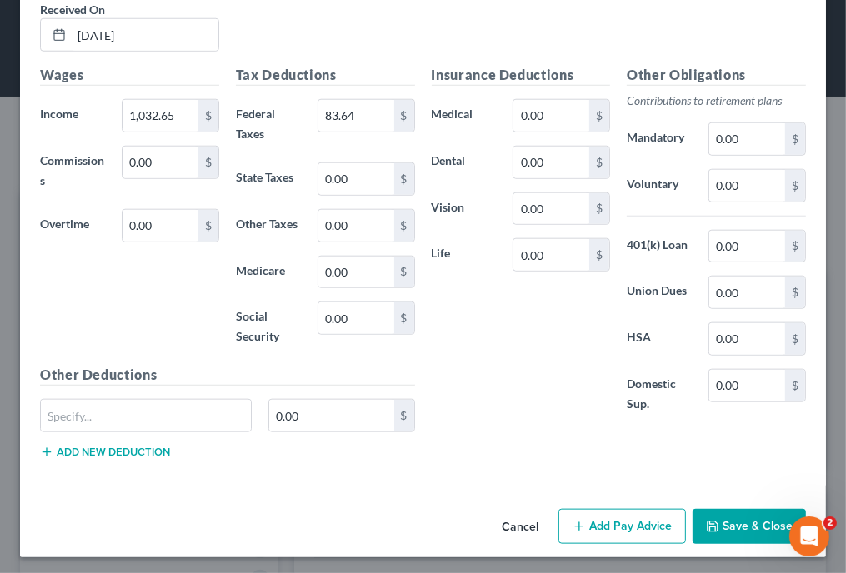
click at [747, 523] on button "Save & Close" at bounding box center [749, 526] width 113 height 35
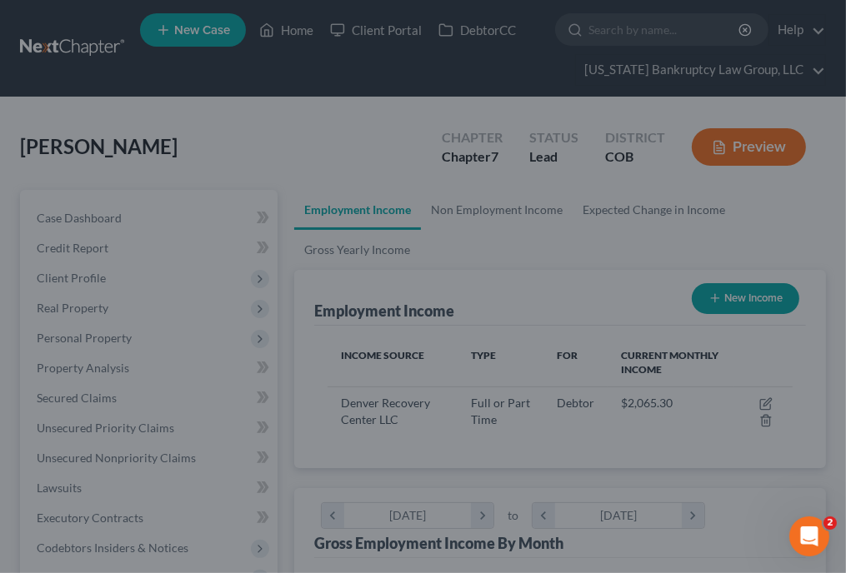
scroll to position [833146, 832885]
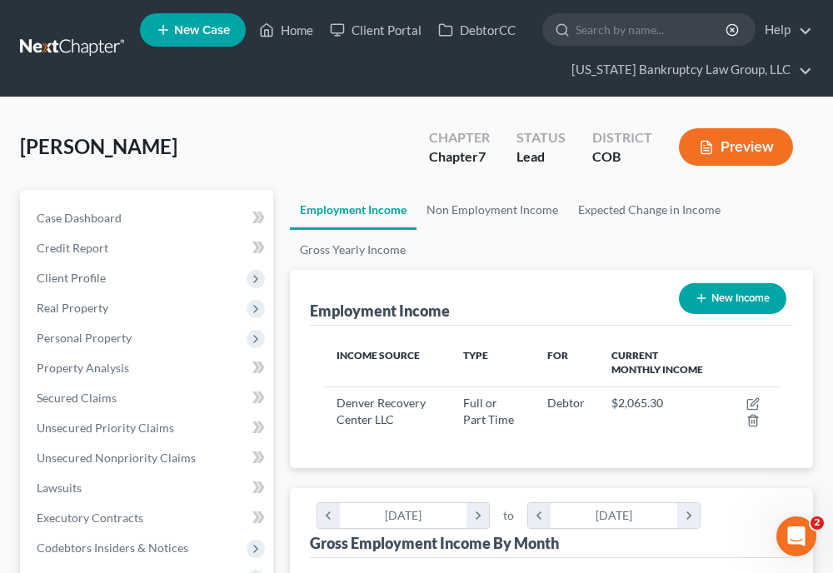
click at [780, 253] on ul "Employment Income Non Employment Income Expected Change in Income Gross Yearly …" at bounding box center [551, 230] width 523 height 80
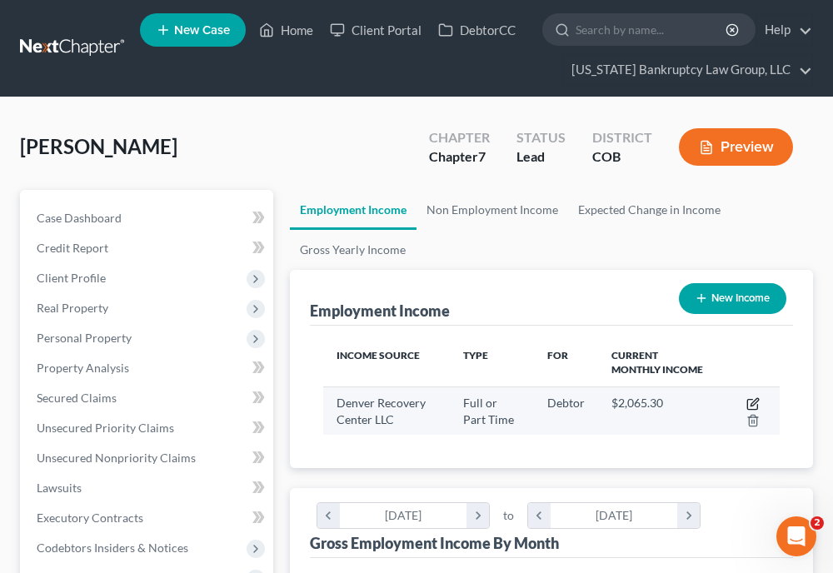
click at [753, 403] on icon "button" at bounding box center [753, 404] width 13 height 13
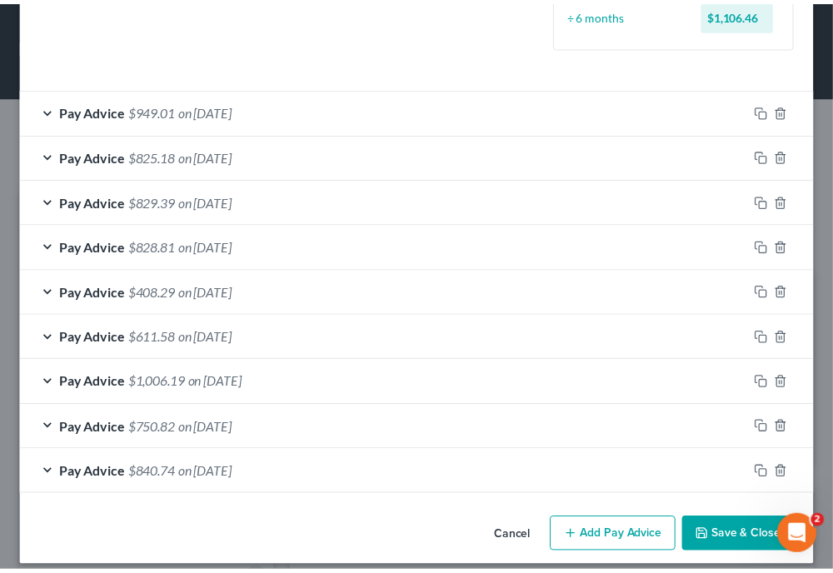
scroll to position [493, 0]
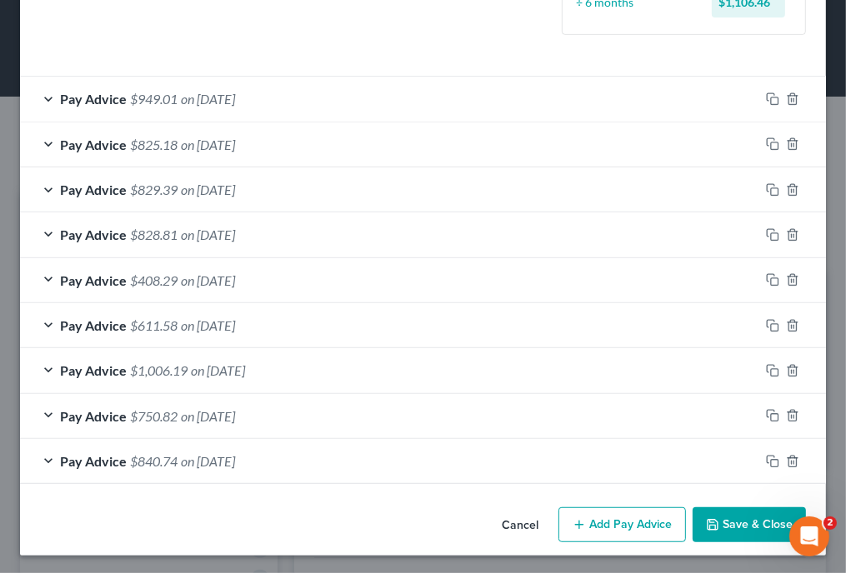
click at [738, 518] on button "Save & Close" at bounding box center [749, 525] width 113 height 35
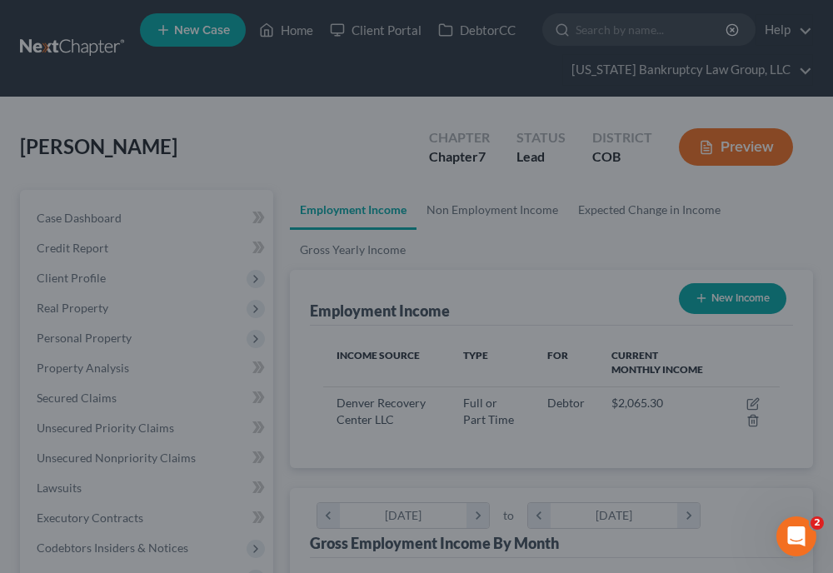
scroll to position [833146, 832885]
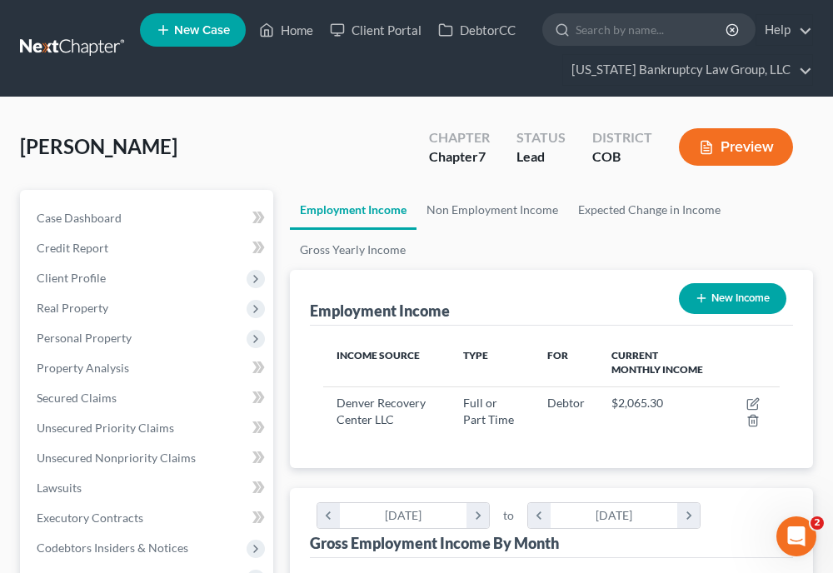
click at [771, 256] on ul "Employment Income Non Employment Income Expected Change in Income Gross Yearly …" at bounding box center [551, 230] width 523 height 80
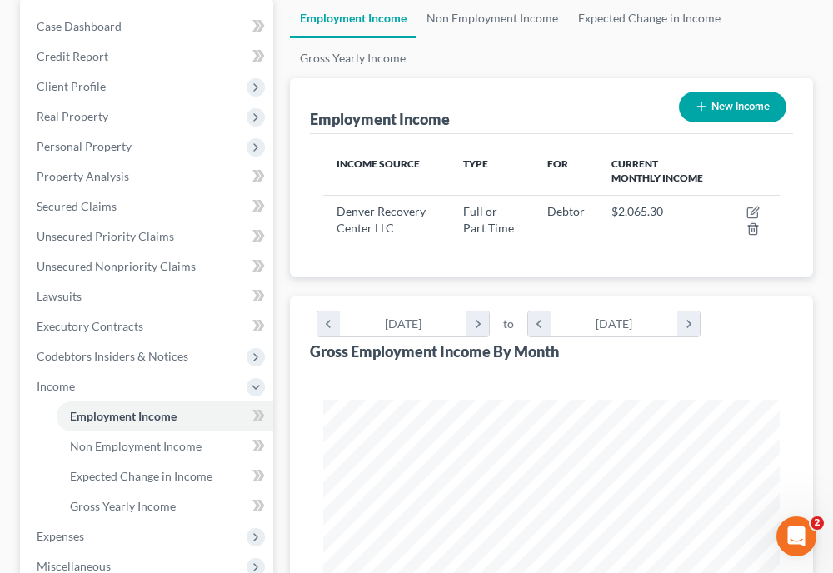
scroll to position [233, 0]
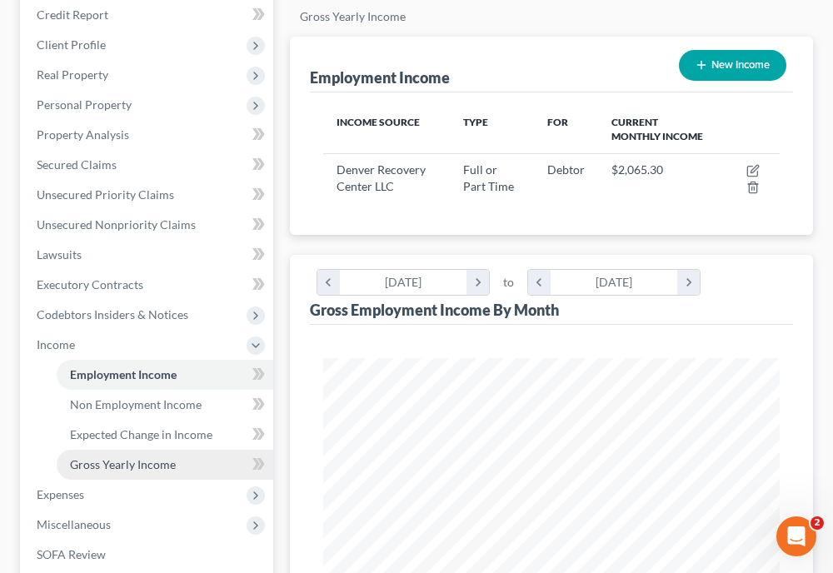
click at [143, 455] on link "Gross Yearly Income" at bounding box center [165, 465] width 217 height 30
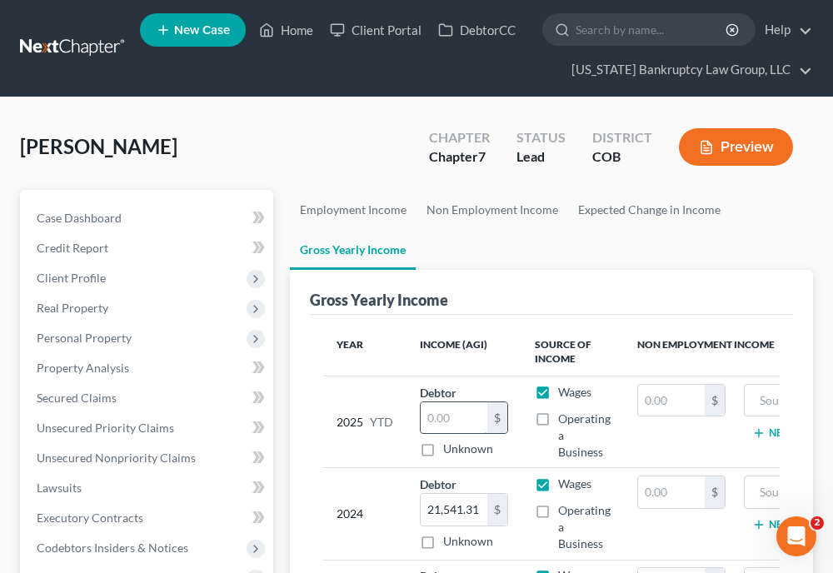
click at [437, 417] on input "text" at bounding box center [454, 419] width 67 height 32
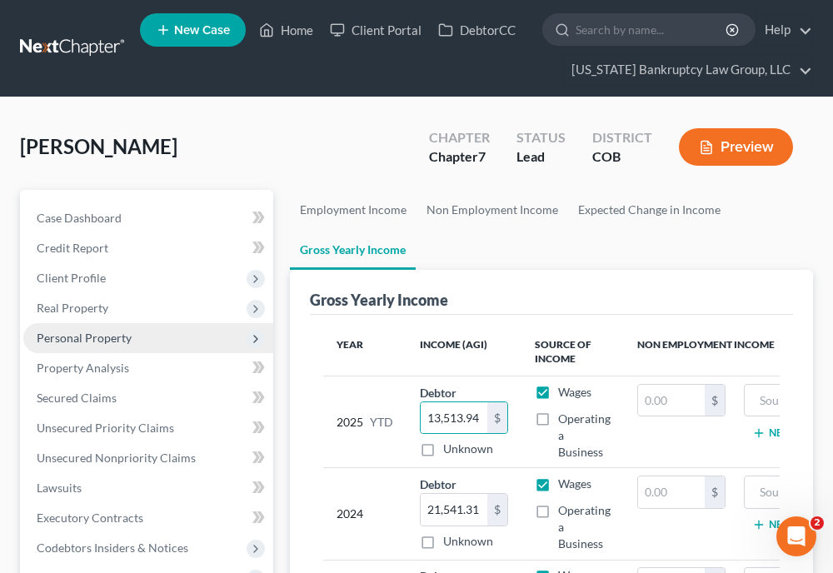
click at [99, 327] on span "Personal Property" at bounding box center [148, 338] width 250 height 30
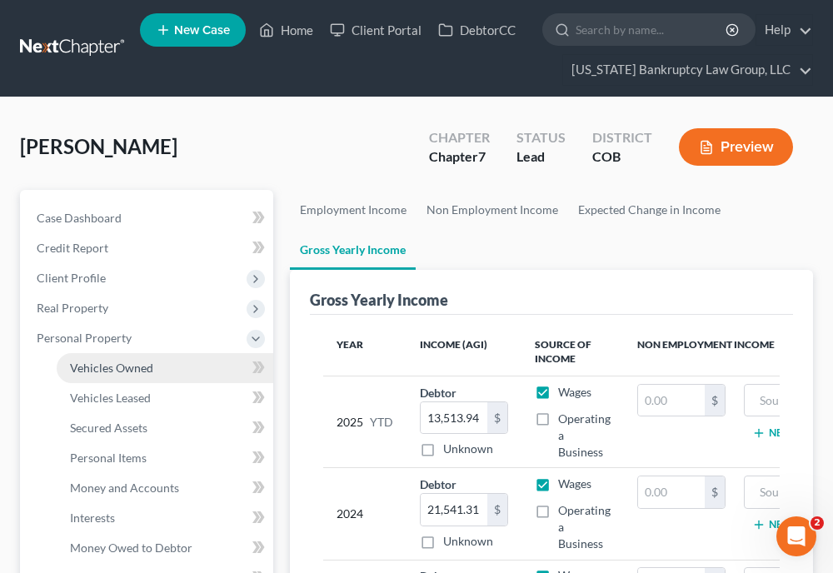
click at [115, 363] on span "Vehicles Owned" at bounding box center [111, 368] width 83 height 14
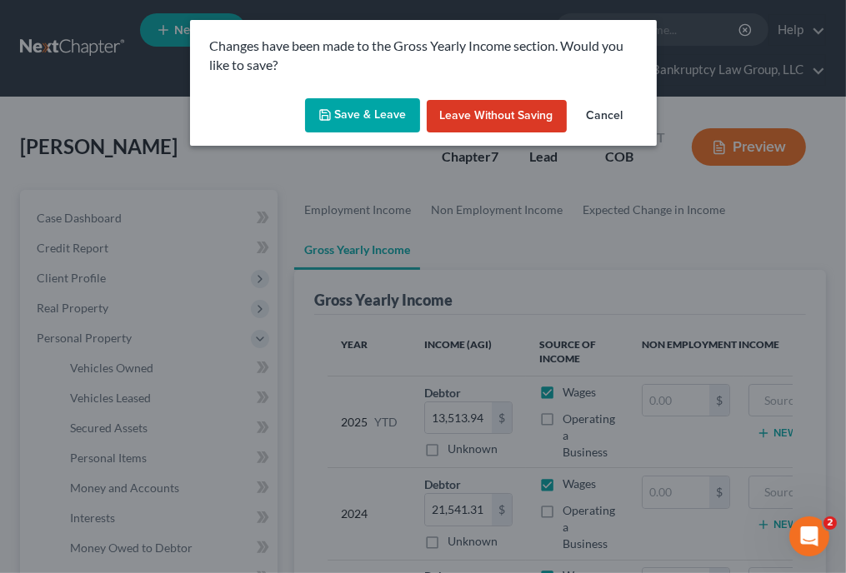
click at [377, 109] on button "Save & Leave" at bounding box center [362, 115] width 115 height 35
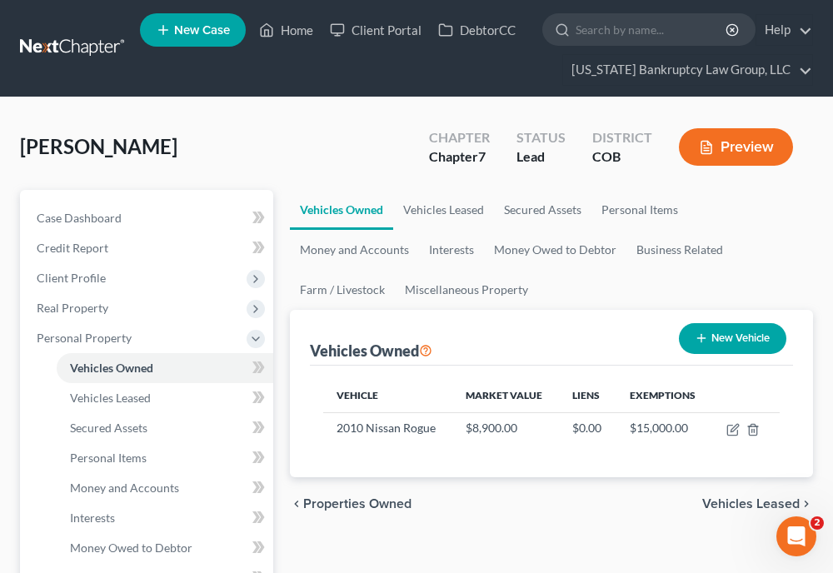
click at [785, 236] on ul "Vehicles Owned Vehicles Leased Secured Assets Personal Items Money and Accounts…" at bounding box center [551, 250] width 523 height 120
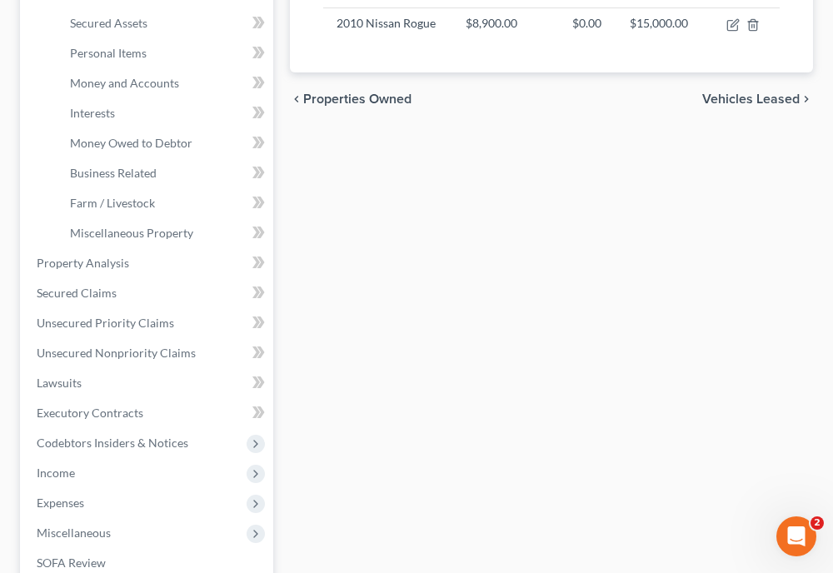
scroll to position [467, 0]
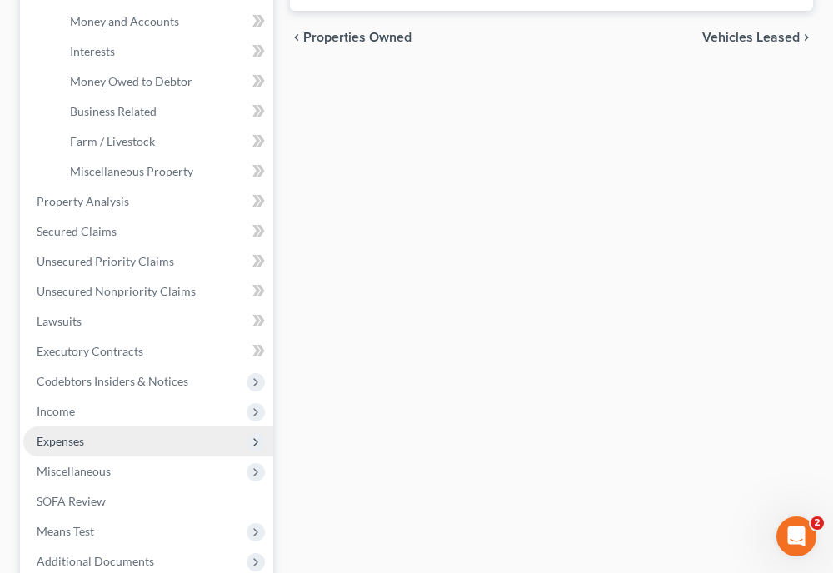
click at [57, 447] on span "Expenses" at bounding box center [61, 441] width 48 height 14
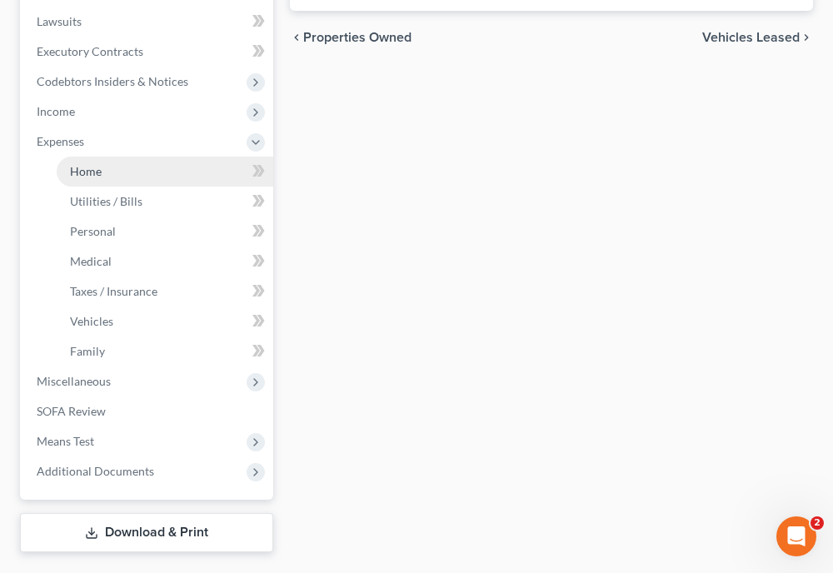
click at [88, 158] on link "Home" at bounding box center [165, 172] width 217 height 30
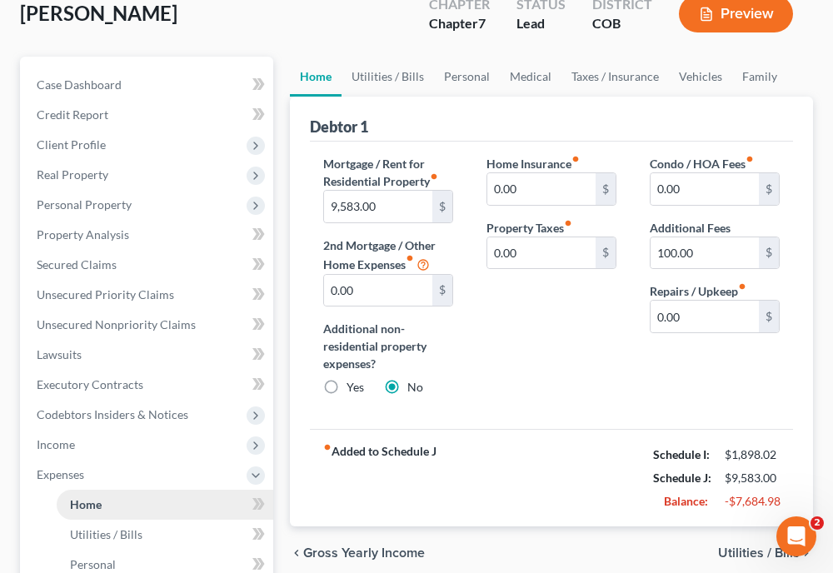
scroll to position [100, 0]
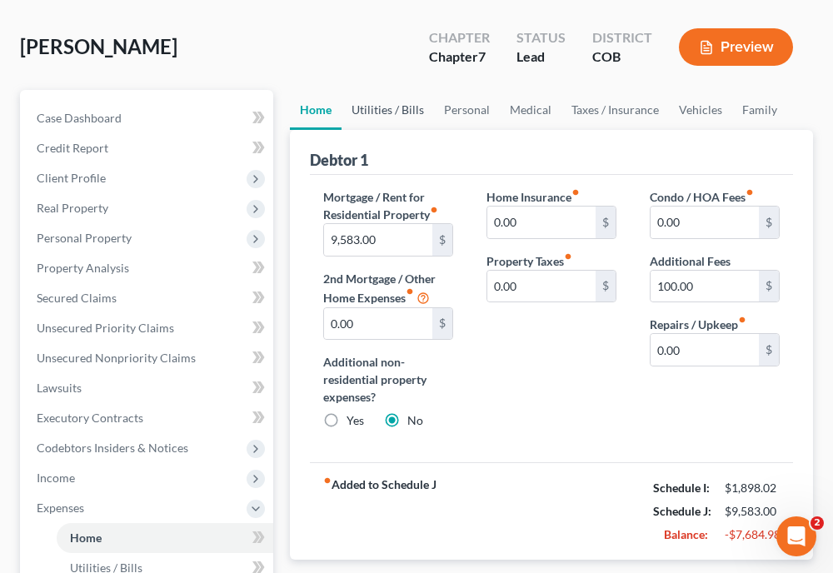
click at [397, 108] on link "Utilities / Bills" at bounding box center [388, 110] width 93 height 40
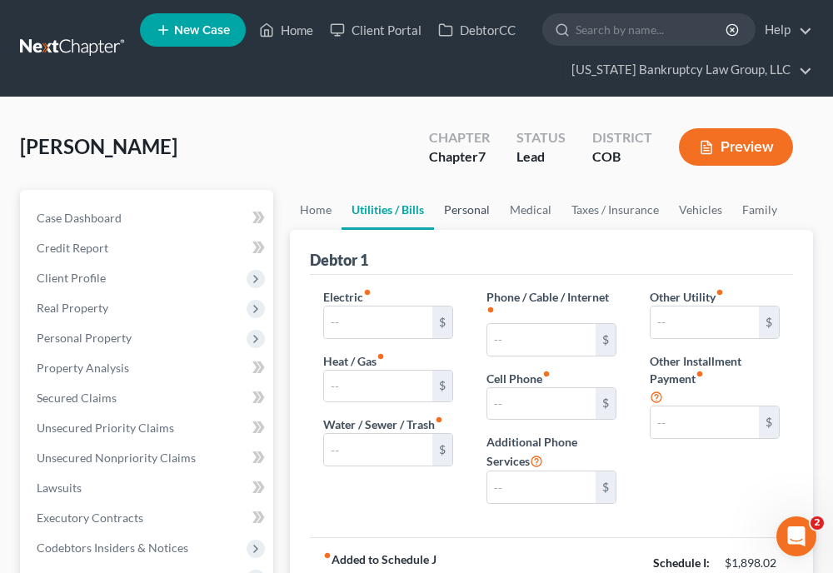
click at [463, 209] on link "Personal" at bounding box center [467, 210] width 66 height 40
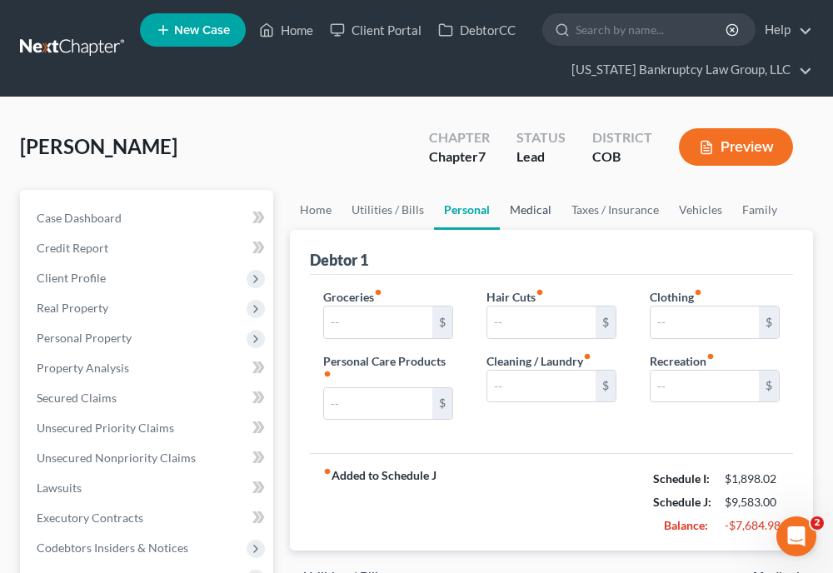
click at [529, 213] on link "Medical" at bounding box center [531, 210] width 62 height 40
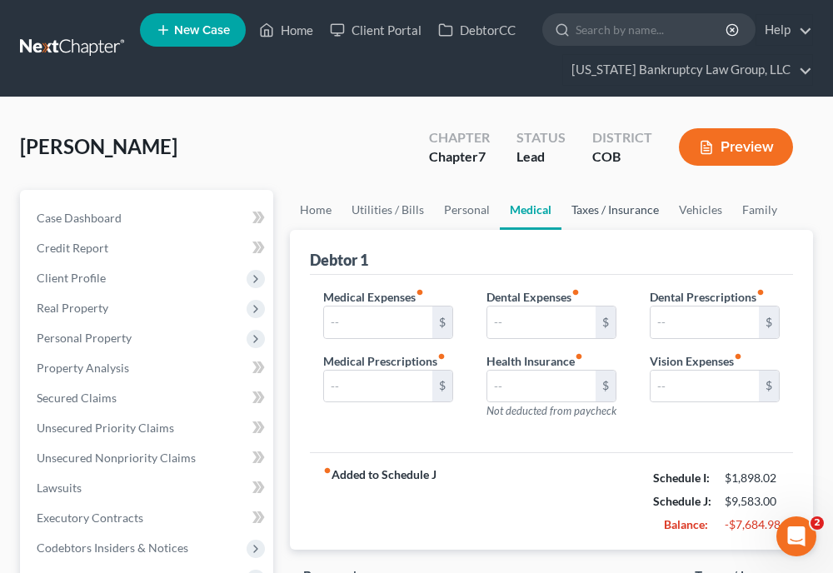
click at [600, 211] on link "Taxes / Insurance" at bounding box center [616, 210] width 108 height 40
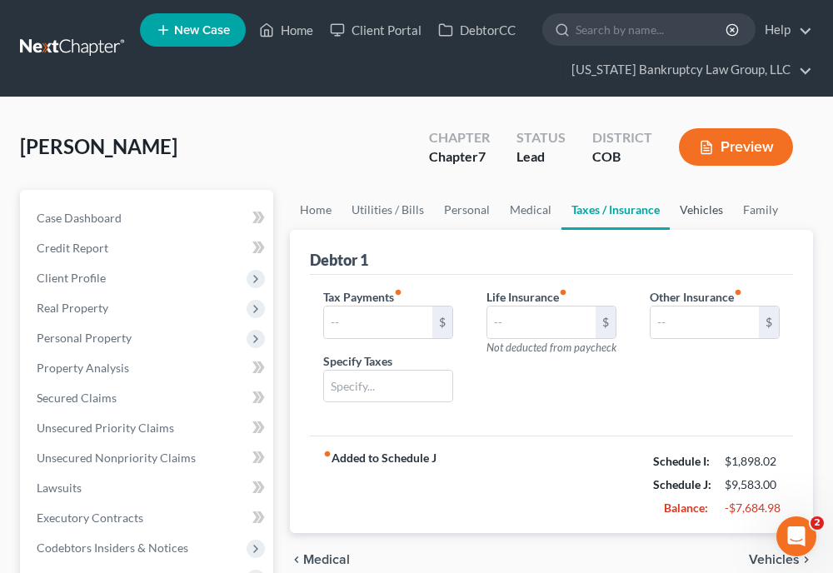
click at [697, 209] on link "Vehicles" at bounding box center [701, 210] width 63 height 40
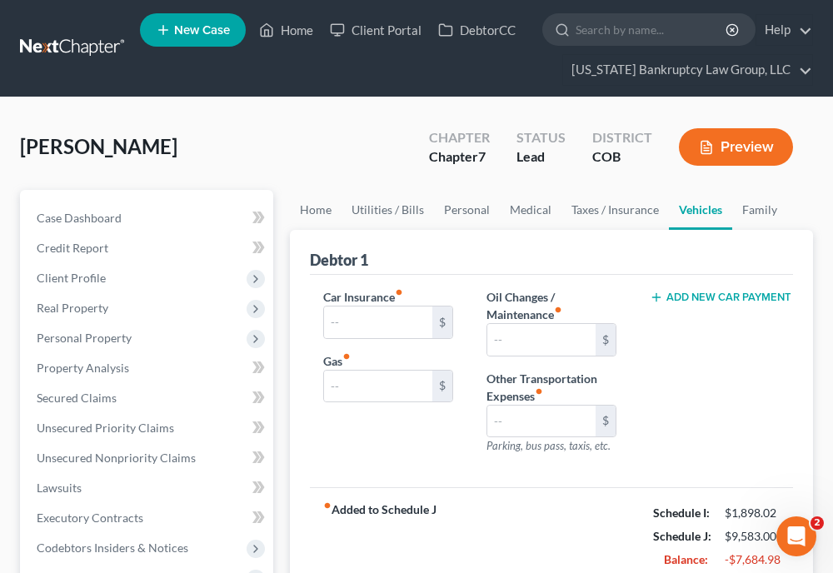
click at [697, 209] on link "Vehicles" at bounding box center [700, 210] width 63 height 40
click at [320, 216] on link "Home" at bounding box center [316, 210] width 52 height 40
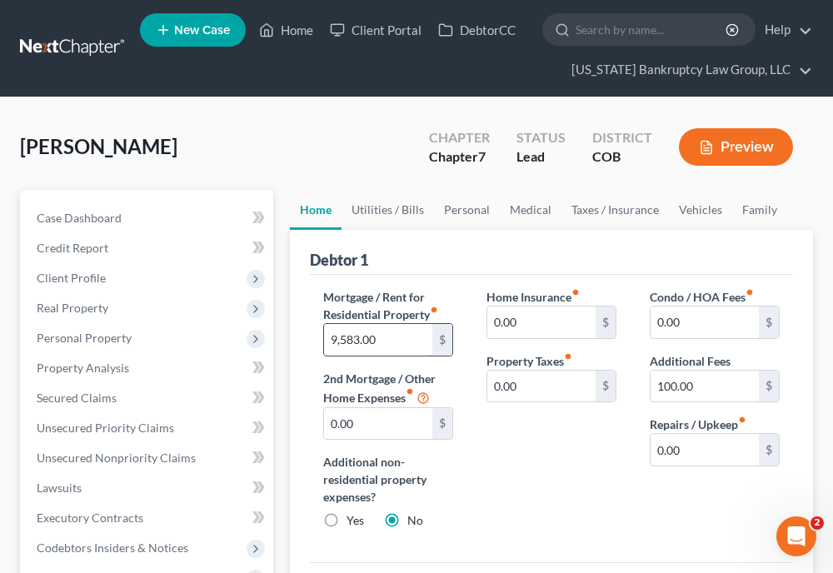
click at [379, 337] on input "9,583.00" at bounding box center [378, 340] width 108 height 32
click at [707, 383] on input "100.00" at bounding box center [705, 387] width 108 height 32
click at [618, 470] on div "Home Insurance fiber_manual_record 0.00 $ Property Taxes fiber_manual_record 0.…" at bounding box center [551, 415] width 163 height 255
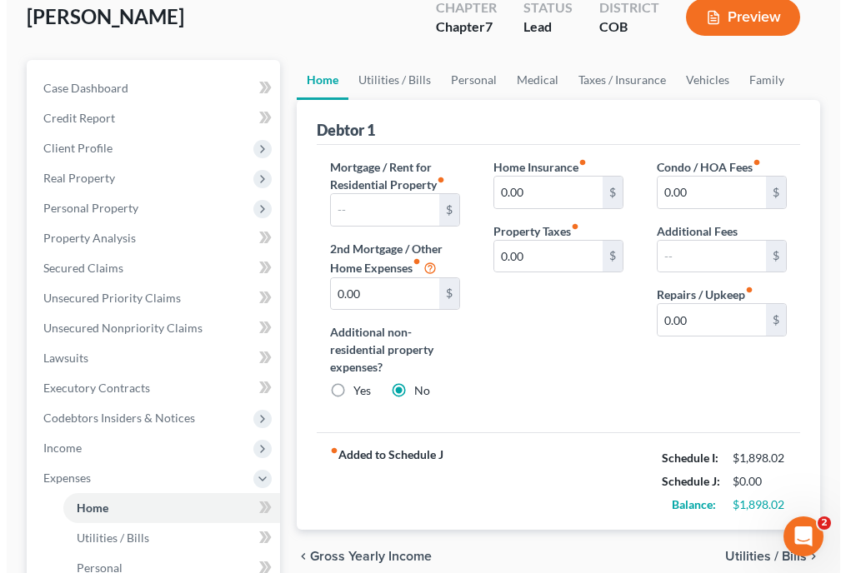
scroll to position [133, 0]
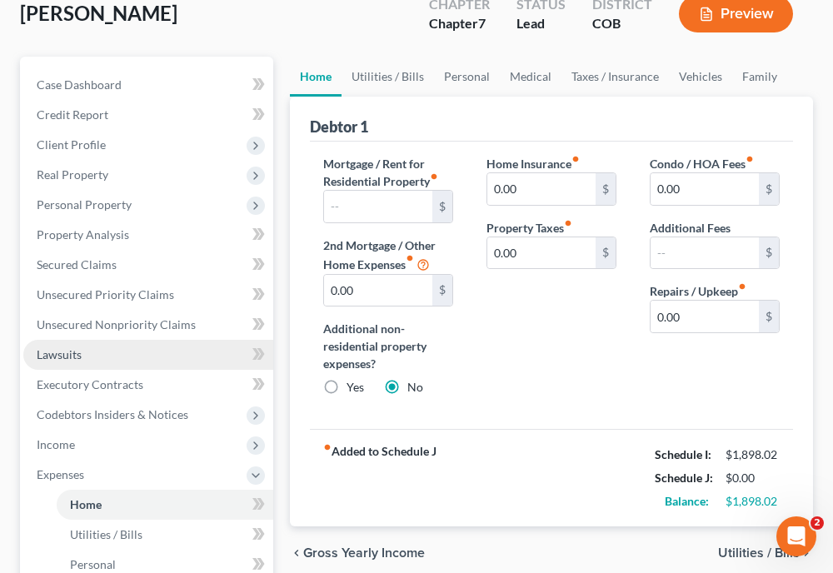
click at [68, 364] on link "Lawsuits" at bounding box center [148, 355] width 250 height 30
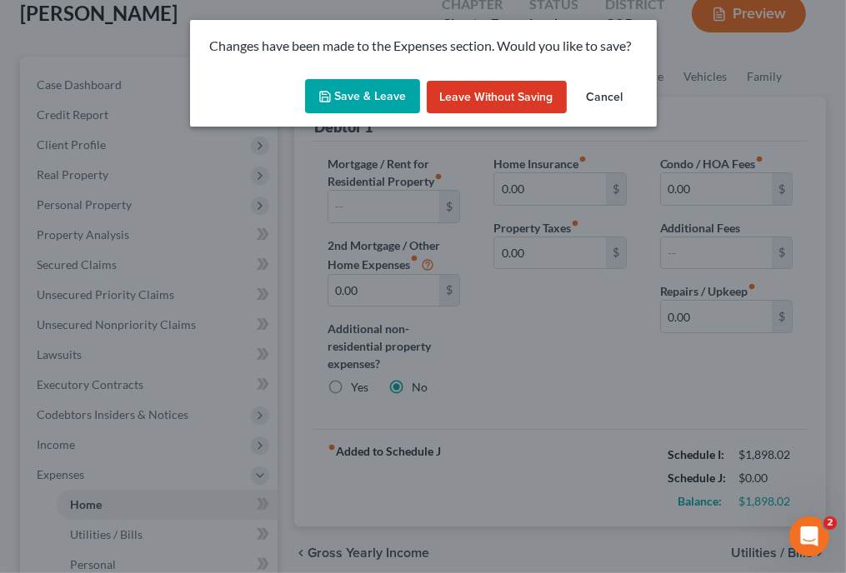
click at [336, 92] on button "Save & Leave" at bounding box center [362, 96] width 115 height 35
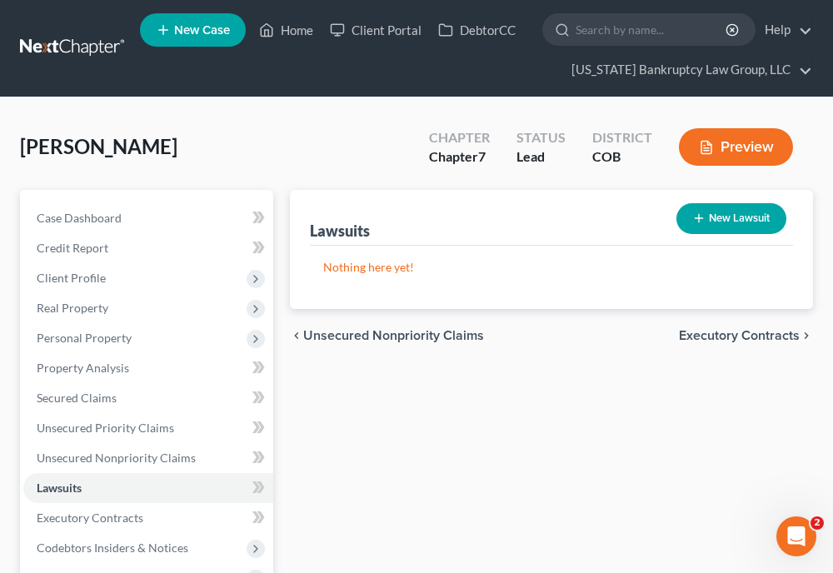
click at [611, 427] on div "Lawsuits New Lawsuit Nothing here yet! Court Name Date Filed Status Creditor Na…" at bounding box center [552, 499] width 540 height 619
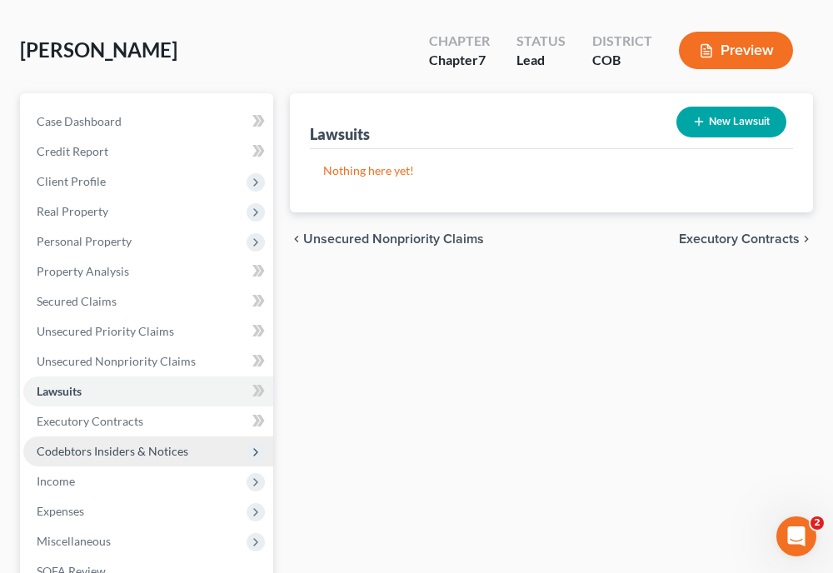
scroll to position [100, 0]
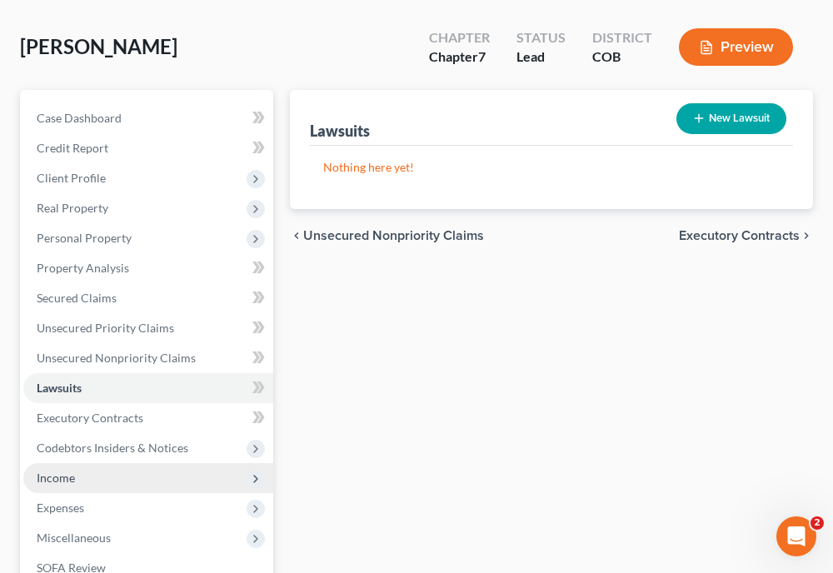
click at [52, 467] on span "Income" at bounding box center [148, 478] width 250 height 30
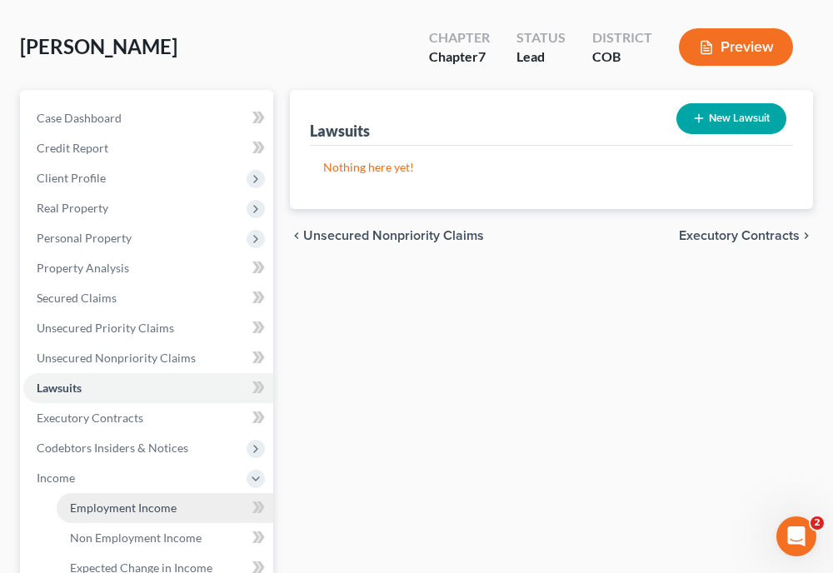
click at [100, 511] on span "Employment Income" at bounding box center [123, 508] width 107 height 14
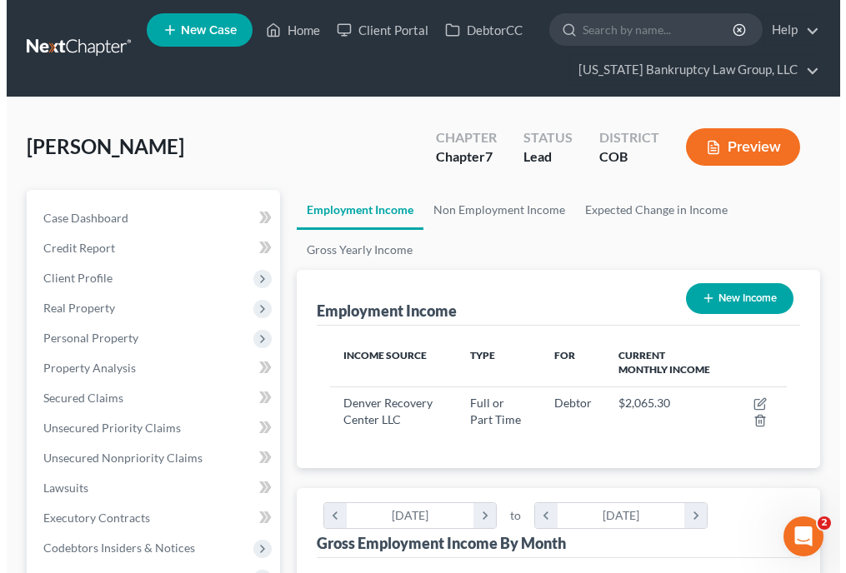
scroll to position [228, 490]
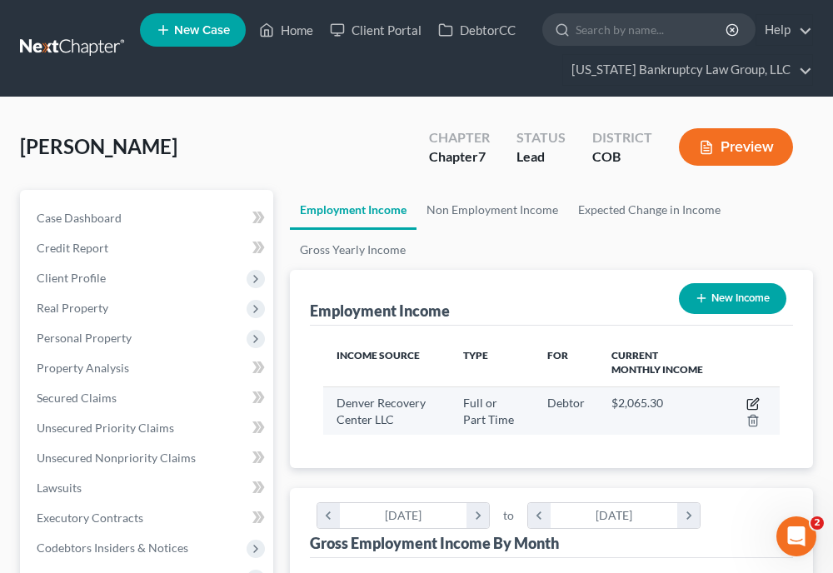
click at [753, 398] on icon "button" at bounding box center [753, 404] width 13 height 13
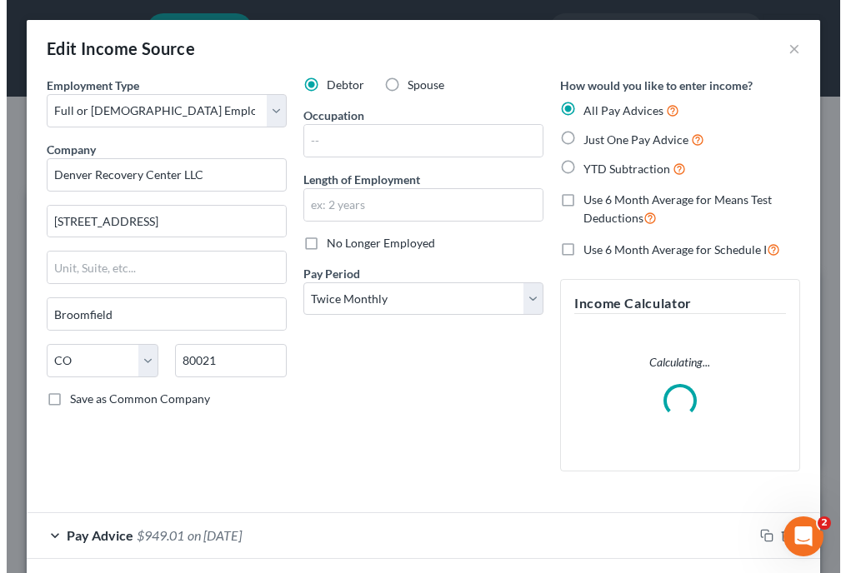
scroll to position [233, 498]
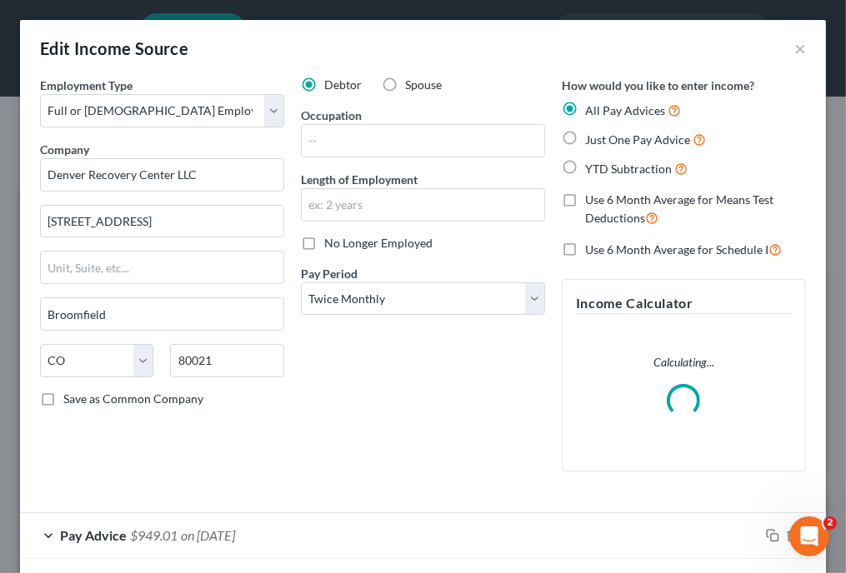
click at [491, 403] on div "Debtor Spouse Occupation Length of Employment No Longer Employed Pay Period * S…" at bounding box center [423, 281] width 261 height 408
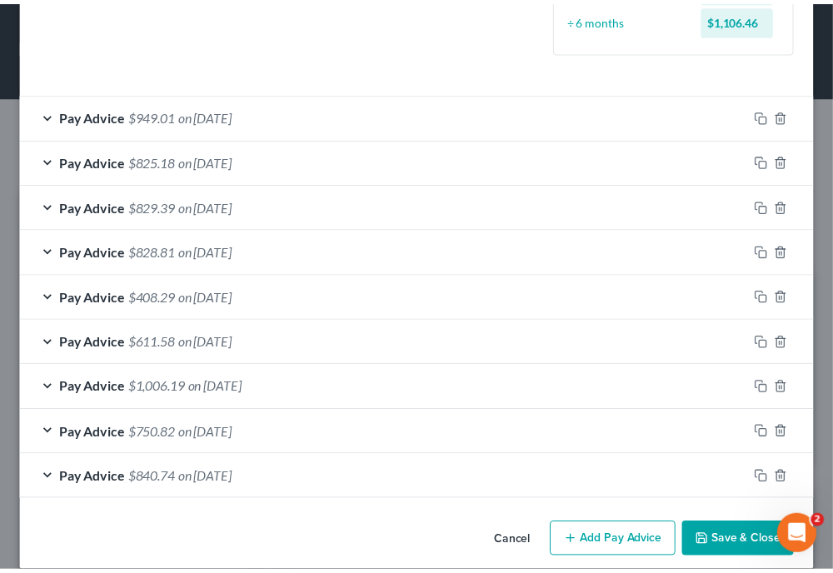
scroll to position [493, 0]
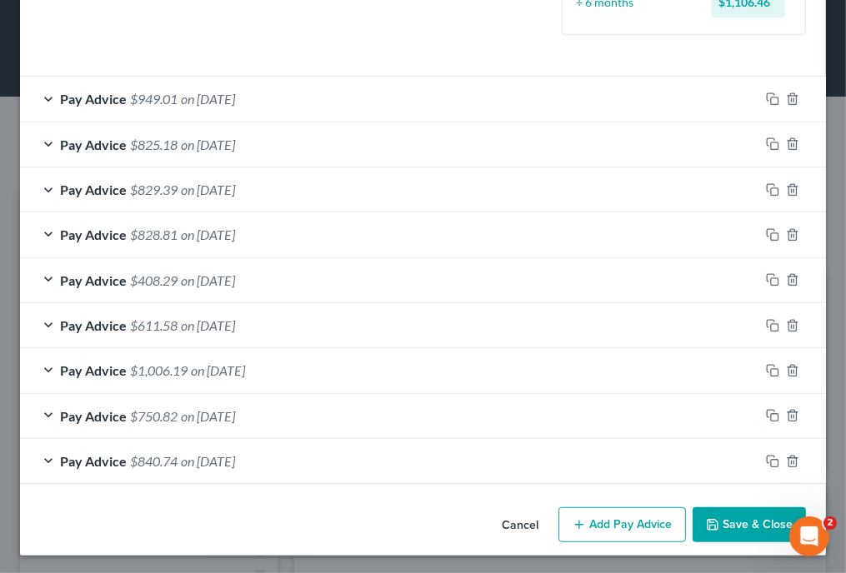
click at [744, 513] on button "Save & Close" at bounding box center [749, 525] width 113 height 35
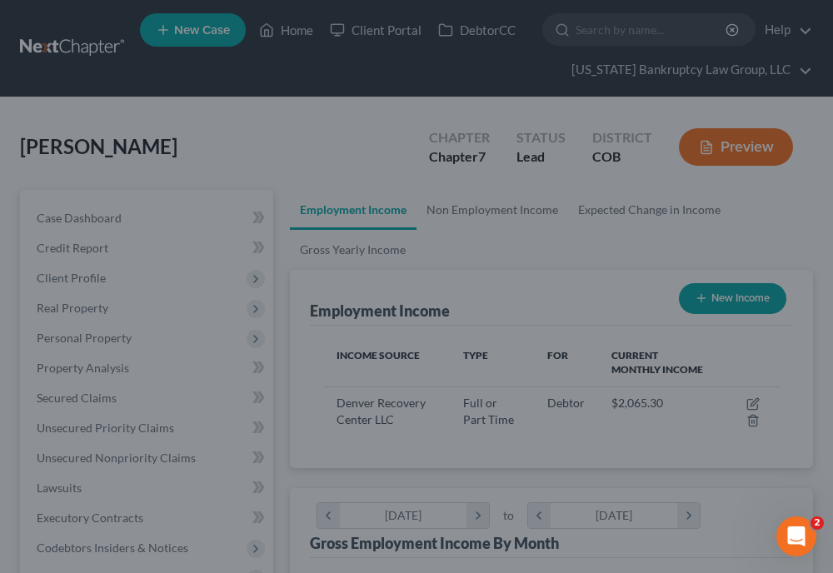
scroll to position [833146, 832885]
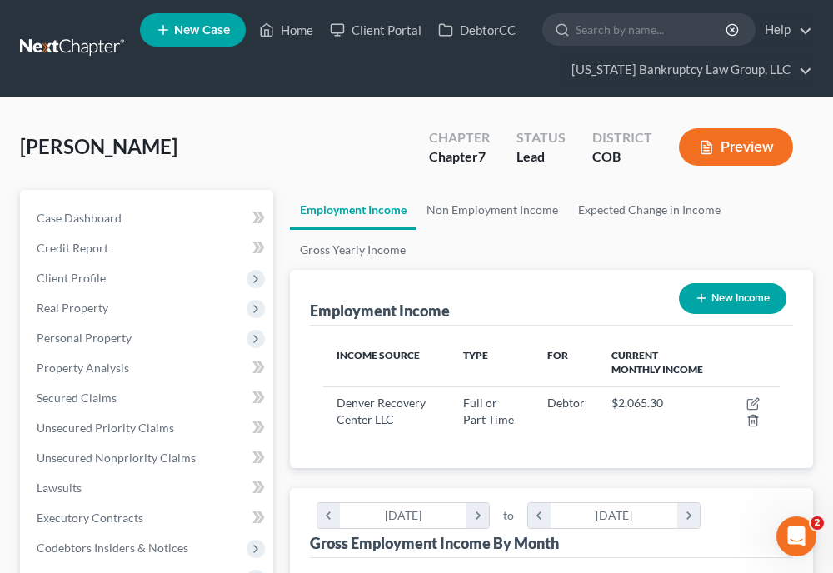
click at [794, 228] on ul "Employment Income Non Employment Income Expected Change in Income Gross Yearly …" at bounding box center [551, 230] width 523 height 80
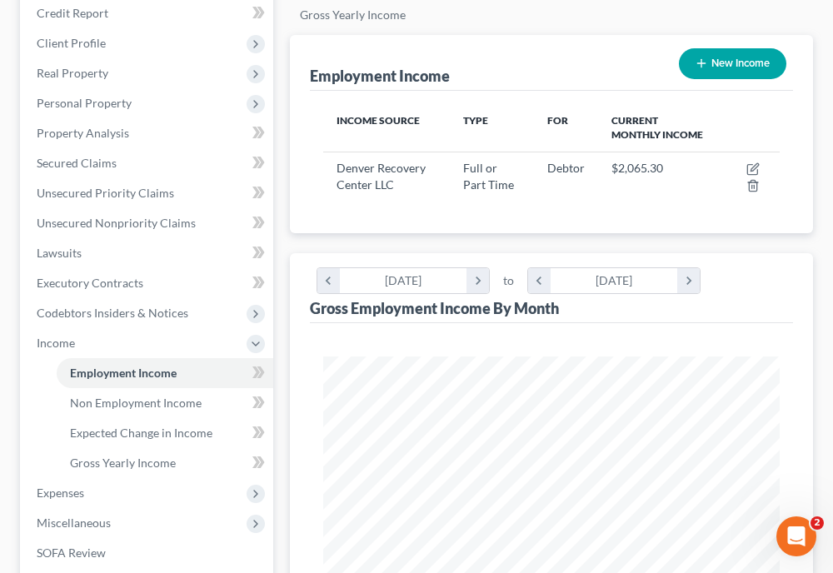
scroll to position [249, 0]
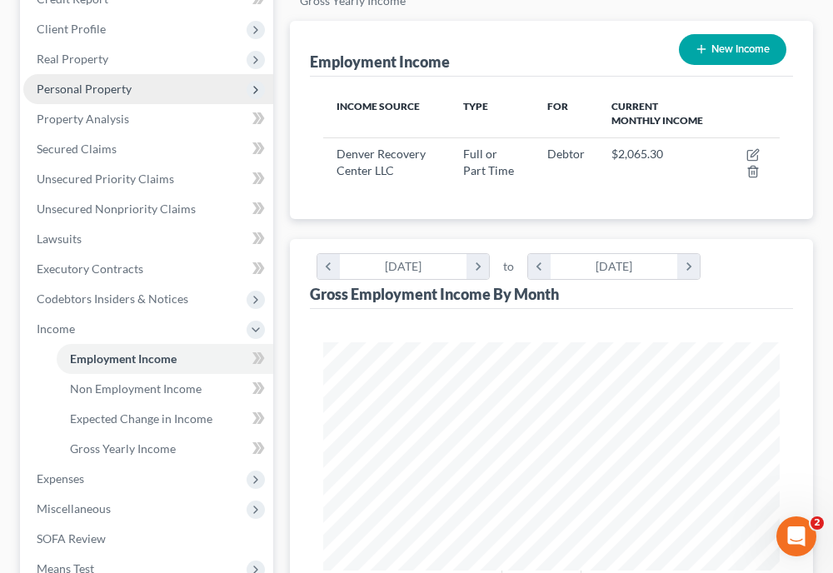
click at [82, 87] on span "Personal Property" at bounding box center [84, 89] width 95 height 14
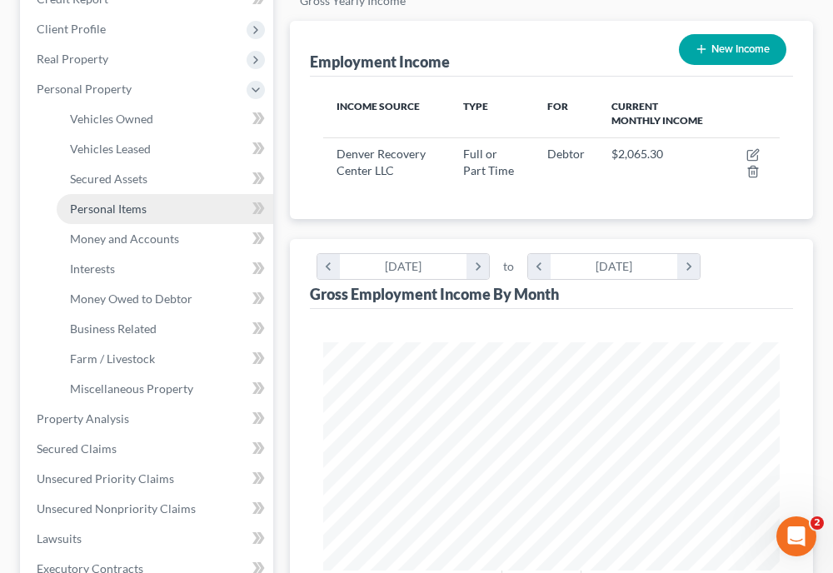
click at [138, 204] on span "Personal Items" at bounding box center [108, 209] width 77 height 14
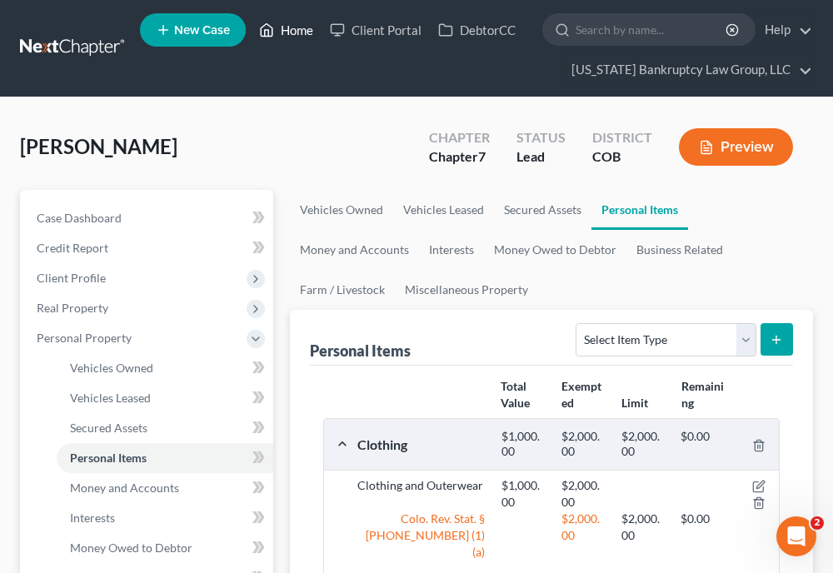
click at [309, 25] on link "Home" at bounding box center [286, 30] width 71 height 30
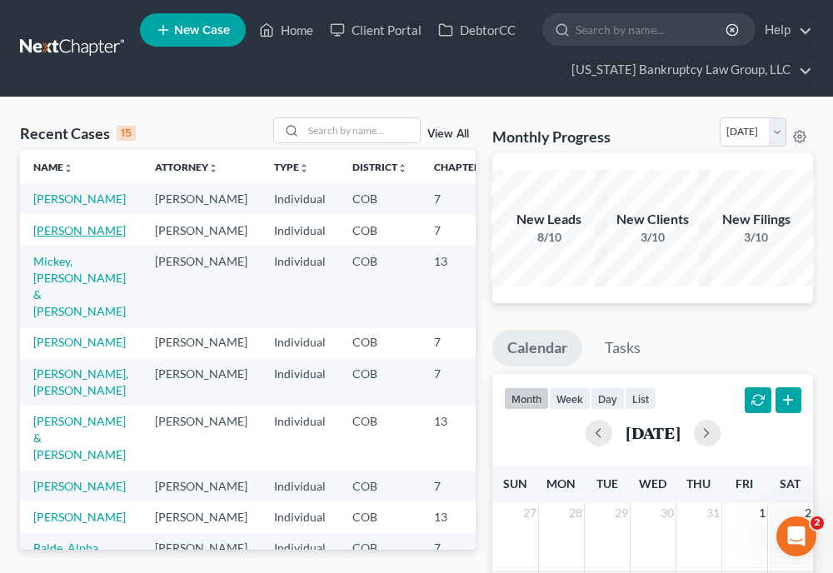
click at [69, 238] on link "[PERSON_NAME]" at bounding box center [79, 230] width 93 height 14
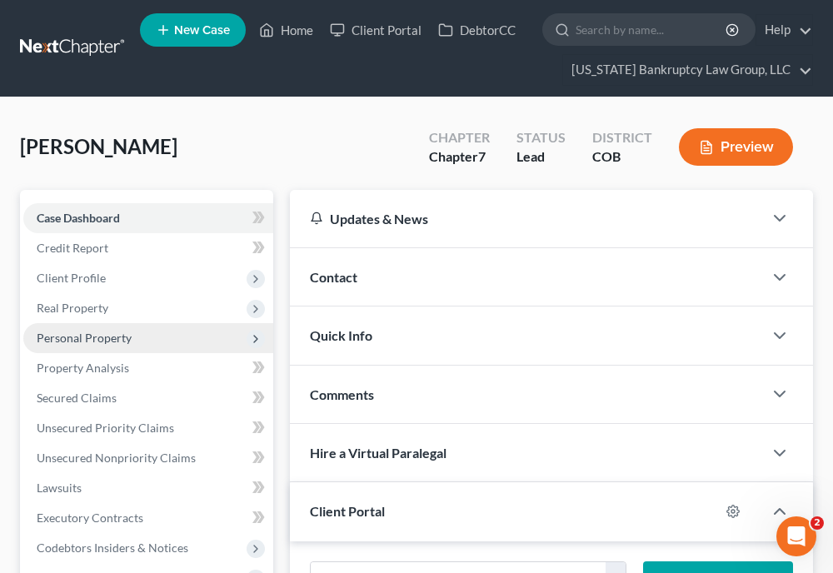
click at [86, 326] on span "Personal Property" at bounding box center [148, 338] width 250 height 30
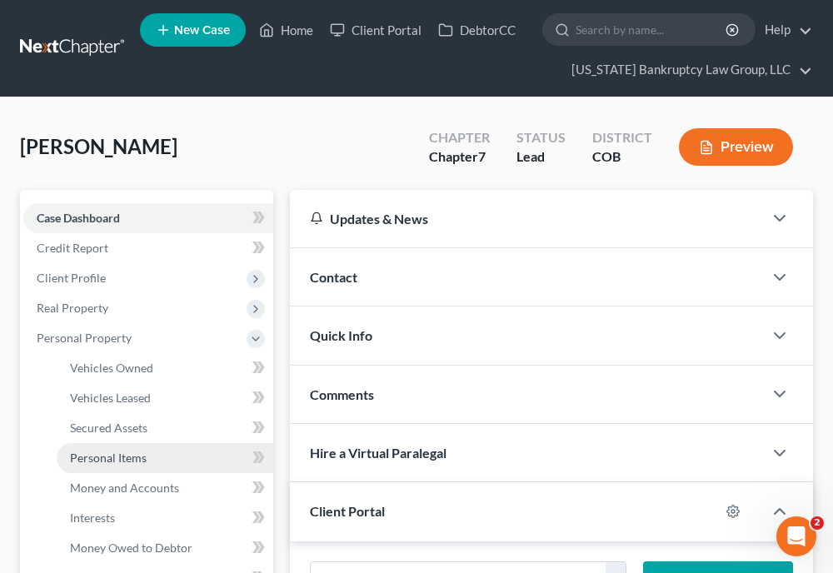
click at [119, 458] on span "Personal Items" at bounding box center [108, 458] width 77 height 14
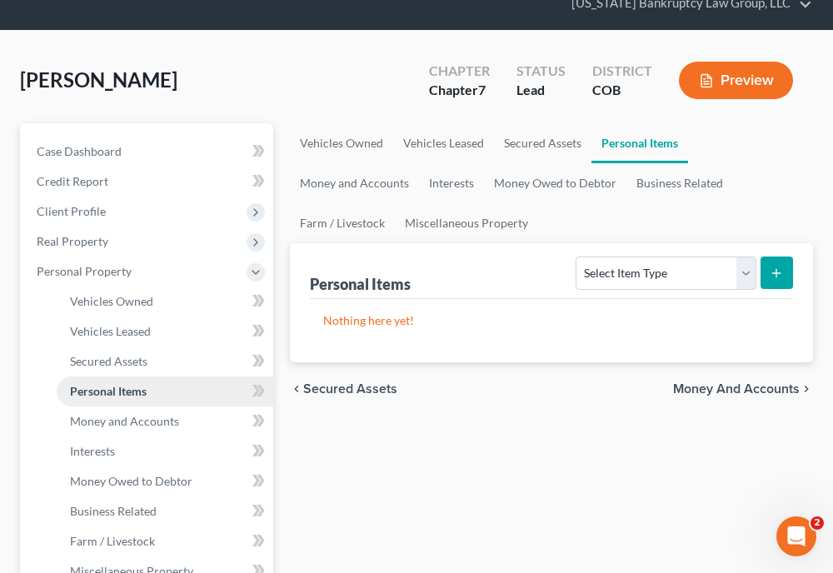
scroll to position [100, 0]
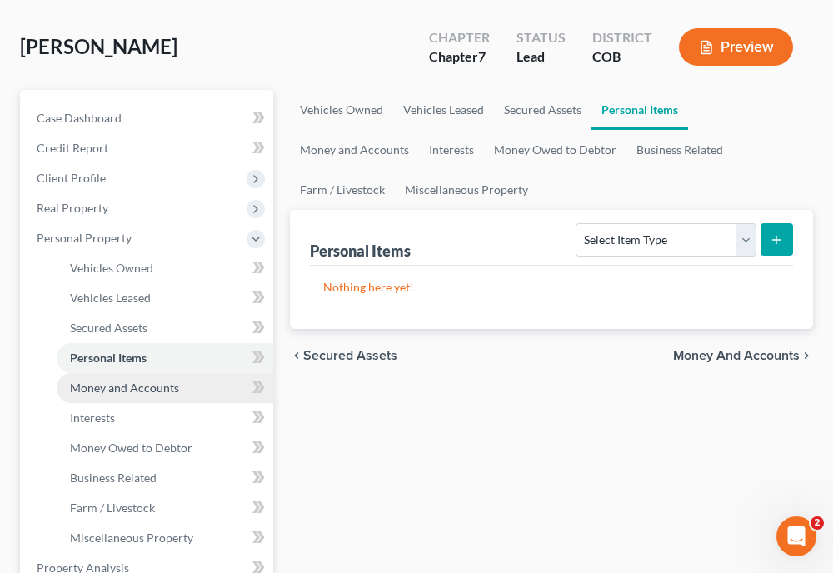
click at [123, 388] on span "Money and Accounts" at bounding box center [124, 388] width 109 height 14
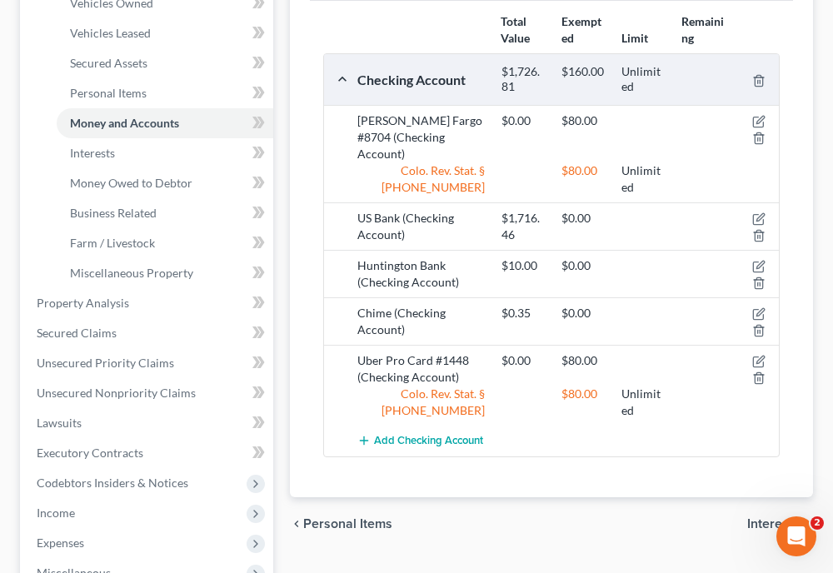
scroll to position [364, 0]
click at [97, 333] on span "Secured Claims" at bounding box center [77, 334] width 80 height 14
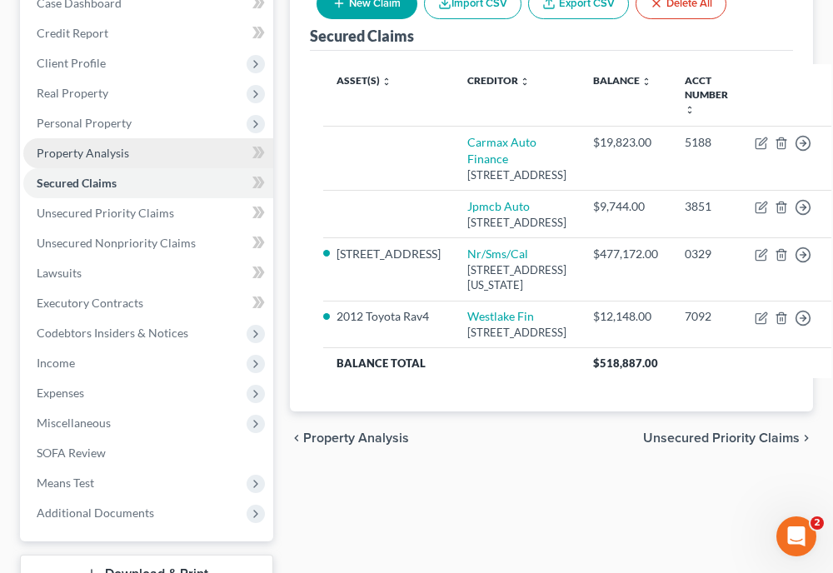
scroll to position [308, 0]
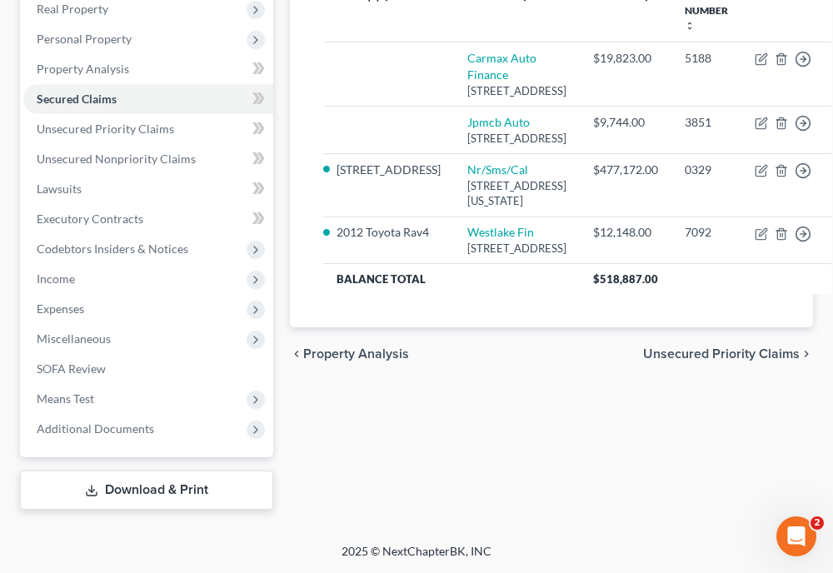
click at [596, 515] on div "Petition Navigation Case Dashboard Payments Invoices Payments Payments Credit R…" at bounding box center [416, 207] width 793 height 633
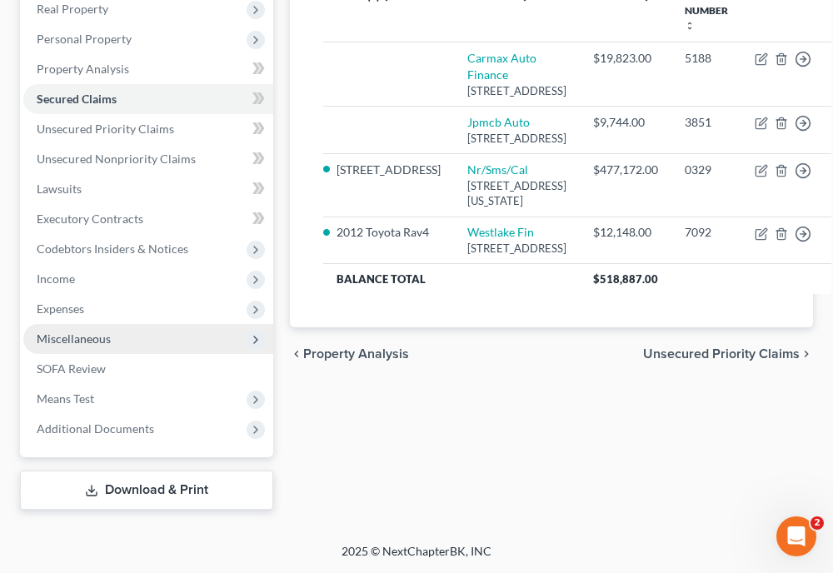
click at [58, 324] on span "Miscellaneous" at bounding box center [148, 339] width 250 height 30
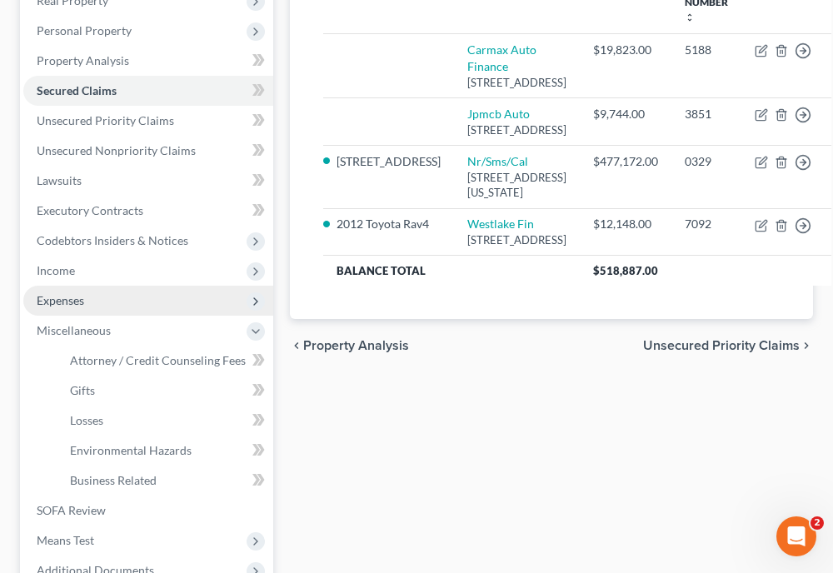
click at [76, 304] on span "Expenses" at bounding box center [61, 300] width 48 height 14
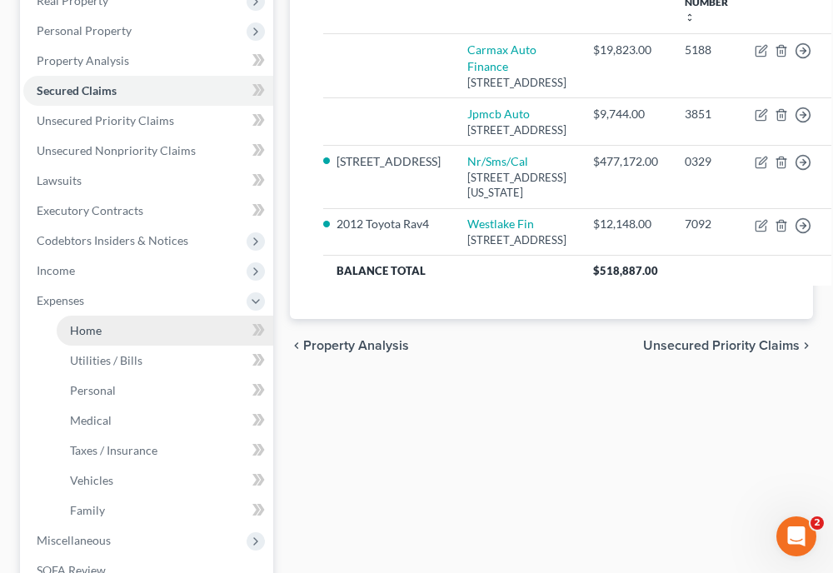
click at [84, 326] on span "Home" at bounding box center [86, 330] width 32 height 14
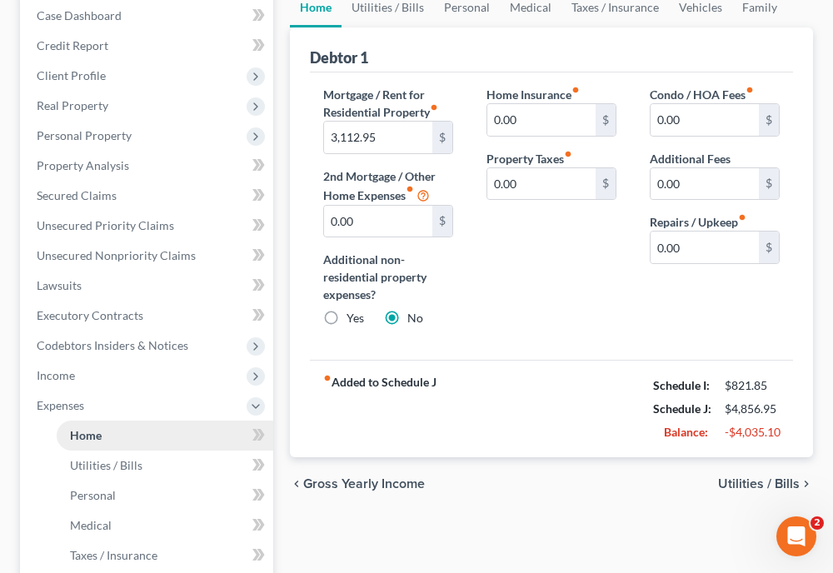
scroll to position [200, 0]
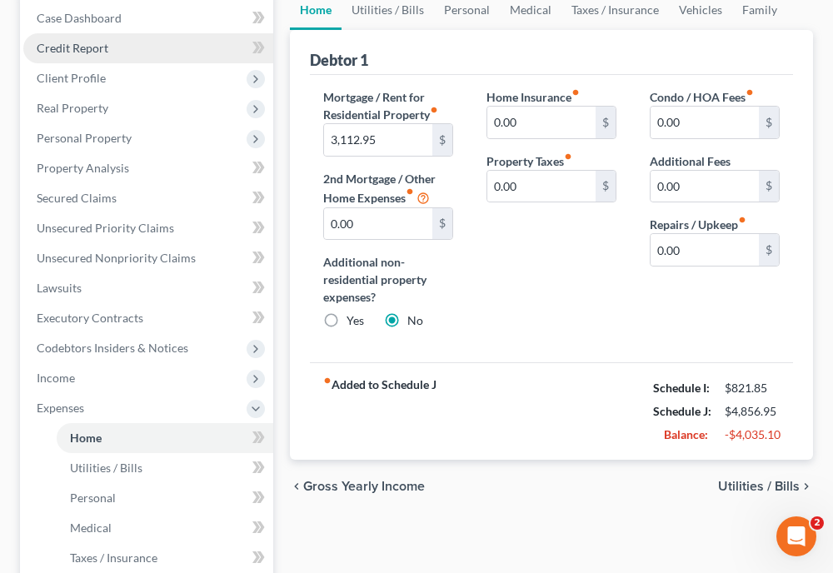
click at [88, 58] on link "Credit Report" at bounding box center [148, 48] width 250 height 30
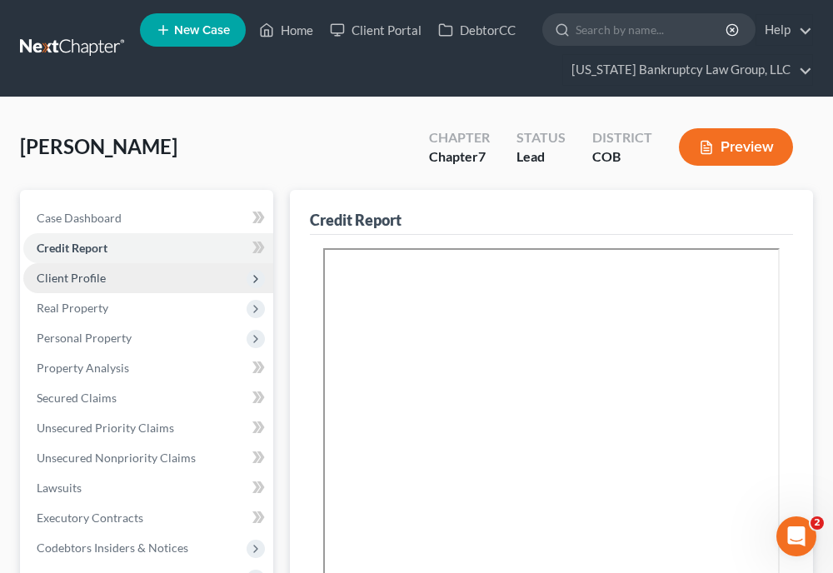
click at [87, 69] on nav "Home New Case Client Portal DebtorCC [US_STATE] Bankruptcy Law Group, LLC [EMAI…" at bounding box center [416, 48] width 833 height 97
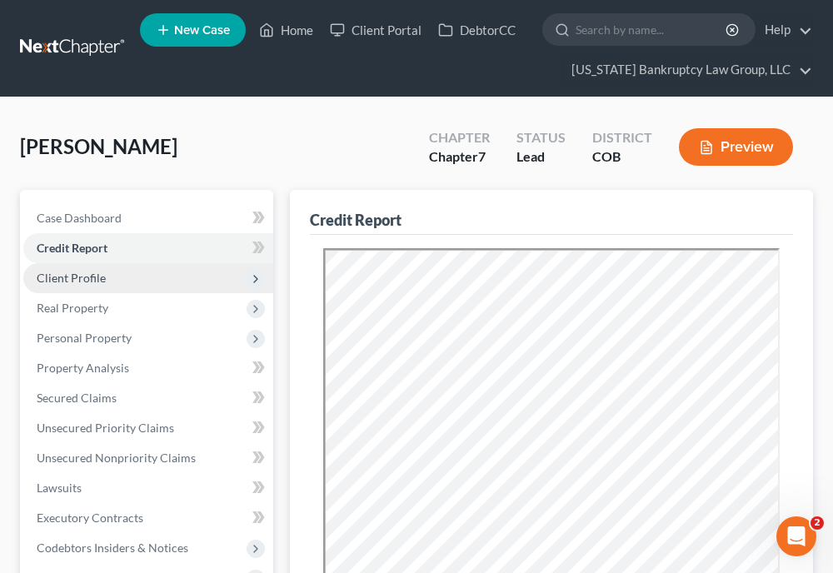
click at [80, 273] on span "Client Profile" at bounding box center [71, 278] width 69 height 14
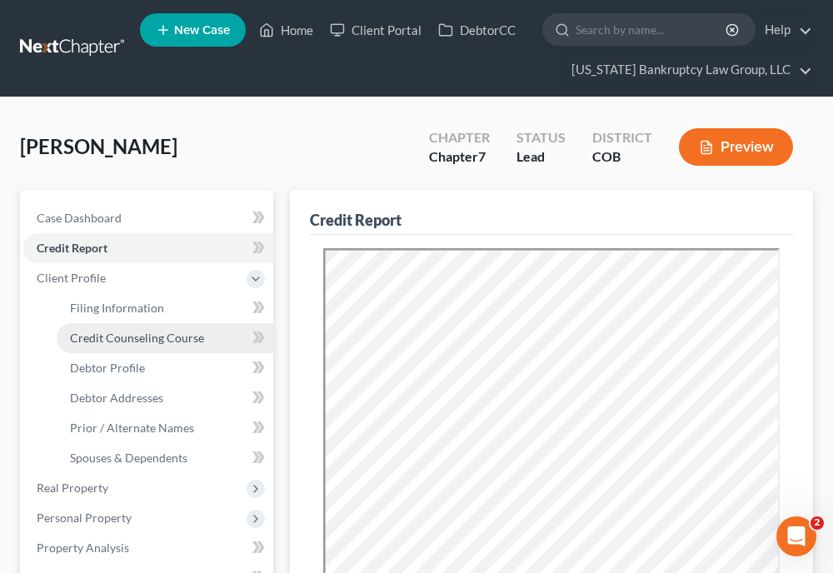
click at [101, 336] on span "Credit Counseling Course" at bounding box center [137, 338] width 134 height 14
